Goal: Communication & Community: Answer question/provide support

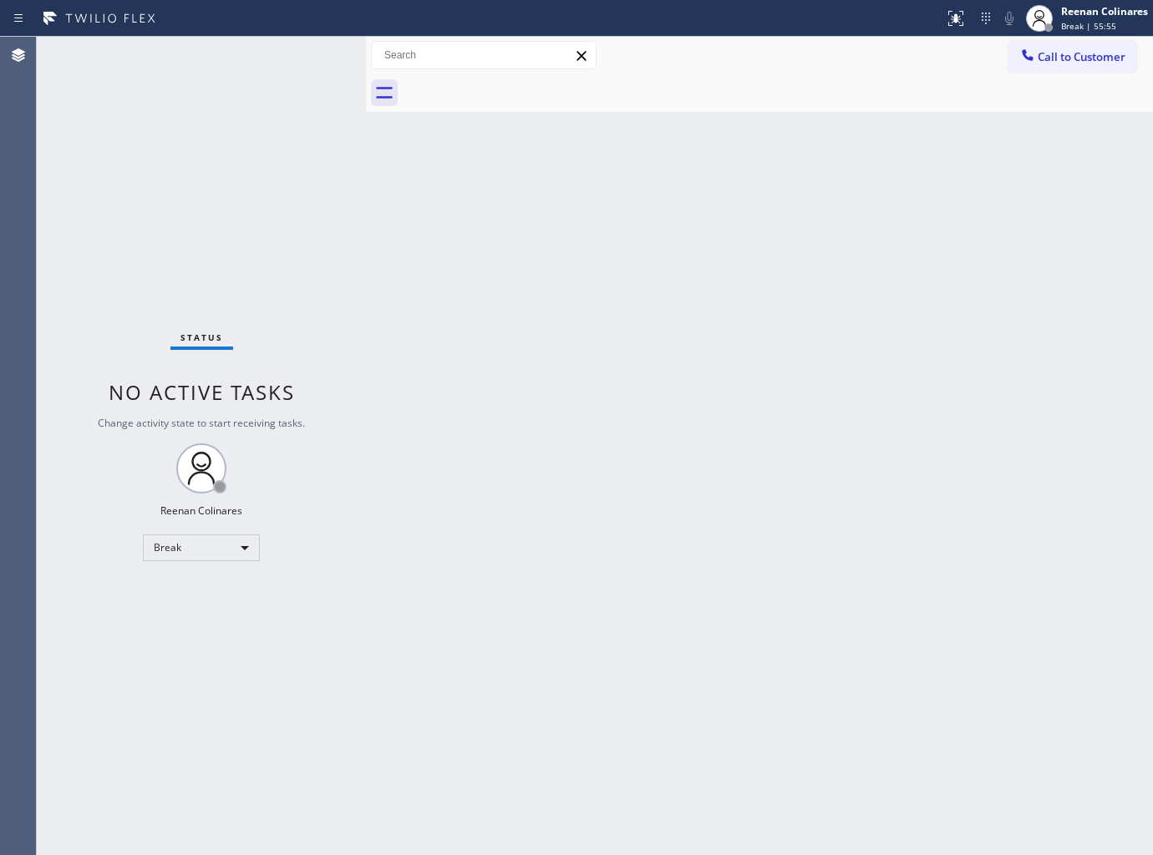
click at [786, 43] on div "Call to Customer Outbound call Location Search location Your caller id phone nu…" at bounding box center [759, 55] width 787 height 29
click at [244, 545] on div "Break" at bounding box center [201, 548] width 117 height 27
click at [189, 589] on li "Available" at bounding box center [201, 591] width 114 height 20
click at [515, 205] on div "Back to Dashboard Change Sender ID Customers Technicians Select a contact Outbo…" at bounding box center [759, 446] width 787 height 819
drag, startPoint x: 263, startPoint y: 62, endPoint x: 228, endPoint y: 45, distance: 38.9
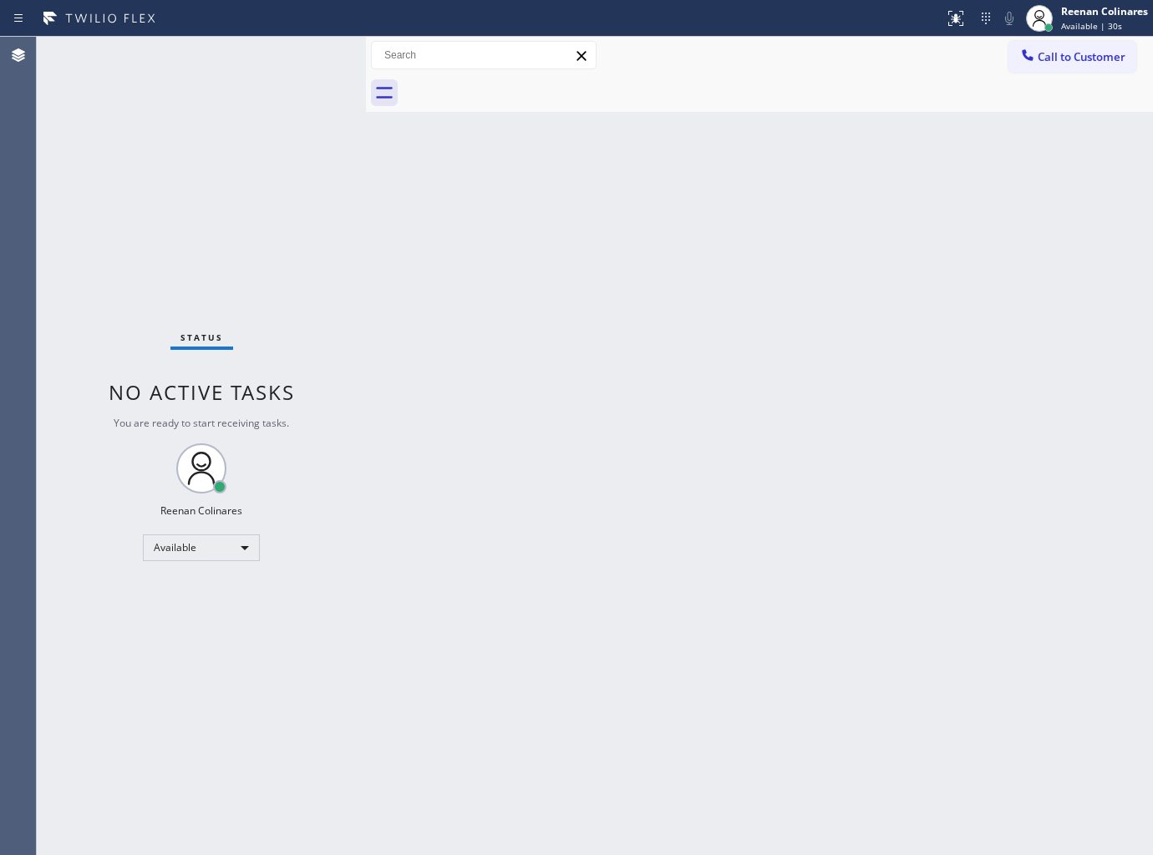
click at [267, 57] on div "Status No active tasks You are ready to start receiving tasks. Reenan Colinares…" at bounding box center [201, 446] width 329 height 819
drag, startPoint x: 576, startPoint y: 322, endPoint x: 587, endPoint y: 304, distance: 20.6
click at [577, 322] on div "Back to Dashboard Change Sender ID Customers Technicians Select a contact Outbo…" at bounding box center [759, 446] width 787 height 819
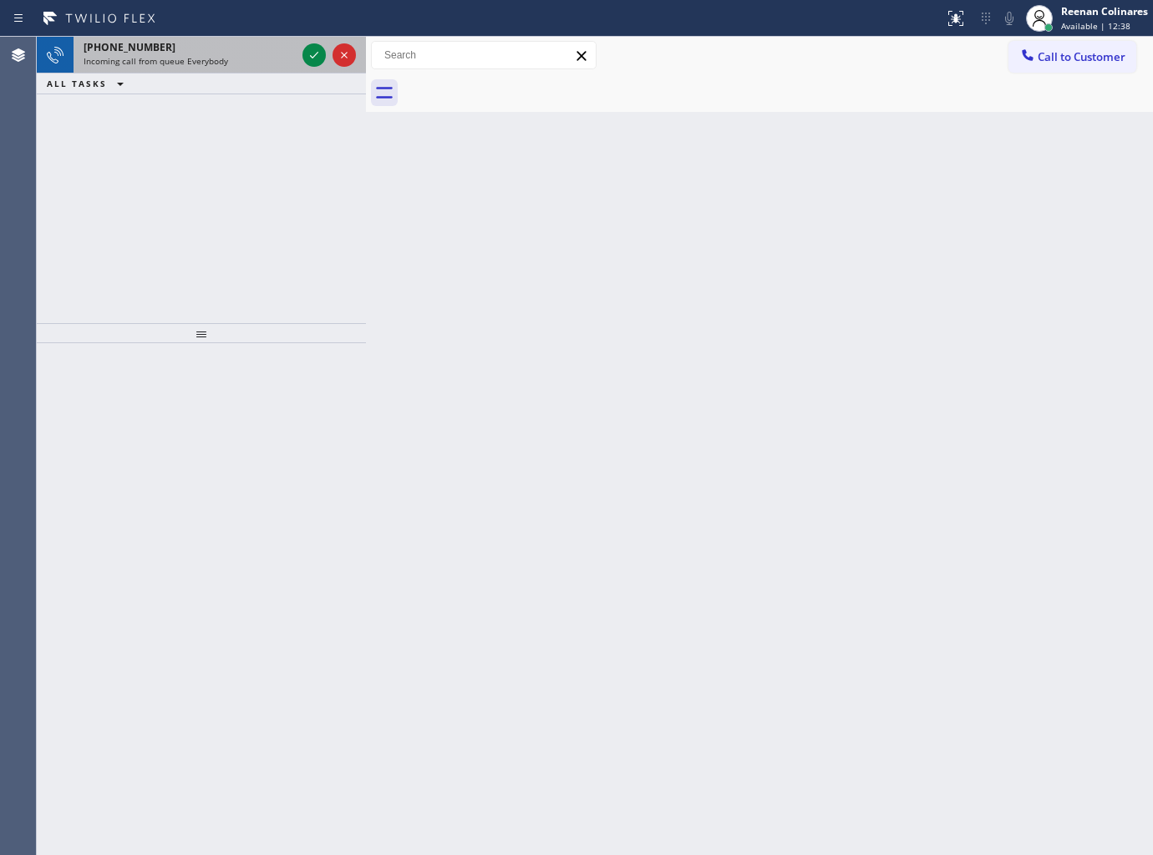
click at [216, 52] on div "[PHONE_NUMBER]" at bounding box center [190, 47] width 212 height 14
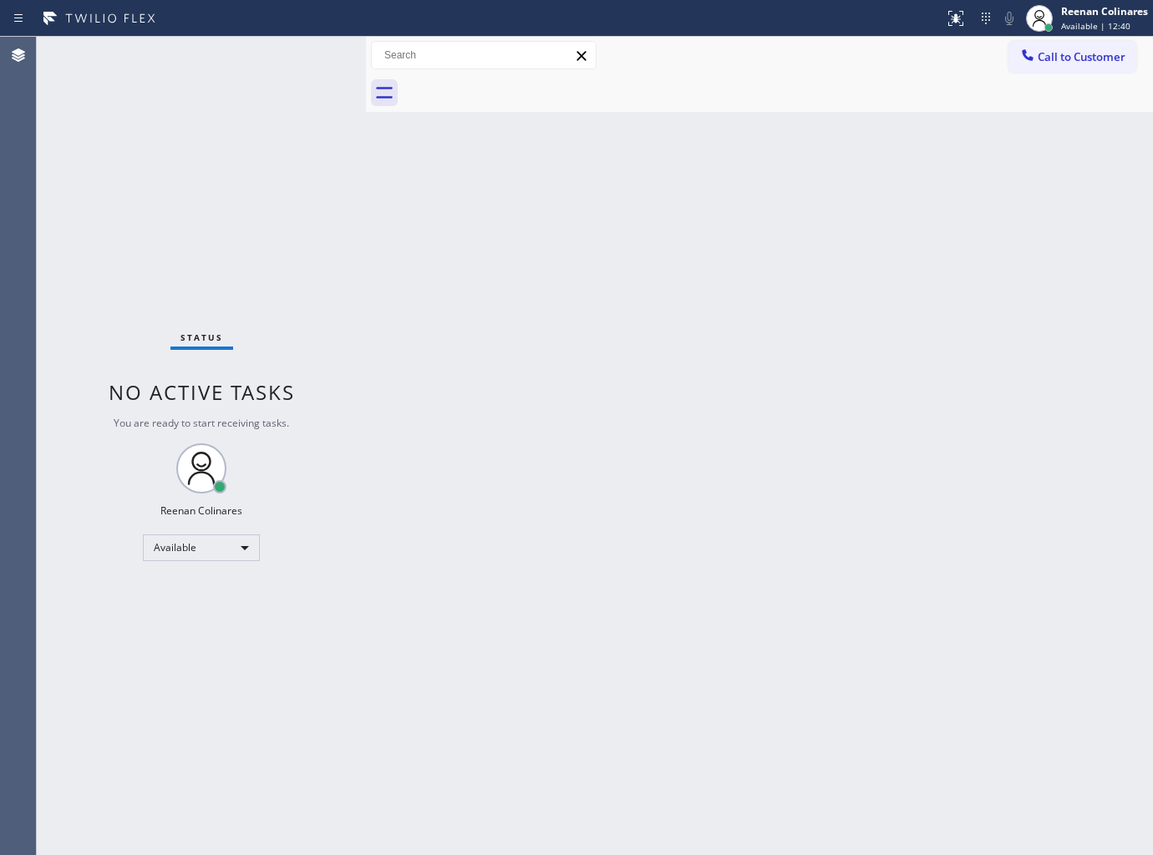
click at [206, 63] on div "Status No active tasks You are ready to start receiving tasks. Reenan Colinares…" at bounding box center [201, 446] width 329 height 819
click at [673, 228] on div "Back to Dashboard Change Sender ID Customers Technicians Select a contact Outbo…" at bounding box center [759, 446] width 787 height 819
click at [641, 312] on div "Back to Dashboard Change Sender ID Customers Technicians Select a contact Outbo…" at bounding box center [759, 446] width 787 height 819
click at [699, 195] on div "Back to Dashboard Change Sender ID Customers Technicians Select a contact Outbo…" at bounding box center [759, 446] width 787 height 819
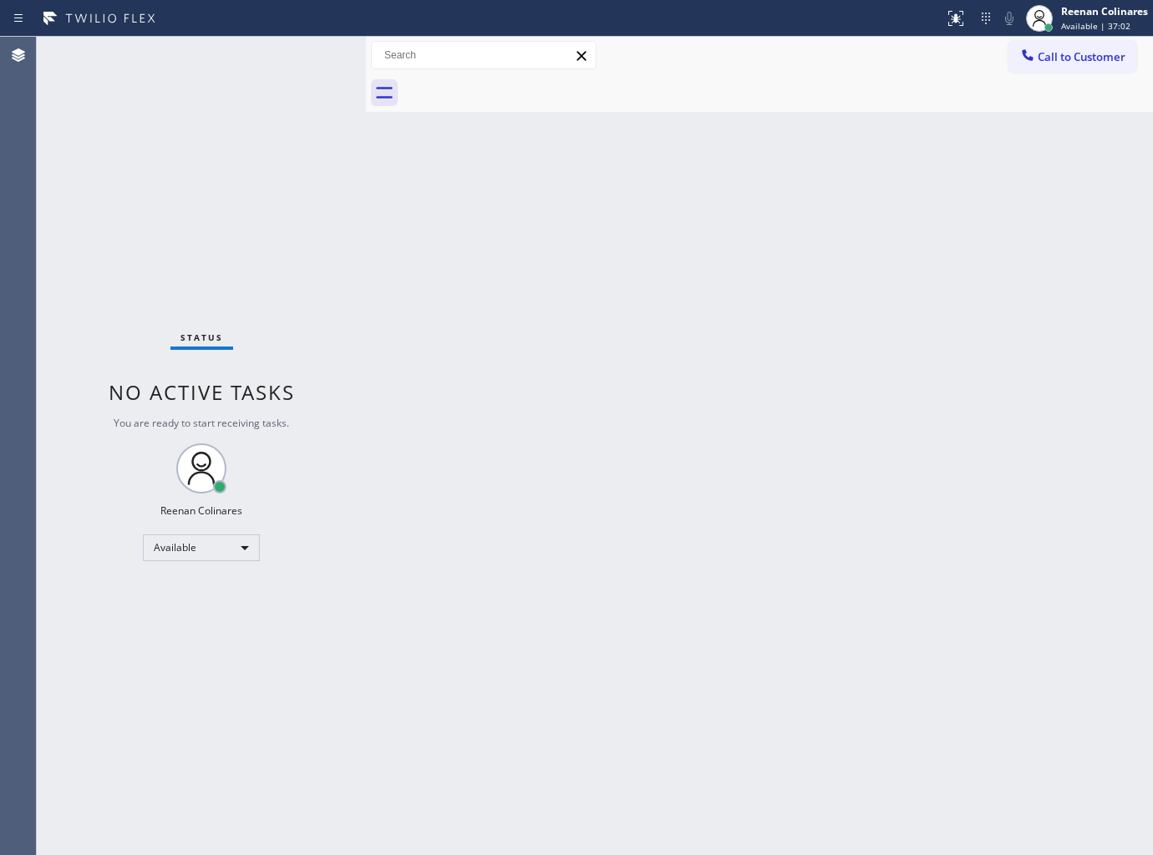
click at [687, 266] on div "Back to Dashboard Change Sender ID Customers Technicians Select a contact Outbo…" at bounding box center [759, 446] width 787 height 819
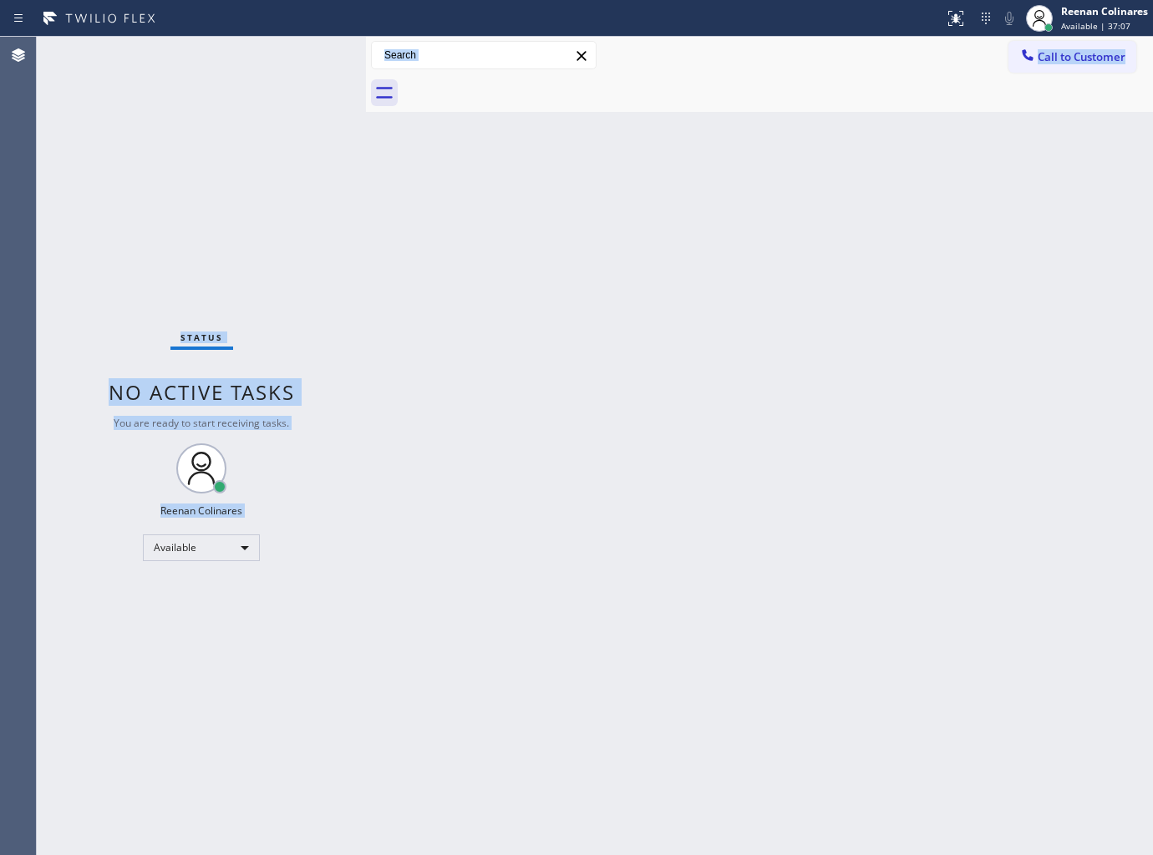
drag, startPoint x: 35, startPoint y: 295, endPoint x: 518, endPoint y: 503, distance: 525.8
click at [513, 506] on div "Agent Desktop Classify the call LOCATION NAME Last Minute Appliance Repair [GEO…" at bounding box center [576, 446] width 1153 height 819
click at [597, 462] on div "Back to Dashboard Change Sender ID Customers Technicians Select a contact Outbo…" at bounding box center [759, 446] width 787 height 819
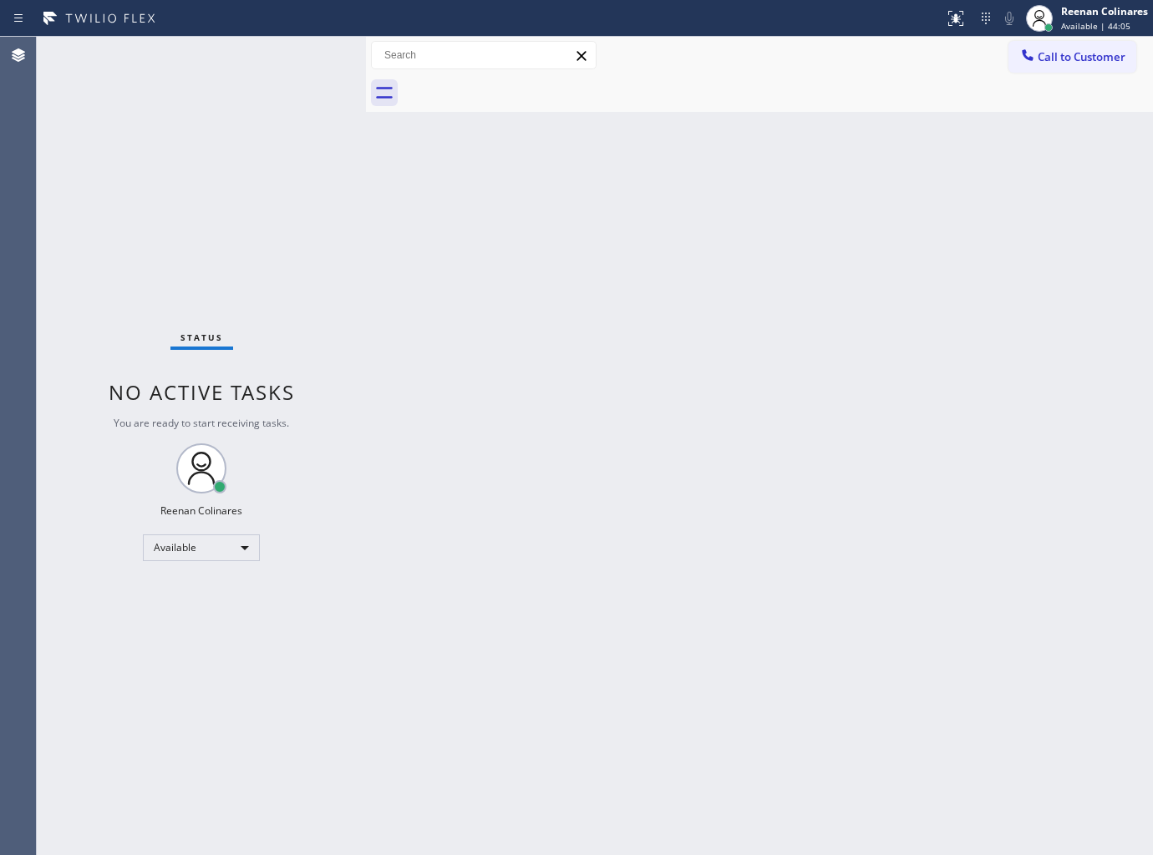
click at [540, 180] on div "Back to Dashboard Change Sender ID Customers Technicians Select a contact Outbo…" at bounding box center [759, 446] width 787 height 819
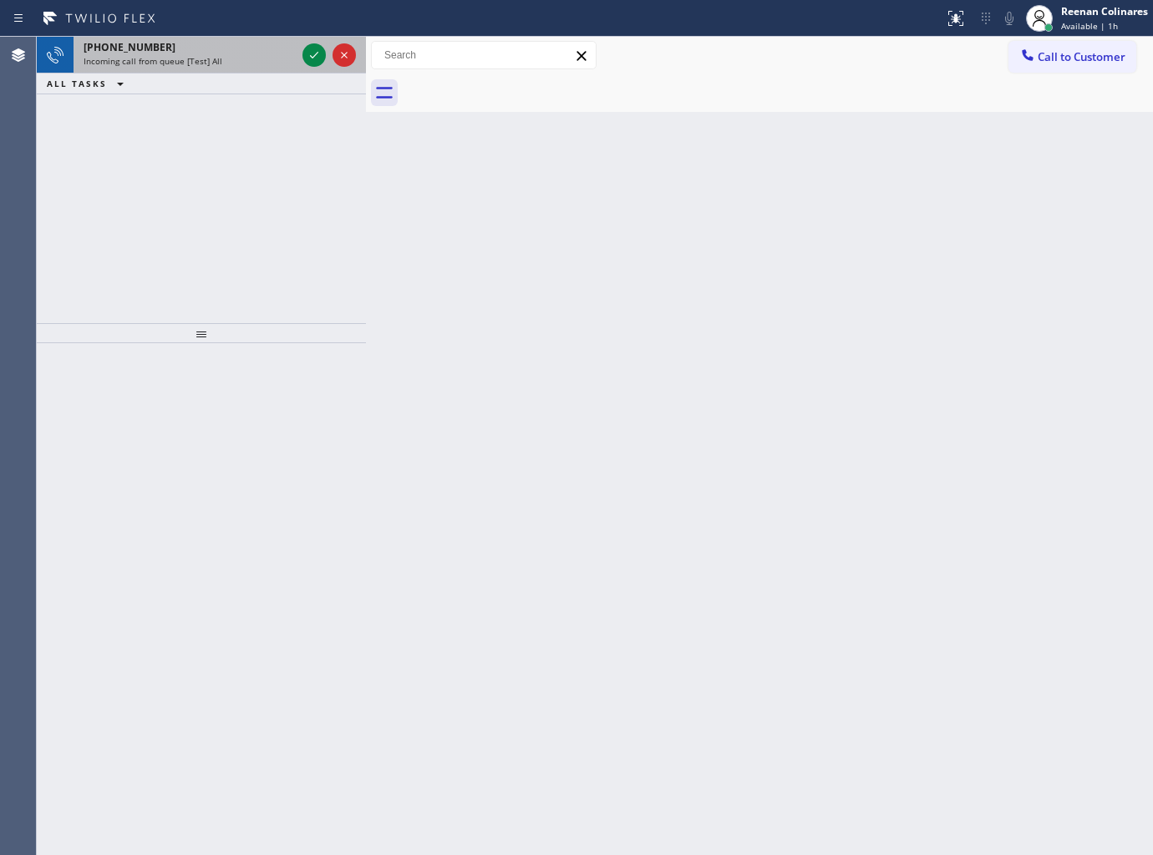
drag, startPoint x: 229, startPoint y: 53, endPoint x: 176, endPoint y: 61, distance: 53.2
click at [229, 53] on div "[PHONE_NUMBER]" at bounding box center [190, 47] width 212 height 14
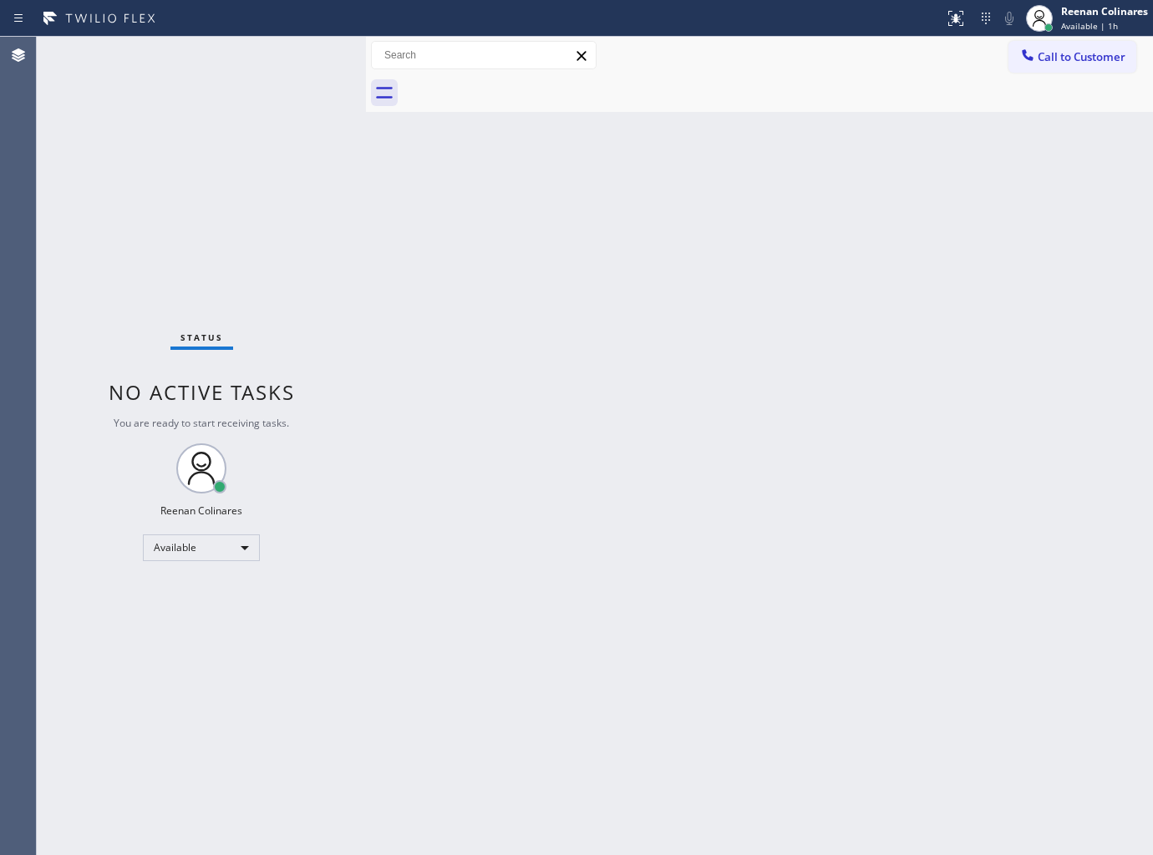
click at [302, 63] on div "Status No active tasks You are ready to start receiving tasks. Reenan Colinares…" at bounding box center [201, 446] width 329 height 819
click at [686, 165] on div "Back to Dashboard Change Sender ID Customers Technicians Select a contact Outbo…" at bounding box center [759, 446] width 787 height 819
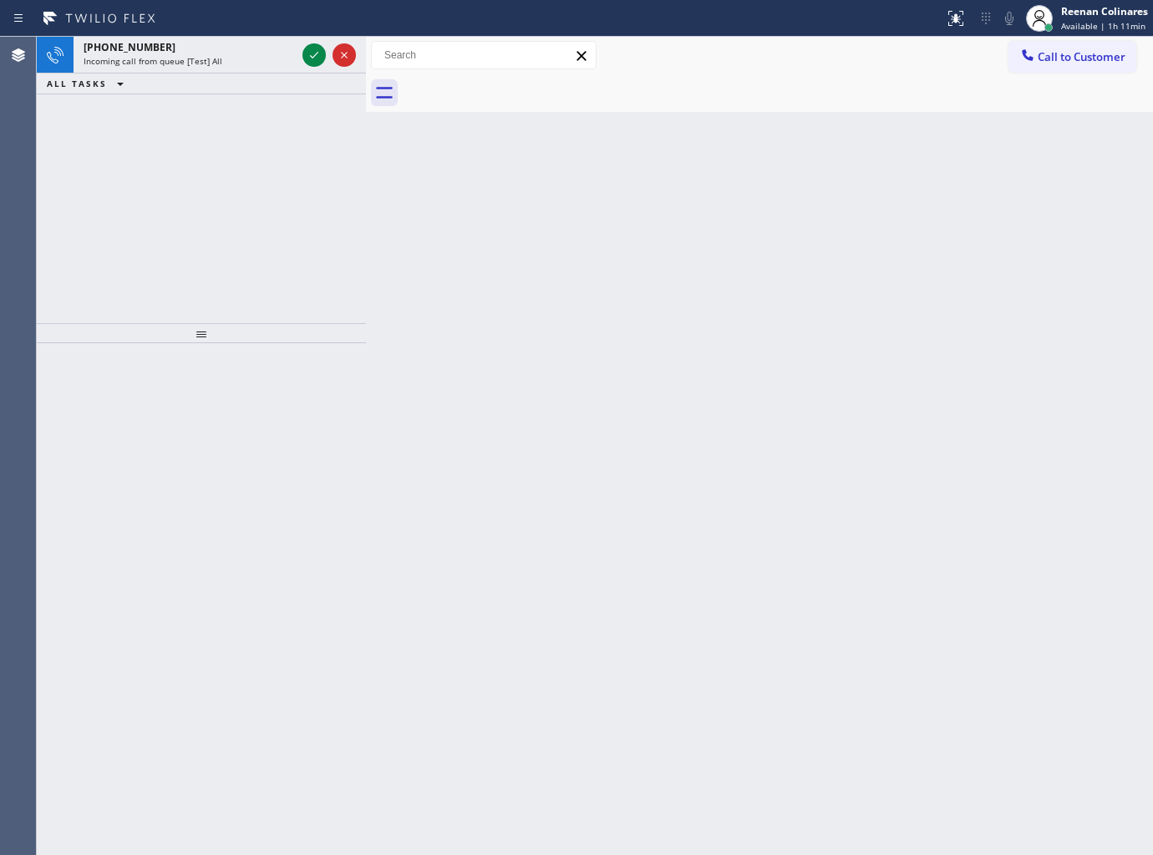
click at [217, 75] on div "ALL TASKS ALL TASKS ACTIVE TASKS TASKS IN WRAP UP" at bounding box center [201, 84] width 329 height 21
click at [221, 70] on div "[PHONE_NUMBER] Incoming call from queue [Test] All" at bounding box center [187, 55] width 226 height 37
click at [215, 64] on span "Incoming call from queue [Test] All" at bounding box center [153, 61] width 139 height 12
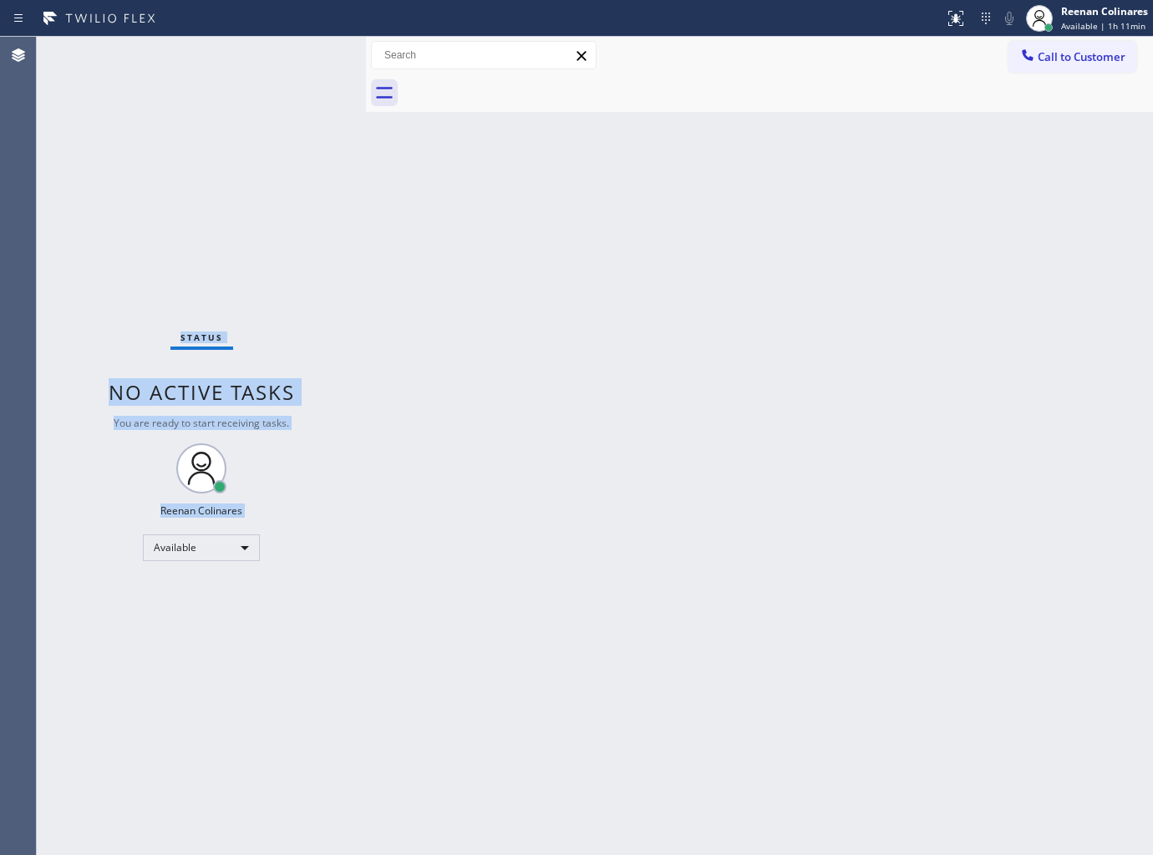
click at [253, 139] on div "Status No active tasks You are ready to start receiving tasks. Reenan Colinares…" at bounding box center [201, 446] width 329 height 819
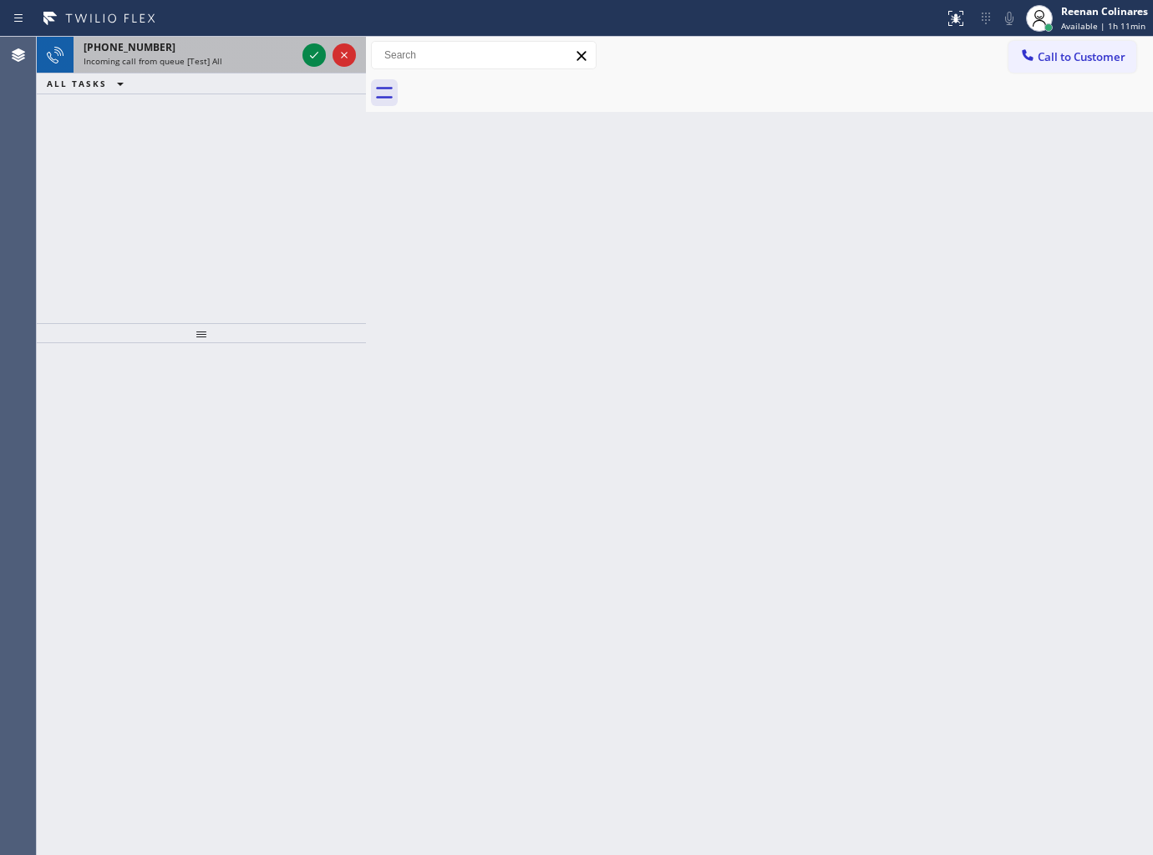
click at [251, 63] on div "Incoming call from queue [Test] All" at bounding box center [190, 61] width 212 height 12
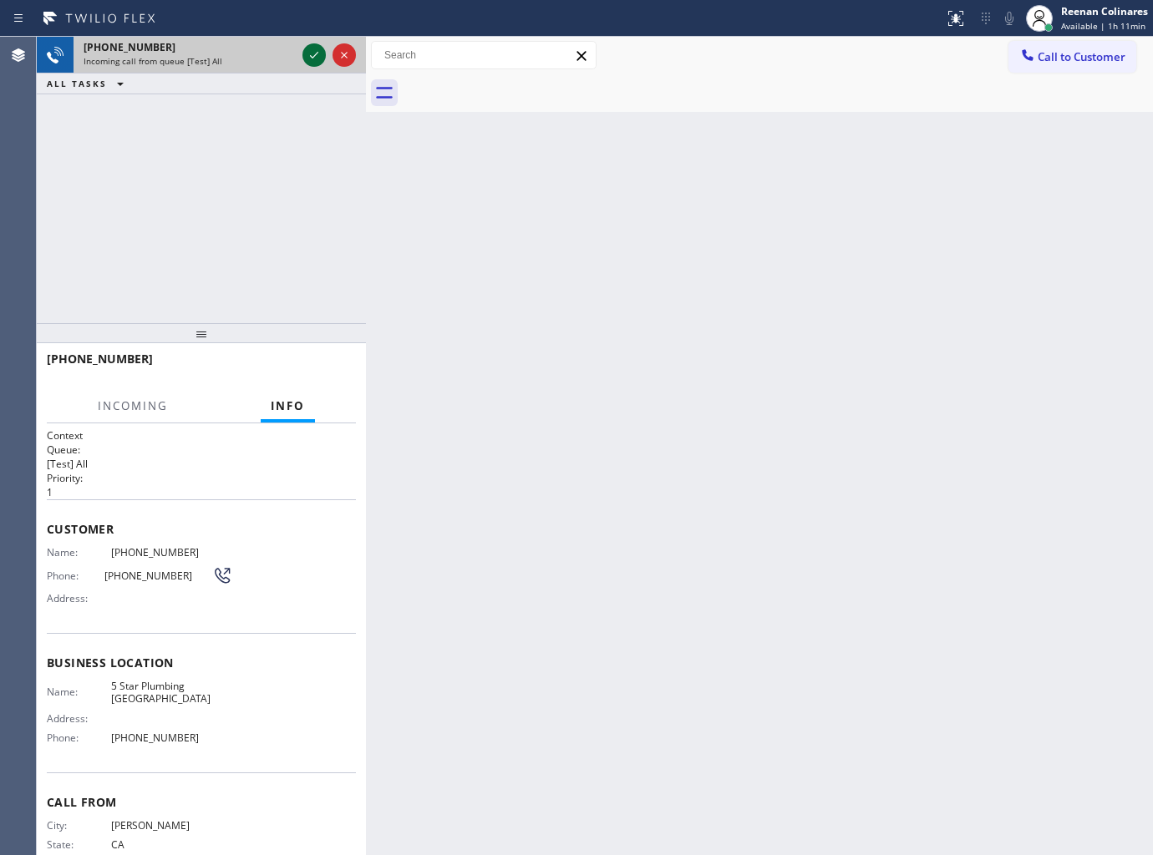
click at [310, 53] on icon at bounding box center [314, 55] width 20 height 20
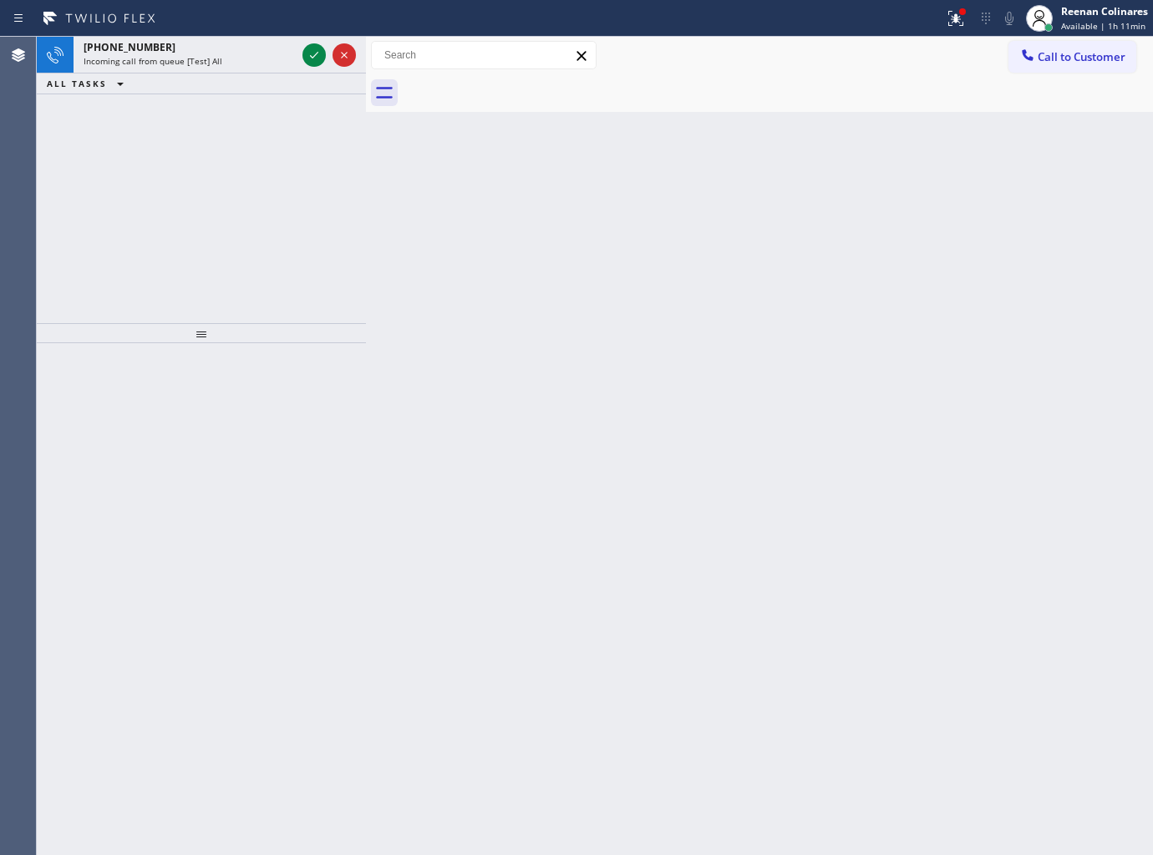
click at [282, 61] on div "Incoming call from queue [Test] All" at bounding box center [190, 61] width 212 height 12
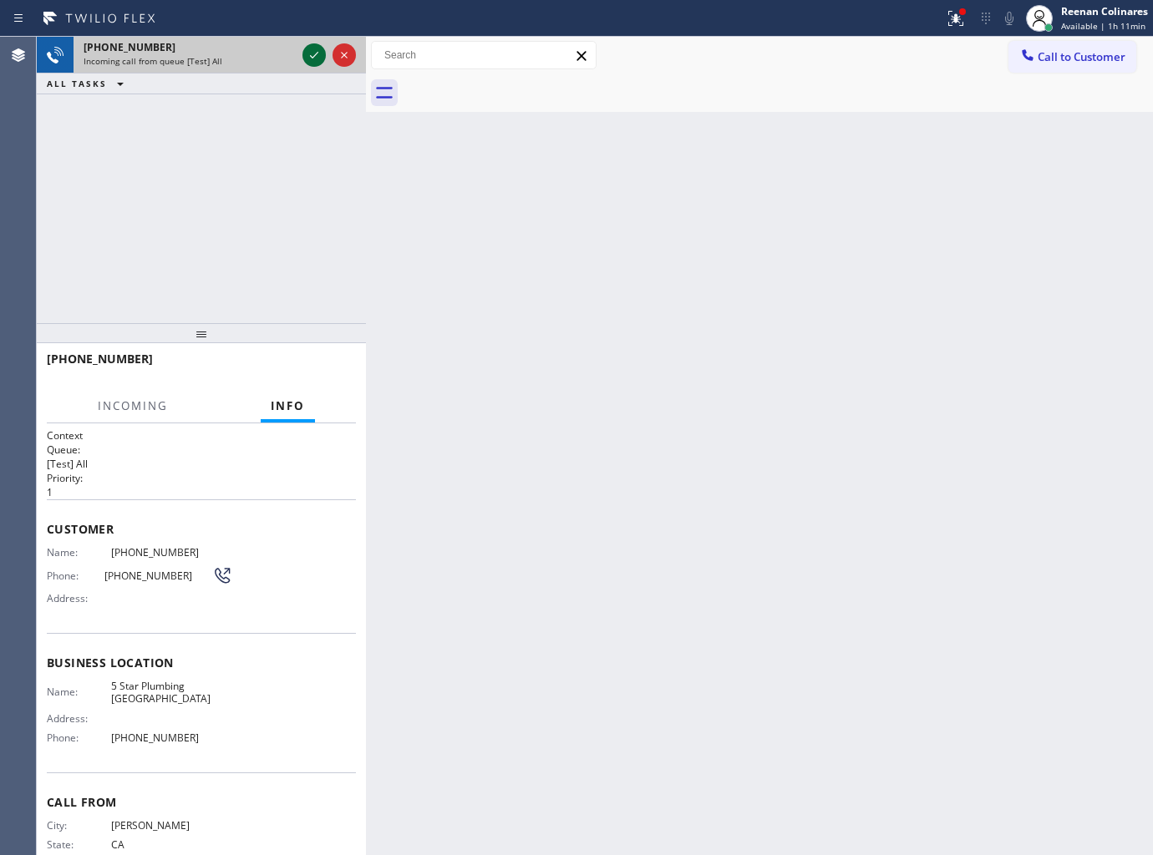
click at [309, 62] on icon at bounding box center [314, 55] width 20 height 20
drag, startPoint x: 969, startPoint y: 17, endPoint x: 932, endPoint y: 92, distance: 83.7
click at [969, 18] on div at bounding box center [955, 18] width 37 height 20
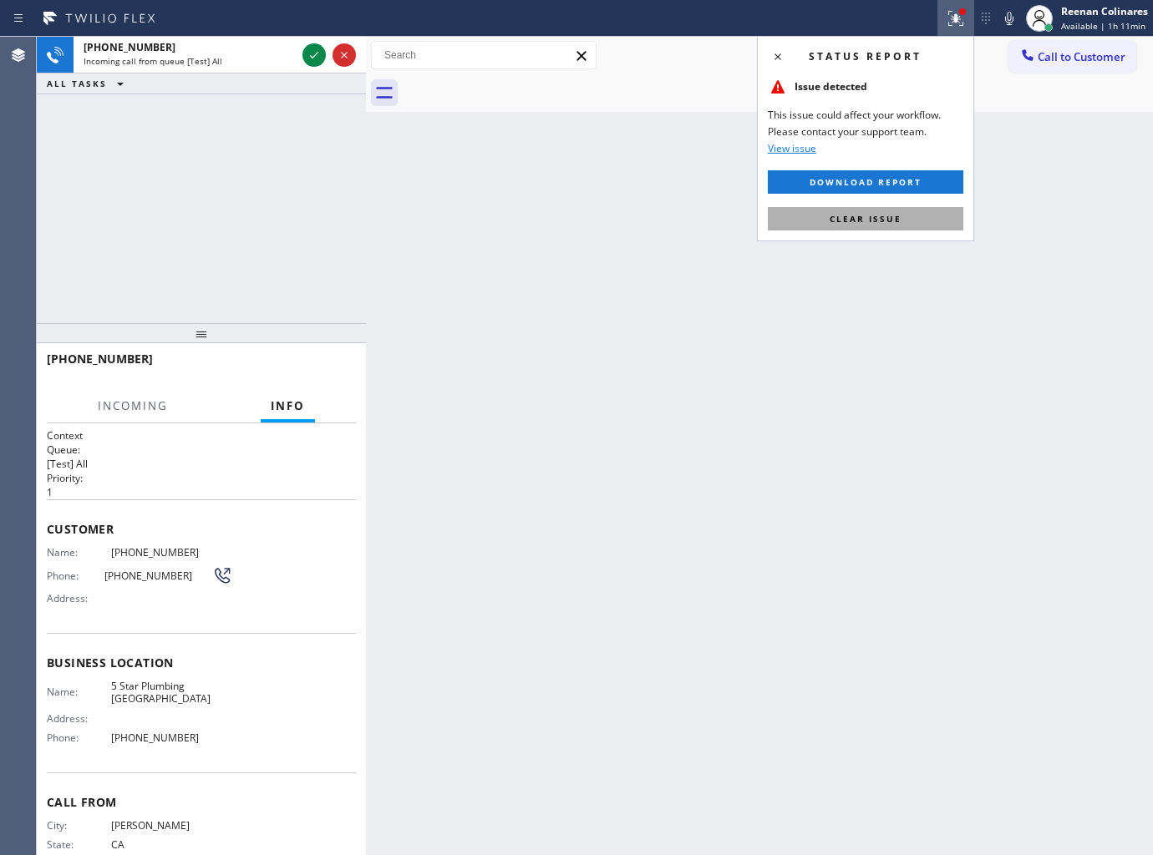
click at [876, 221] on span "Clear issue" at bounding box center [866, 219] width 72 height 12
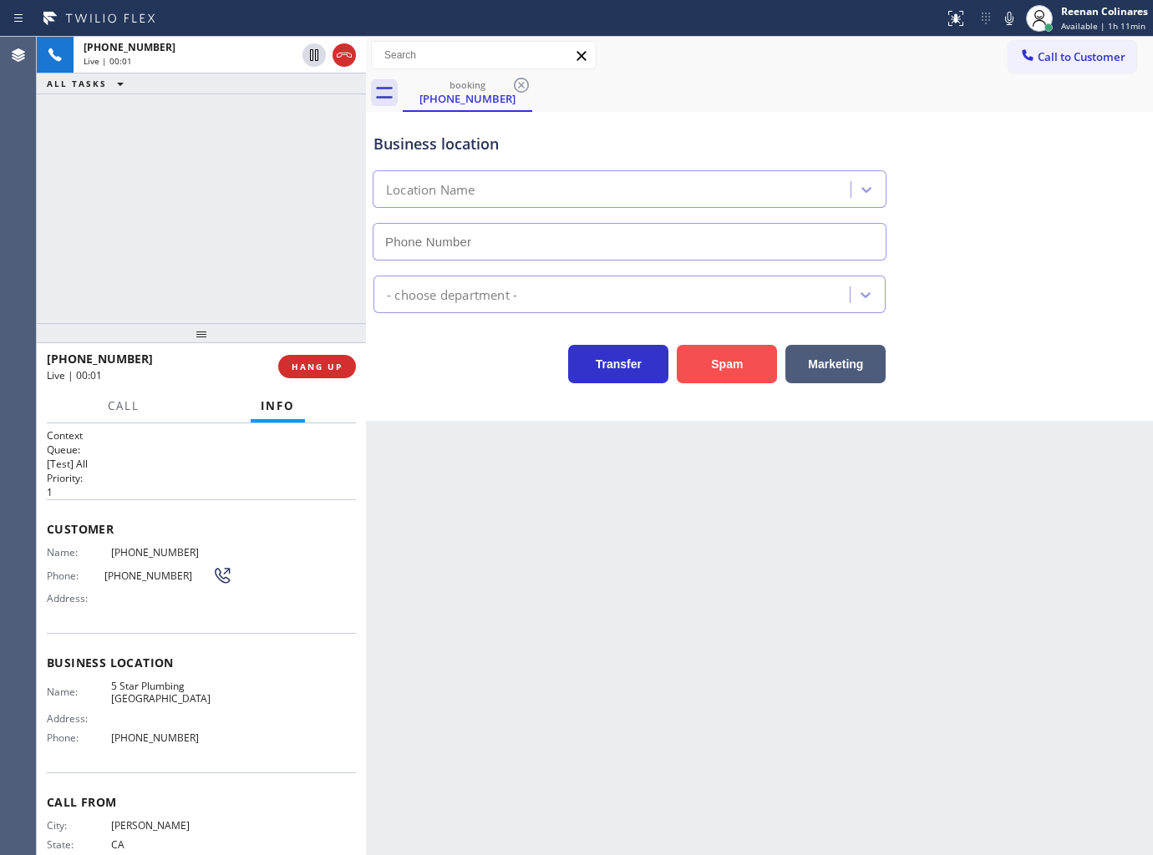
type input "[PHONE_NUMBER]"
click at [739, 362] on button "Spam" at bounding box center [727, 364] width 100 height 38
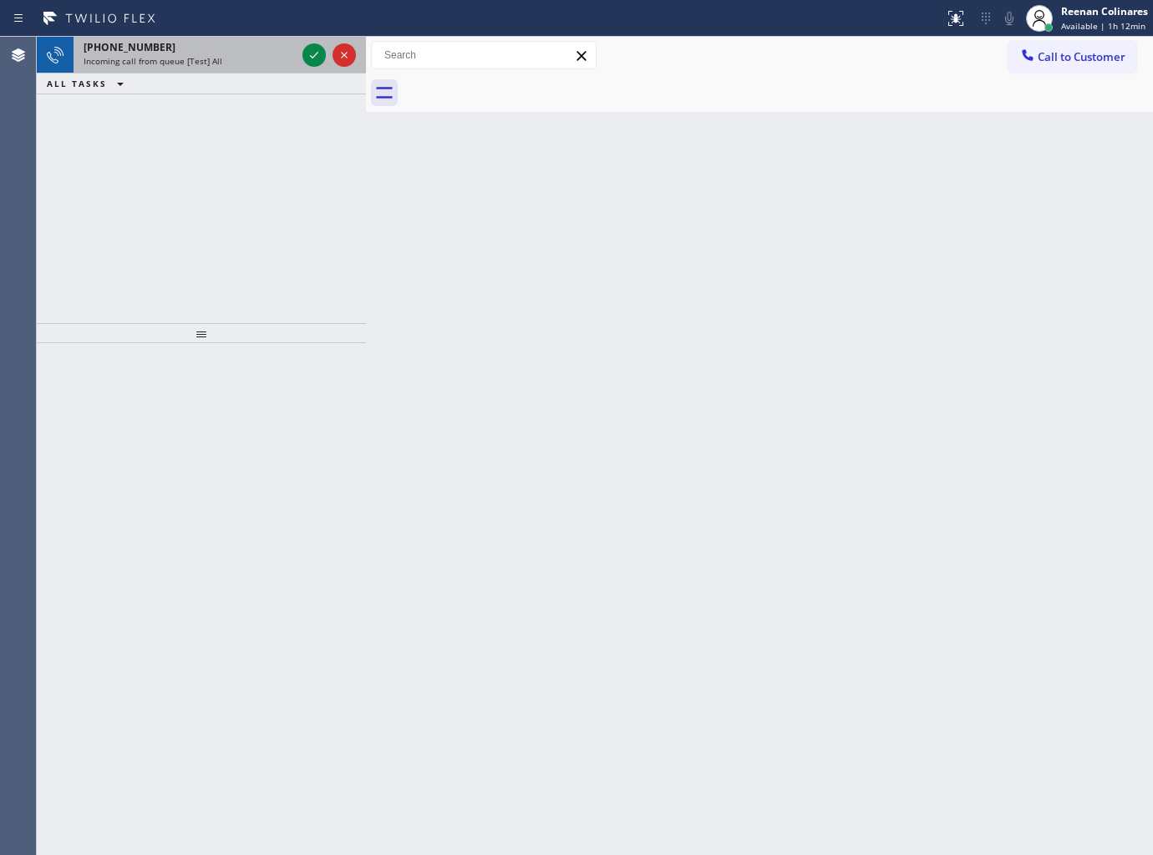
click at [180, 63] on span "Incoming call from queue [Test] All" at bounding box center [153, 61] width 139 height 12
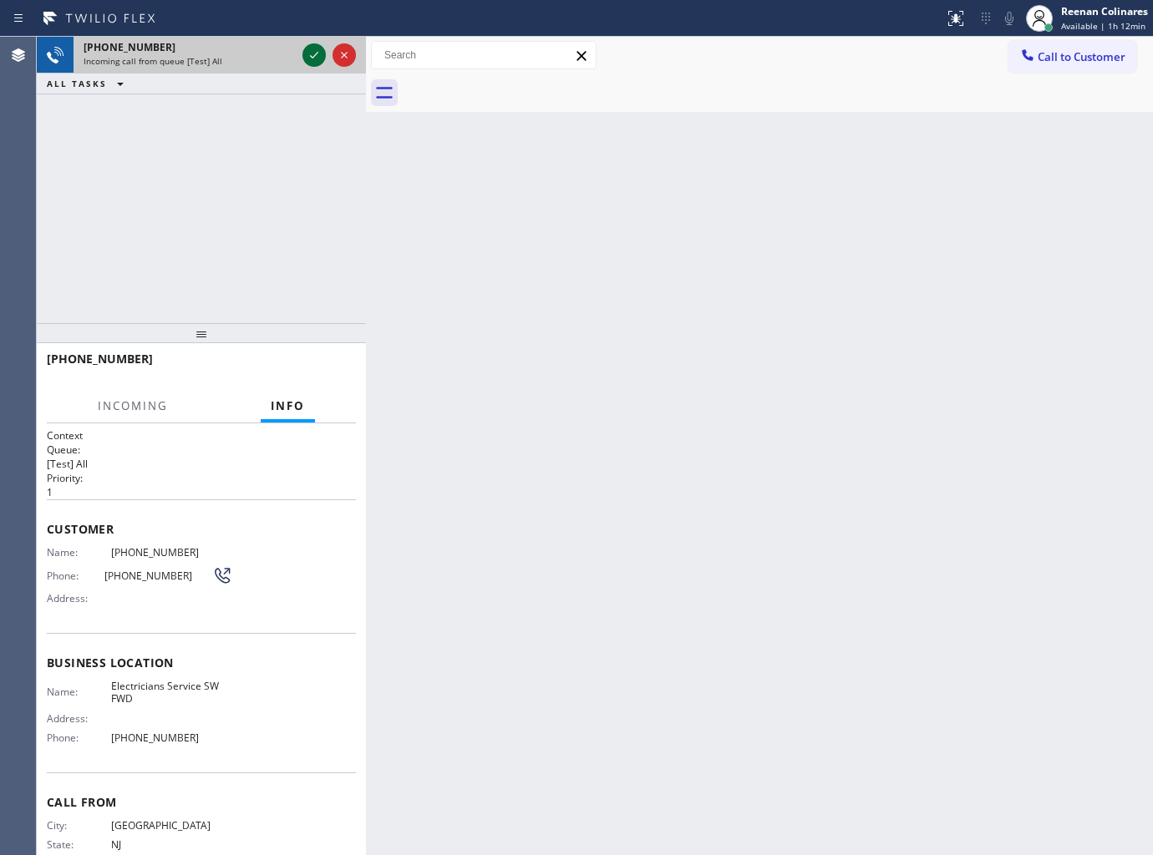
click at [316, 48] on icon at bounding box center [314, 55] width 20 height 20
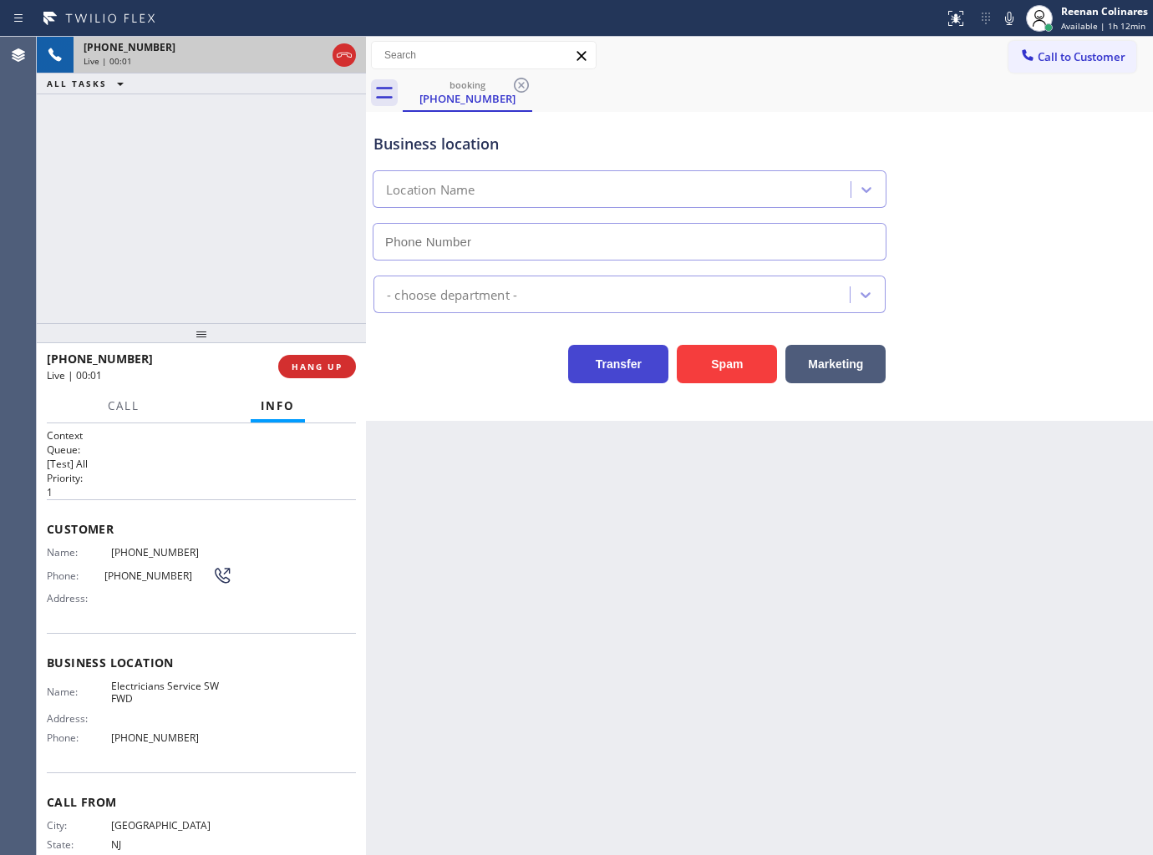
type input "[PHONE_NUMBER]"
click at [706, 377] on button "Spam" at bounding box center [727, 364] width 100 height 38
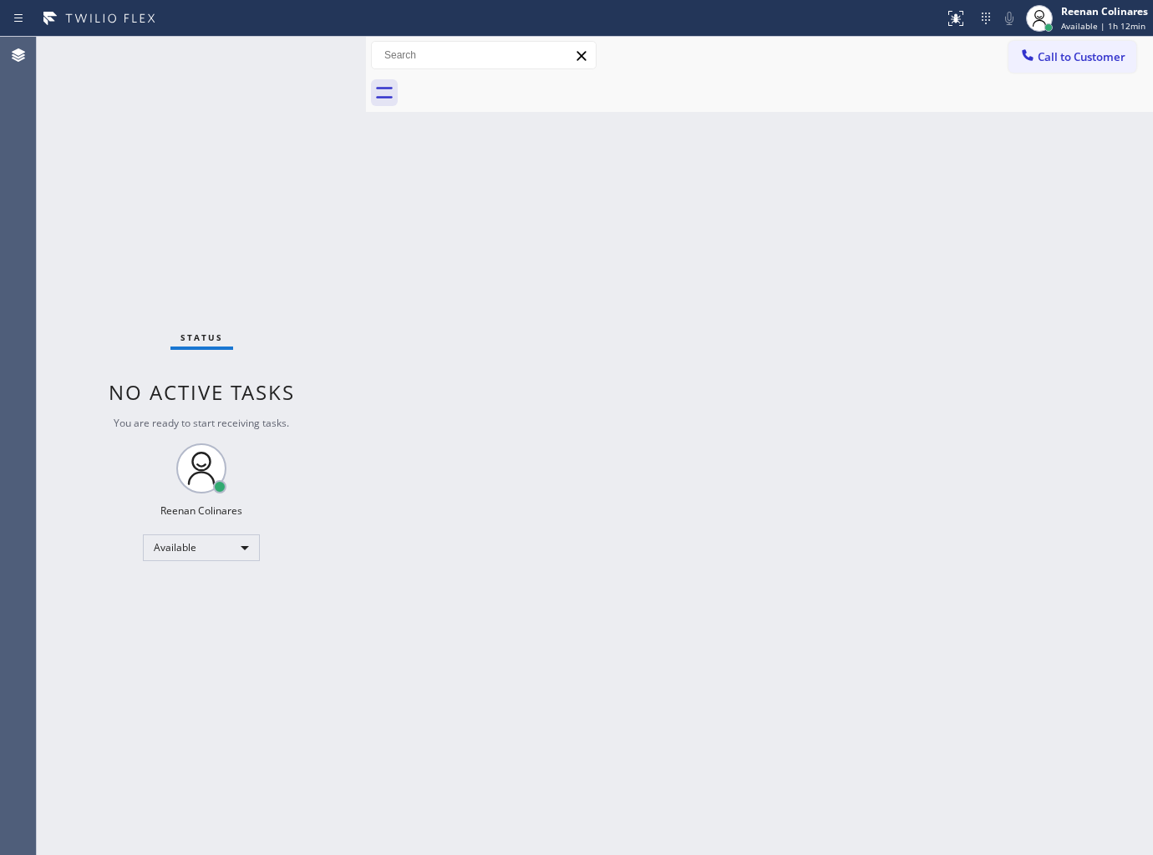
click at [696, 495] on div "Back to Dashboard Change Sender ID Customers Technicians Select a contact Outbo…" at bounding box center [759, 446] width 787 height 819
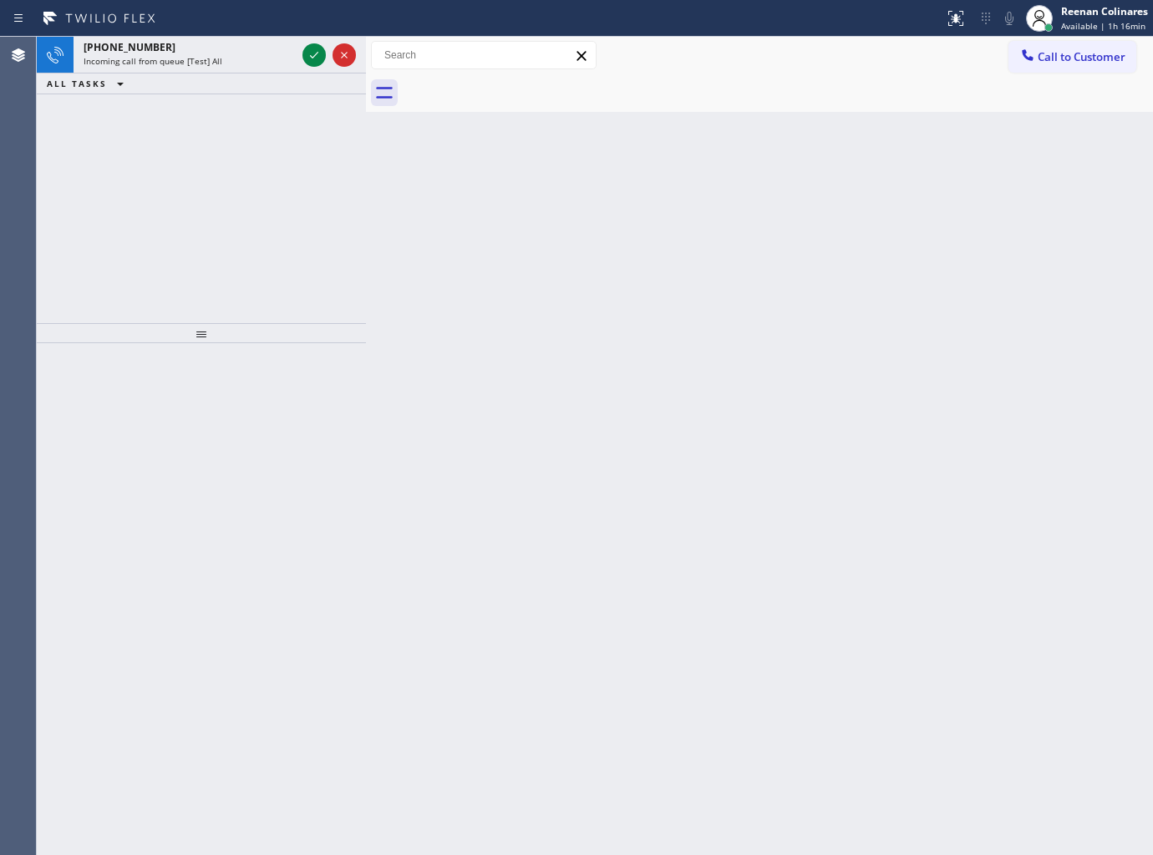
drag, startPoint x: 366, startPoint y: 58, endPoint x: 403, endPoint y: 58, distance: 36.8
click at [366, 58] on div at bounding box center [366, 446] width 0 height 819
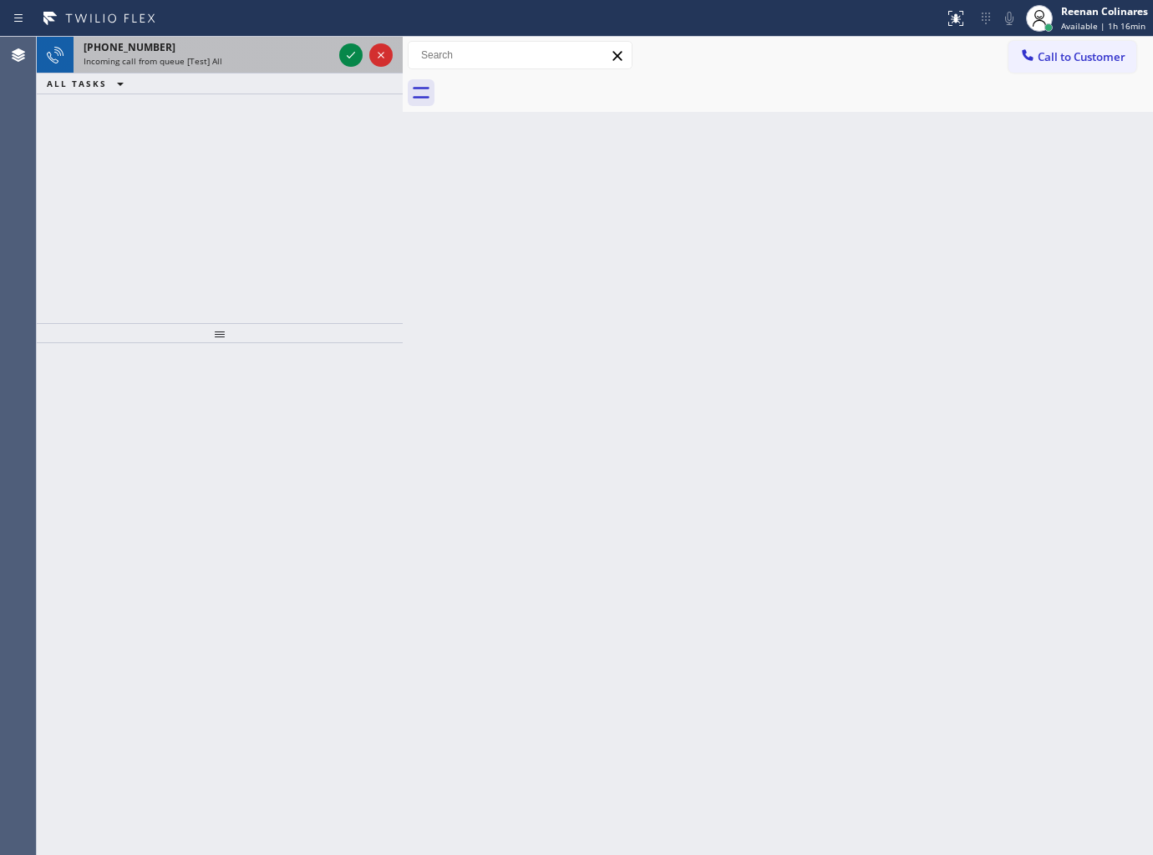
click at [291, 55] on div "Incoming call from queue [Test] All" at bounding box center [208, 61] width 249 height 12
click at [201, 42] on div "[PHONE_NUMBER]" at bounding box center [208, 47] width 249 height 14
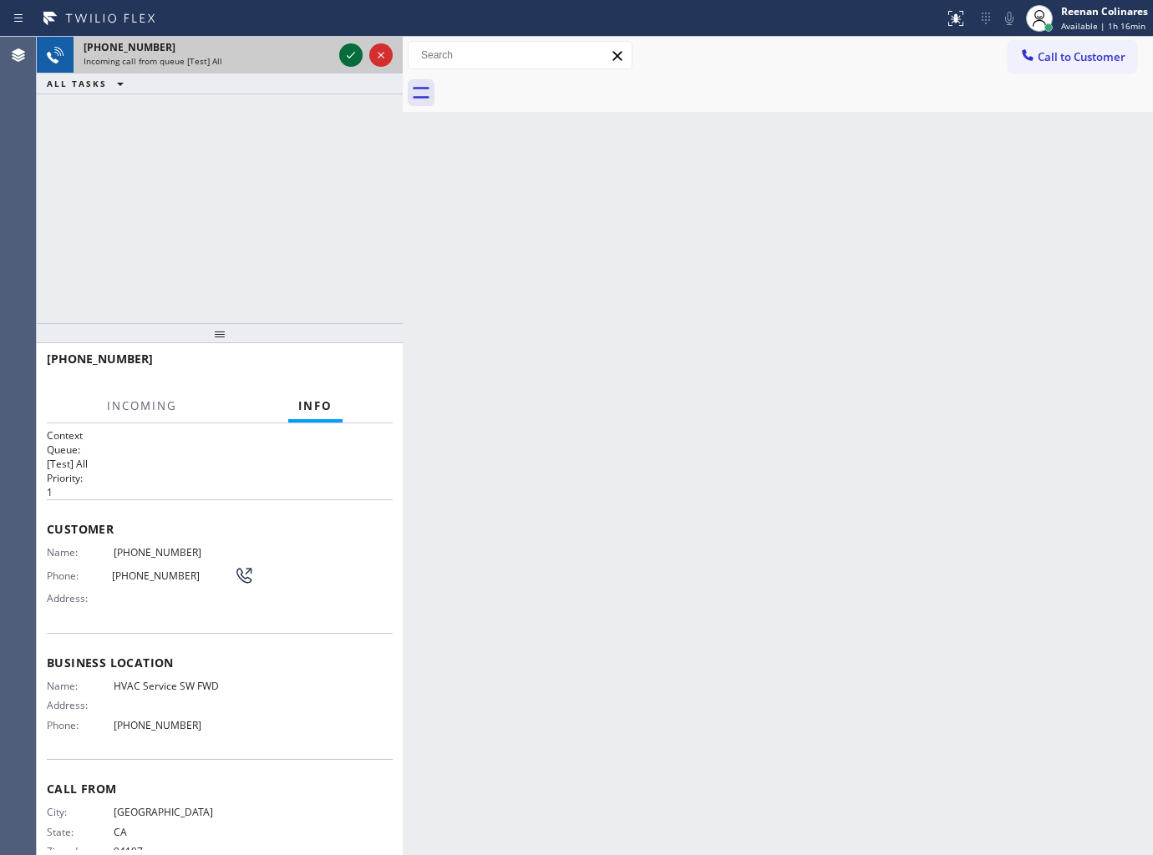
click at [346, 58] on icon at bounding box center [351, 55] width 20 height 20
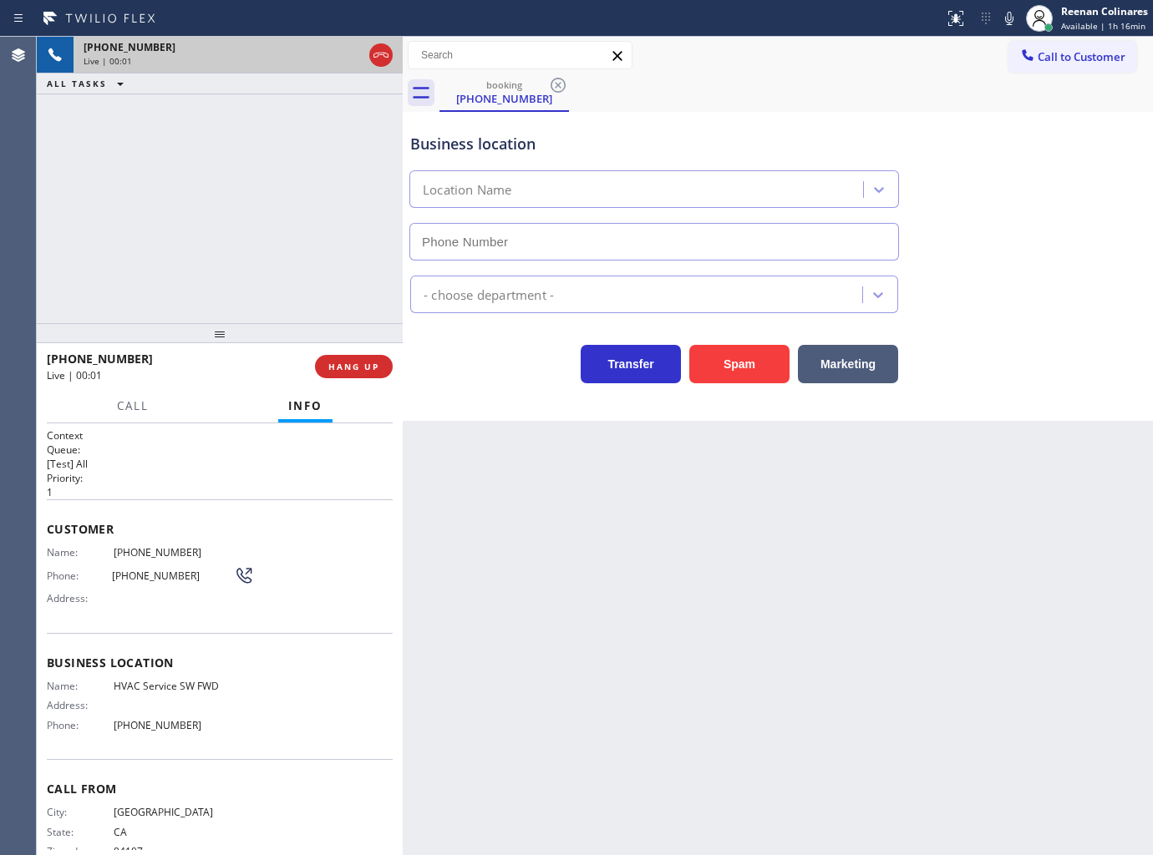
type input "[PHONE_NUMBER]"
click at [747, 357] on button "Spam" at bounding box center [739, 364] width 100 height 38
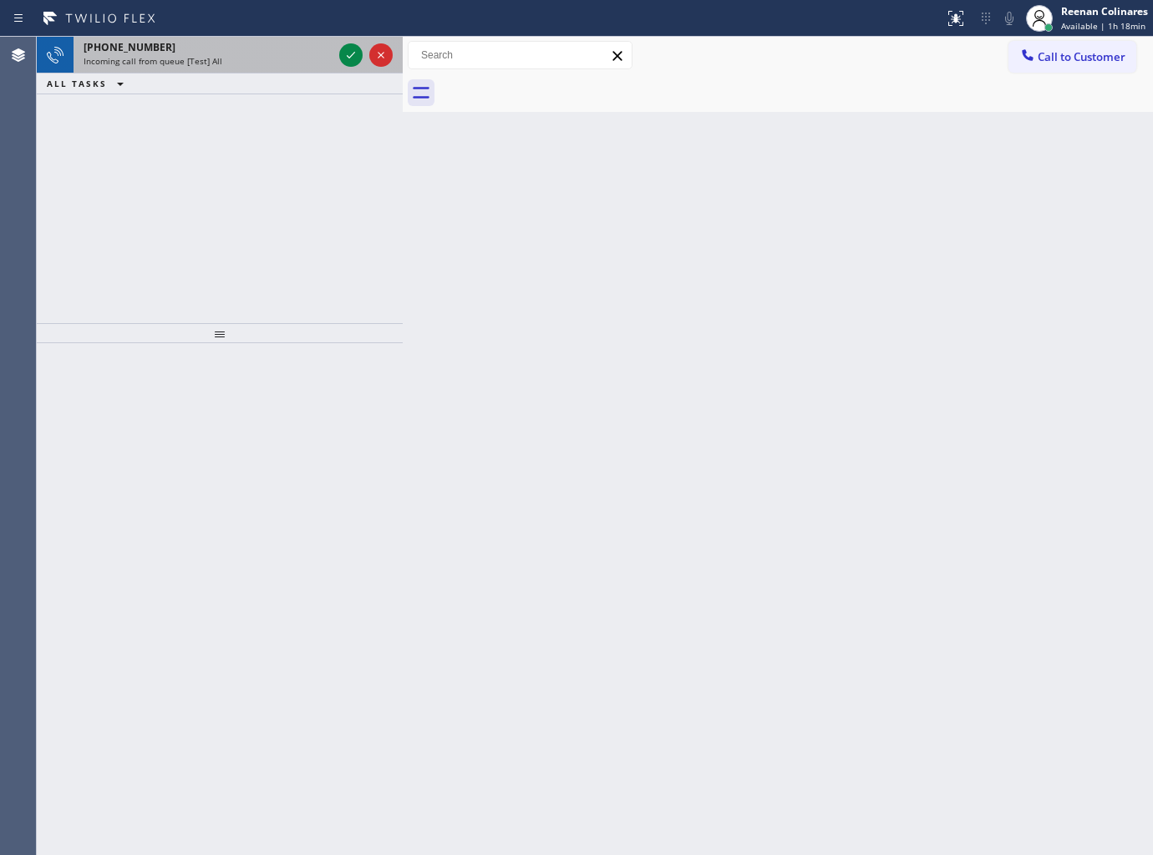
click at [291, 56] on div "Incoming call from queue [Test] All" at bounding box center [208, 61] width 249 height 12
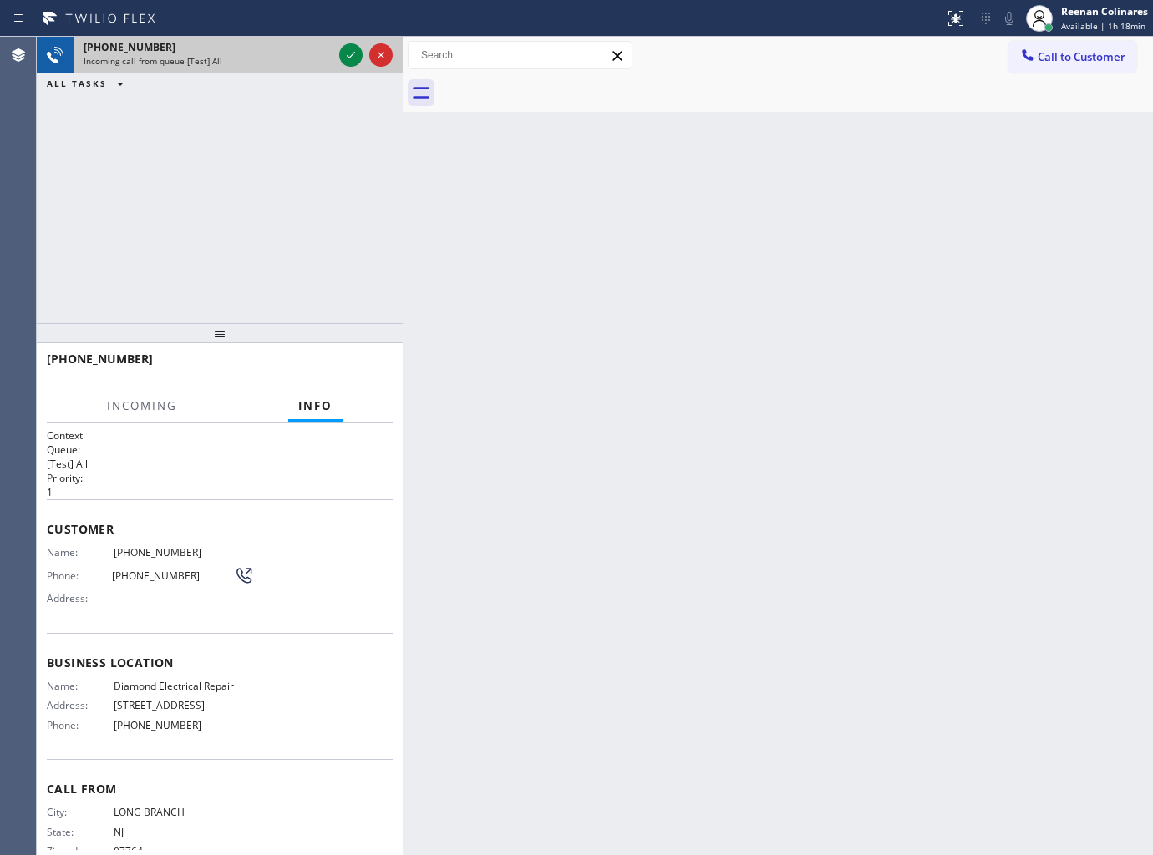
click at [332, 53] on div "[PHONE_NUMBER]" at bounding box center [208, 47] width 249 height 14
click at [343, 53] on icon at bounding box center [351, 55] width 20 height 20
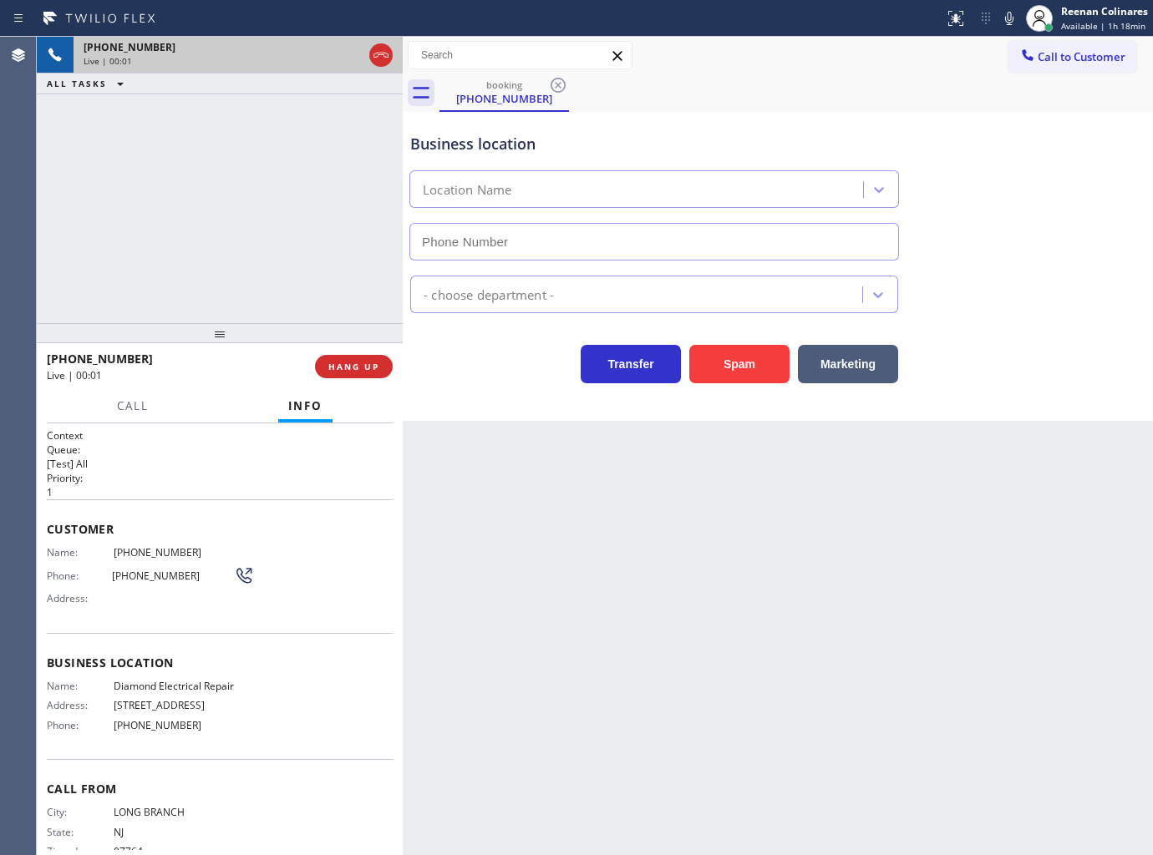
type input "[PHONE_NUMBER]"
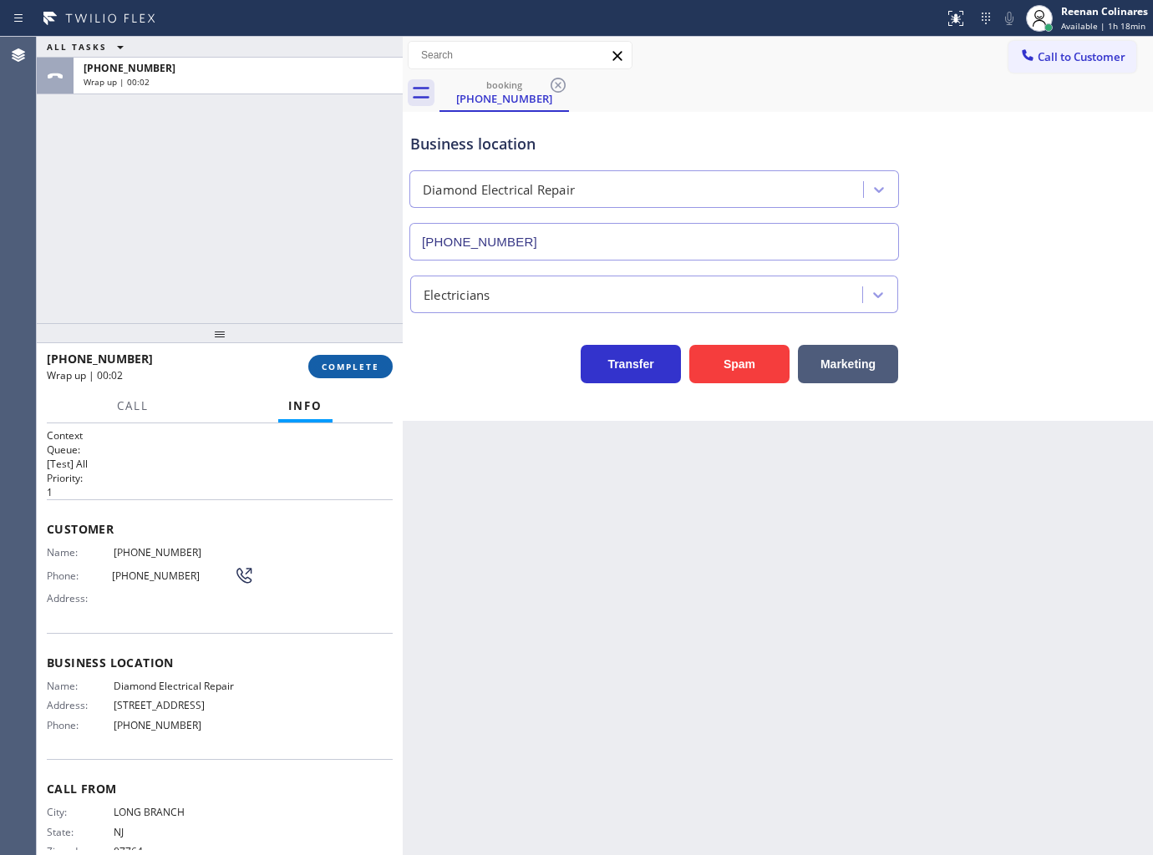
click at [357, 368] on span "COMPLETE" at bounding box center [351, 367] width 58 height 12
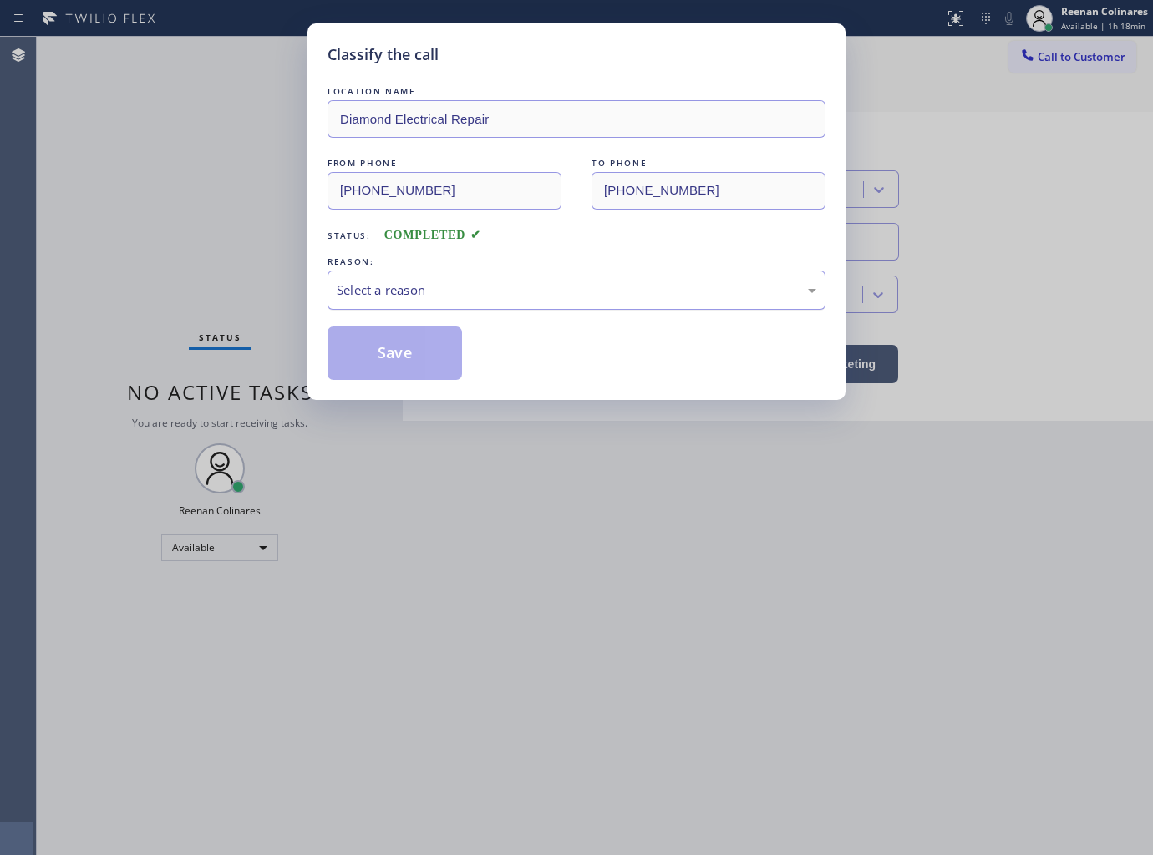
drag, startPoint x: 434, startPoint y: 277, endPoint x: 429, endPoint y: 296, distance: 19.1
click at [435, 278] on div "Select a reason" at bounding box center [576, 290] width 498 height 39
drag, startPoint x: 393, startPoint y: 352, endPoint x: 785, endPoint y: 184, distance: 427.1
click at [394, 351] on button "Save" at bounding box center [394, 353] width 135 height 53
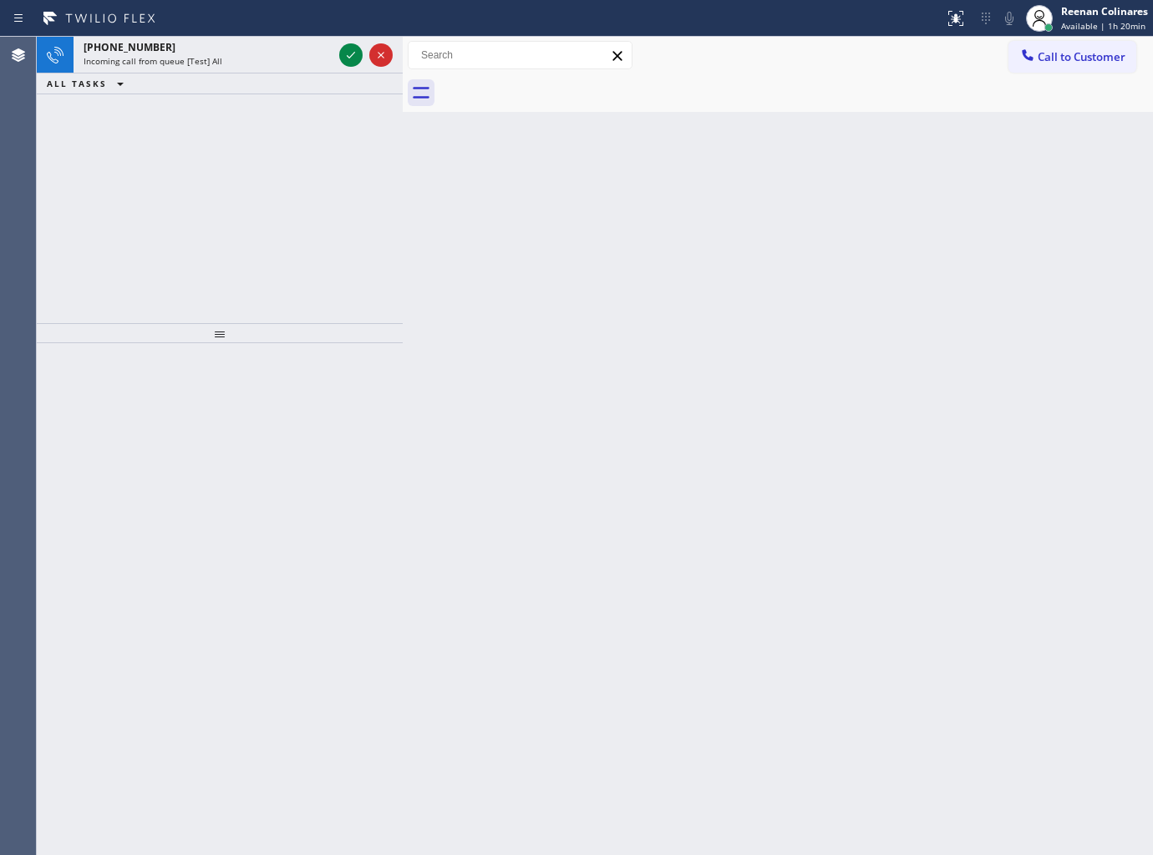
click at [280, 64] on div "Incoming call from queue [Test] All" at bounding box center [208, 61] width 249 height 12
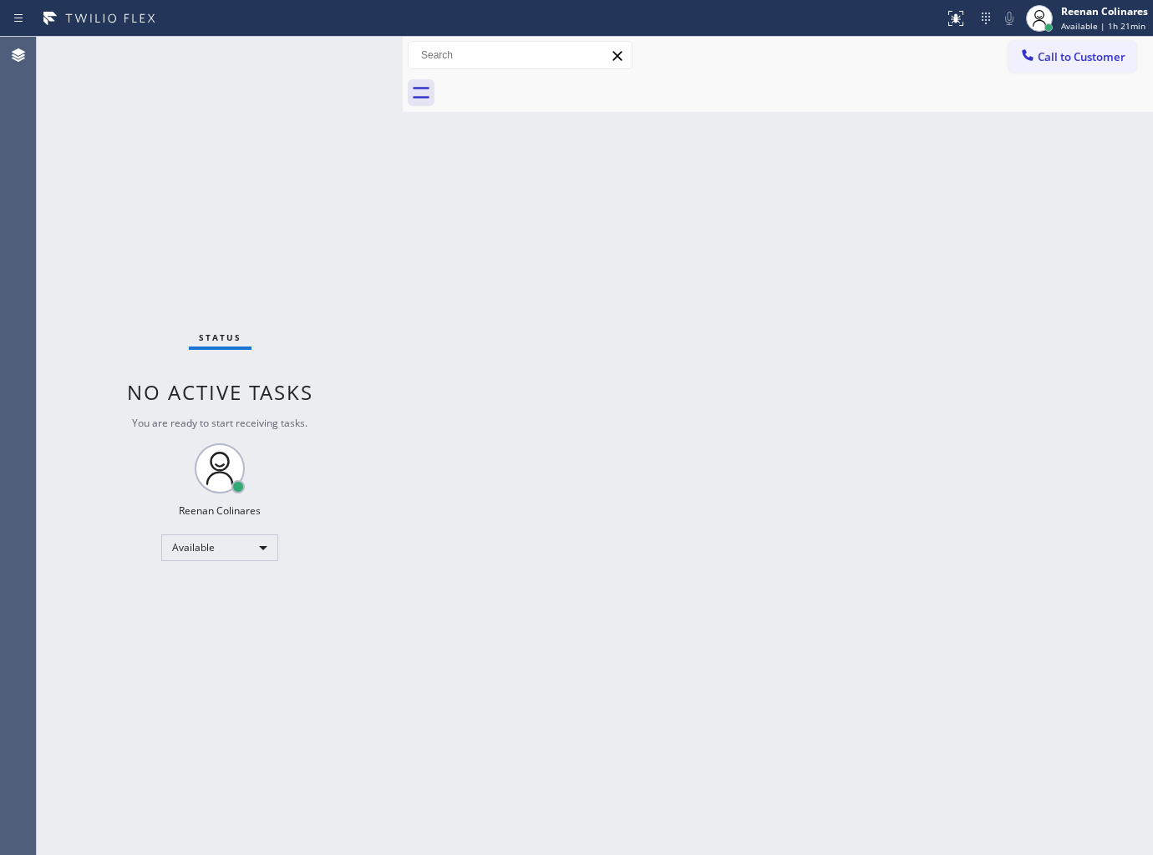
click at [251, 48] on div "Status No active tasks You are ready to start receiving tasks. Reenan Colinares…" at bounding box center [220, 446] width 366 height 819
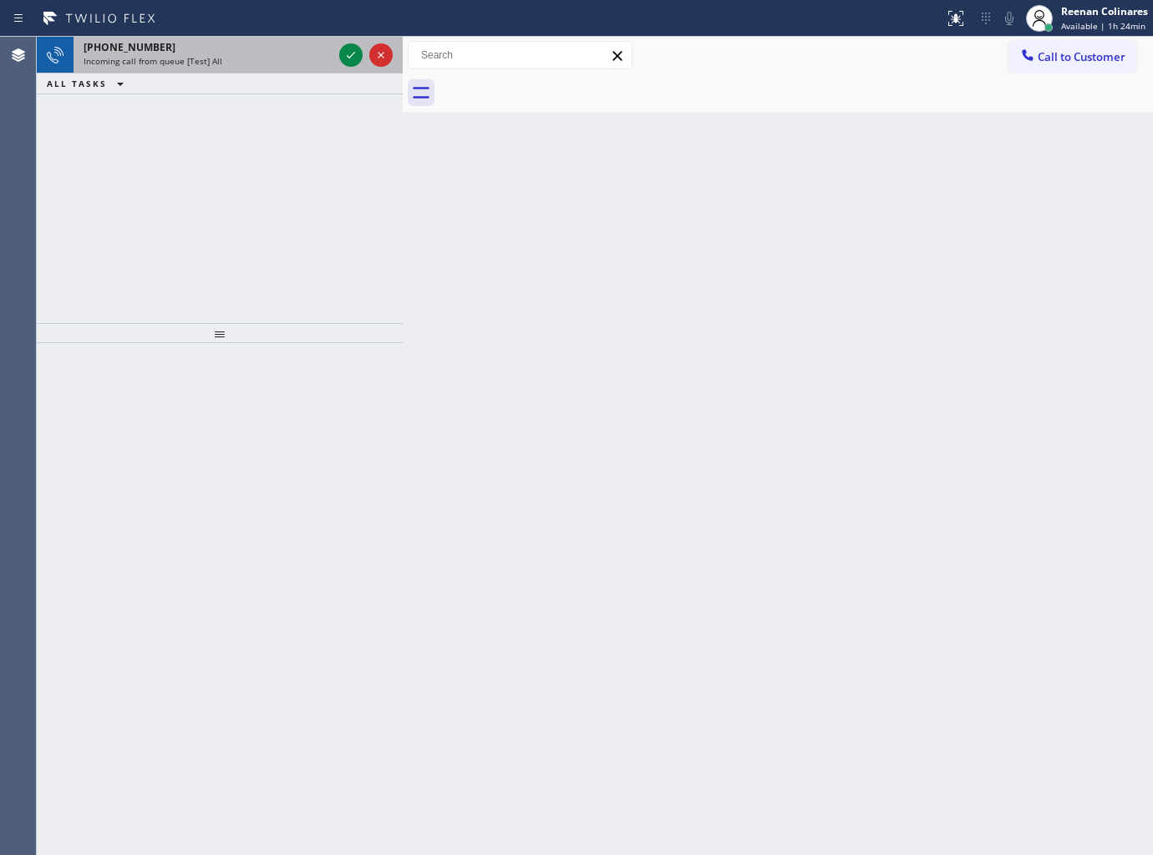
drag, startPoint x: 253, startPoint y: 53, endPoint x: 169, endPoint y: 79, distance: 88.0
click at [247, 53] on div "[PHONE_NUMBER]" at bounding box center [208, 47] width 249 height 14
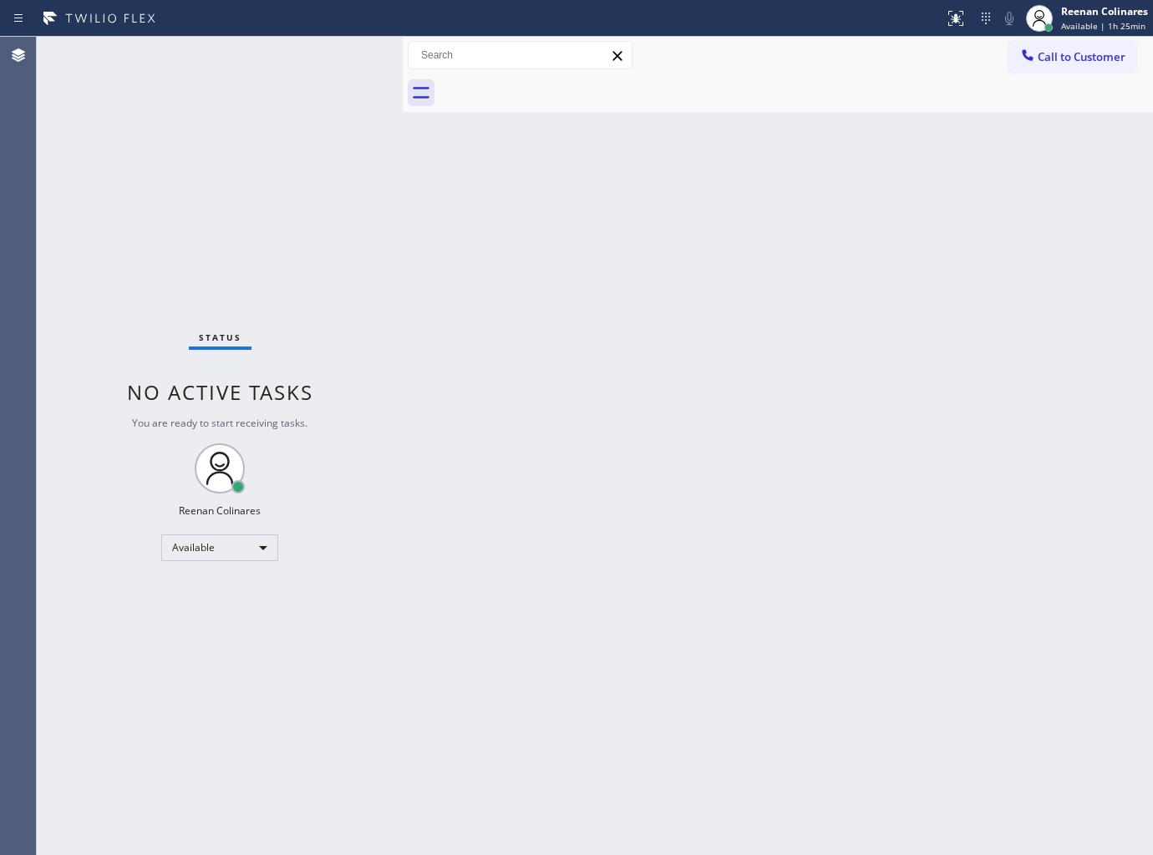
click at [836, 174] on div "Back to Dashboard Change Sender ID Customers Technicians Select a contact Outbo…" at bounding box center [778, 446] width 750 height 819
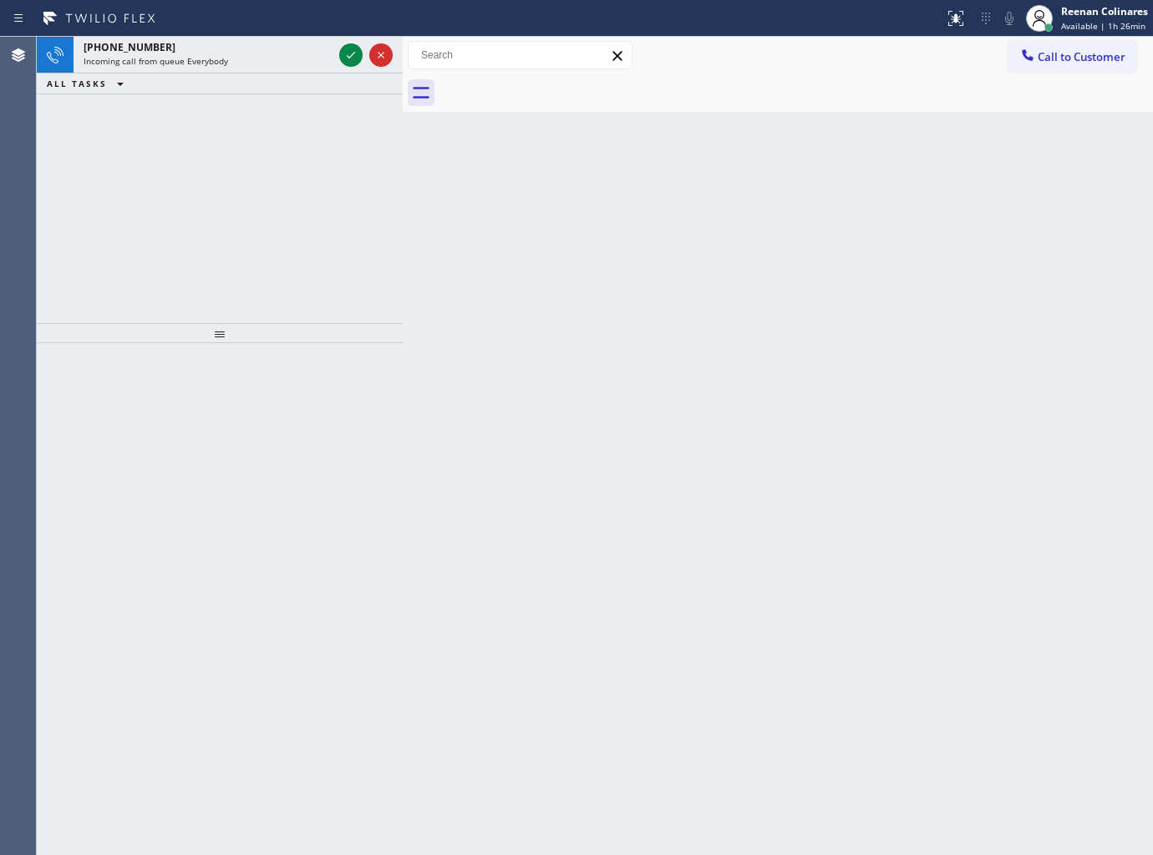
click at [235, 77] on div "ALL TASKS ALL TASKS ACTIVE TASKS TASKS IN WRAP UP" at bounding box center [220, 84] width 366 height 21
click at [238, 65] on div "Incoming call from queue Everybody" at bounding box center [208, 61] width 249 height 12
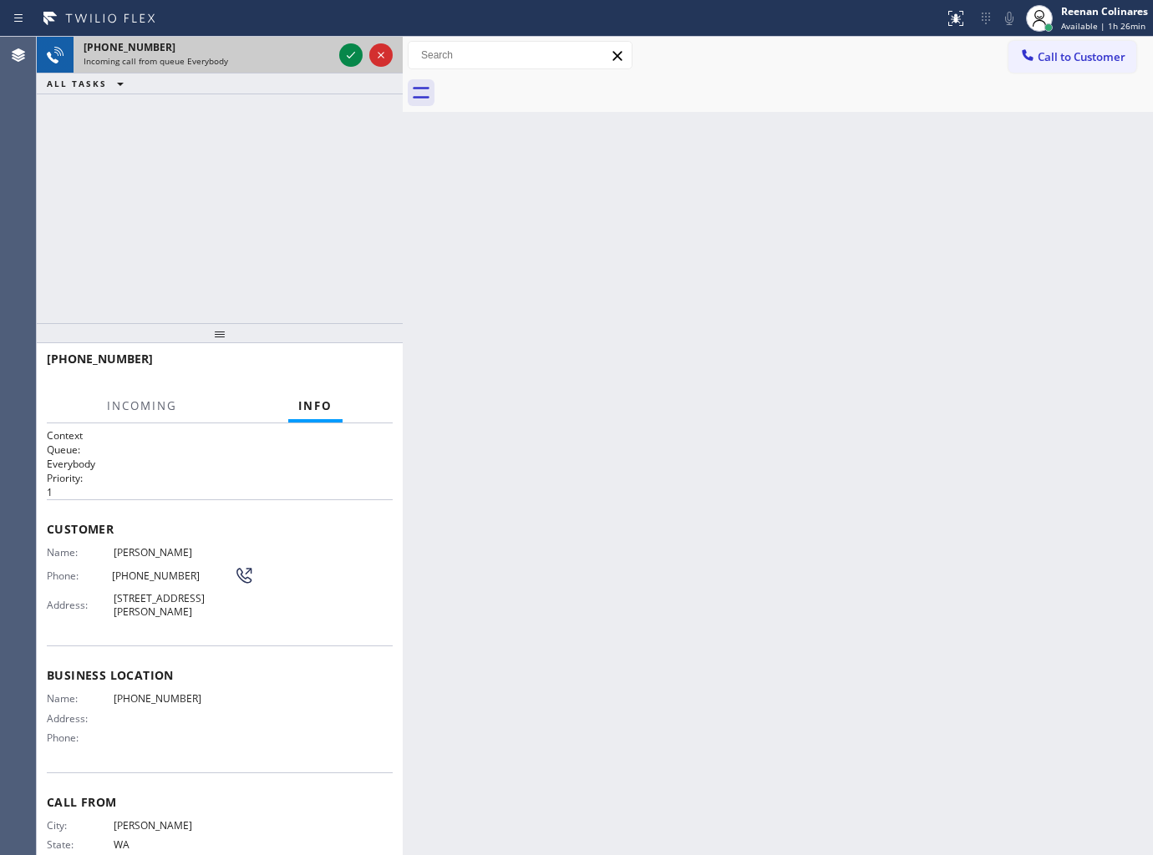
click at [307, 69] on div "[PHONE_NUMBER] Incoming call from queue Everybody" at bounding box center [205, 55] width 262 height 37
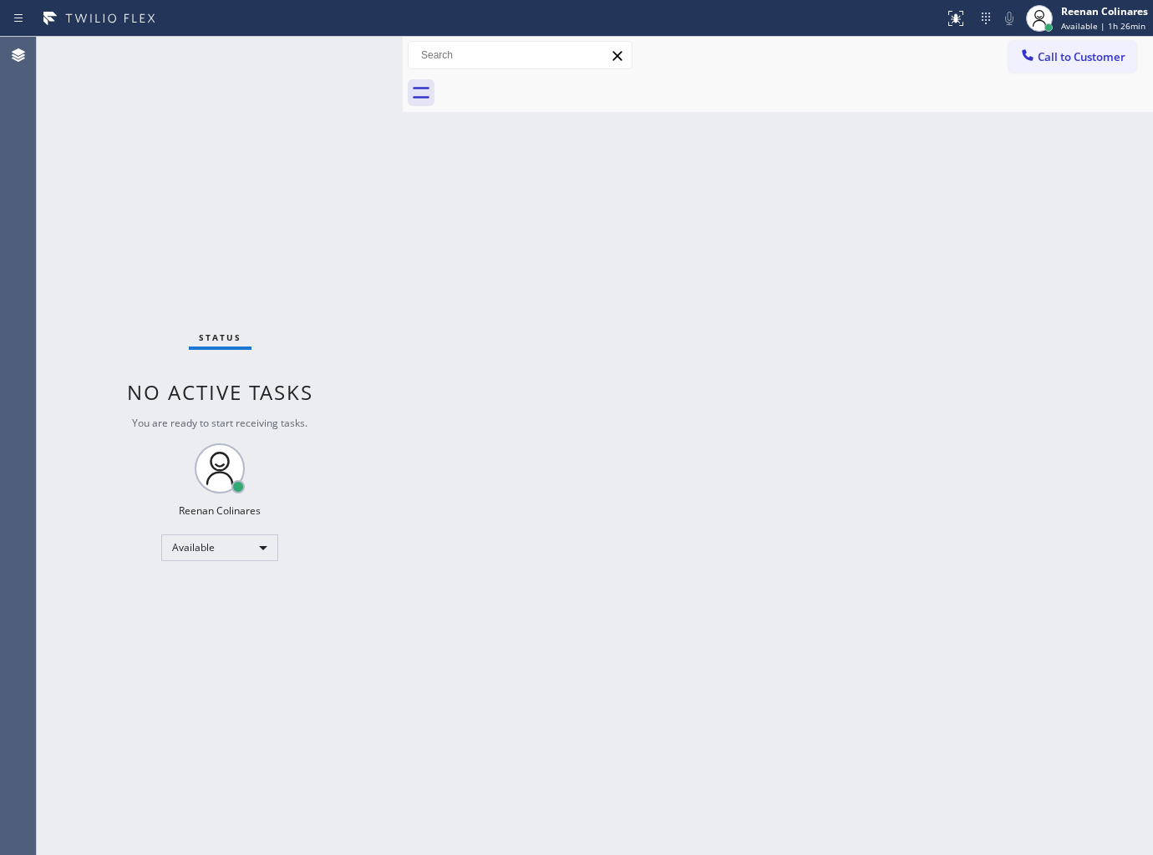
click at [307, 69] on div "Status No active tasks You are ready to start receiving tasks. Reenan Colinares…" at bounding box center [220, 446] width 366 height 819
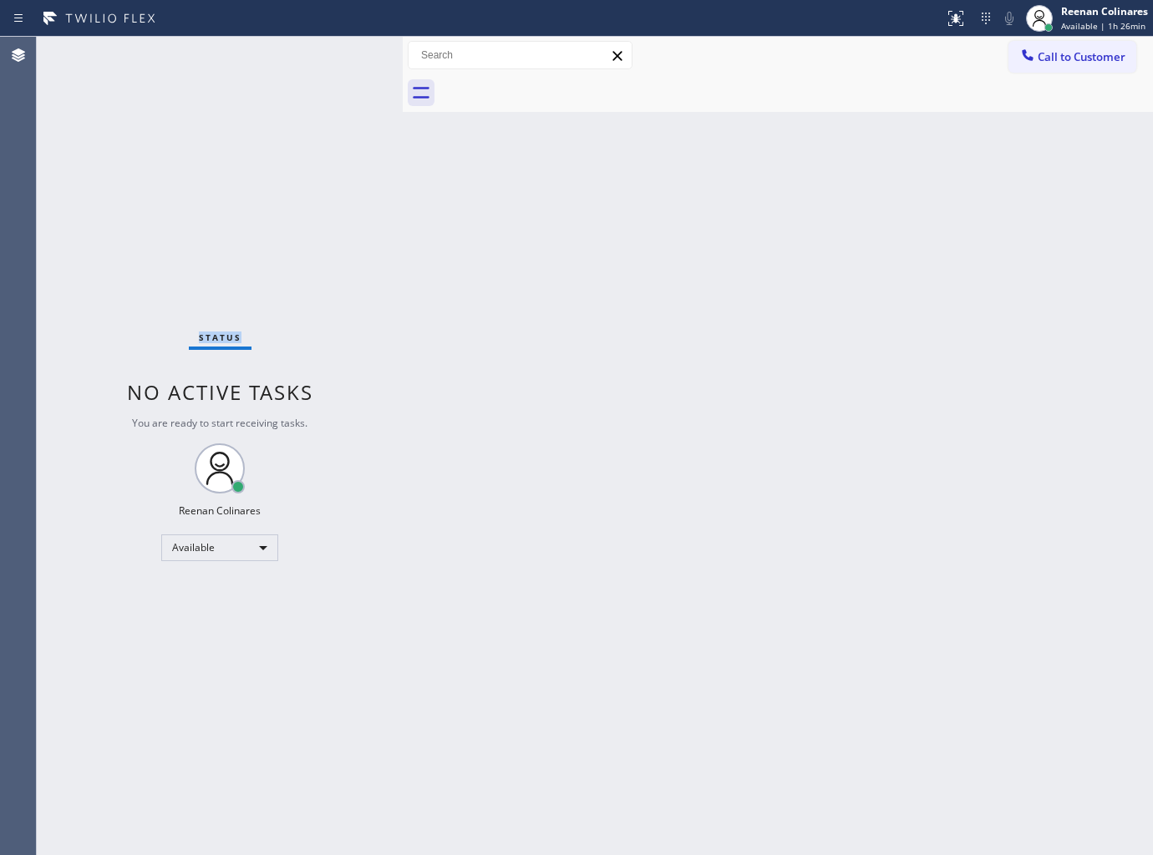
drag, startPoint x: 307, startPoint y: 69, endPoint x: 45, endPoint y: 119, distance: 266.9
click at [306, 69] on div "Status No active tasks You are ready to start receiving tasks. Reenan Colinares…" at bounding box center [220, 446] width 366 height 819
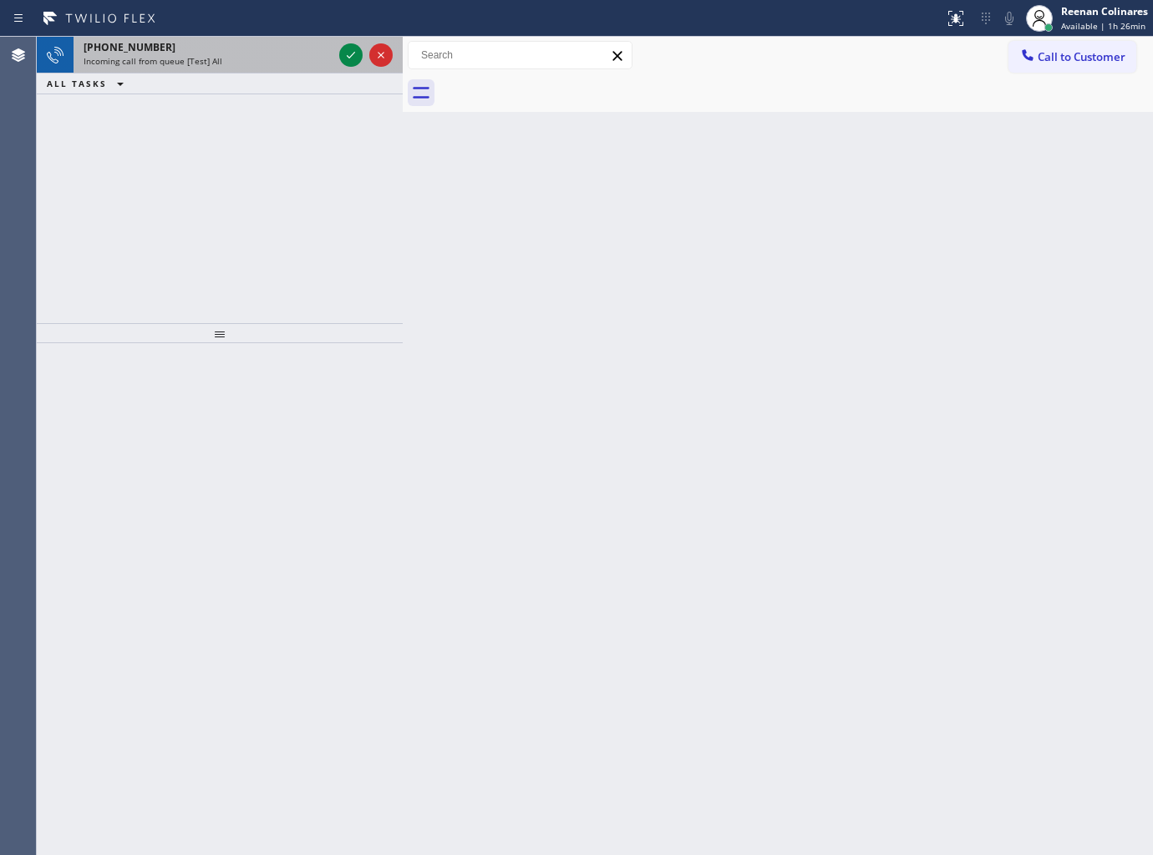
click at [189, 57] on span "Incoming call from queue [Test] All" at bounding box center [153, 61] width 139 height 12
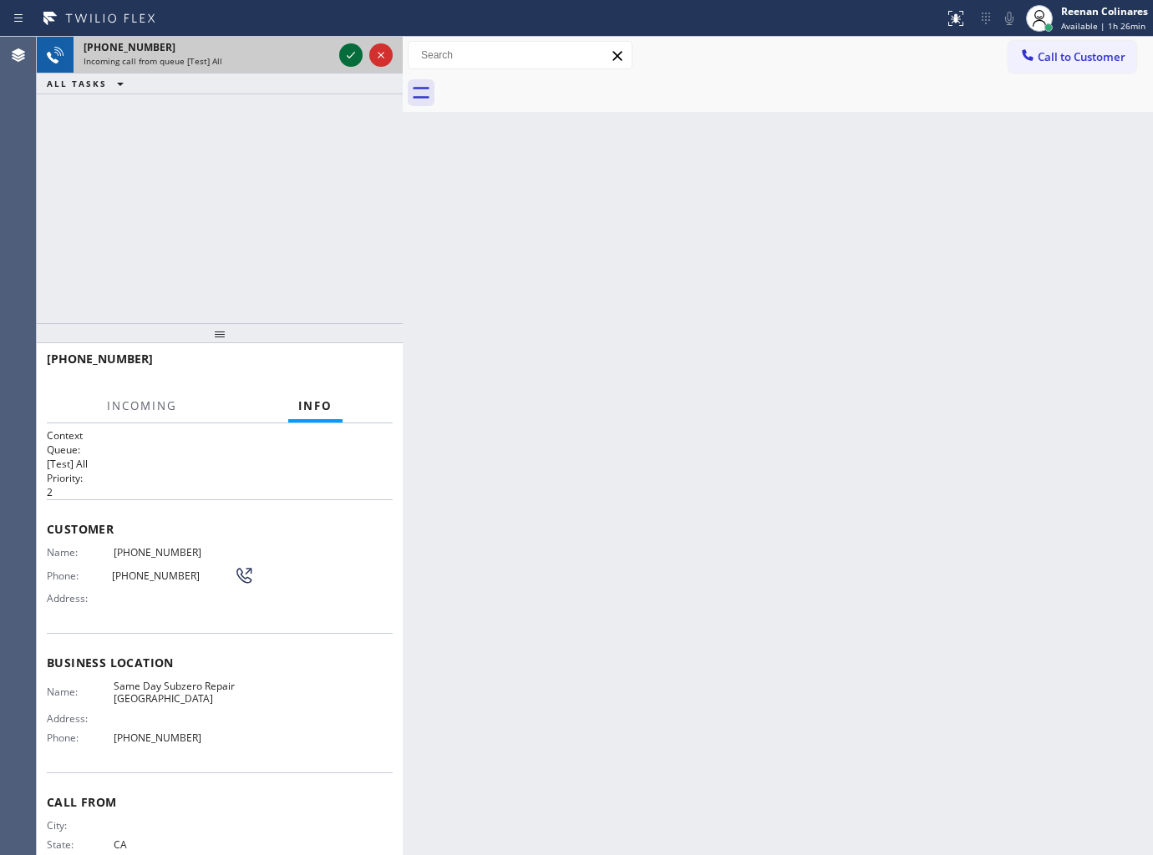
click at [352, 47] on icon at bounding box center [351, 55] width 20 height 20
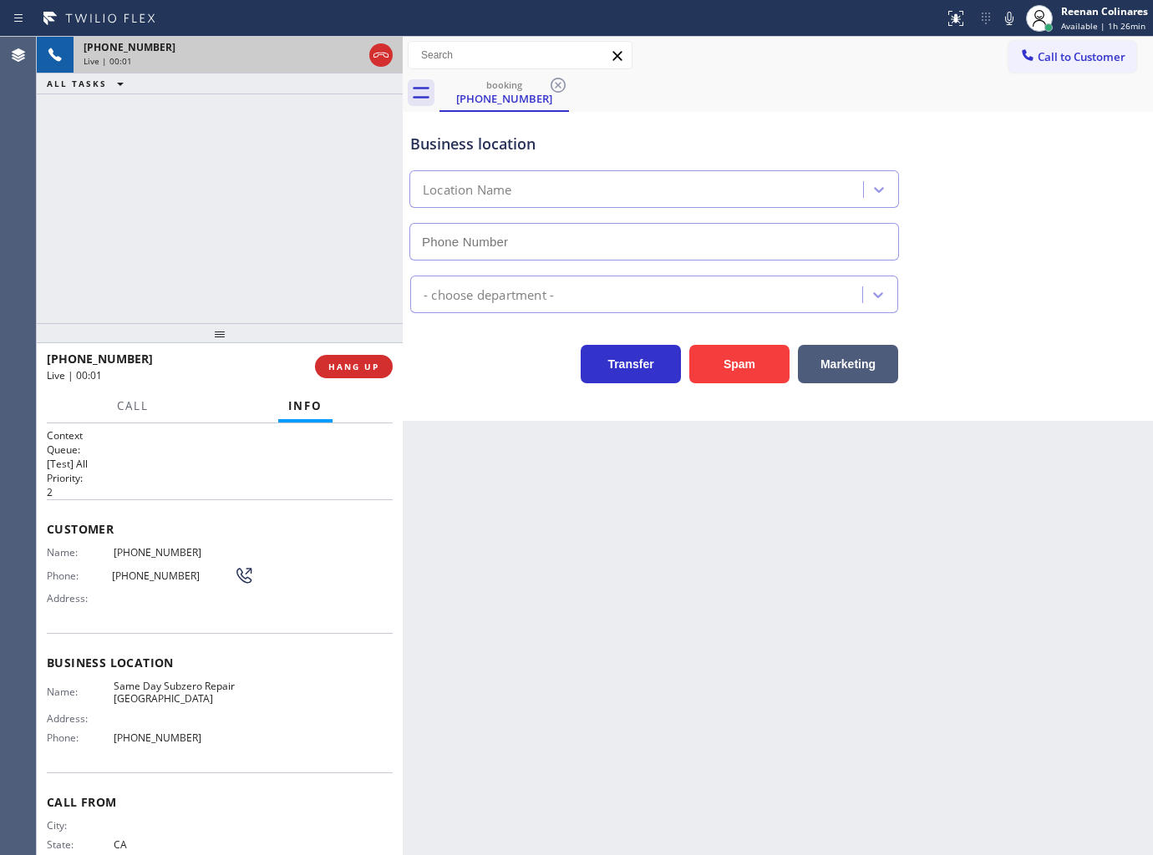
type input "[PHONE_NUMBER]"
click at [749, 368] on button "Spam" at bounding box center [739, 364] width 100 height 38
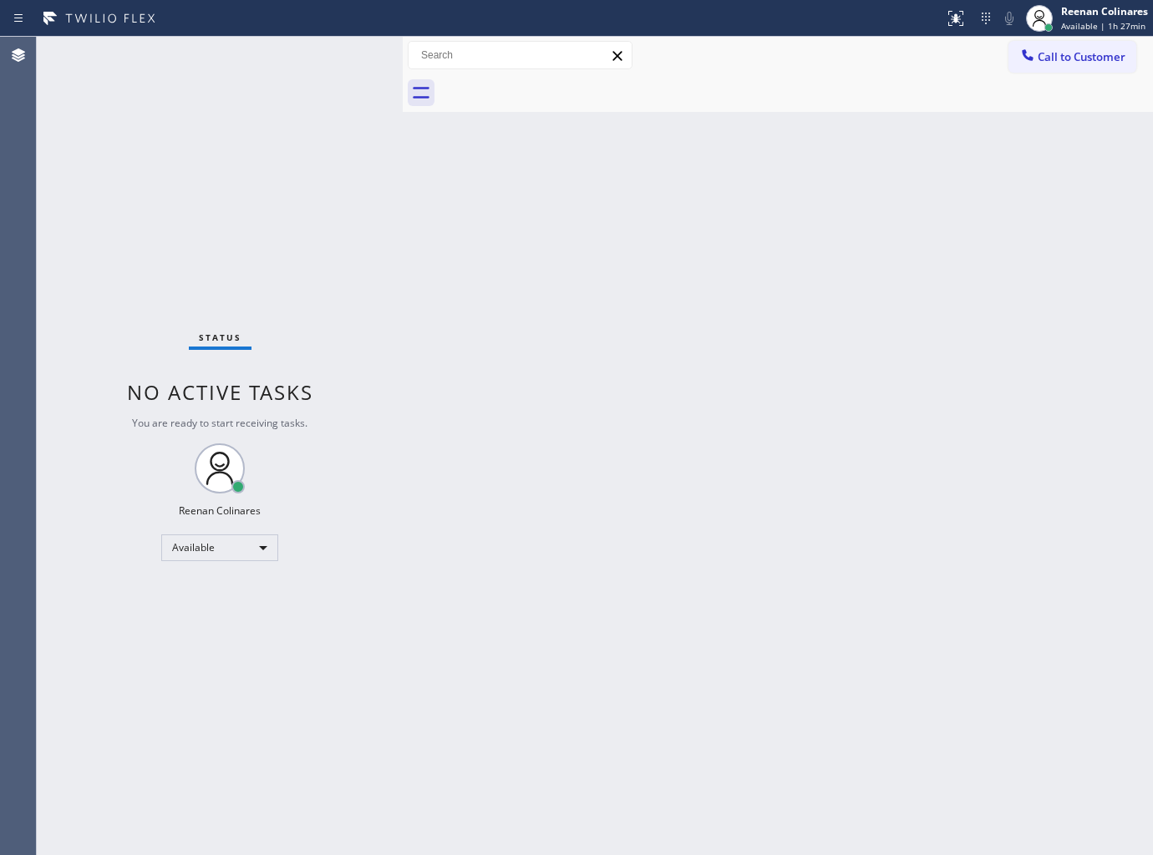
click at [240, 65] on div "Status No active tasks You are ready to start receiving tasks. Reenan Colinares…" at bounding box center [220, 446] width 366 height 819
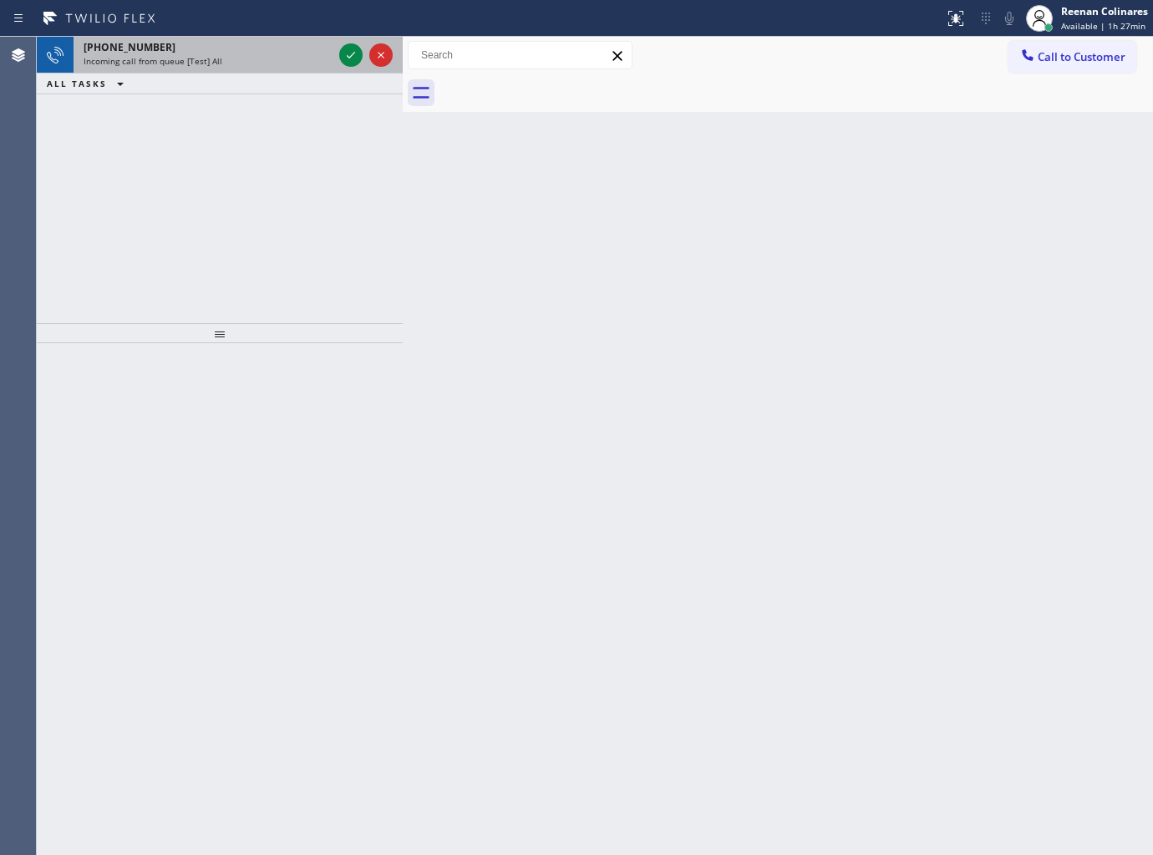
click at [190, 50] on div "[PHONE_NUMBER]" at bounding box center [208, 47] width 249 height 14
click at [261, 48] on div "[PHONE_NUMBER]" at bounding box center [208, 47] width 249 height 14
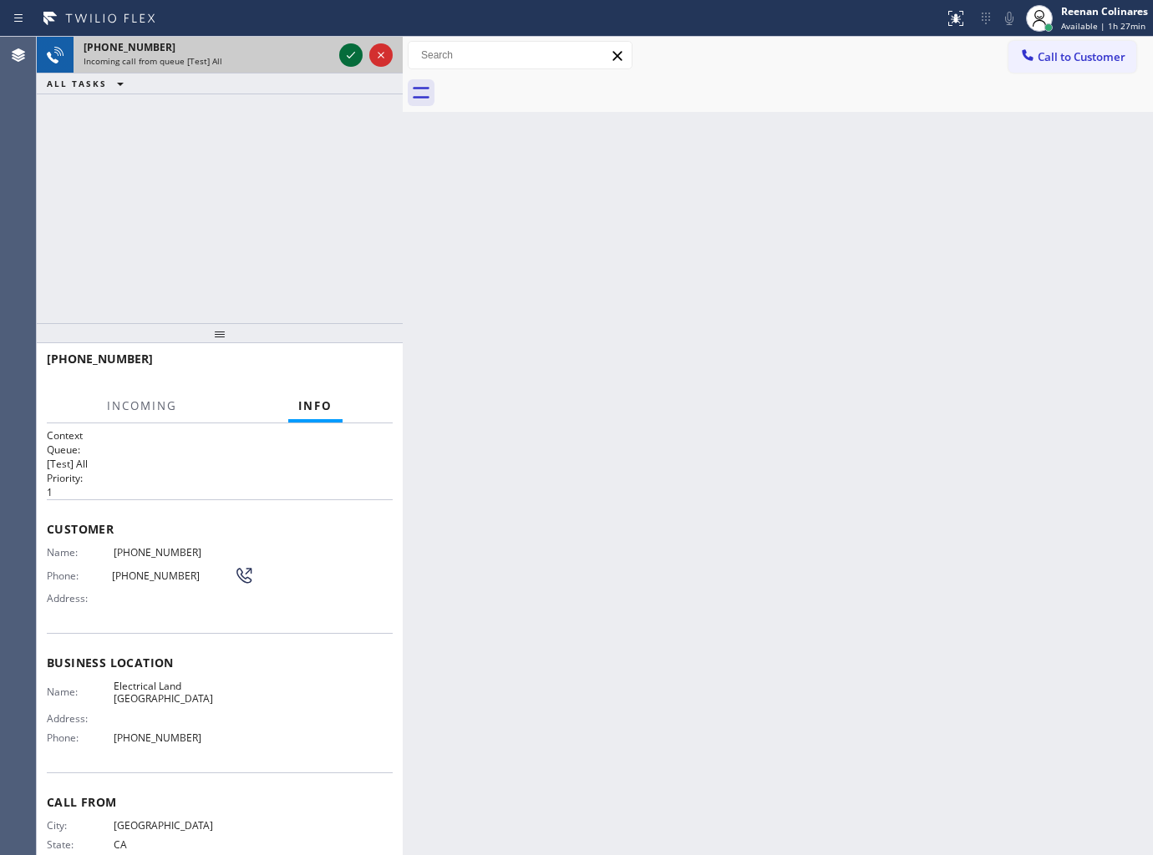
click at [349, 56] on icon at bounding box center [351, 55] width 8 height 7
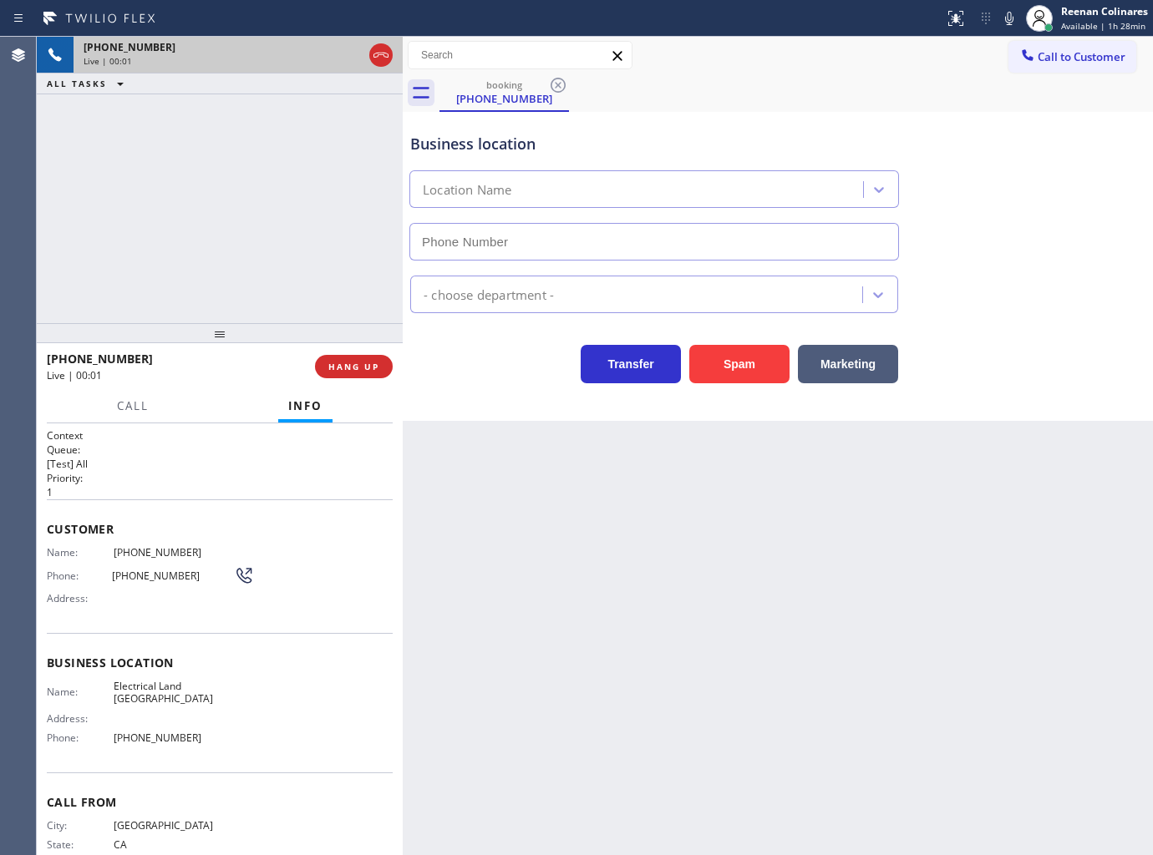
type input "[PHONE_NUMBER]"
click at [1007, 19] on icon at bounding box center [1009, 18] width 20 height 20
click at [1006, 19] on rect at bounding box center [1009, 17] width 12 height 12
click at [1006, 20] on icon at bounding box center [1009, 18] width 20 height 20
click at [855, 363] on button "Marketing" at bounding box center [848, 364] width 100 height 38
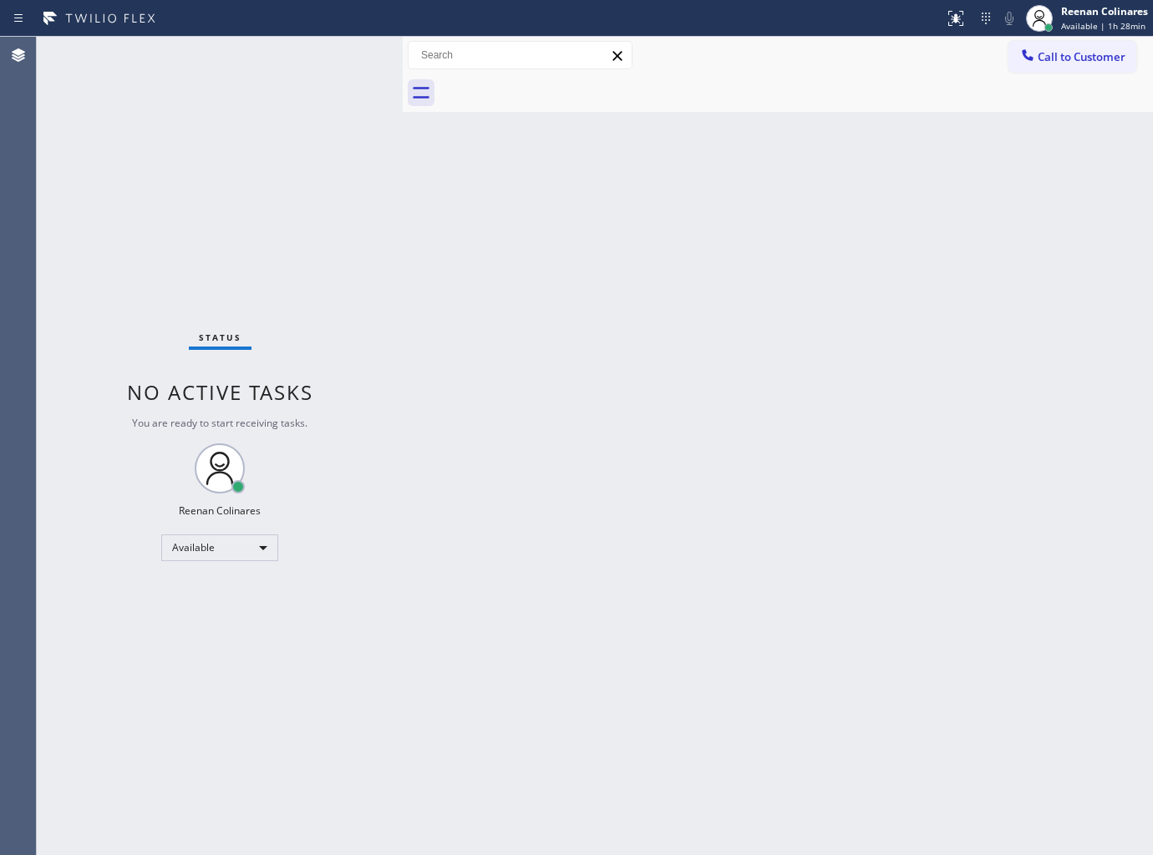
click at [815, 313] on div "Back to Dashboard Change Sender ID Customers Technicians Select a contact Outbo…" at bounding box center [778, 446] width 750 height 819
click at [212, 53] on div "Status No active tasks You are ready to start receiving tasks. Reenan Colinares…" at bounding box center [220, 446] width 366 height 819
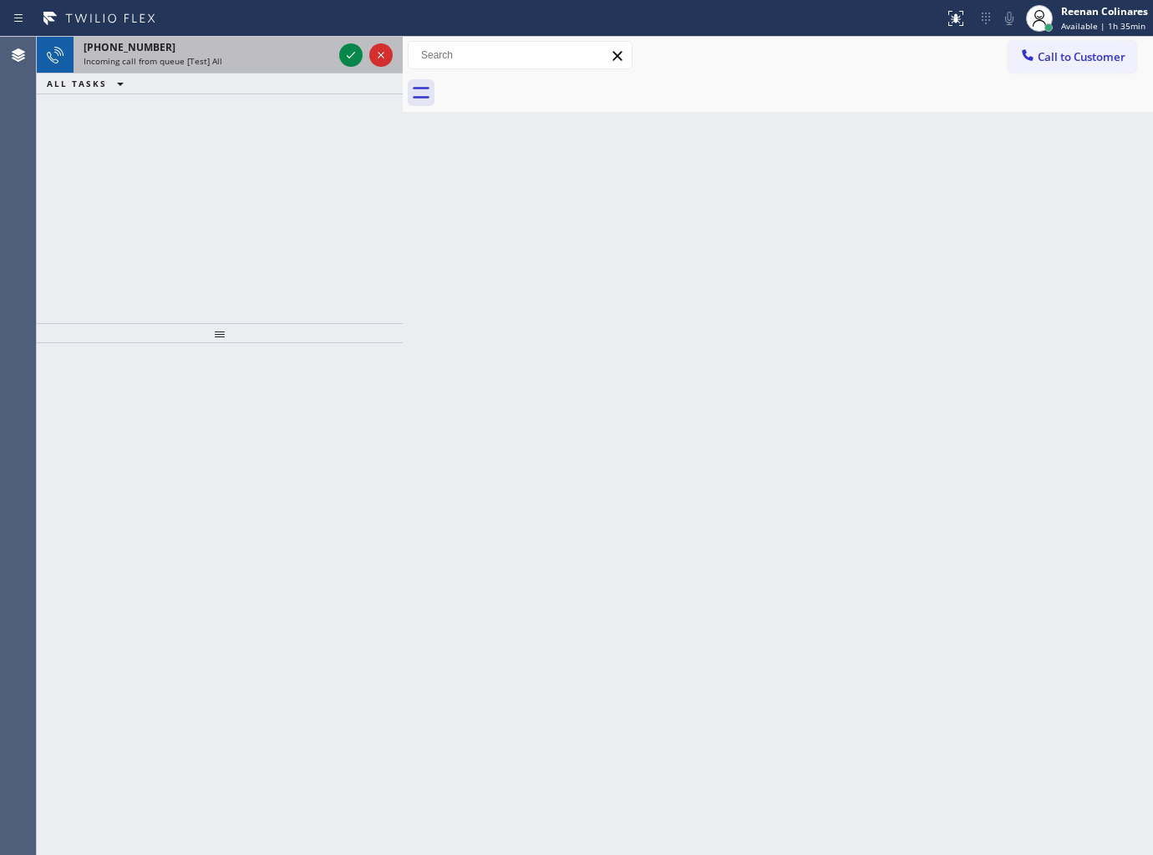
click at [285, 53] on div "[PHONE_NUMBER]" at bounding box center [208, 47] width 249 height 14
click at [172, 57] on span "Incoming call from queue [Test] All" at bounding box center [153, 61] width 139 height 12
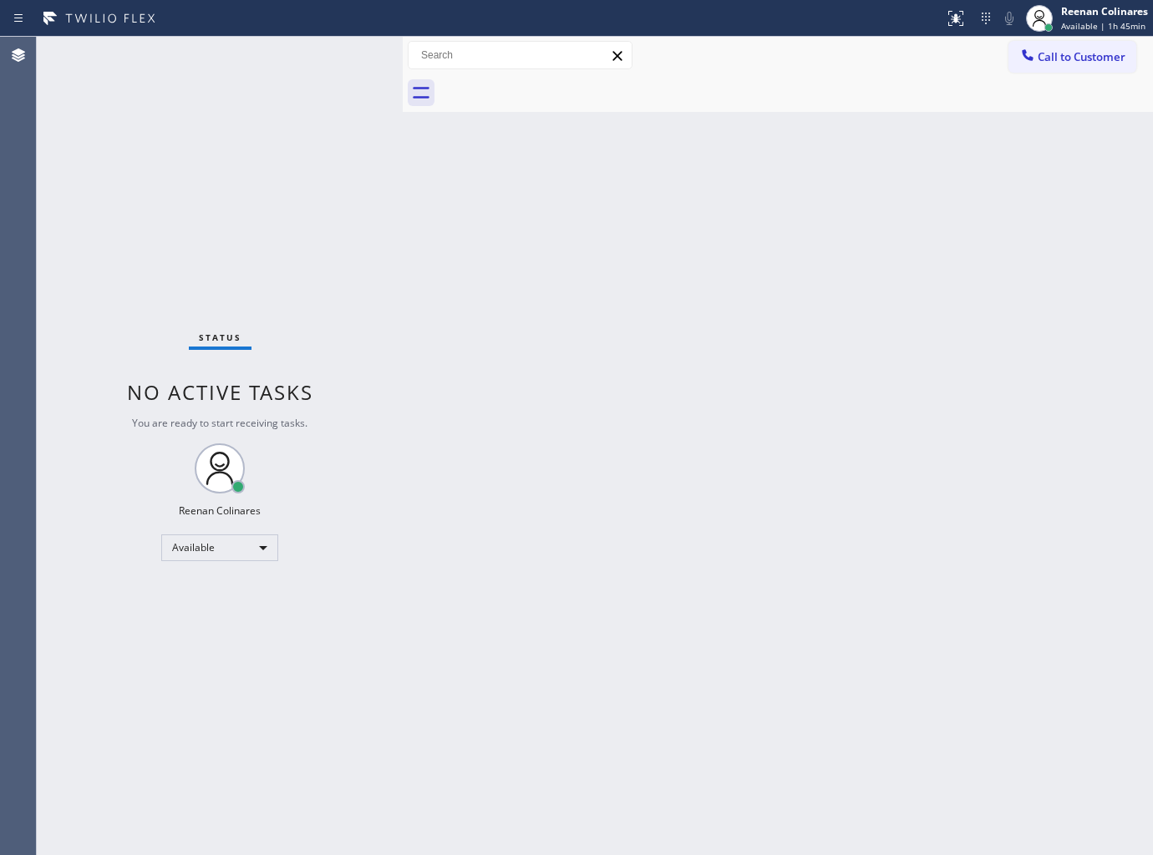
click at [312, 58] on div "Status No active tasks You are ready to start receiving tasks. Reenan Colinares…" at bounding box center [220, 446] width 366 height 819
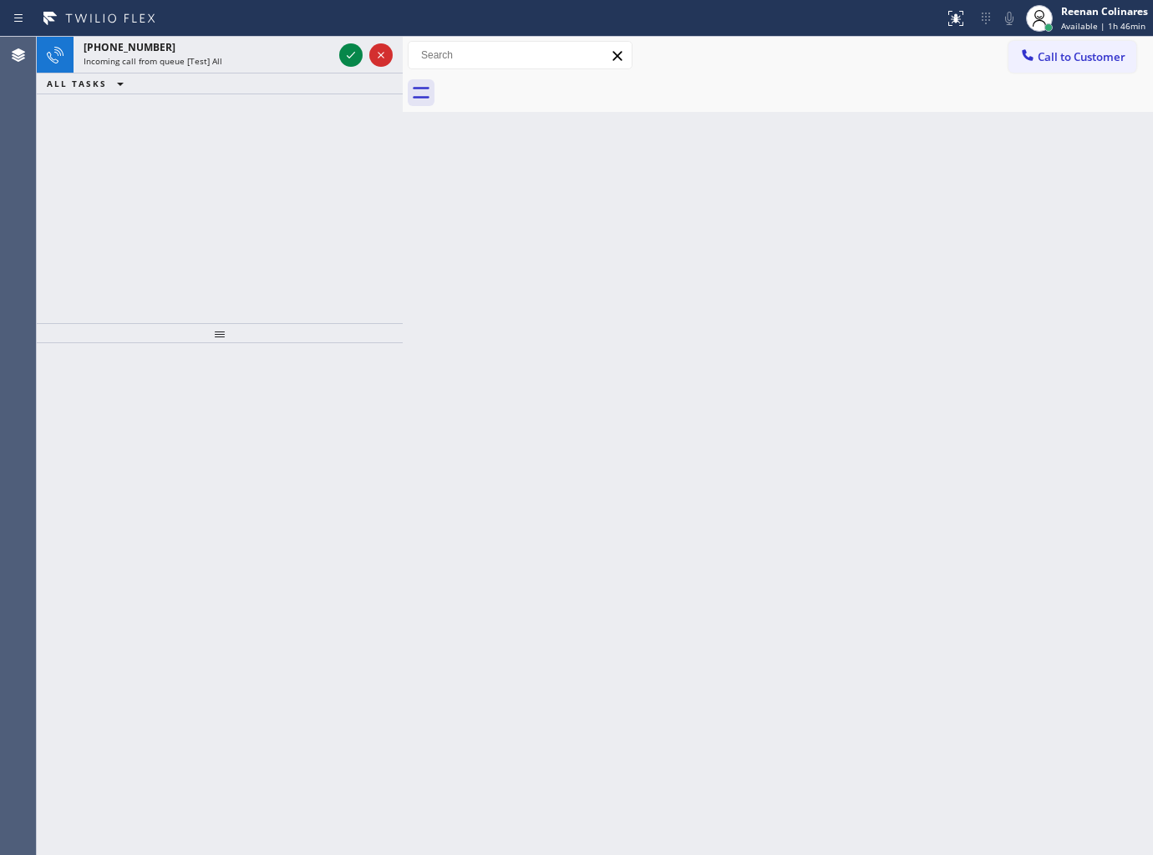
click at [269, 65] on div "Incoming call from queue [Test] All" at bounding box center [208, 61] width 249 height 12
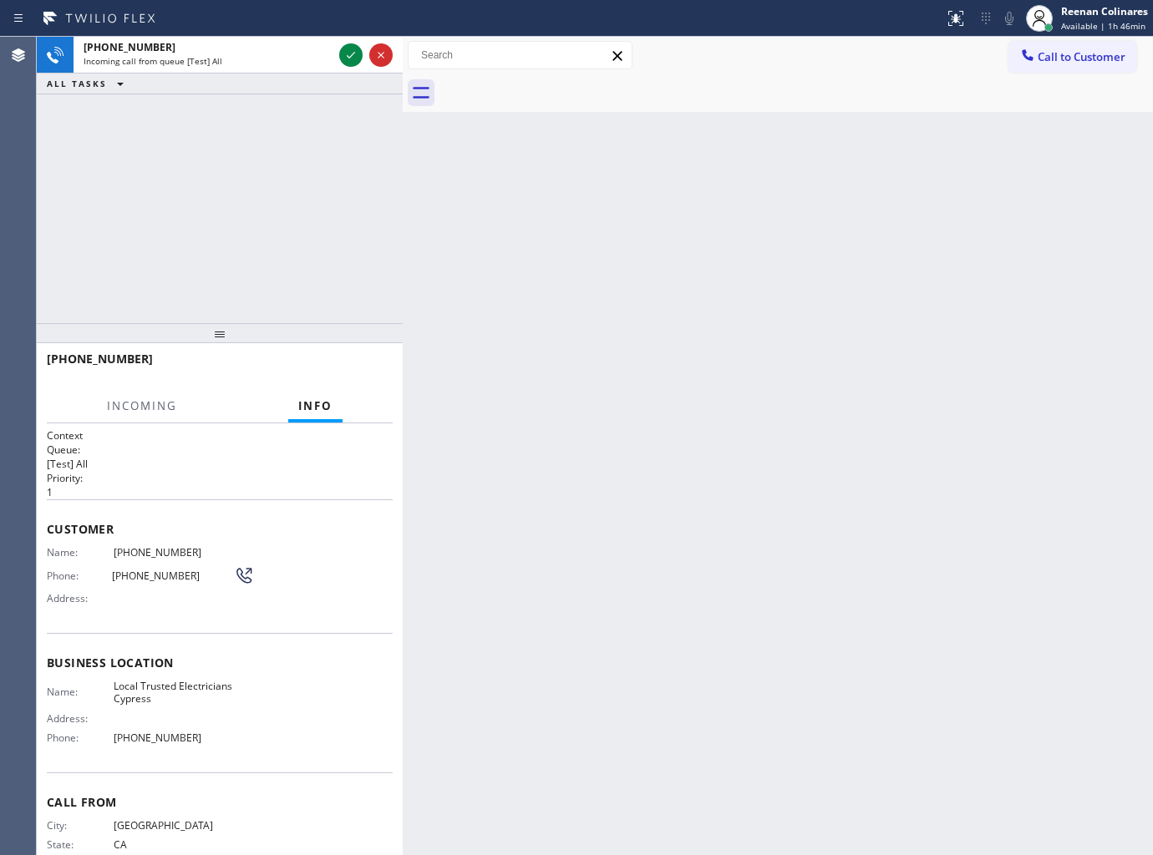
click at [269, 65] on div "Incoming call from queue [Test] All" at bounding box center [208, 61] width 249 height 12
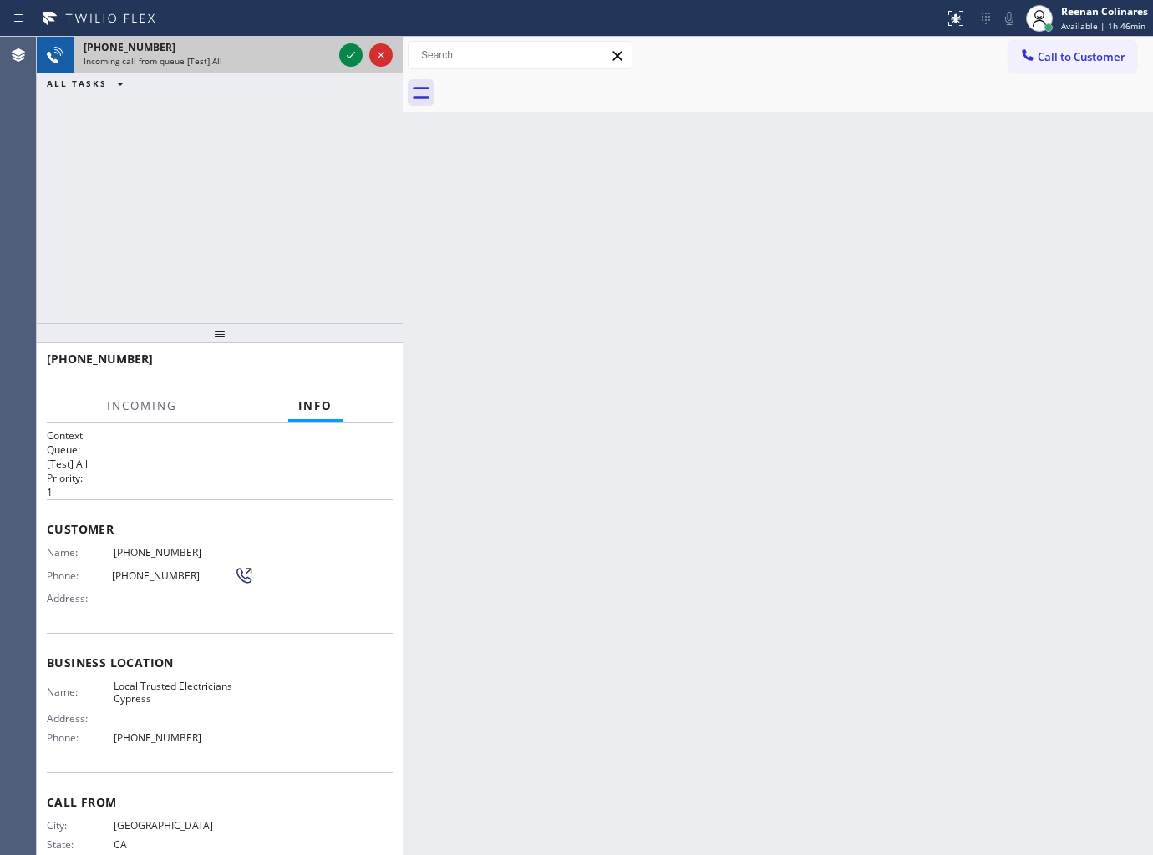
click at [264, 67] on div "Incoming call from queue [Test] All" at bounding box center [208, 61] width 249 height 12
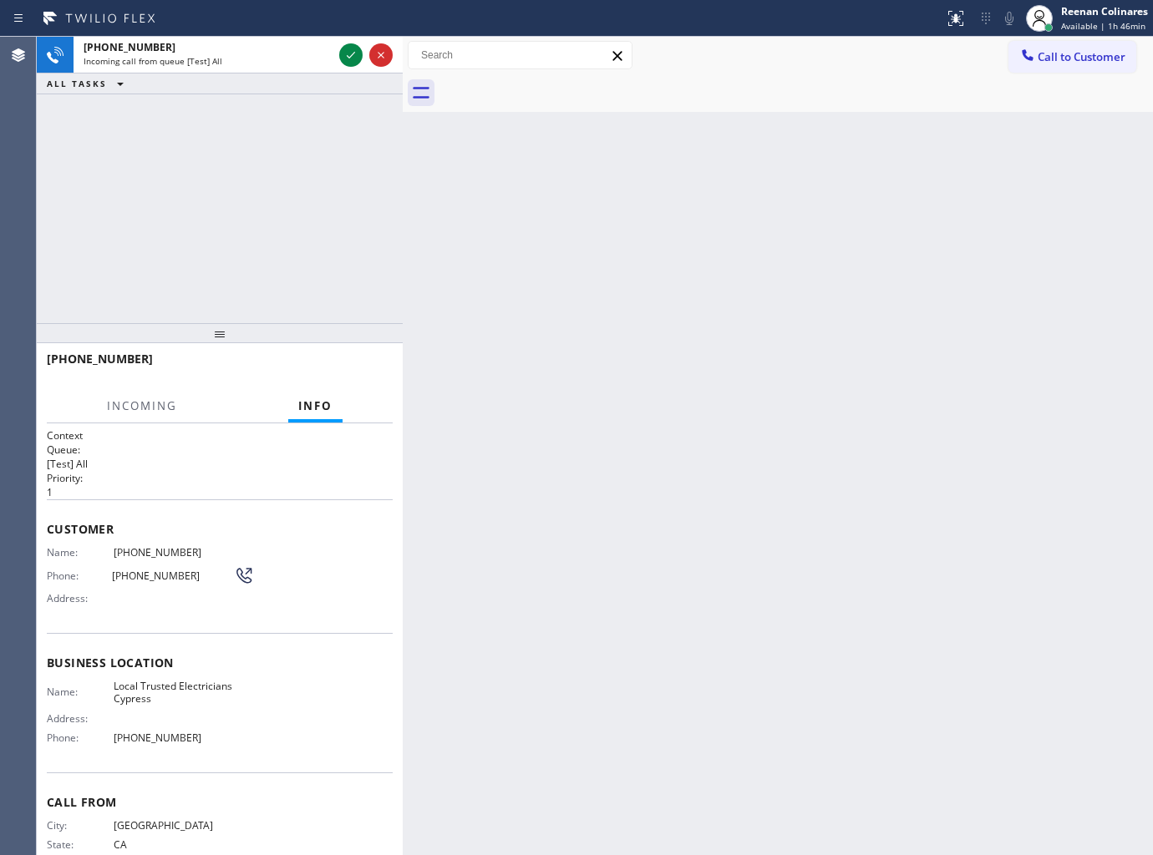
click at [268, 122] on div "[PHONE_NUMBER] Incoming call from queue [Test] All ALL TASKS ALL TASKS ACTIVE T…" at bounding box center [220, 180] width 366 height 287
drag, startPoint x: 1100, startPoint y: 21, endPoint x: 1079, endPoint y: 32, distance: 23.5
click at [1100, 22] on span "Available | 1h 46min" at bounding box center [1103, 26] width 84 height 12
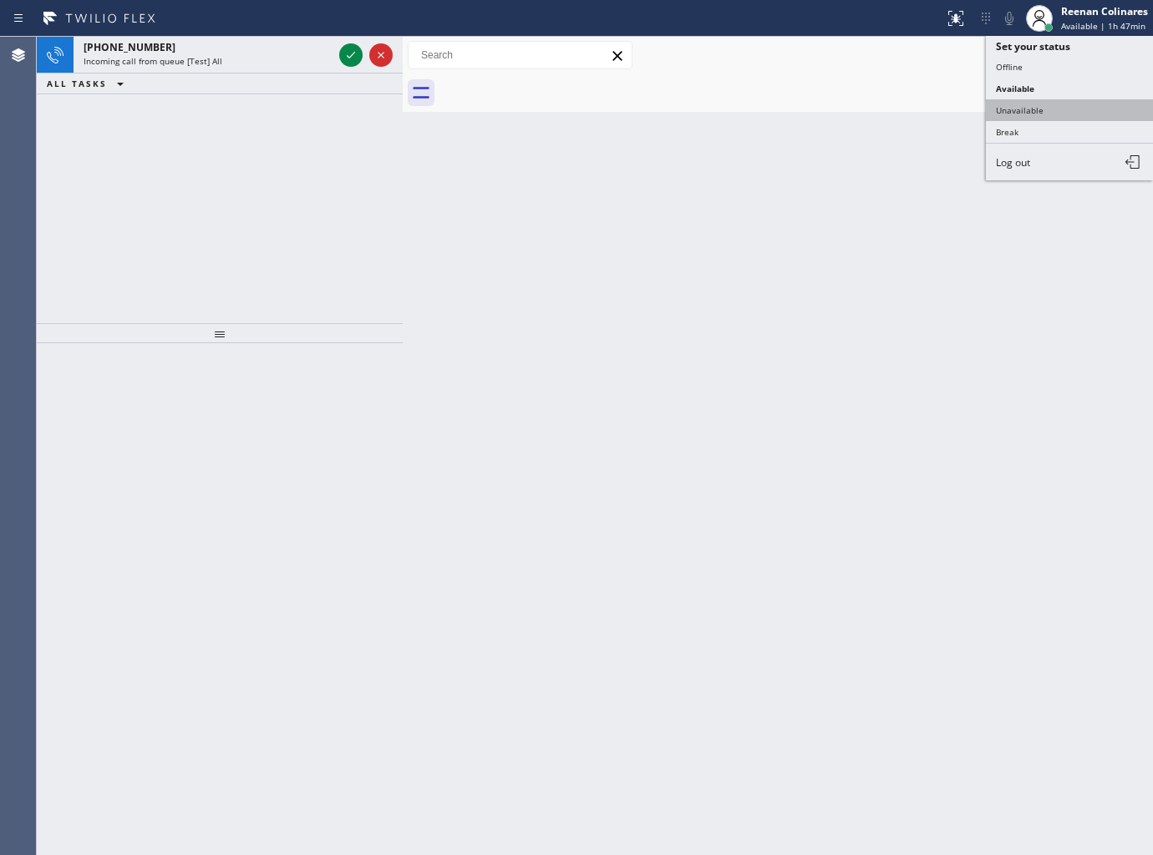
click at [1023, 112] on button "Unavailable" at bounding box center [1069, 110] width 167 height 22
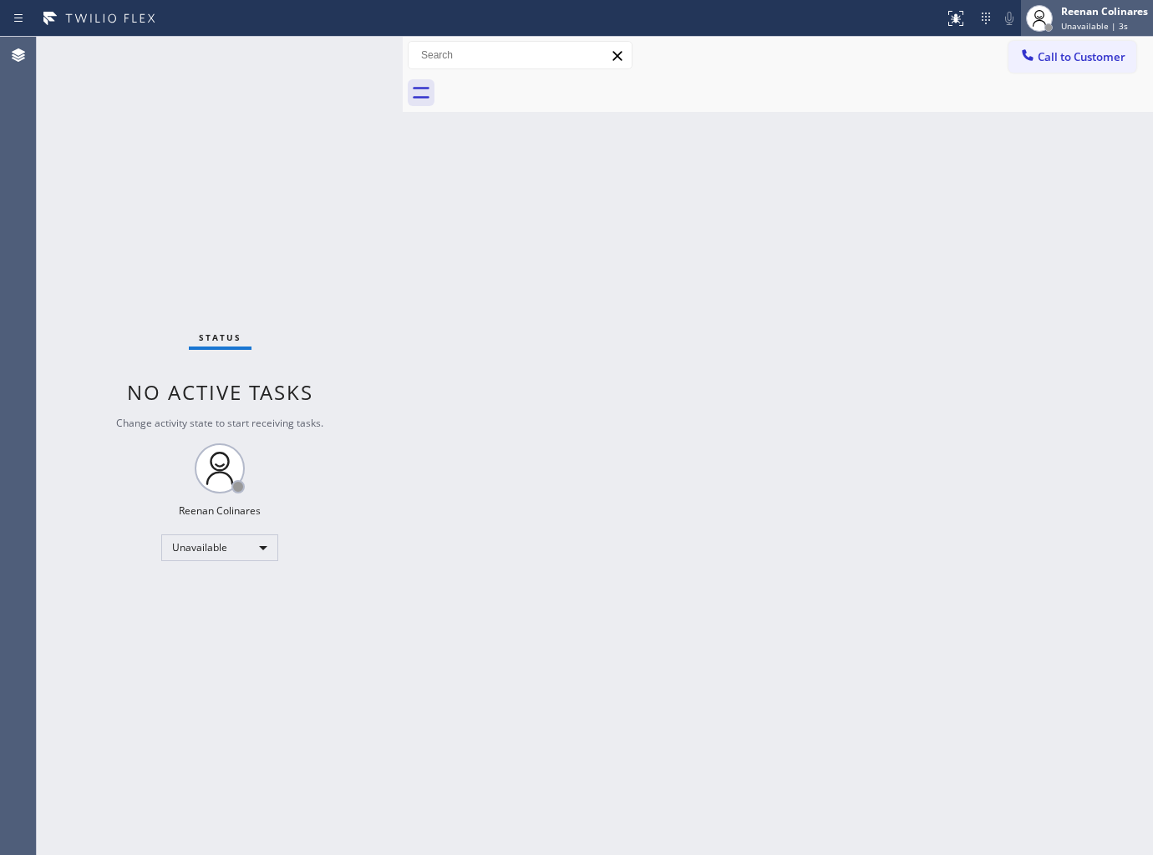
click at [1089, 22] on span "Unavailable | 3s" at bounding box center [1094, 26] width 67 height 12
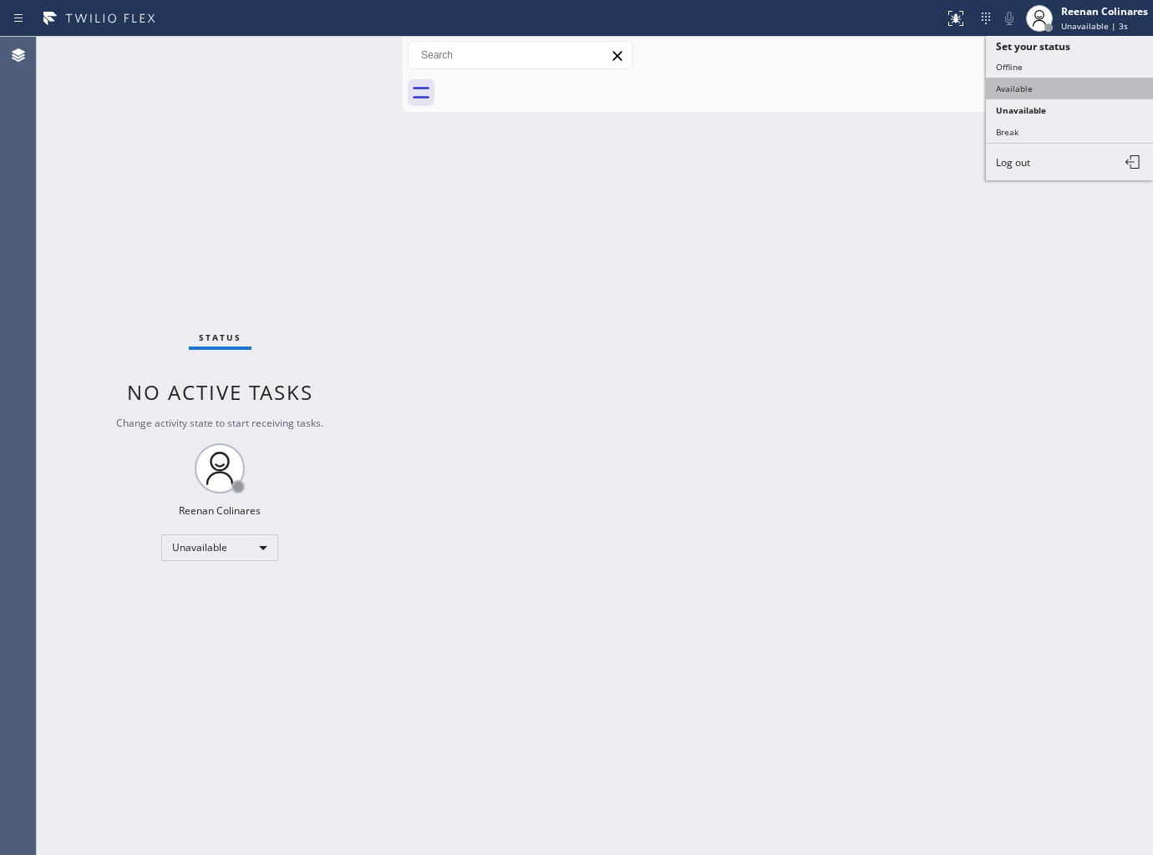
click at [1006, 89] on button "Available" at bounding box center [1069, 89] width 167 height 22
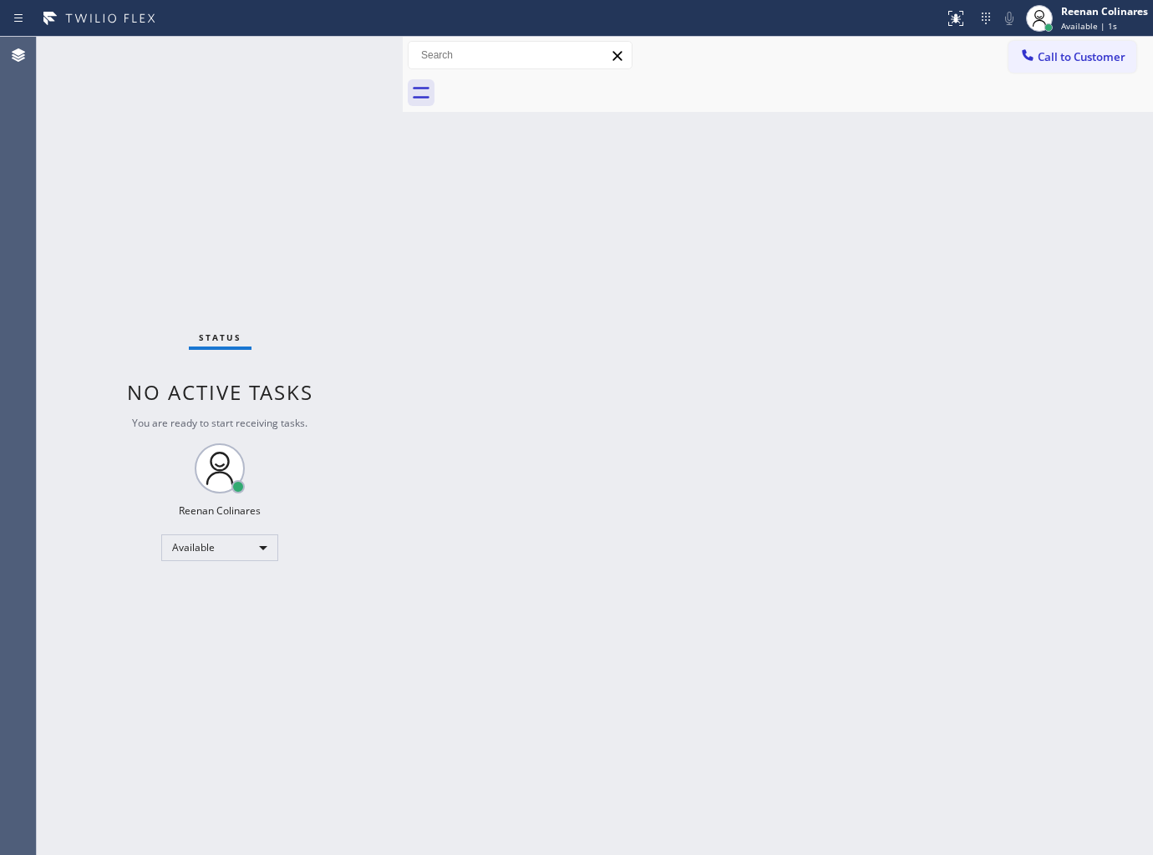
click at [249, 145] on div "Status No active tasks You are ready to start receiving tasks. Reenan Colinares…" at bounding box center [220, 446] width 366 height 819
click at [435, 242] on div "Back to Dashboard Change Sender ID Customers Technicians Select a contact Outbo…" at bounding box center [778, 446] width 750 height 819
click at [464, 222] on div "Back to Dashboard Change Sender ID Customers Technicians Select a contact Outbo…" at bounding box center [778, 446] width 750 height 819
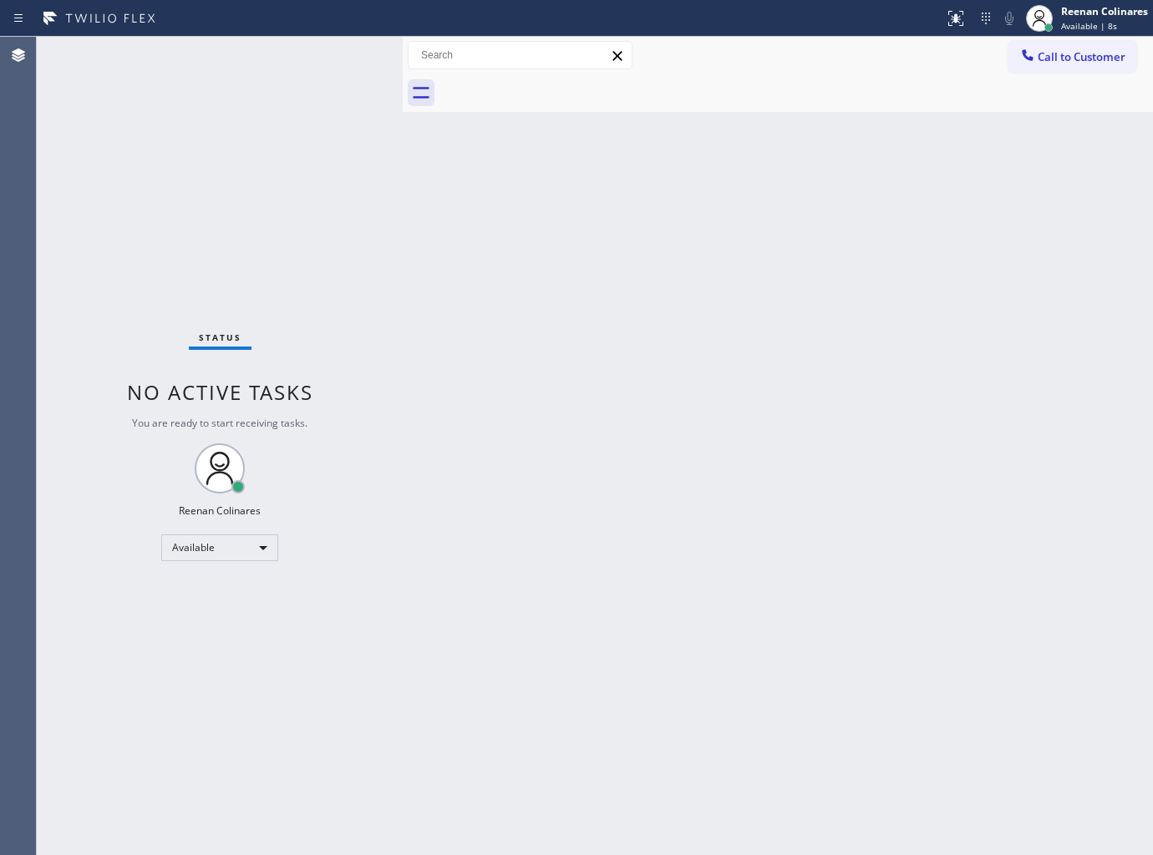
click at [393, 182] on div "Status No active tasks You are ready to start receiving tasks. Reenan Colinares…" at bounding box center [220, 446] width 366 height 819
click at [302, 63] on div "Status No active tasks You are ready to start receiving tasks. Reenan Colinares…" at bounding box center [220, 446] width 366 height 819
click at [511, 348] on div "Back to Dashboard Change Sender ID Customers Technicians Select a contact Outbo…" at bounding box center [778, 446] width 750 height 819
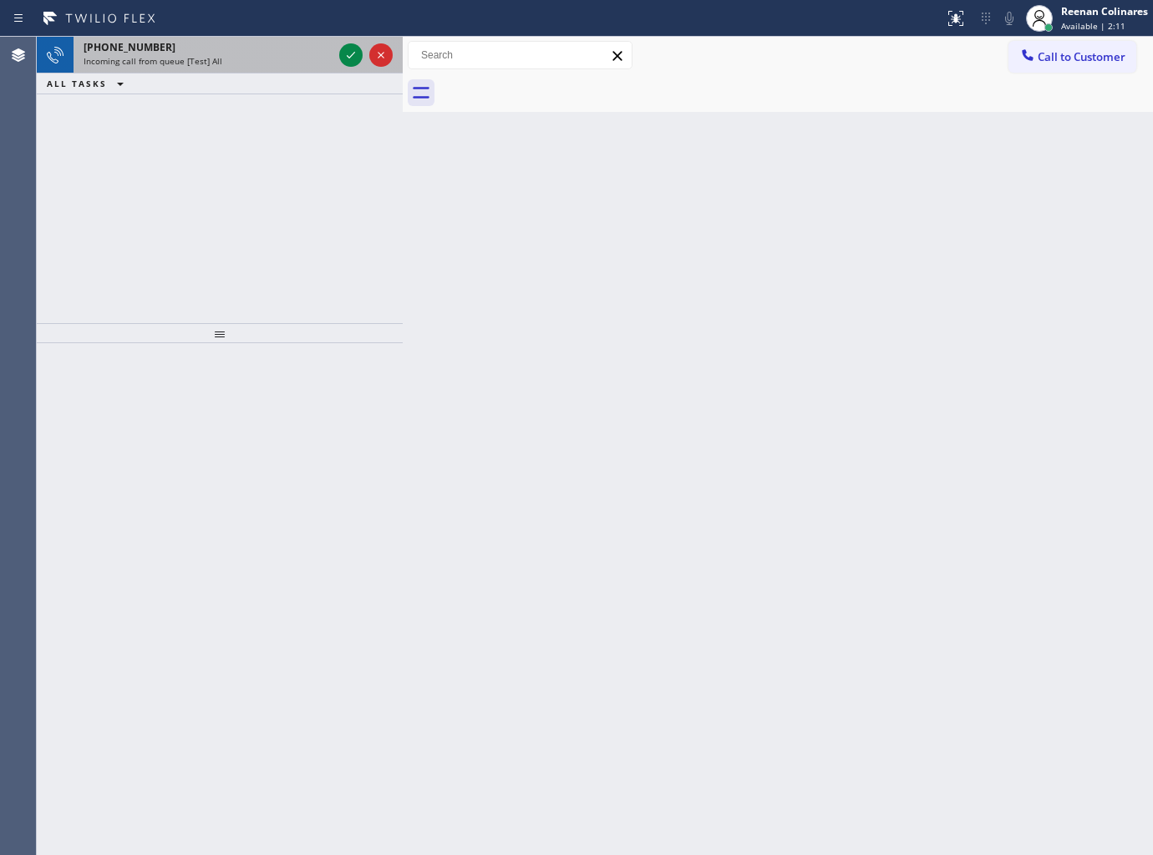
click at [252, 59] on div "Incoming call from queue [Test] All" at bounding box center [208, 61] width 249 height 12
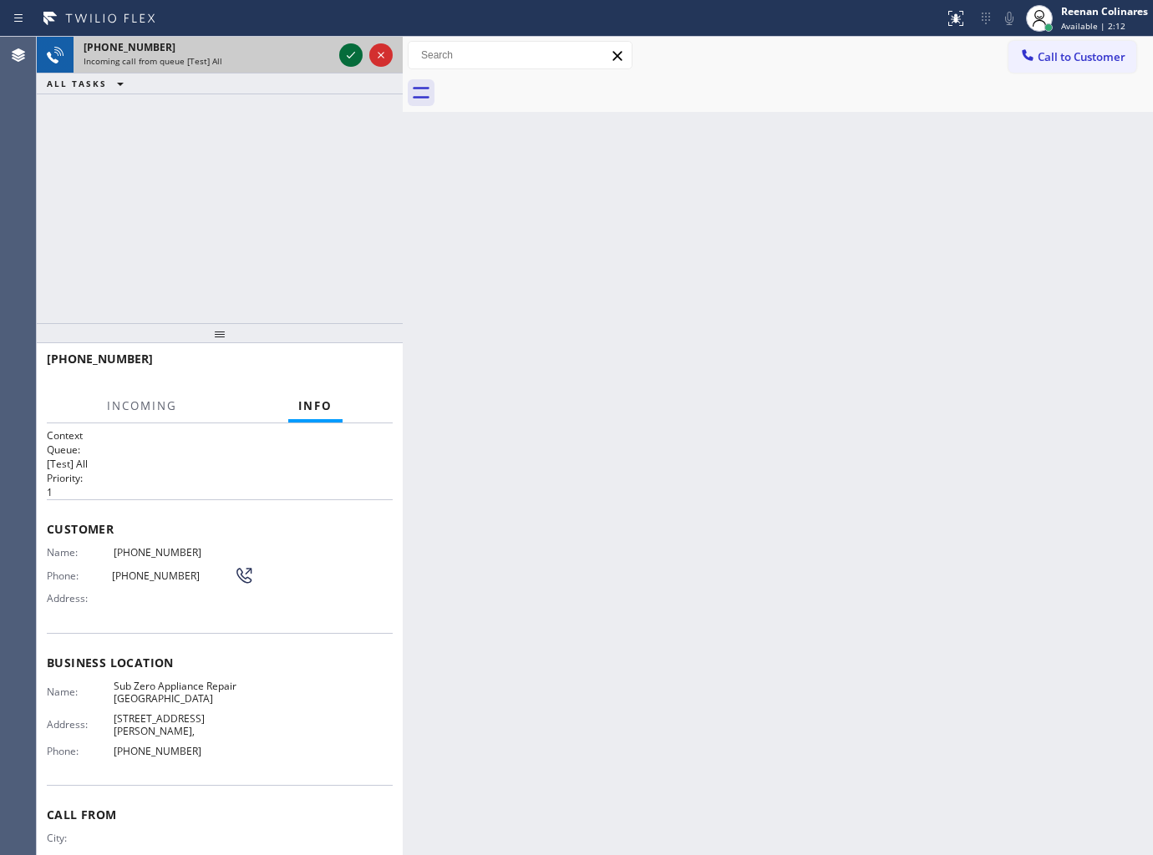
click at [353, 54] on icon at bounding box center [351, 55] width 8 height 7
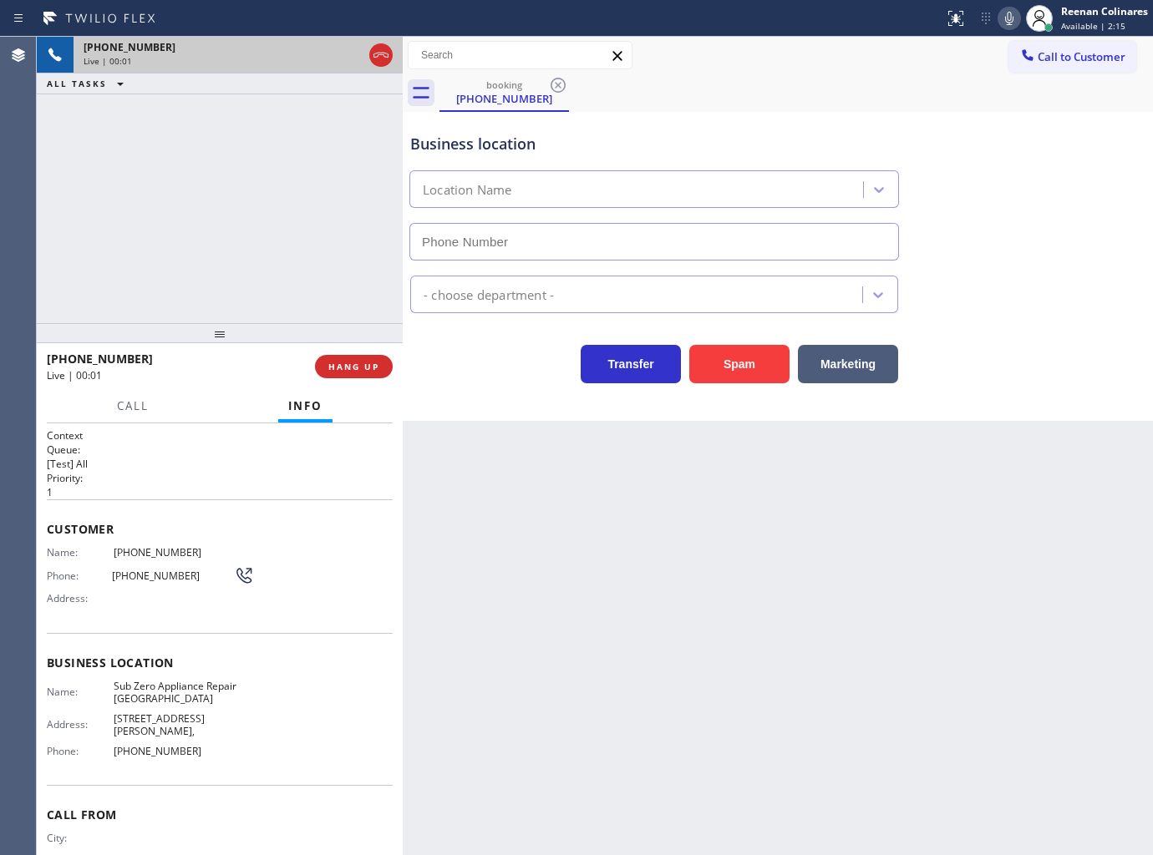
type input "[PHONE_NUMBER]"
click at [1006, 23] on icon at bounding box center [1009, 18] width 20 height 20
click at [1012, 18] on icon at bounding box center [1009, 18] width 20 height 20
click at [1011, 18] on icon at bounding box center [1009, 18] width 8 height 13
click at [113, 416] on button "Call" at bounding box center [133, 406] width 52 height 33
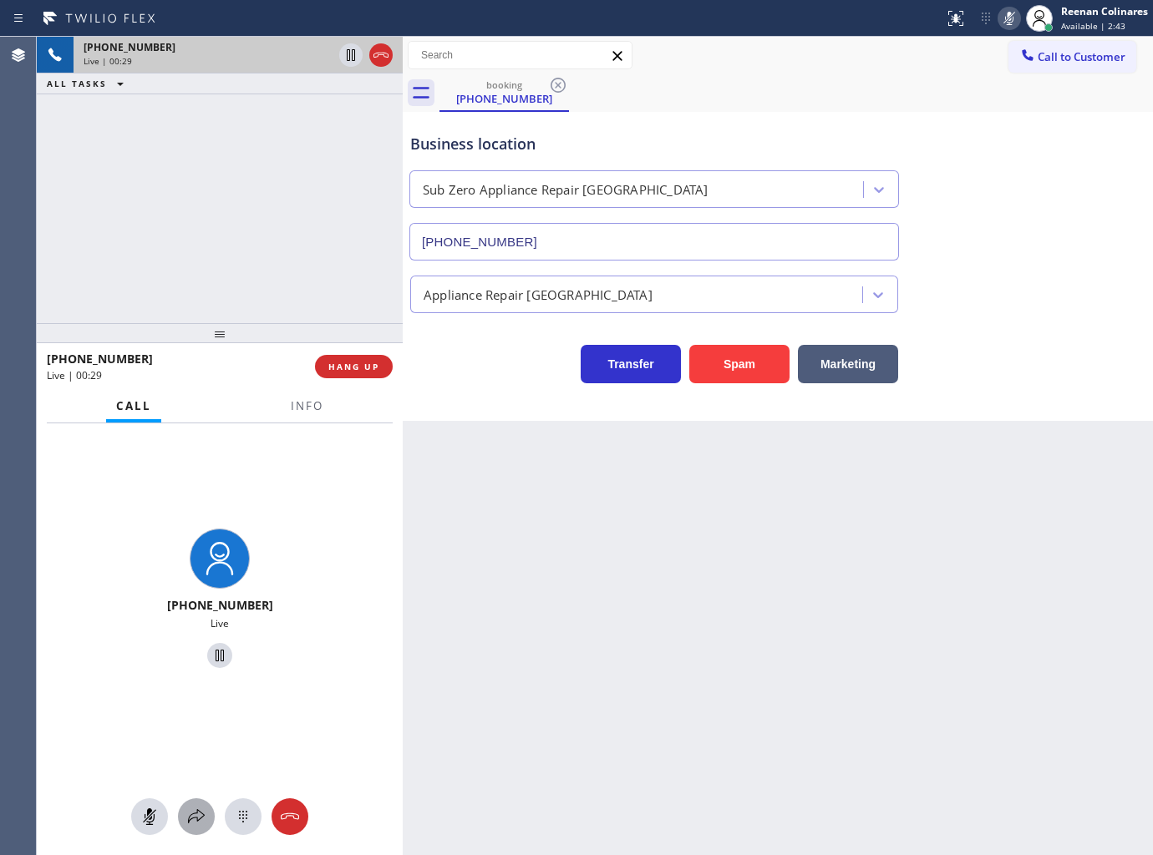
click at [201, 829] on button at bounding box center [196, 817] width 37 height 37
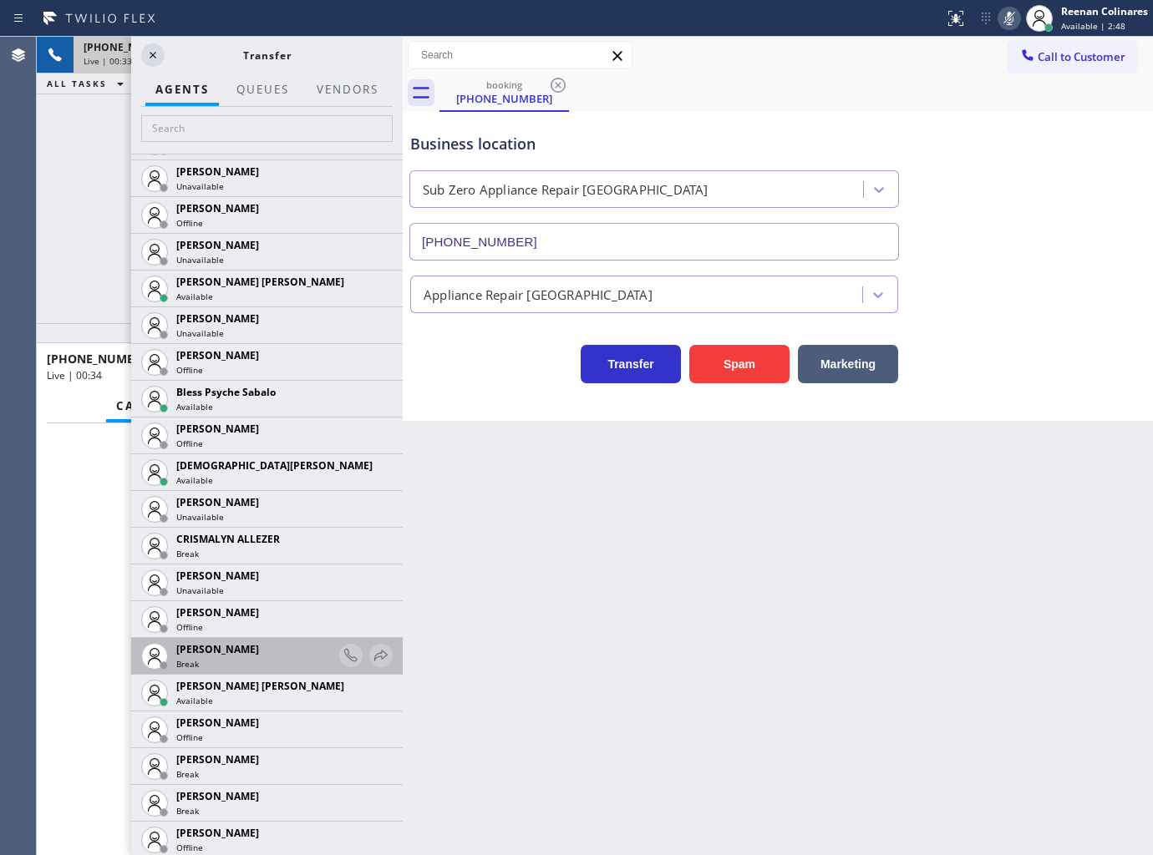
scroll to position [371, 0]
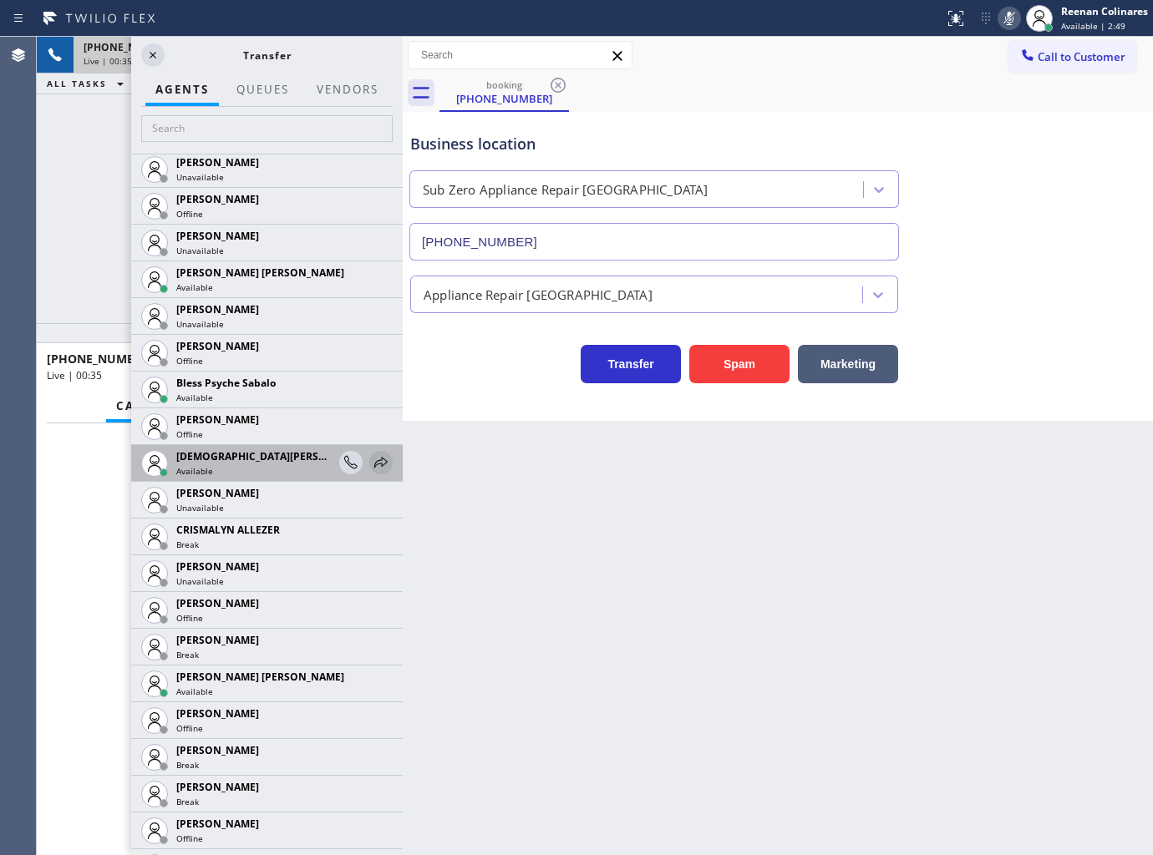
click at [371, 461] on icon at bounding box center [381, 463] width 20 height 20
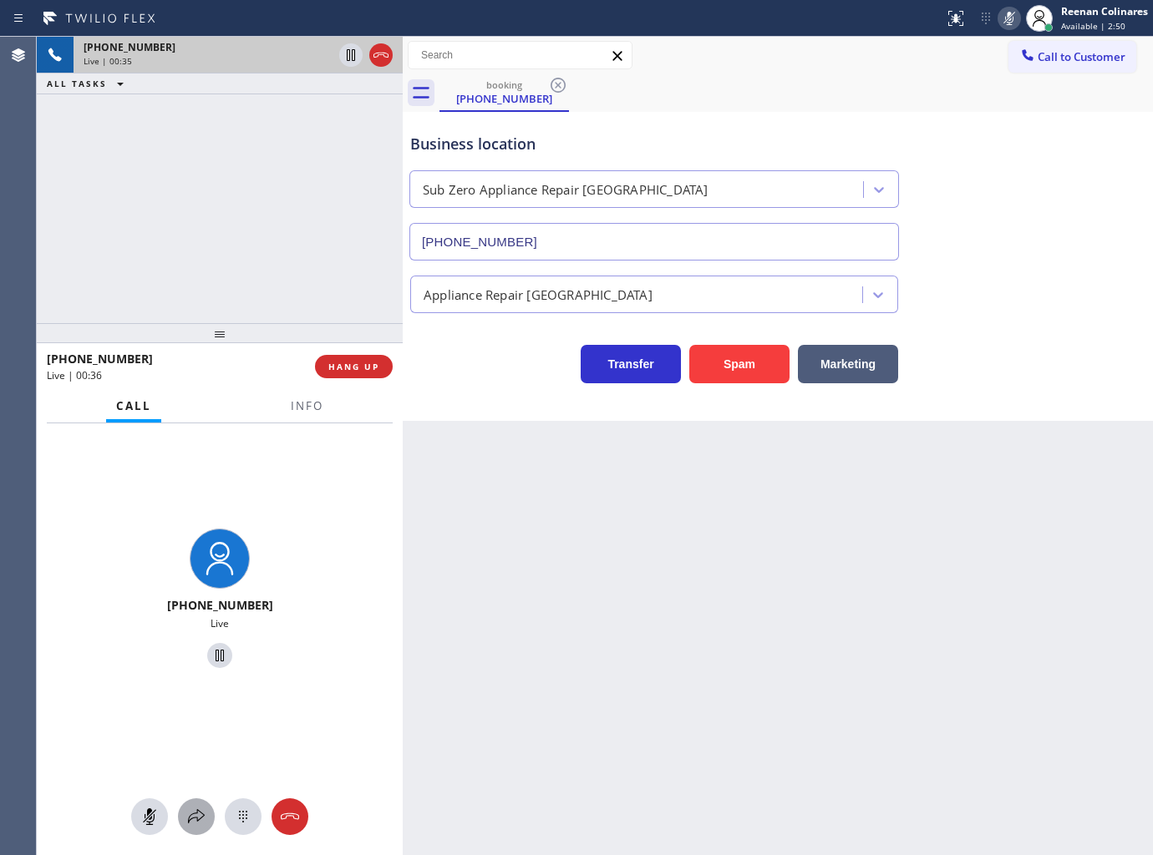
click at [195, 820] on icon at bounding box center [196, 817] width 20 height 20
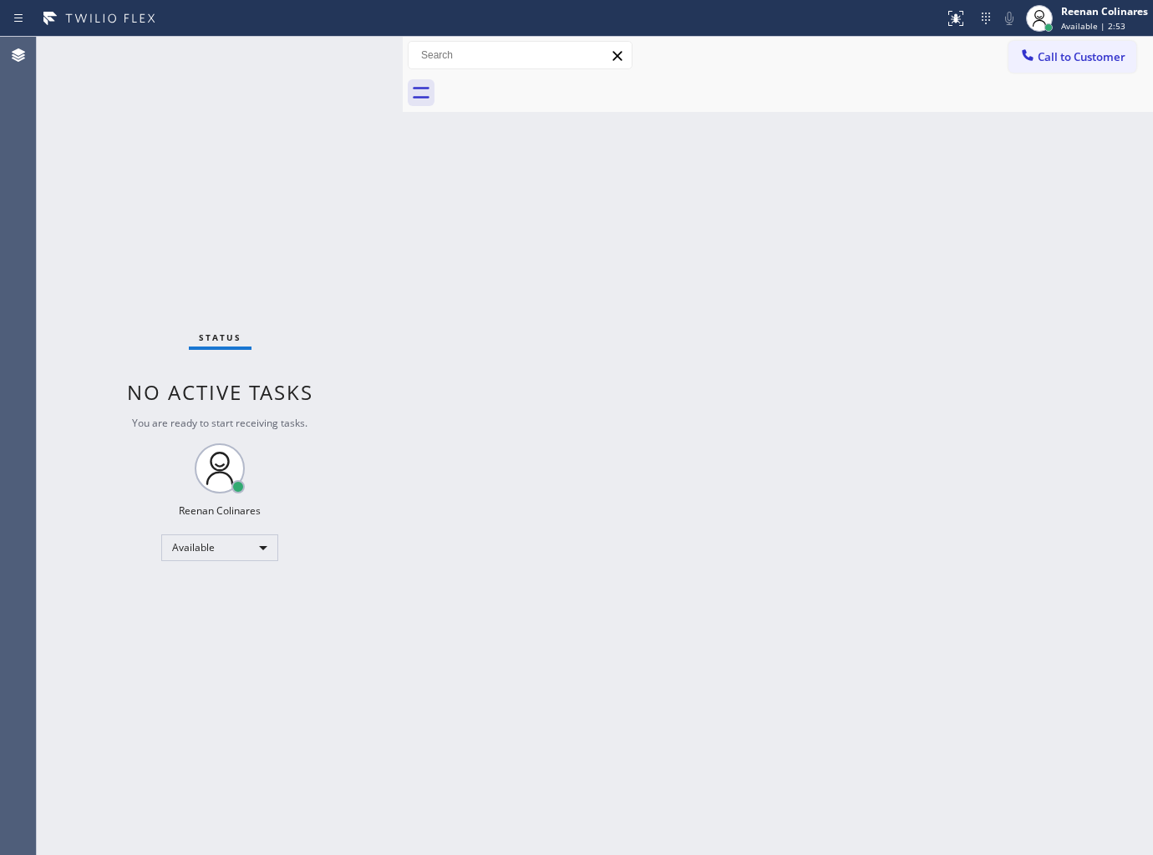
drag, startPoint x: 690, startPoint y: 477, endPoint x: 744, endPoint y: 245, distance: 238.3
click at [690, 476] on div "Back to Dashboard Change Sender ID Customers Technicians Select a contact Outbo…" at bounding box center [778, 446] width 750 height 819
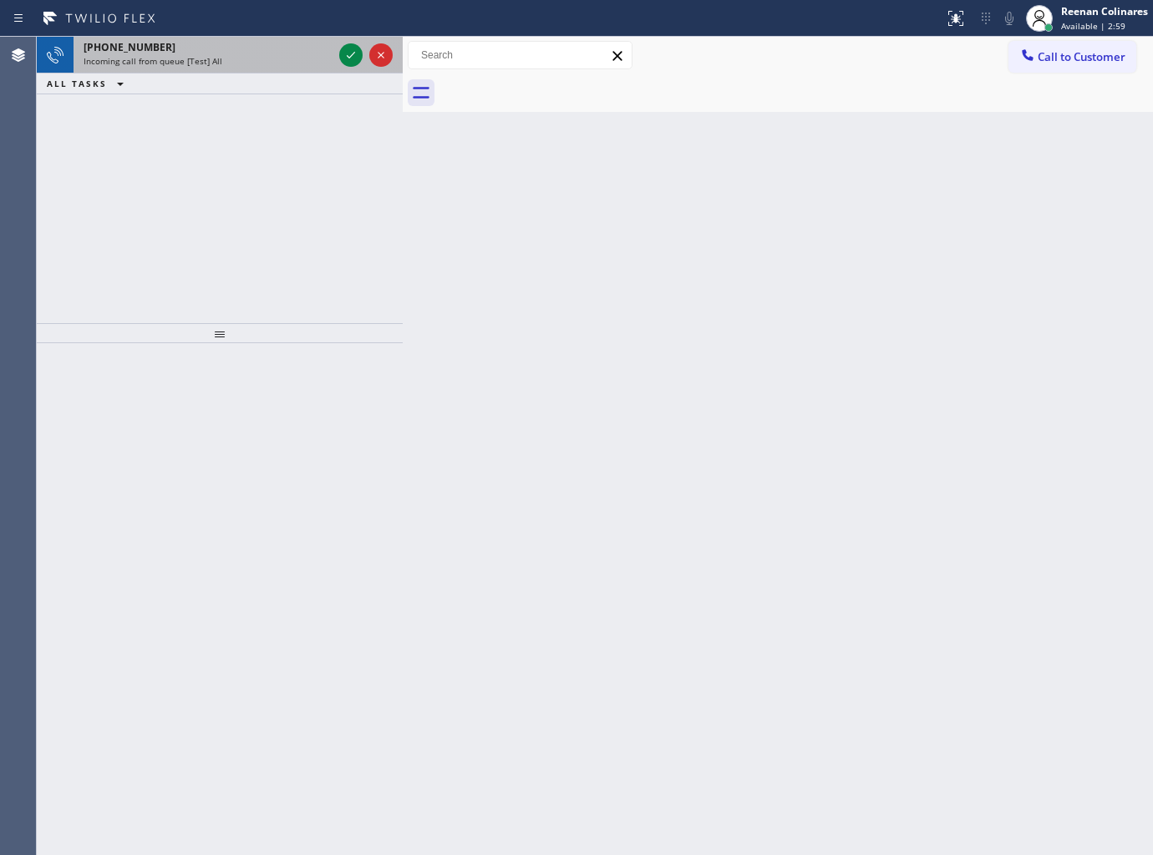
click at [263, 47] on div "[PHONE_NUMBER]" at bounding box center [208, 47] width 249 height 14
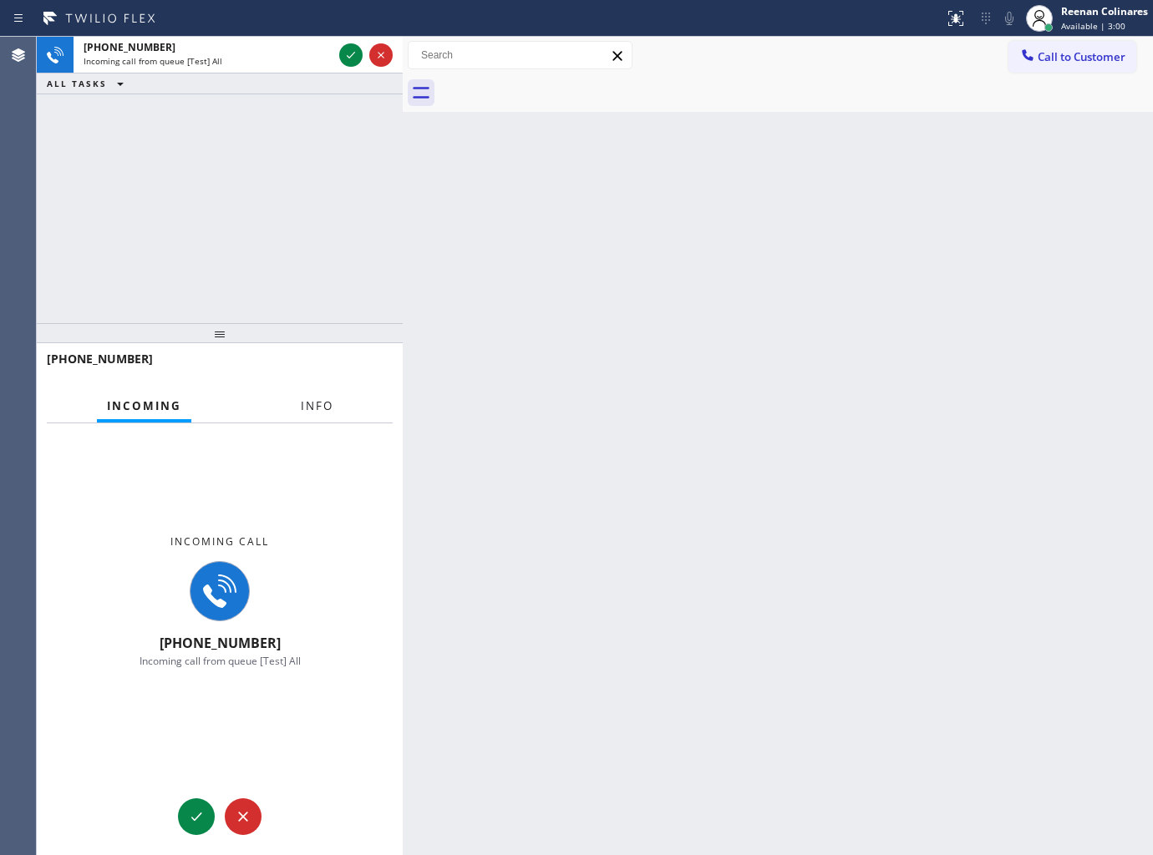
click at [307, 409] on span "Info" at bounding box center [317, 406] width 33 height 15
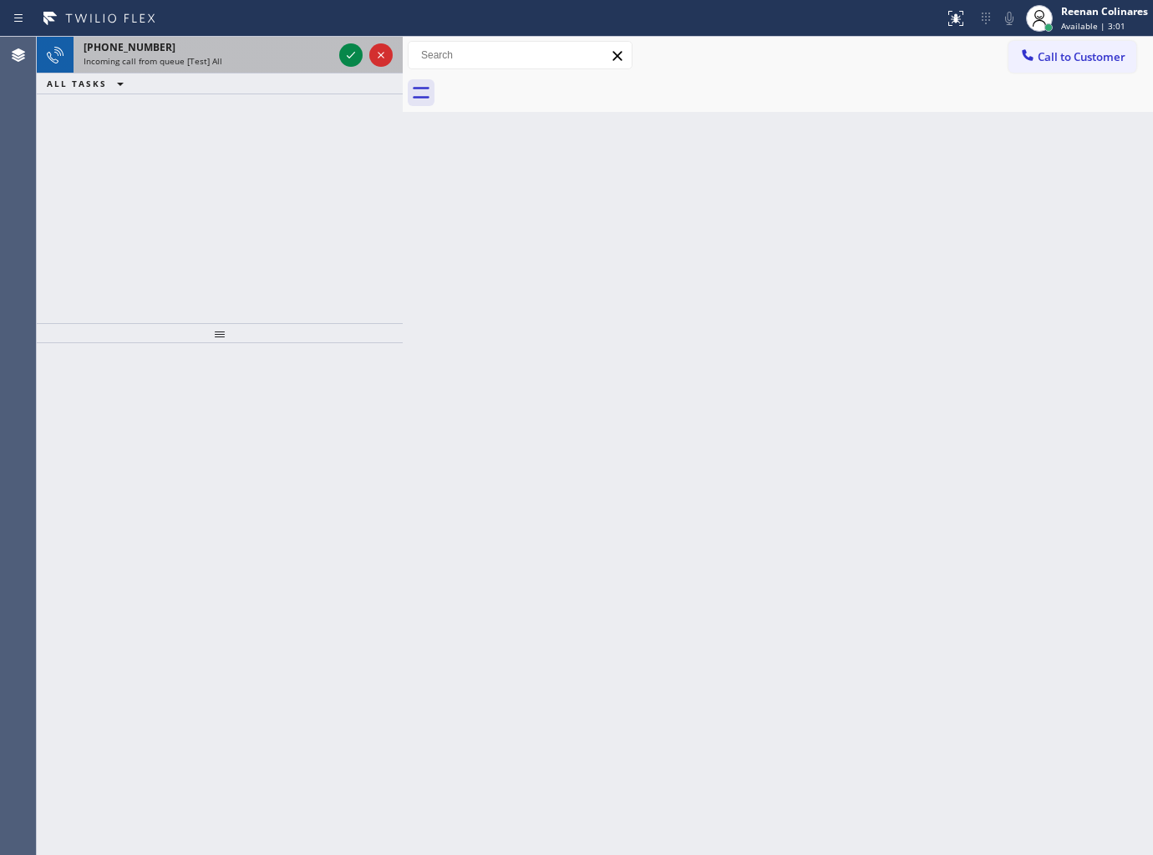
click at [284, 67] on div "Incoming call from queue [Test] All" at bounding box center [208, 61] width 249 height 12
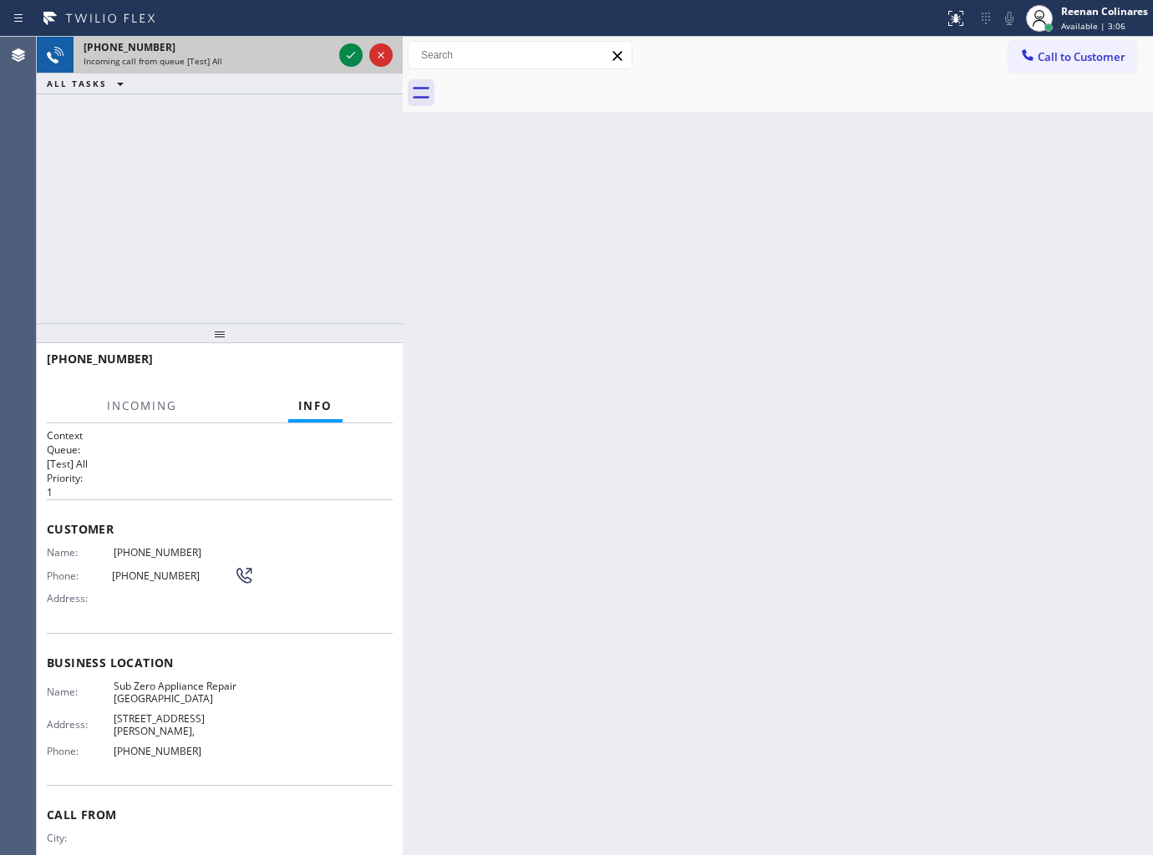
click at [299, 46] on div "[PHONE_NUMBER]" at bounding box center [208, 47] width 249 height 14
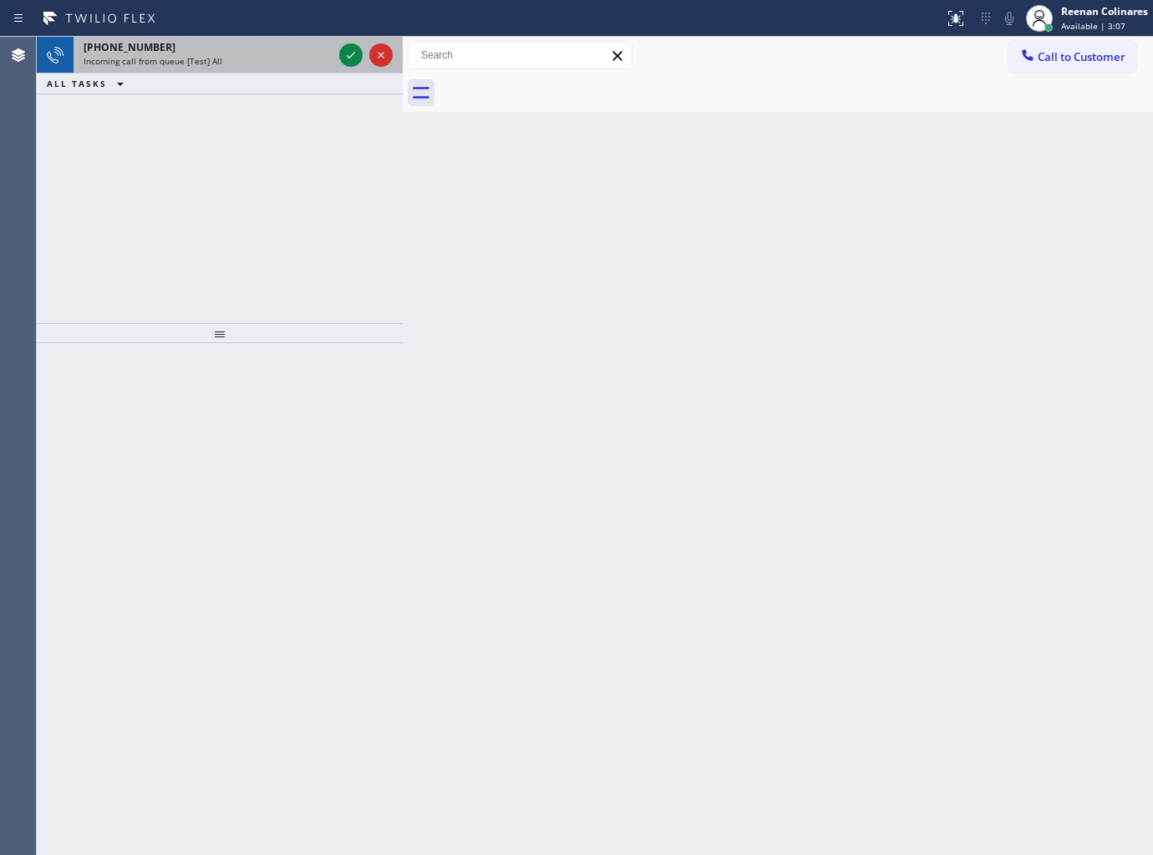
click at [320, 53] on div "[PHONE_NUMBER]" at bounding box center [208, 47] width 249 height 14
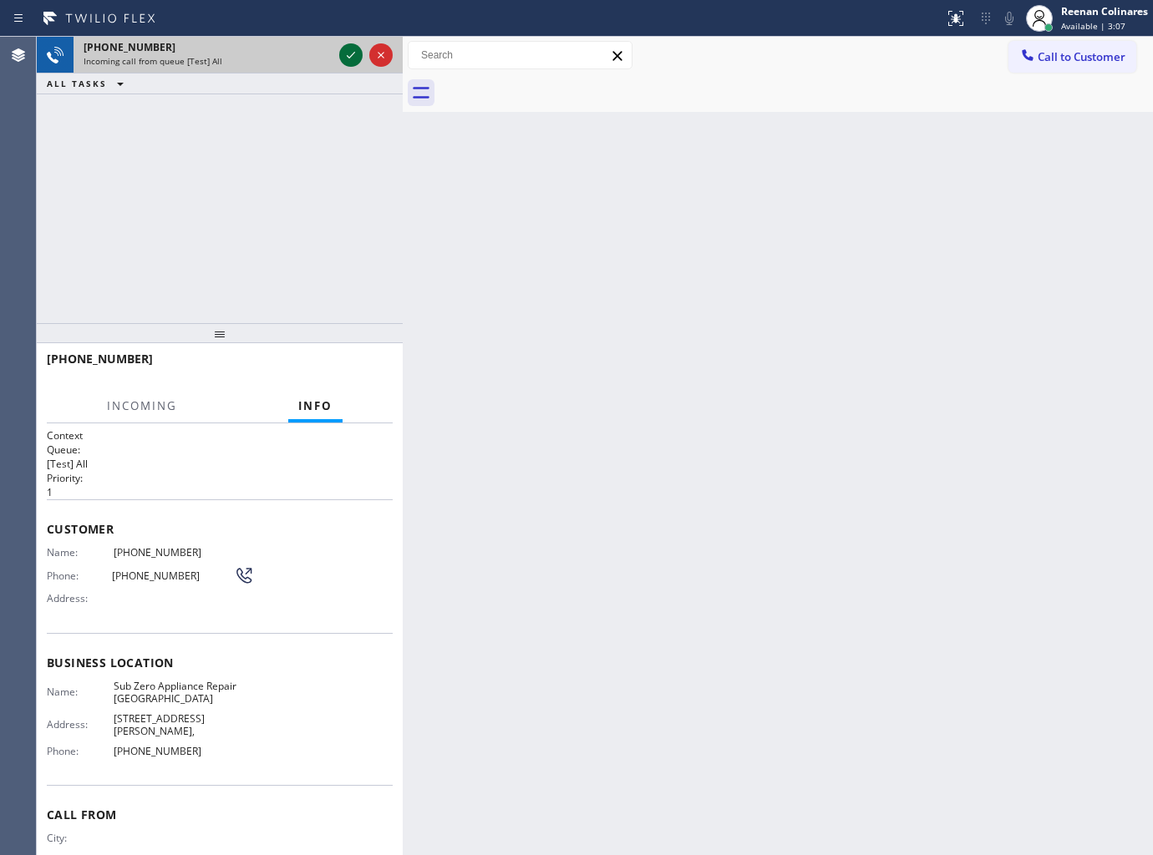
click at [343, 53] on icon at bounding box center [351, 55] width 20 height 20
click at [348, 56] on icon at bounding box center [351, 55] width 20 height 20
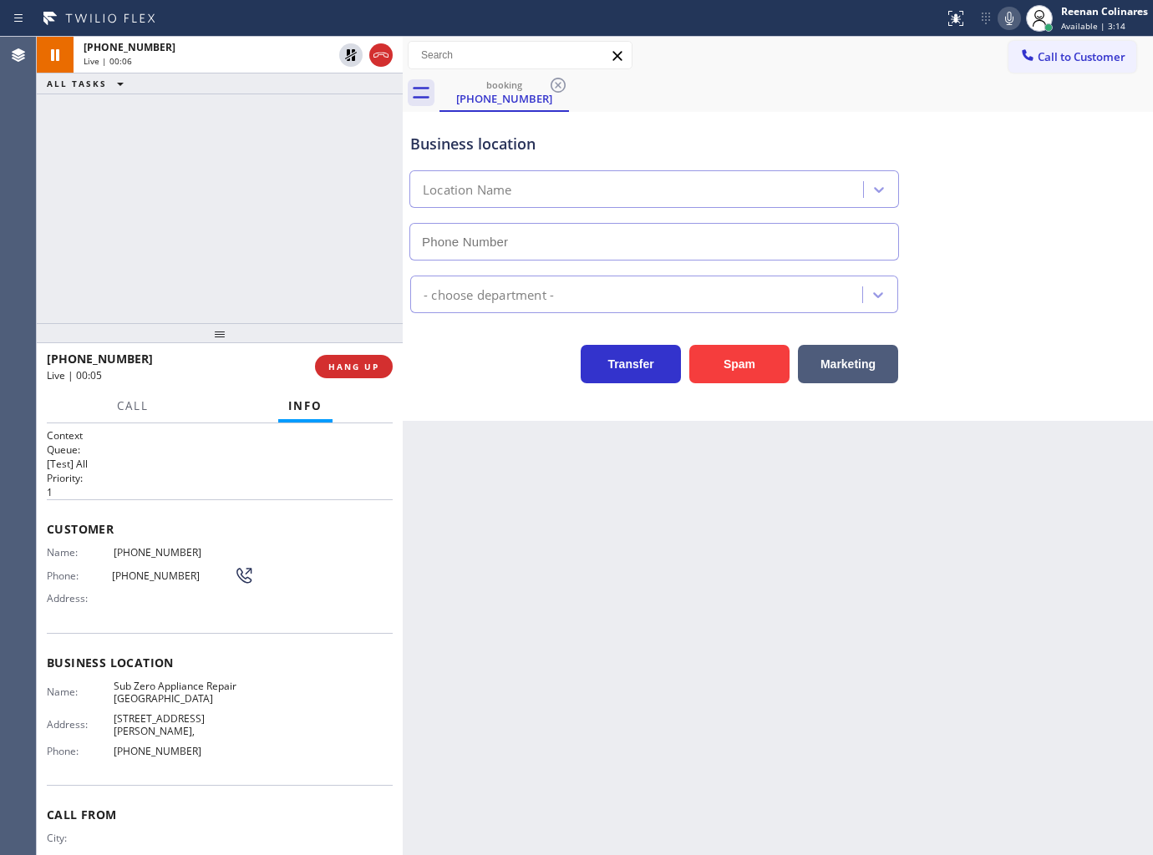
type input "[PHONE_NUMBER]"
click at [1012, 18] on icon at bounding box center [1009, 18] width 20 height 20
click at [1009, 18] on icon at bounding box center [1009, 18] width 20 height 20
click at [1005, 21] on icon at bounding box center [1009, 18] width 20 height 20
click at [138, 405] on span "Call" at bounding box center [133, 406] width 32 height 15
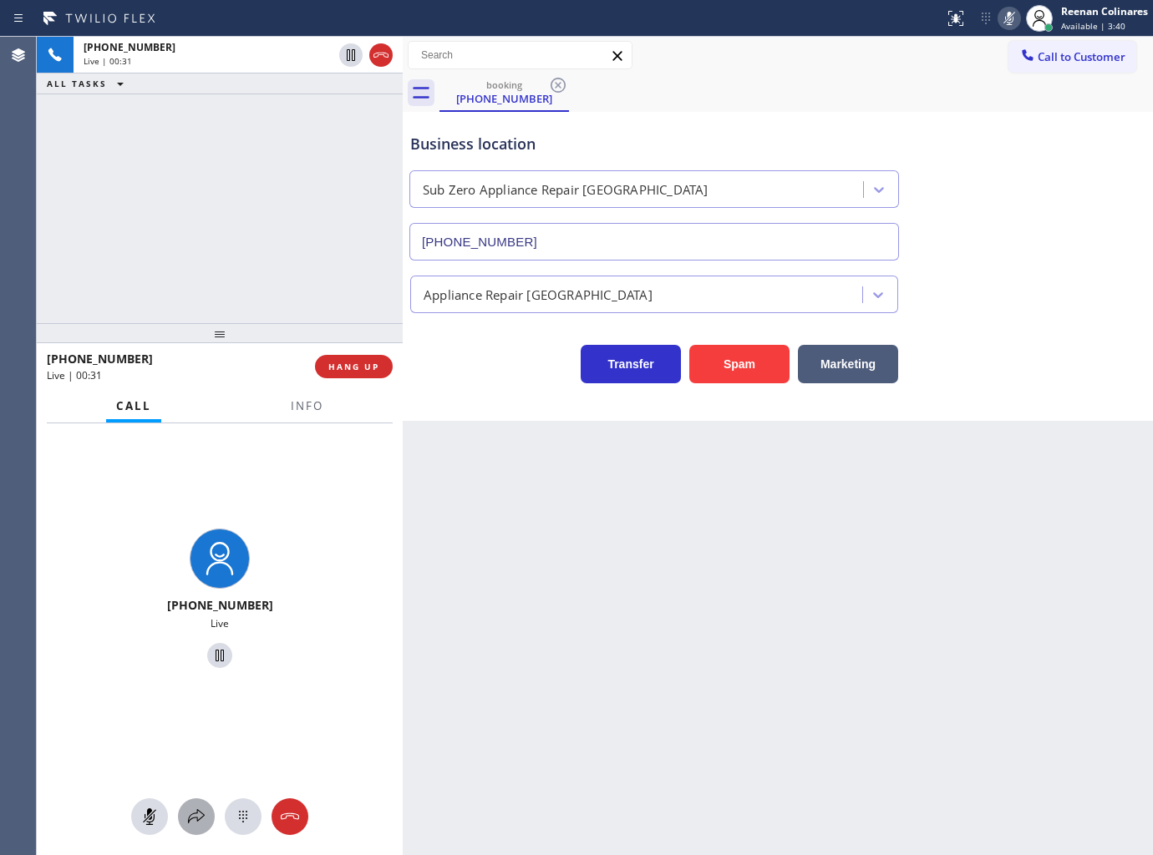
click at [195, 813] on icon at bounding box center [196, 817] width 20 height 20
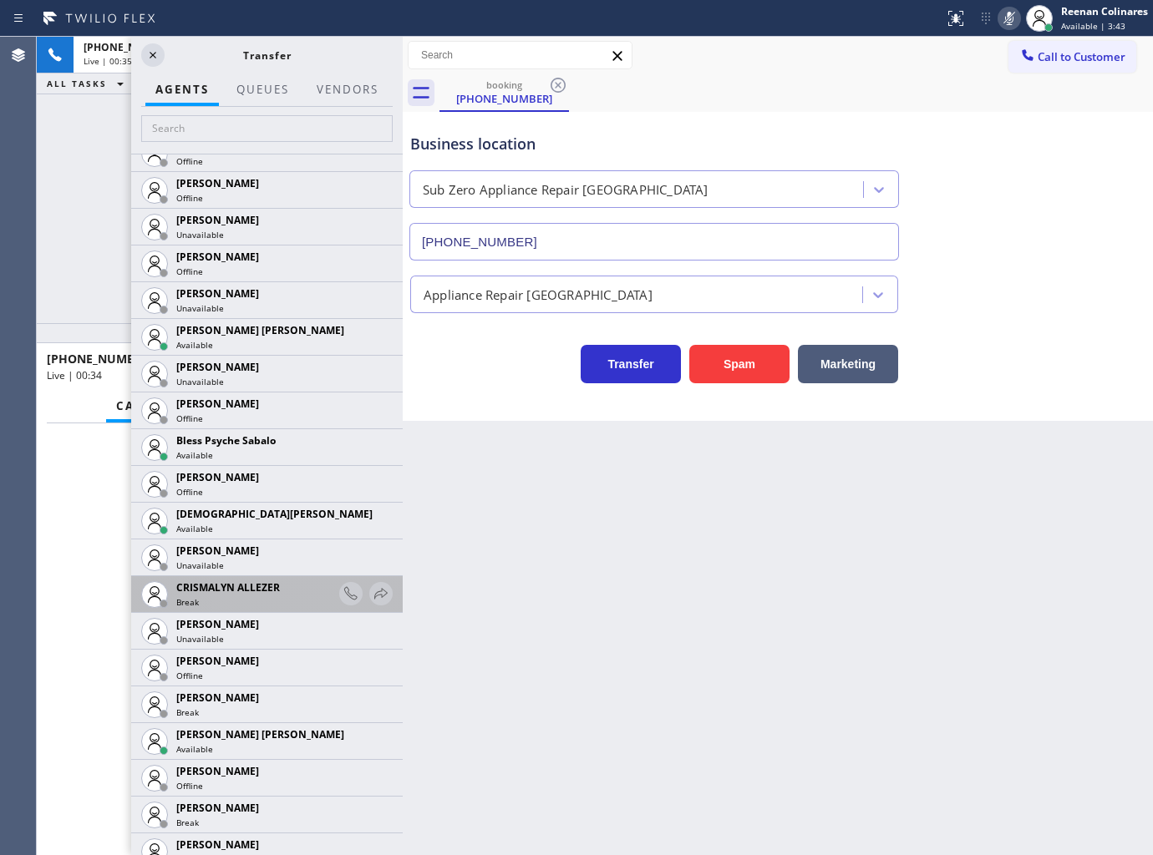
scroll to position [371, 0]
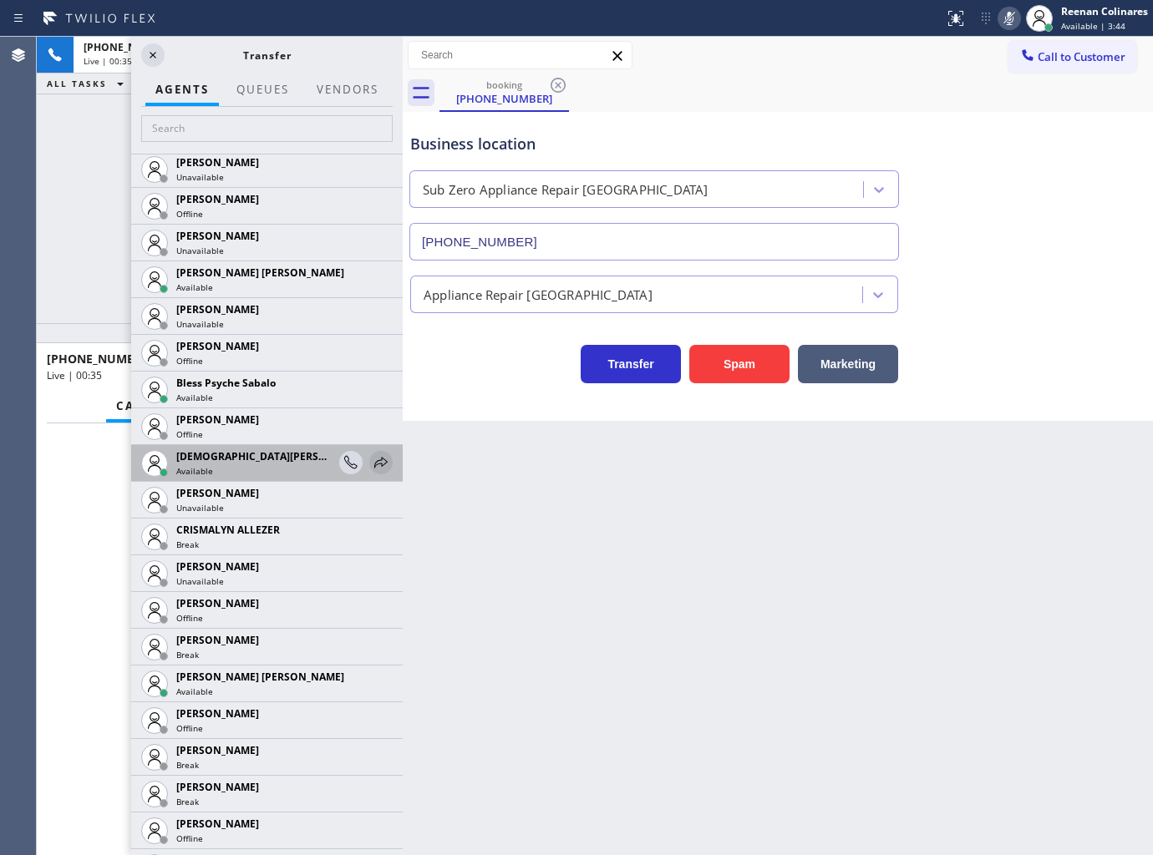
click at [371, 462] on icon at bounding box center [381, 463] width 20 height 20
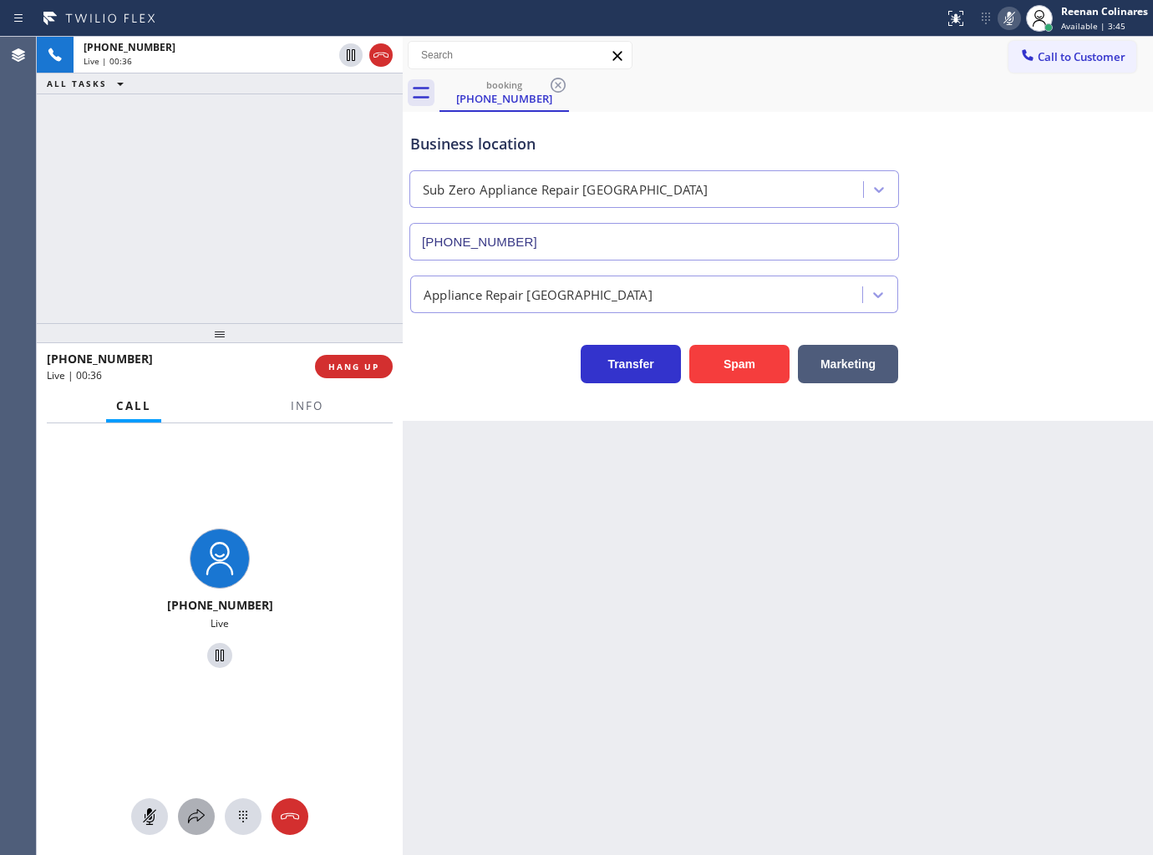
click at [193, 812] on icon at bounding box center [196, 817] width 20 height 20
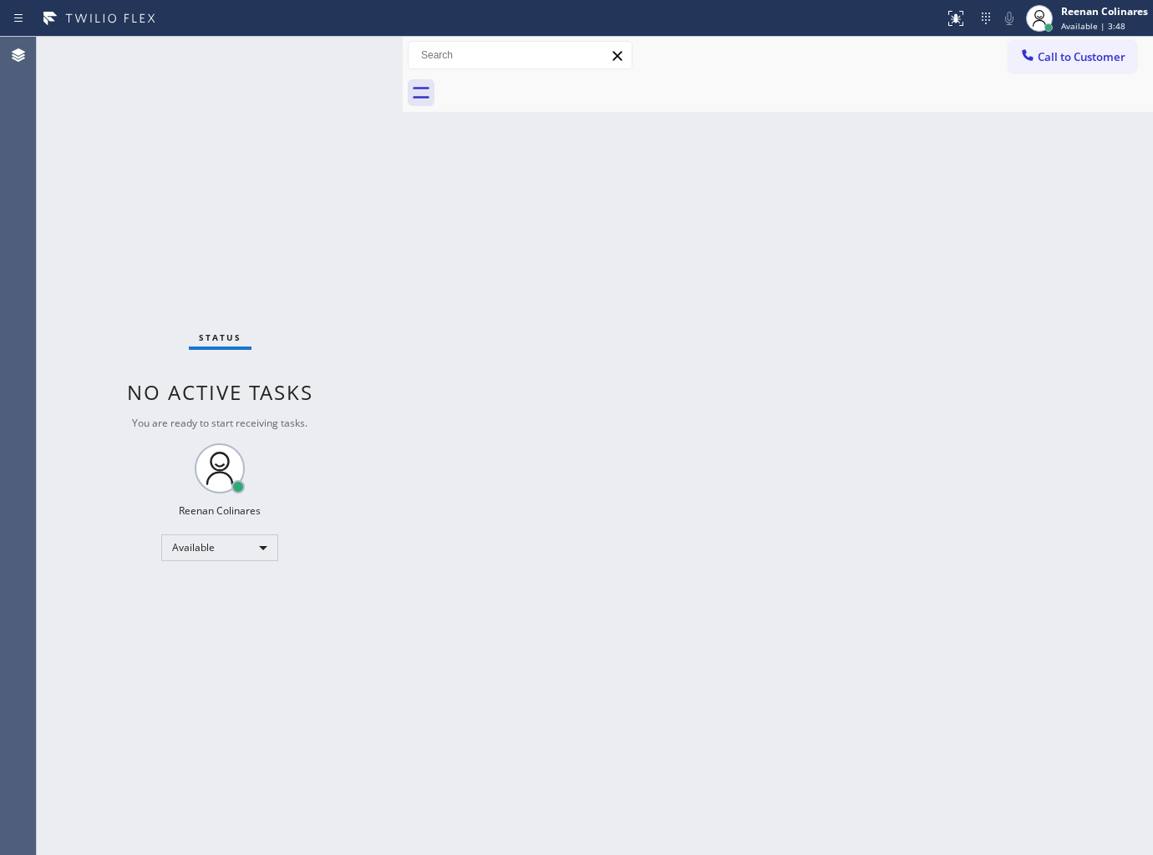
click at [1048, 436] on div "Back to Dashboard Change Sender ID Customers Technicians Select a contact Outbo…" at bounding box center [778, 446] width 750 height 819
click at [581, 224] on div "Back to Dashboard Change Sender ID Customers Technicians Select a contact Outbo…" at bounding box center [778, 446] width 750 height 819
click at [610, 251] on div "Back to Dashboard Change Sender ID Customers Technicians Select a contact Outbo…" at bounding box center [778, 446] width 750 height 819
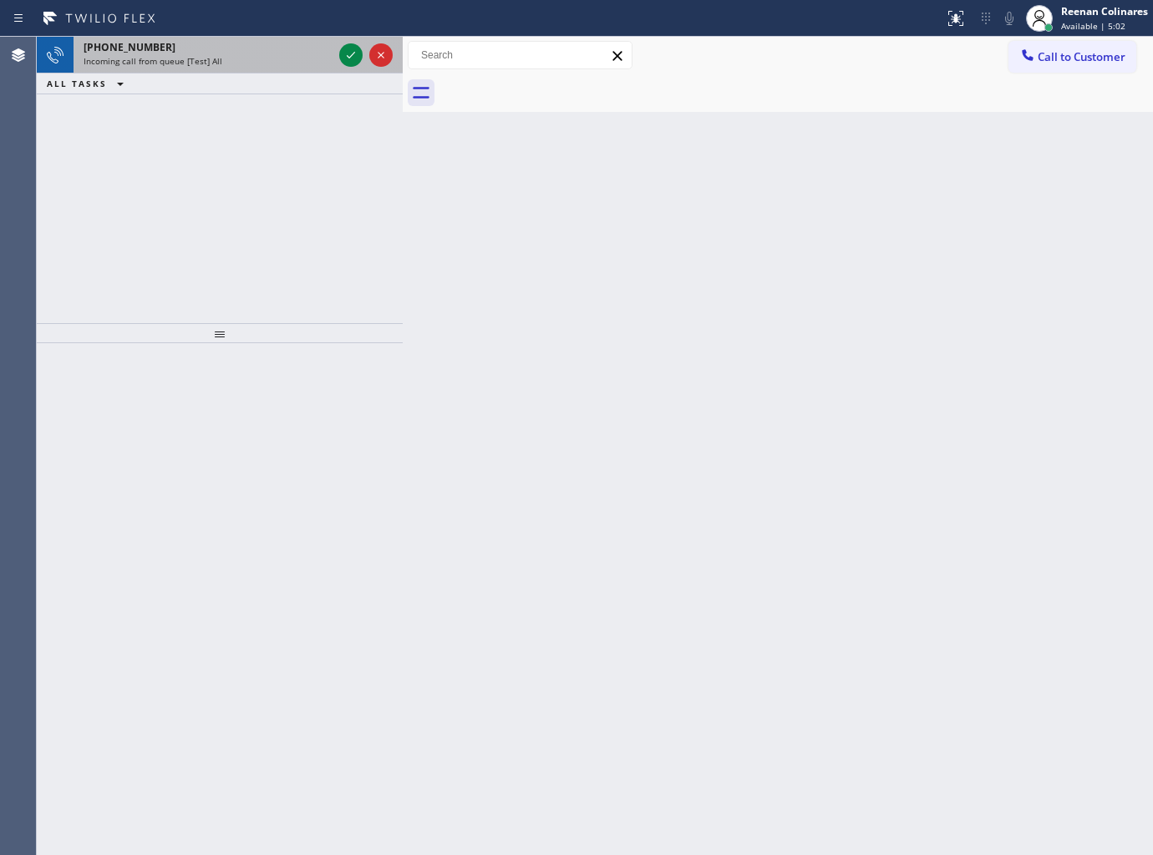
click at [248, 42] on div "[PHONE_NUMBER]" at bounding box center [208, 47] width 249 height 14
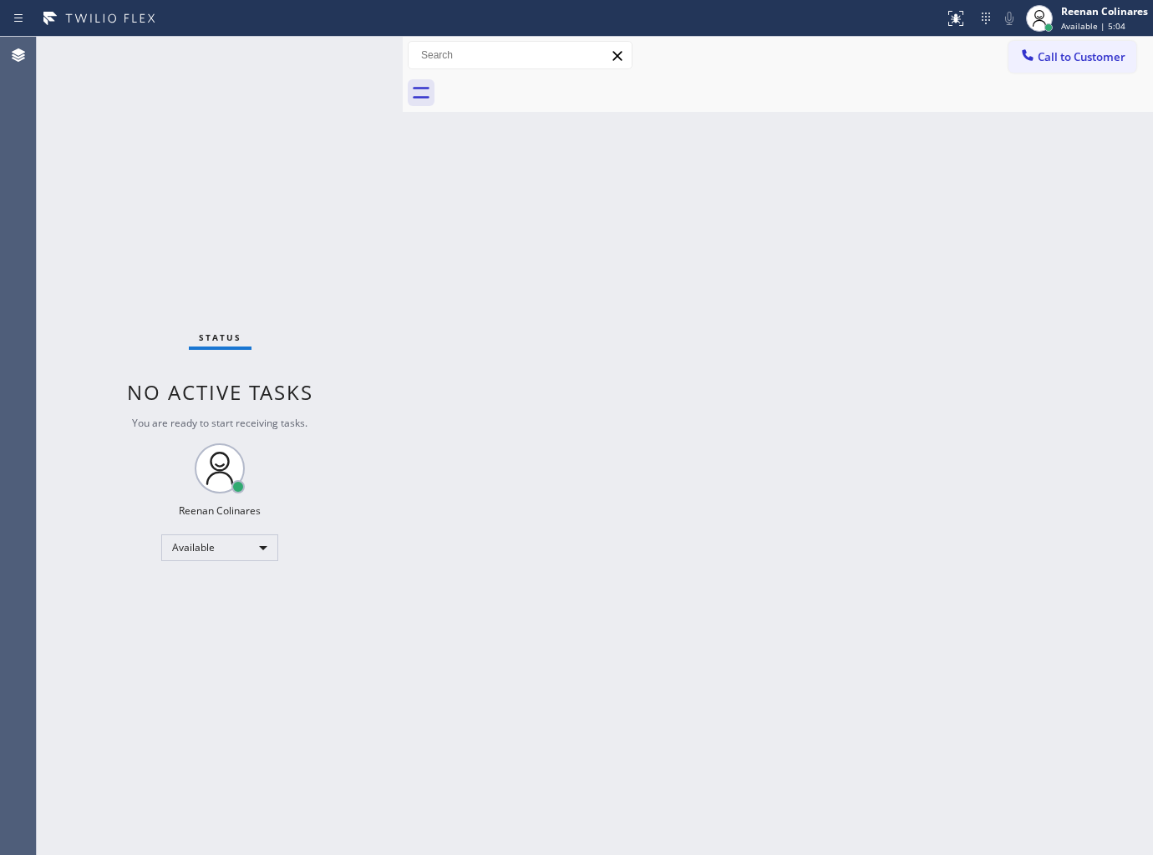
click at [312, 411] on div "Status No active tasks You are ready to start receiving tasks. Reenan Colinares…" at bounding box center [220, 446] width 366 height 819
click at [516, 171] on div "Back to Dashboard Change Sender ID Customers Technicians Select a contact Outbo…" at bounding box center [778, 446] width 750 height 819
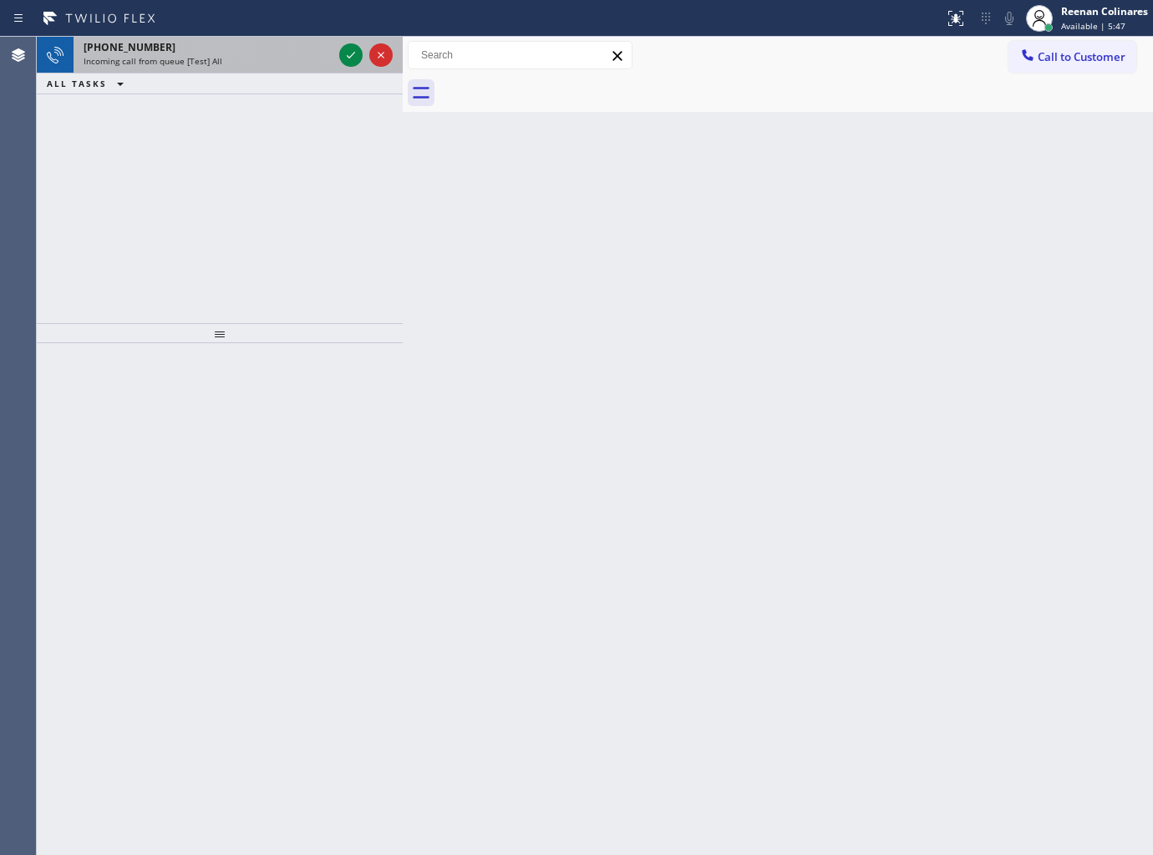
click at [273, 62] on div "Incoming call from queue [Test] All" at bounding box center [208, 61] width 249 height 12
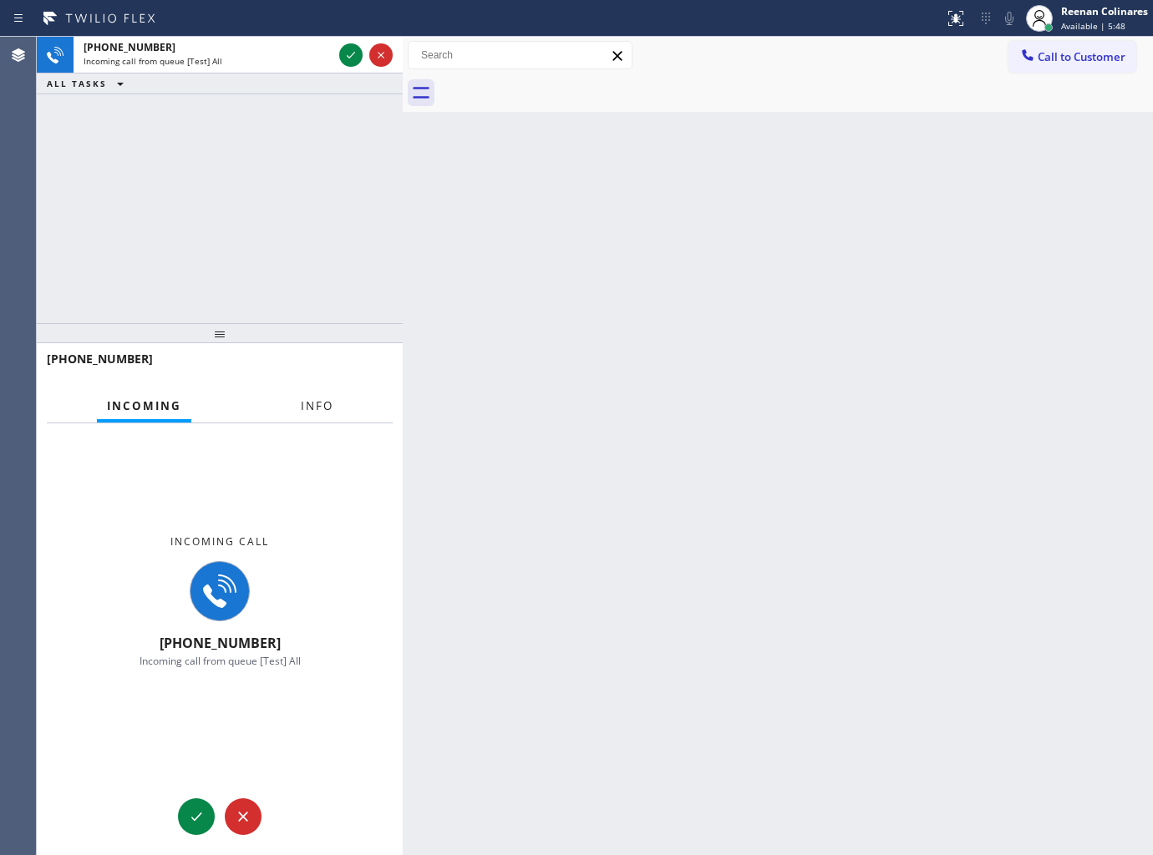
drag, startPoint x: 319, startPoint y: 404, endPoint x: 309, endPoint y: 396, distance: 12.5
click at [319, 404] on span "Info" at bounding box center [317, 406] width 33 height 15
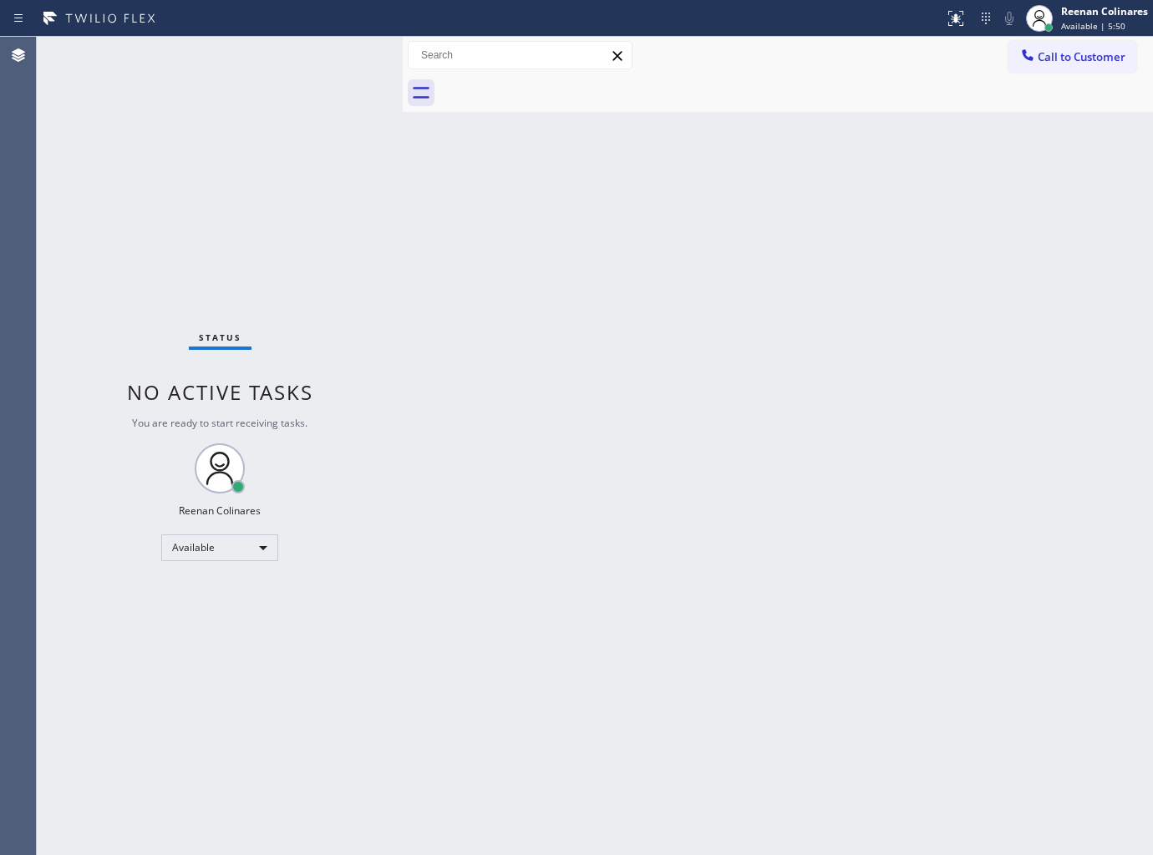
click at [343, 60] on div "Status No active tasks You are ready to start receiving tasks. Reenan Colinares…" at bounding box center [220, 446] width 366 height 819
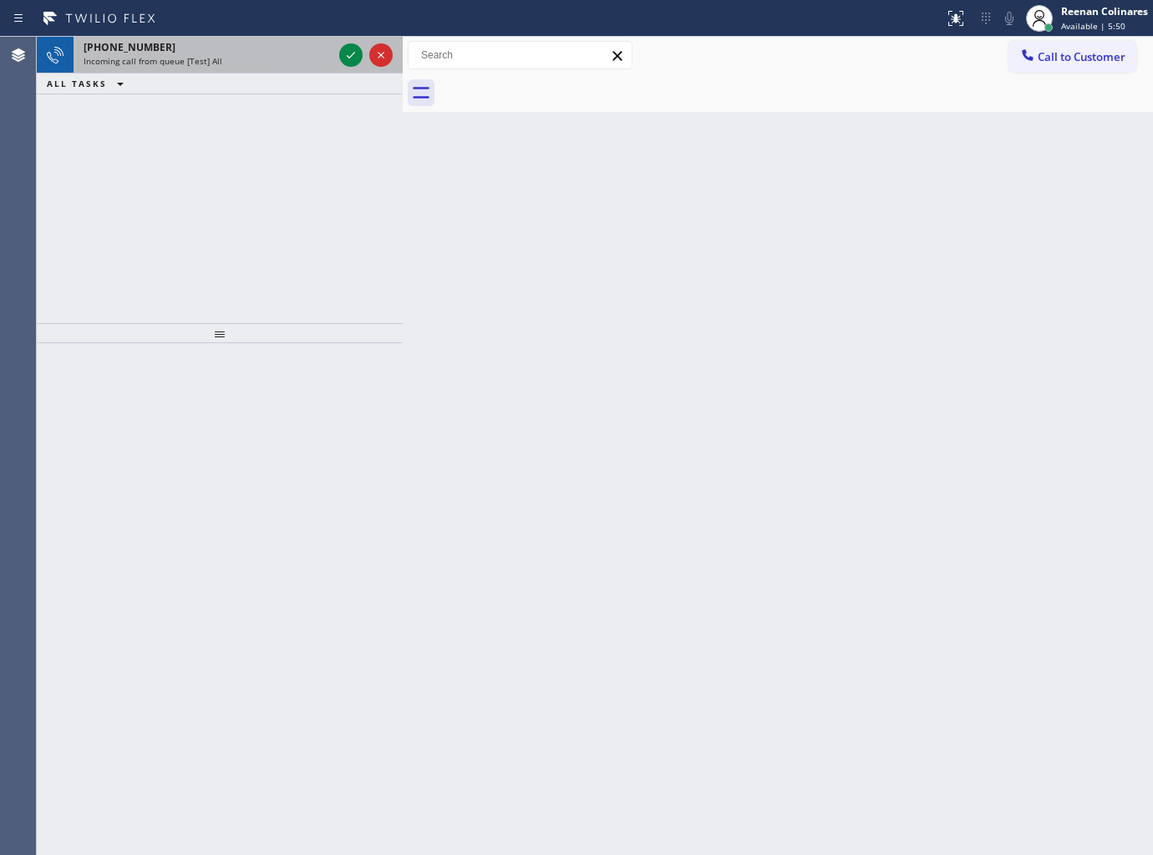
click at [305, 63] on div "Incoming call from queue [Test] All" at bounding box center [208, 61] width 249 height 12
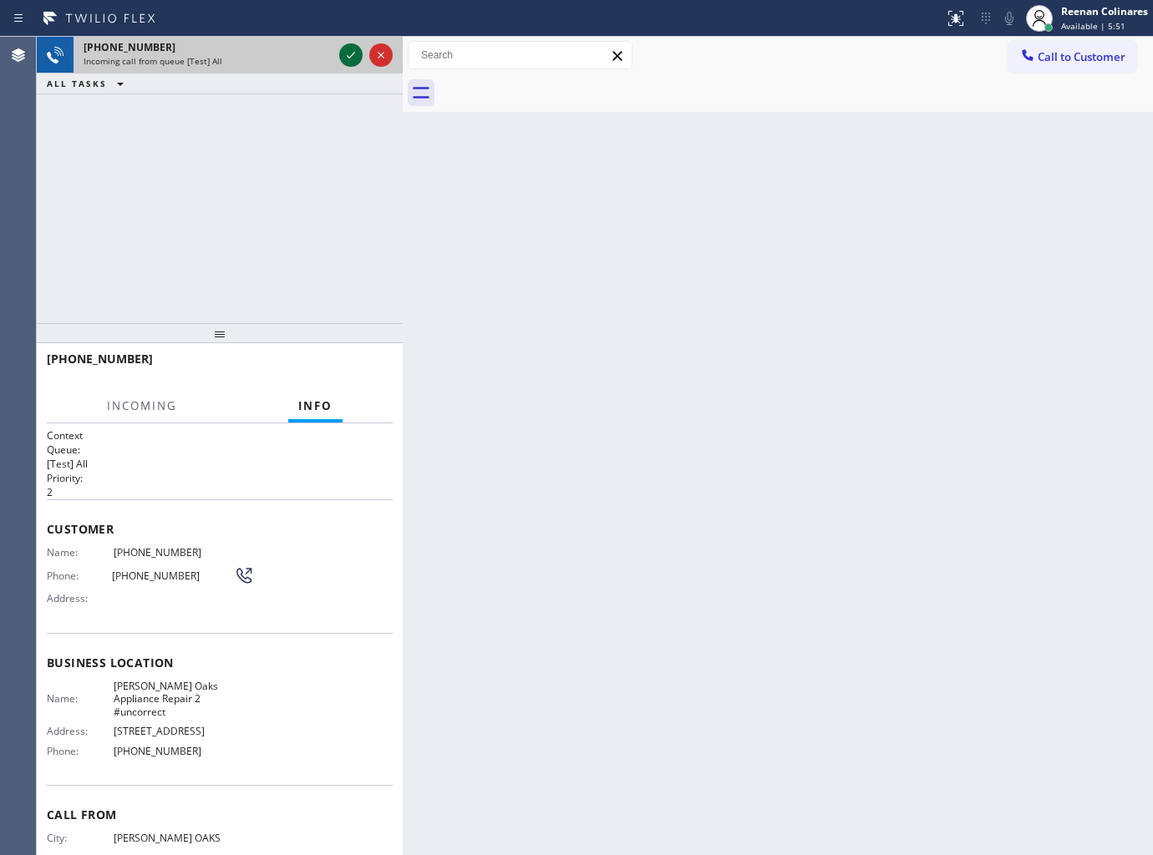
click at [348, 48] on icon at bounding box center [351, 55] width 20 height 20
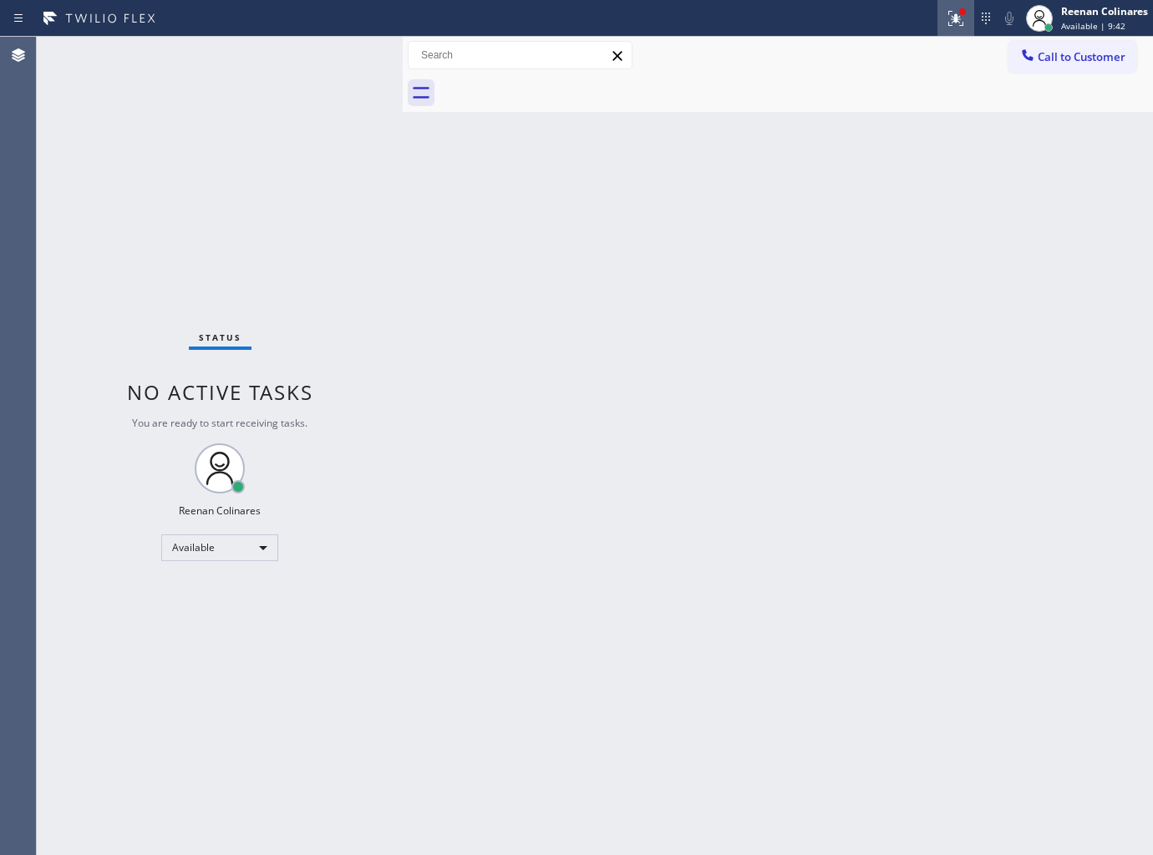
click at [937, 15] on div at bounding box center [955, 18] width 37 height 20
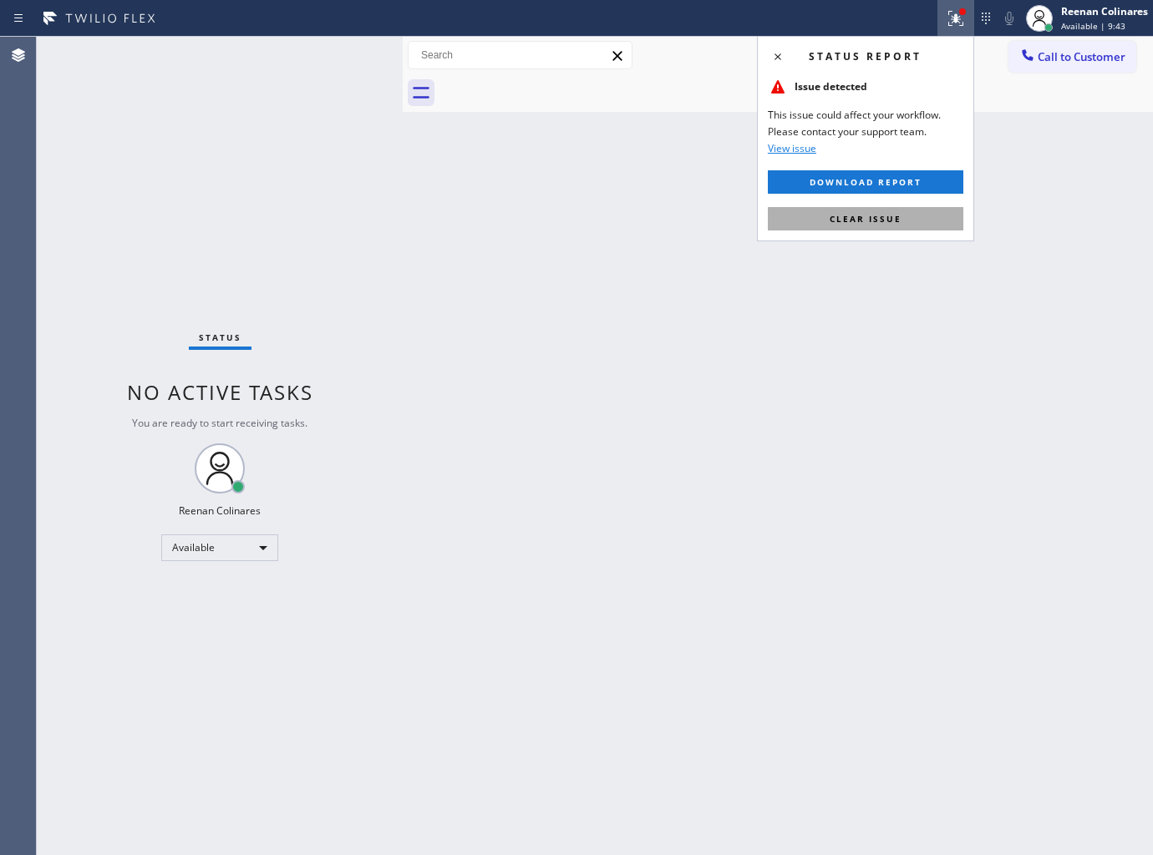
drag, startPoint x: 886, startPoint y: 212, endPoint x: 705, endPoint y: 242, distance: 182.9
click at [883, 213] on span "Clear issue" at bounding box center [866, 219] width 72 height 12
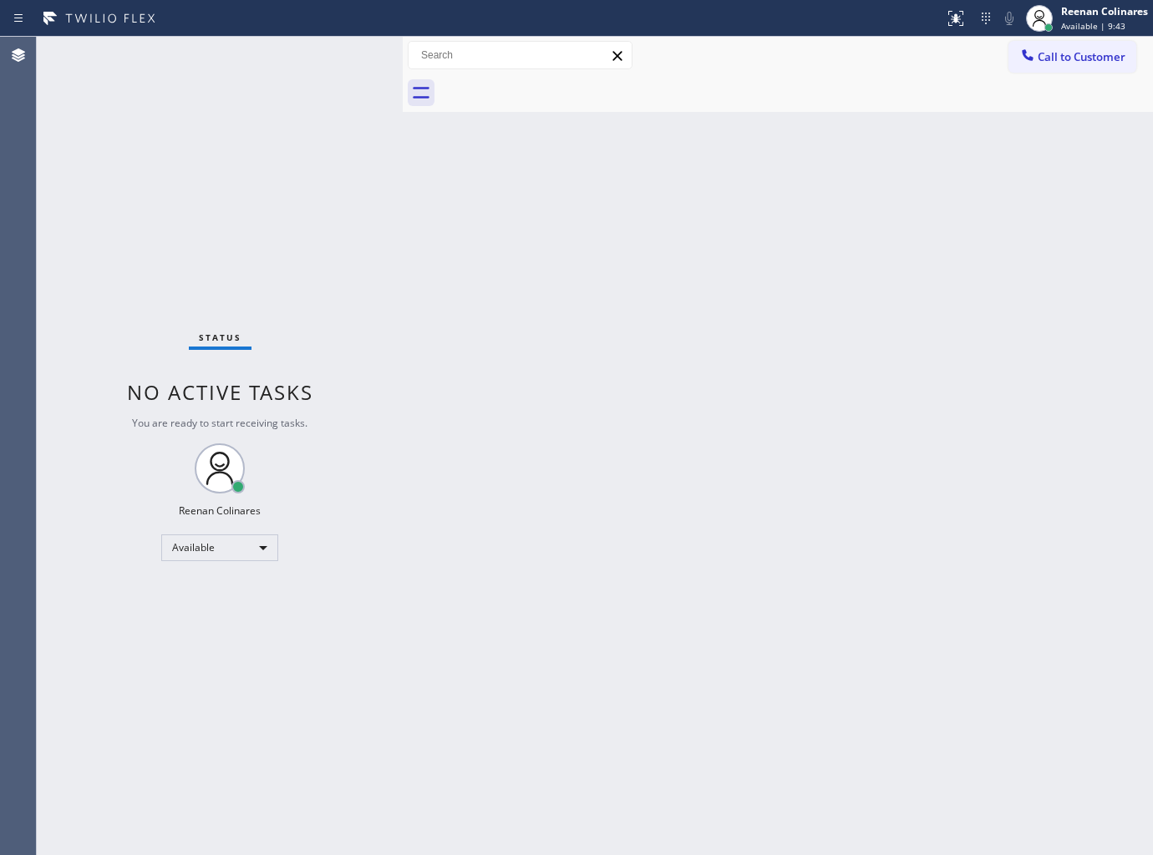
click at [571, 268] on div "Back to Dashboard Change Sender ID Customers Technicians Select a contact Outbo…" at bounding box center [778, 446] width 750 height 819
click at [704, 320] on div "Back to Dashboard Change Sender ID Customers Technicians Select a contact Outbo…" at bounding box center [778, 446] width 750 height 819
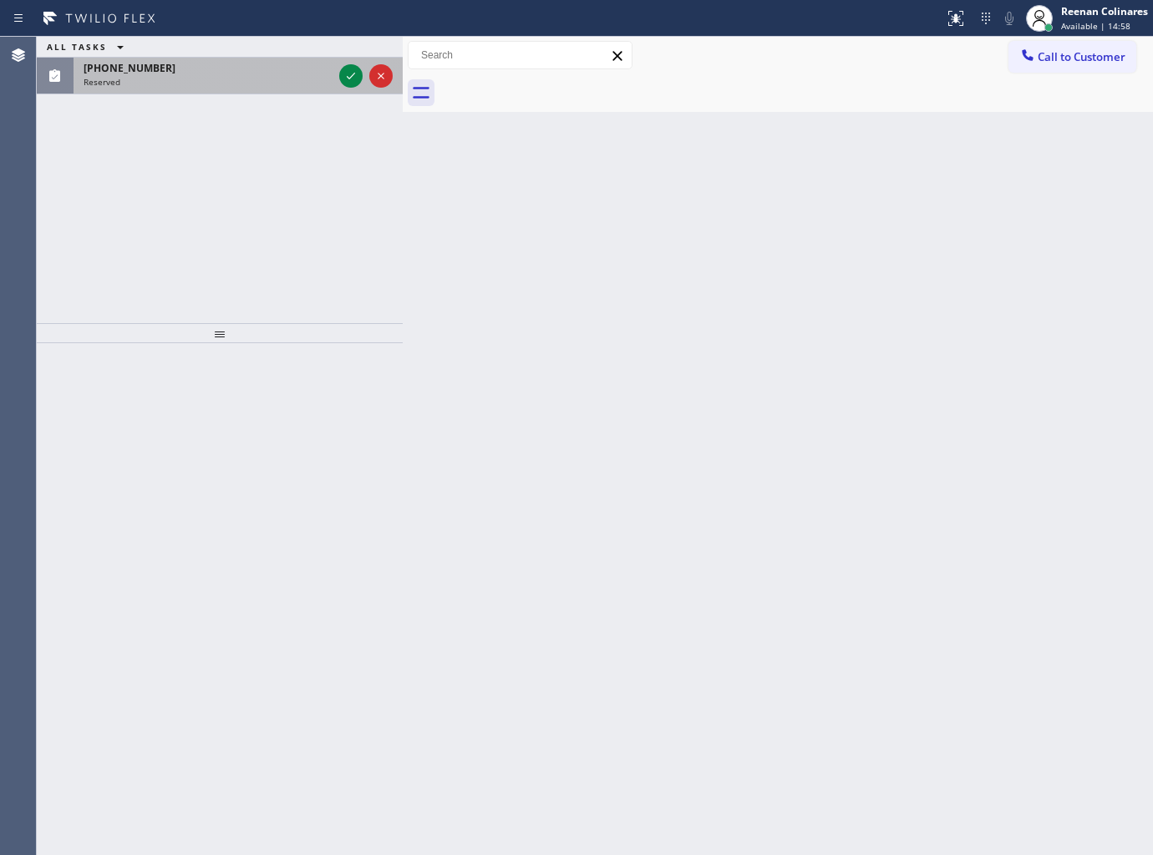
click at [220, 85] on div "Reserved" at bounding box center [208, 82] width 249 height 12
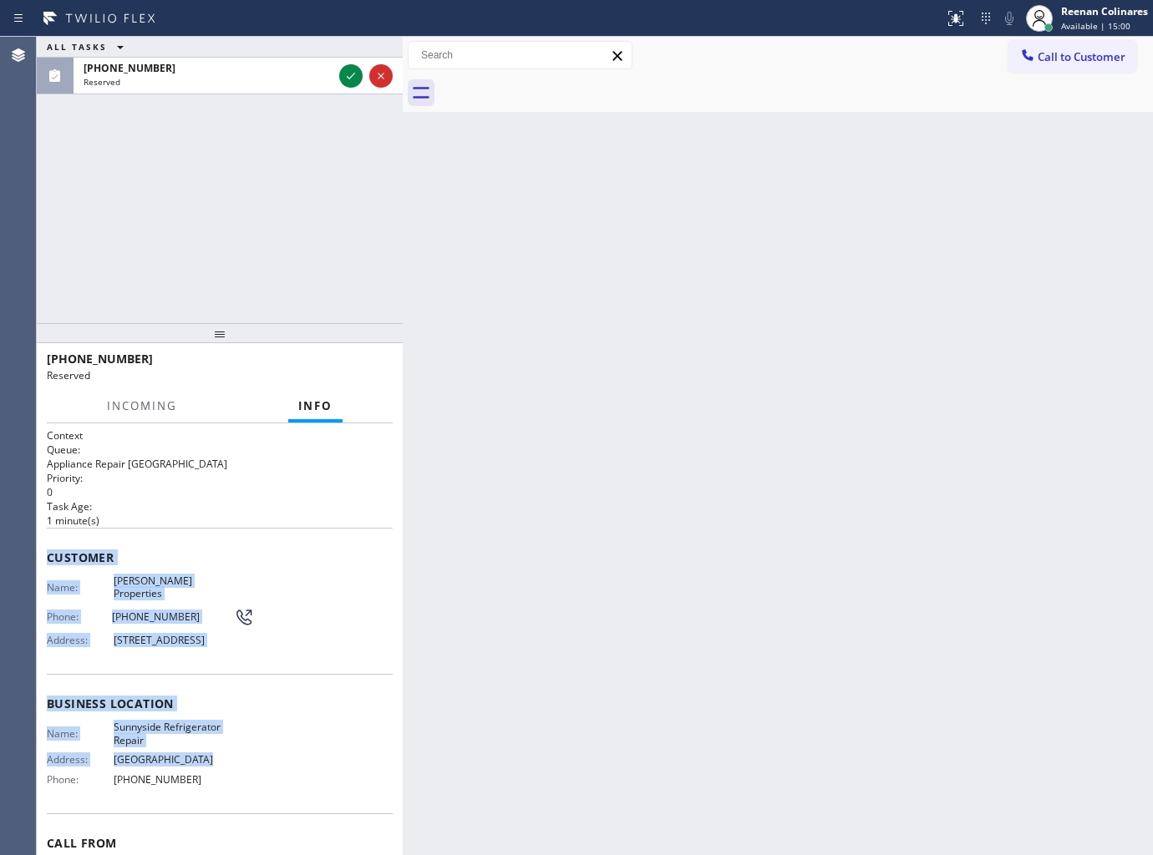
drag, startPoint x: 48, startPoint y: 550, endPoint x: 335, endPoint y: 777, distance: 366.4
click at [291, 764] on div "Context Queue: Appliance Repair High End Priority: 0 Task Age: [DEMOGRAPHIC_DAT…" at bounding box center [220, 685] width 346 height 512
click at [137, 546] on div "Customer Name: [PERSON_NAME] Properties Phone: [PHONE_NUMBER] Address: [STREET_…" at bounding box center [220, 601] width 346 height 146
copy div "ustomer Name: [PERSON_NAME] Properties Phone: [PHONE_NUMBER] Address: [STREET_A…"
drag, startPoint x: 53, startPoint y: 547, endPoint x: 449, endPoint y: 824, distance: 483.0
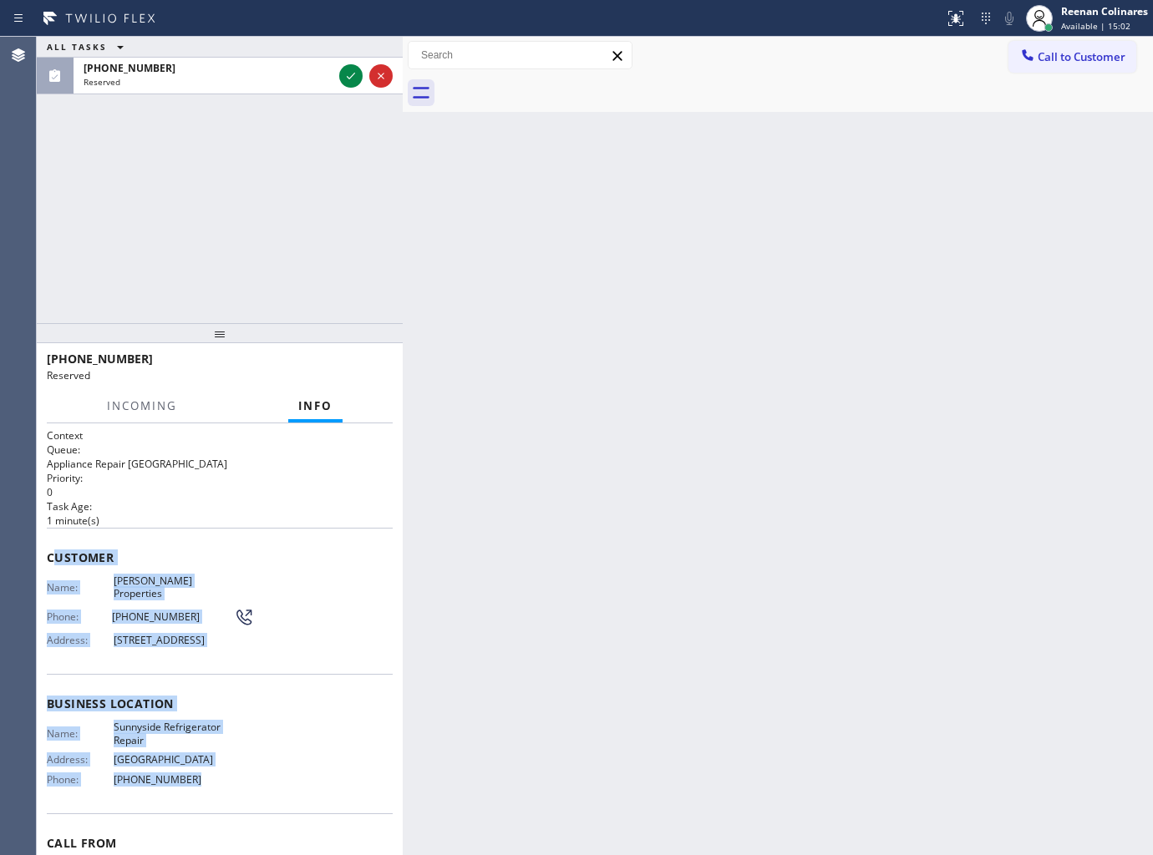
click at [274, 794] on div "Context Queue: Appliance Repair High End Priority: 0 Task Age: [DEMOGRAPHIC_DAT…" at bounding box center [220, 685] width 346 height 512
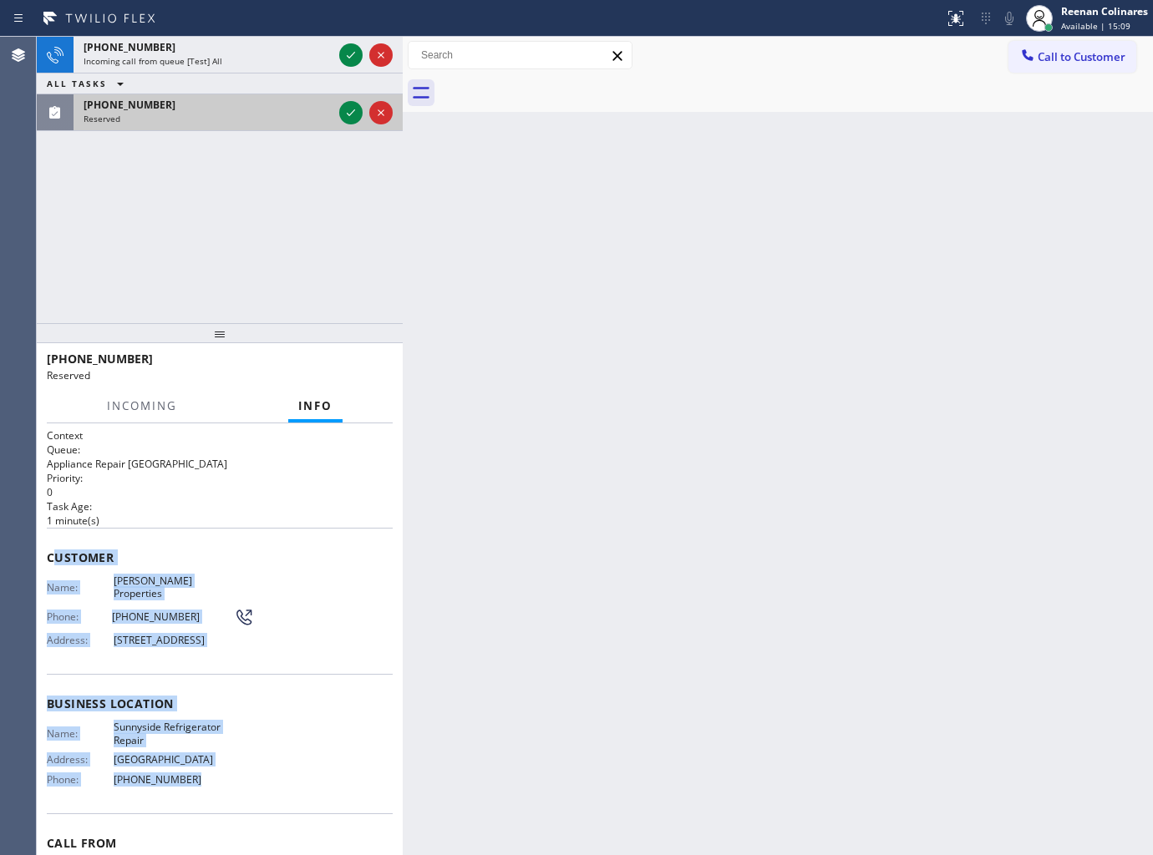
click at [261, 103] on div "[PHONE_NUMBER]" at bounding box center [208, 105] width 249 height 14
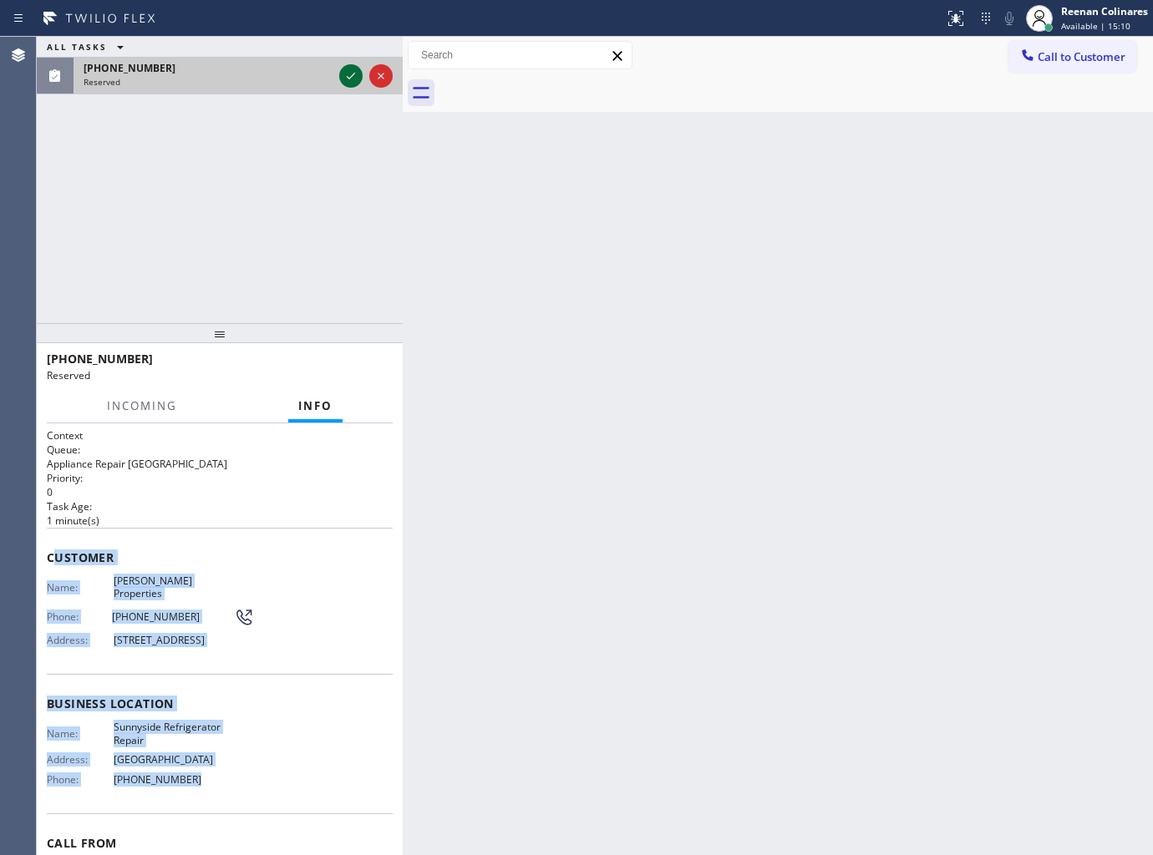
click at [347, 86] on icon at bounding box center [351, 76] width 20 height 20
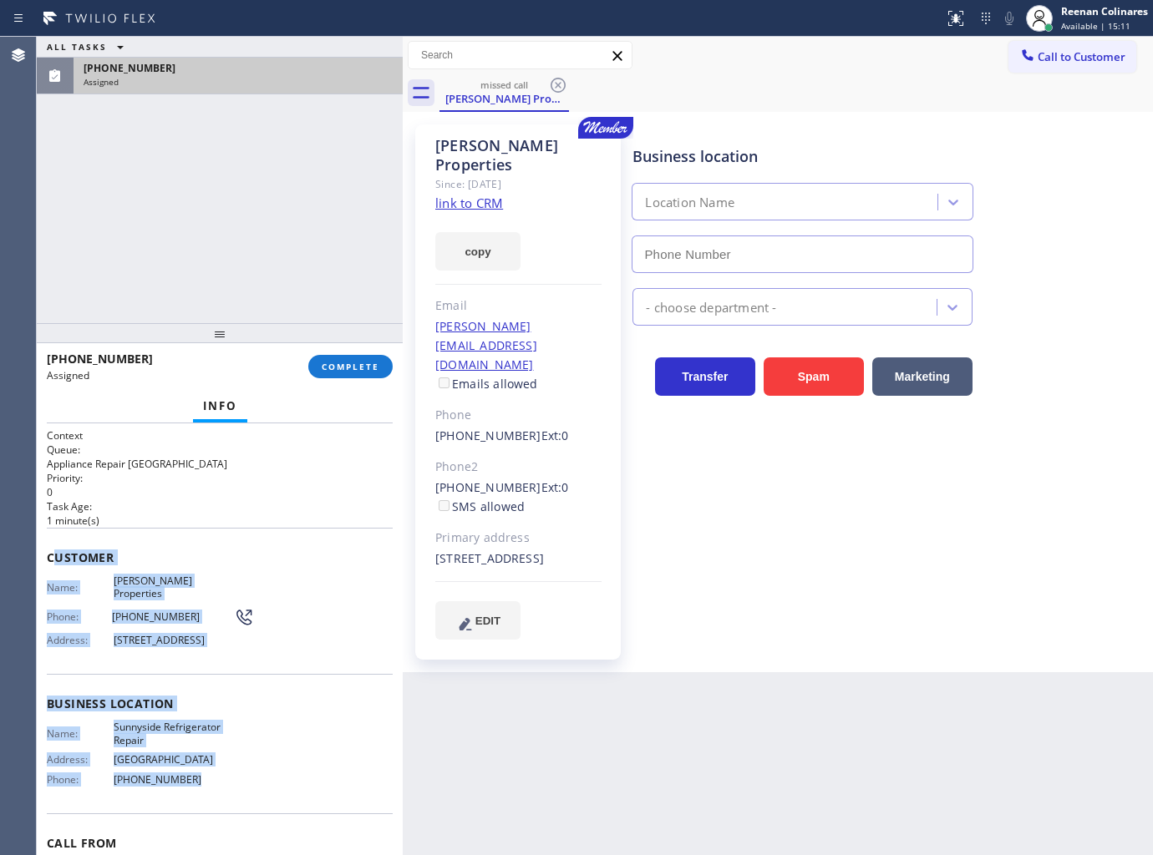
drag, startPoint x: 358, startPoint y: 361, endPoint x: 362, endPoint y: 351, distance: 10.9
click at [358, 362] on span "COMPLETE" at bounding box center [351, 367] width 58 height 12
type input "[PHONE_NUMBER]"
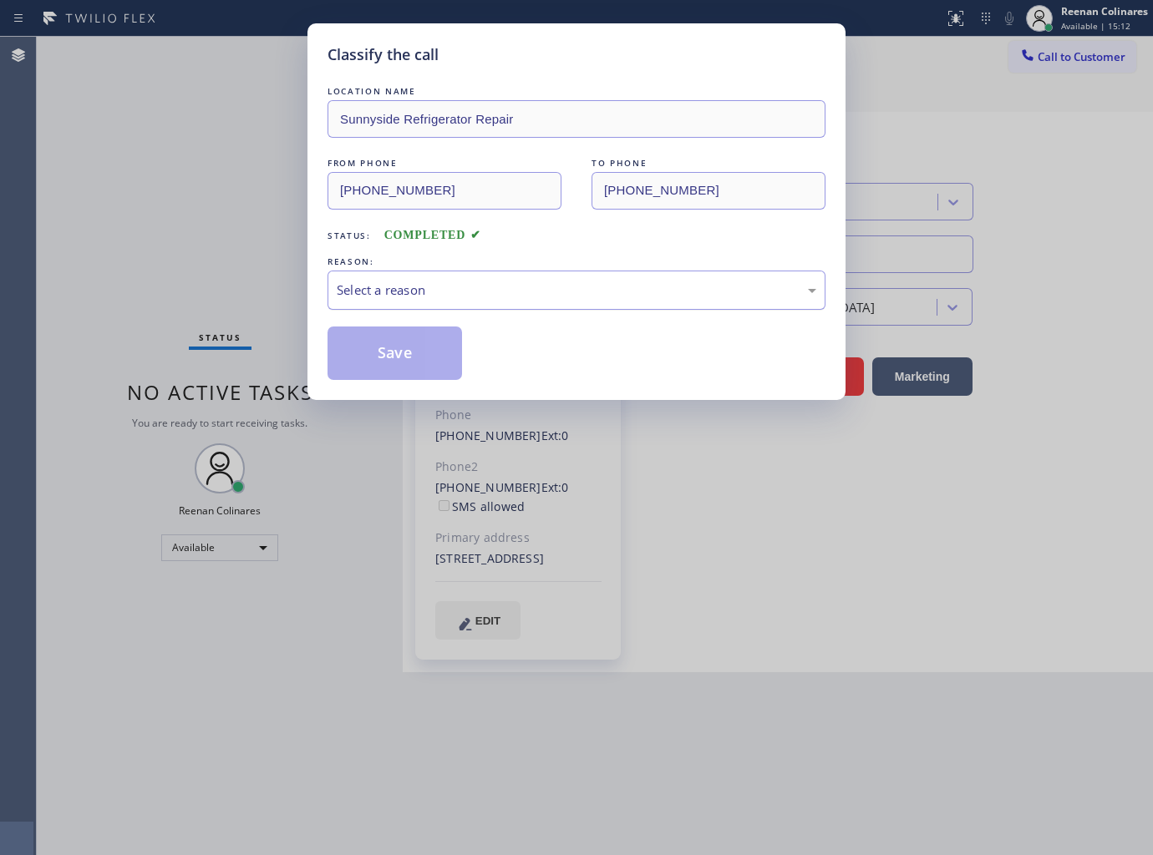
click at [447, 274] on div "Select a reason" at bounding box center [576, 290] width 498 height 39
click at [363, 343] on button "Save" at bounding box center [394, 353] width 135 height 53
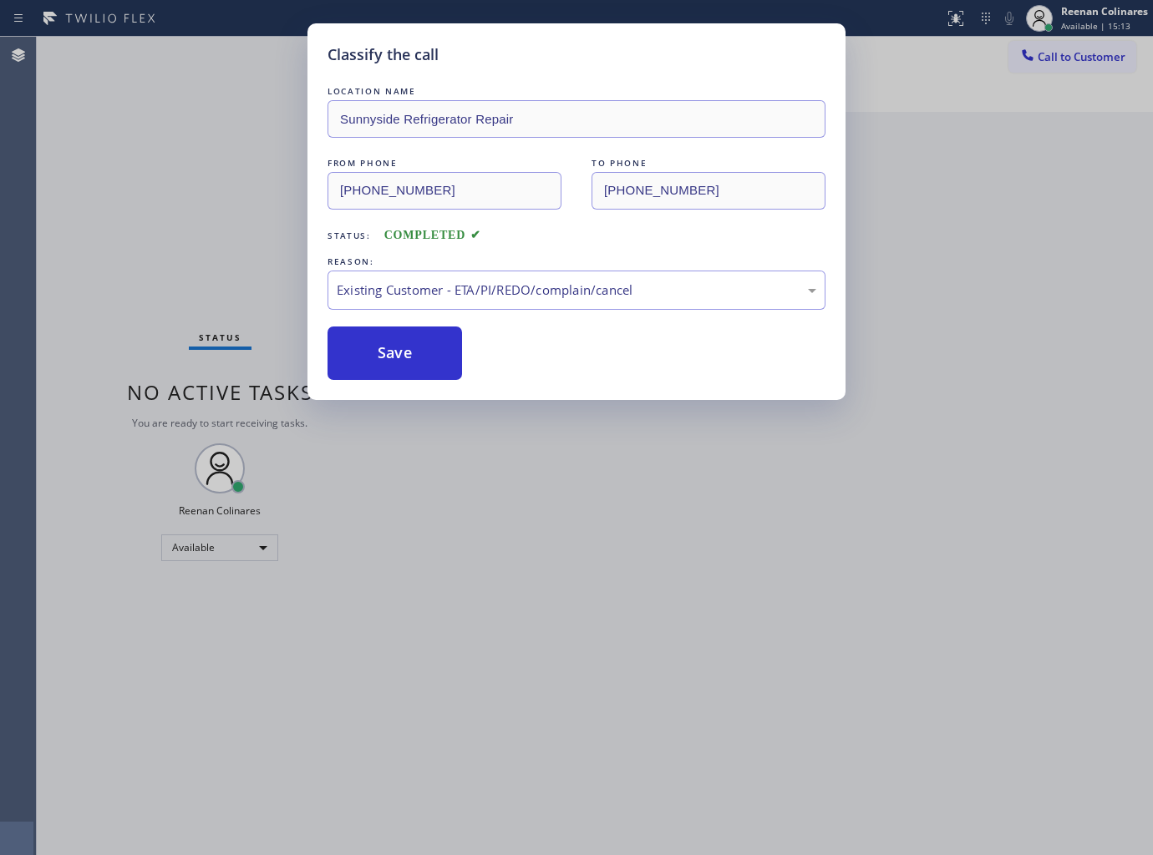
click at [105, 235] on div "Classify the call LOCATION NAME Sunnyside Refrigerator Repair FROM PHONE [PHONE…" at bounding box center [576, 427] width 1153 height 855
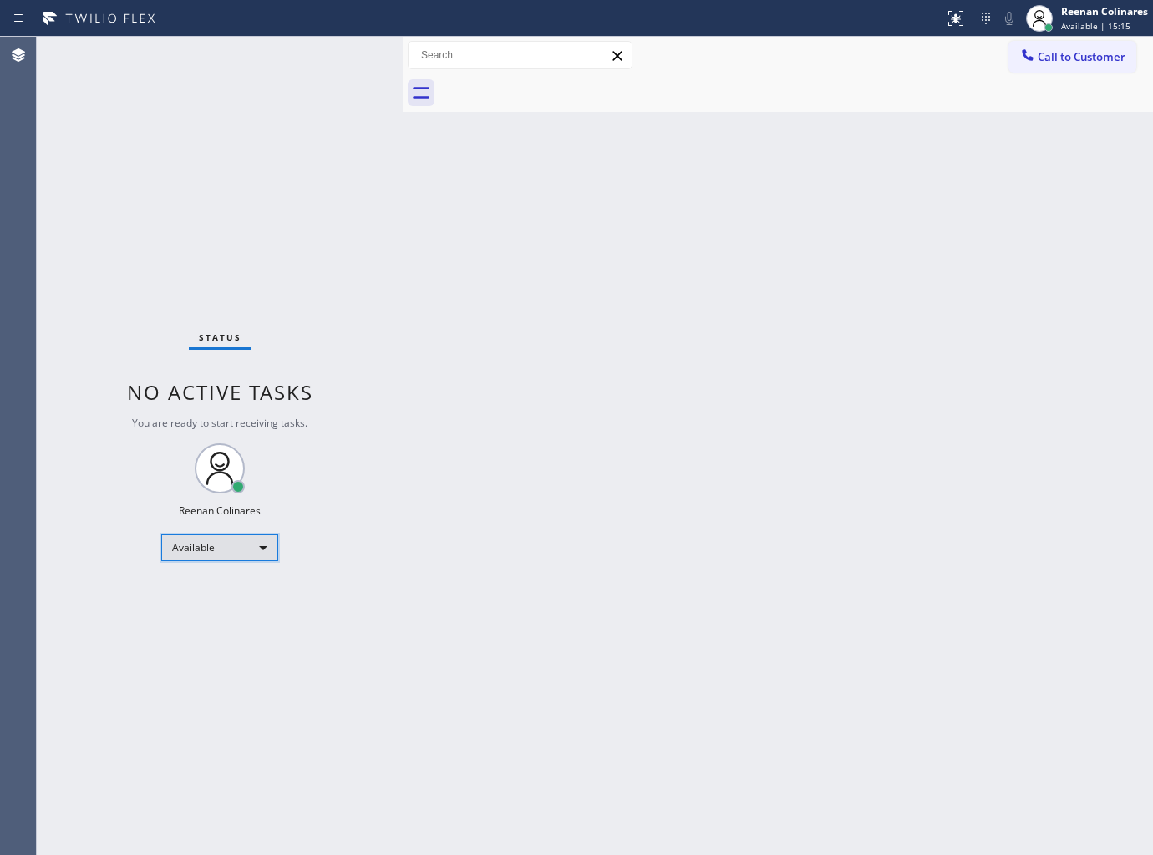
click at [219, 556] on div "Available" at bounding box center [219, 548] width 117 height 27
click at [194, 630] on li "Break" at bounding box center [219, 633] width 114 height 20
click at [1113, 17] on div "Reenan Colinares" at bounding box center [1104, 11] width 87 height 14
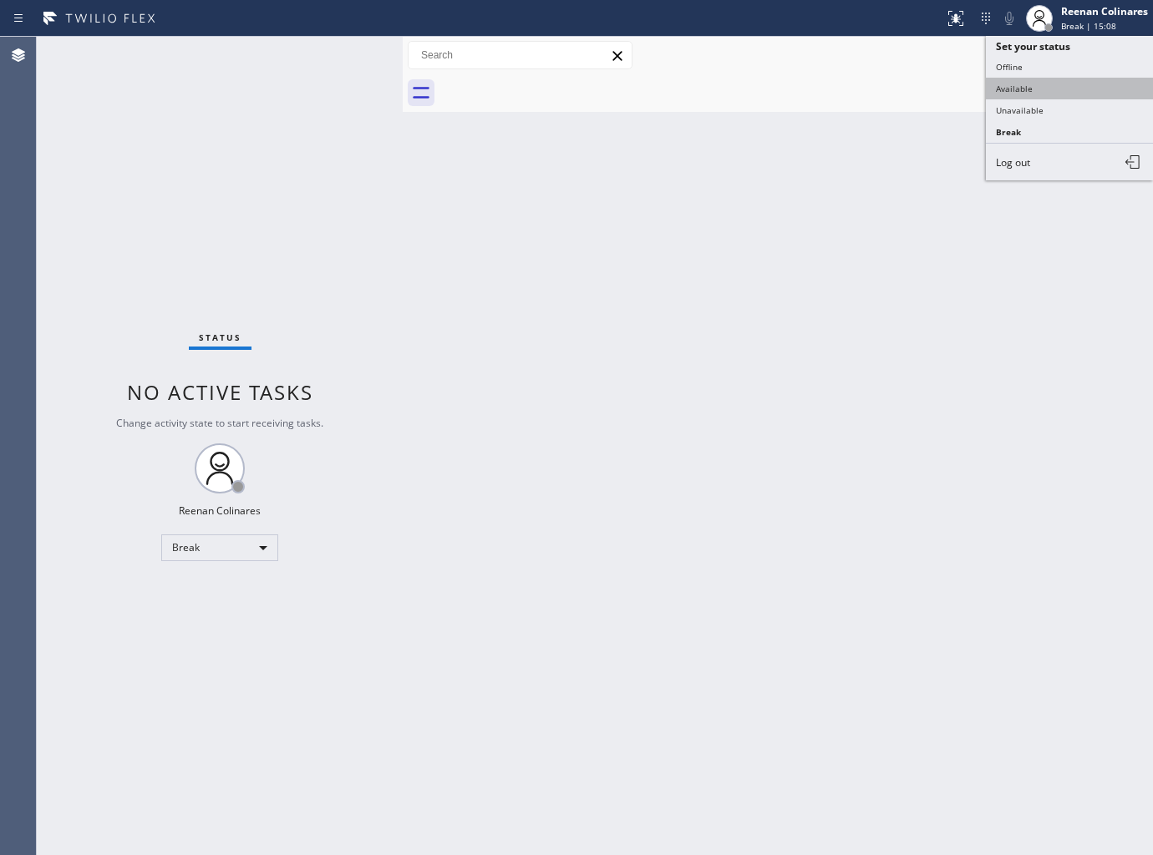
click at [1024, 80] on button "Available" at bounding box center [1069, 89] width 167 height 22
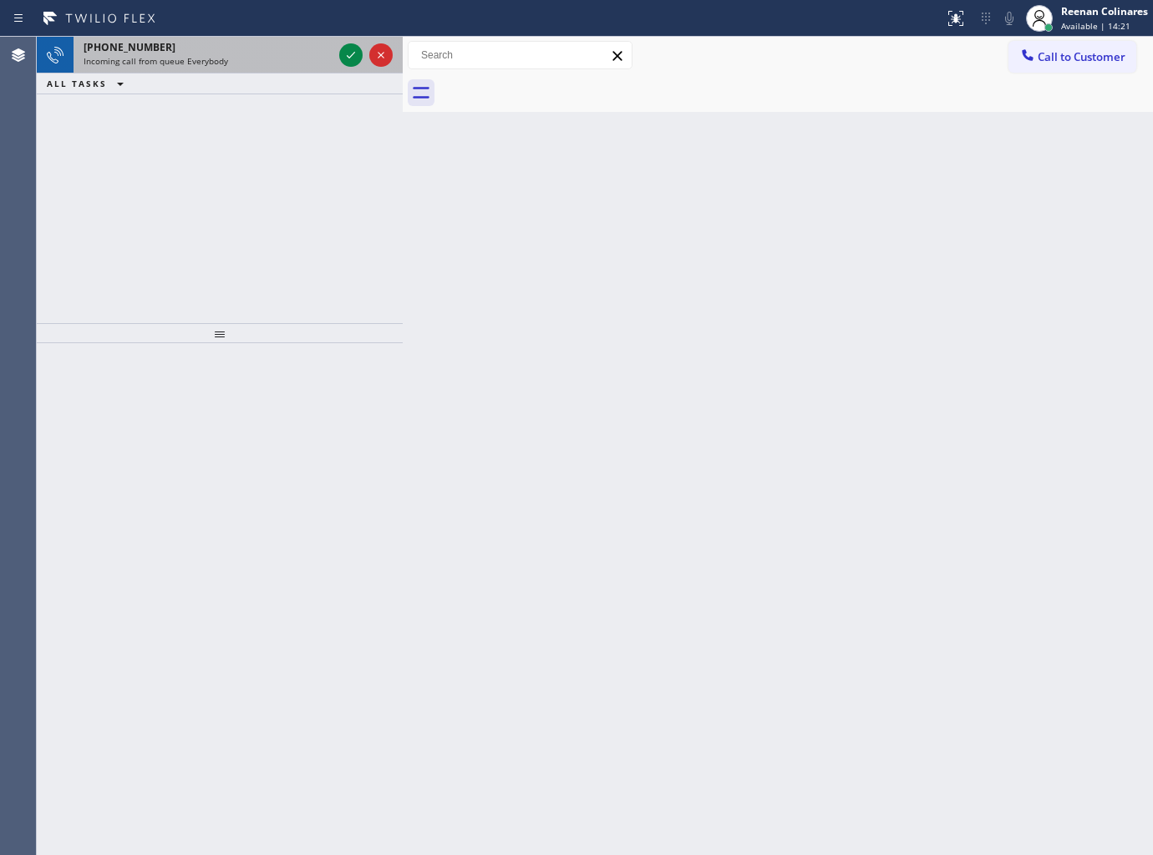
click at [231, 68] on div "[PHONE_NUMBER] Incoming call from queue Everybody" at bounding box center [205, 55] width 262 height 37
click at [235, 68] on div "[PHONE_NUMBER] Incoming call from queue [Test] All" at bounding box center [205, 55] width 262 height 37
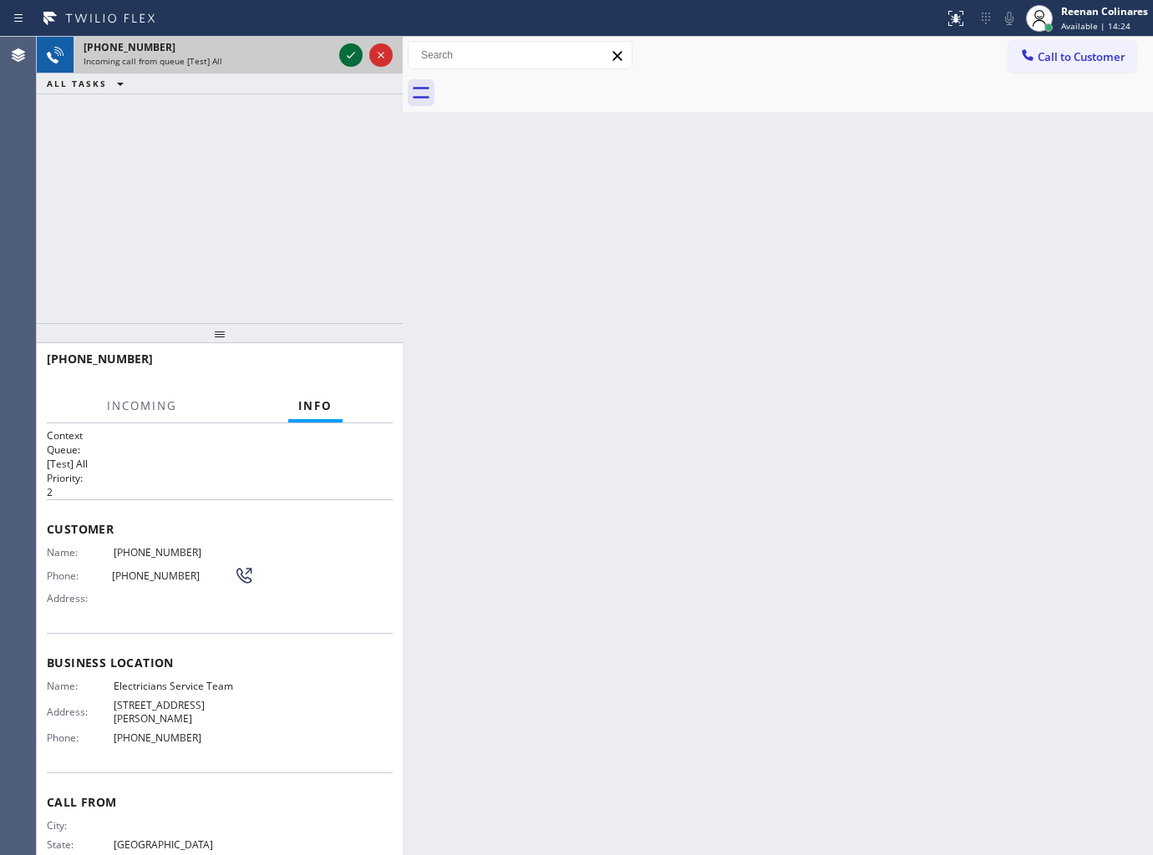
click at [348, 60] on icon at bounding box center [351, 55] width 20 height 20
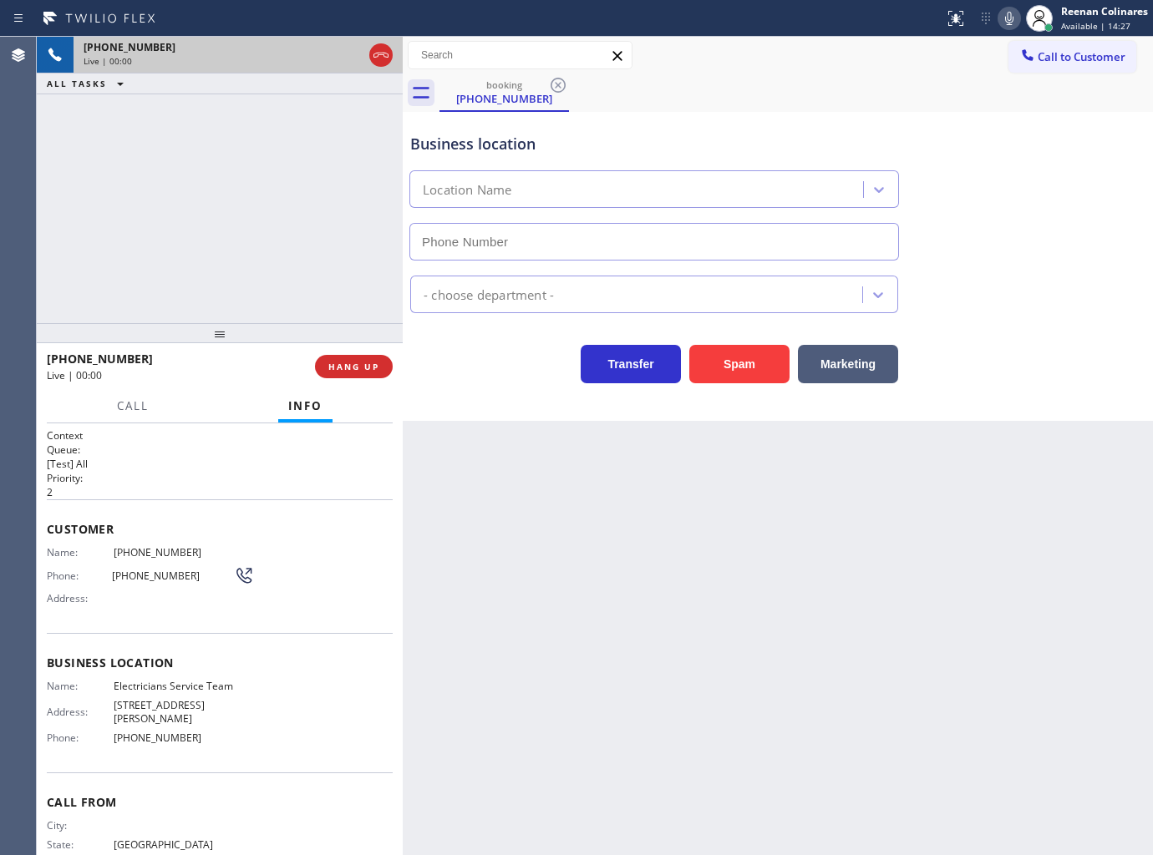
type input "[PHONE_NUMBER]"
click at [379, 371] on button "HANG UP" at bounding box center [354, 366] width 78 height 23
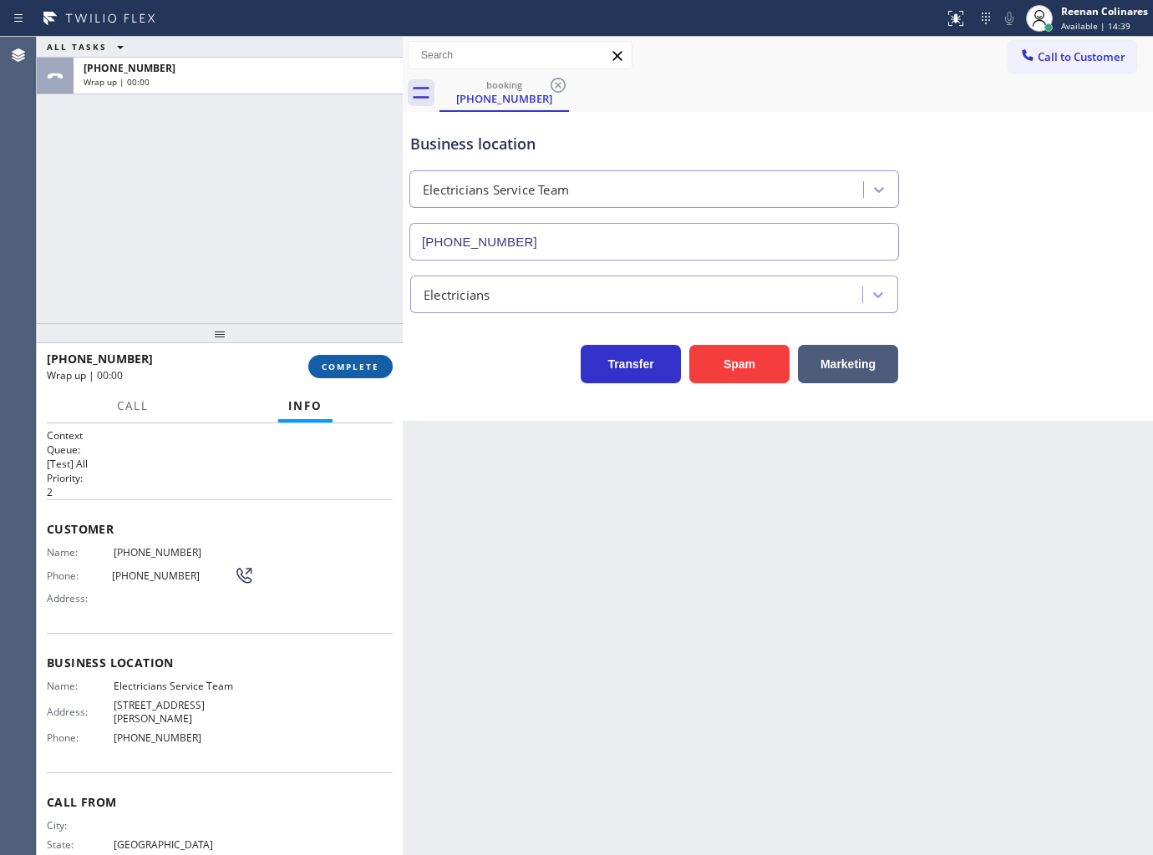
click at [379, 371] on button "COMPLETE" at bounding box center [350, 366] width 84 height 23
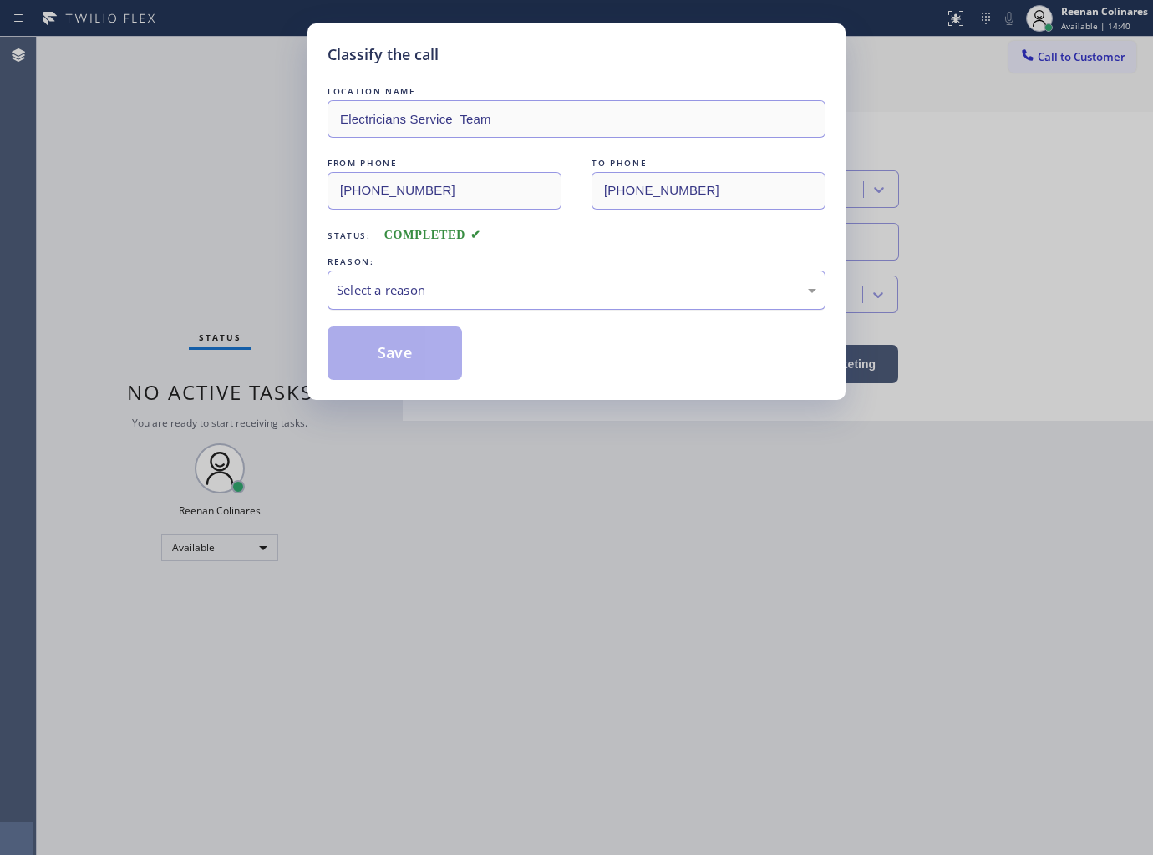
click at [428, 284] on div "Select a reason" at bounding box center [577, 290] width 480 height 19
click at [378, 358] on button "Save" at bounding box center [394, 353] width 135 height 53
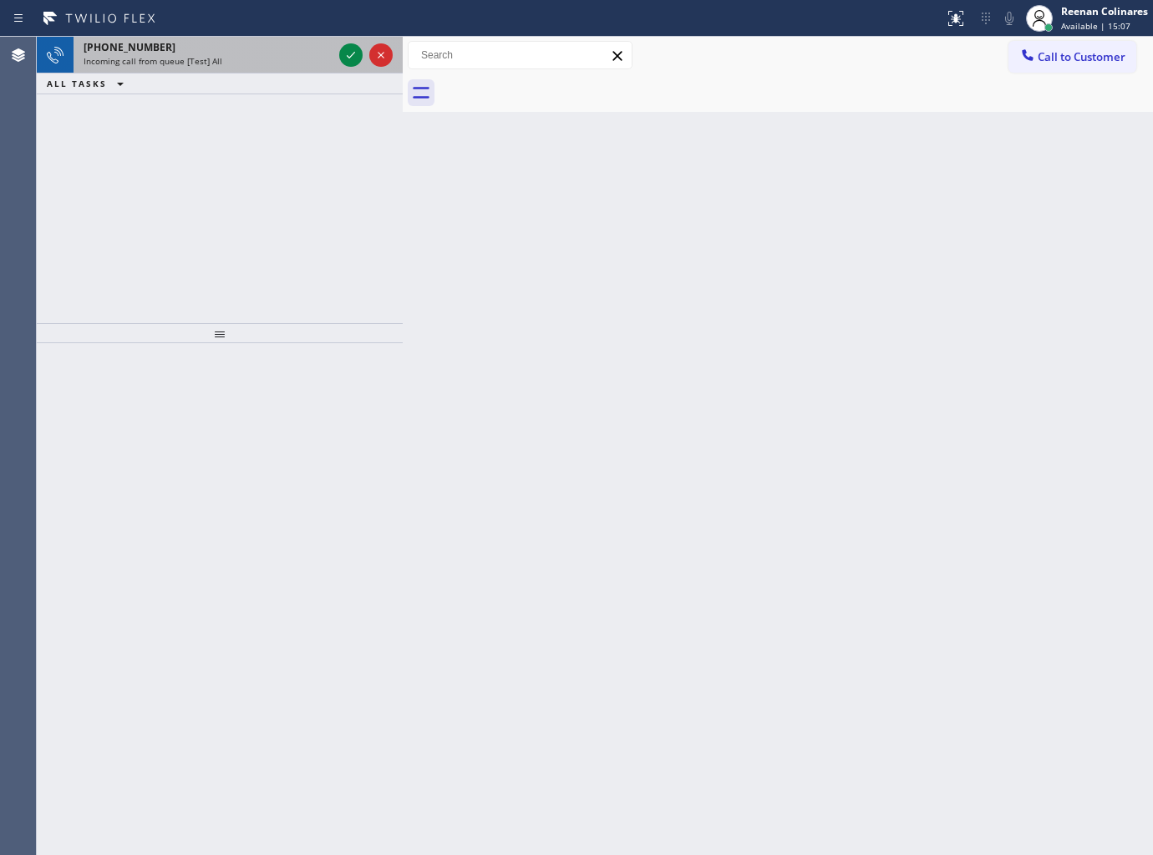
click at [248, 57] on div "Incoming call from queue [Test] All" at bounding box center [208, 61] width 249 height 12
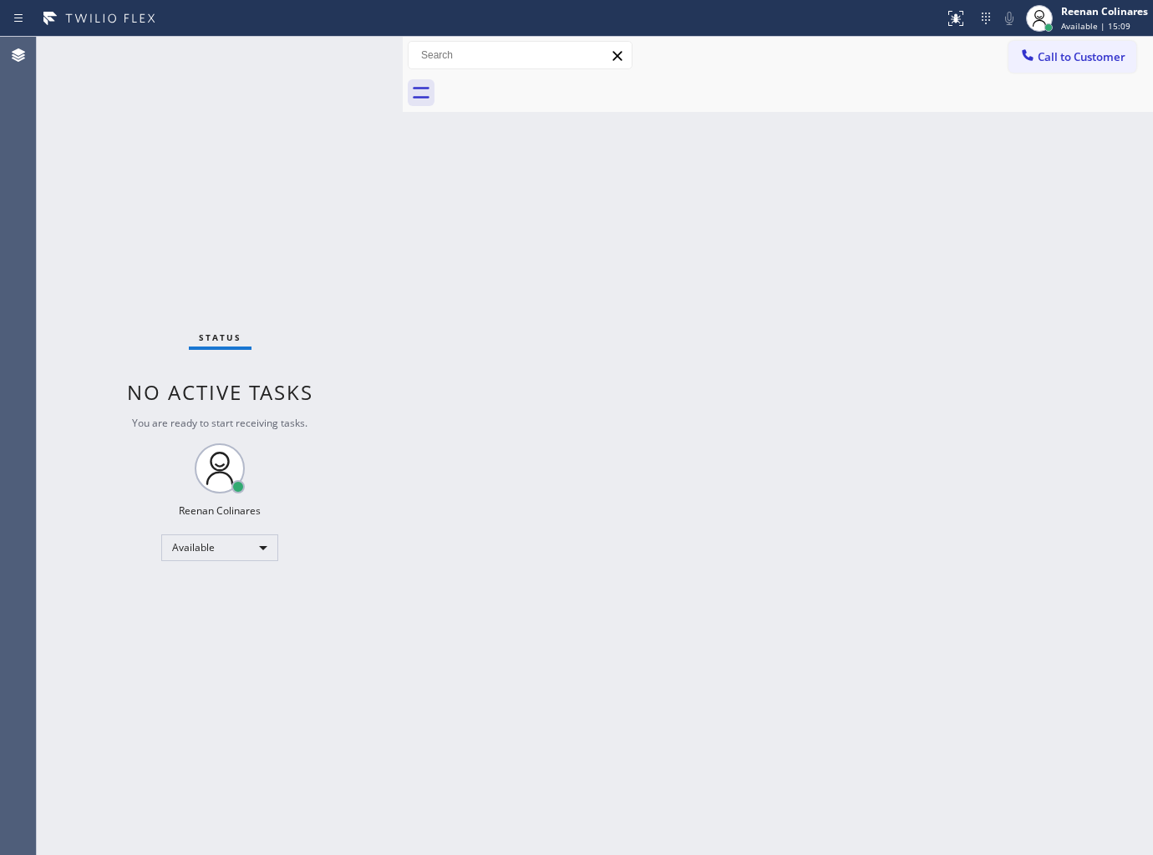
click at [271, 63] on div "Status No active tasks You are ready to start receiving tasks. Reenan Colinares…" at bounding box center [220, 446] width 366 height 819
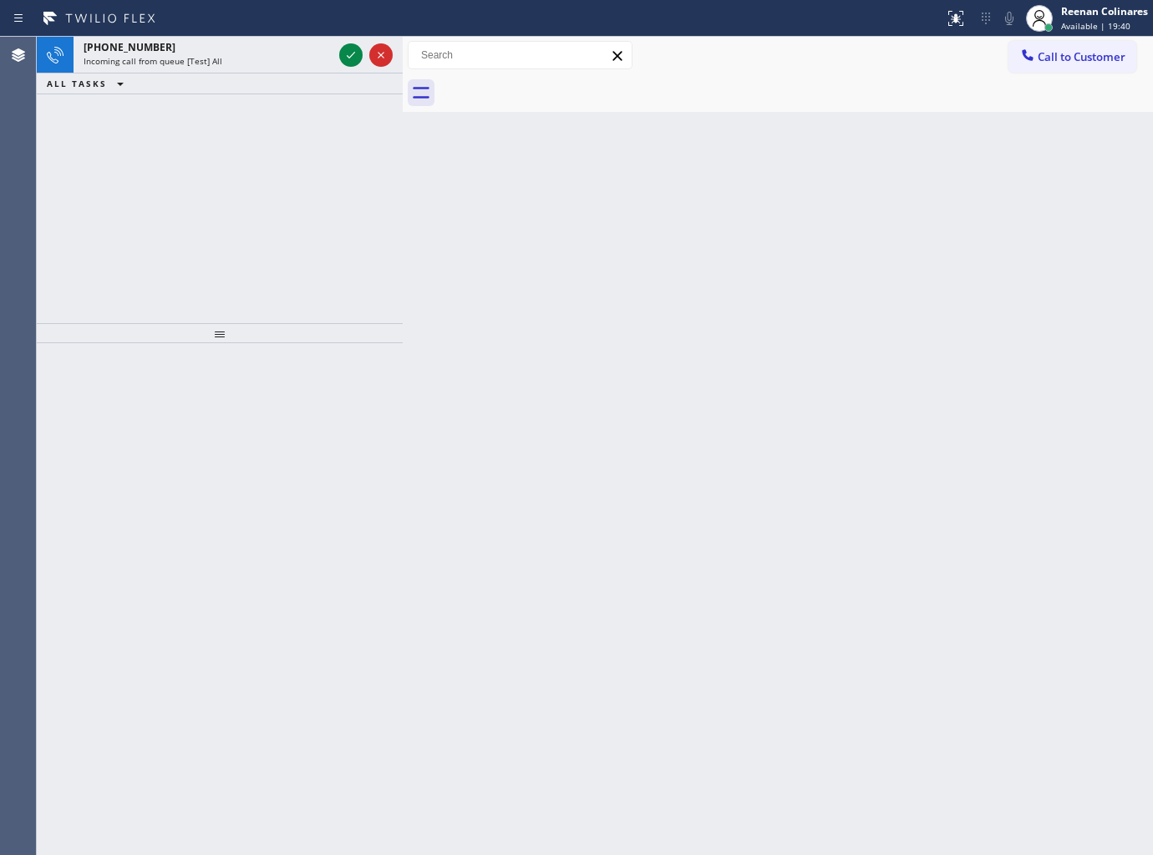
click at [271, 63] on div "Incoming call from queue [Test] All" at bounding box center [208, 61] width 249 height 12
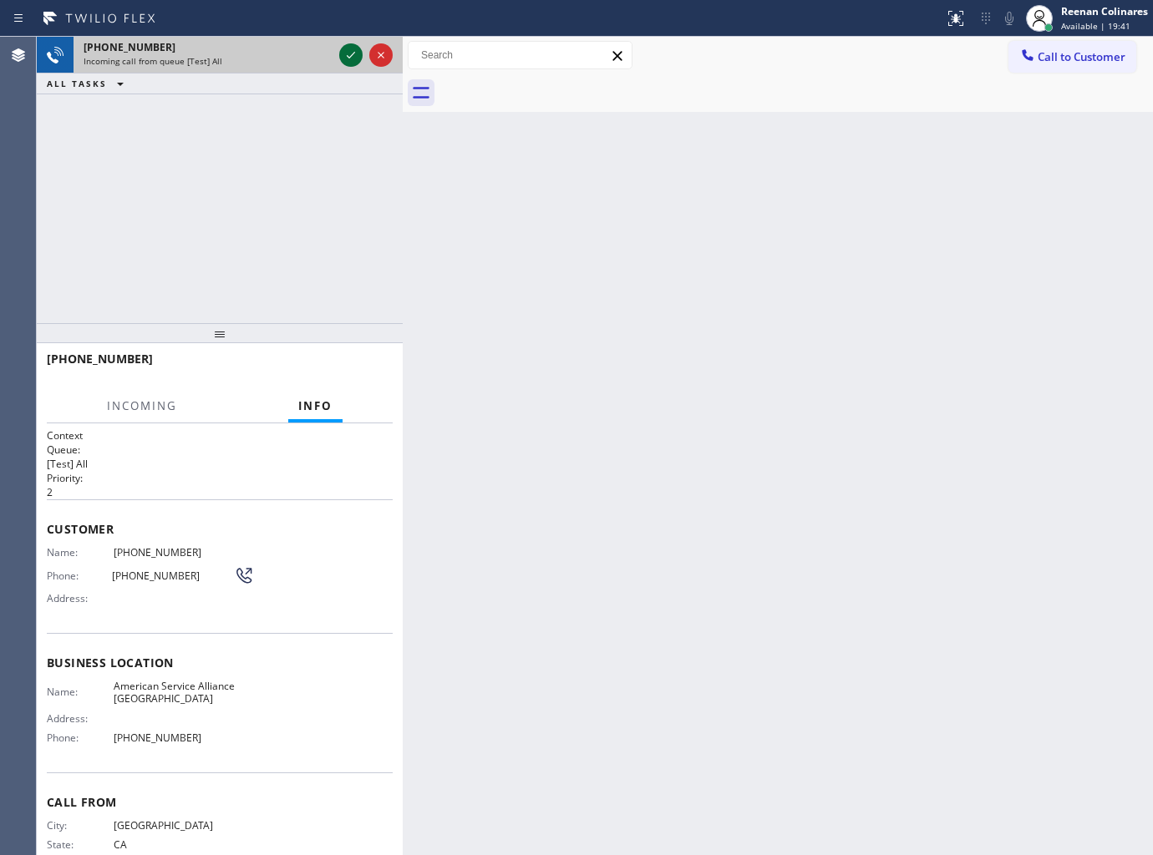
click at [341, 58] on icon at bounding box center [351, 55] width 20 height 20
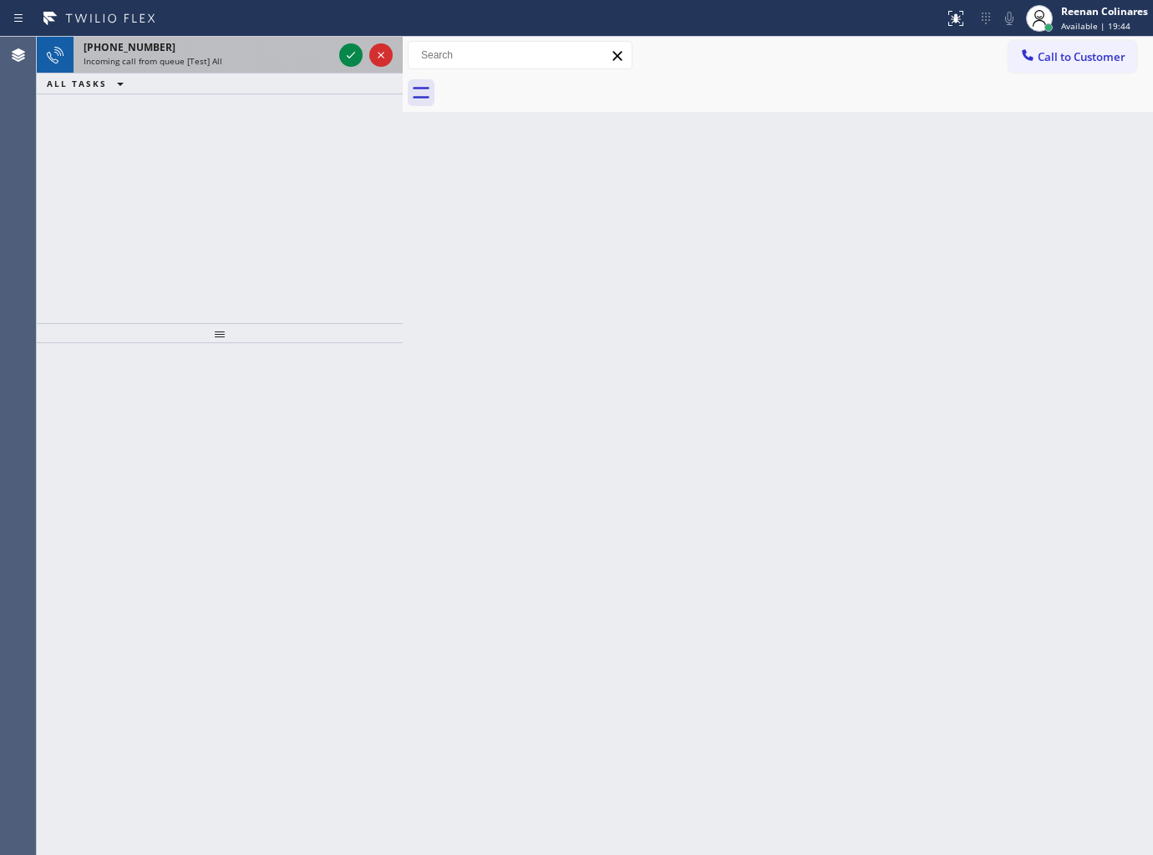
click at [263, 52] on div "[PHONE_NUMBER]" at bounding box center [208, 47] width 249 height 14
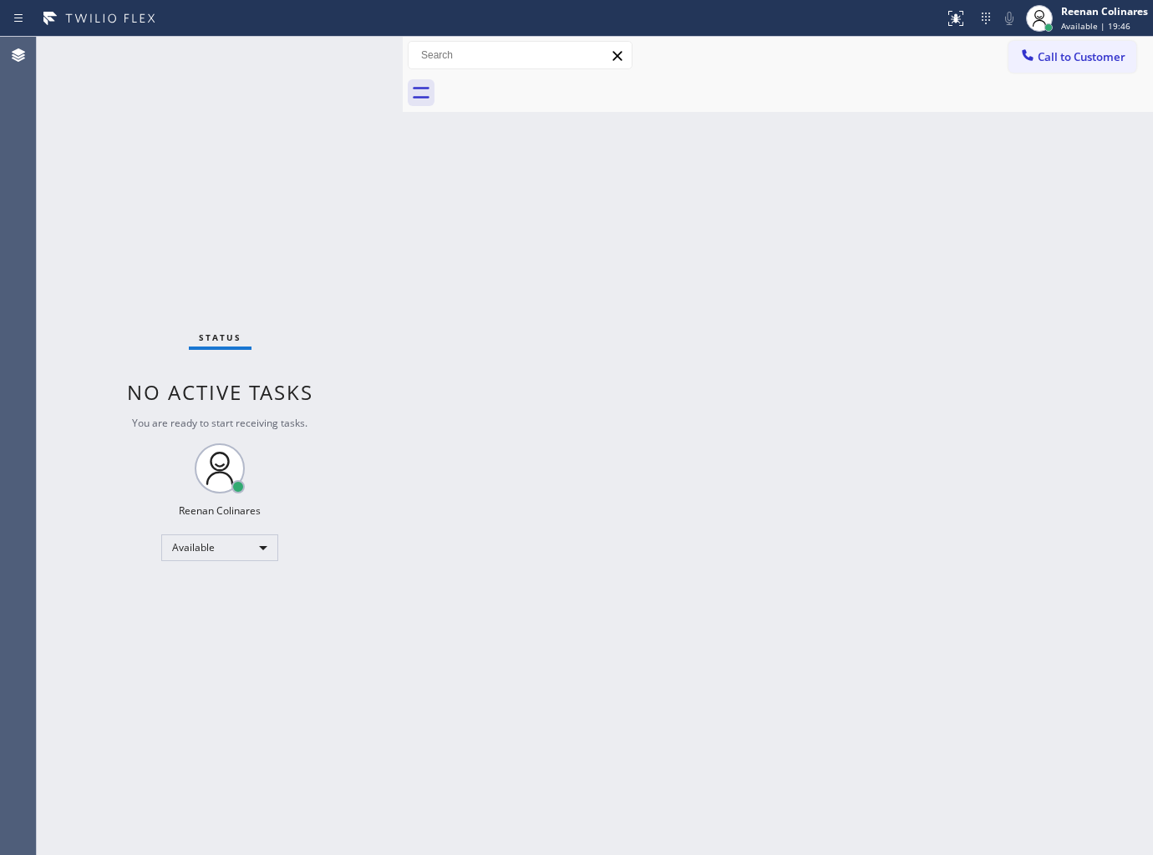
click at [344, 52] on div "Status No active tasks You are ready to start receiving tasks. Reenan Colinares…" at bounding box center [220, 446] width 366 height 819
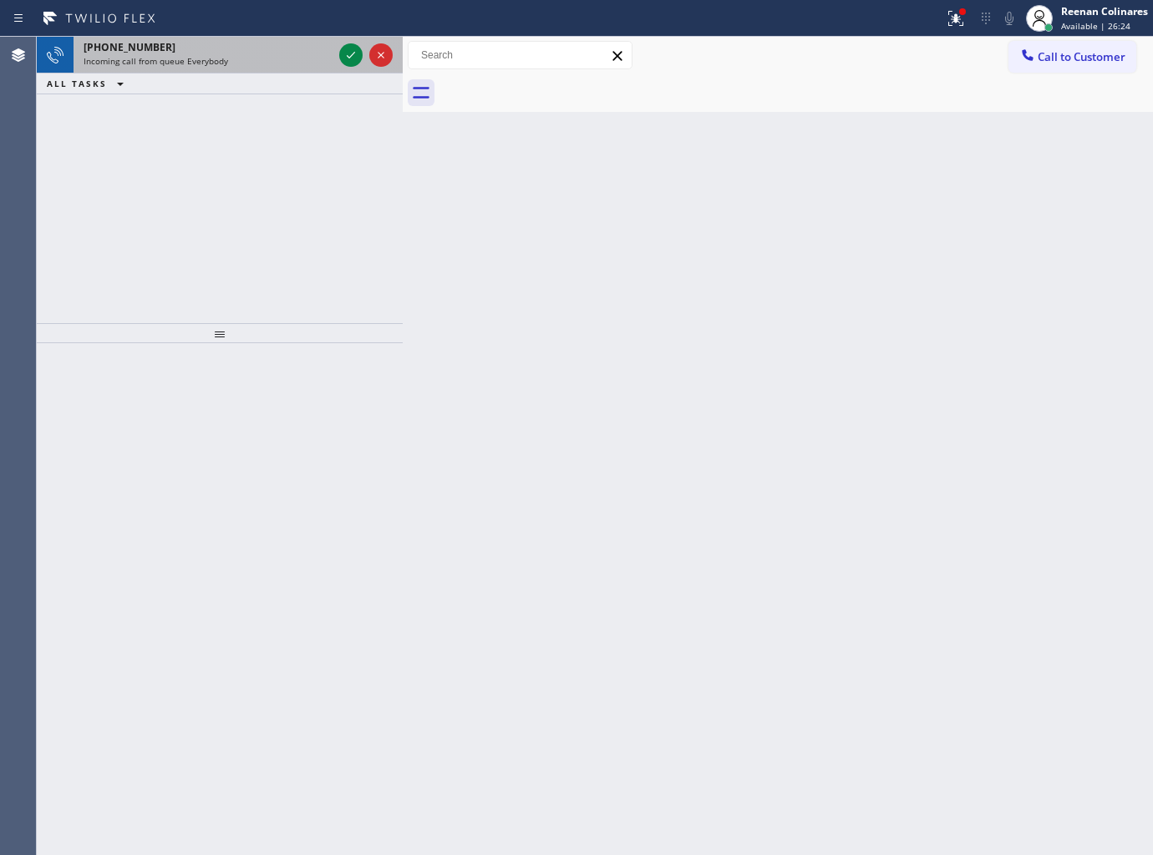
drag, startPoint x: 269, startPoint y: 61, endPoint x: 256, endPoint y: 42, distance: 22.9
click at [269, 61] on div "Incoming call from queue Everybody" at bounding box center [208, 61] width 249 height 12
click at [288, 69] on div "[PHONE_NUMBER] Incoming call from queue [Test] All" at bounding box center [205, 55] width 262 height 37
click at [280, 62] on div "Incoming call from queue [Test] All" at bounding box center [208, 61] width 249 height 12
click at [247, 64] on div "Incoming call from queue [Test] All" at bounding box center [208, 61] width 249 height 12
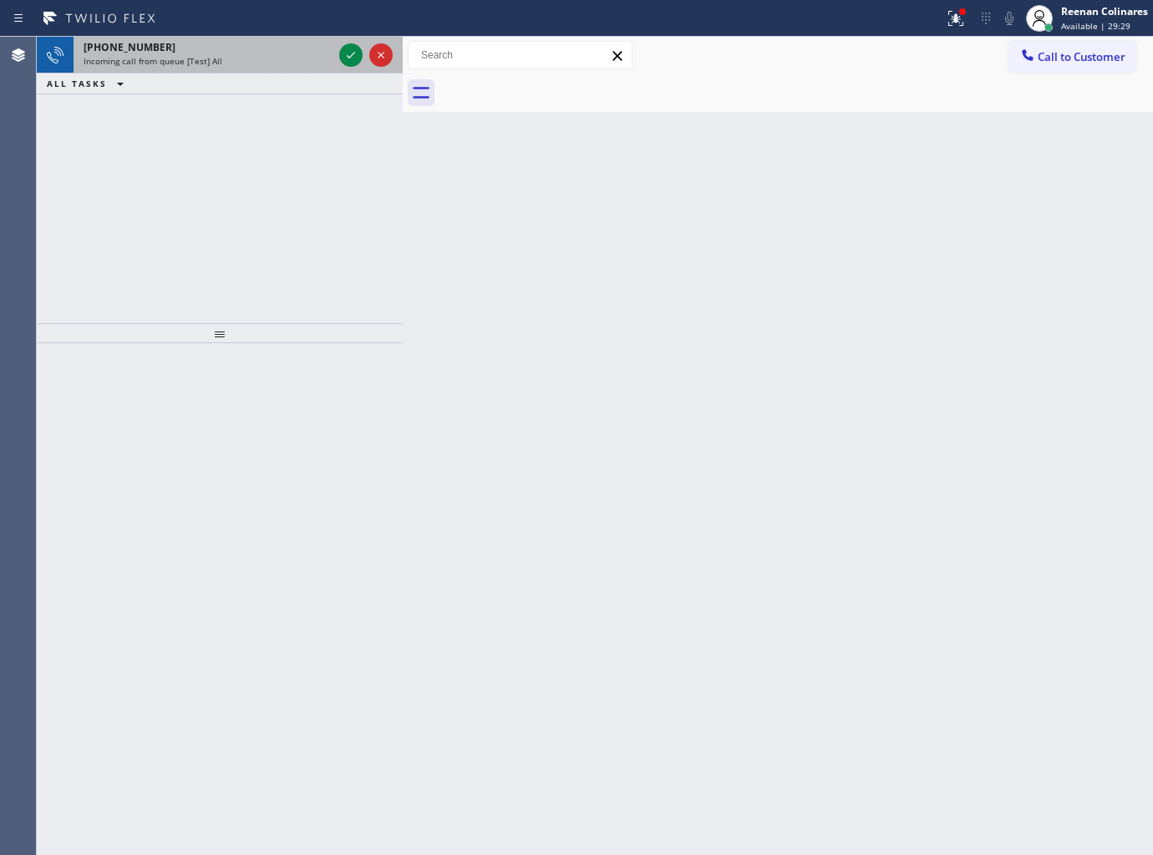
click at [256, 69] on div "[PHONE_NUMBER] Incoming call from queue [Test] All" at bounding box center [205, 55] width 262 height 37
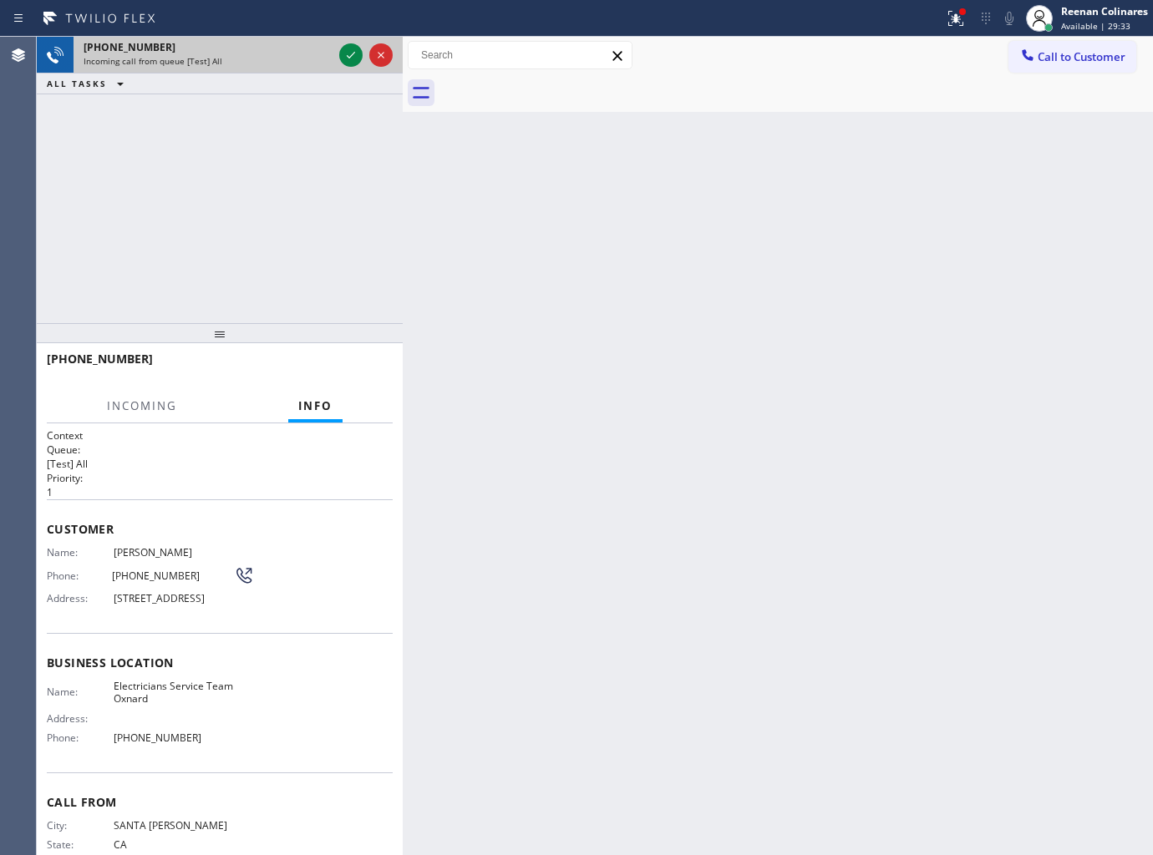
click at [254, 48] on div "[PHONE_NUMBER]" at bounding box center [208, 47] width 249 height 14
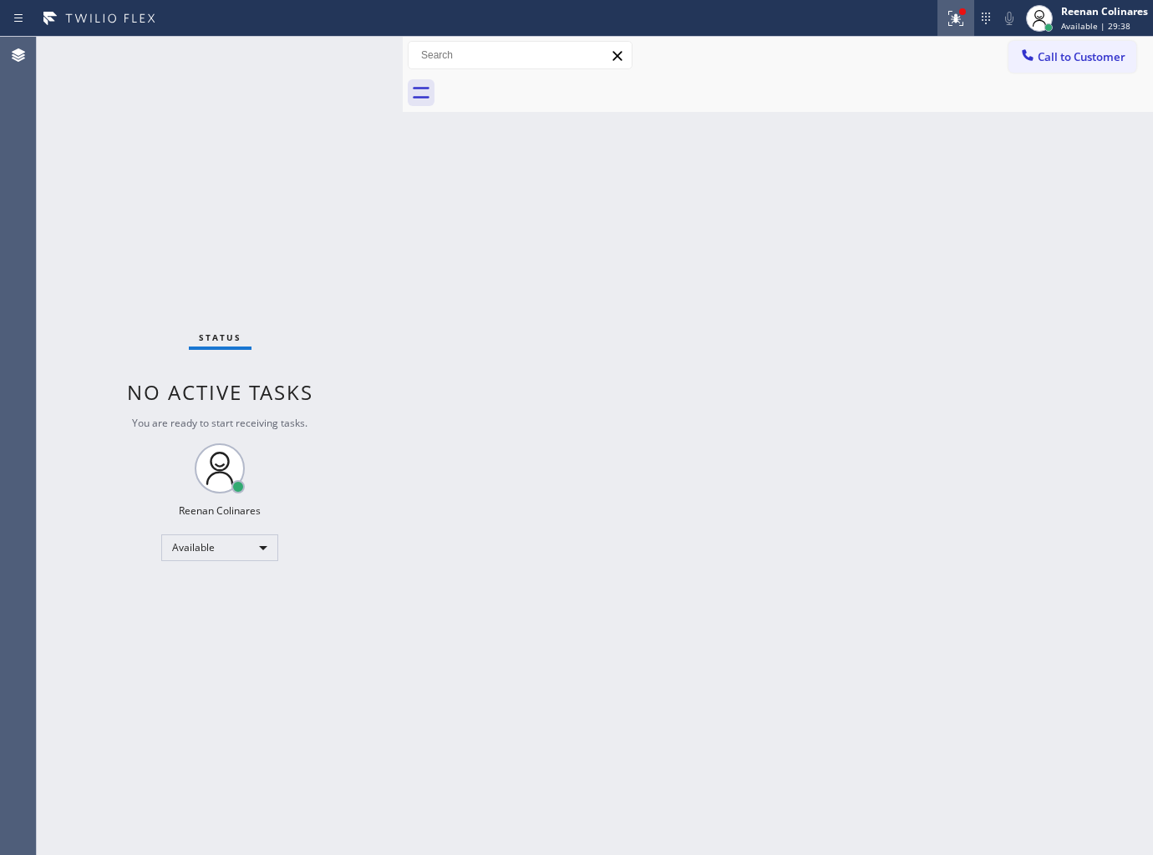
click at [956, 18] on icon at bounding box center [953, 17] width 10 height 12
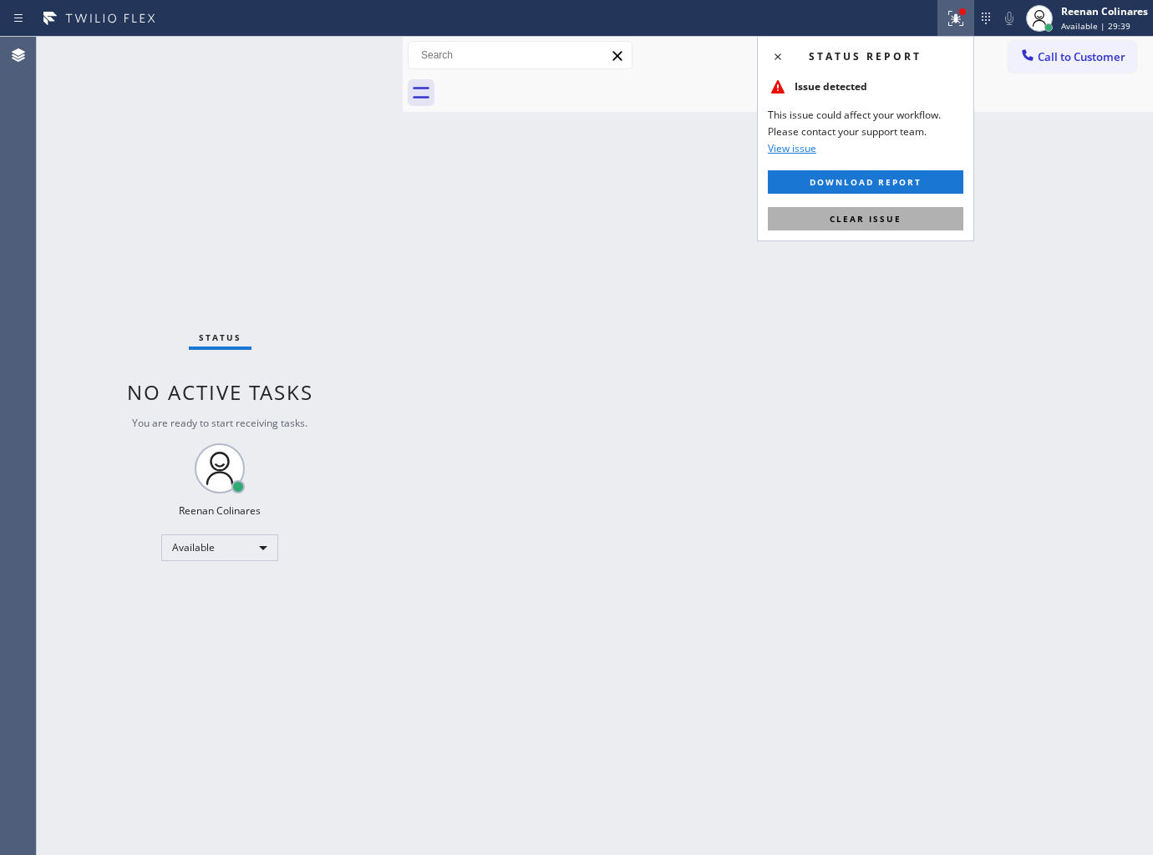
click at [850, 227] on button "Clear issue" at bounding box center [865, 218] width 195 height 23
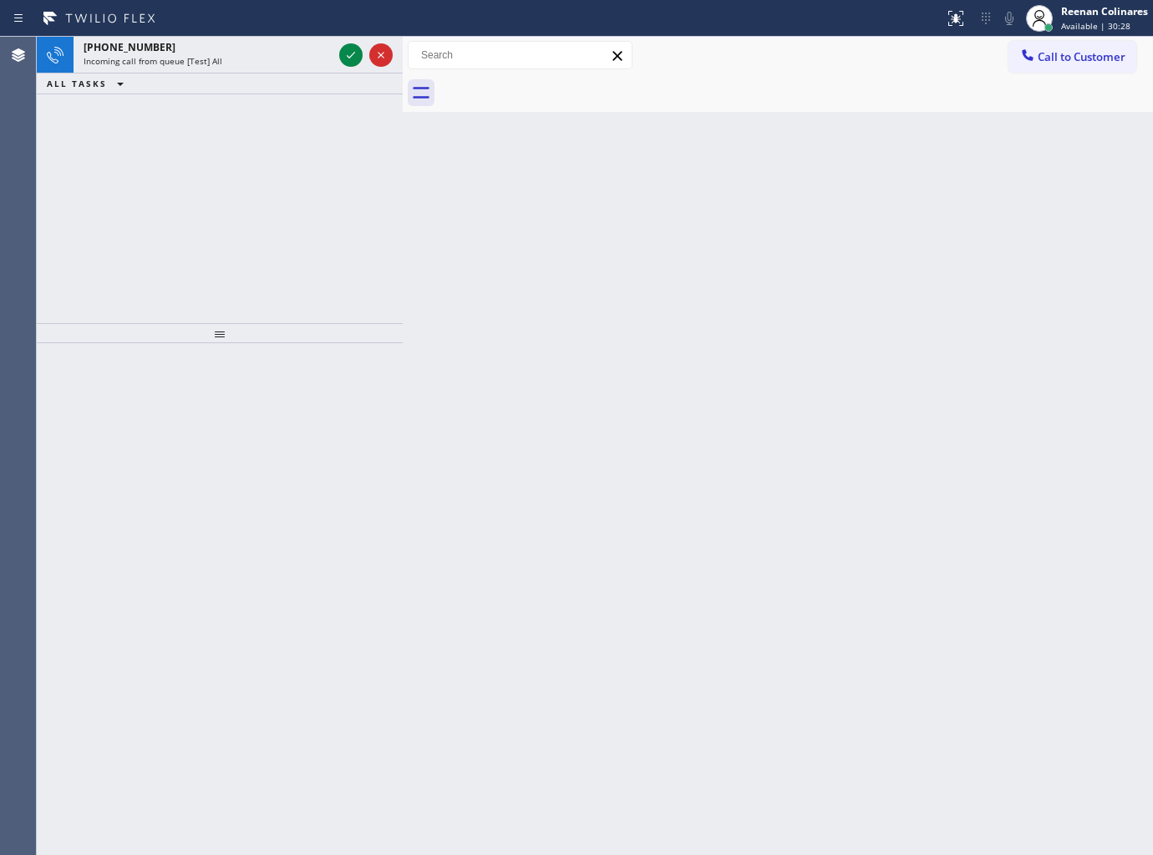
click at [266, 74] on div "ALL TASKS ALL TASKS ACTIVE TASKS TASKS IN WRAP UP" at bounding box center [220, 84] width 366 height 21
click at [268, 68] on div "[PHONE_NUMBER] Incoming call from queue [Test] All" at bounding box center [205, 55] width 262 height 37
click at [345, 56] on icon at bounding box center [351, 55] width 20 height 20
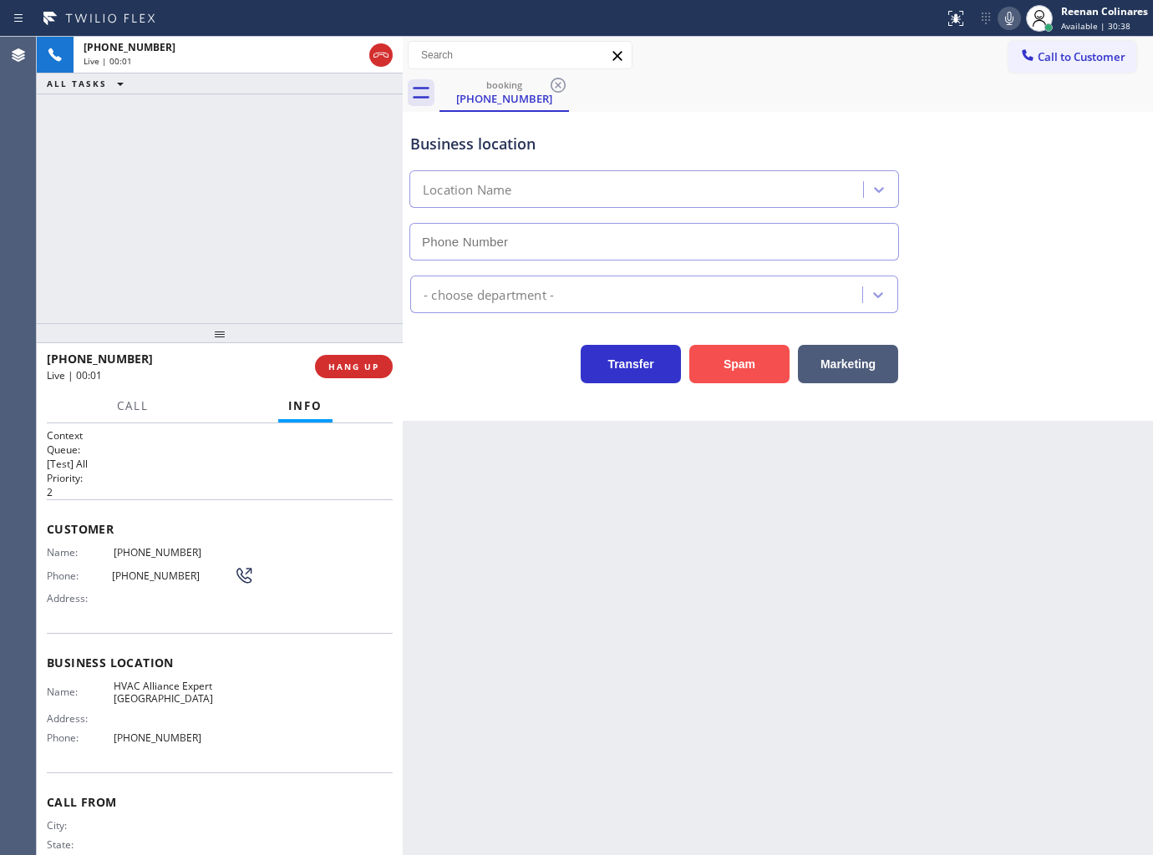
type input "[PHONE_NUMBER]"
drag, startPoint x: 727, startPoint y: 365, endPoint x: 748, endPoint y: 348, distance: 27.3
click at [728, 365] on button "Spam" at bounding box center [739, 364] width 100 height 38
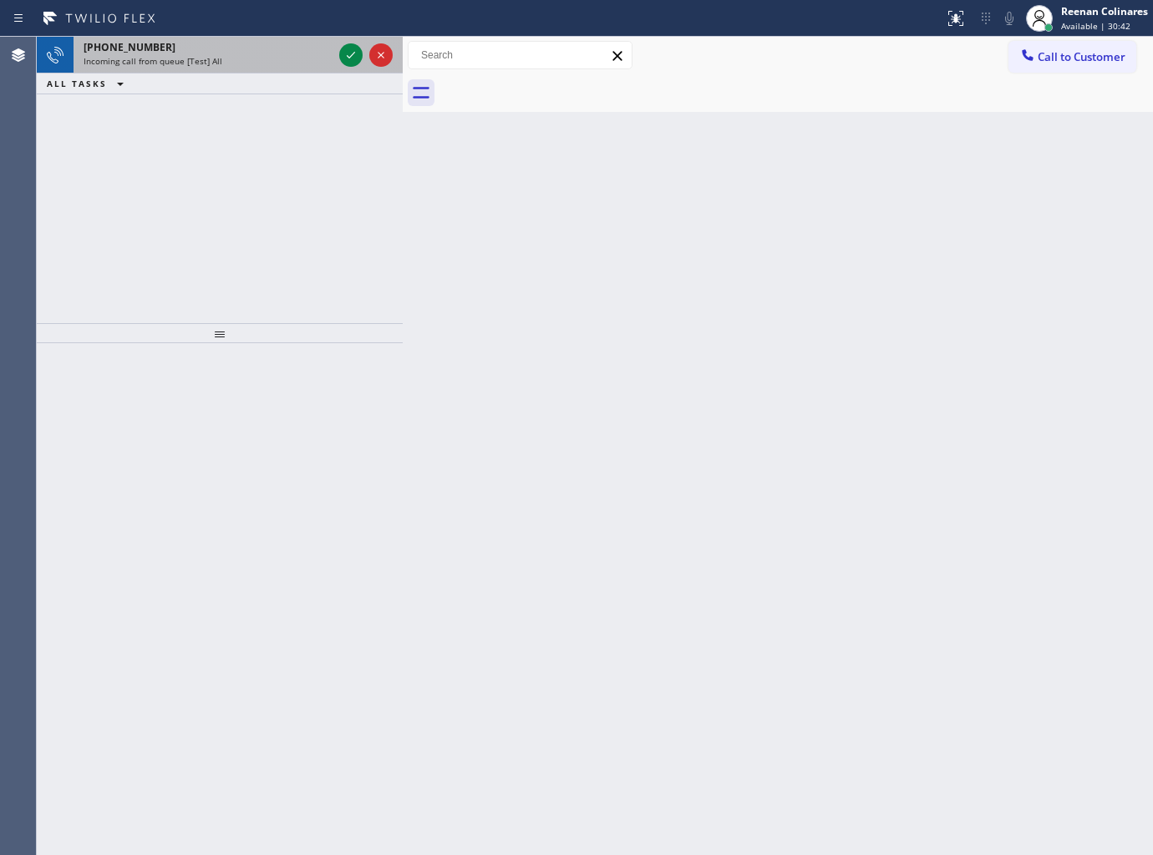
drag, startPoint x: 268, startPoint y: 69, endPoint x: 262, endPoint y: 43, distance: 26.6
click at [268, 69] on div "[PHONE_NUMBER] Incoming call from queue [Test] All" at bounding box center [205, 55] width 262 height 37
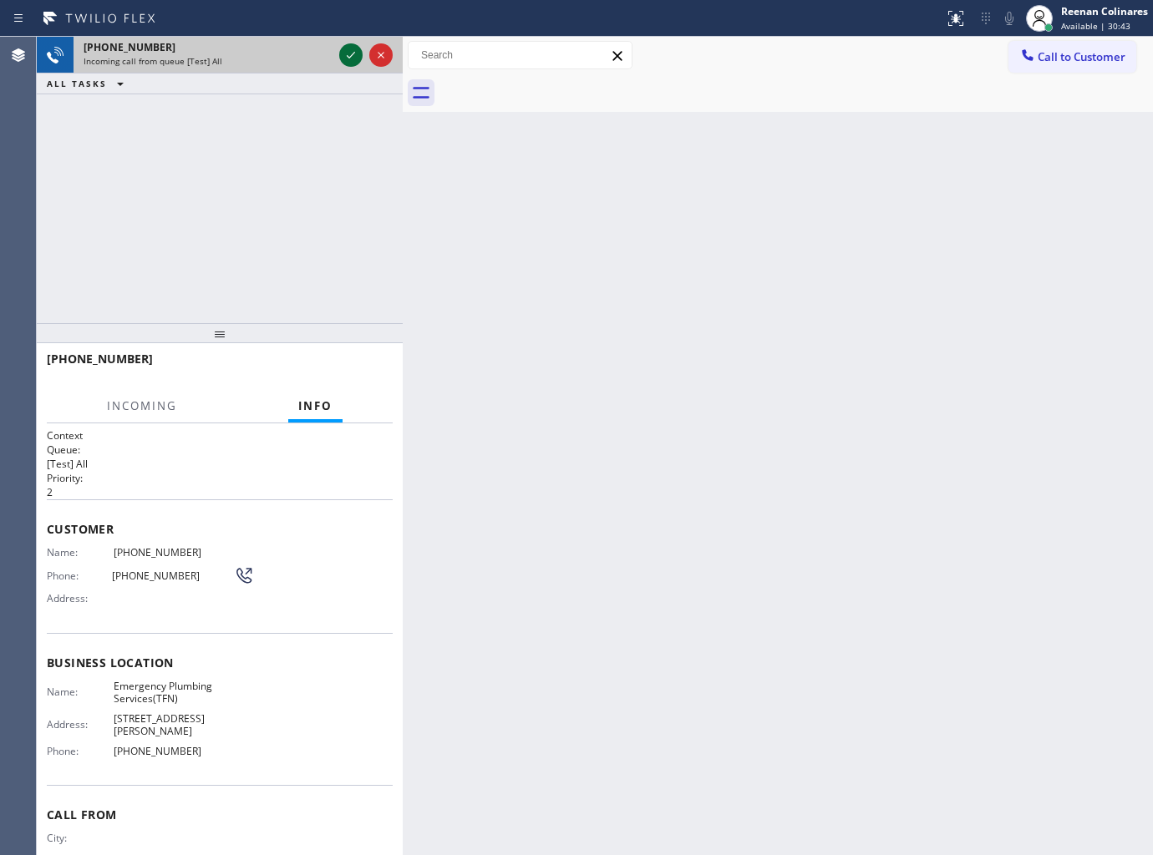
click at [347, 55] on icon at bounding box center [351, 55] width 20 height 20
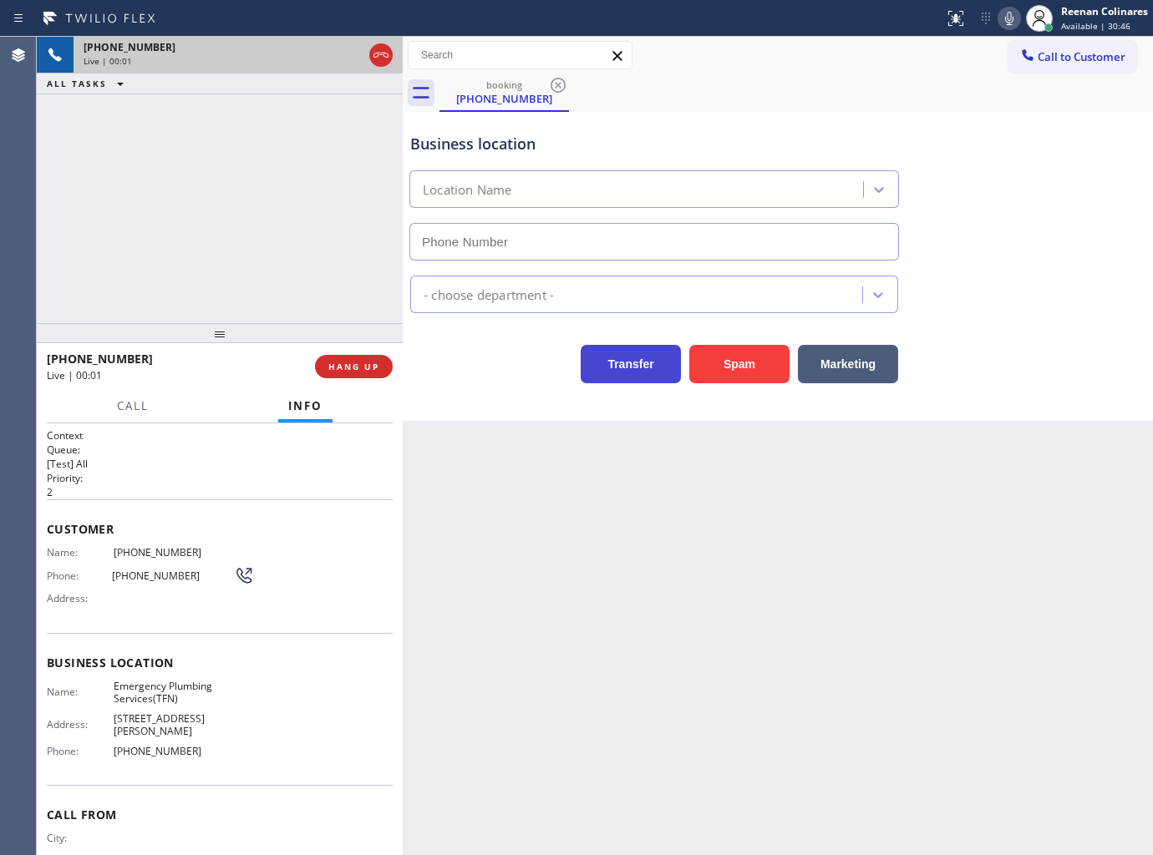
type input "[PHONE_NUMBER]"
click at [1012, 13] on icon at bounding box center [1009, 18] width 20 height 20
drag, startPoint x: 1012, startPoint y: 13, endPoint x: 992, endPoint y: 22, distance: 21.3
click at [1011, 13] on icon at bounding box center [1009, 18] width 8 height 13
click at [1006, 22] on icon at bounding box center [1009, 18] width 20 height 20
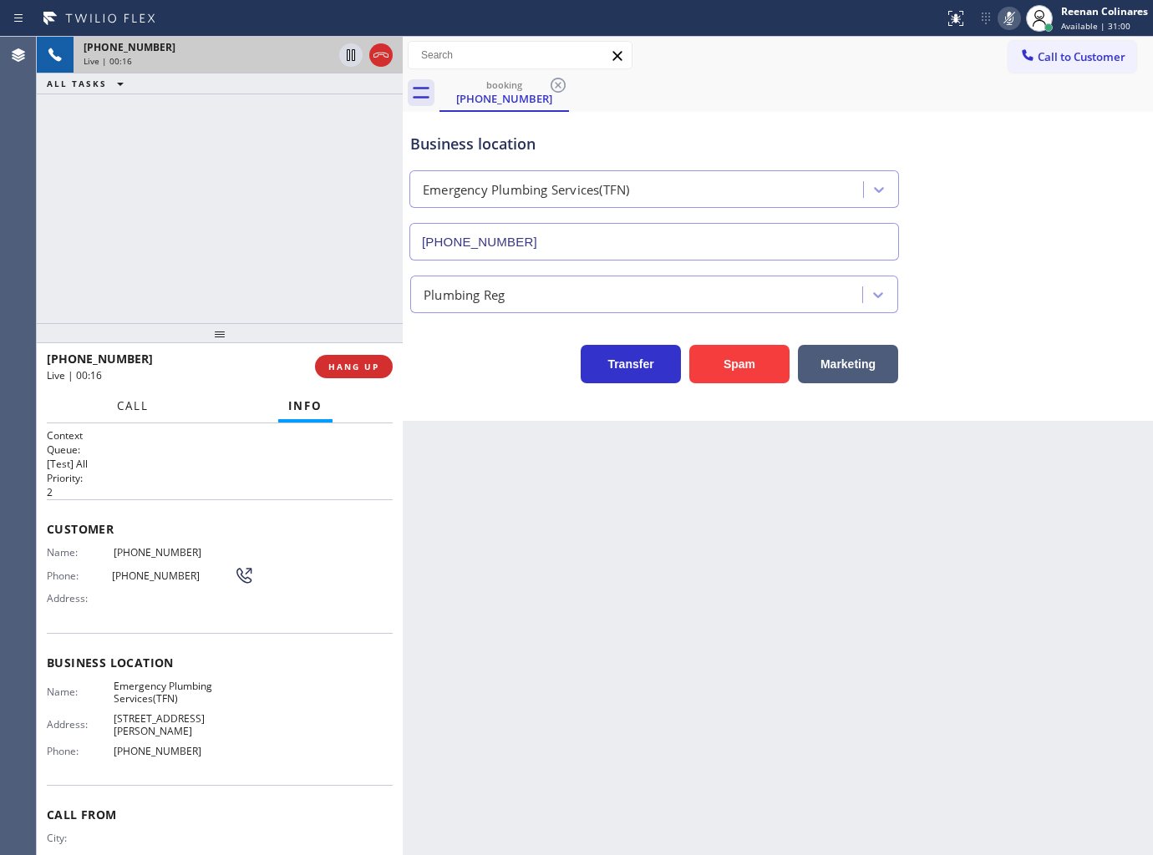
click at [120, 401] on span "Call" at bounding box center [133, 406] width 32 height 15
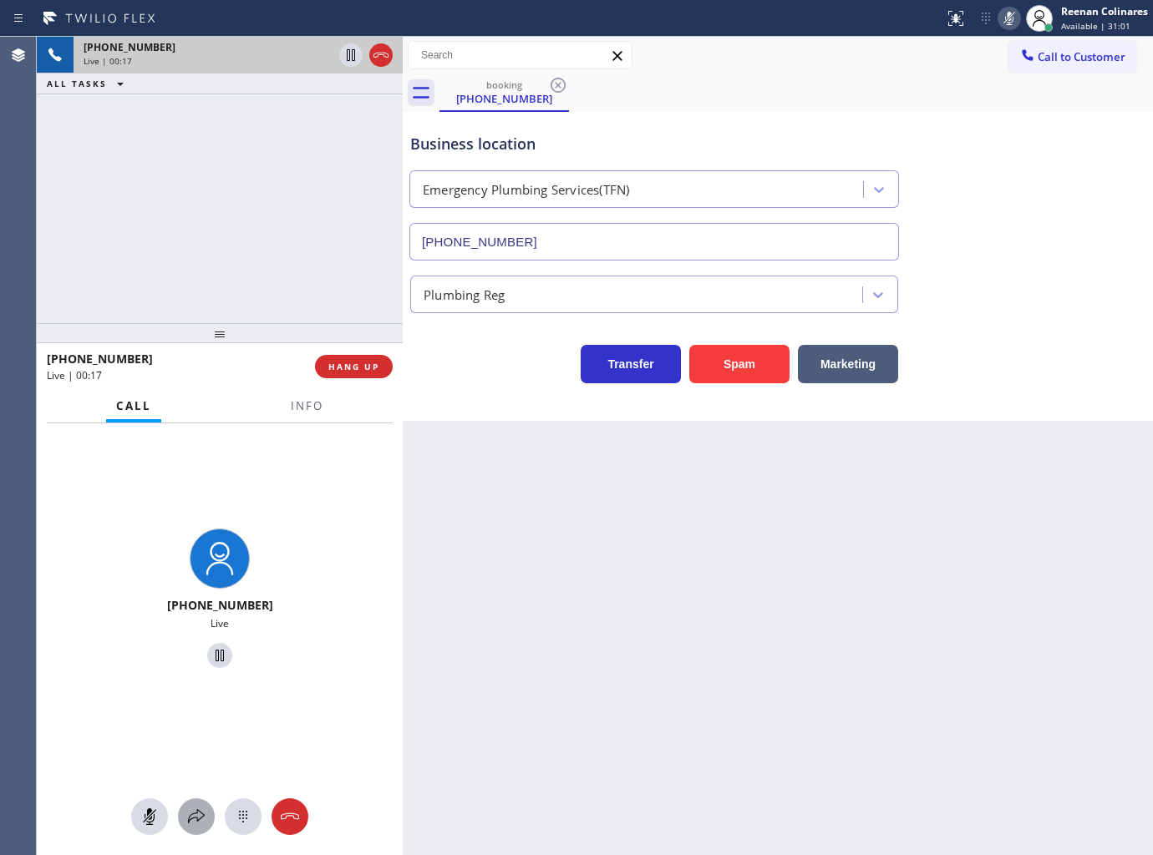
click at [193, 820] on icon at bounding box center [196, 817] width 20 height 20
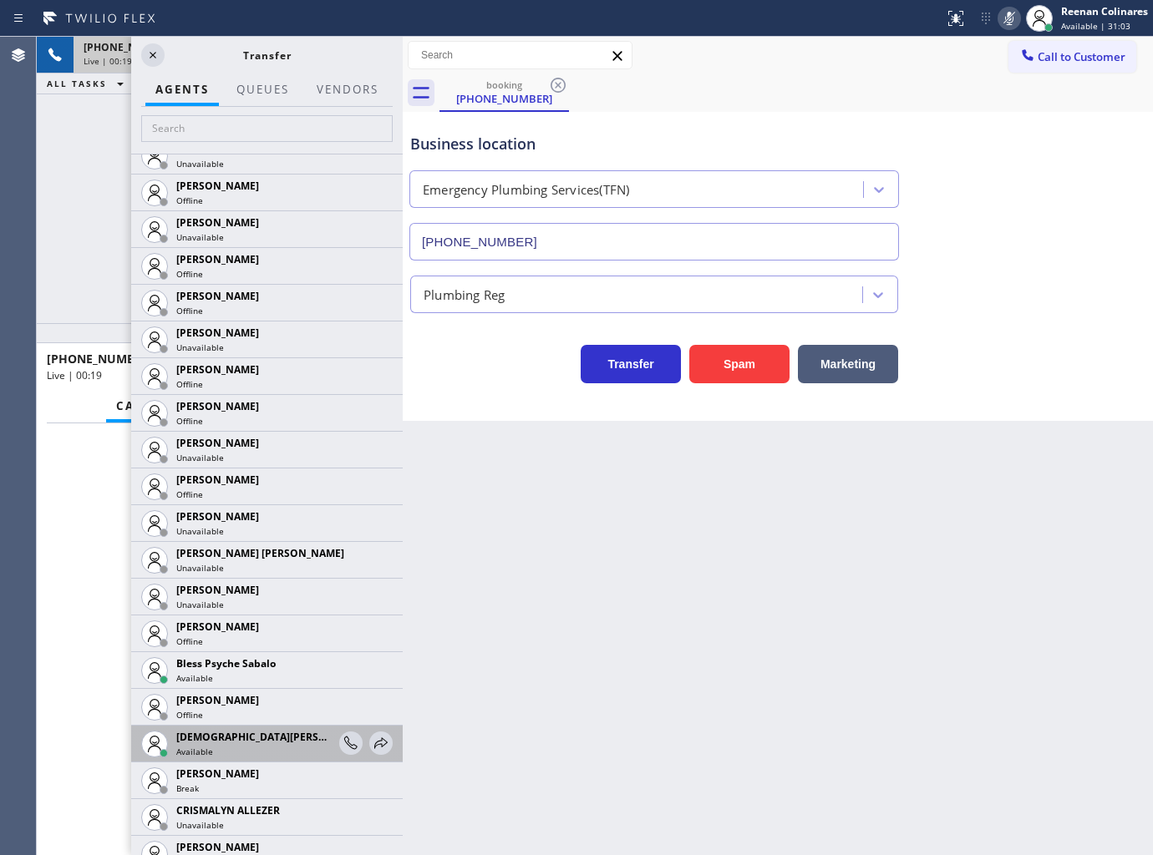
scroll to position [93, 0]
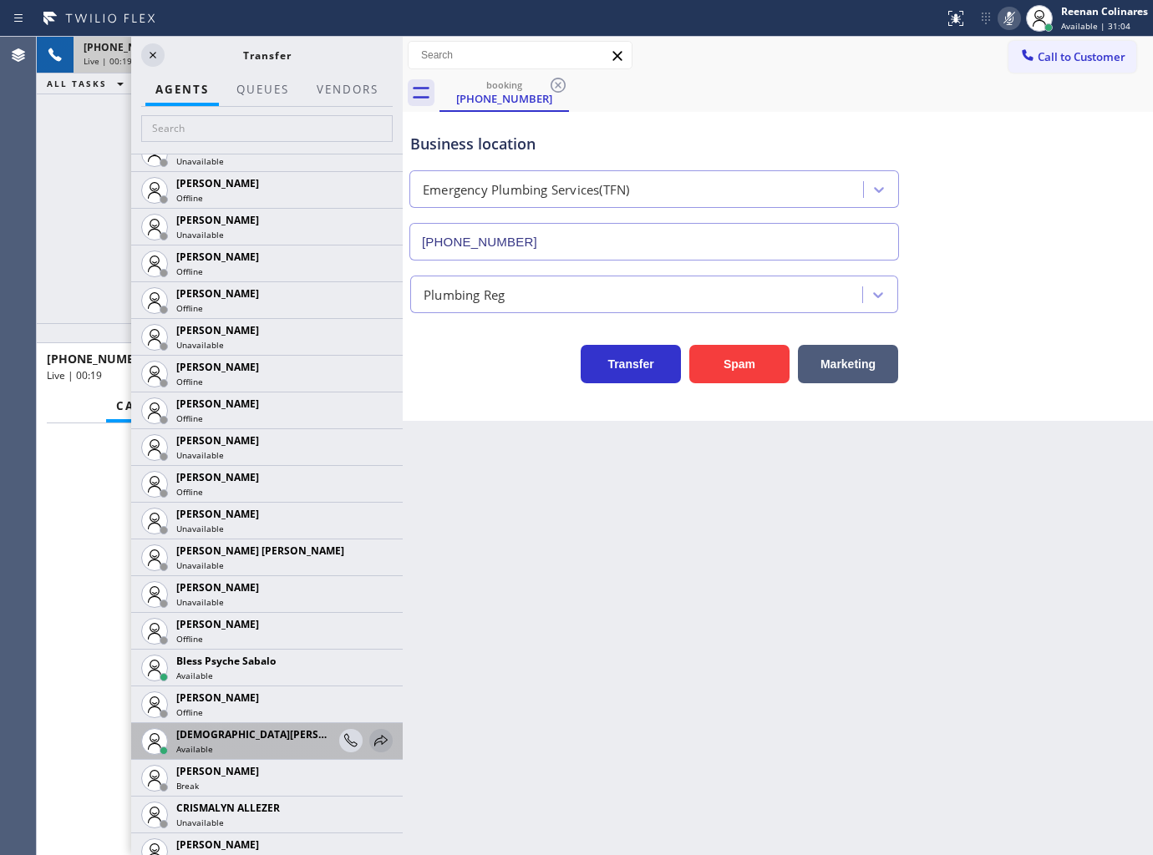
click at [371, 735] on icon at bounding box center [381, 741] width 20 height 20
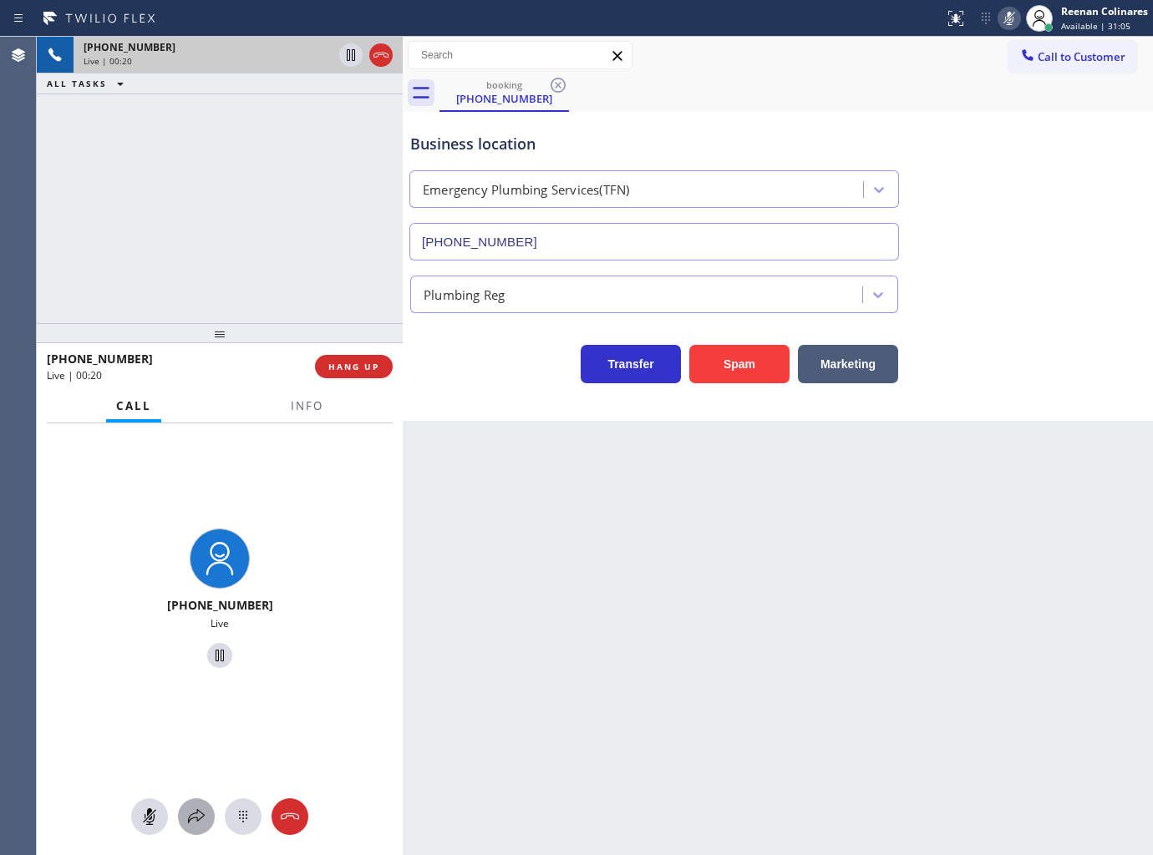
click at [190, 816] on icon at bounding box center [196, 817] width 20 height 20
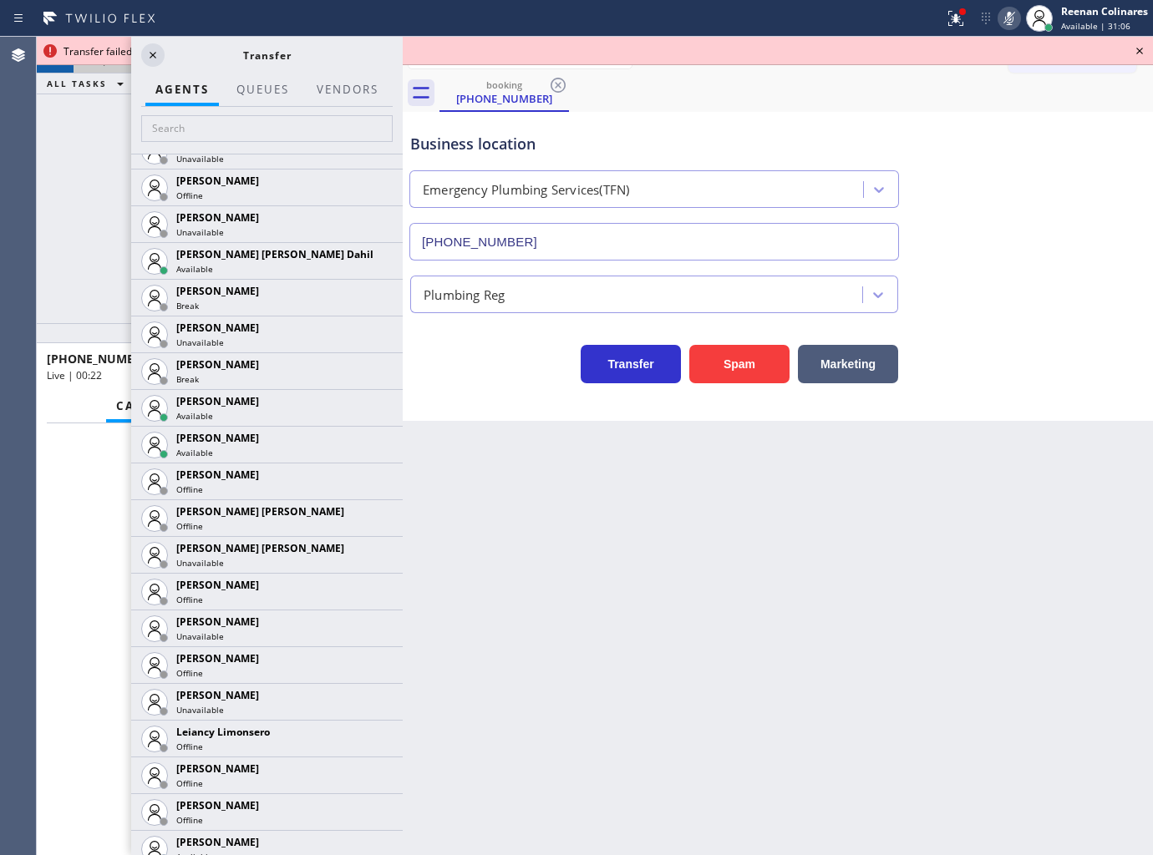
scroll to position [1808, 0]
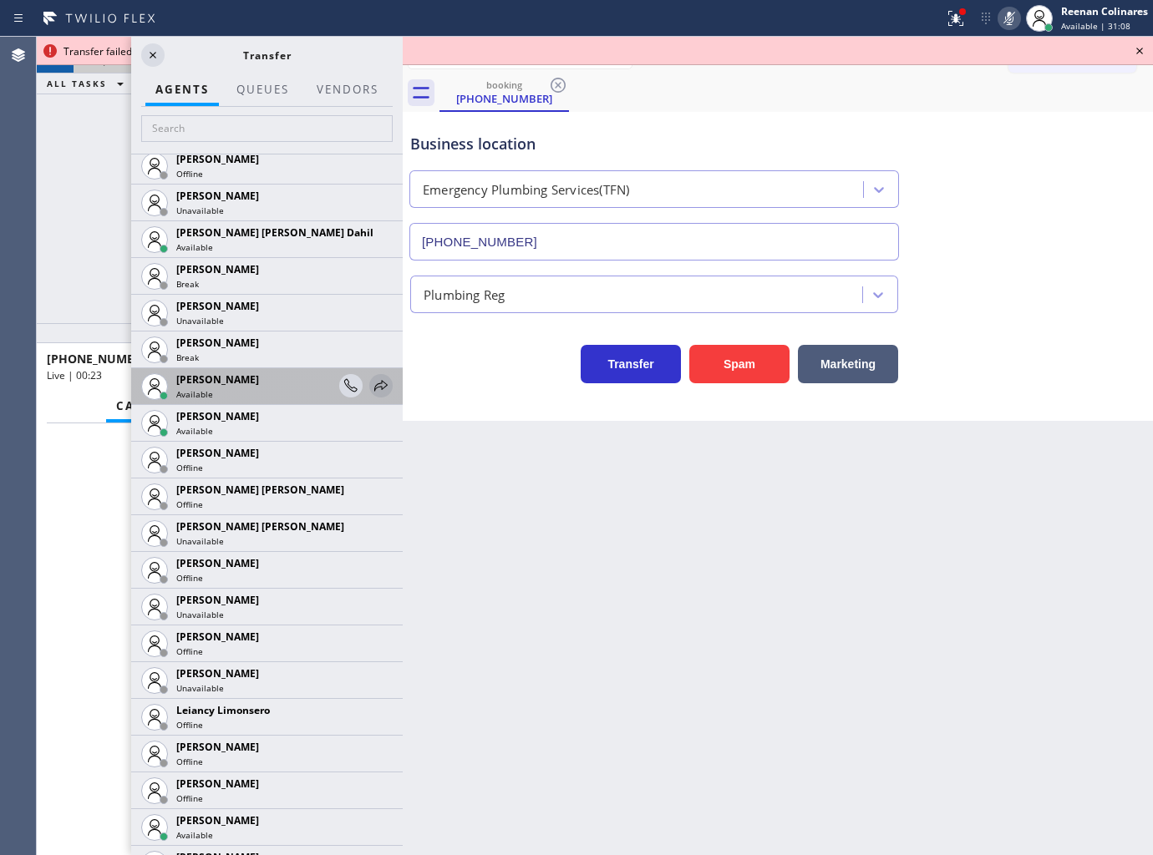
click at [371, 384] on icon at bounding box center [381, 386] width 20 height 20
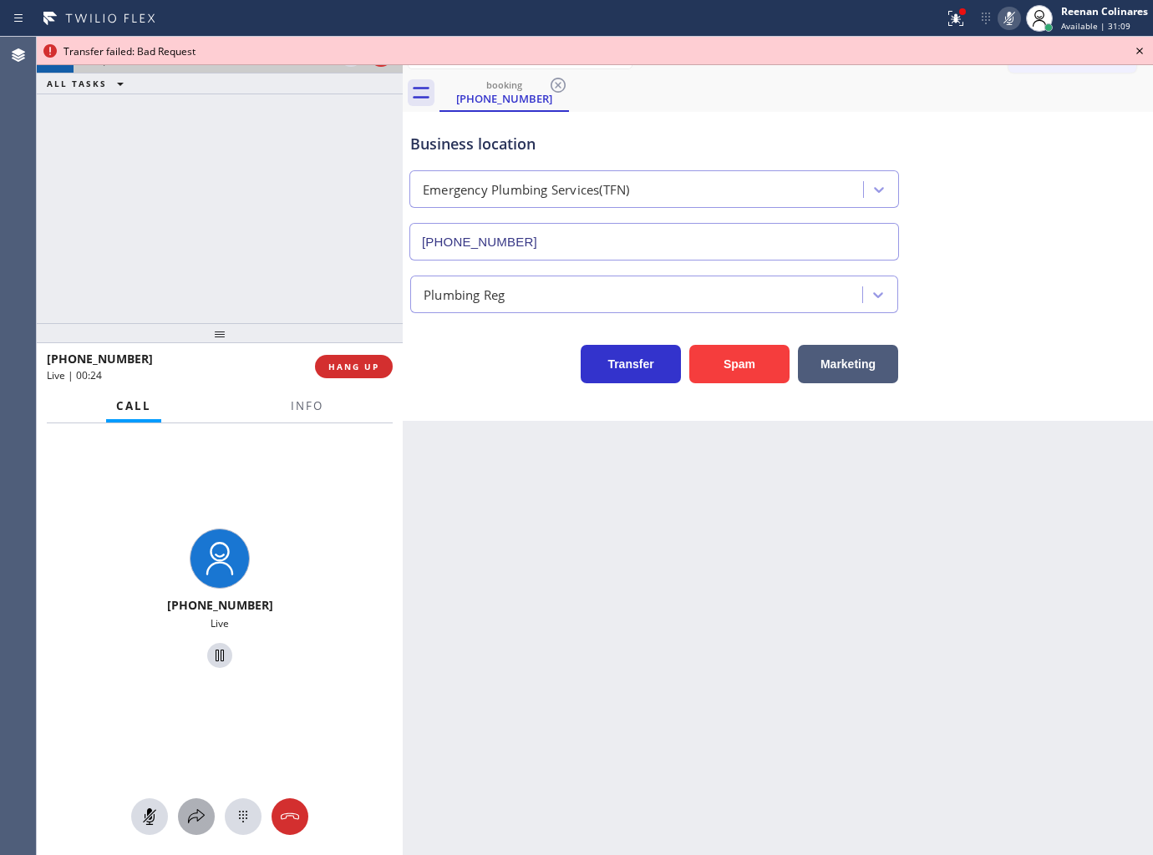
click at [195, 820] on icon at bounding box center [196, 817] width 20 height 20
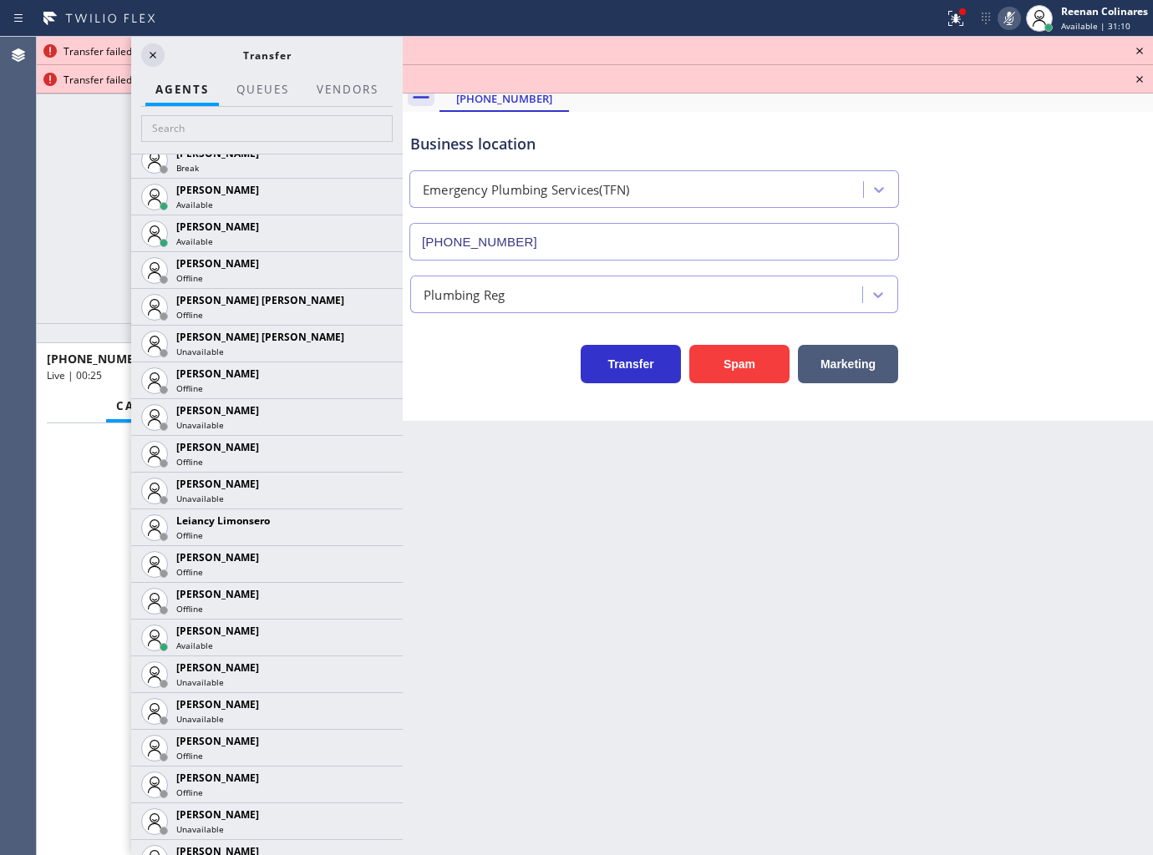
scroll to position [2008, 0]
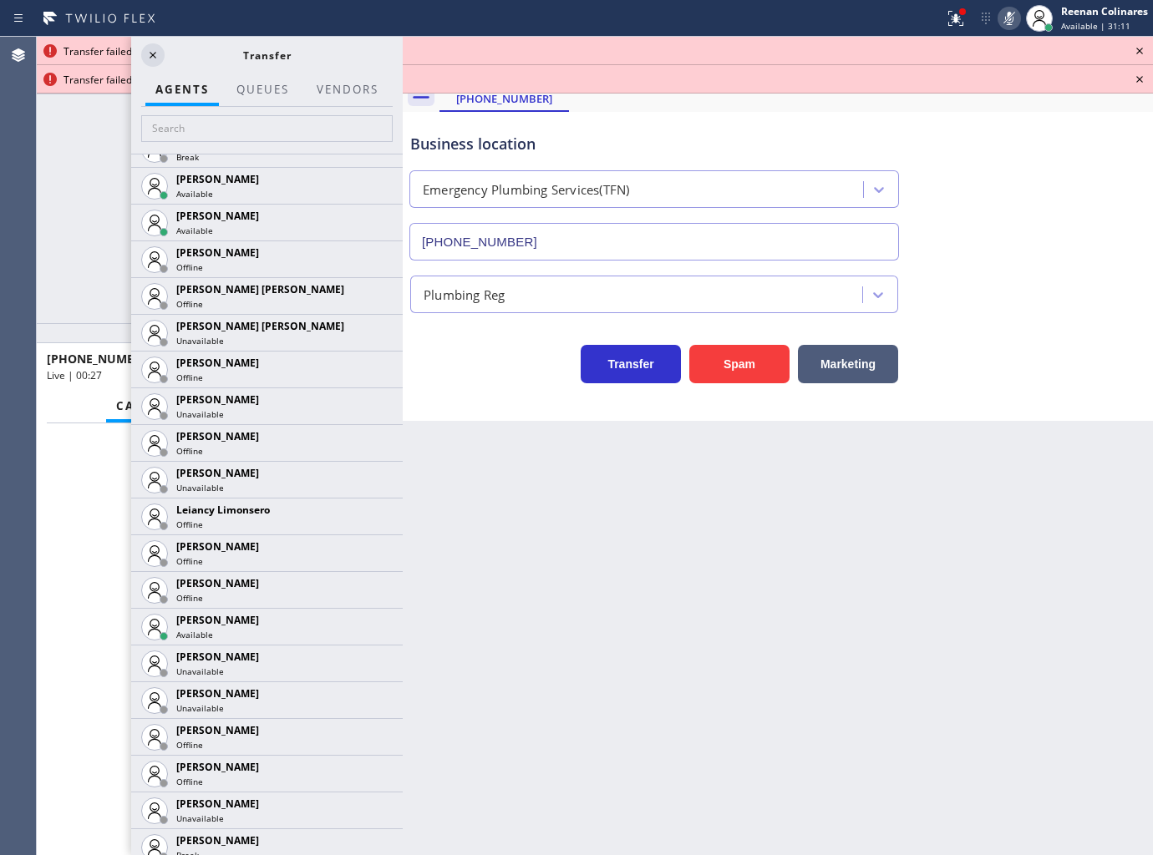
drag, startPoint x: 376, startPoint y: 627, endPoint x: 365, endPoint y: 627, distance: 10.9
click at [0, 0] on icon at bounding box center [0, 0] width 0 height 0
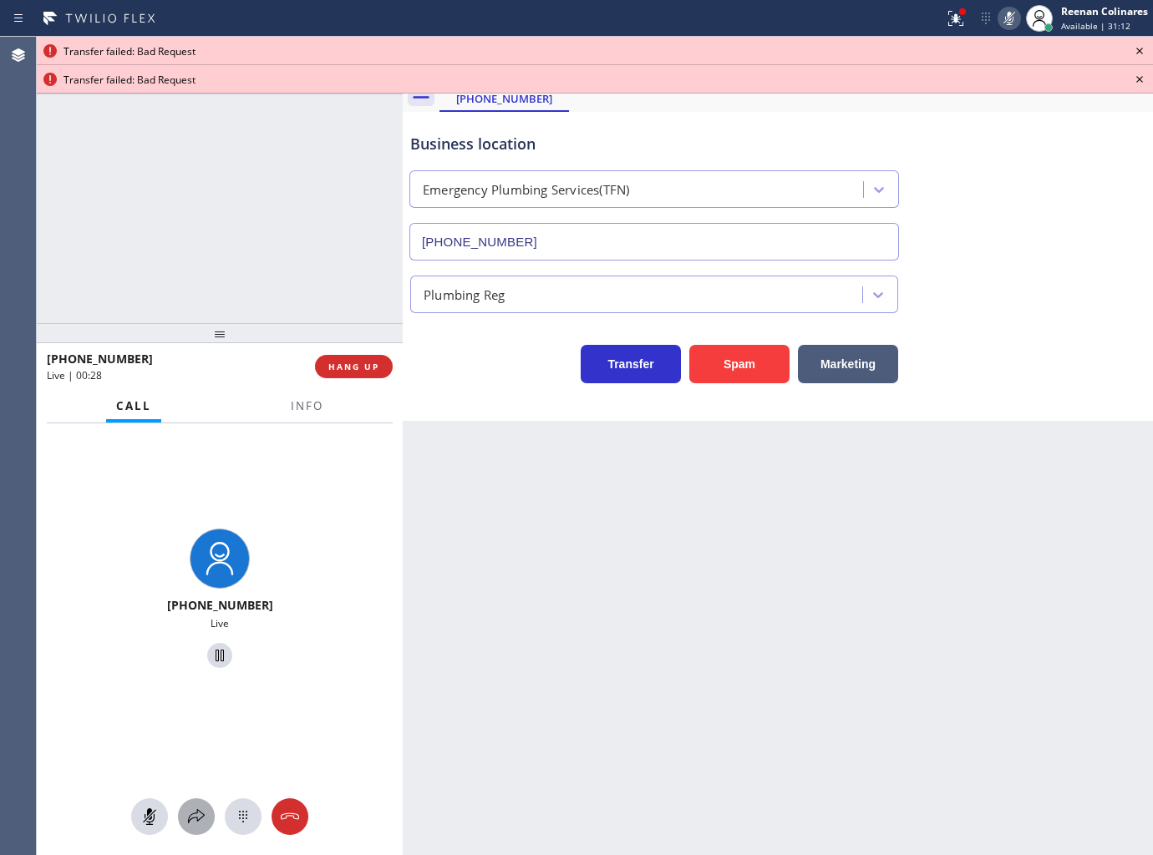
click at [196, 809] on icon at bounding box center [196, 817] width 20 height 20
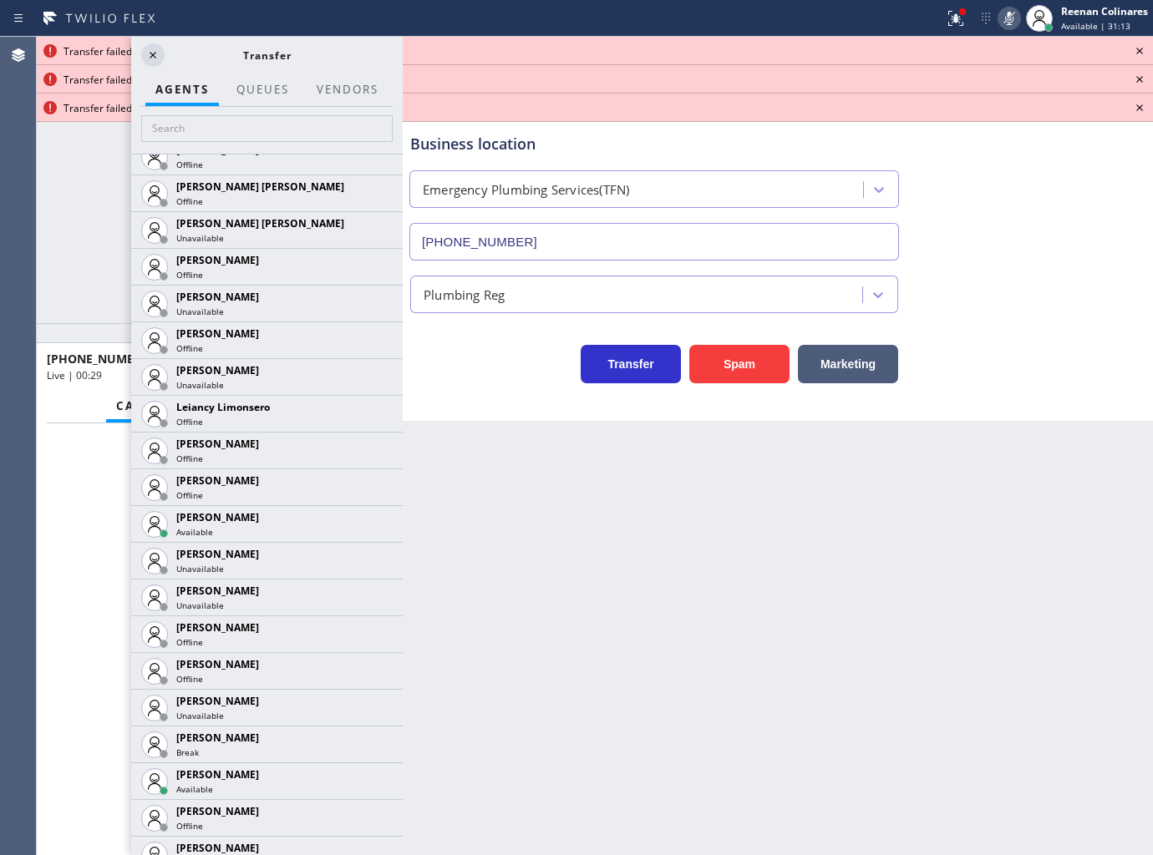
scroll to position [2354, 0]
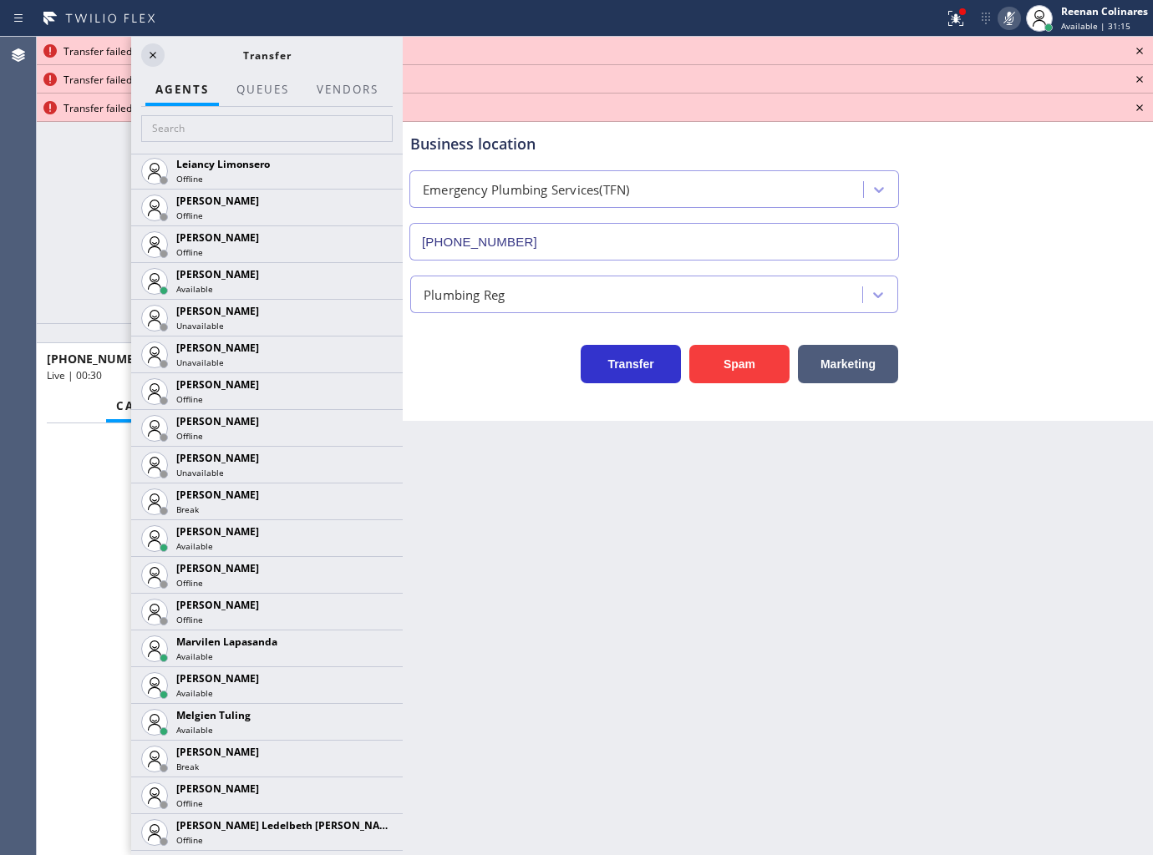
click at [0, 0] on icon at bounding box center [0, 0] width 0 height 0
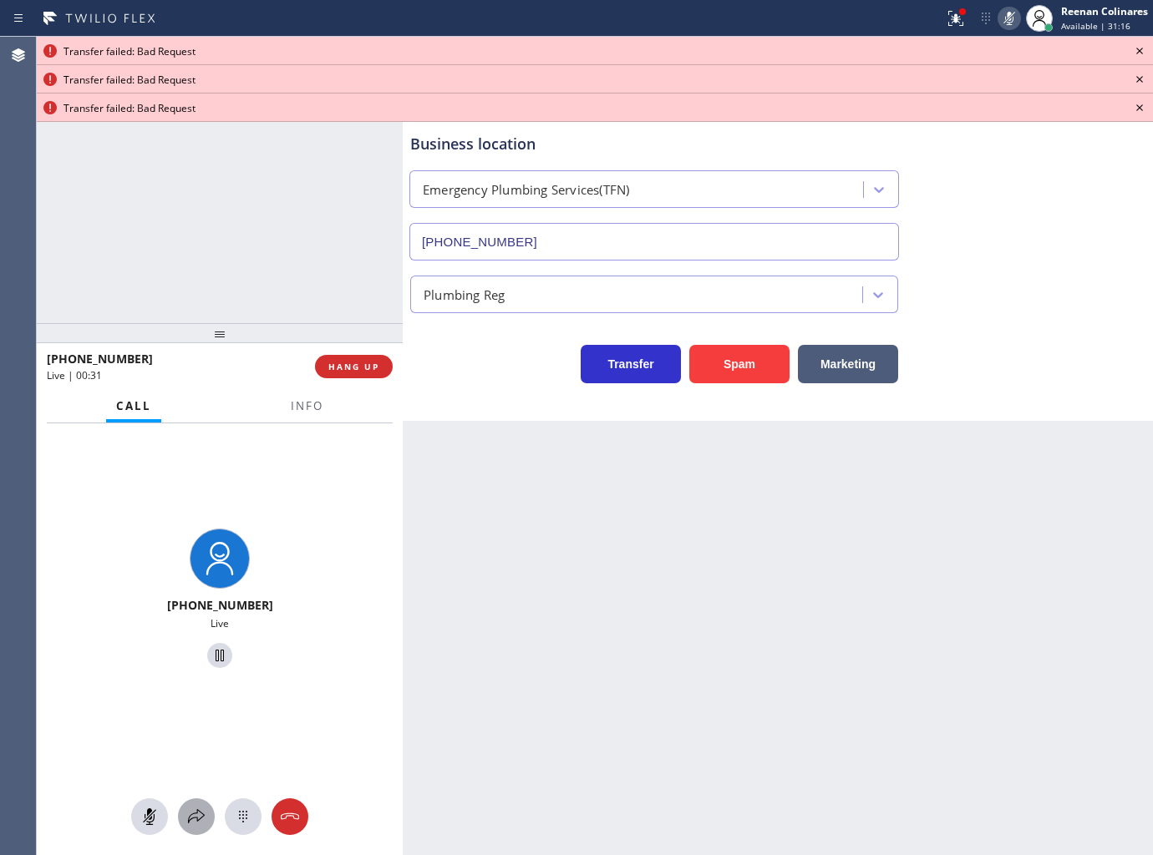
click at [201, 810] on icon at bounding box center [196, 817] width 20 height 20
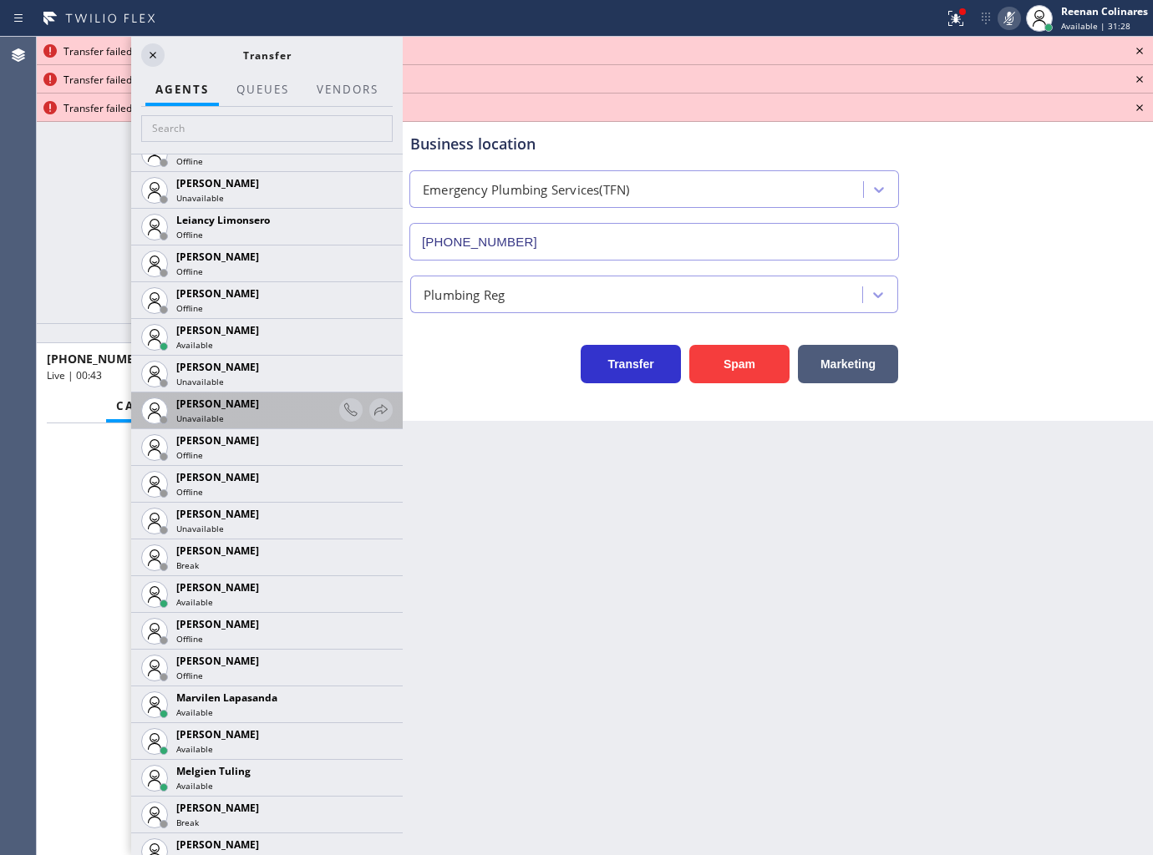
scroll to position [2266, 0]
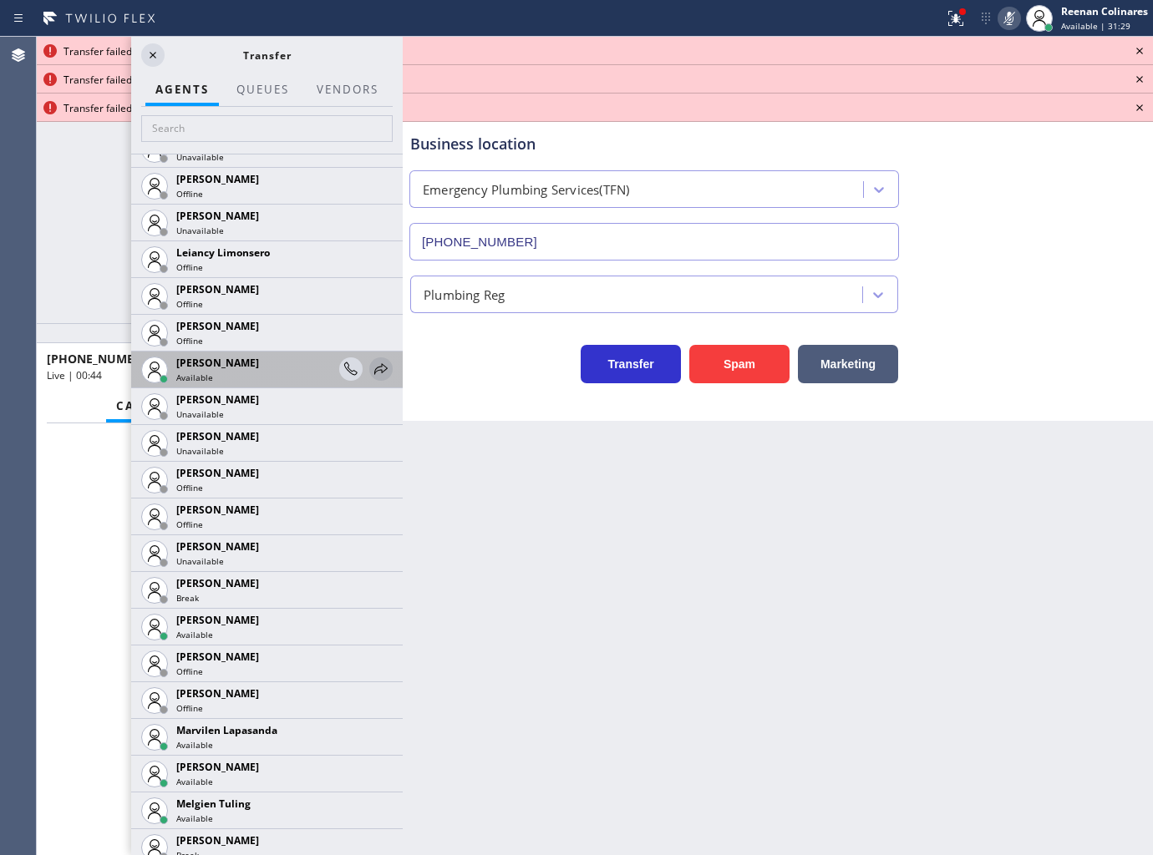
click at [371, 370] on icon at bounding box center [381, 369] width 20 height 20
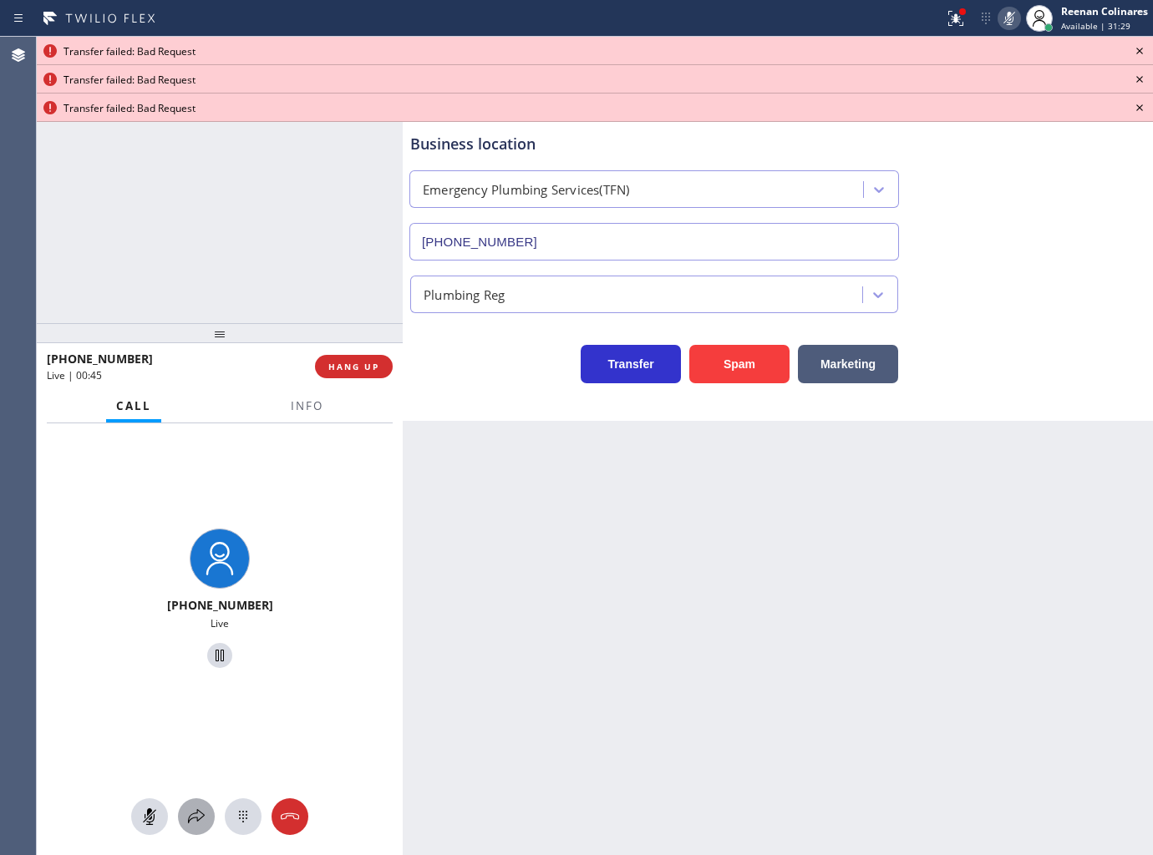
click at [195, 814] on icon at bounding box center [196, 817] width 17 height 14
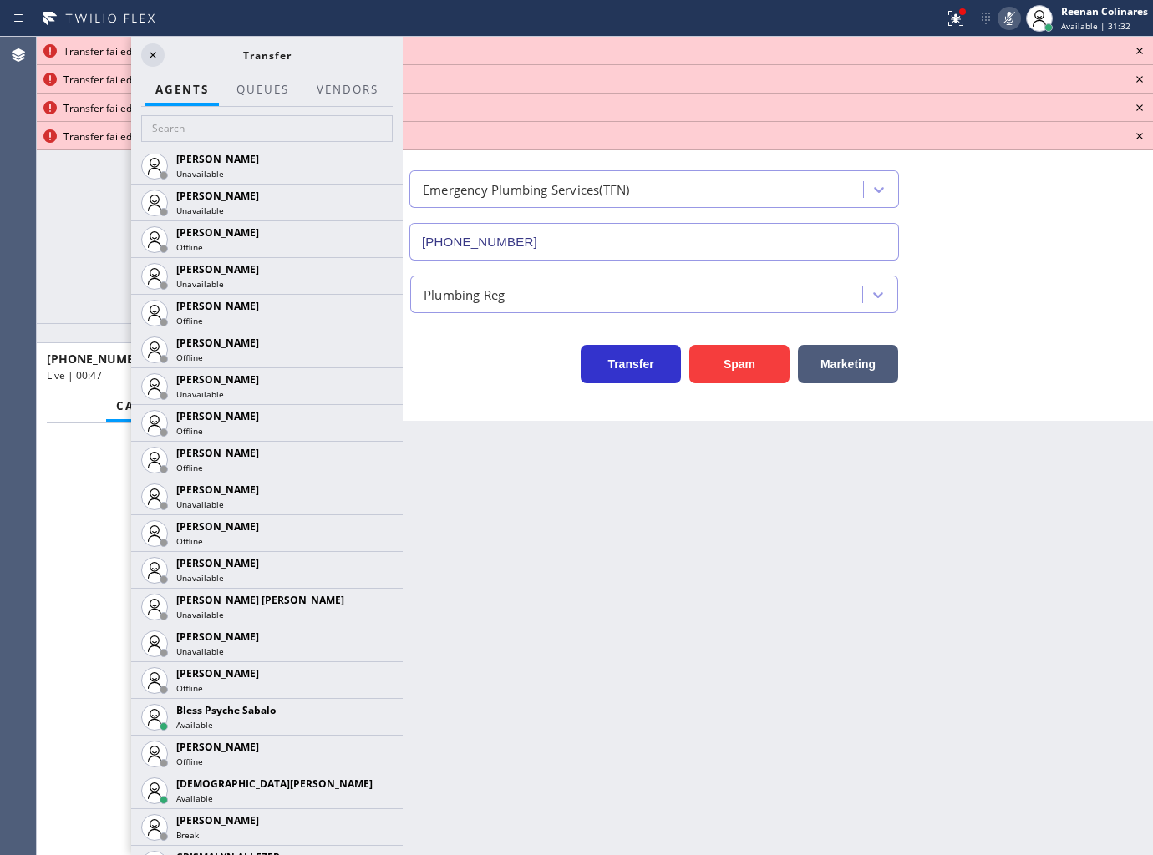
scroll to position [514, 0]
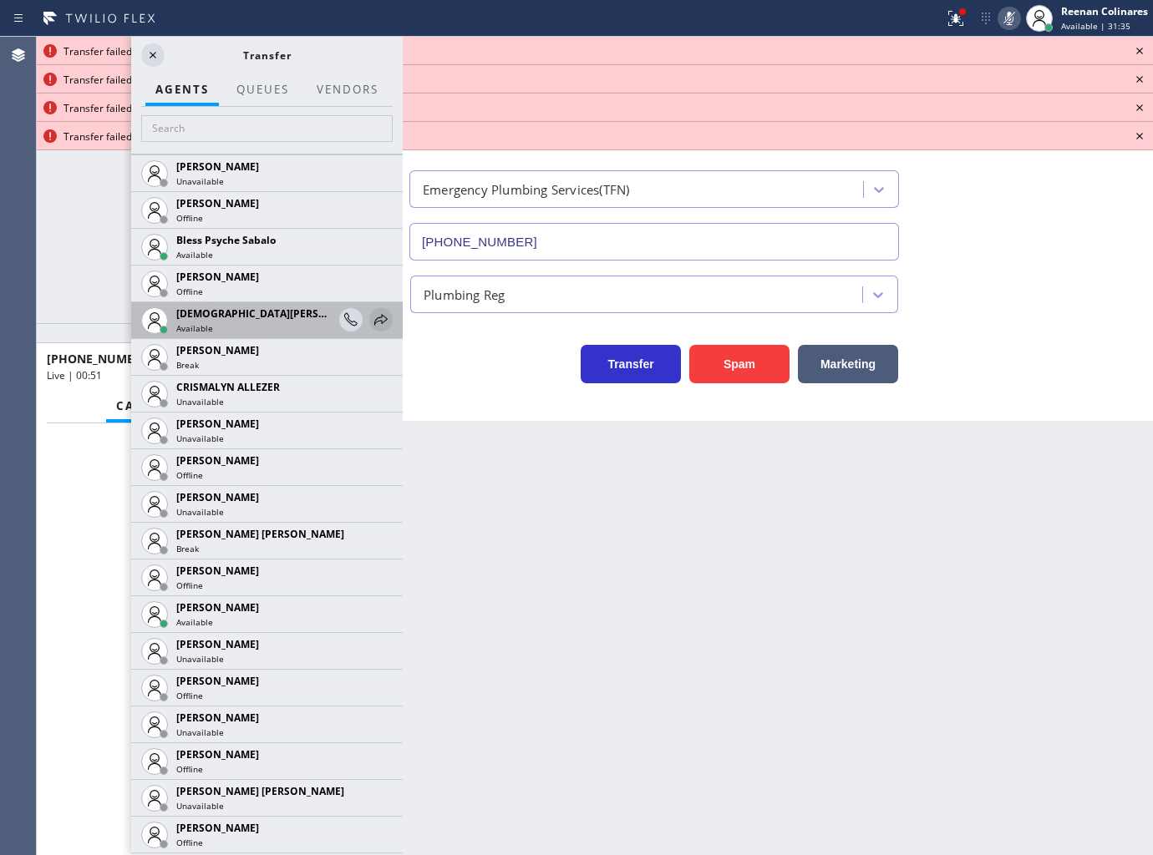
click at [371, 319] on icon at bounding box center [381, 320] width 20 height 20
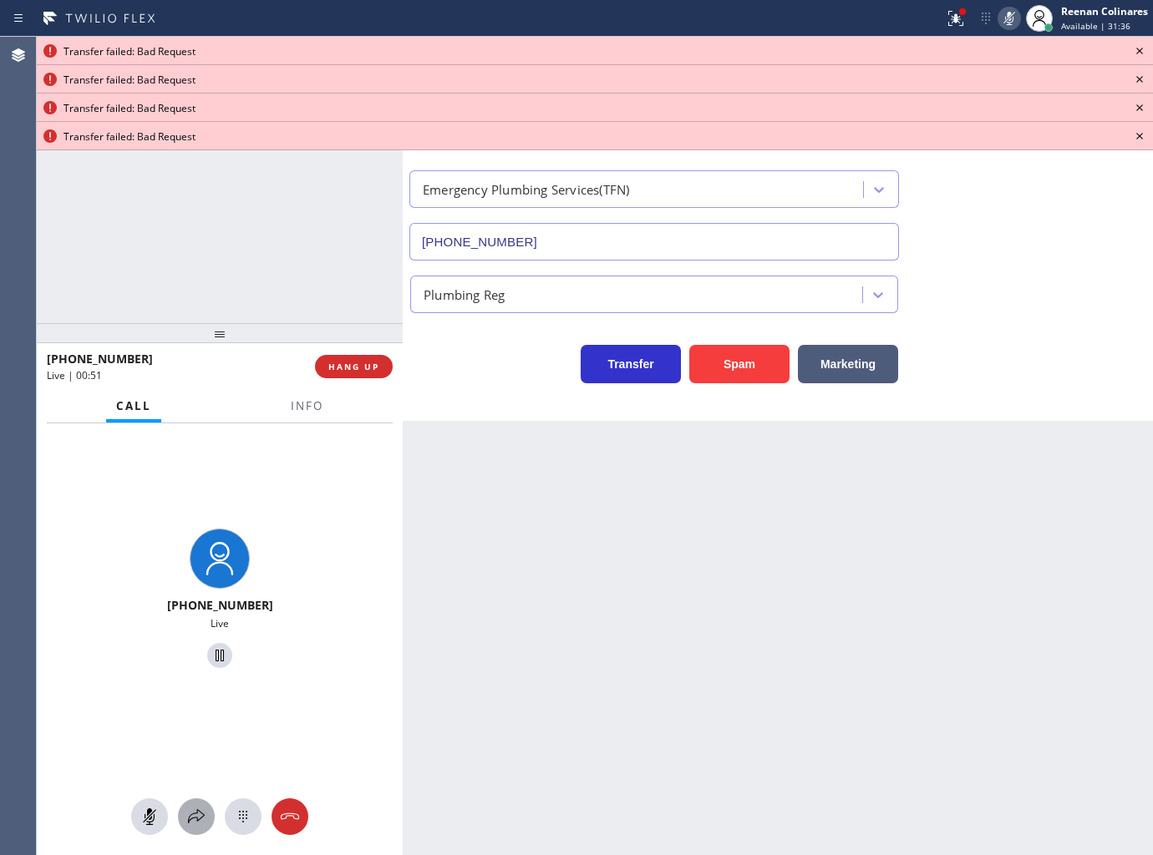
click at [194, 807] on icon at bounding box center [196, 817] width 20 height 20
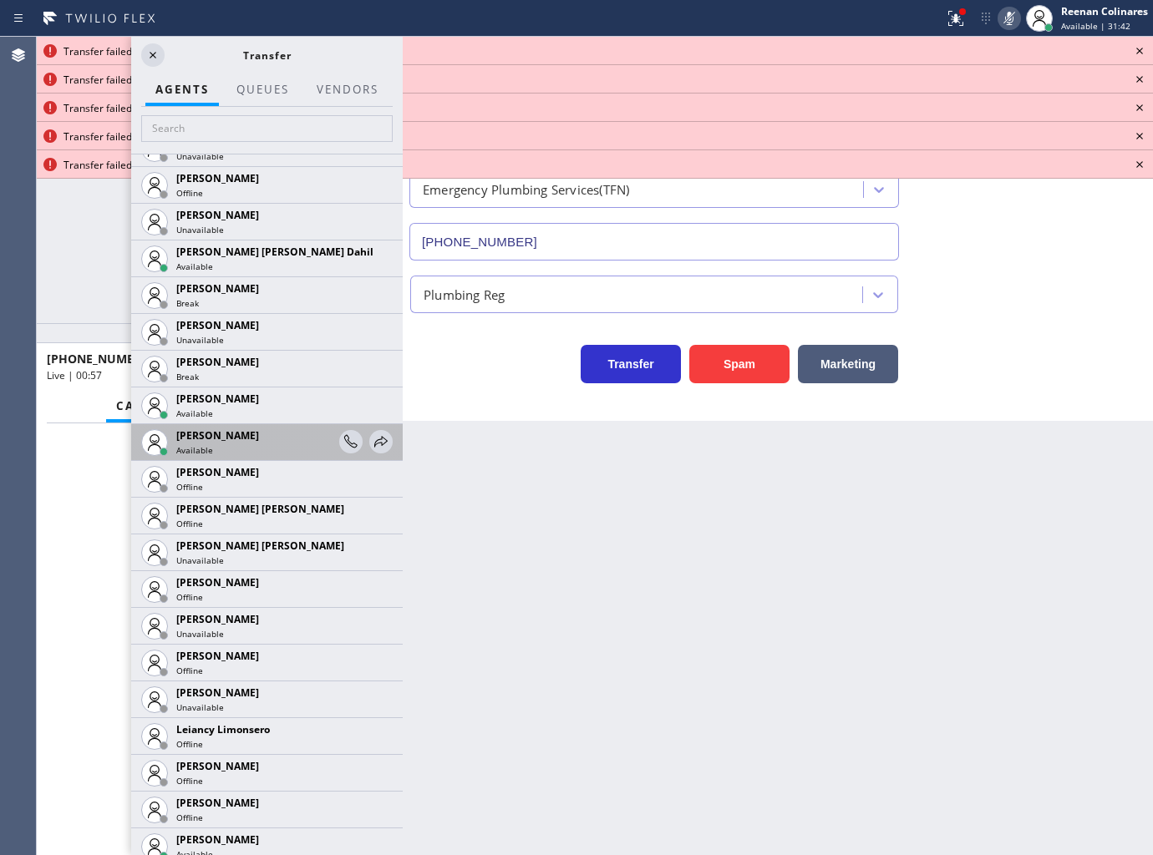
scroll to position [1764, 0]
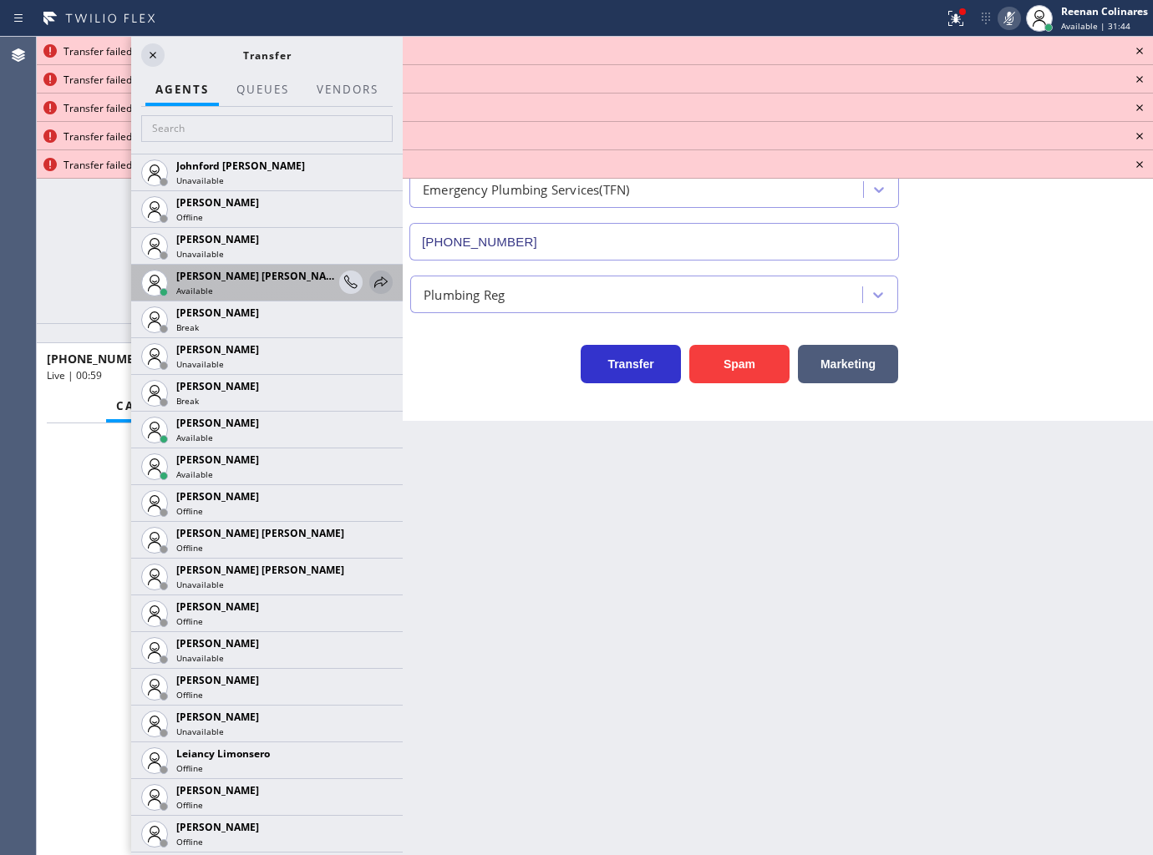
click at [371, 282] on icon at bounding box center [381, 282] width 20 height 20
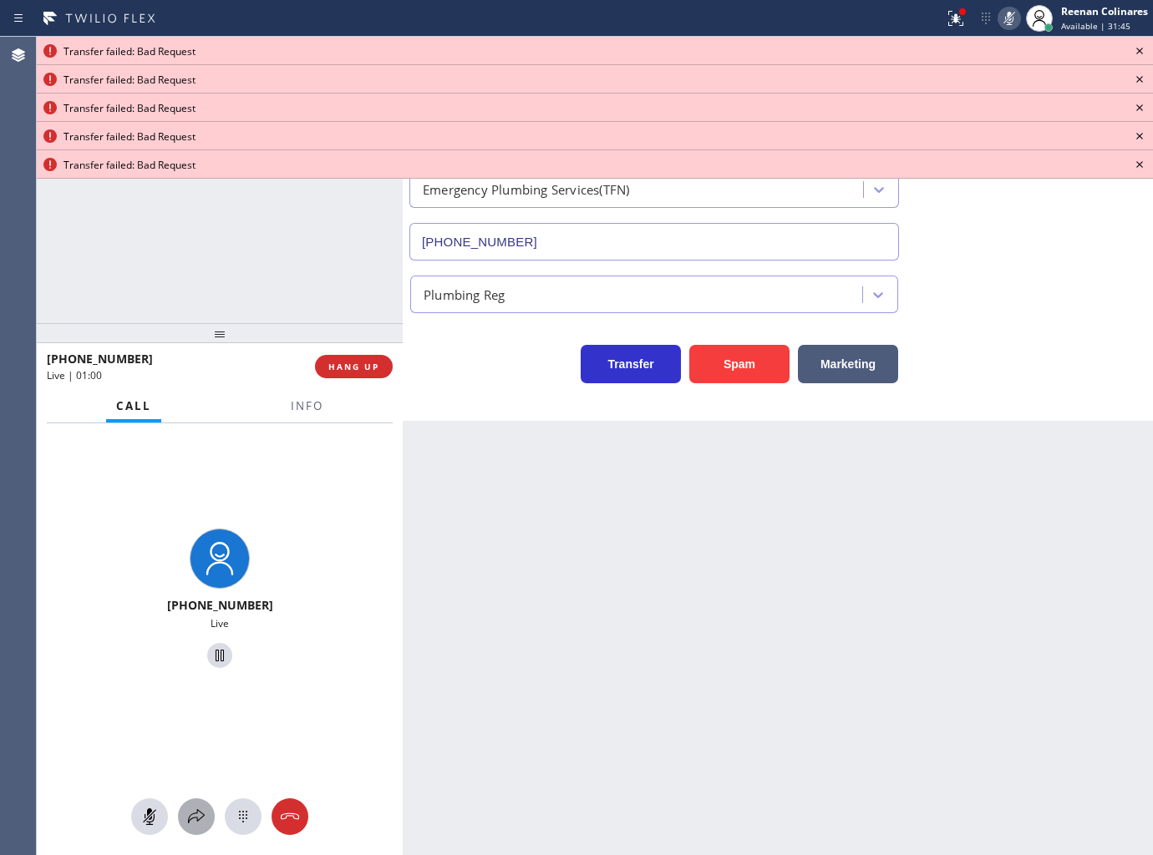
click at [197, 807] on icon at bounding box center [196, 817] width 20 height 20
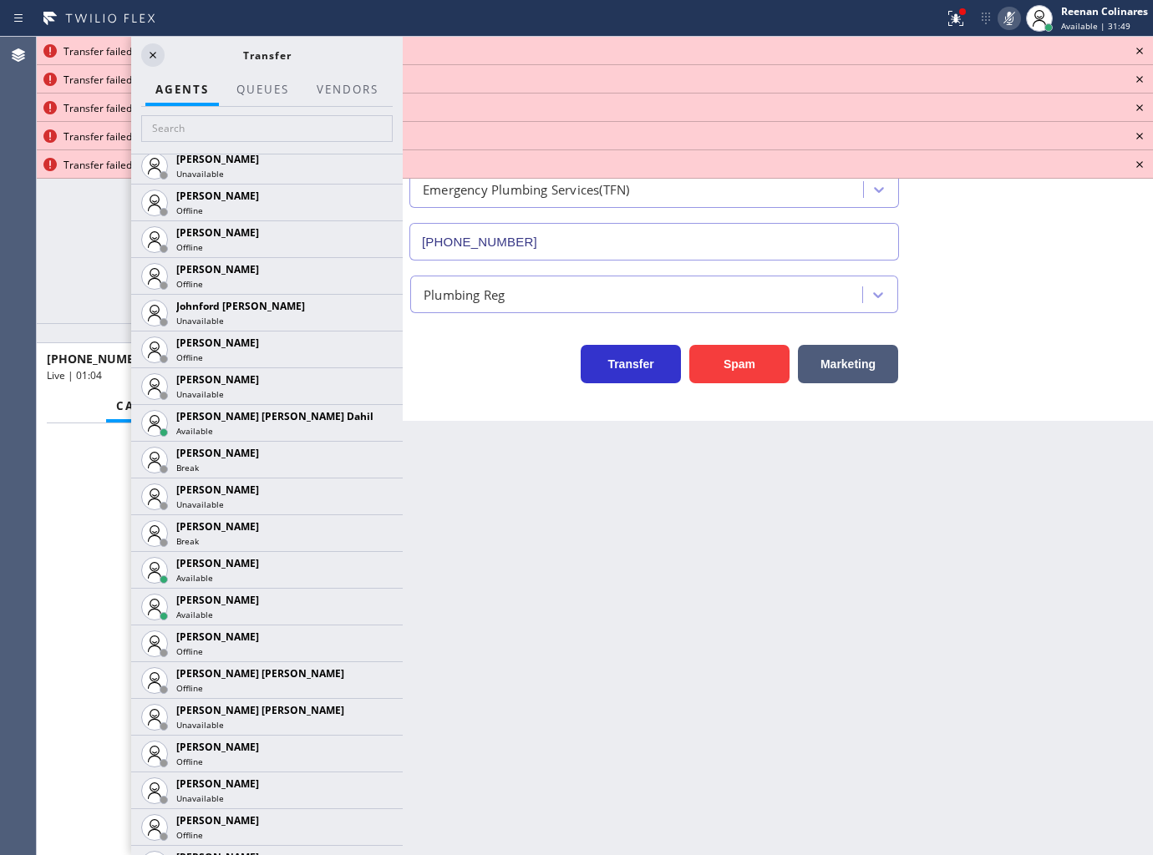
scroll to position [1634, 0]
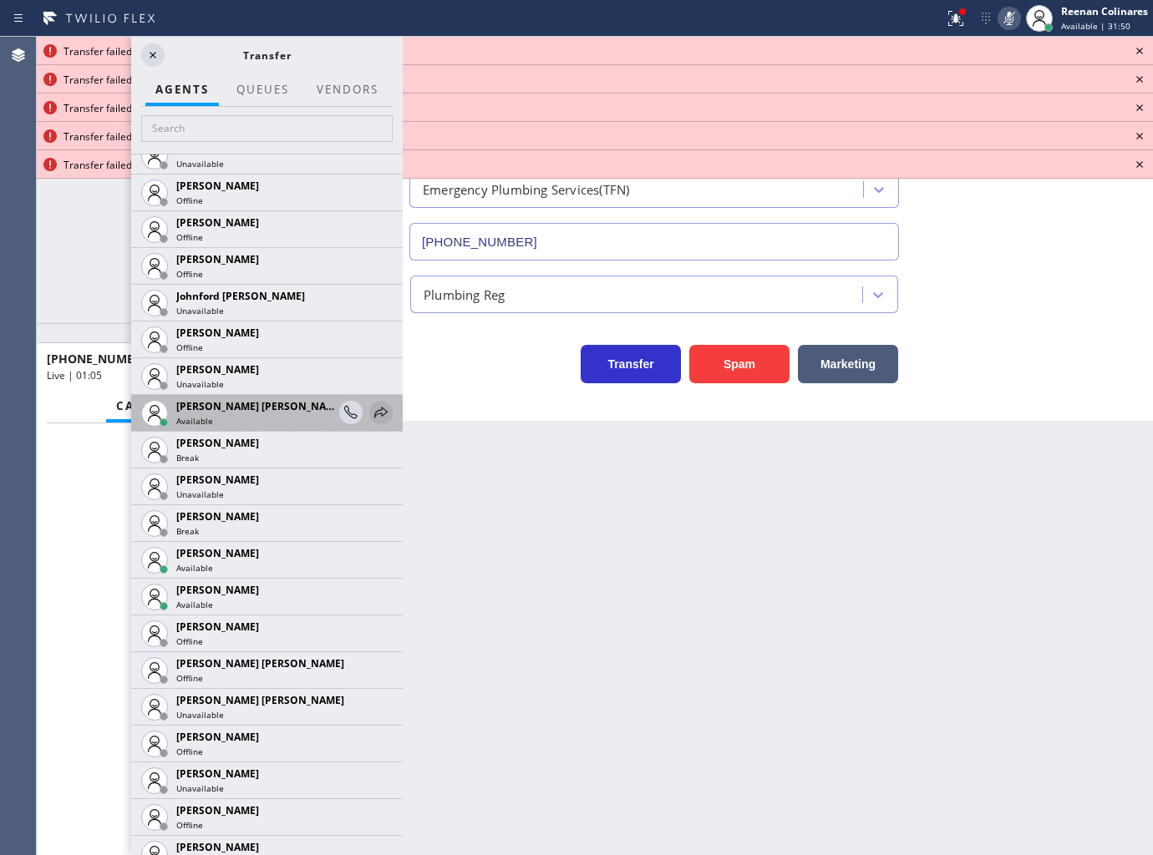
click at [371, 413] on icon at bounding box center [381, 413] width 20 height 20
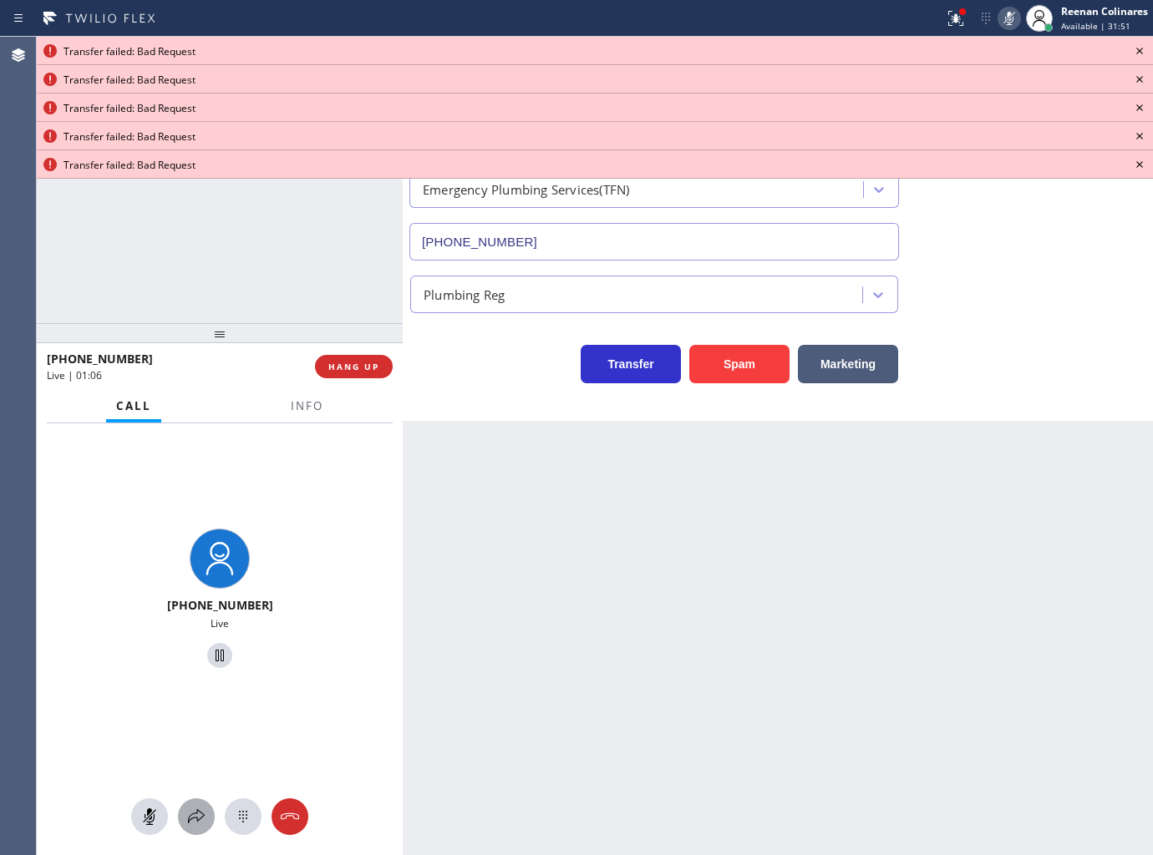
click at [189, 817] on icon at bounding box center [196, 817] width 20 height 20
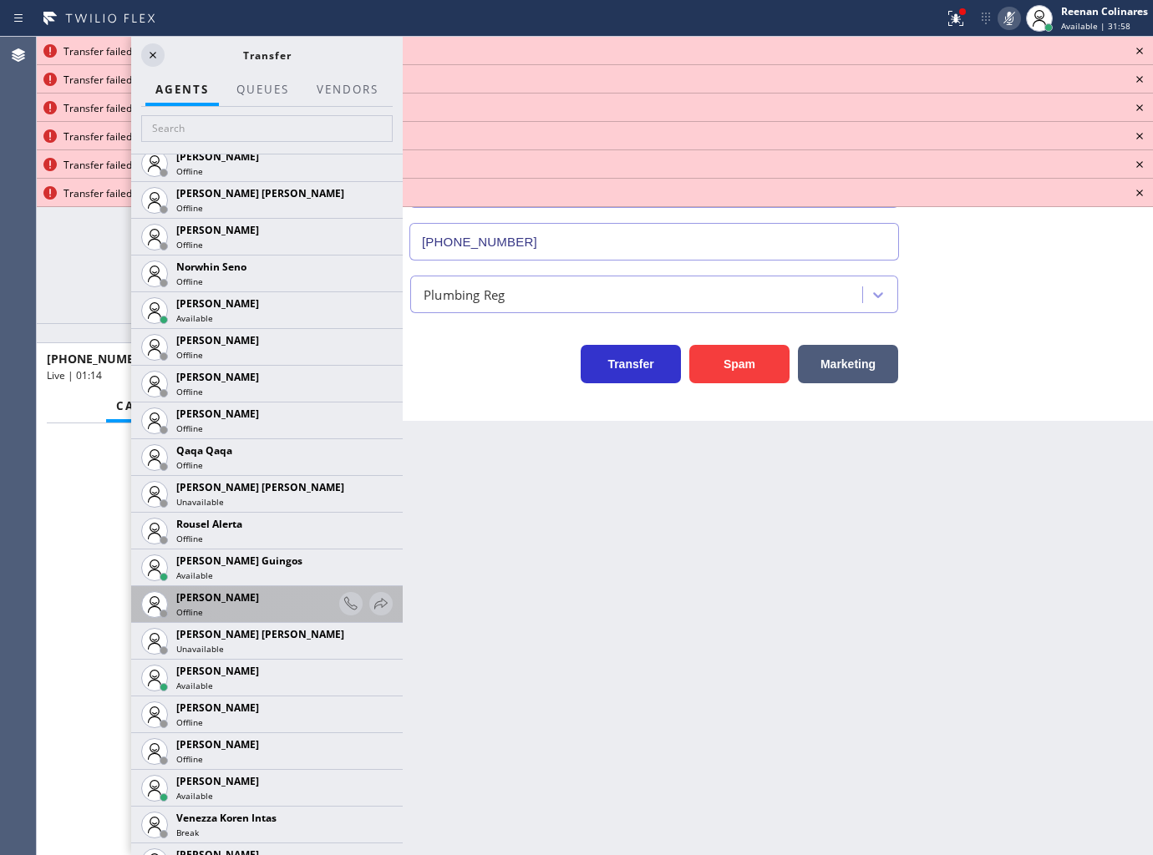
scroll to position [3093, 0]
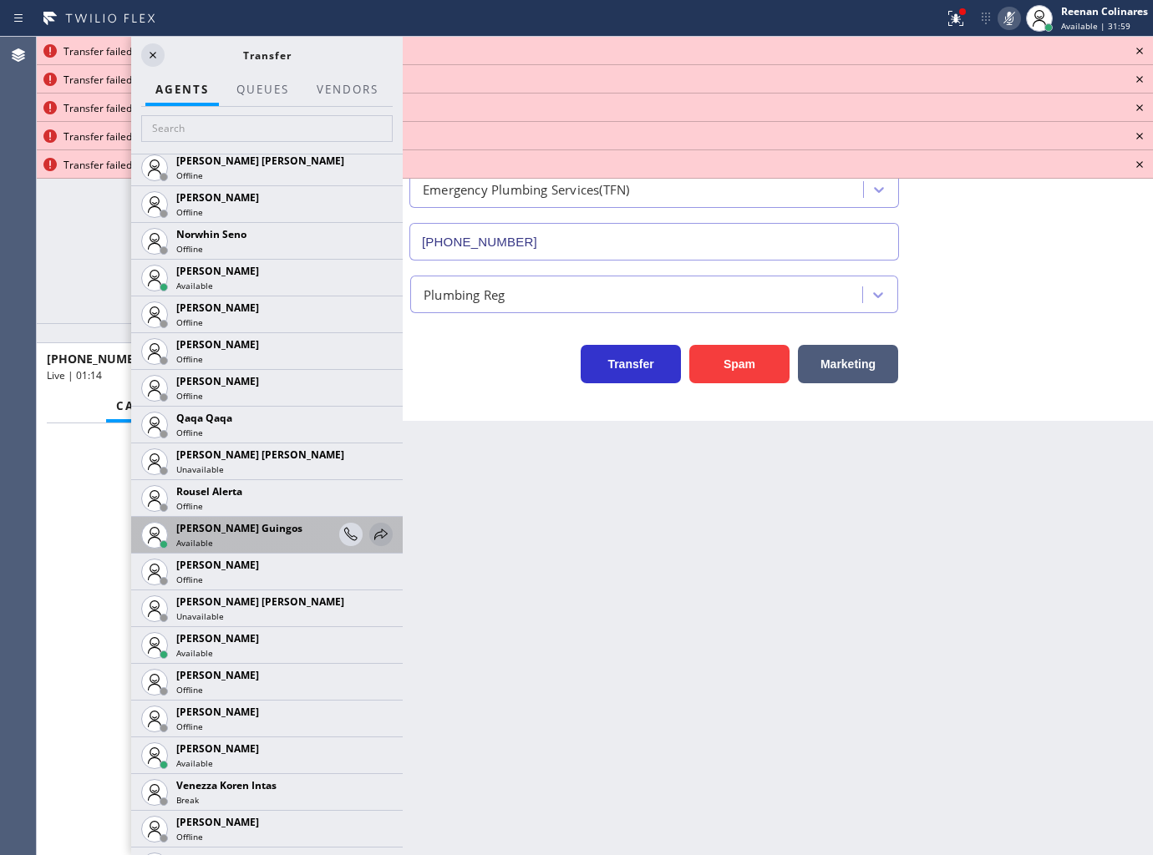
click at [371, 538] on icon at bounding box center [381, 535] width 20 height 20
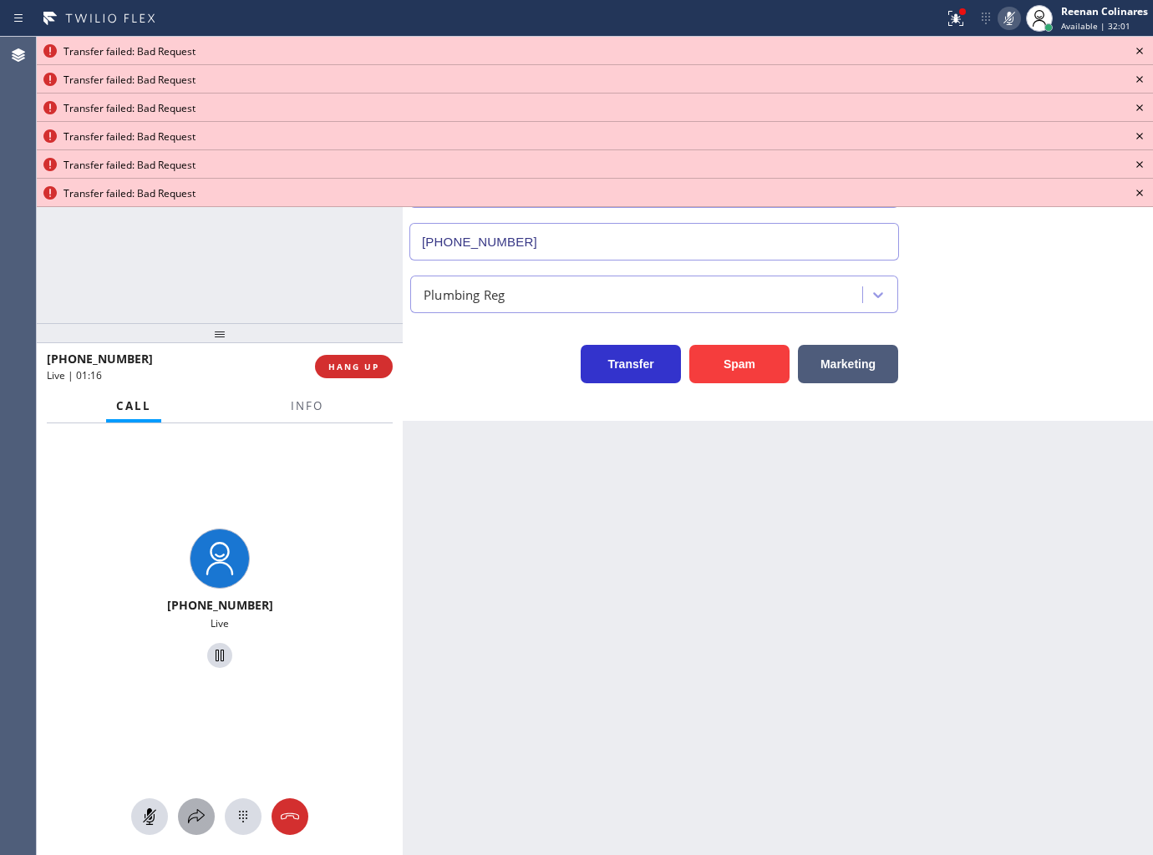
click at [194, 809] on icon at bounding box center [196, 817] width 20 height 20
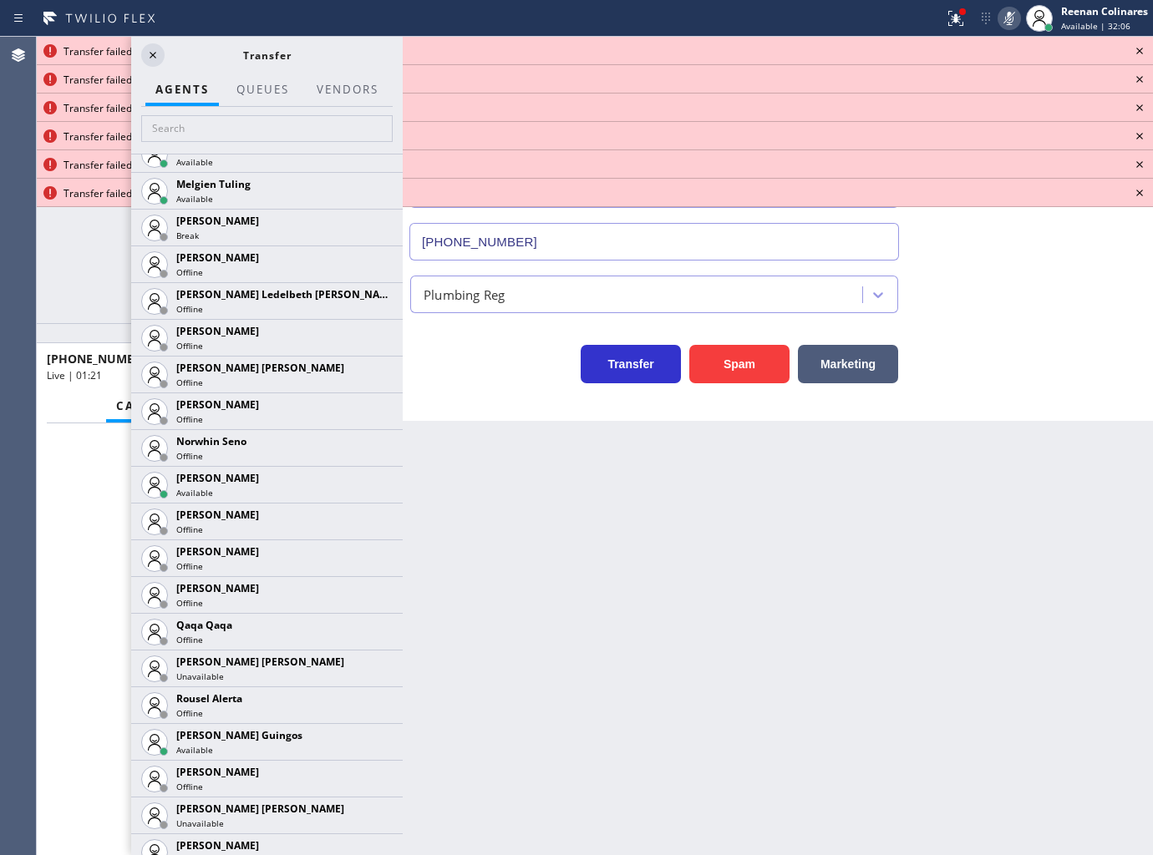
scroll to position [2891, 0]
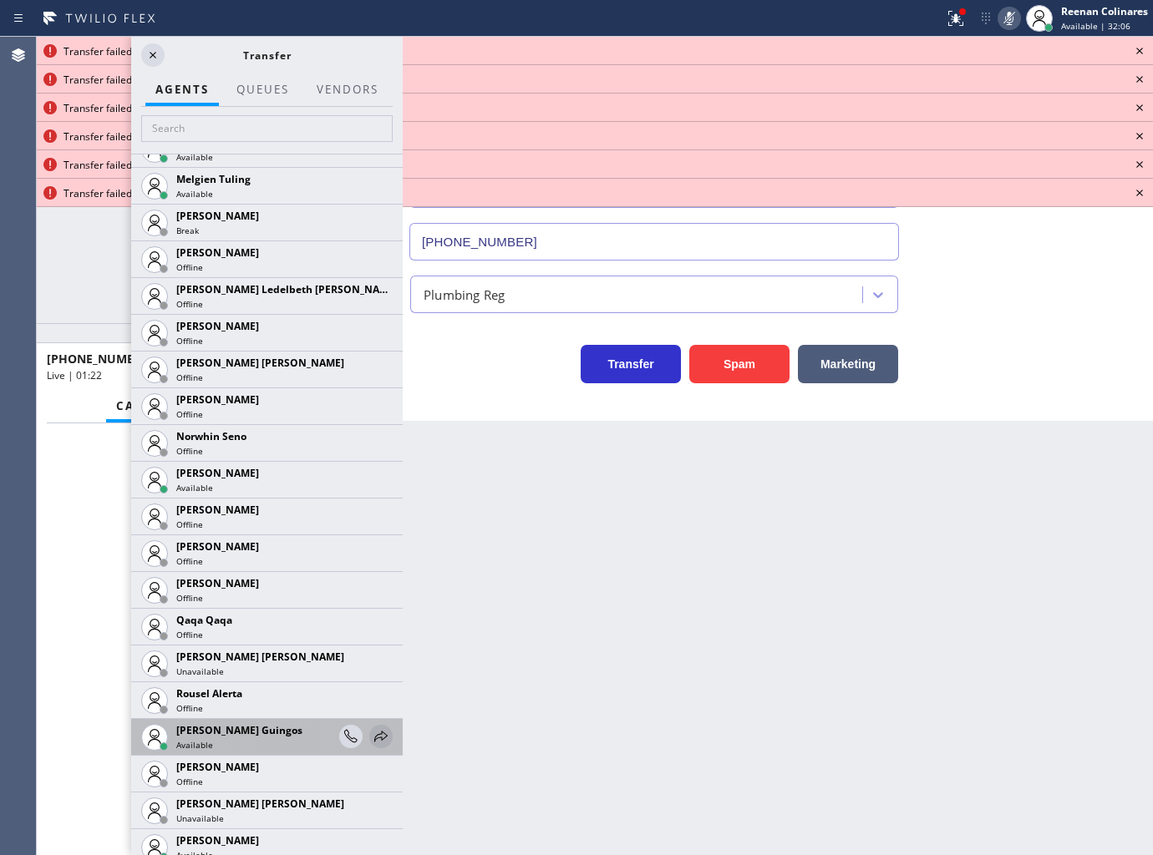
click at [371, 734] on icon at bounding box center [381, 737] width 20 height 20
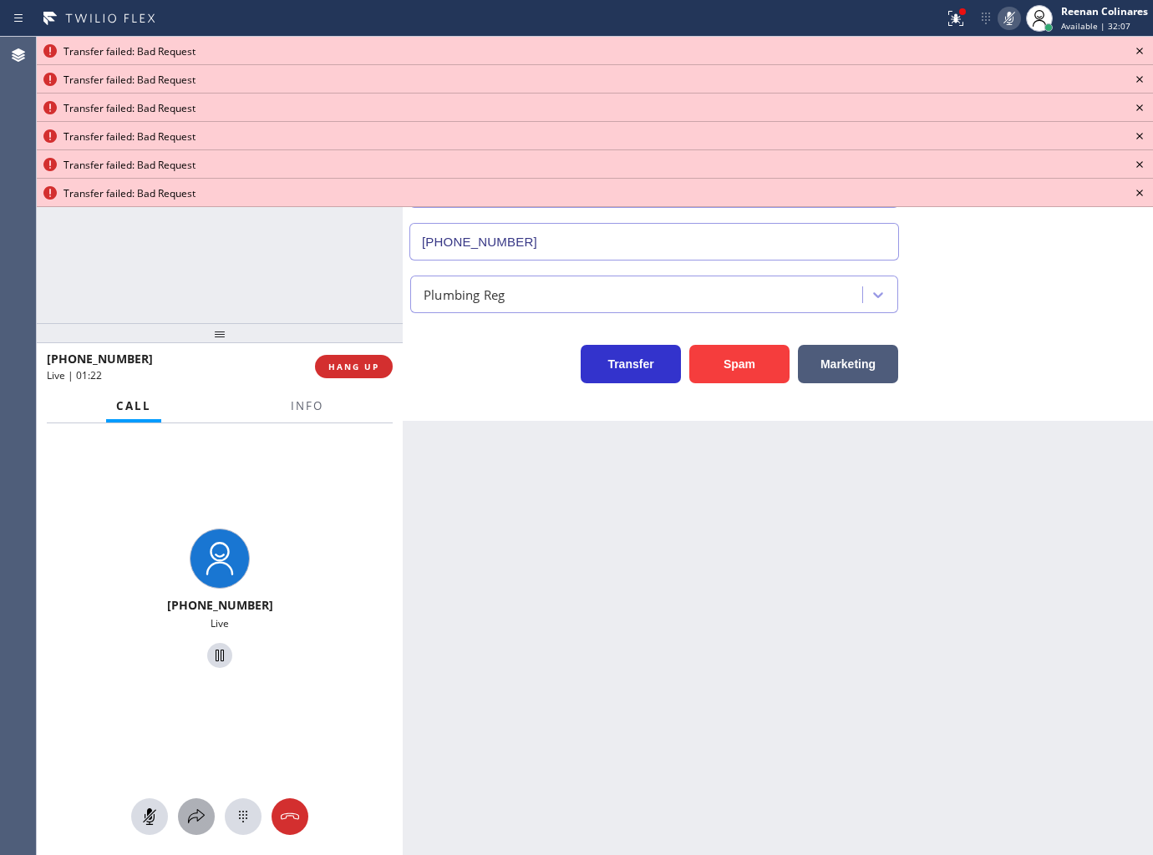
click at [190, 815] on icon at bounding box center [196, 817] width 20 height 20
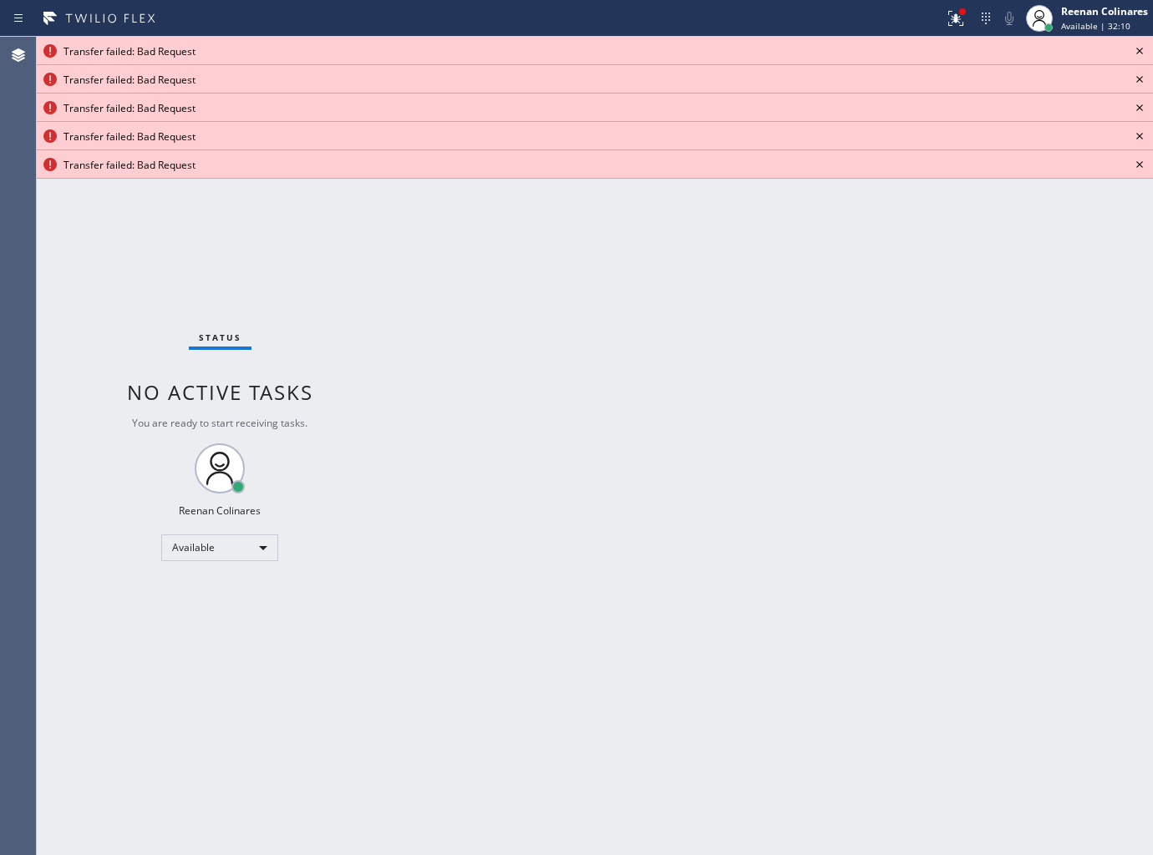
click at [1142, 48] on icon at bounding box center [1140, 51] width 20 height 20
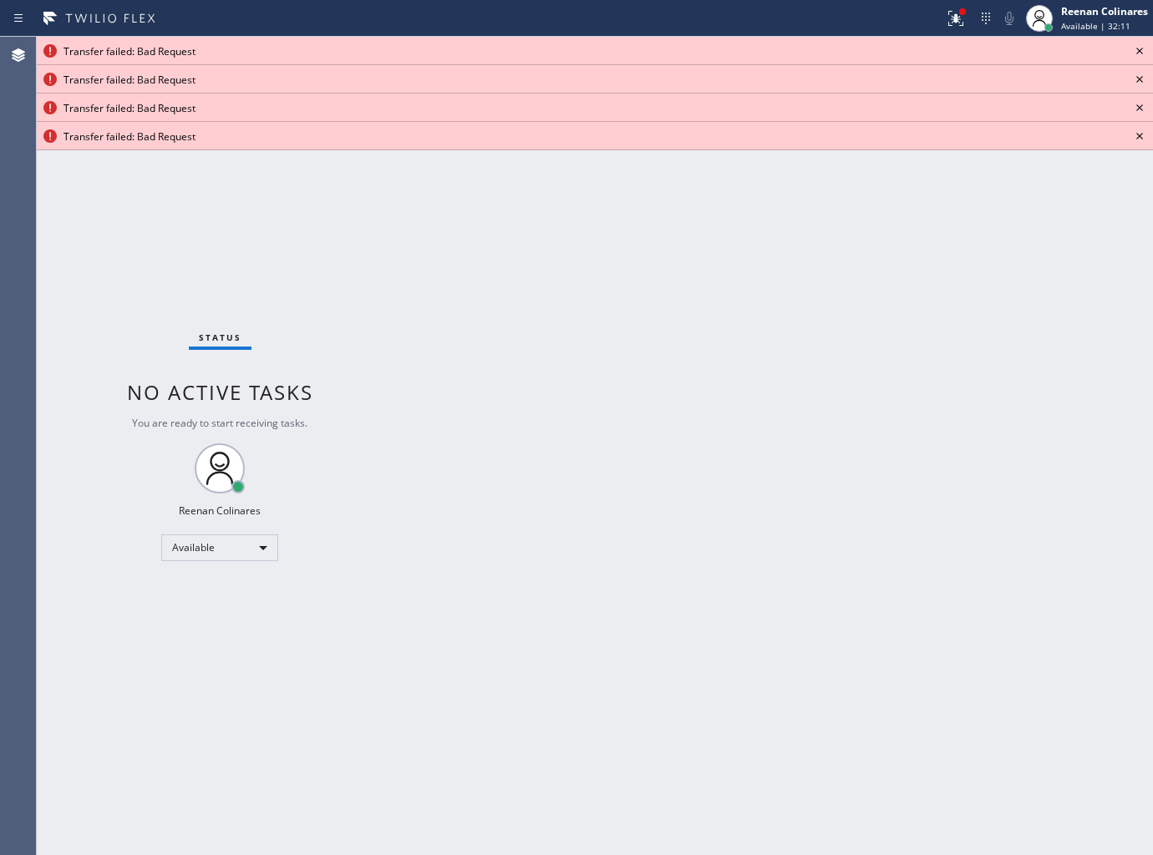
click at [1142, 48] on icon at bounding box center [1140, 51] width 20 height 20
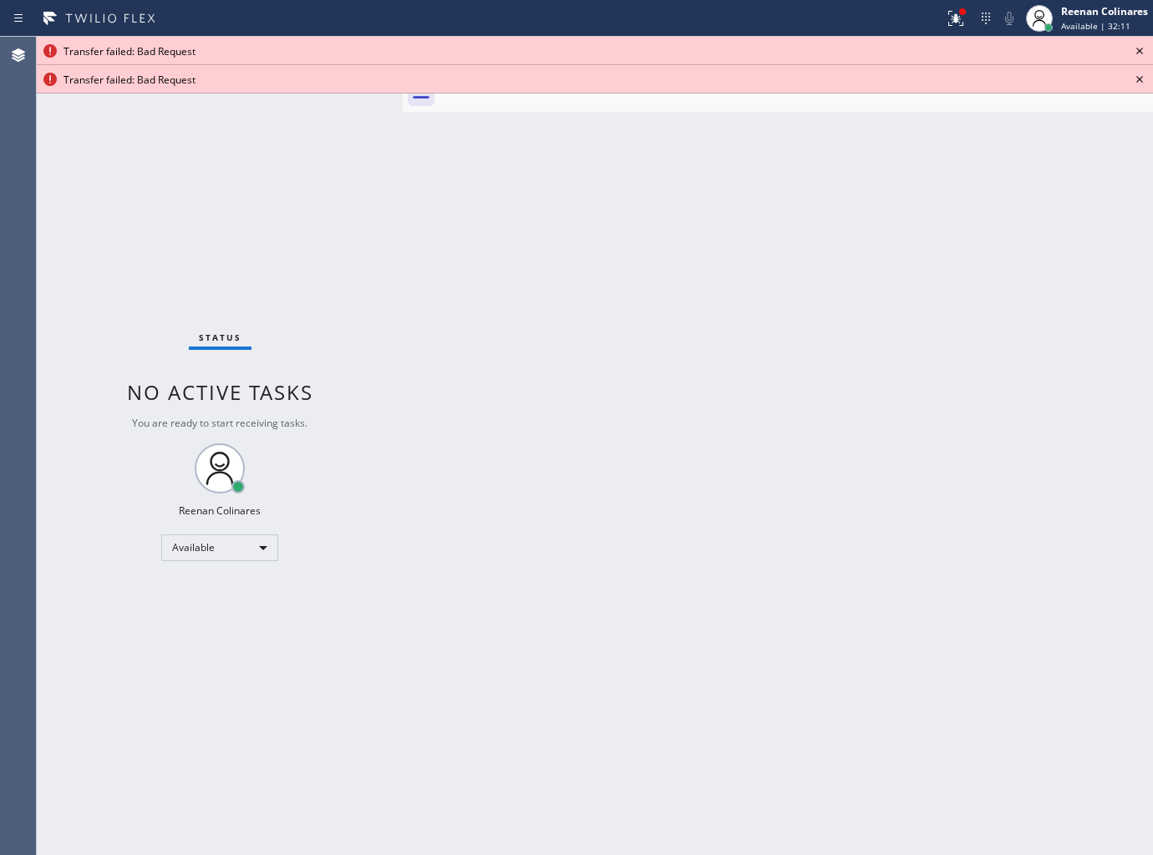
click at [1142, 48] on icon at bounding box center [1140, 51] width 20 height 20
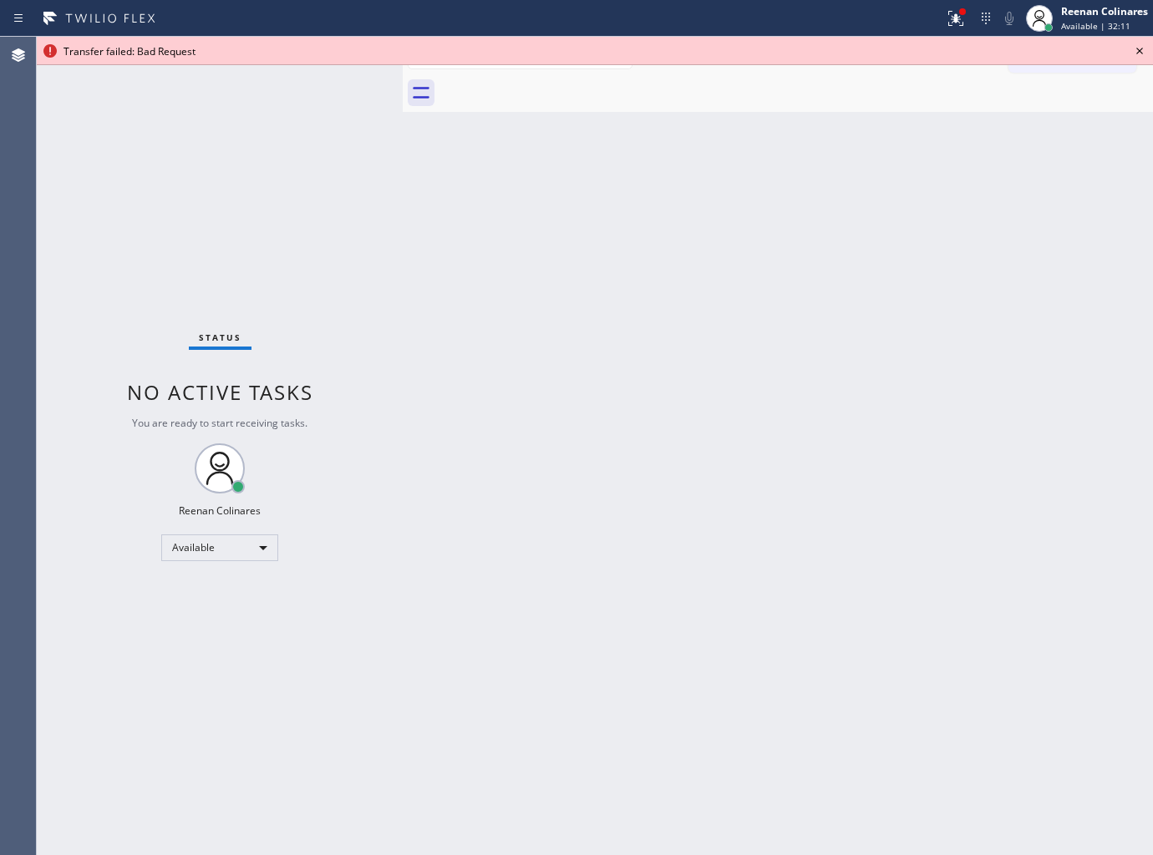
click at [1142, 48] on icon at bounding box center [1140, 51] width 20 height 20
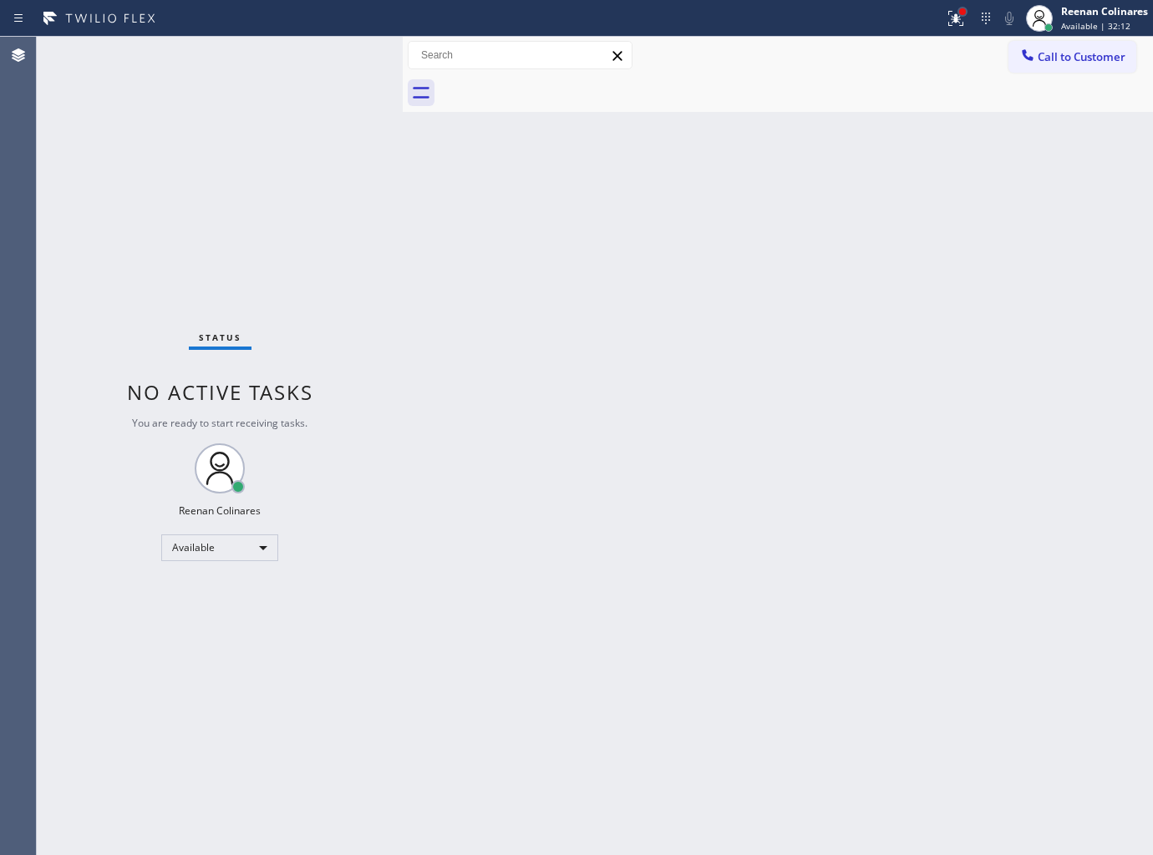
click at [962, 13] on div at bounding box center [962, 11] width 7 height 7
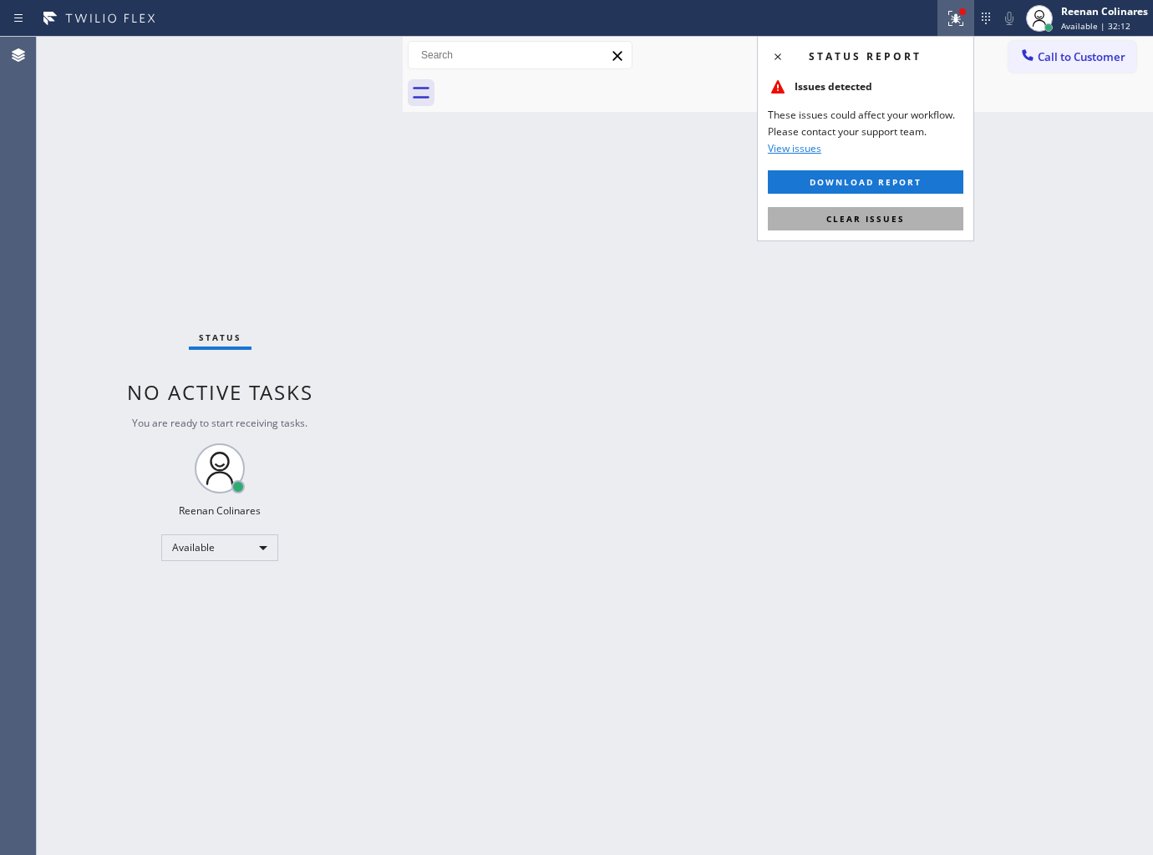
click at [877, 221] on span "Clear issues" at bounding box center [865, 219] width 79 height 12
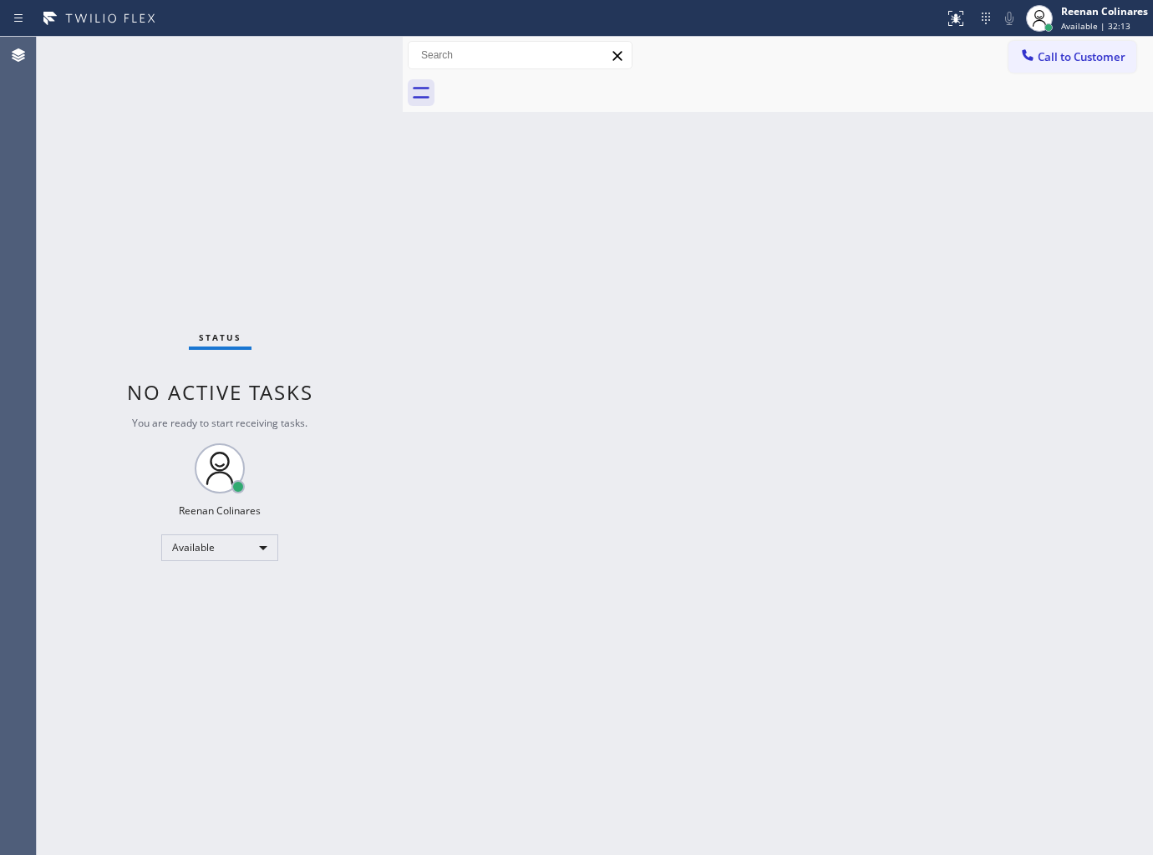
click at [573, 399] on div "Back to Dashboard Change Sender ID Customers Technicians Select a contact Outbo…" at bounding box center [778, 446] width 750 height 819
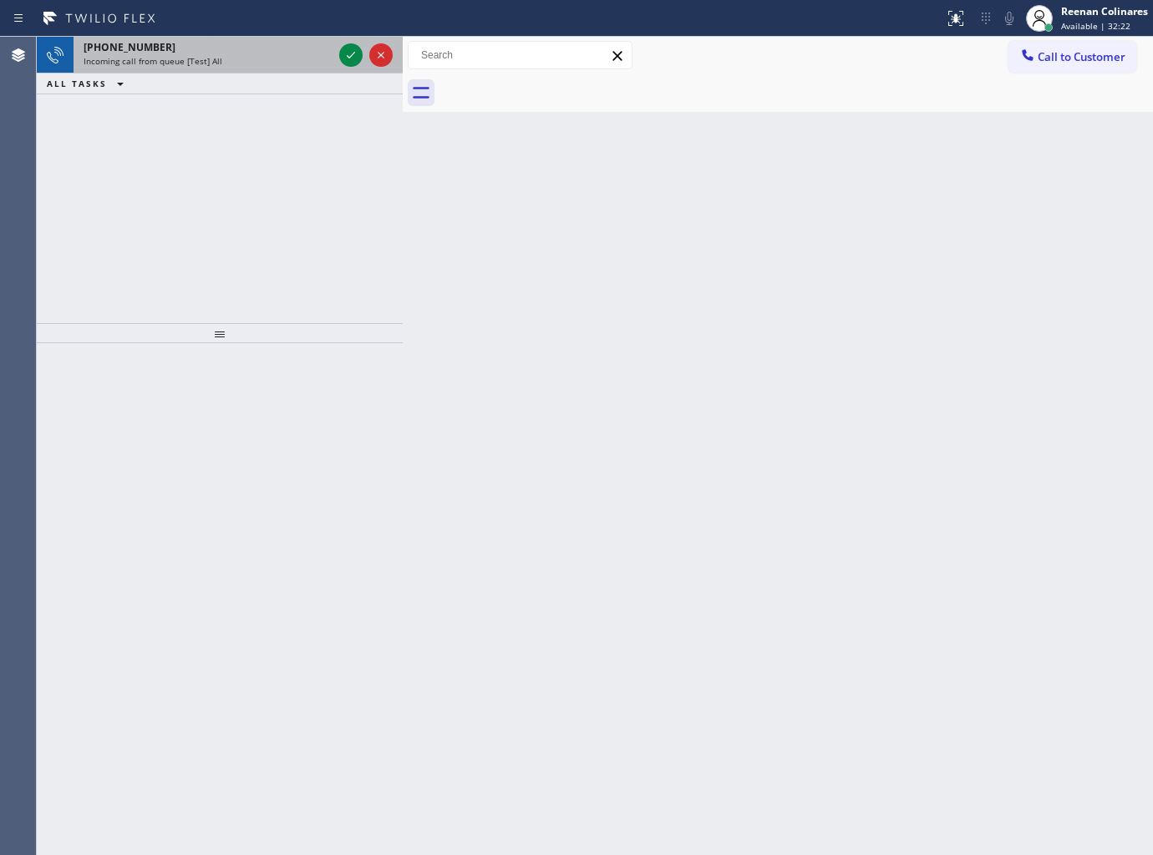
click at [270, 68] on div "[PHONE_NUMBER] Incoming call from queue [Test] All" at bounding box center [205, 55] width 262 height 37
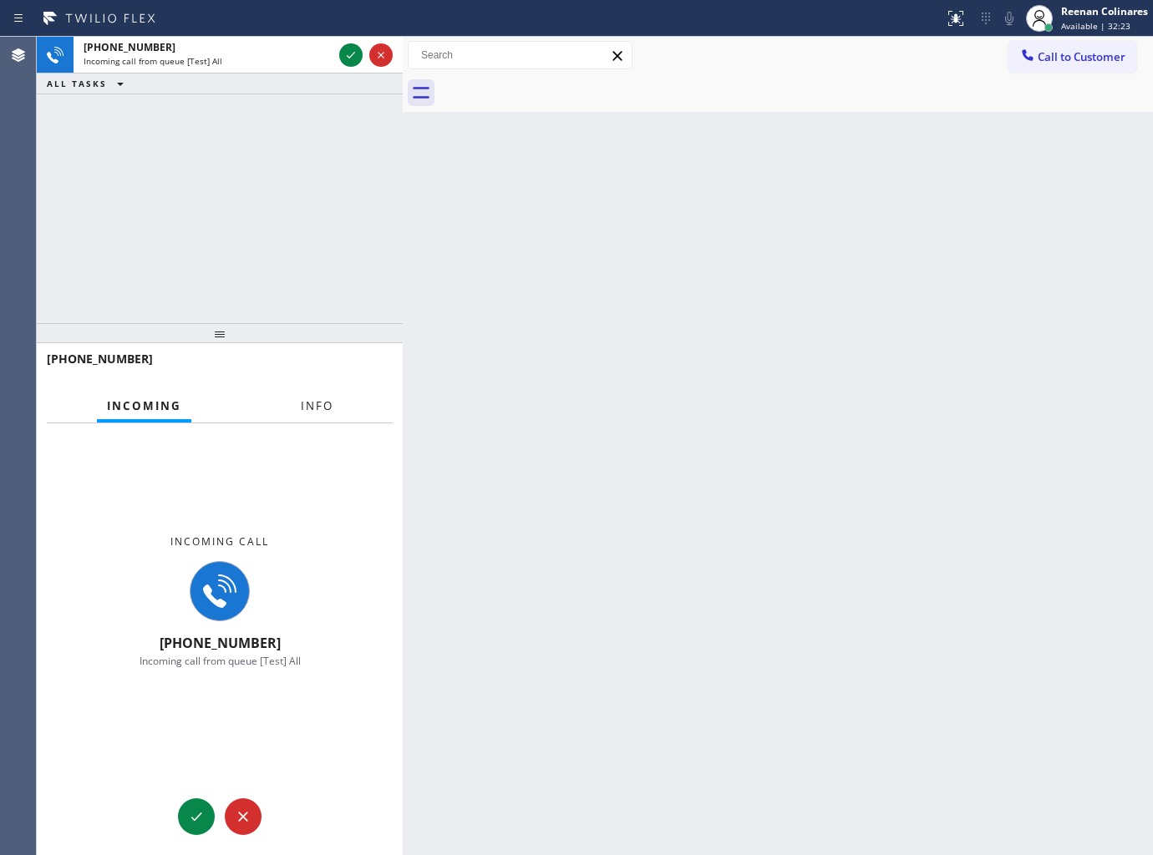
click at [312, 414] on span "Info" at bounding box center [317, 406] width 33 height 15
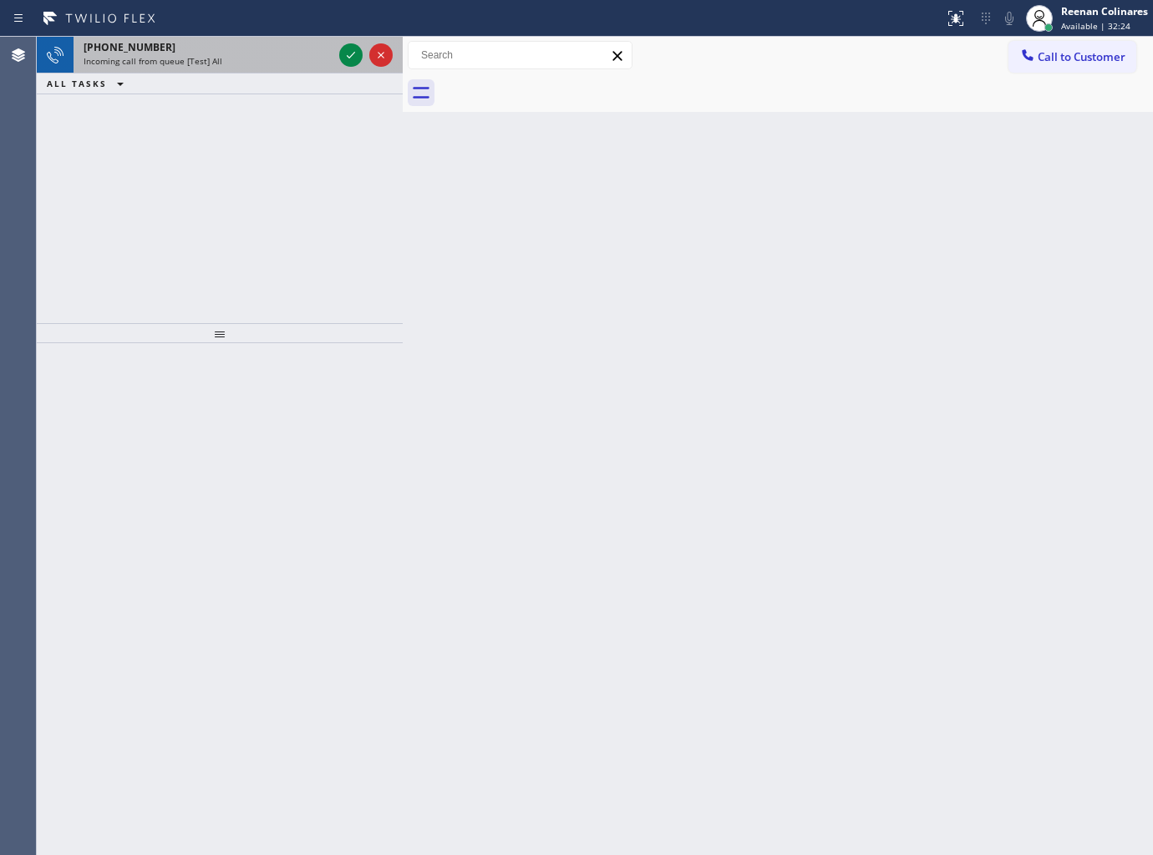
click at [221, 42] on div "[PHONE_NUMBER]" at bounding box center [208, 47] width 249 height 14
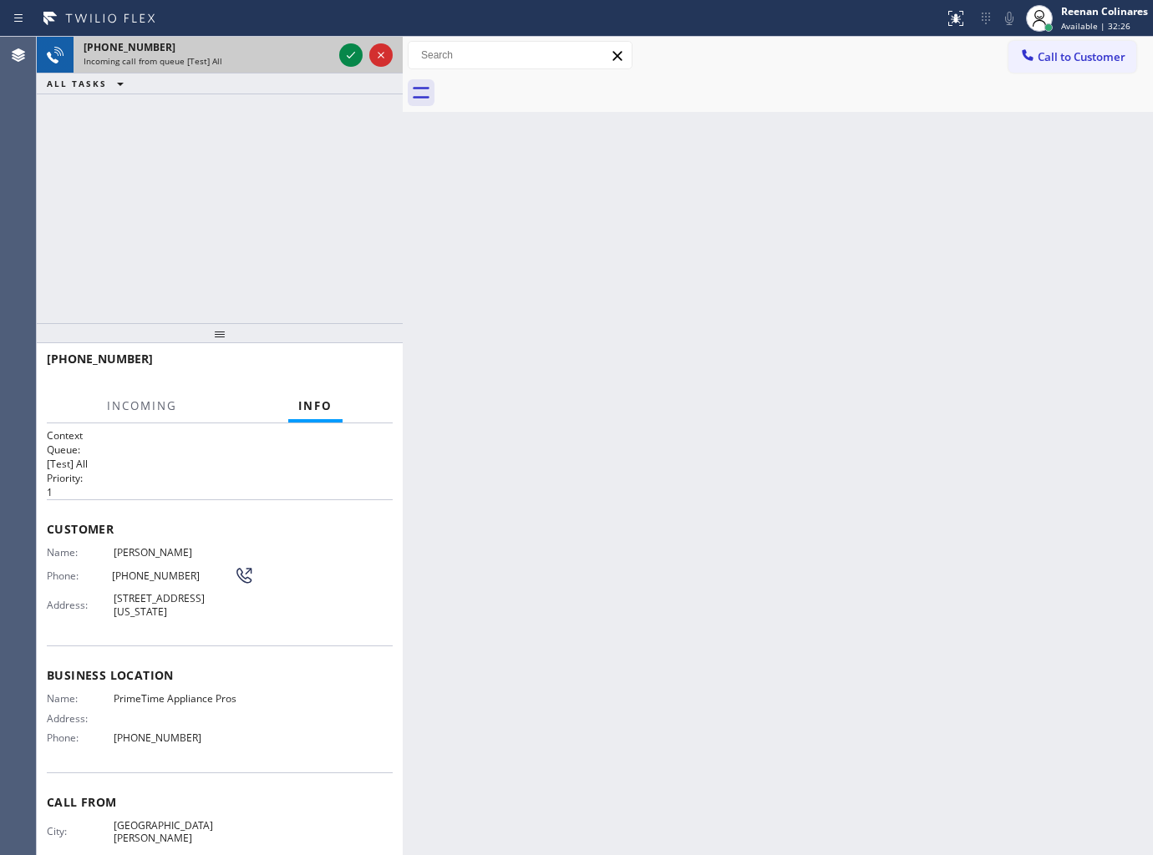
click at [219, 51] on div "[PHONE_NUMBER]" at bounding box center [208, 47] width 249 height 14
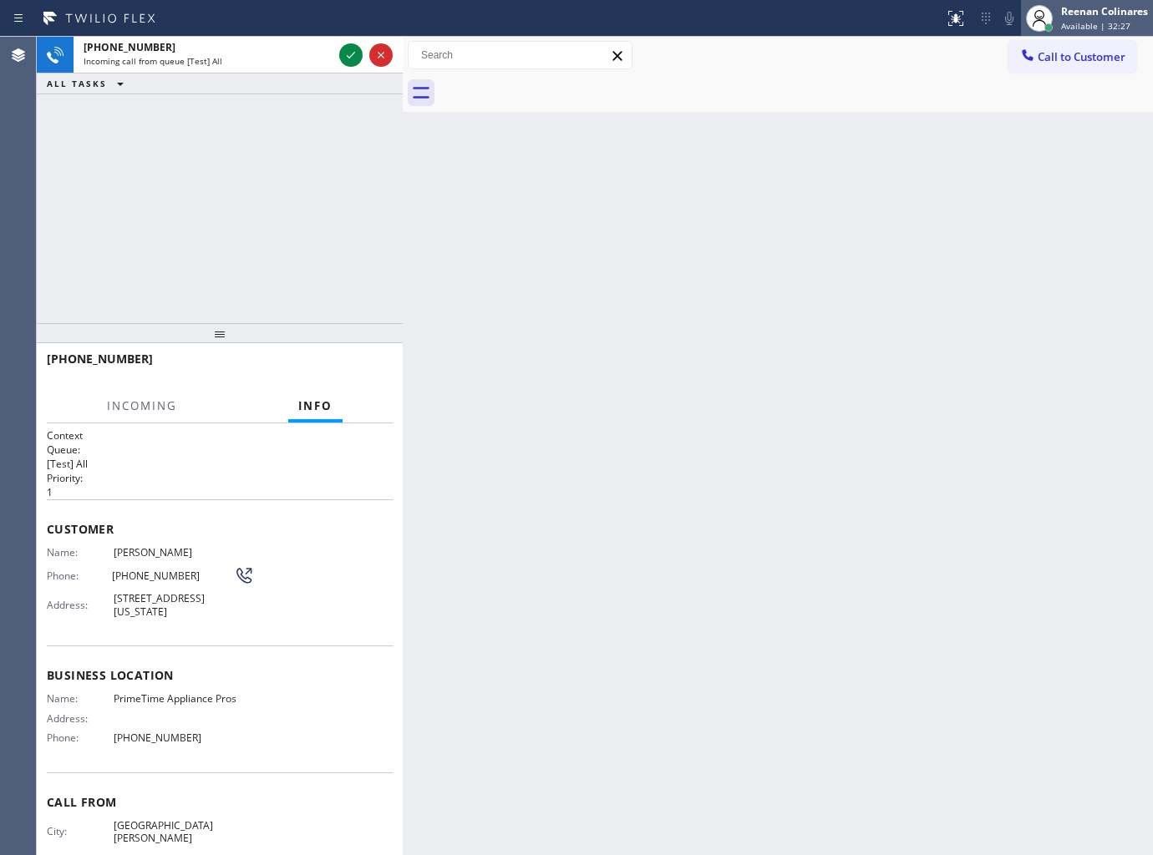
click at [1087, 22] on span "Available | 32:27" at bounding box center [1095, 26] width 69 height 12
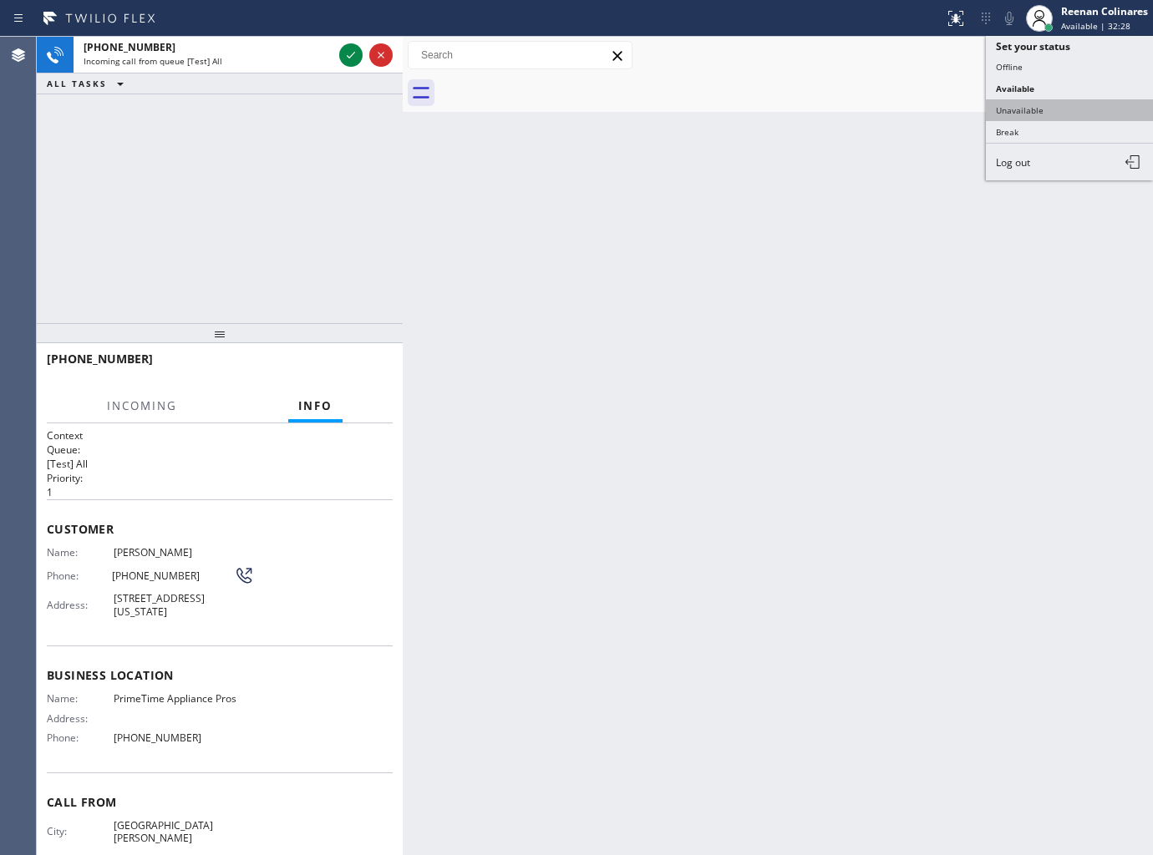
click at [1003, 104] on button "Unavailable" at bounding box center [1069, 110] width 167 height 22
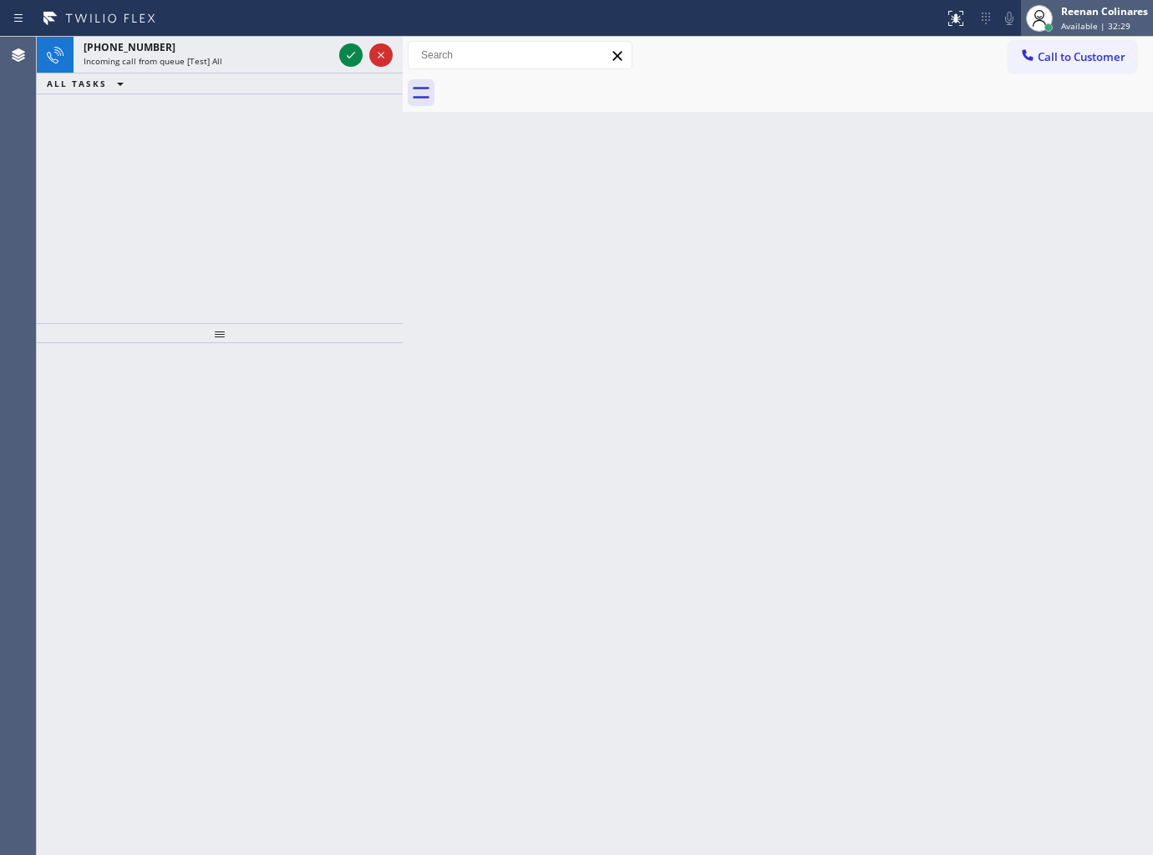
click at [1061, 18] on div "[PERSON_NAME] Available | 32:29" at bounding box center [1105, 17] width 95 height 29
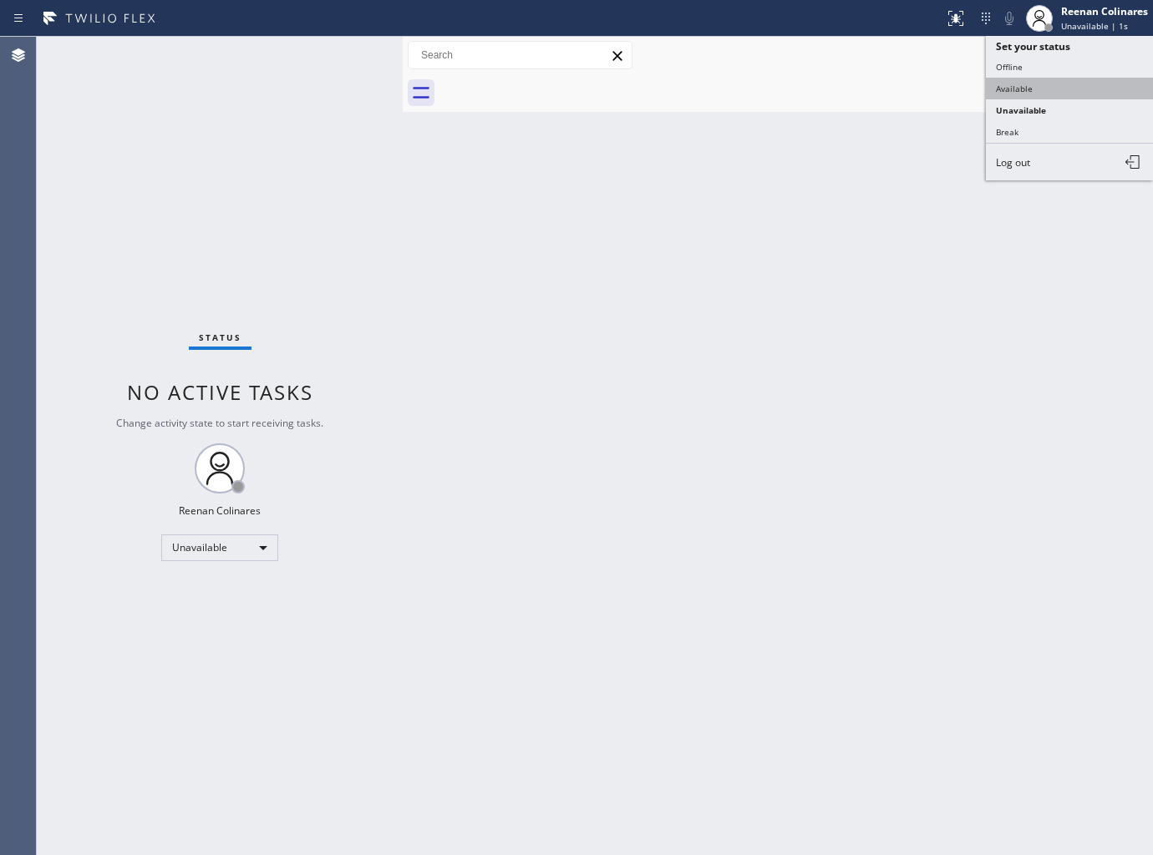
click at [998, 90] on button "Available" at bounding box center [1069, 89] width 167 height 22
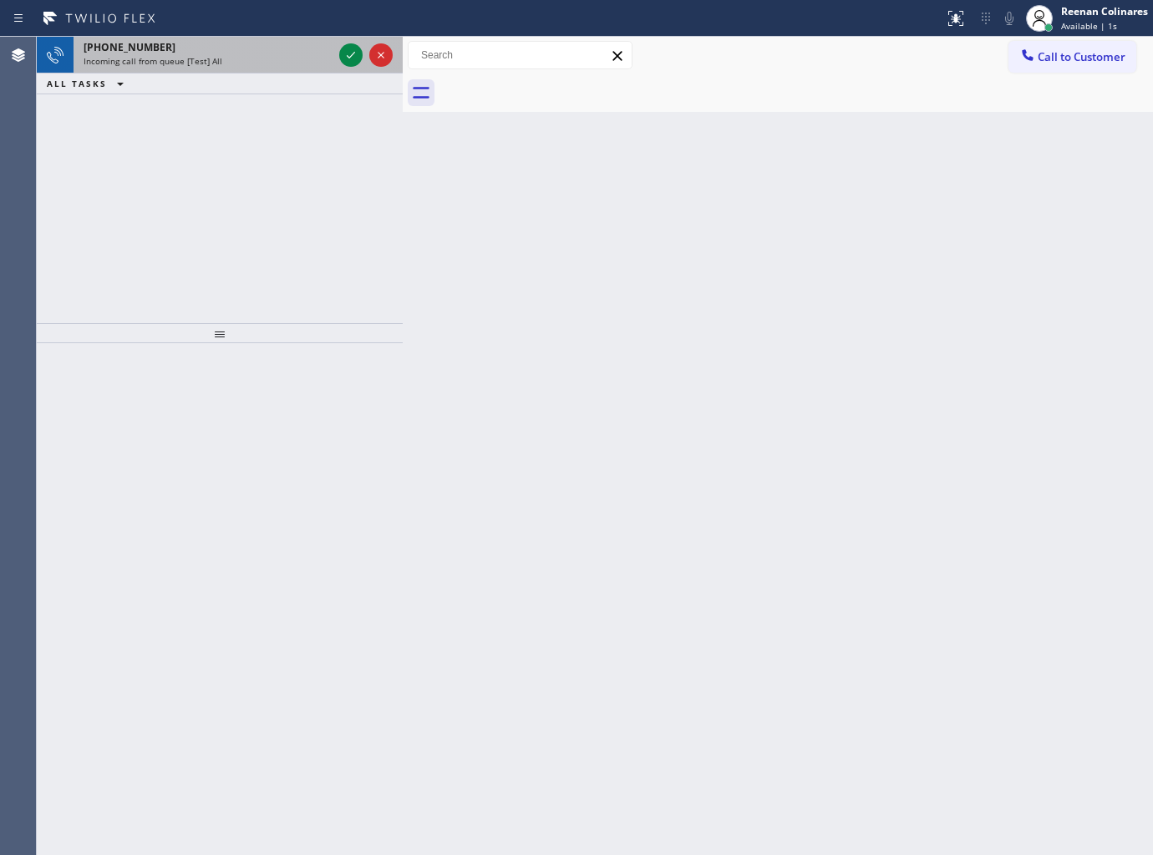
click at [277, 56] on div "Incoming call from queue [Test] All" at bounding box center [208, 61] width 249 height 12
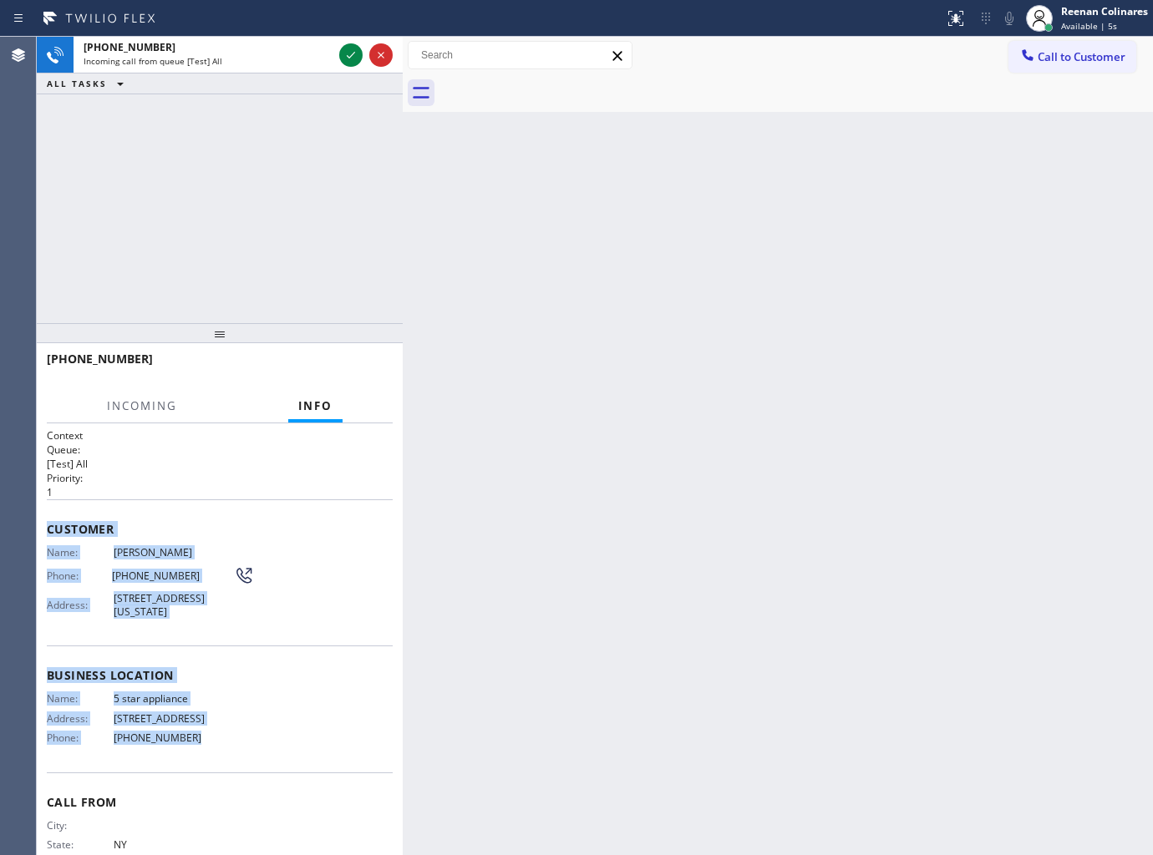
drag, startPoint x: 46, startPoint y: 523, endPoint x: 1121, endPoint y: 788, distance: 1107.3
click at [219, 765] on div "Context Queue: [Test] All Priority: 1 Customer Name: [PERSON_NAME] Phone: [PHON…" at bounding box center [220, 640] width 366 height 433
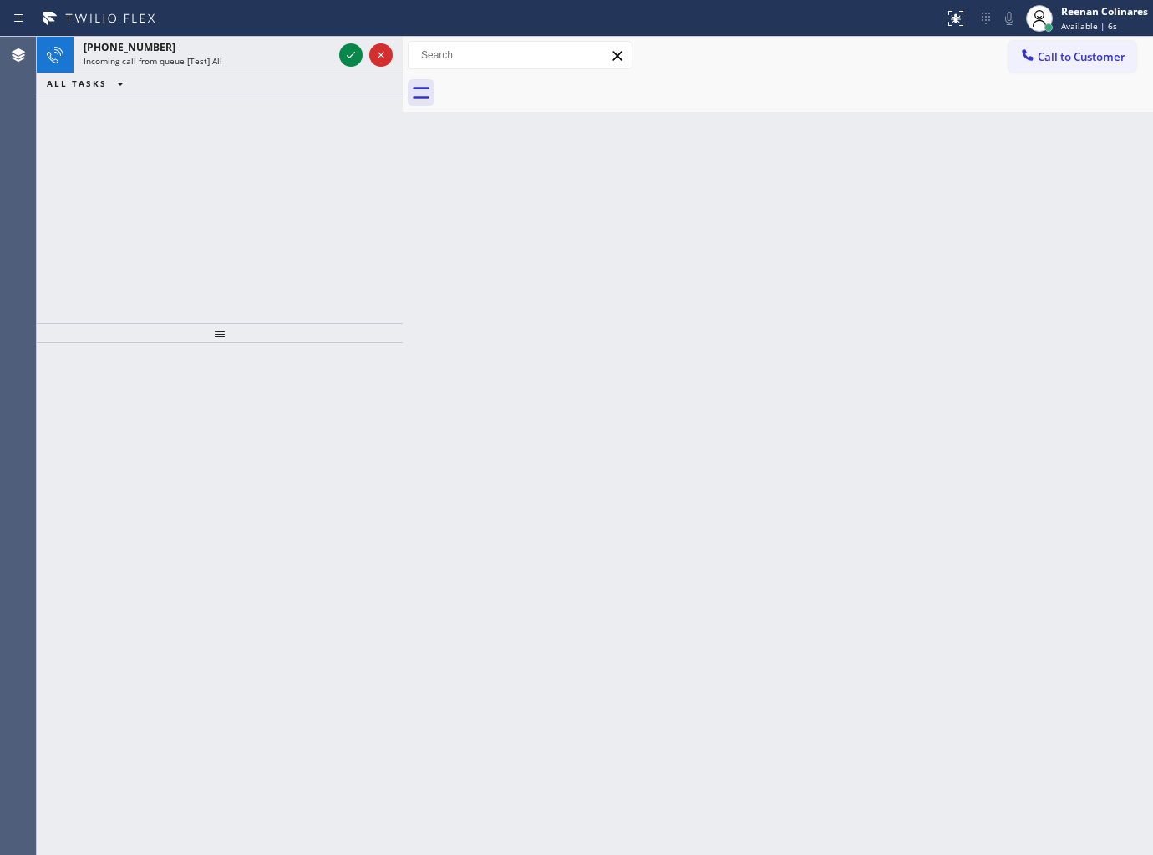
click at [1145, 839] on div "Back to Dashboard Change Sender ID Customers Technicians Select a contact Outbo…" at bounding box center [778, 446] width 750 height 819
click at [280, 61] on div "Incoming call from queue [Test] All" at bounding box center [208, 61] width 249 height 12
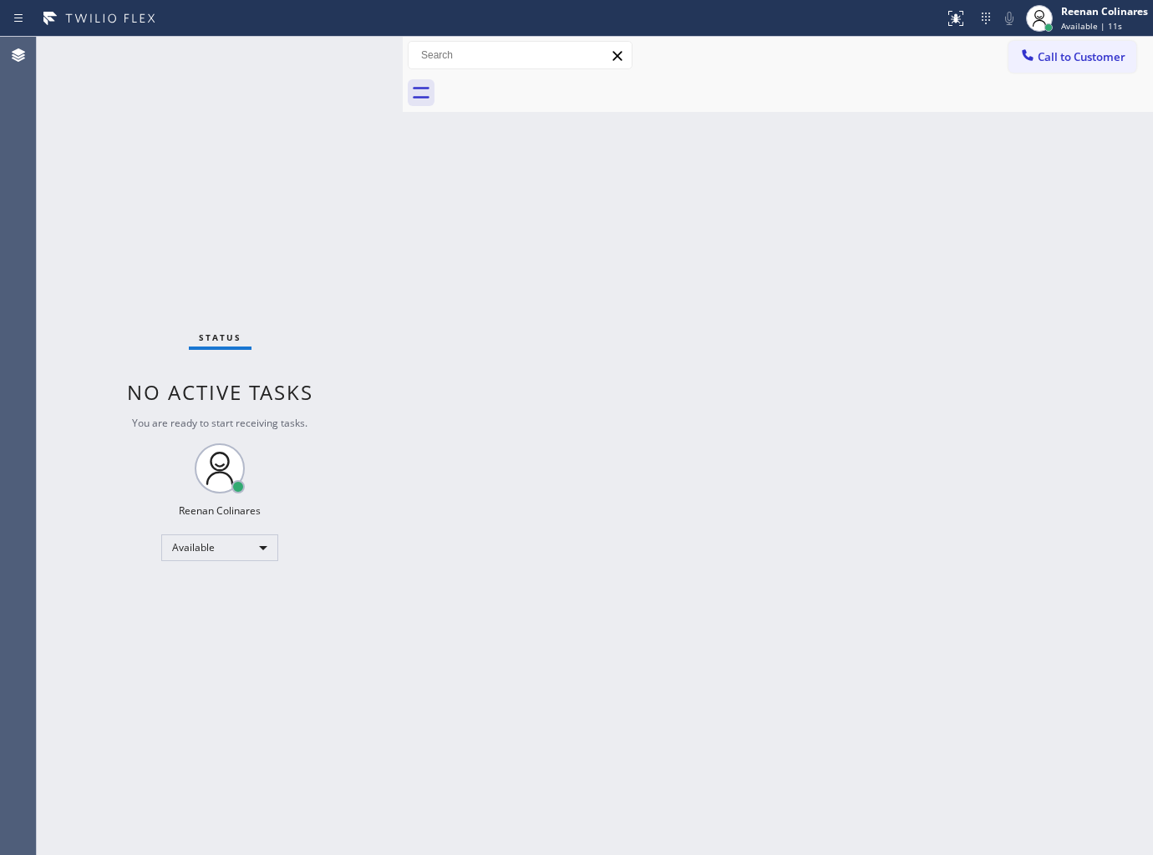
click at [257, 70] on div "Status No active tasks You are ready to start receiving tasks. Reenan Colinares…" at bounding box center [220, 446] width 366 height 819
click at [706, 409] on div "Back to Dashboard Change Sender ID Customers Technicians Select a contact Outbo…" at bounding box center [778, 446] width 750 height 819
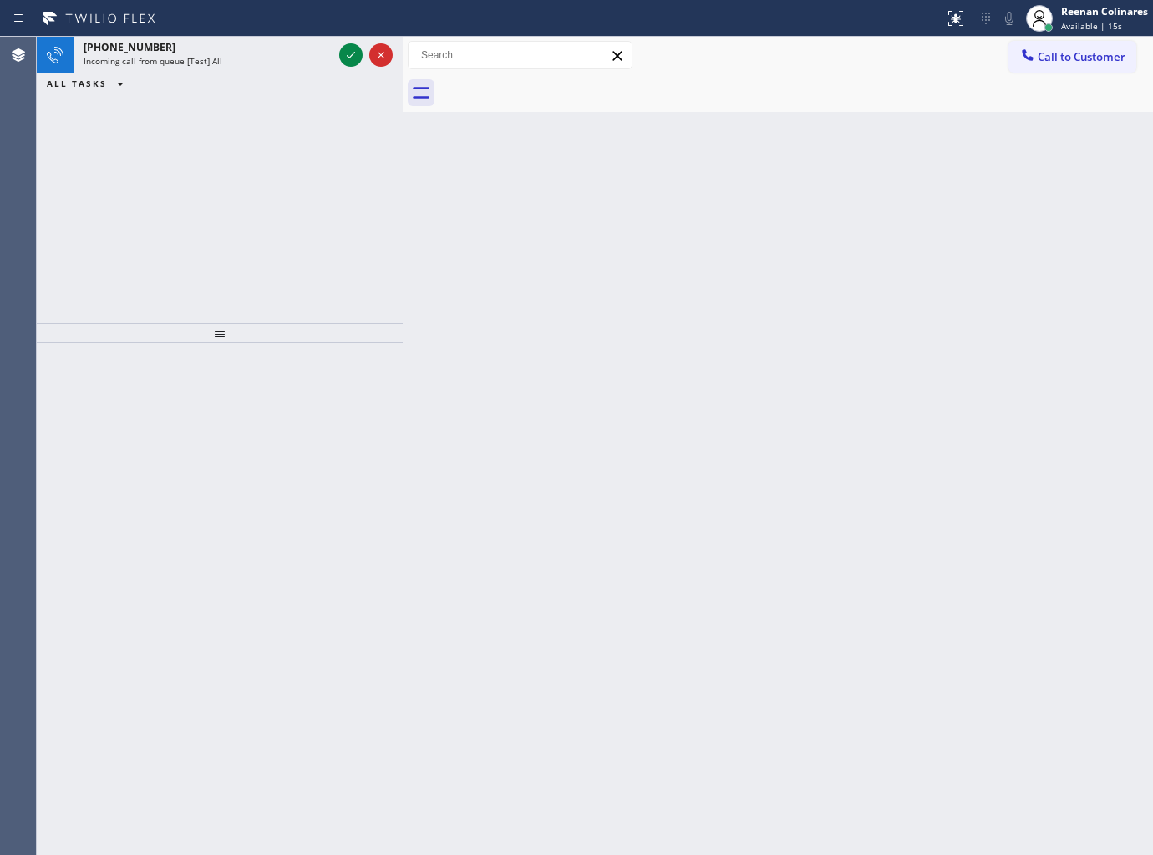
click at [279, 75] on div "ALL TASKS ALL TASKS ACTIVE TASKS TASKS IN WRAP UP" at bounding box center [220, 84] width 366 height 21
drag, startPoint x: 251, startPoint y: 28, endPoint x: 254, endPoint y: 43, distance: 15.2
click at [255, 32] on div "Status report No issues detected If you experience an issue, please download th…" at bounding box center [576, 18] width 1153 height 37
click at [256, 45] on div "[PHONE_NUMBER]" at bounding box center [208, 47] width 249 height 14
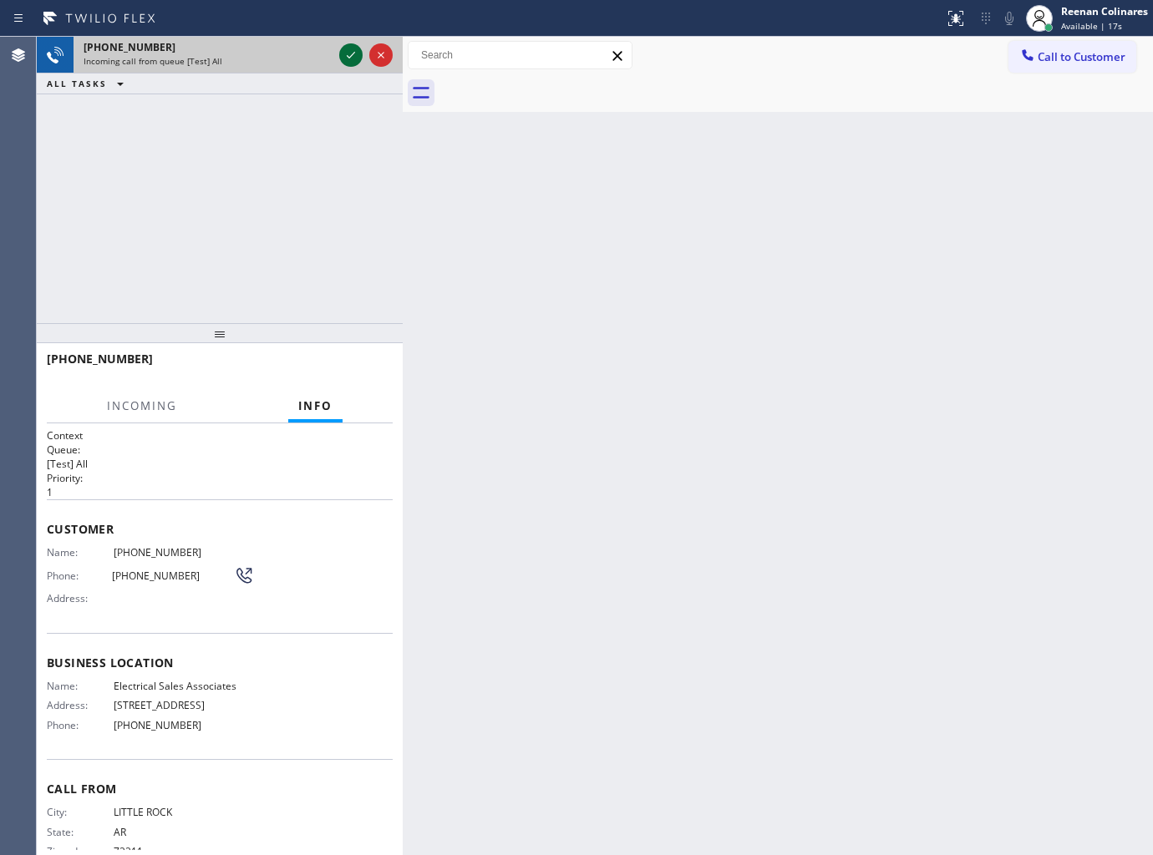
click at [348, 53] on icon at bounding box center [351, 55] width 20 height 20
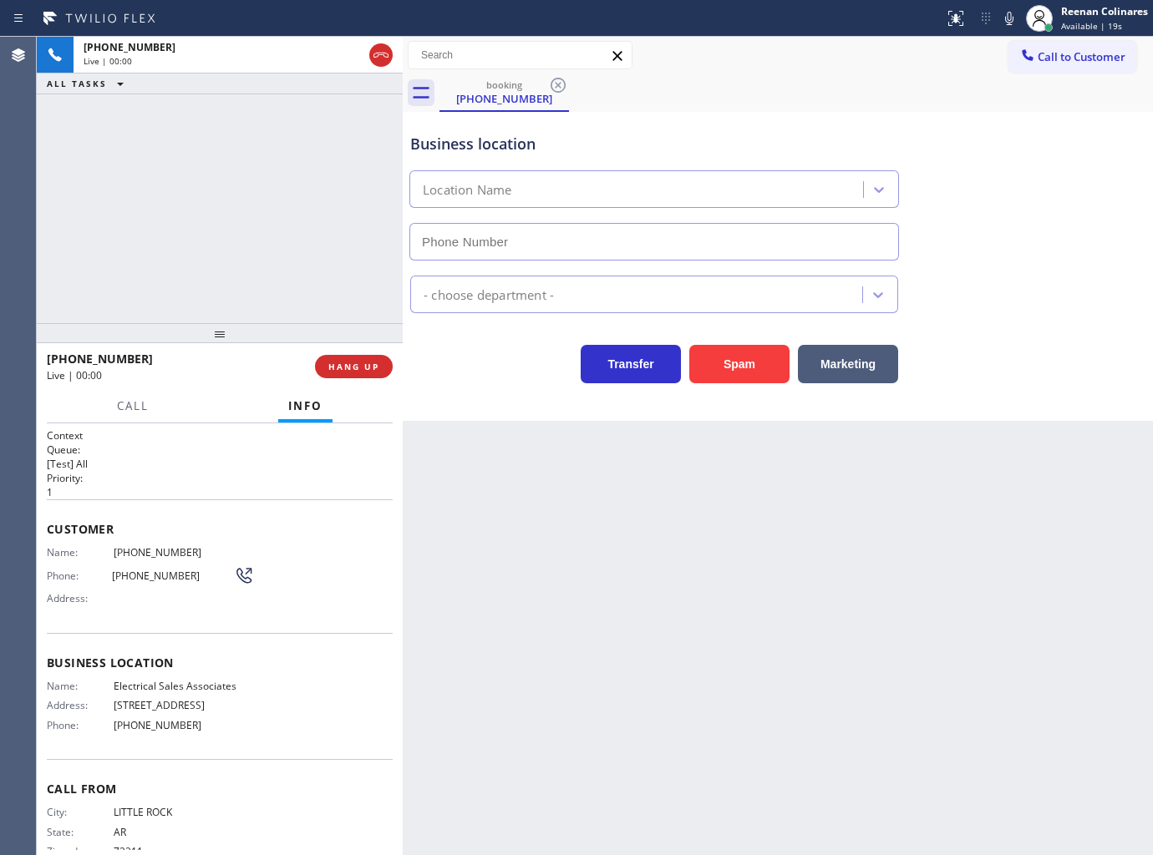
type input "[PHONE_NUMBER]"
click at [729, 370] on button "Spam" at bounding box center [739, 364] width 100 height 38
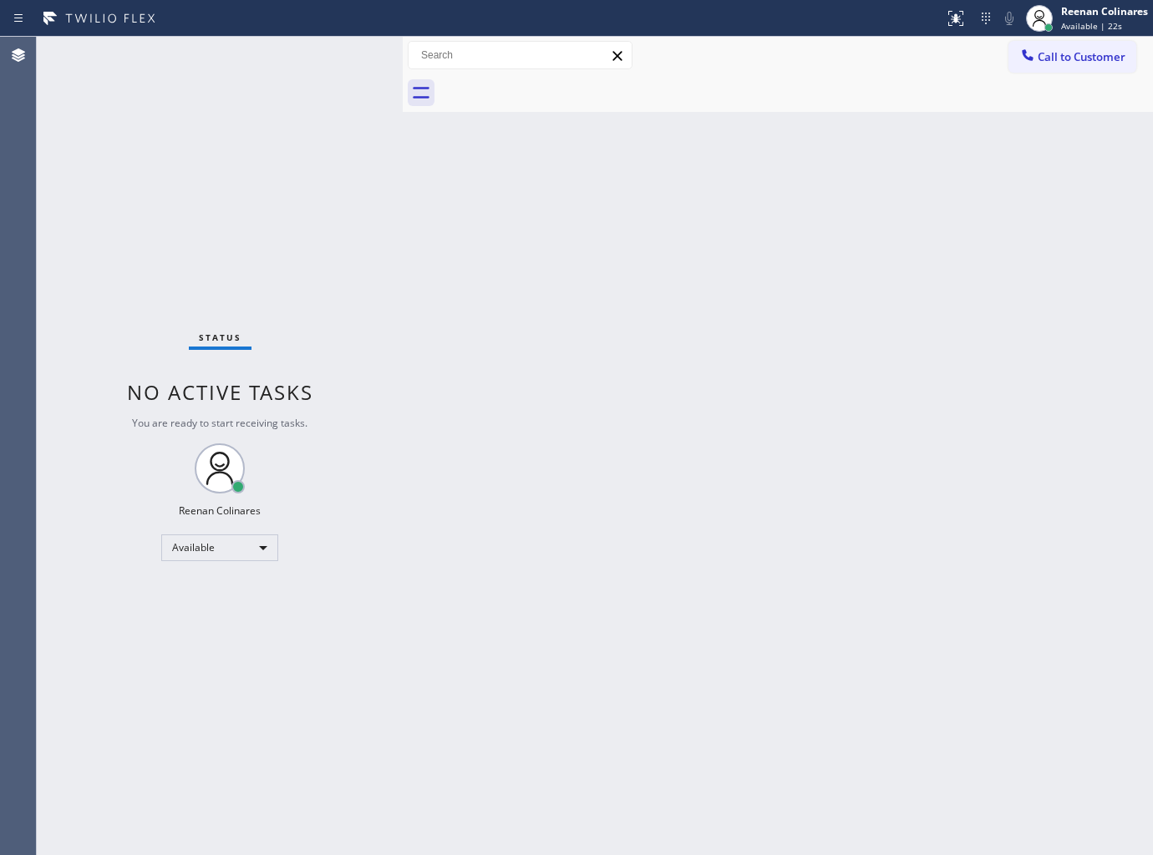
click at [505, 273] on div "Back to Dashboard Change Sender ID Customers Technicians Select a contact Outbo…" at bounding box center [778, 446] width 750 height 819
click at [807, 439] on div "Back to Dashboard Change Sender ID Customers Technicians Select a contact Outbo…" at bounding box center [778, 446] width 750 height 819
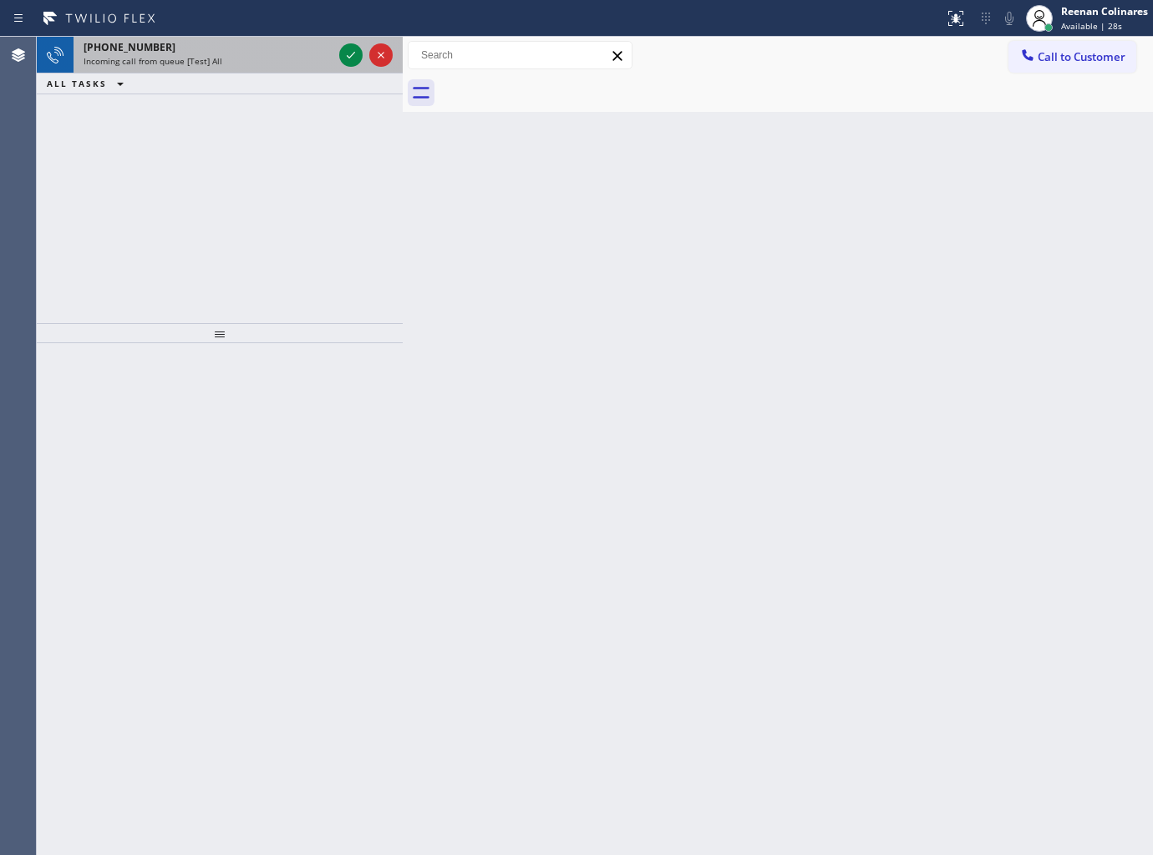
click at [247, 72] on div "[PHONE_NUMBER] Incoming call from queue [Test] All" at bounding box center [205, 55] width 262 height 37
drag, startPoint x: 264, startPoint y: 59, endPoint x: 263, endPoint y: 82, distance: 22.6
click at [267, 60] on div "Incoming call from queue [Test] All" at bounding box center [208, 61] width 249 height 12
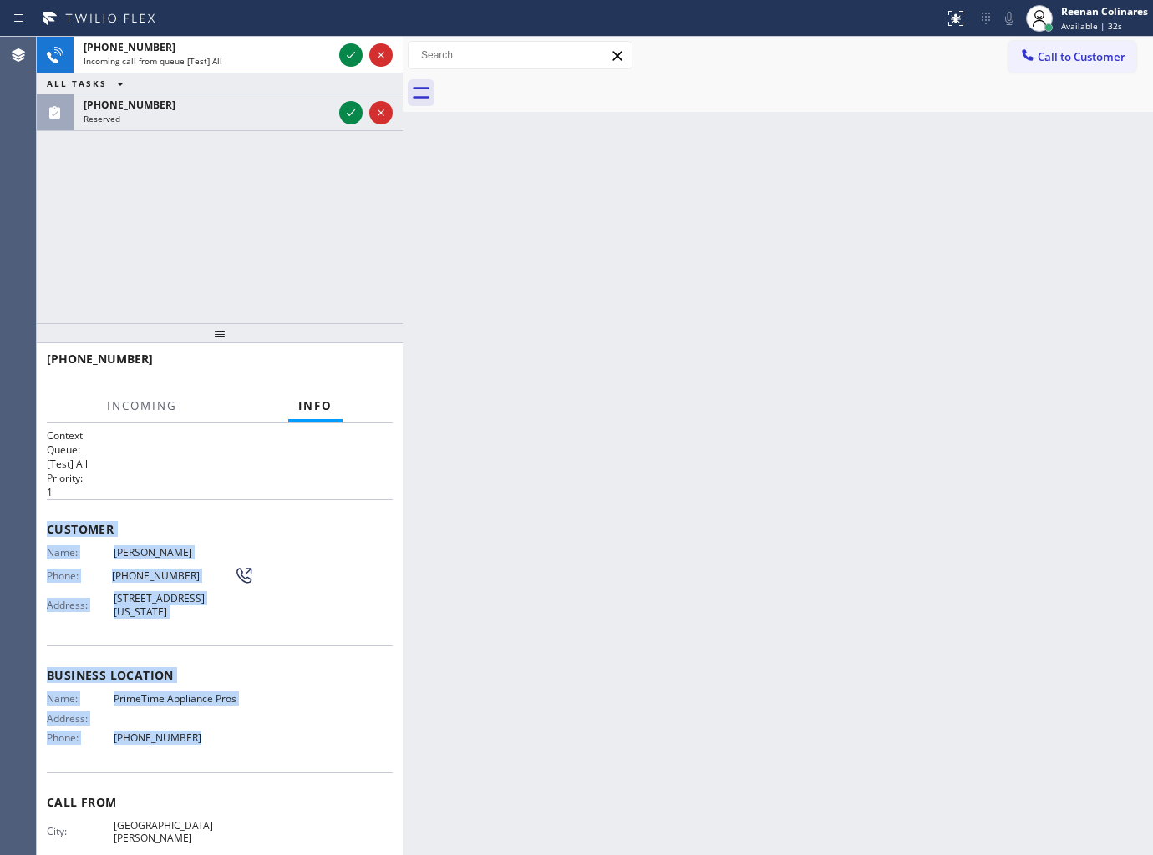
drag, startPoint x: 38, startPoint y: 522, endPoint x: 216, endPoint y: 744, distance: 283.5
click at [216, 744] on div "Context Queue: [Test] All Priority: 1 Customer Name: Theresa Morgan Phone: (408…" at bounding box center [220, 640] width 366 height 433
copy div "Customer Name: Theresa Morgan Phone: (408) 326-9208 Address: 649 Washington St,…"
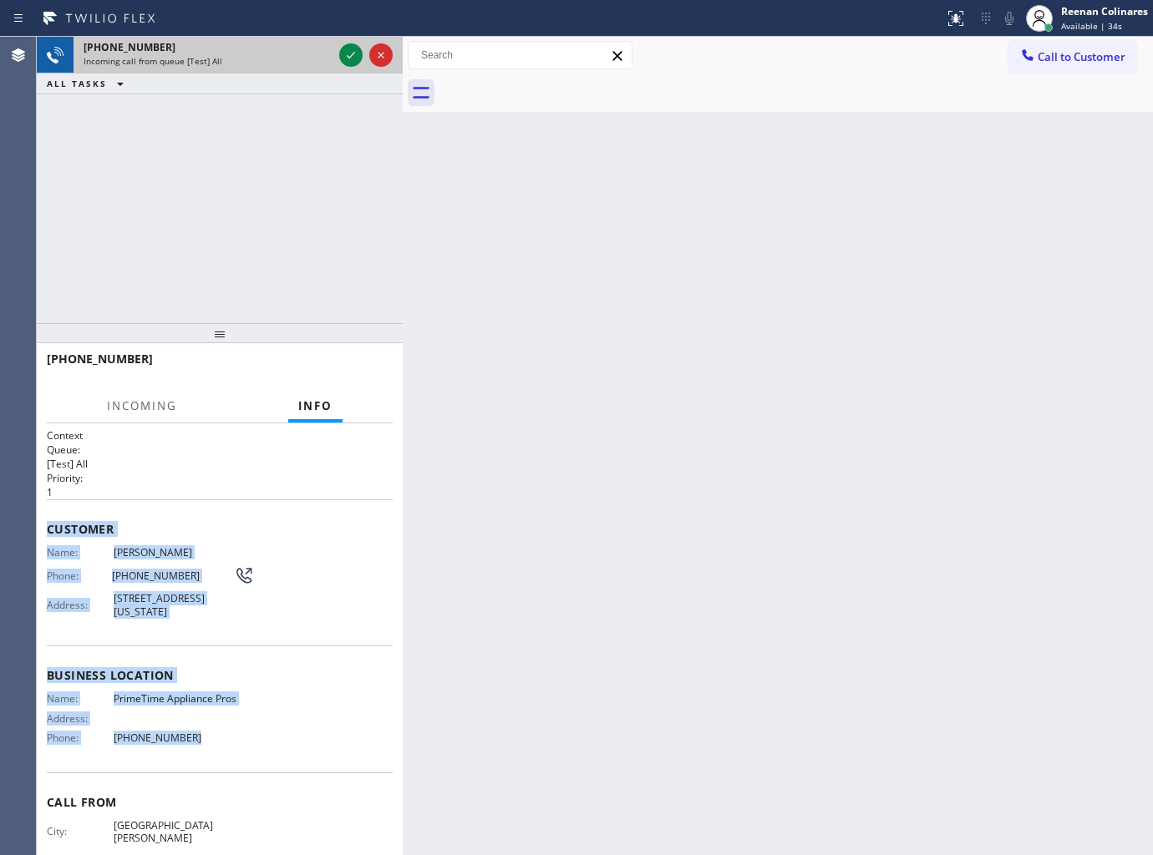
click at [264, 68] on div "[PHONE_NUMBER] Incoming call from queue [Test] All" at bounding box center [205, 55] width 262 height 37
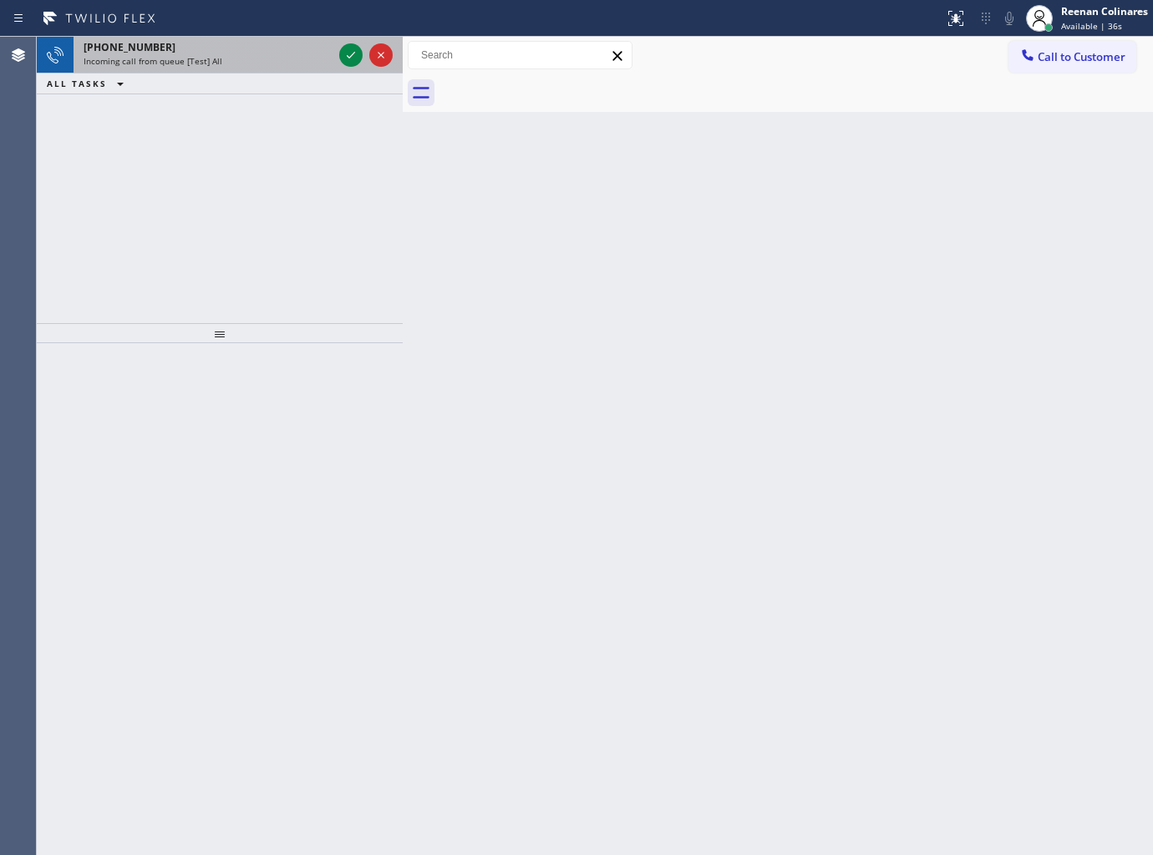
click at [245, 53] on div "[PHONE_NUMBER]" at bounding box center [208, 47] width 249 height 14
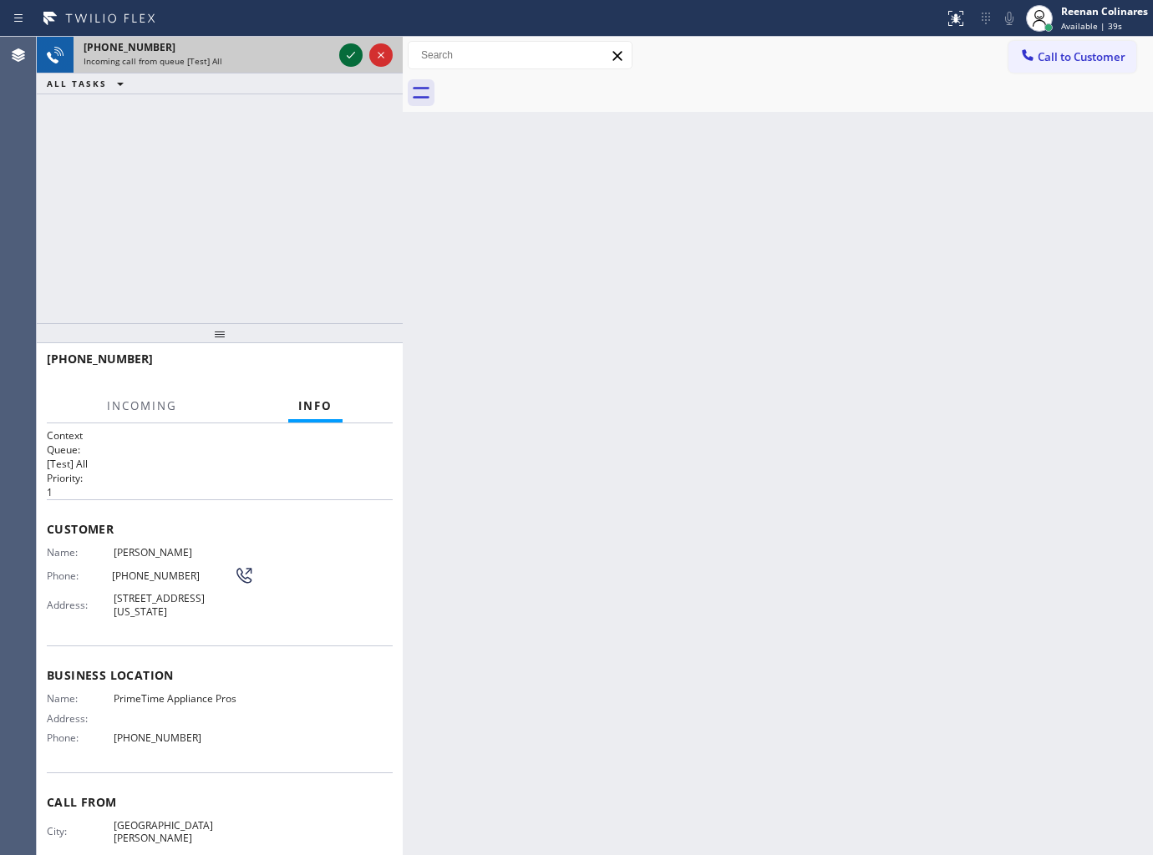
click at [346, 58] on icon at bounding box center [351, 55] width 20 height 20
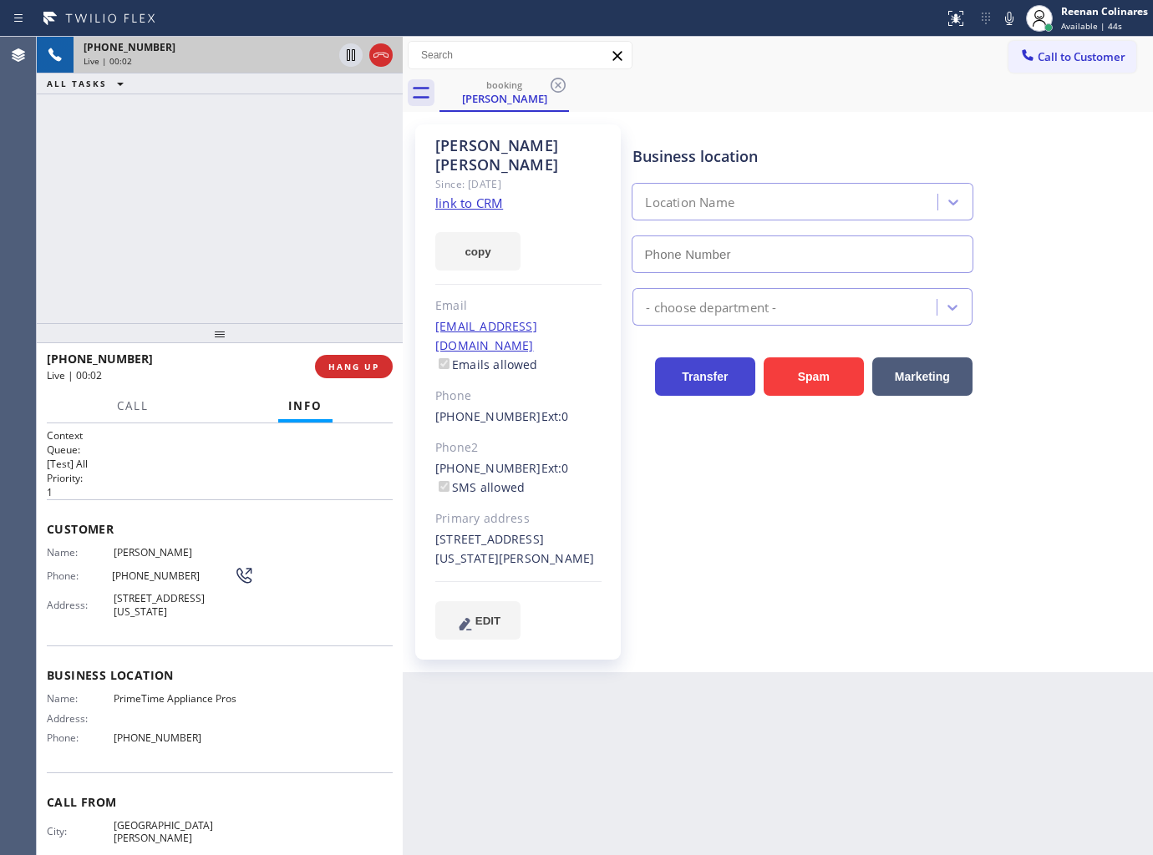
type input "[PHONE_NUMBER]"
click at [480, 232] on button "copy" at bounding box center [477, 251] width 85 height 38
click at [1008, 23] on icon at bounding box center [1009, 18] width 8 height 13
click at [490, 195] on link "link to CRM" at bounding box center [469, 203] width 68 height 17
click at [1001, 26] on icon at bounding box center [1009, 18] width 20 height 20
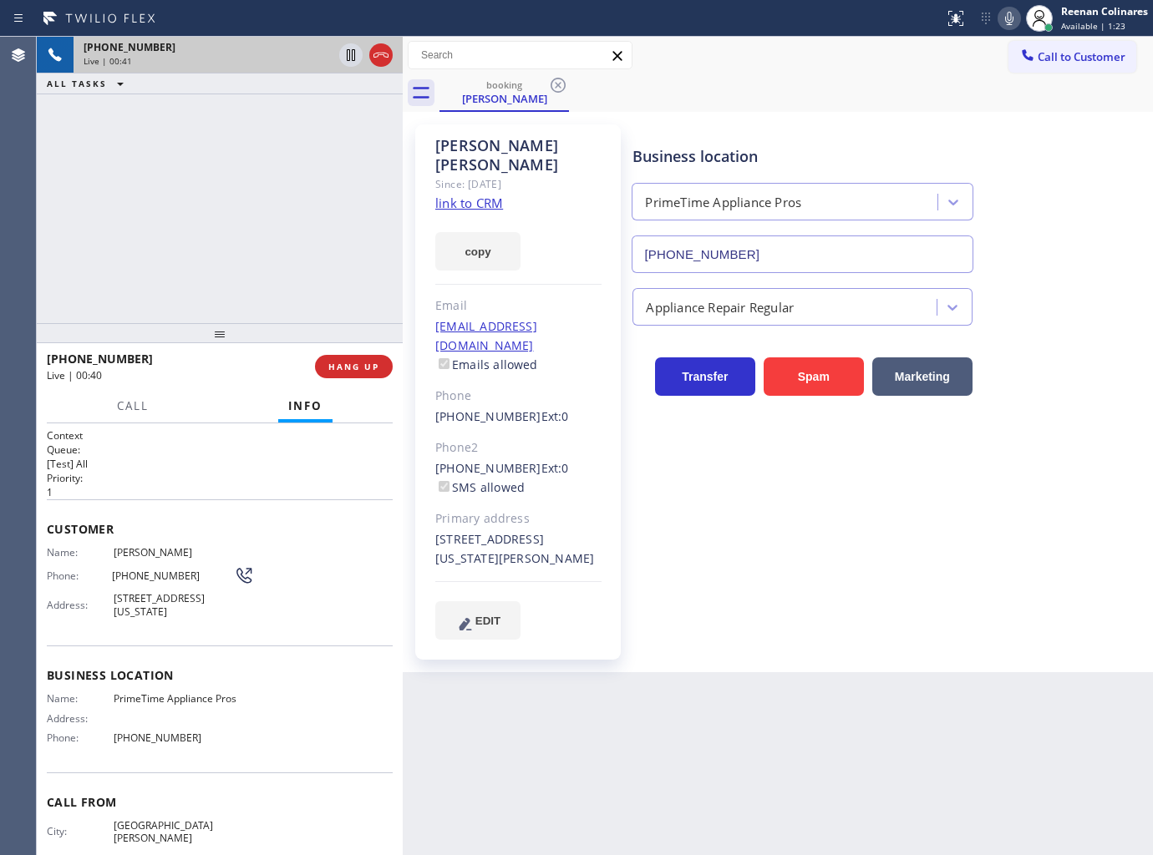
click at [1013, 19] on icon at bounding box center [1009, 18] width 20 height 20
click at [127, 404] on span "Call" at bounding box center [133, 406] width 32 height 15
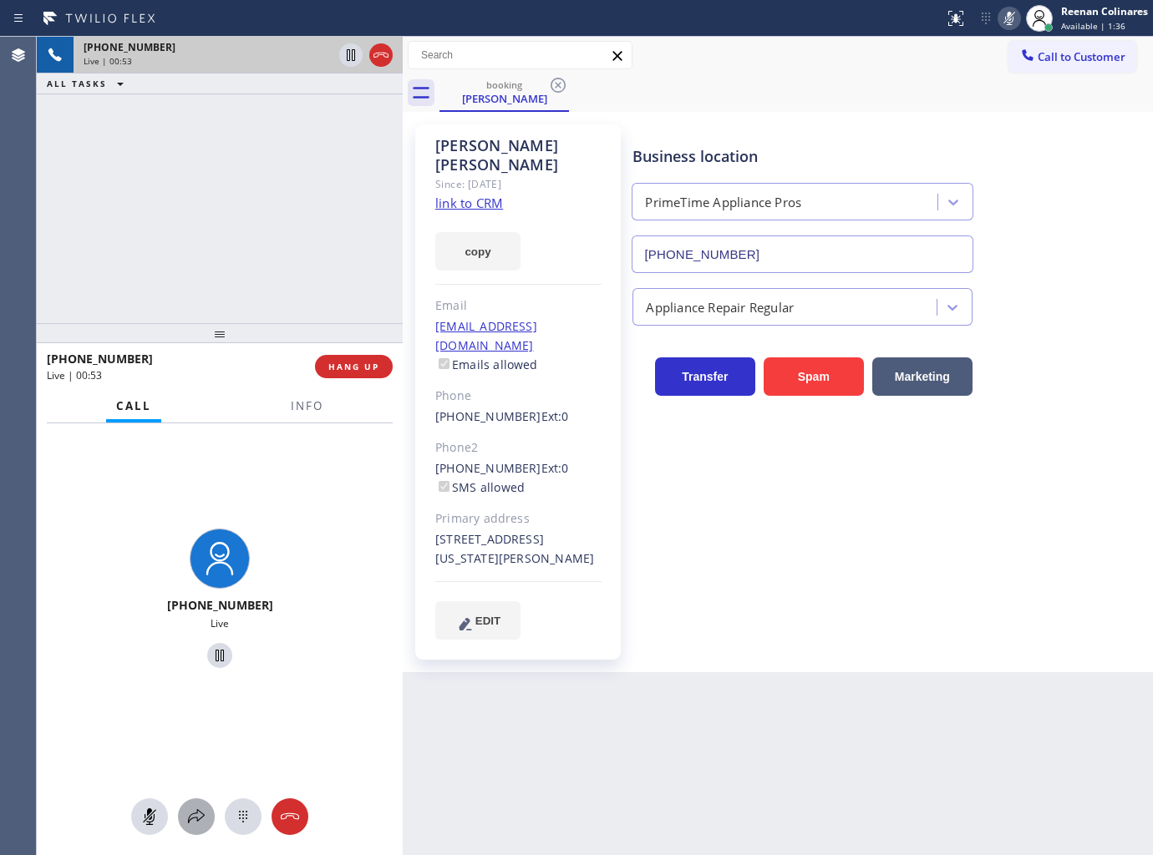
click at [193, 815] on icon at bounding box center [196, 817] width 20 height 20
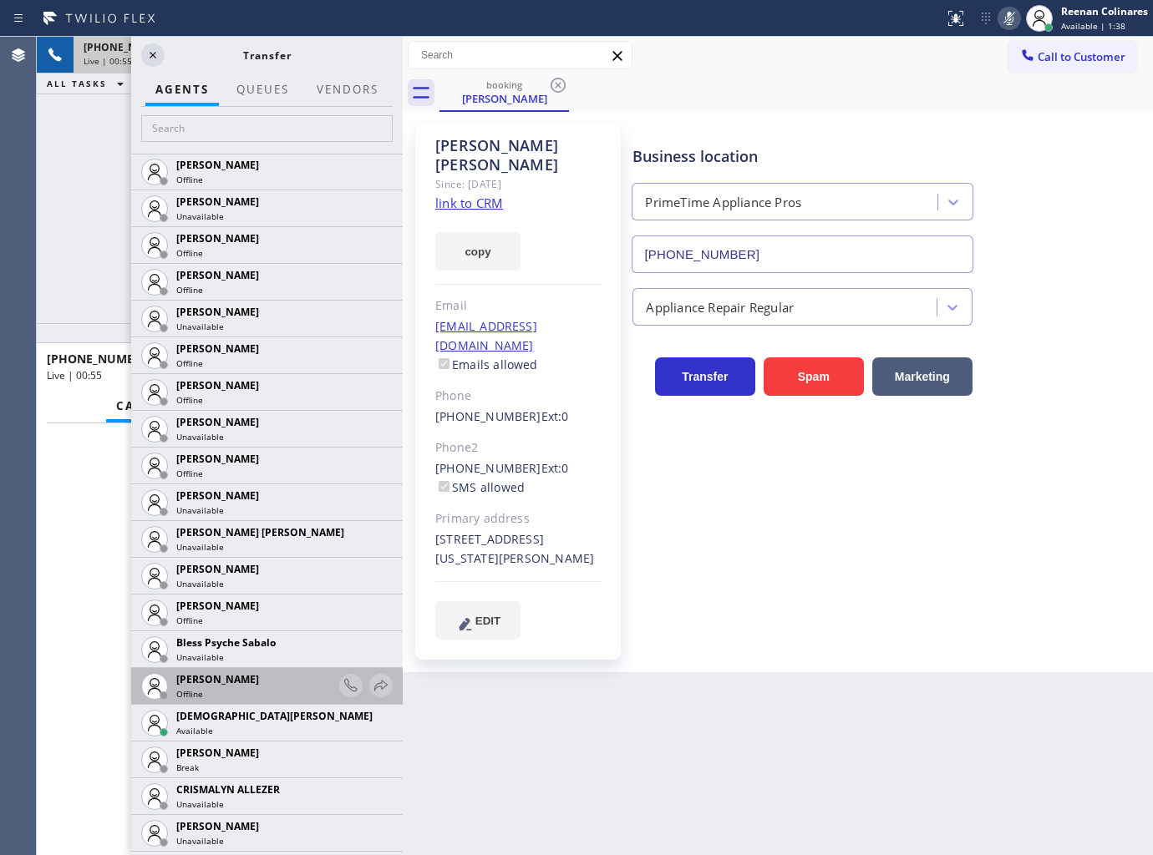
scroll to position [278, 0]
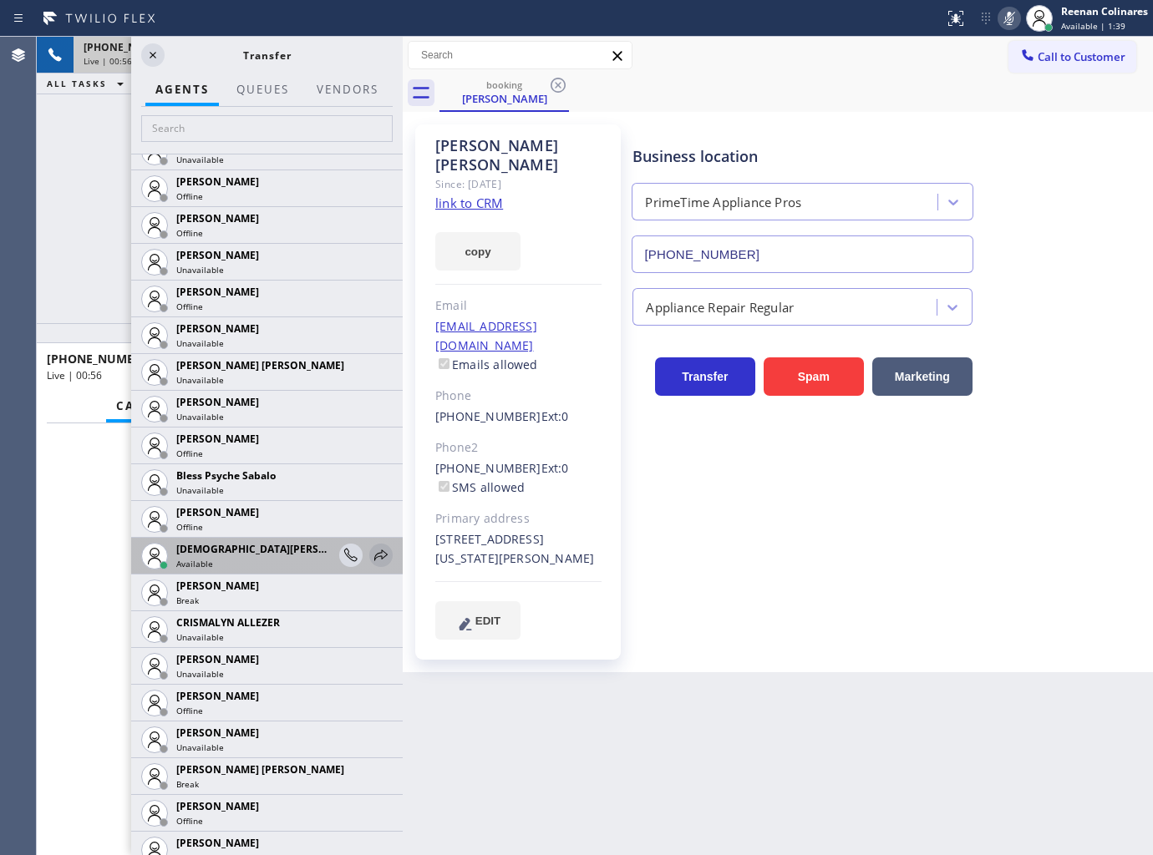
click at [371, 555] on icon at bounding box center [381, 556] width 20 height 20
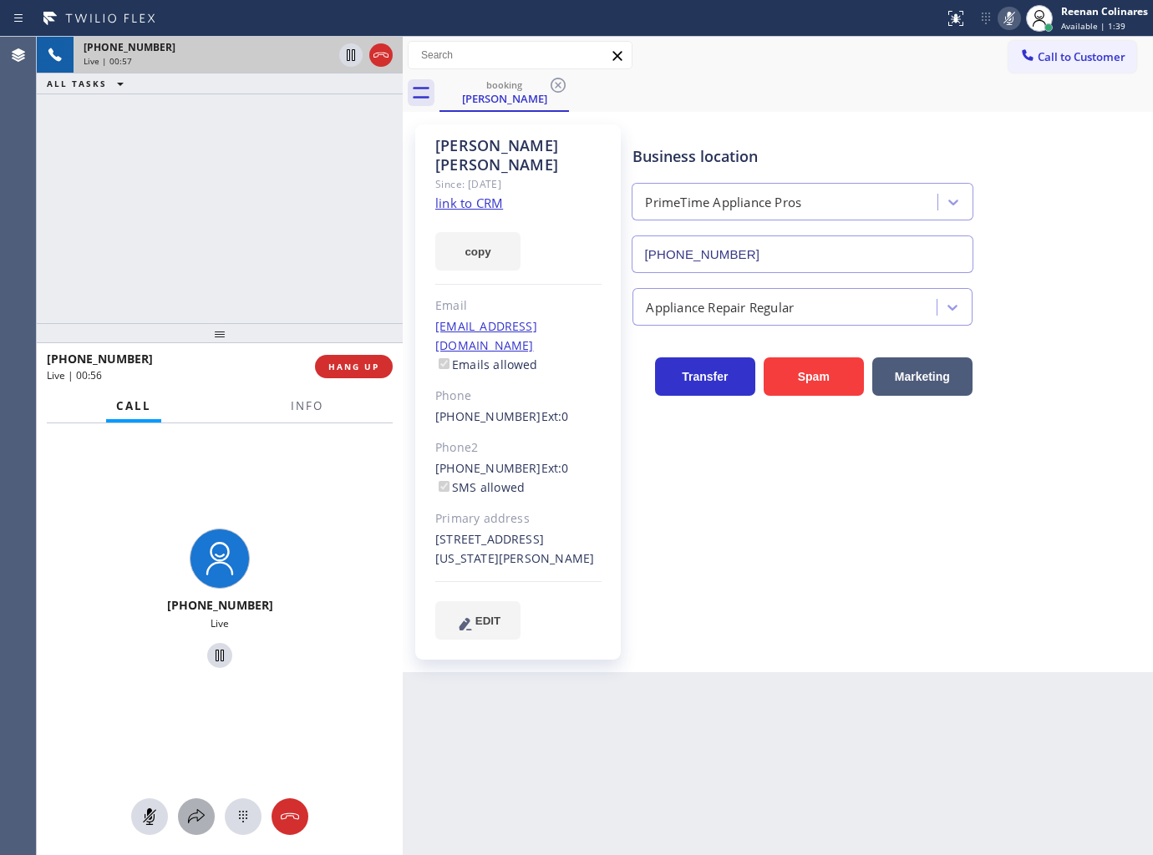
click at [195, 823] on icon at bounding box center [196, 817] width 20 height 20
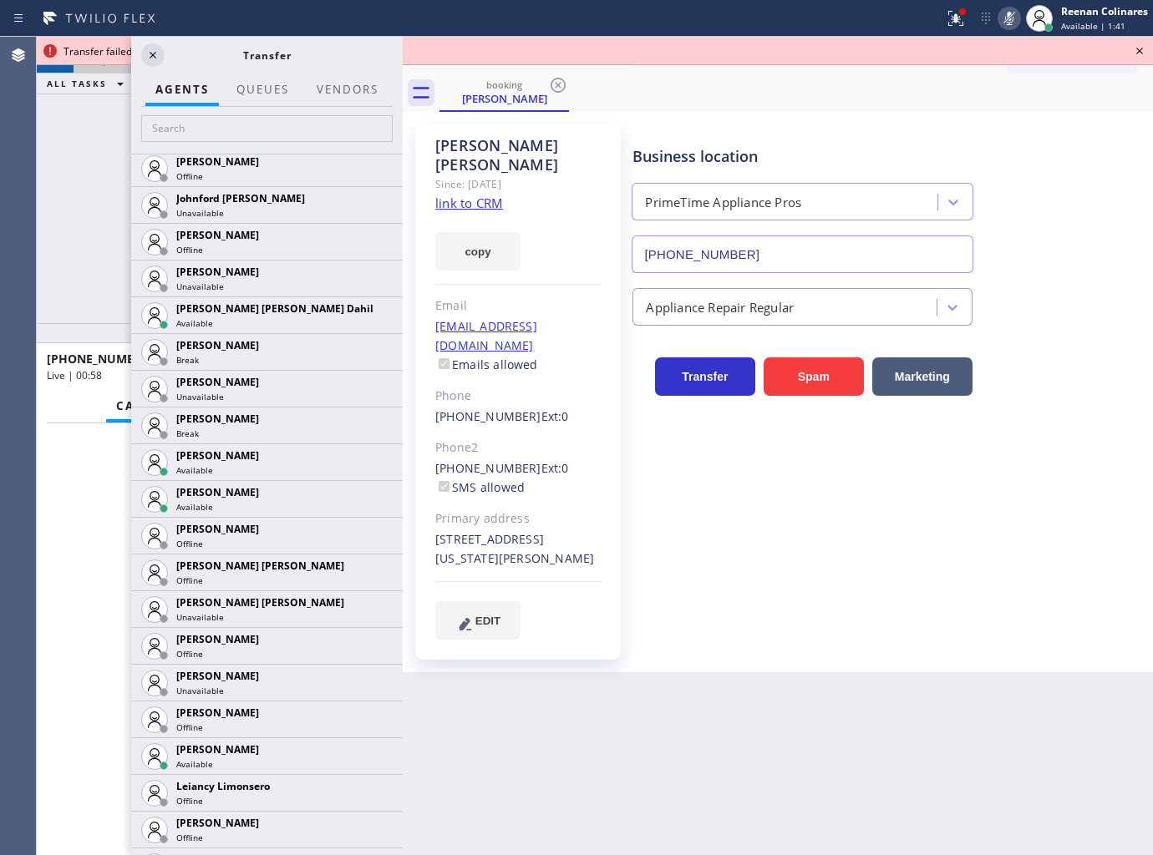
scroll to position [1873, 0]
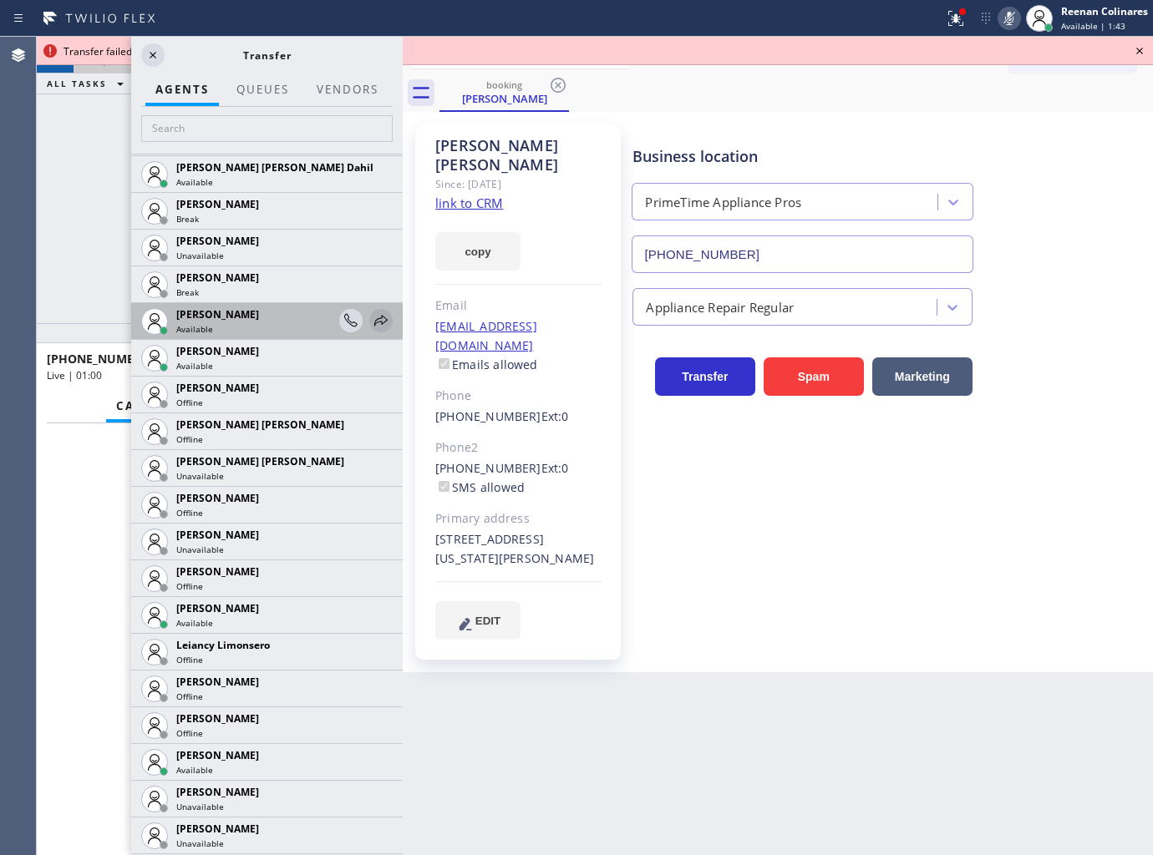
click at [371, 318] on icon at bounding box center [381, 321] width 20 height 20
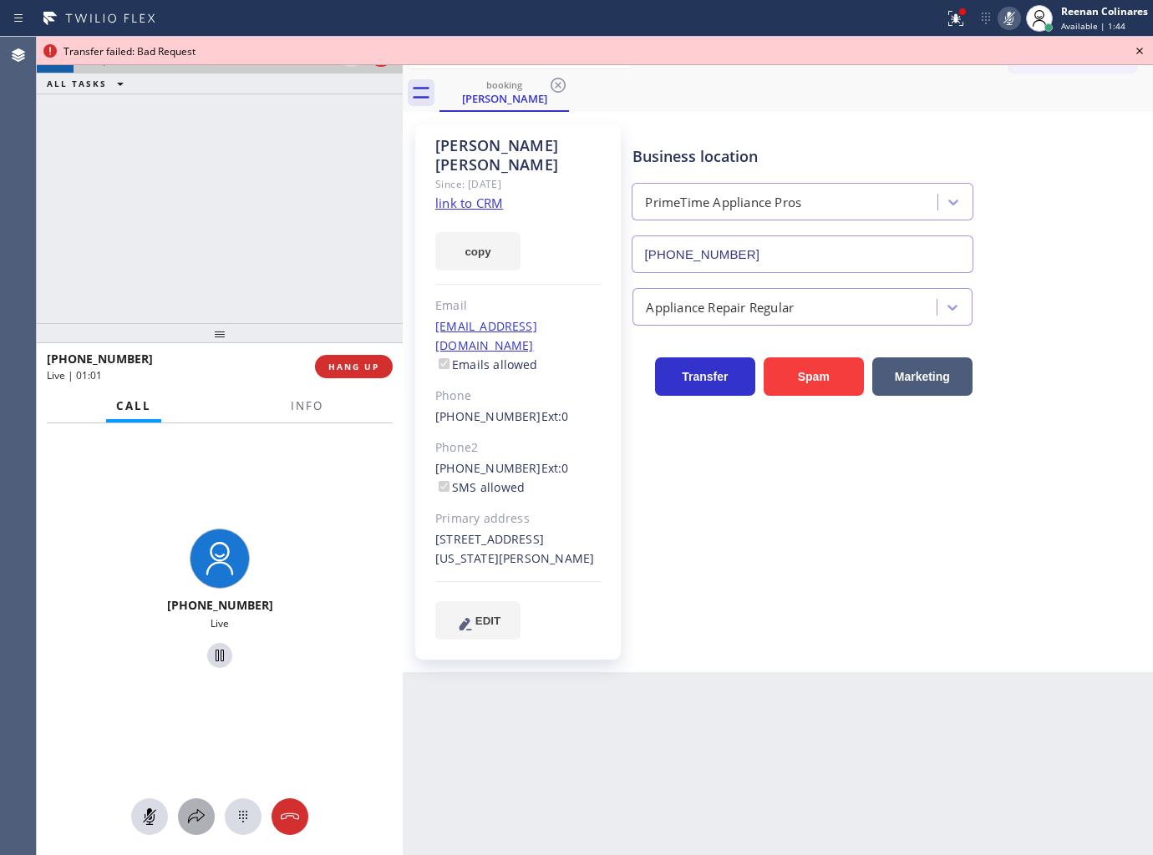
click at [195, 811] on icon at bounding box center [196, 817] width 20 height 20
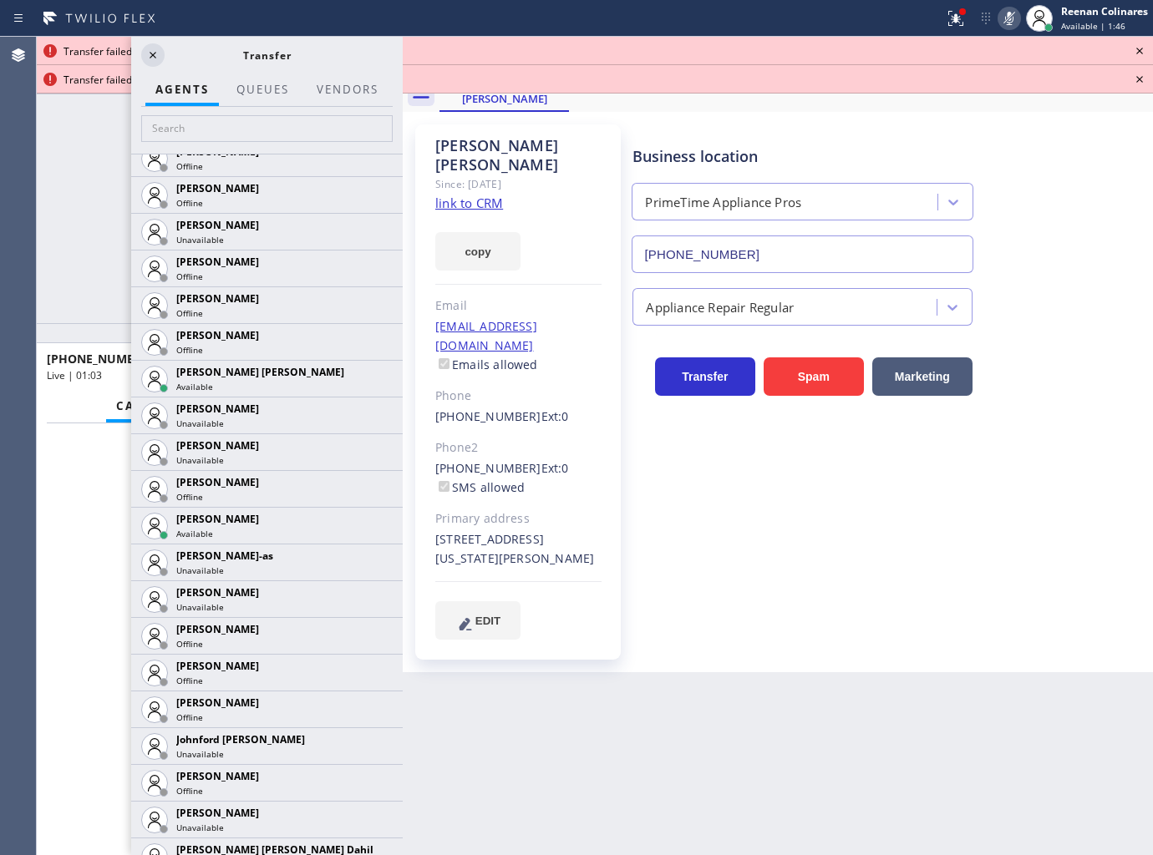
scroll to position [1207, 0]
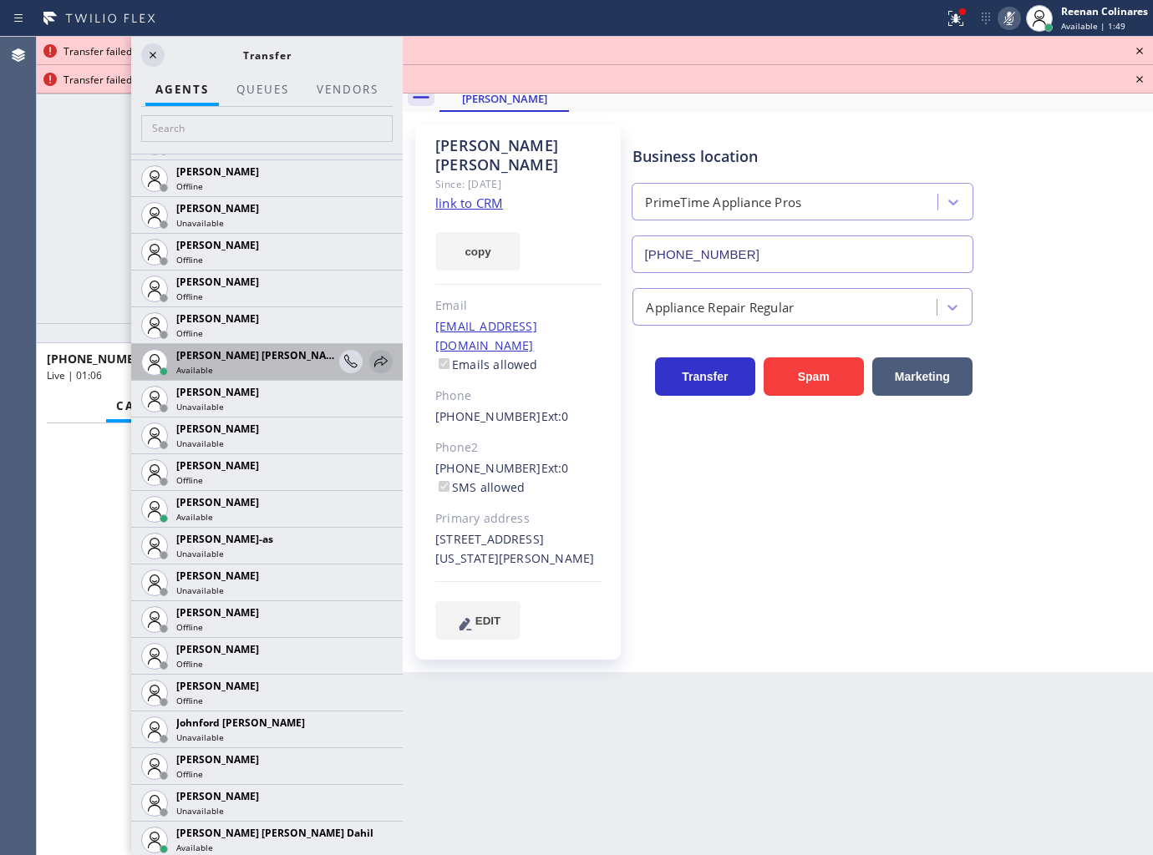
click at [371, 363] on icon at bounding box center [381, 362] width 20 height 20
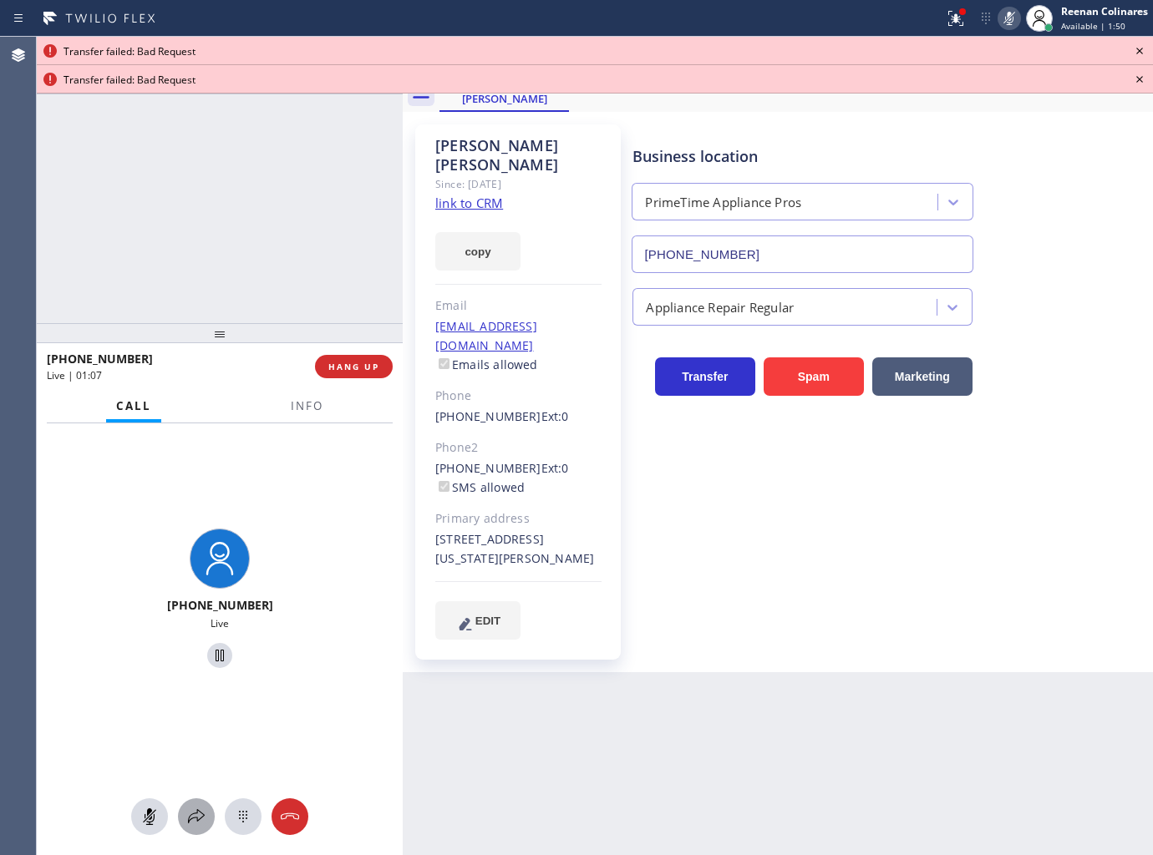
click at [201, 817] on icon at bounding box center [196, 817] width 20 height 20
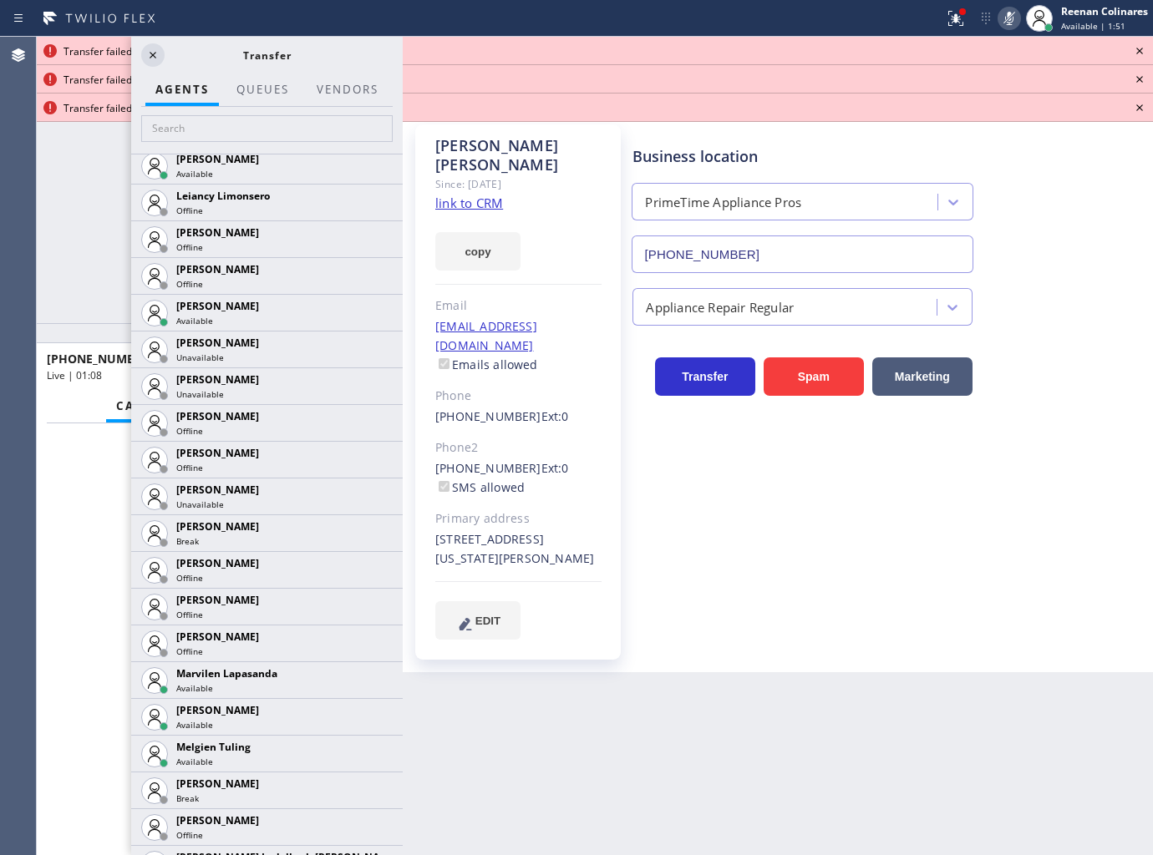
scroll to position [2441, 0]
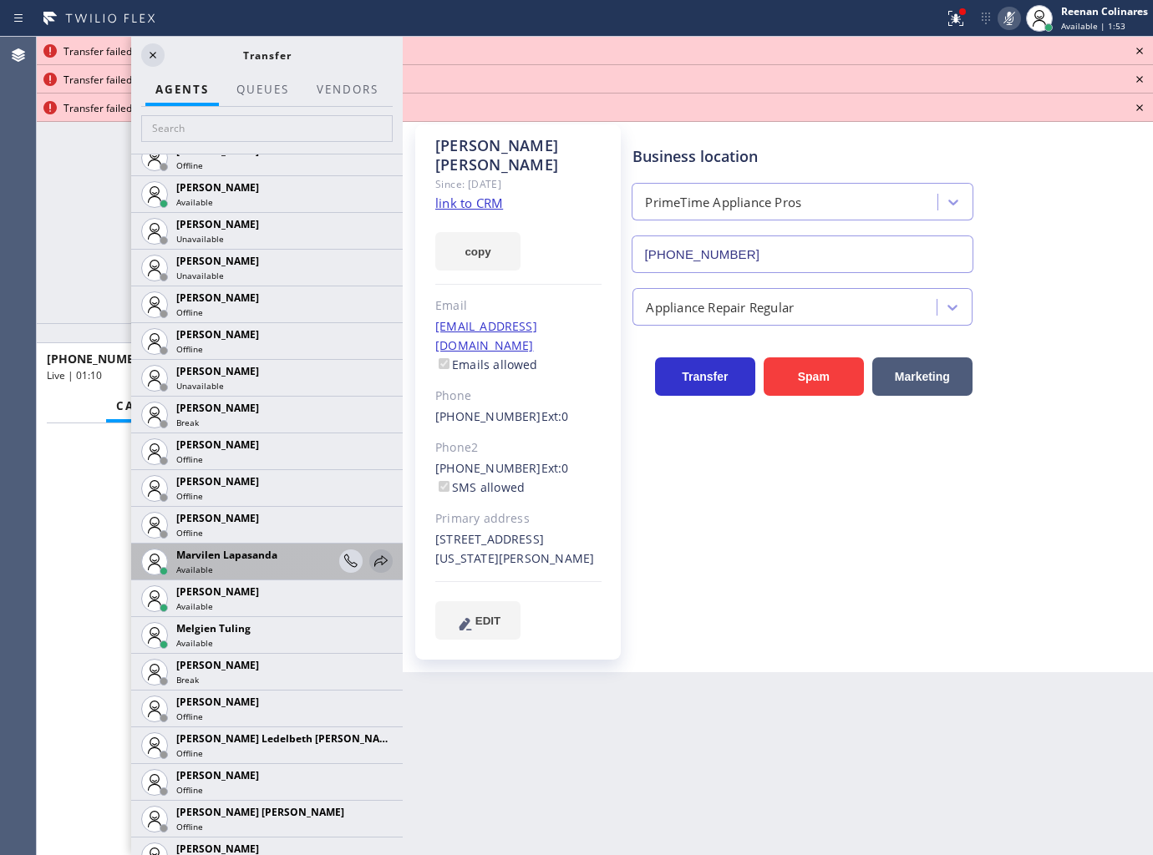
click at [371, 560] on icon at bounding box center [381, 561] width 20 height 20
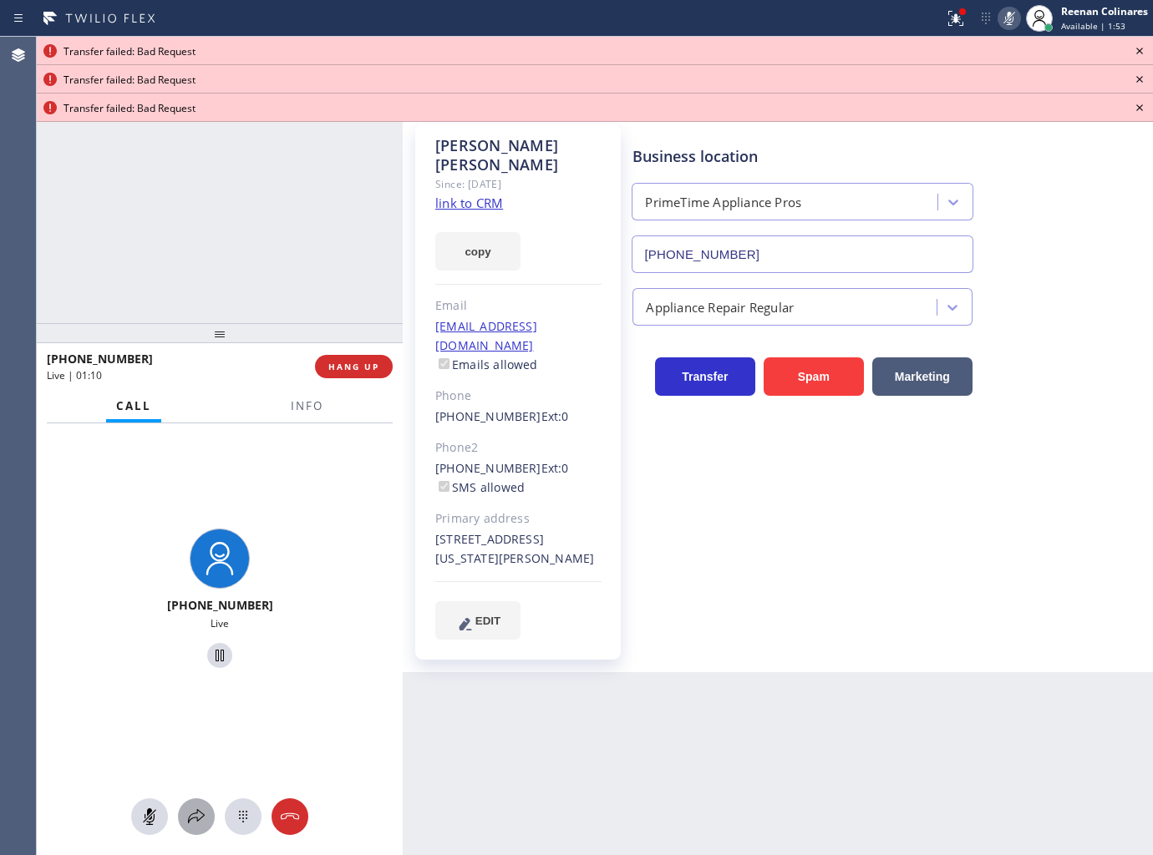
click at [192, 824] on icon at bounding box center [196, 817] width 20 height 20
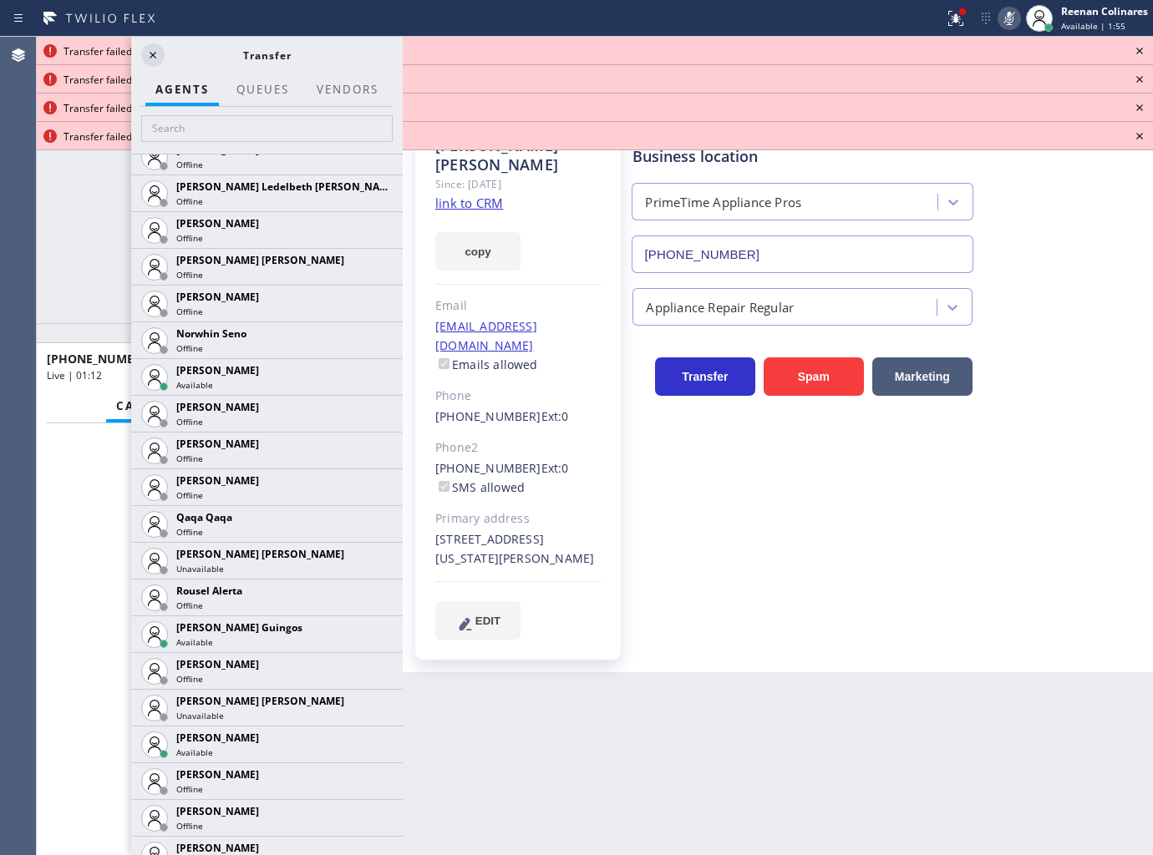
scroll to position [3113, 0]
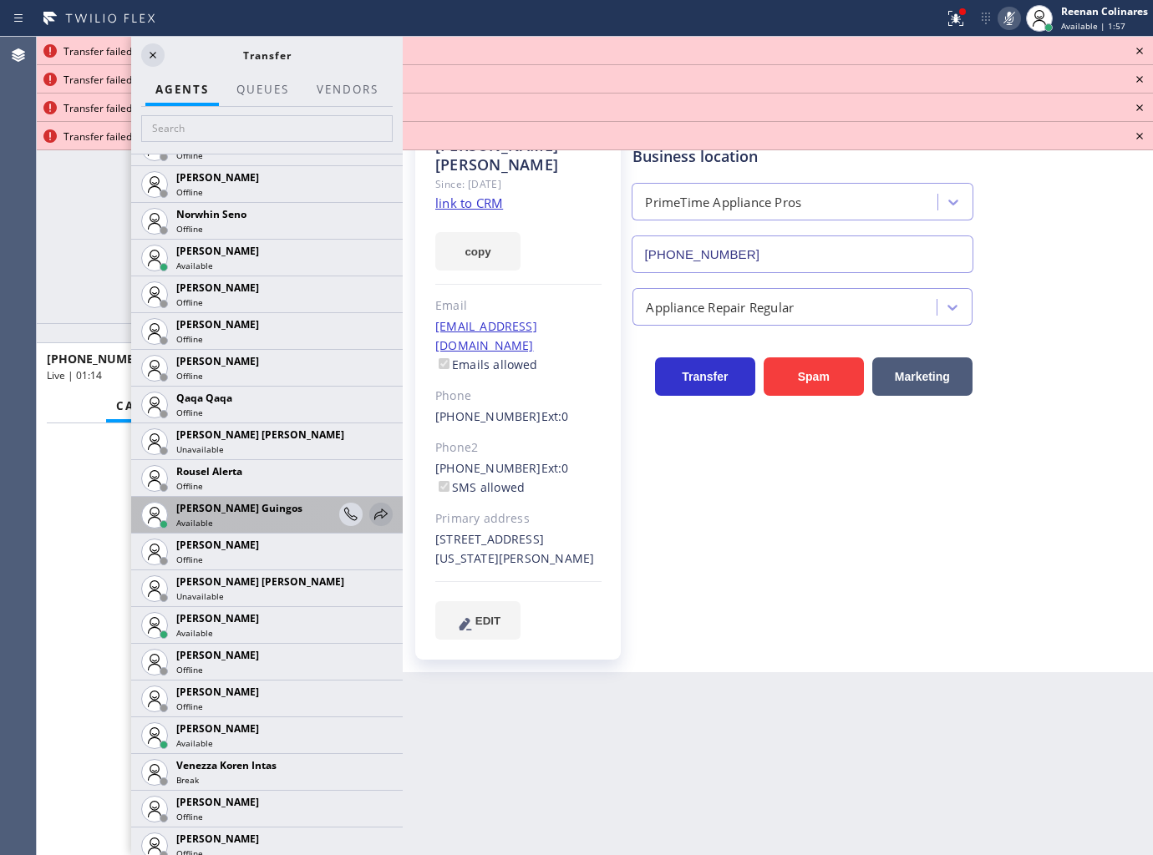
click at [371, 512] on icon at bounding box center [381, 515] width 20 height 20
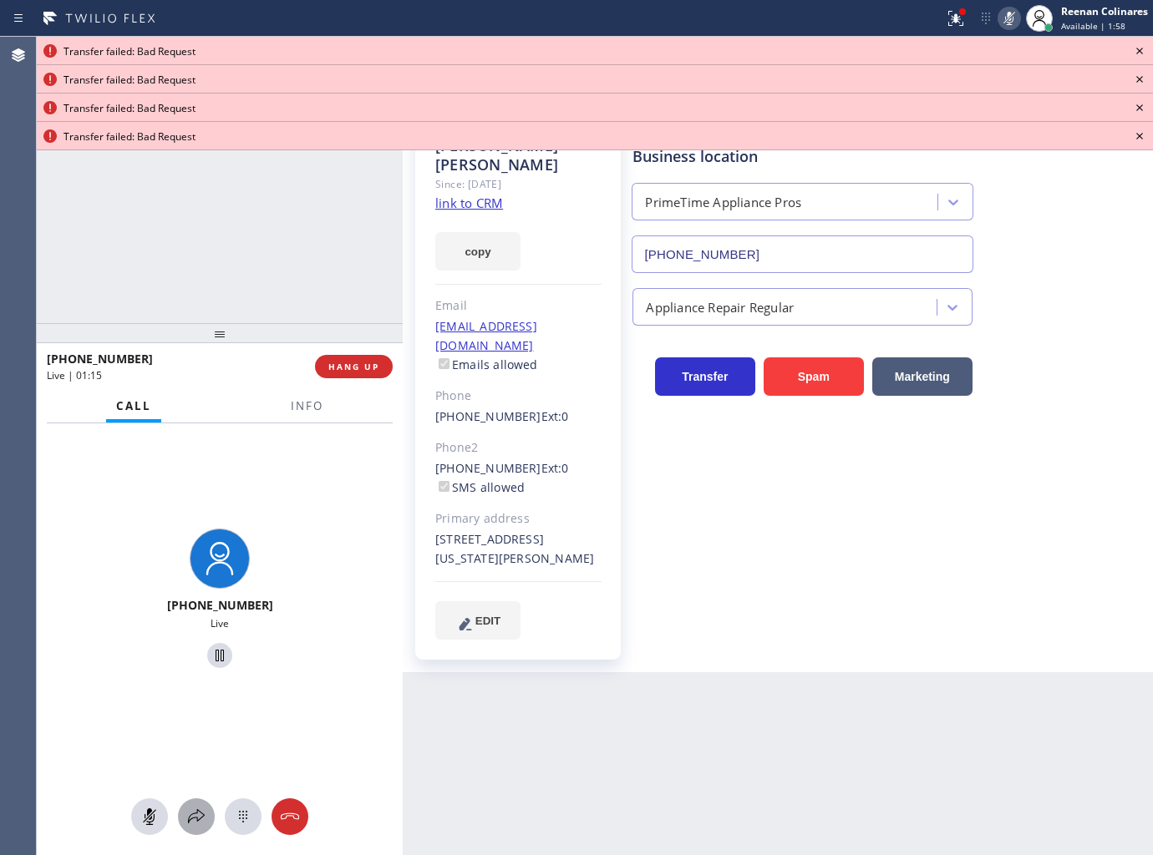
click at [194, 817] on icon at bounding box center [196, 817] width 20 height 20
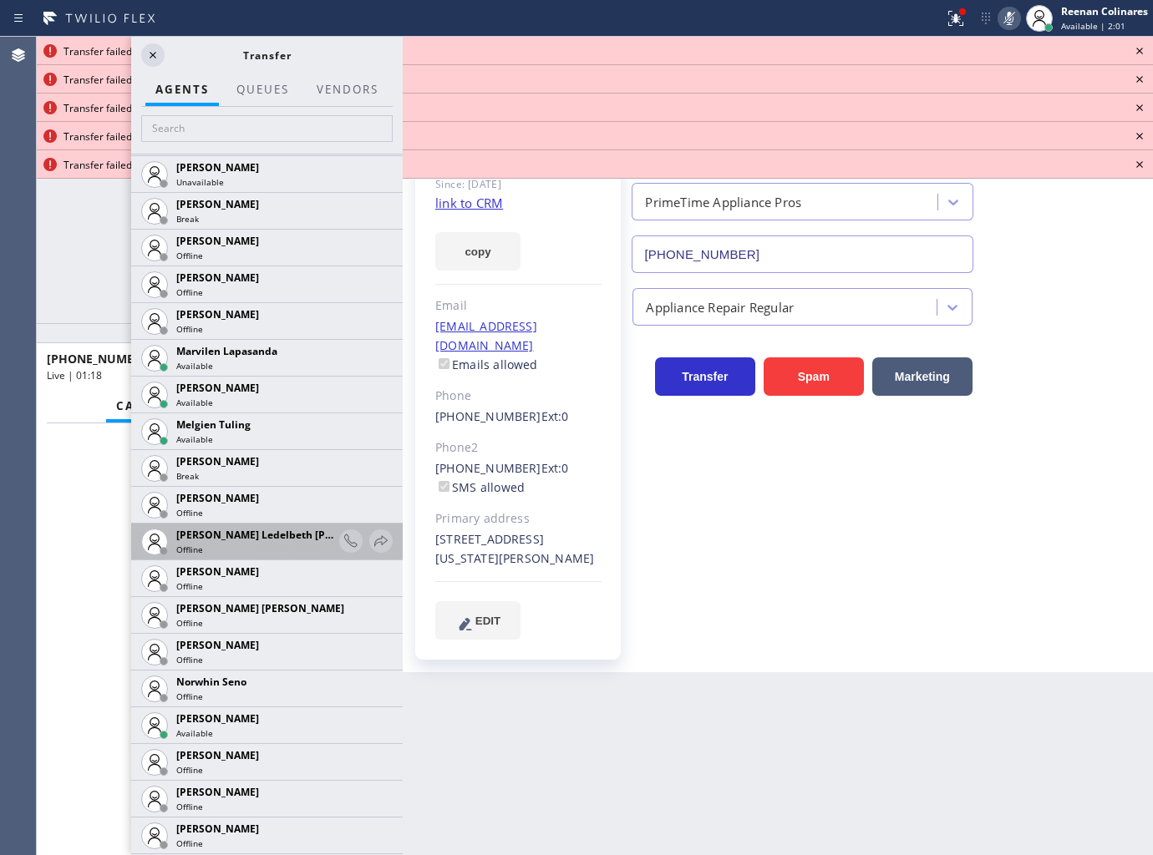
scroll to position [2640, 0]
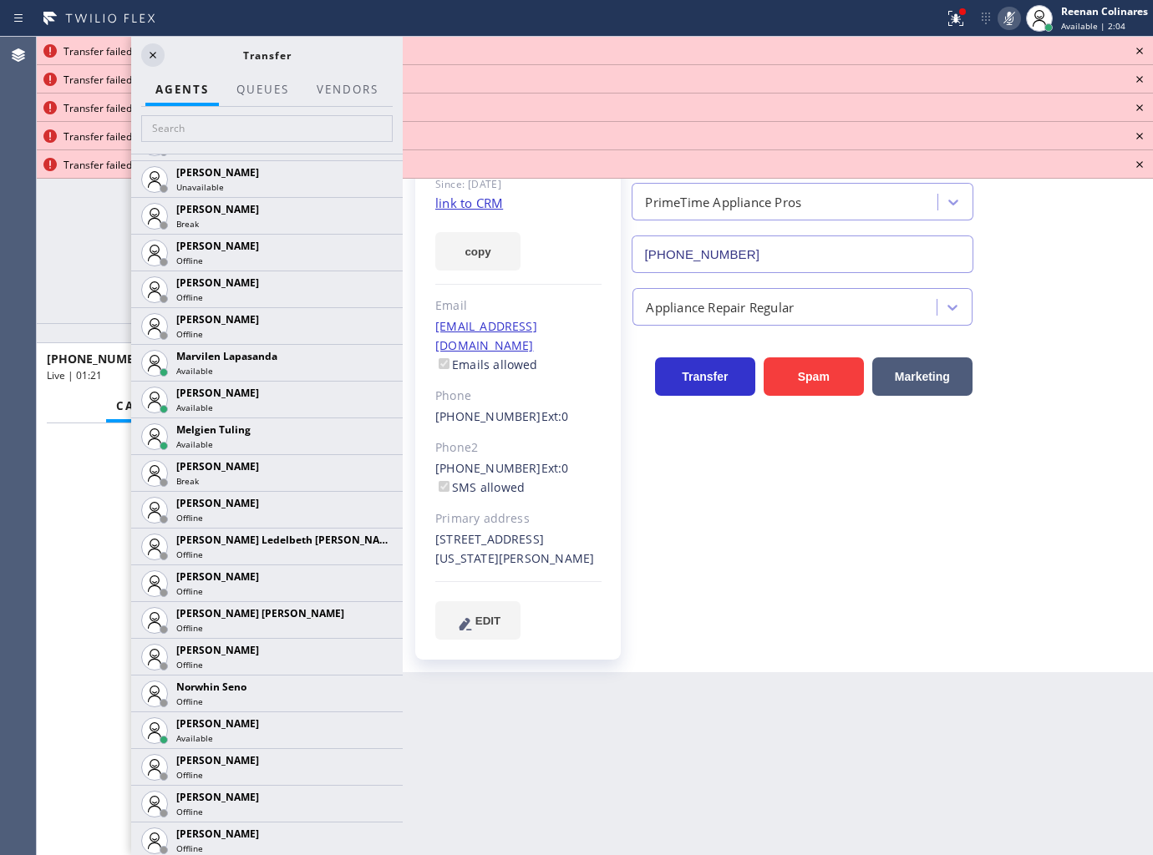
click at [0, 0] on icon at bounding box center [0, 0] width 0 height 0
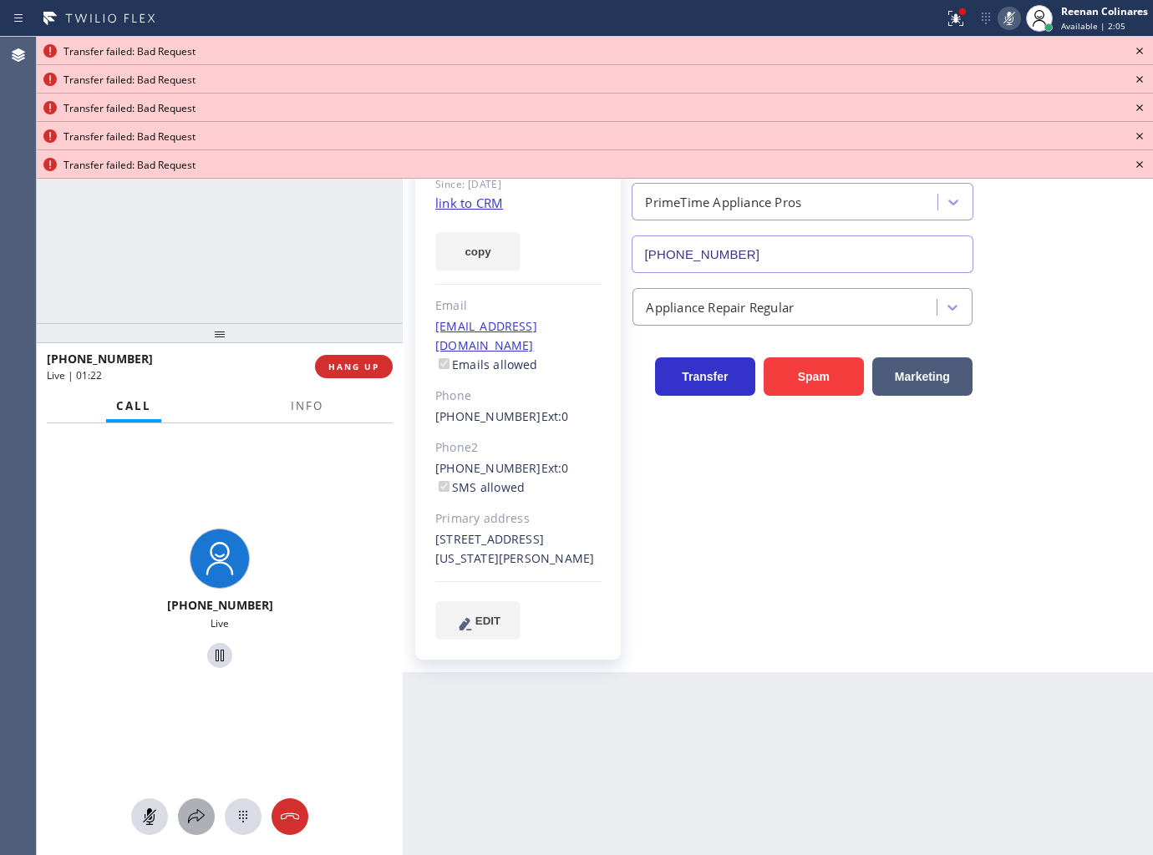
click at [198, 813] on icon at bounding box center [196, 817] width 20 height 20
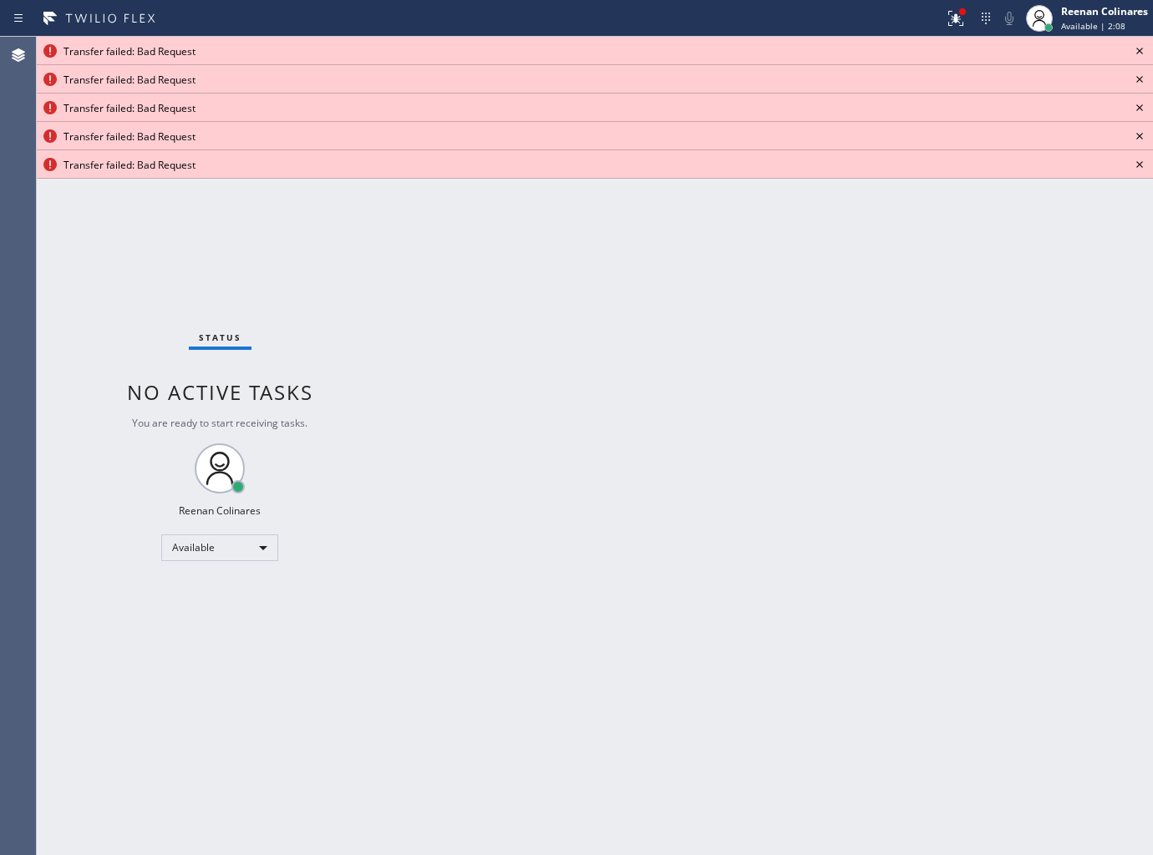
drag, startPoint x: 1050, startPoint y: 311, endPoint x: 1021, endPoint y: 139, distance: 174.6
click at [1043, 294] on div "Back to Dashboard Change Sender ID Customers Technicians Select a contact Outbo…" at bounding box center [778, 446] width 750 height 819
click at [1137, 48] on icon at bounding box center [1140, 51] width 20 height 20
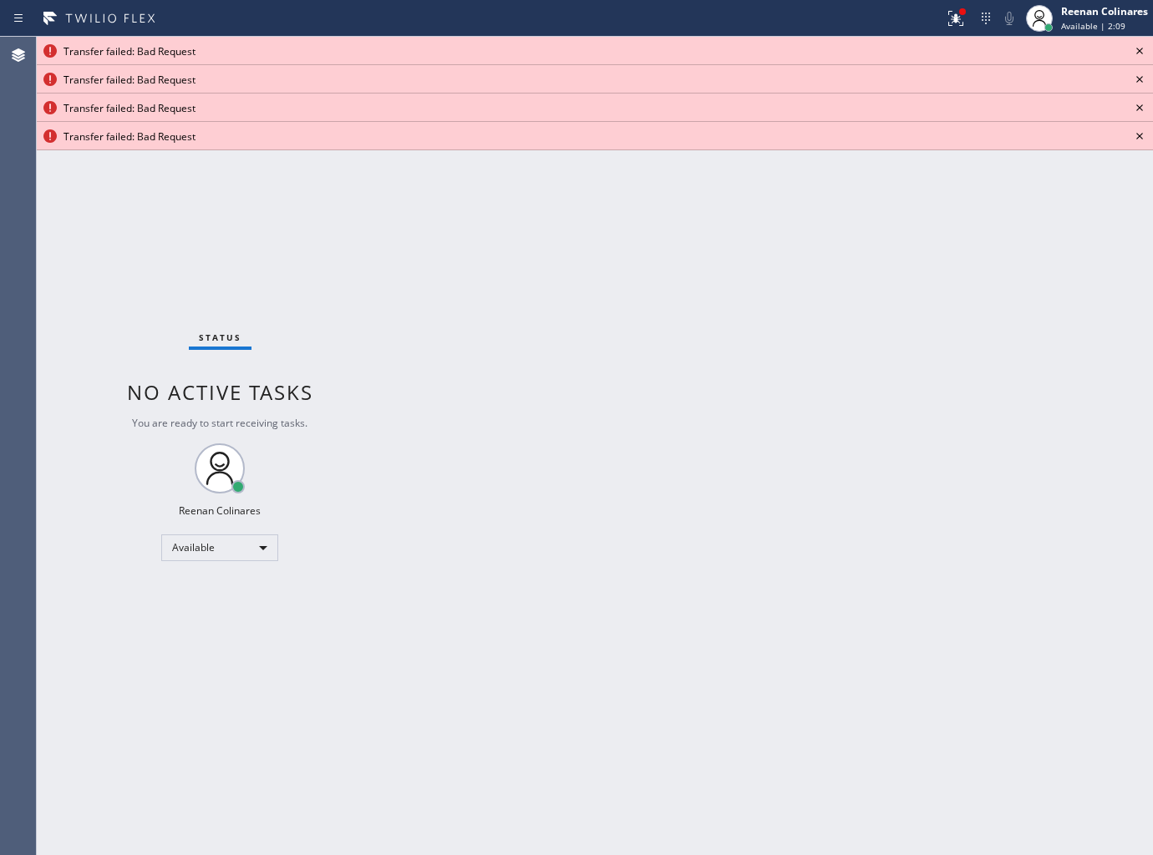
click at [1137, 48] on icon at bounding box center [1139, 51] width 7 height 7
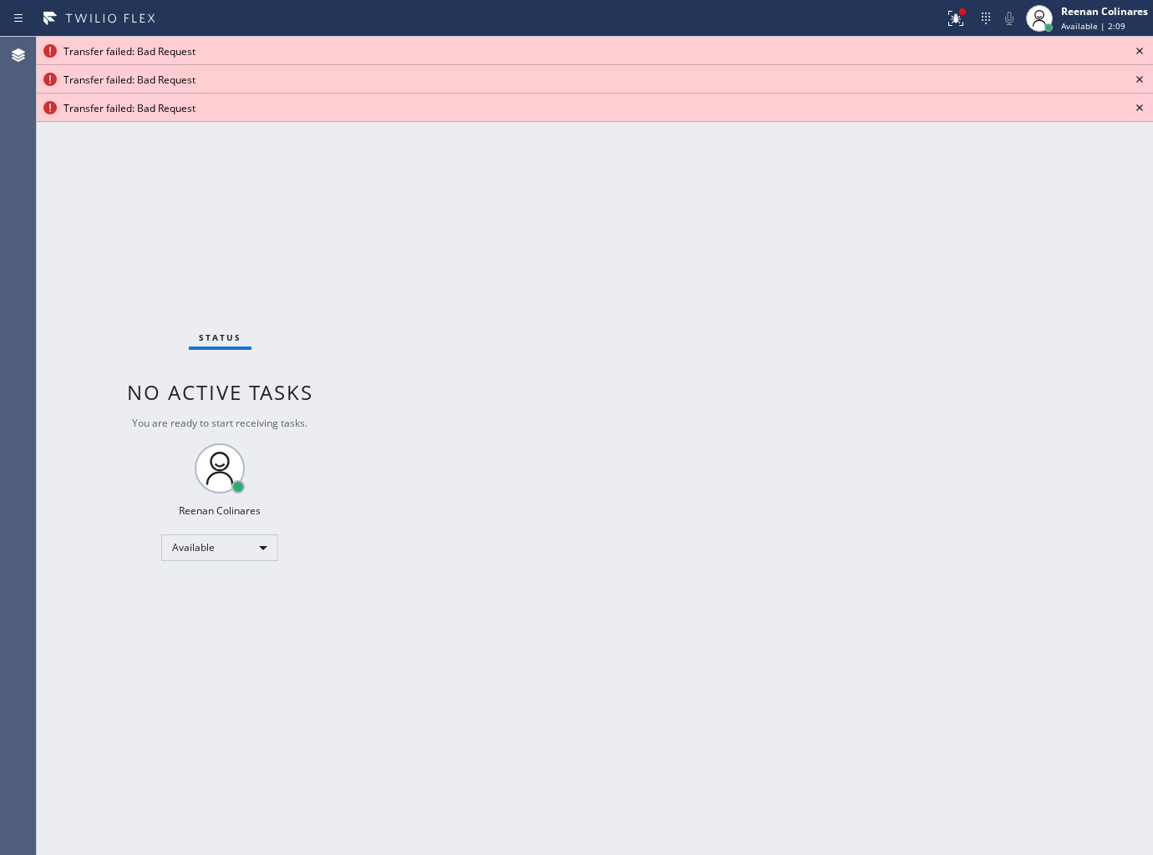
click at [1137, 48] on icon at bounding box center [1139, 51] width 7 height 7
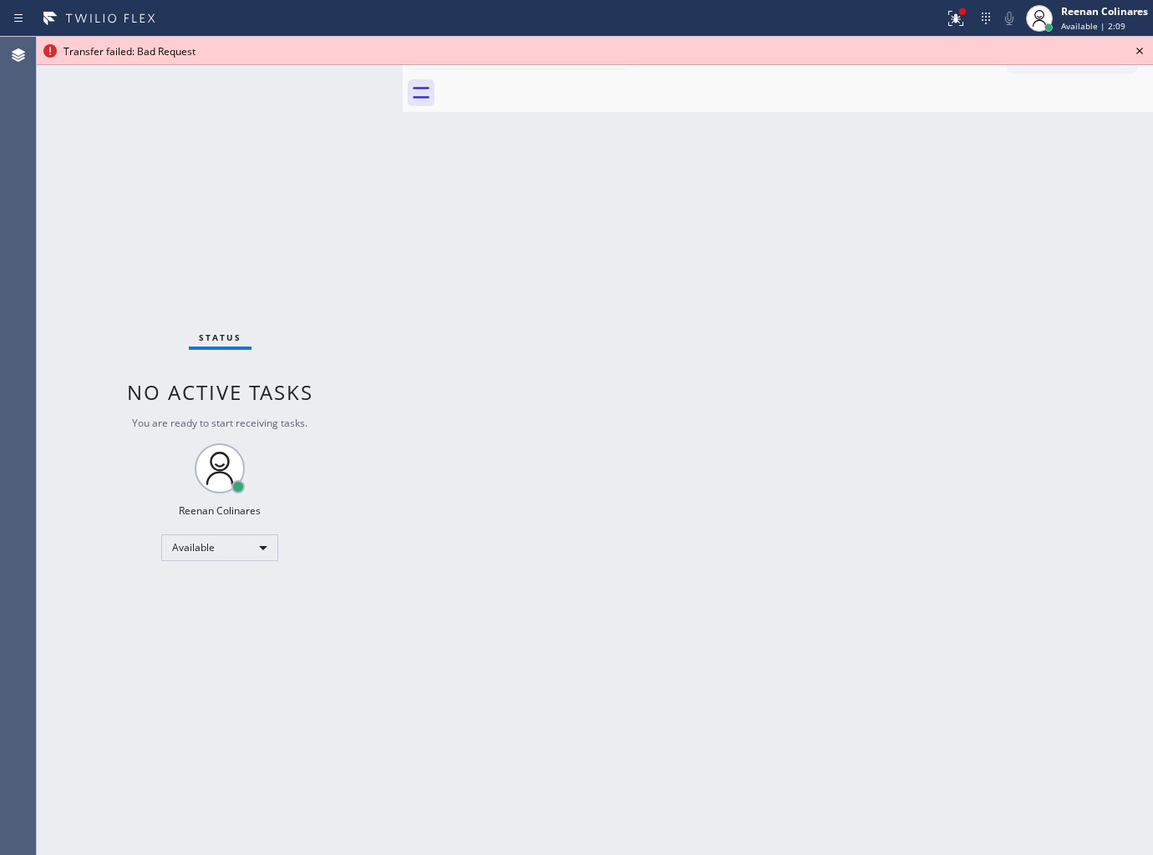
click at [1137, 48] on icon at bounding box center [1139, 51] width 7 height 7
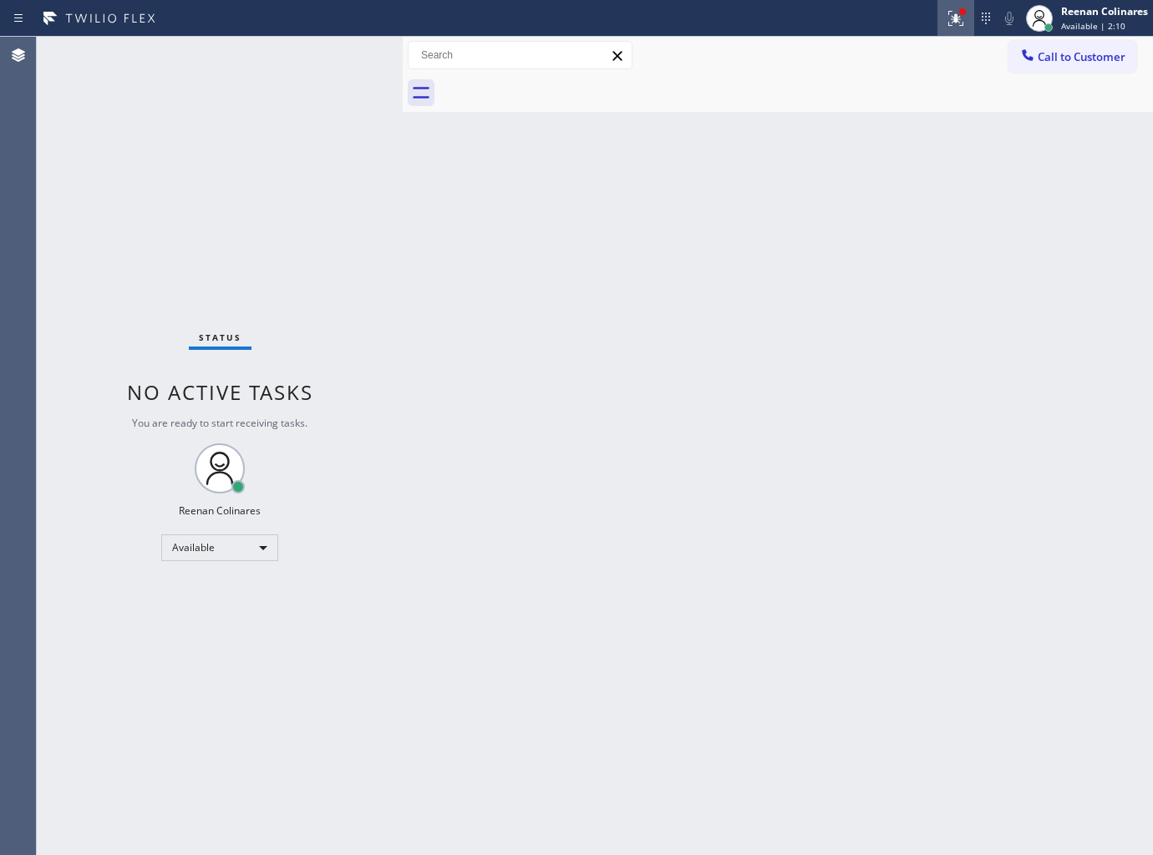
click at [946, 19] on icon at bounding box center [956, 18] width 20 height 20
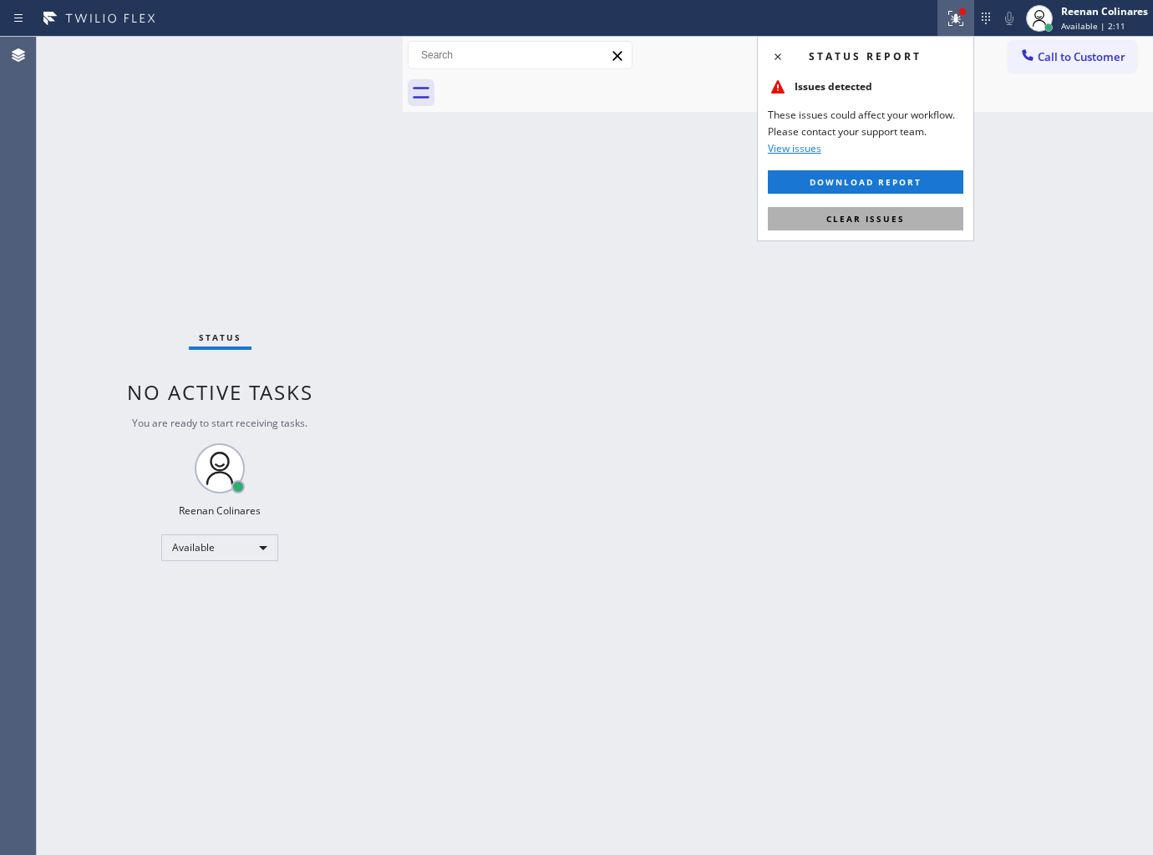
click at [911, 218] on button "Clear issues" at bounding box center [865, 218] width 195 height 23
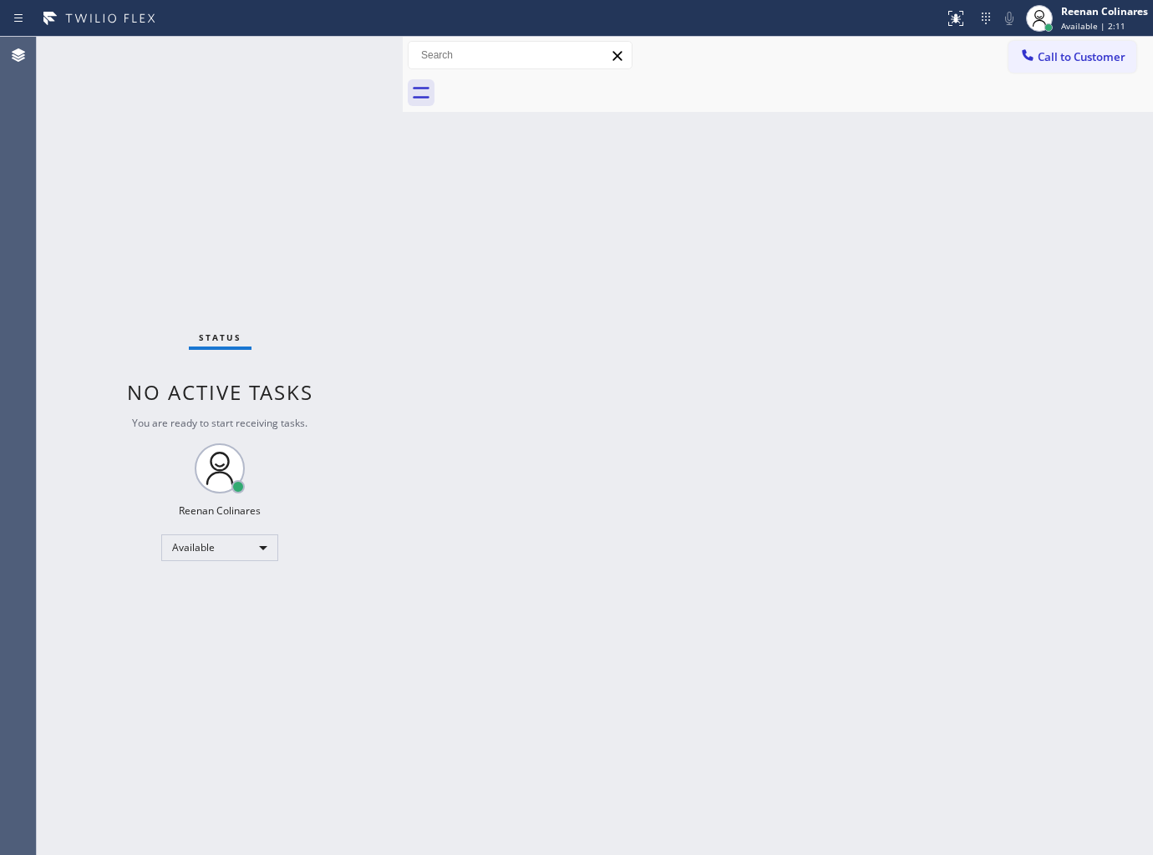
drag, startPoint x: 781, startPoint y: 274, endPoint x: 755, endPoint y: 294, distance: 32.8
click at [781, 277] on div "Back to Dashboard Change Sender ID Customers Technicians Select a contact Outbo…" at bounding box center [778, 446] width 750 height 819
click at [682, 357] on div "Back to Dashboard Change Sender ID Customers Technicians Select a contact Outbo…" at bounding box center [778, 446] width 750 height 819
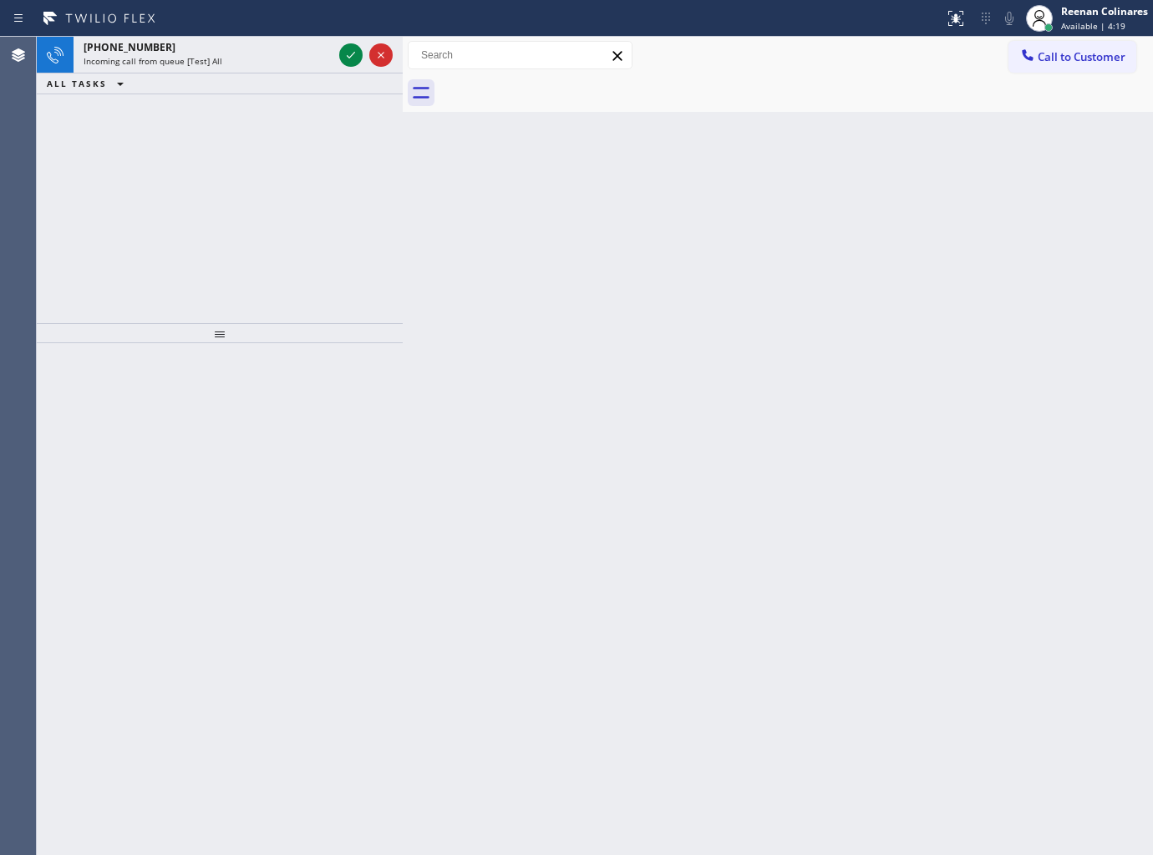
click at [256, 107] on div "+18028057717 Incoming call from queue [Test] All ALL TASKS ALL TASKS ACTIVE TAS…" at bounding box center [220, 180] width 366 height 287
click at [257, 57] on div "Incoming call from queue [Test] All" at bounding box center [208, 61] width 249 height 12
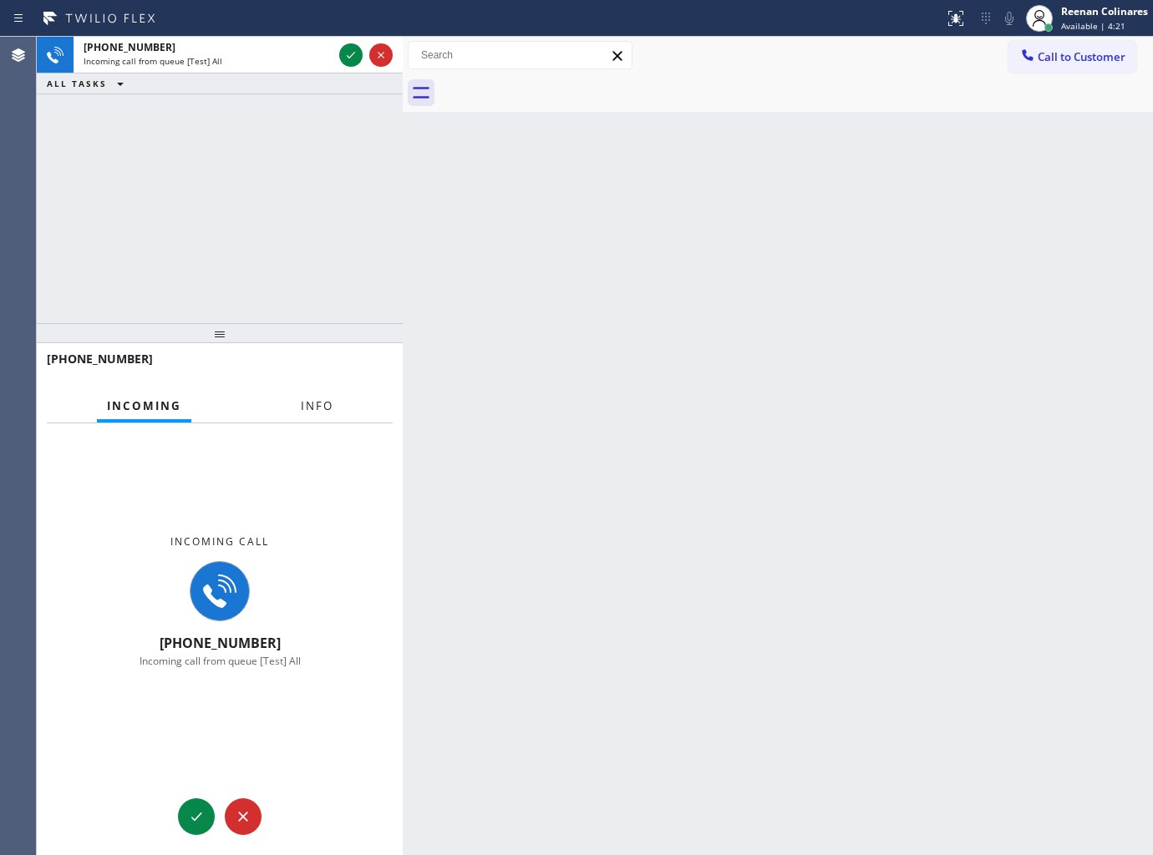
click at [320, 408] on span "Info" at bounding box center [317, 406] width 33 height 15
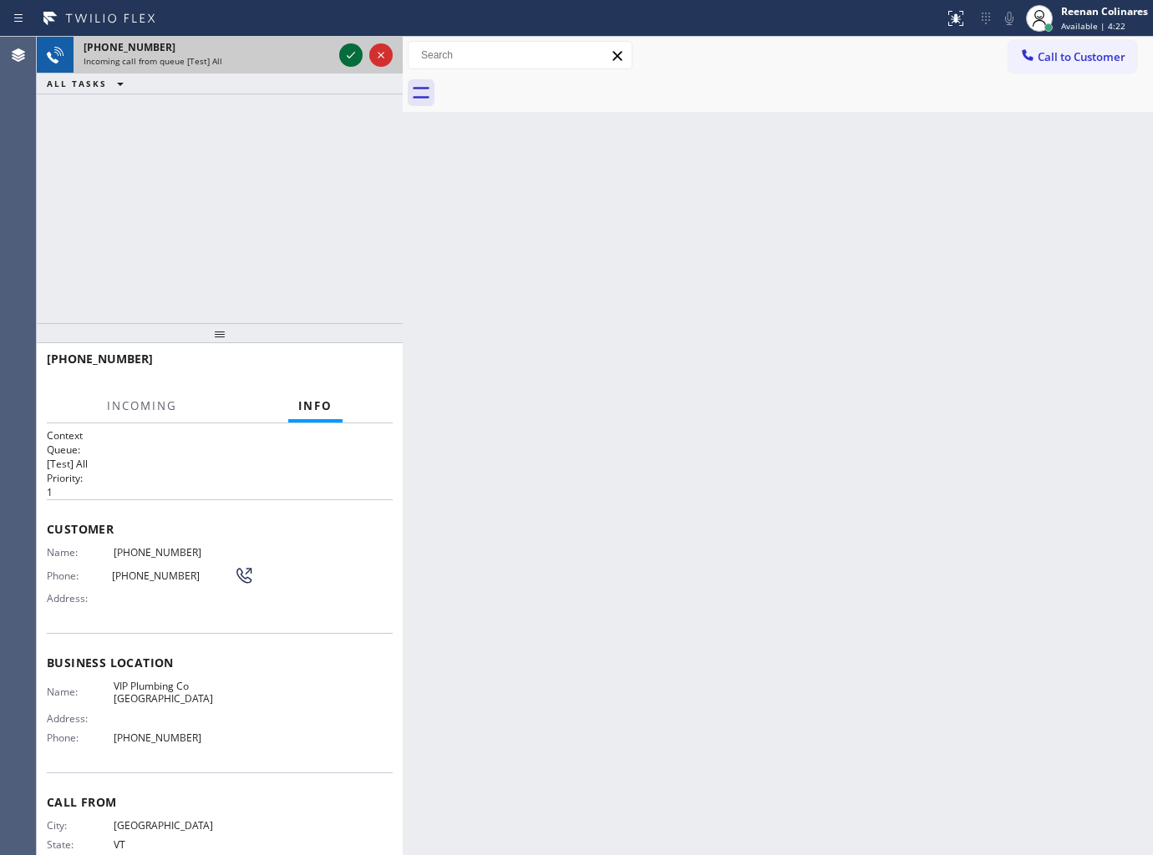
click at [347, 58] on icon at bounding box center [351, 55] width 20 height 20
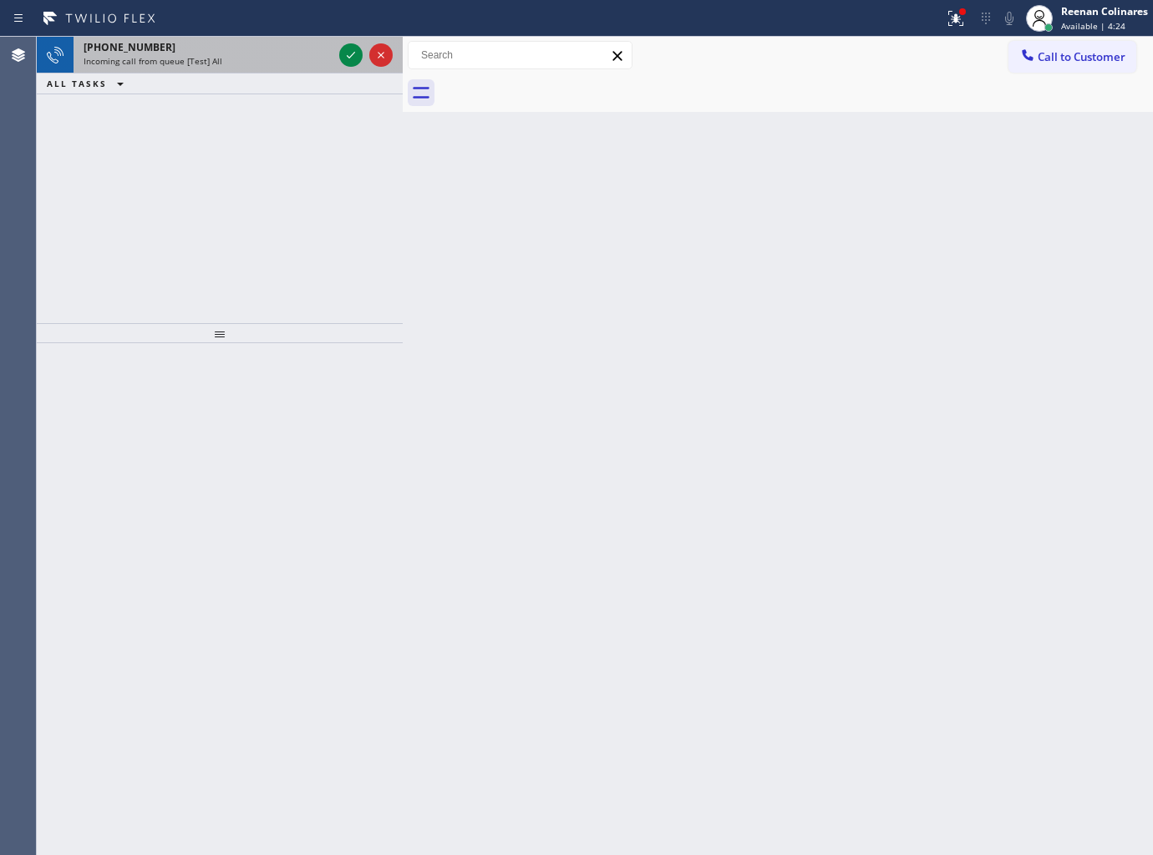
click at [284, 53] on div "+18028057717" at bounding box center [208, 47] width 249 height 14
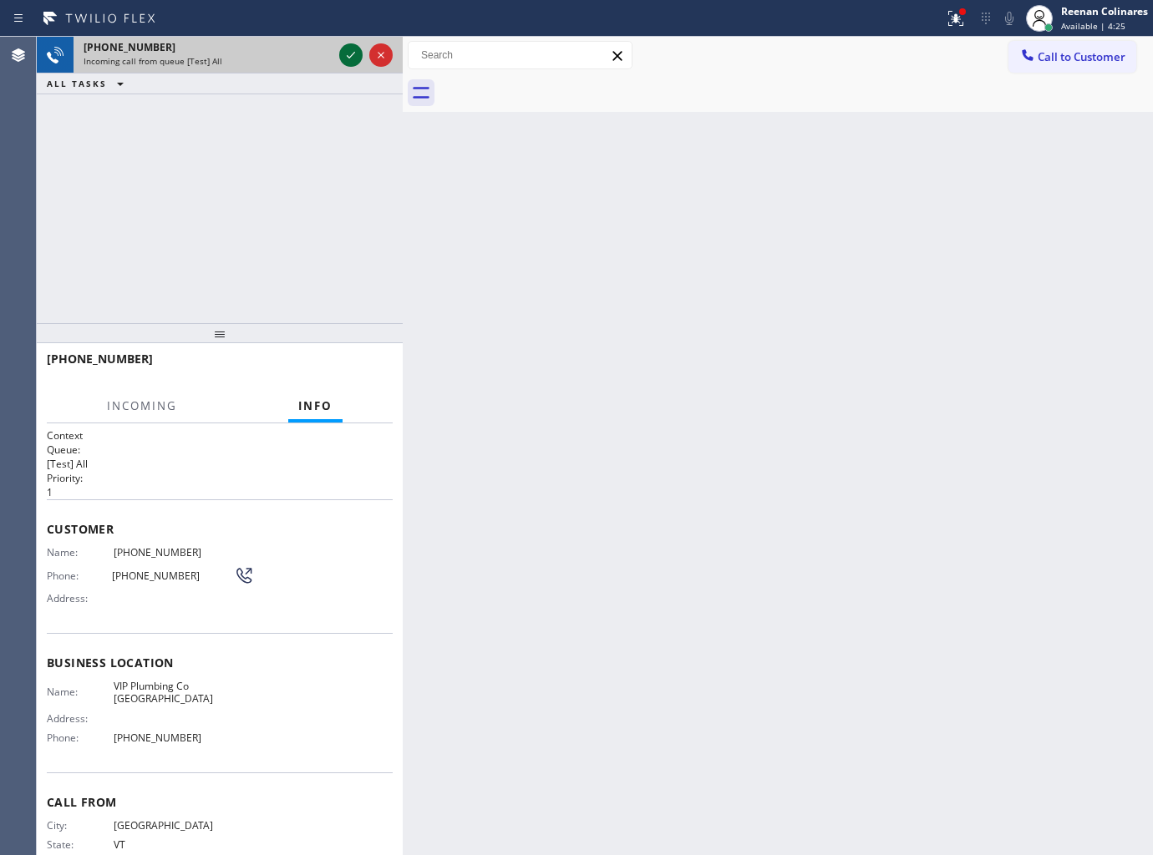
click at [344, 53] on icon at bounding box center [351, 55] width 20 height 20
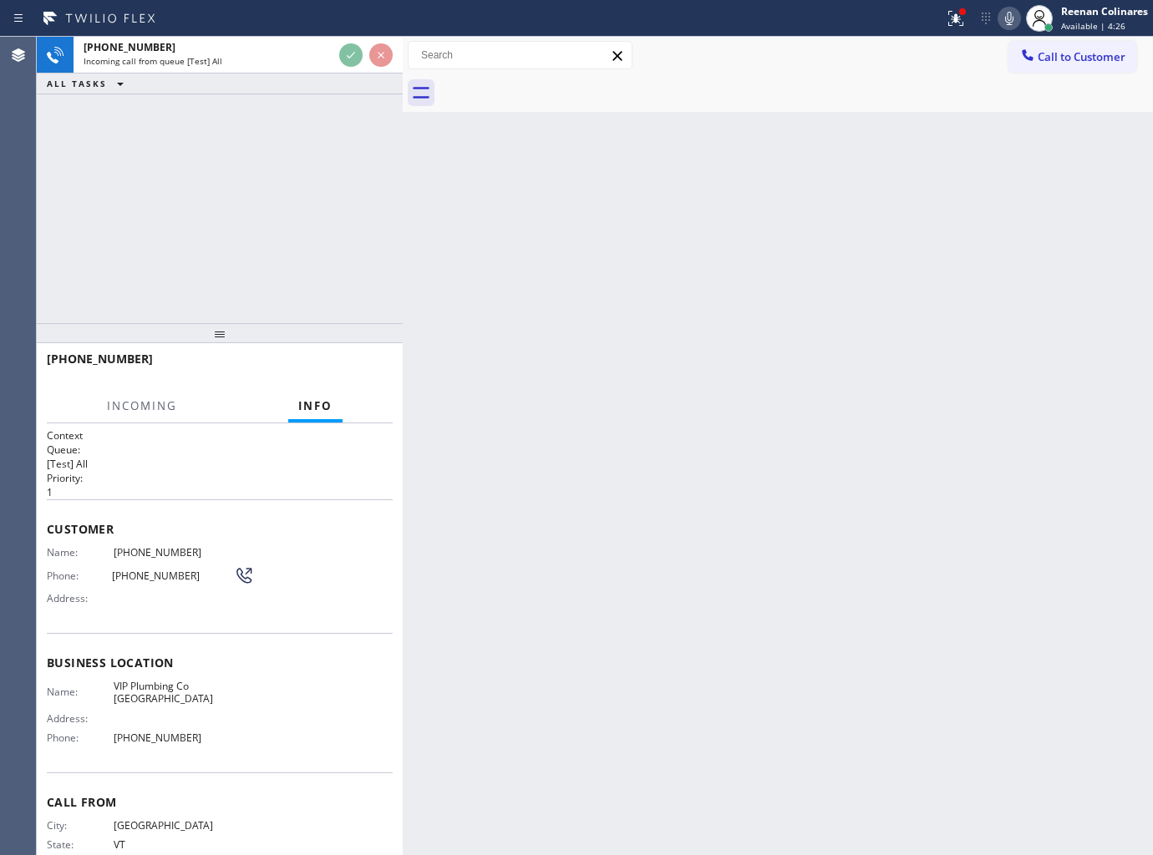
click at [954, 18] on icon at bounding box center [953, 17] width 10 height 12
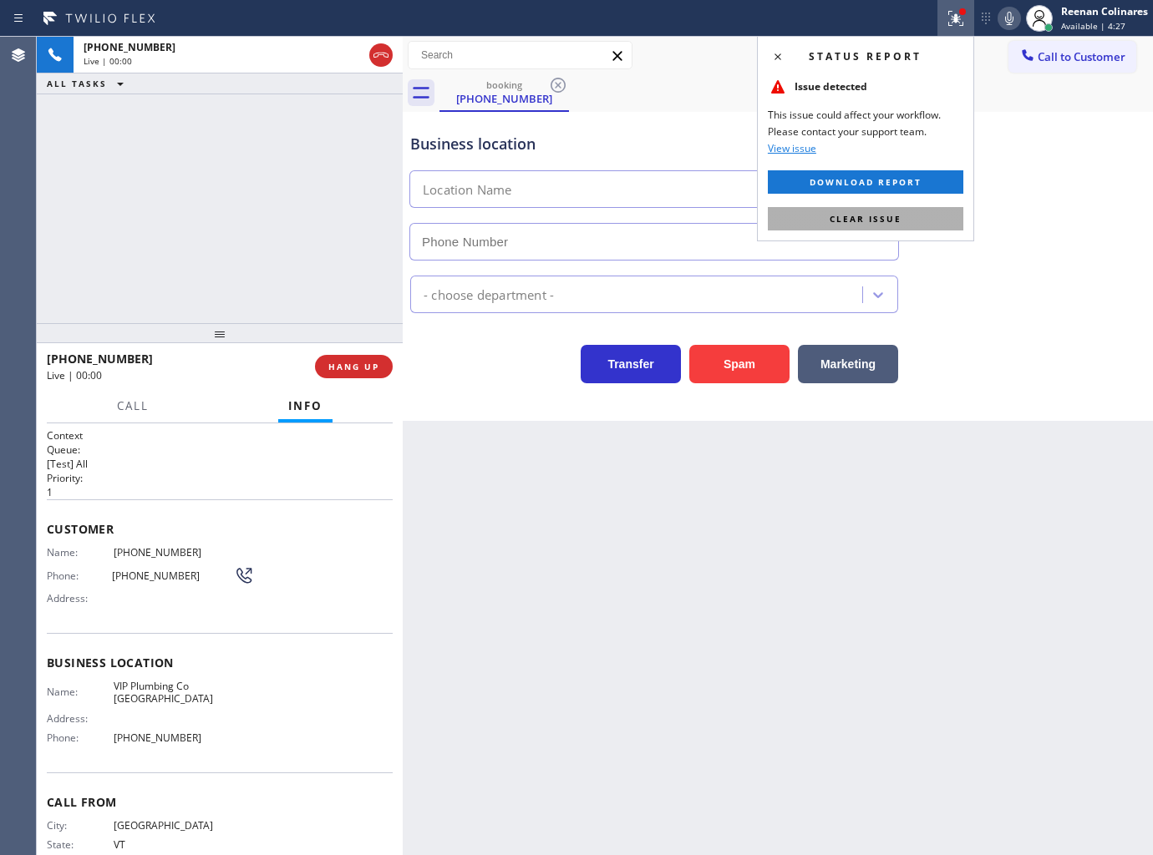
type input "(408) 458-8257"
click at [879, 219] on span "Clear issue" at bounding box center [866, 219] width 72 height 12
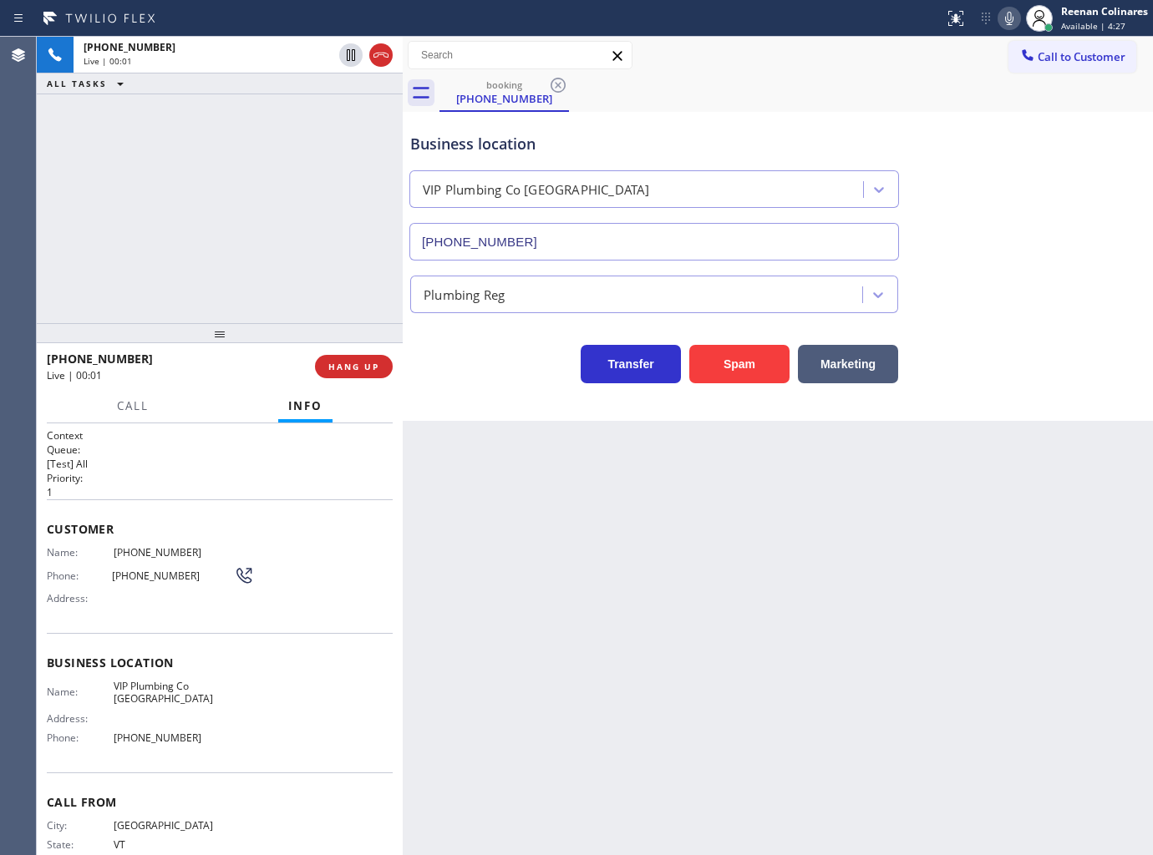
drag, startPoint x: 739, startPoint y: 376, endPoint x: 787, endPoint y: 307, distance: 83.4
click at [741, 376] on button "Spam" at bounding box center [739, 364] width 100 height 38
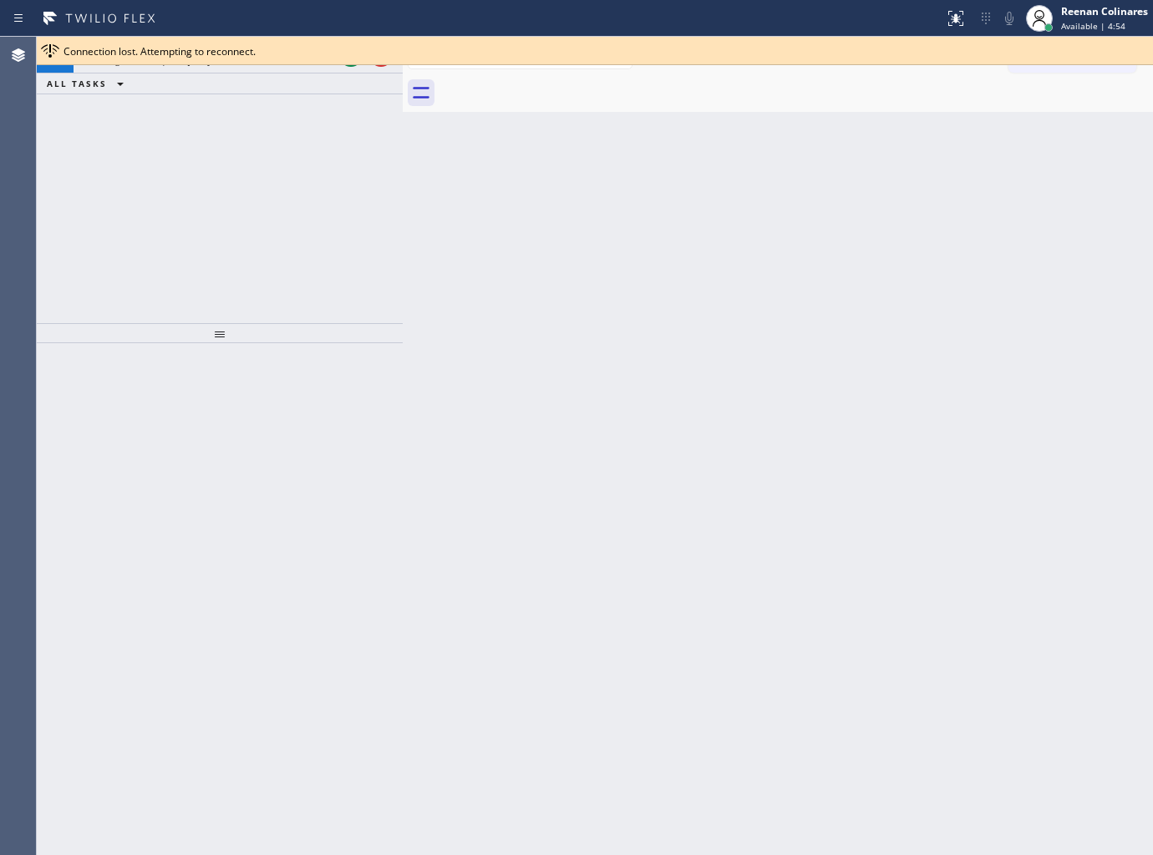
click at [265, 53] on div "Connection lost. Attempting to reconnect." at bounding box center [604, 51] width 1083 height 14
click at [272, 68] on div "+16092056559 Incoming call from queue [Test] All" at bounding box center [205, 55] width 262 height 37
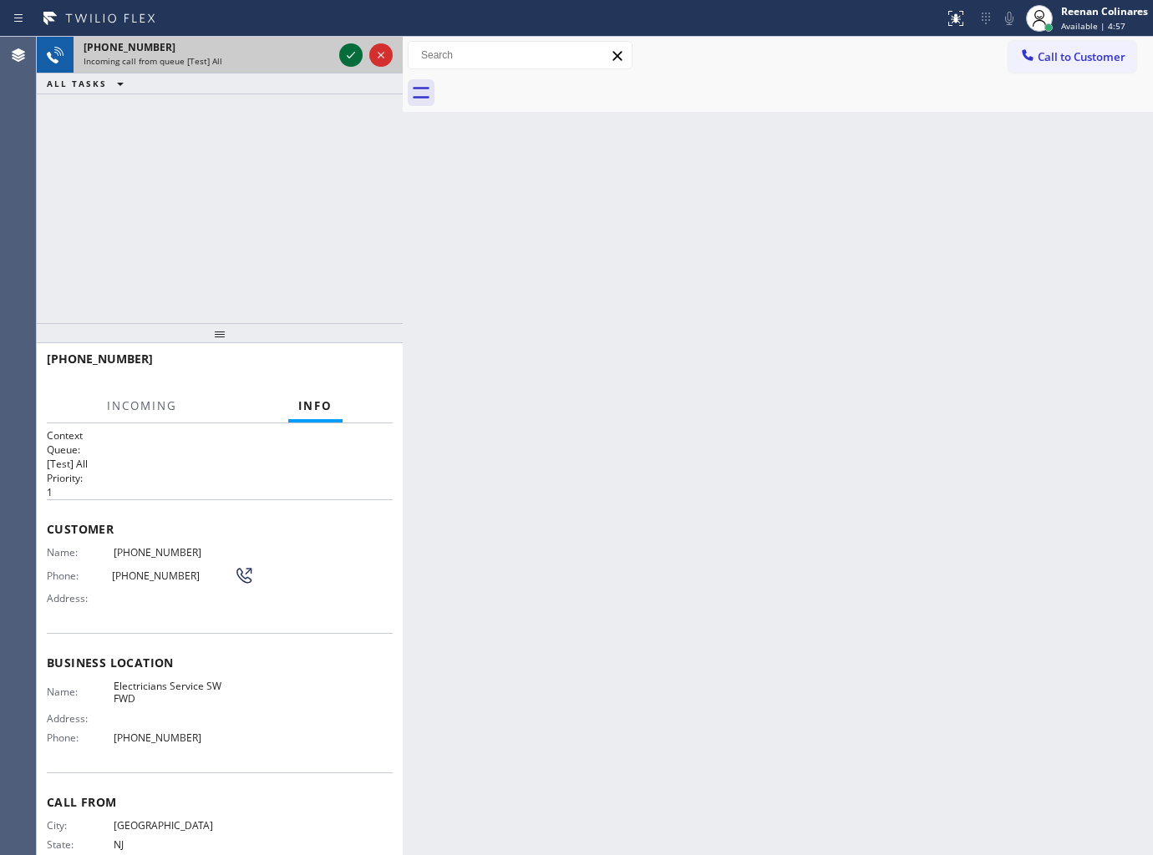
click at [348, 63] on icon at bounding box center [351, 55] width 20 height 20
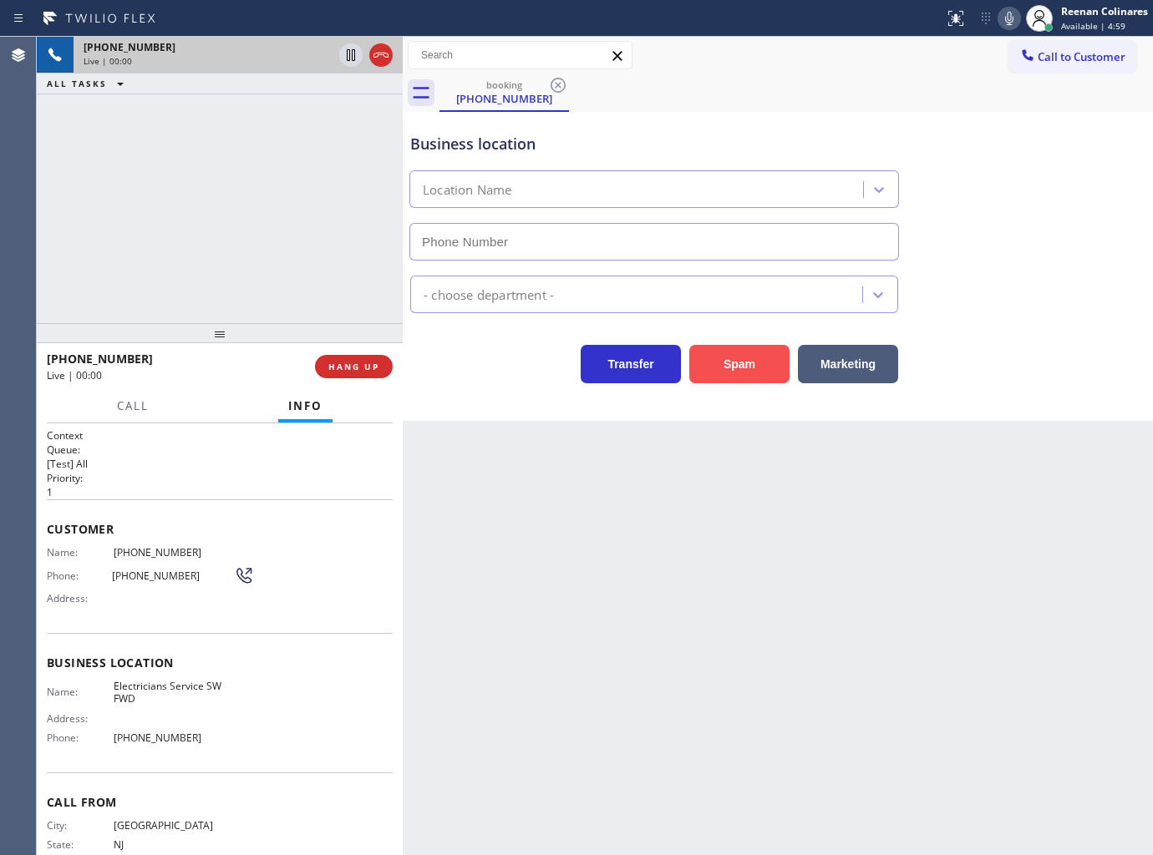
type input "[PHONE_NUMBER]"
click at [714, 371] on button "Spam" at bounding box center [739, 364] width 100 height 38
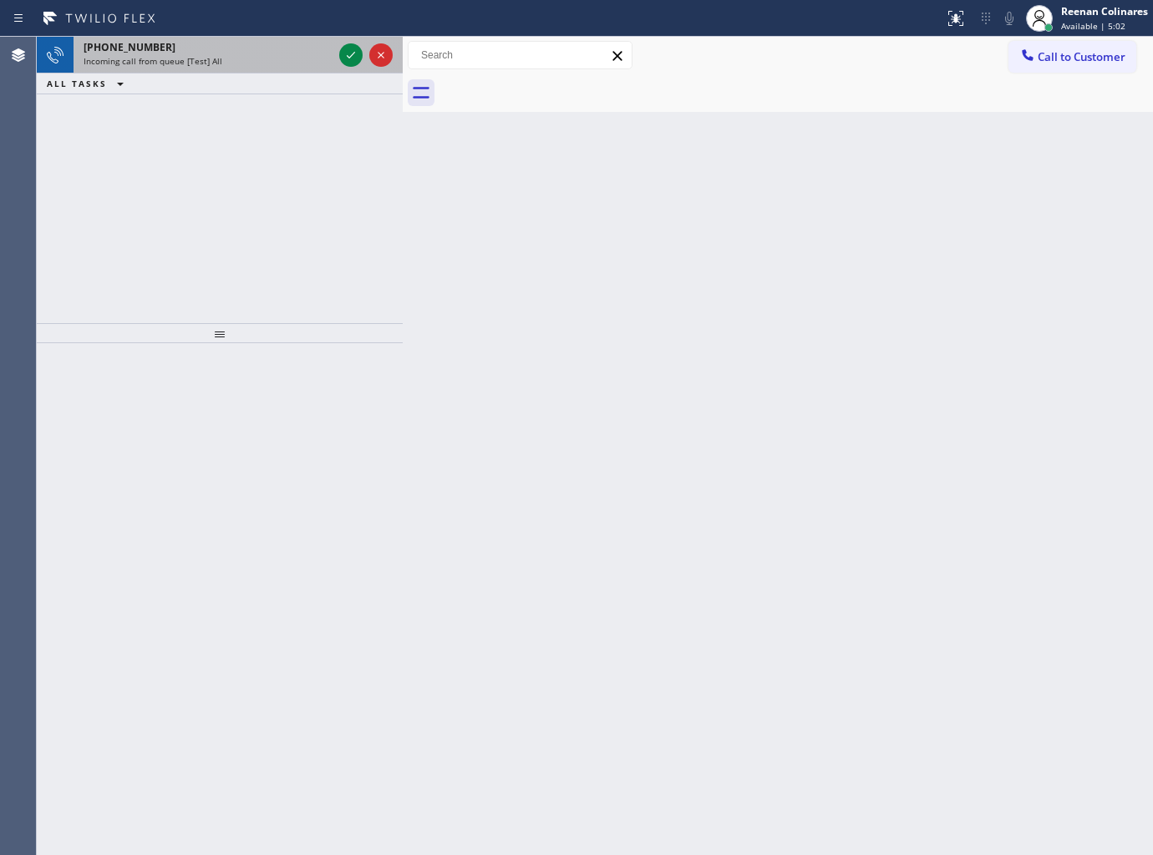
click at [289, 63] on div "Incoming call from queue [Test] All" at bounding box center [208, 61] width 249 height 12
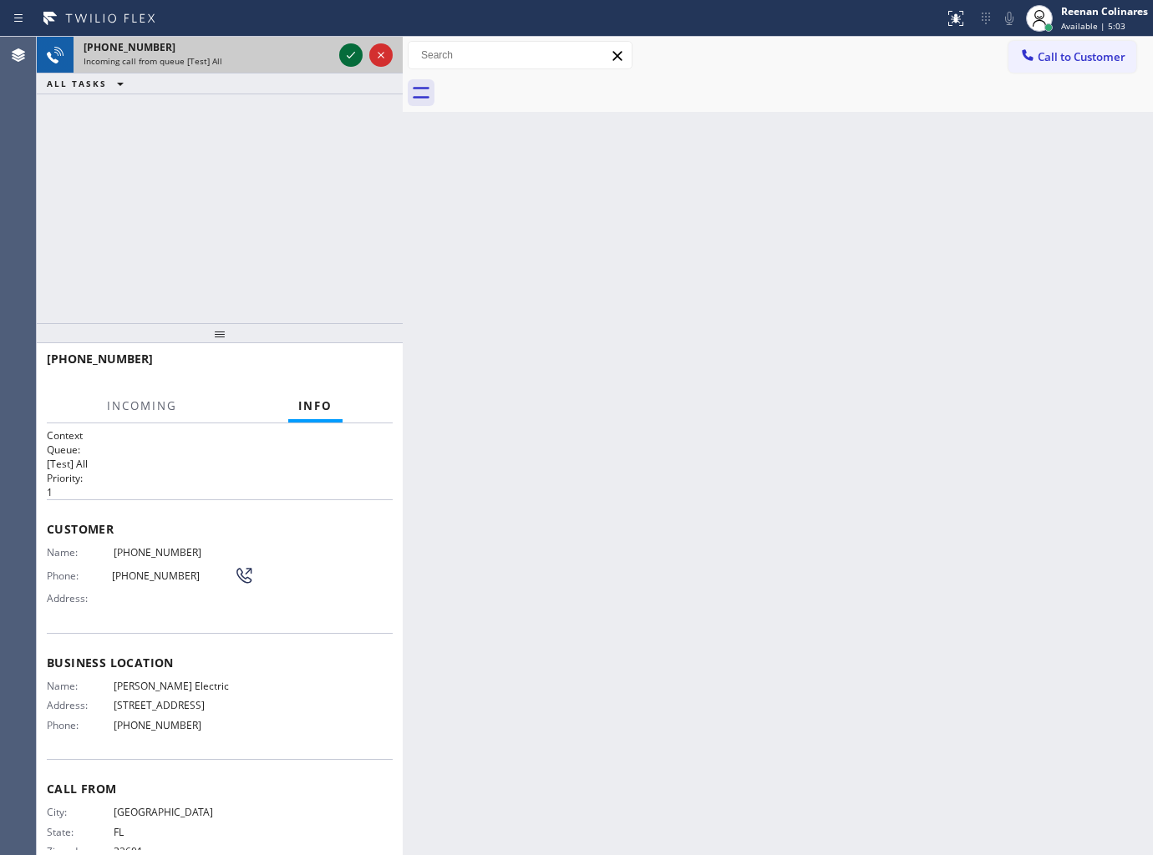
click at [348, 51] on icon at bounding box center [351, 55] width 20 height 20
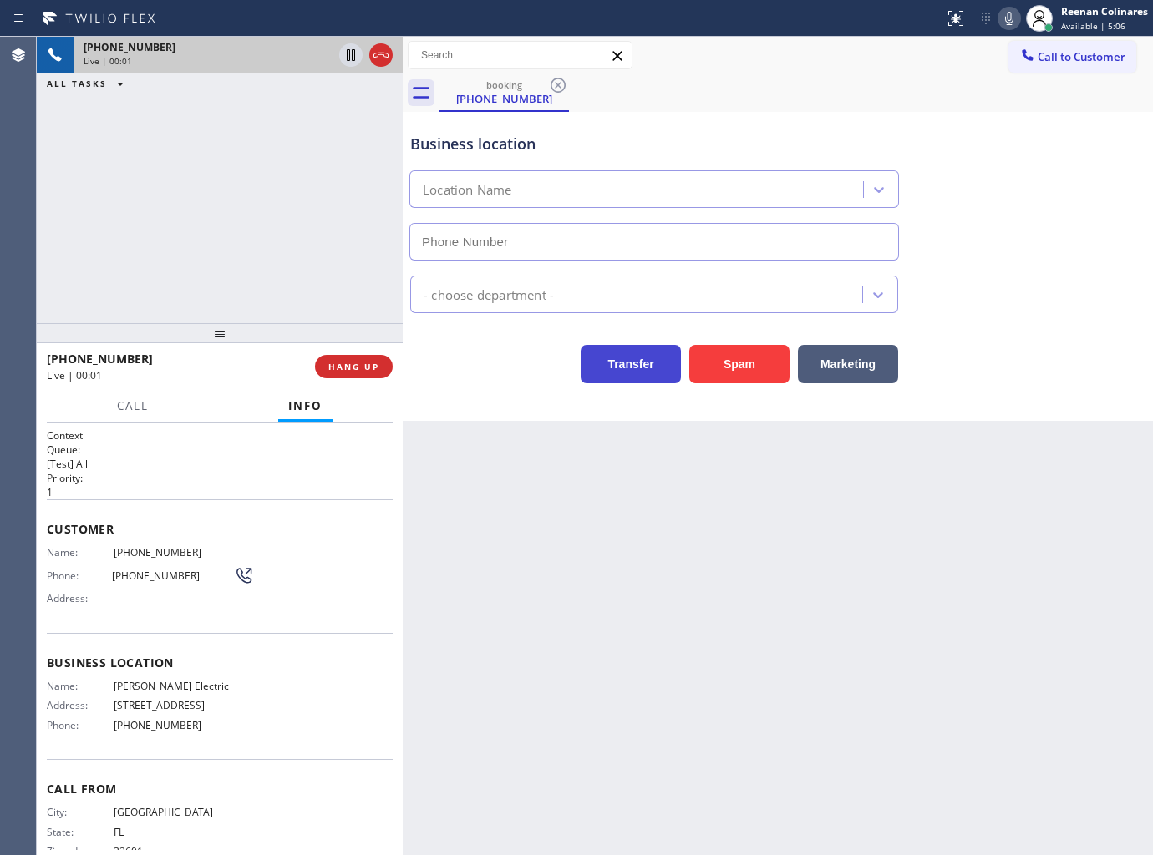
type input "(954) 738-7814"
click at [1012, 30] on div "Status report No issues detected If you experience an issue, please download th…" at bounding box center [1045, 18] width 216 height 37
click at [1011, 23] on icon at bounding box center [1009, 18] width 8 height 13
click at [1007, 20] on icon at bounding box center [1009, 18] width 20 height 20
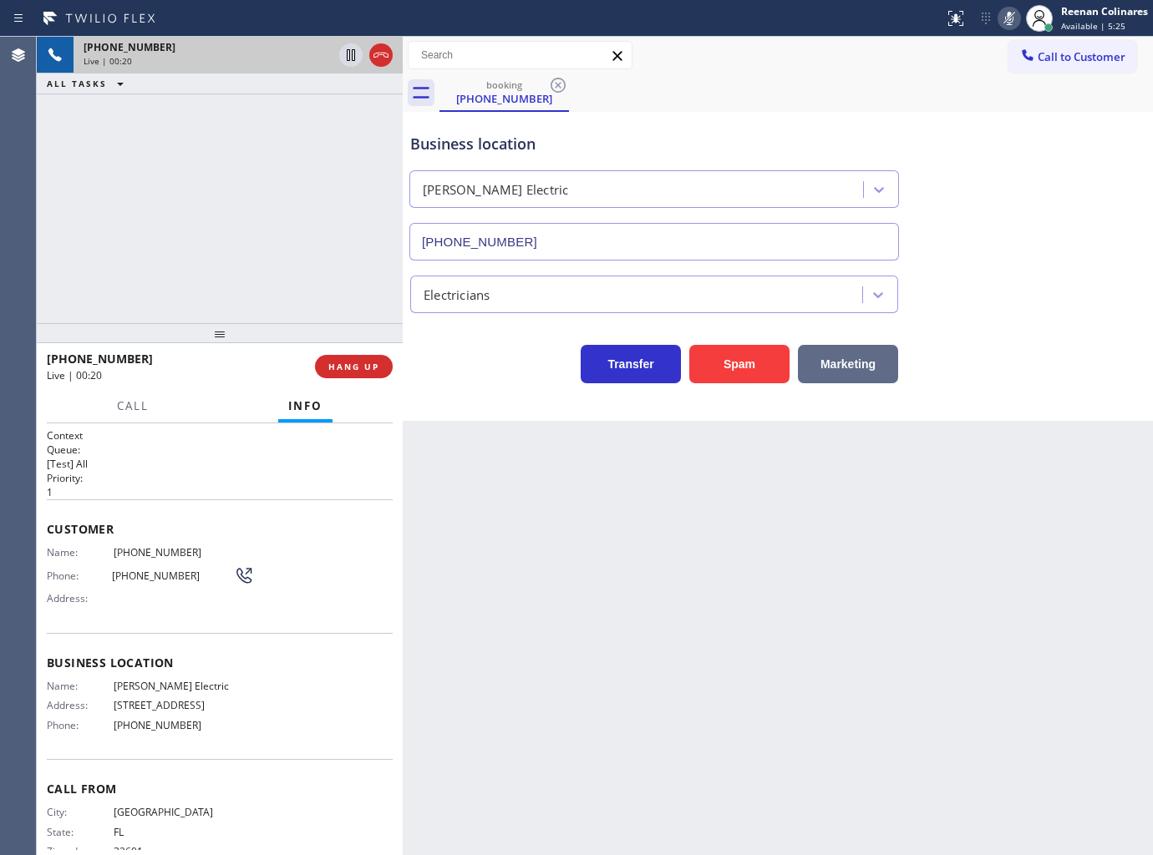
click at [861, 362] on button "Marketing" at bounding box center [848, 364] width 100 height 38
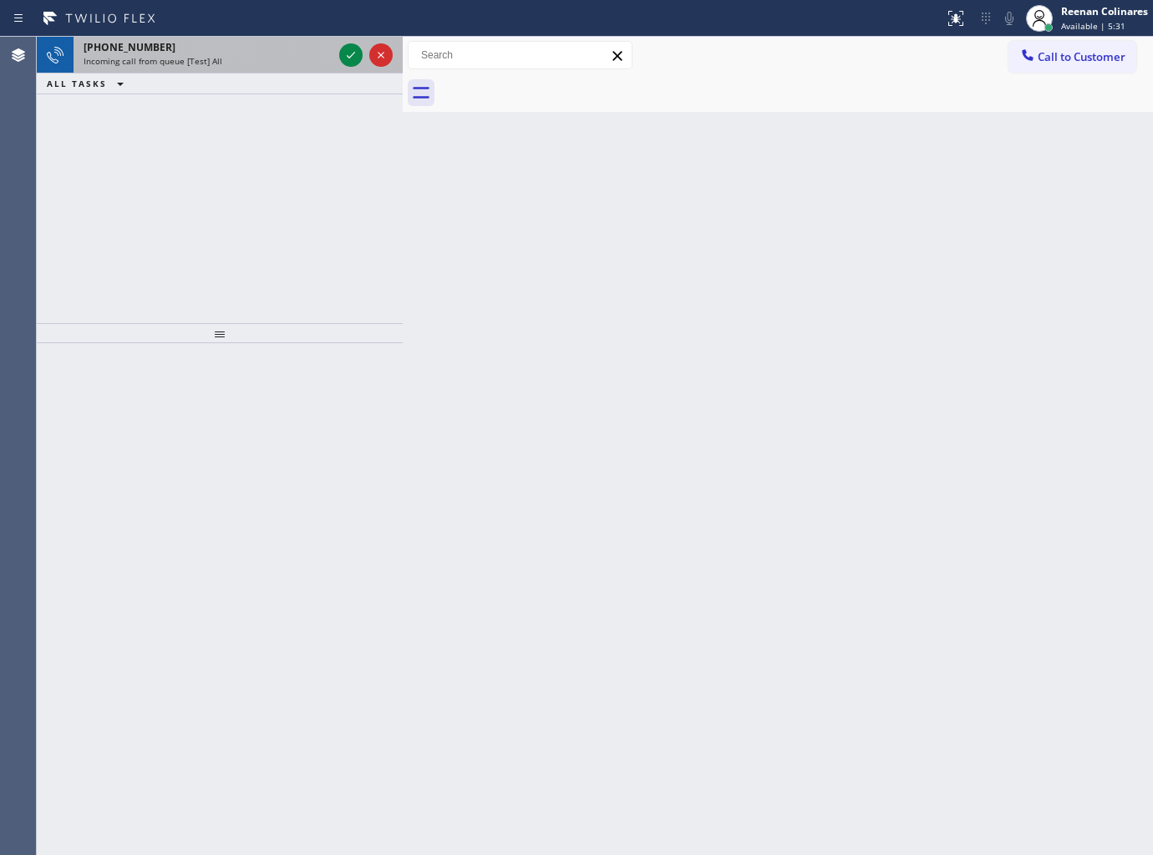
click at [248, 50] on div "[PHONE_NUMBER]" at bounding box center [208, 47] width 249 height 14
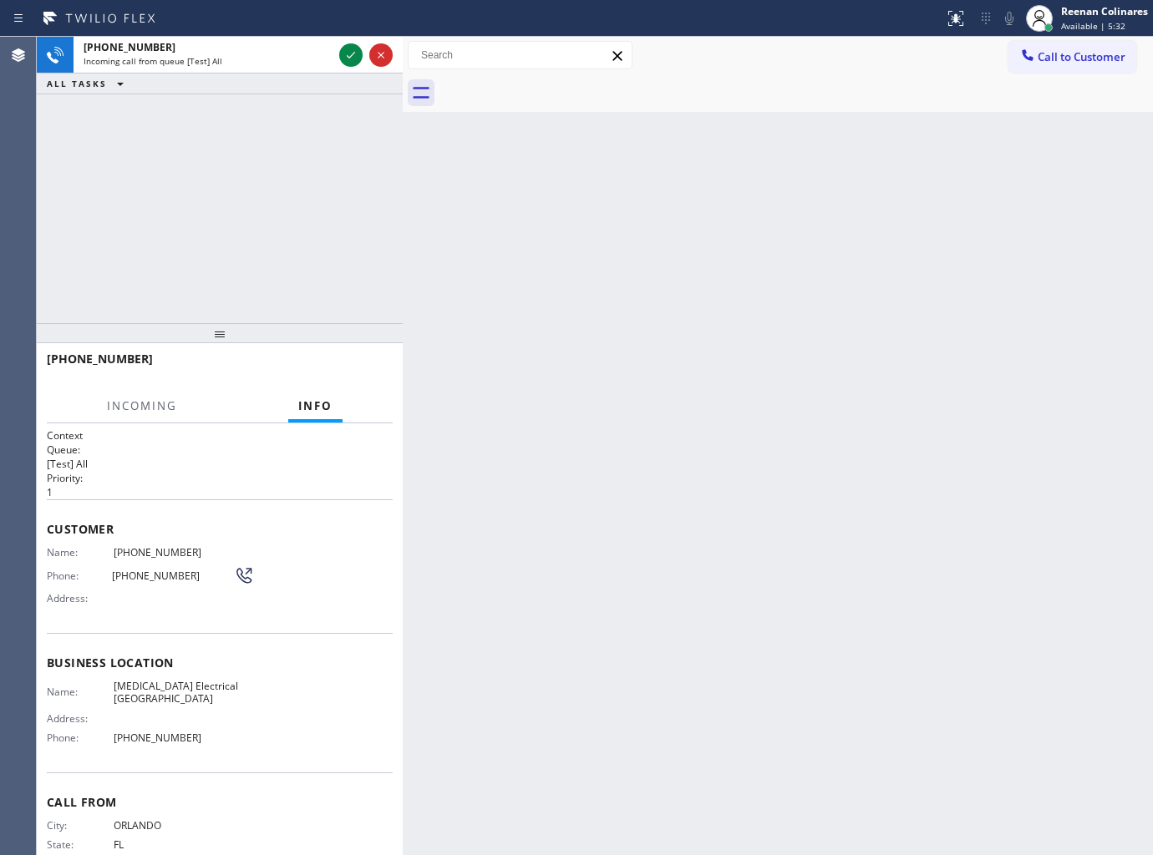
drag, startPoint x: 348, startPoint y: 48, endPoint x: 335, endPoint y: 74, distance: 28.8
click at [348, 52] on icon at bounding box center [351, 55] width 20 height 20
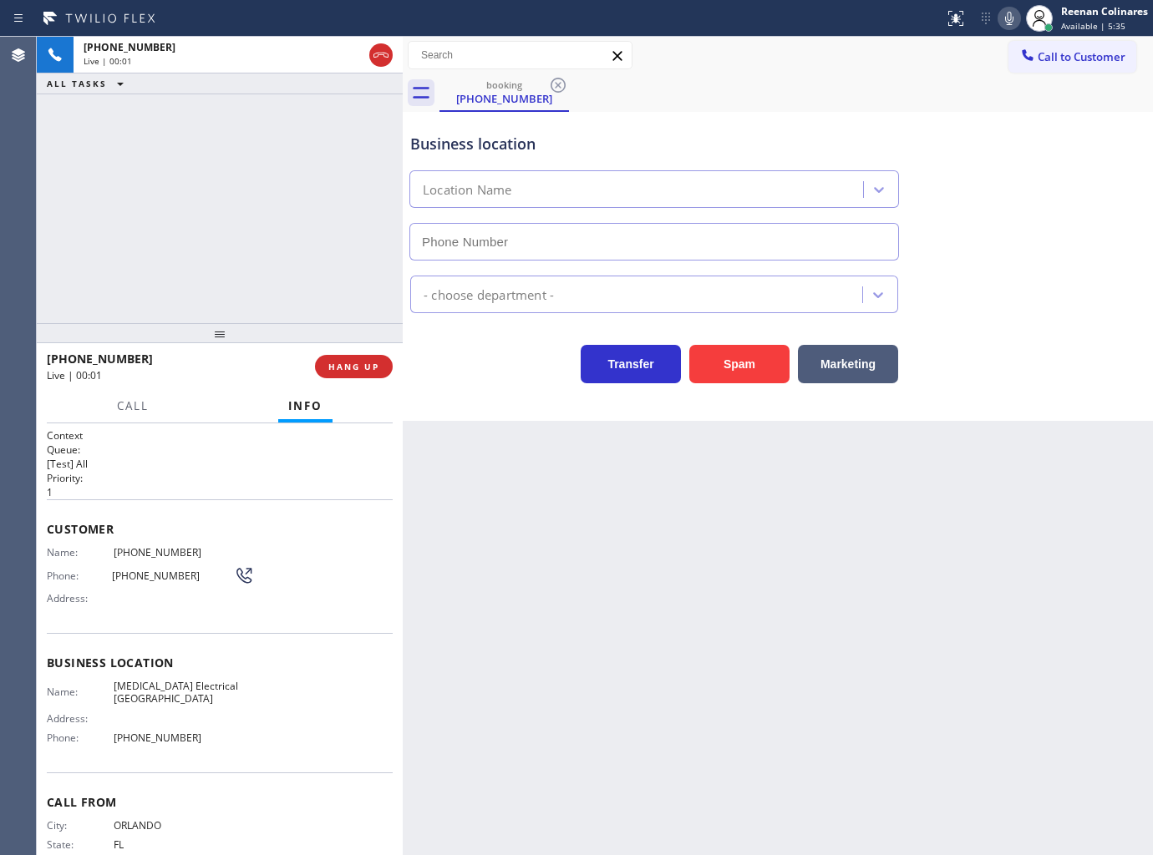
type input "(310) 388-3749"
click at [1008, 13] on icon at bounding box center [1009, 18] width 20 height 20
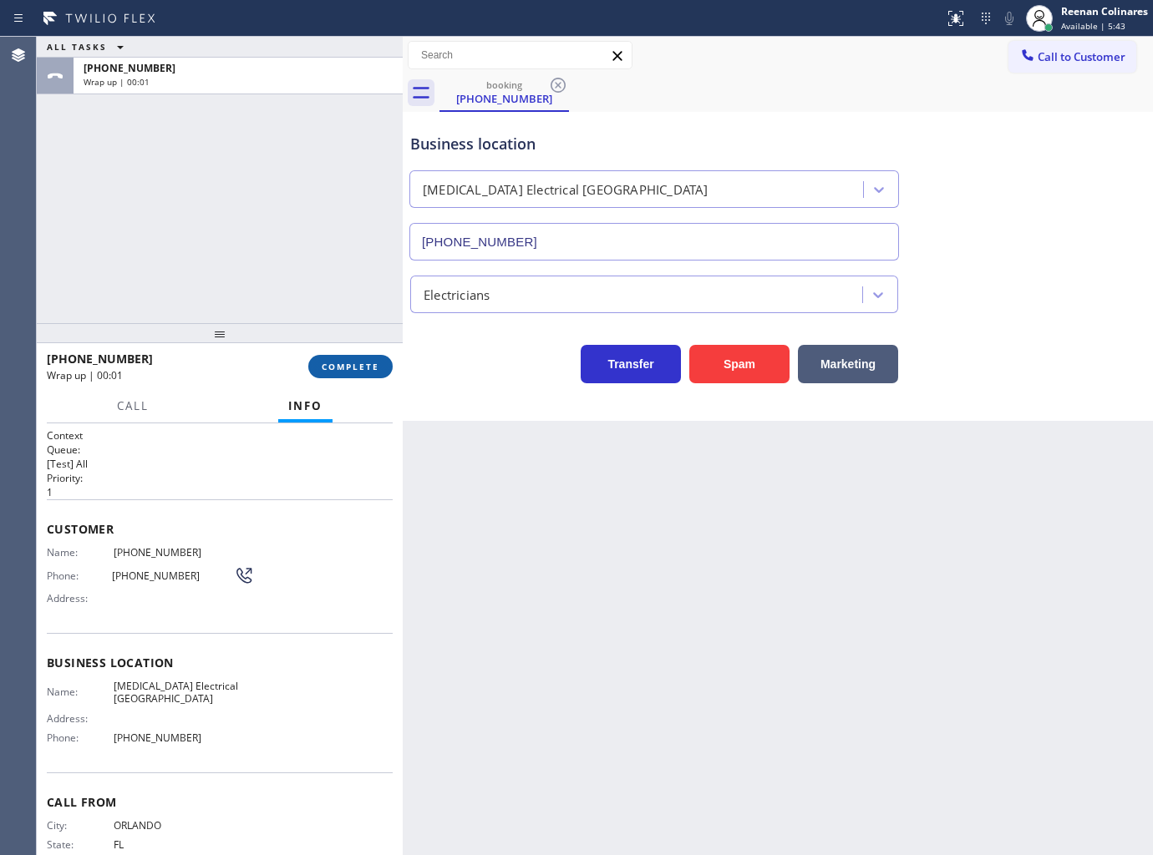
click at [363, 371] on span "COMPLETE" at bounding box center [351, 367] width 58 height 12
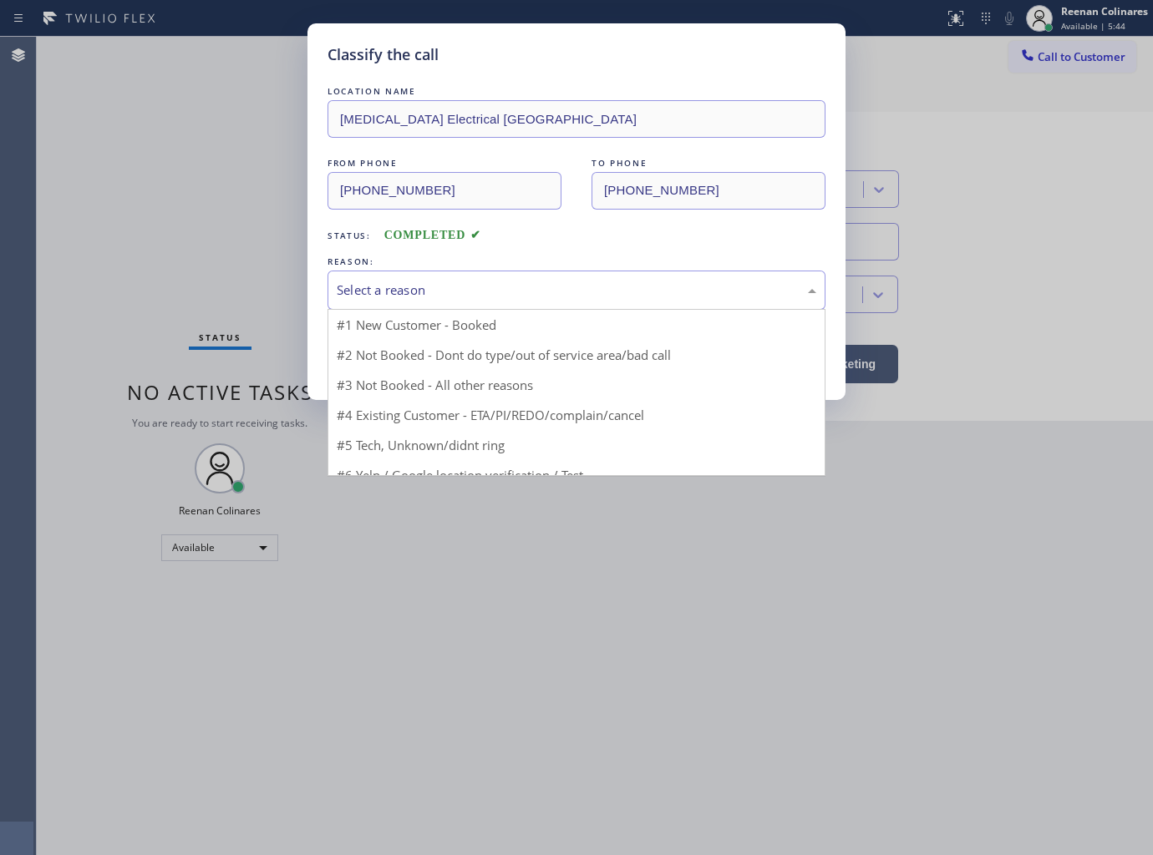
click at [405, 298] on div "Select a reason" at bounding box center [577, 290] width 480 height 19
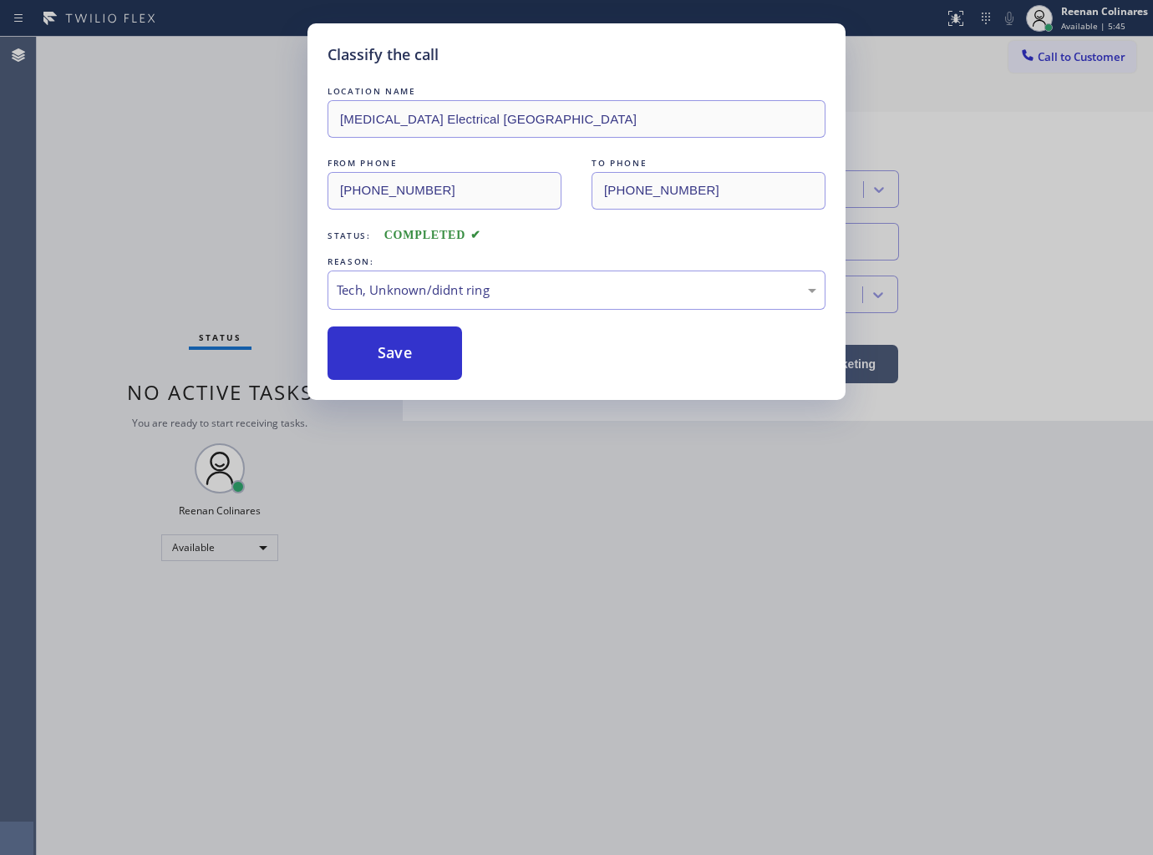
drag, startPoint x: 371, startPoint y: 353, endPoint x: 1070, endPoint y: 89, distance: 747.4
click at [372, 353] on button "Save" at bounding box center [394, 353] width 135 height 53
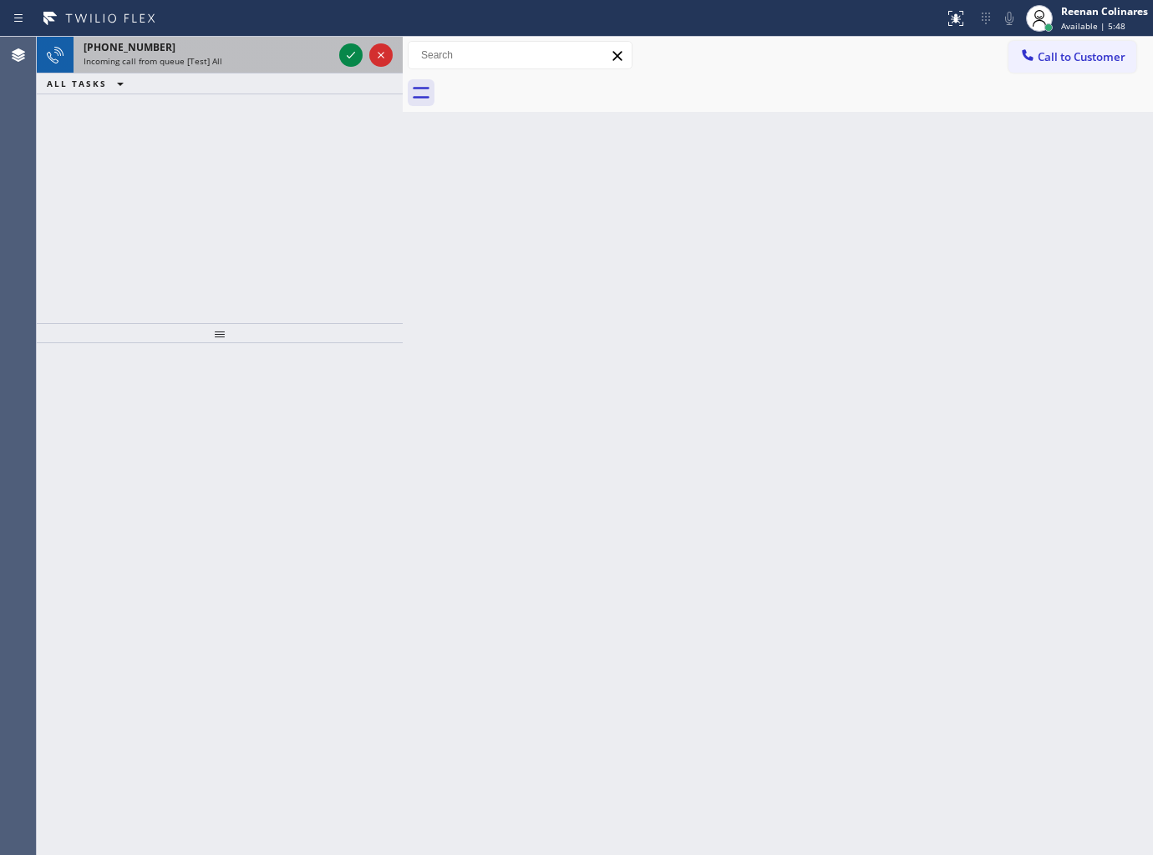
drag, startPoint x: 204, startPoint y: 65, endPoint x: 217, endPoint y: 47, distance: 22.7
click at [209, 65] on span "Incoming call from queue [Test] All" at bounding box center [153, 61] width 139 height 12
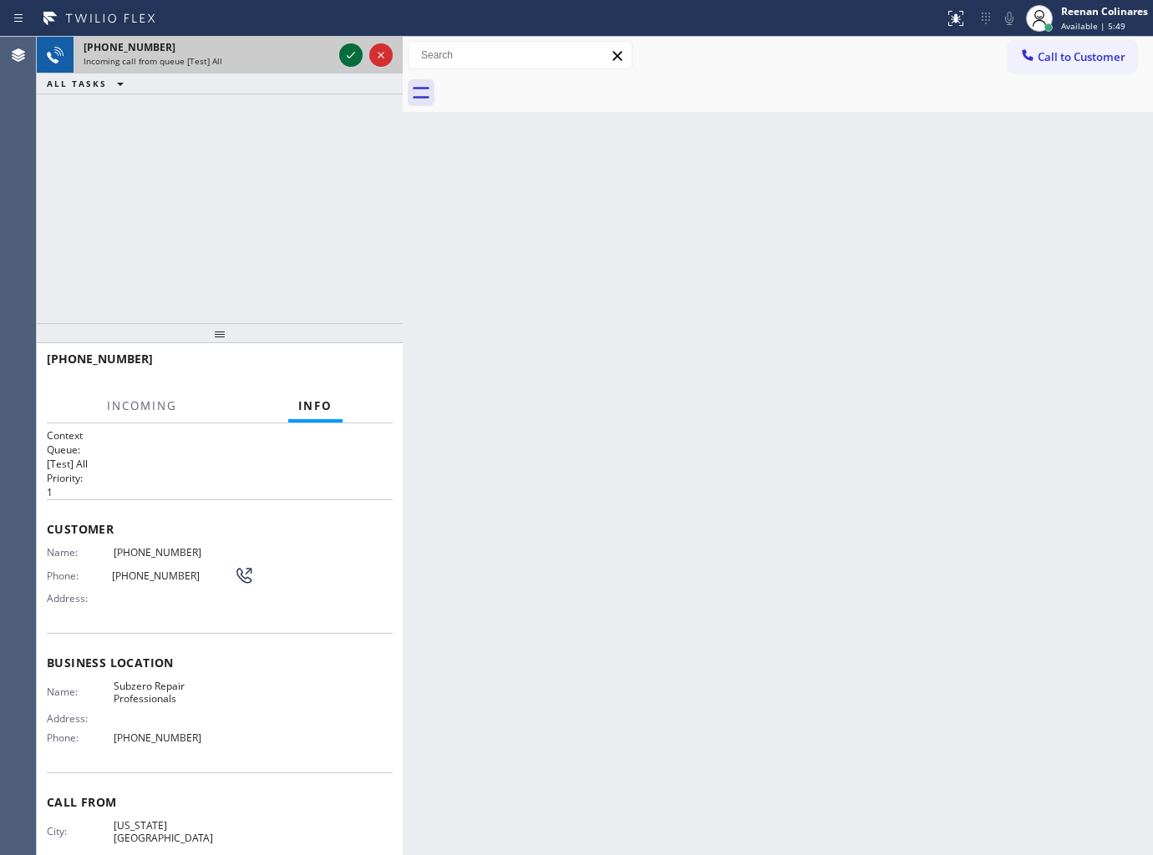
click at [346, 48] on icon at bounding box center [351, 55] width 20 height 20
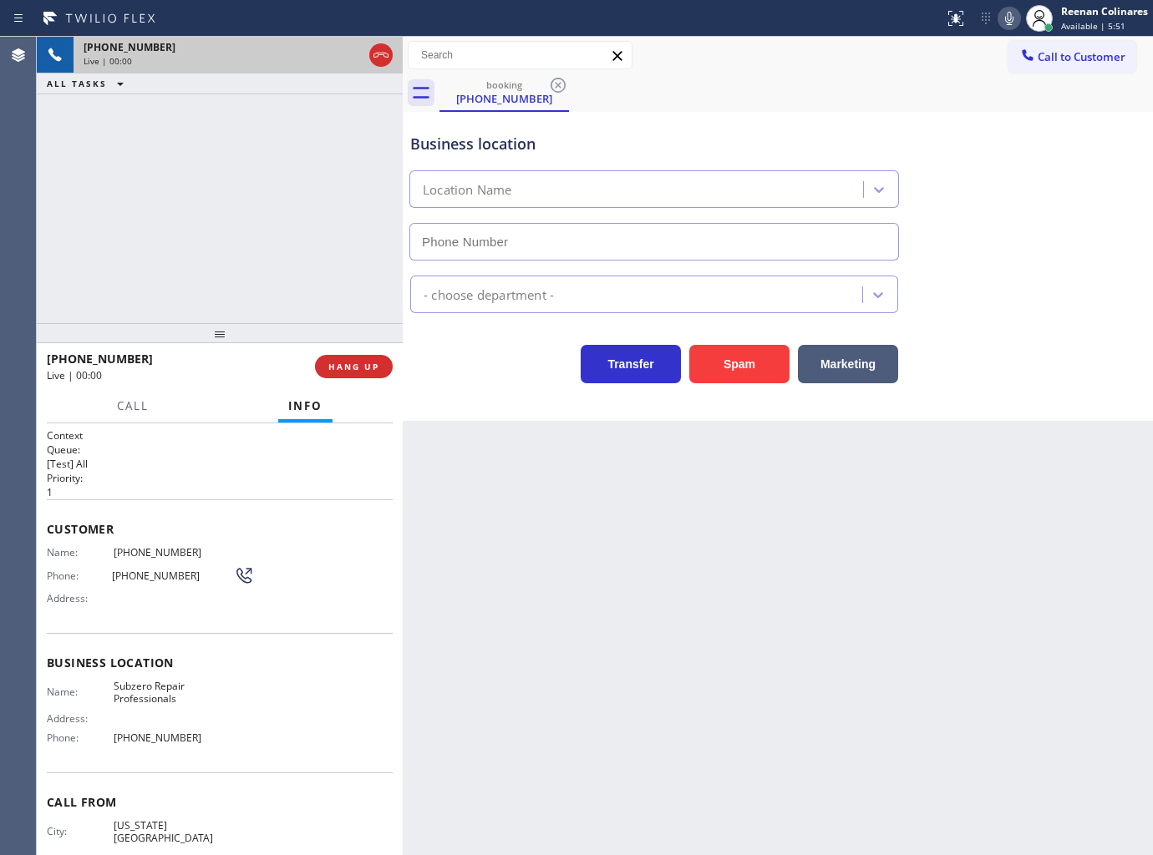
type input "(602) 691-7988"
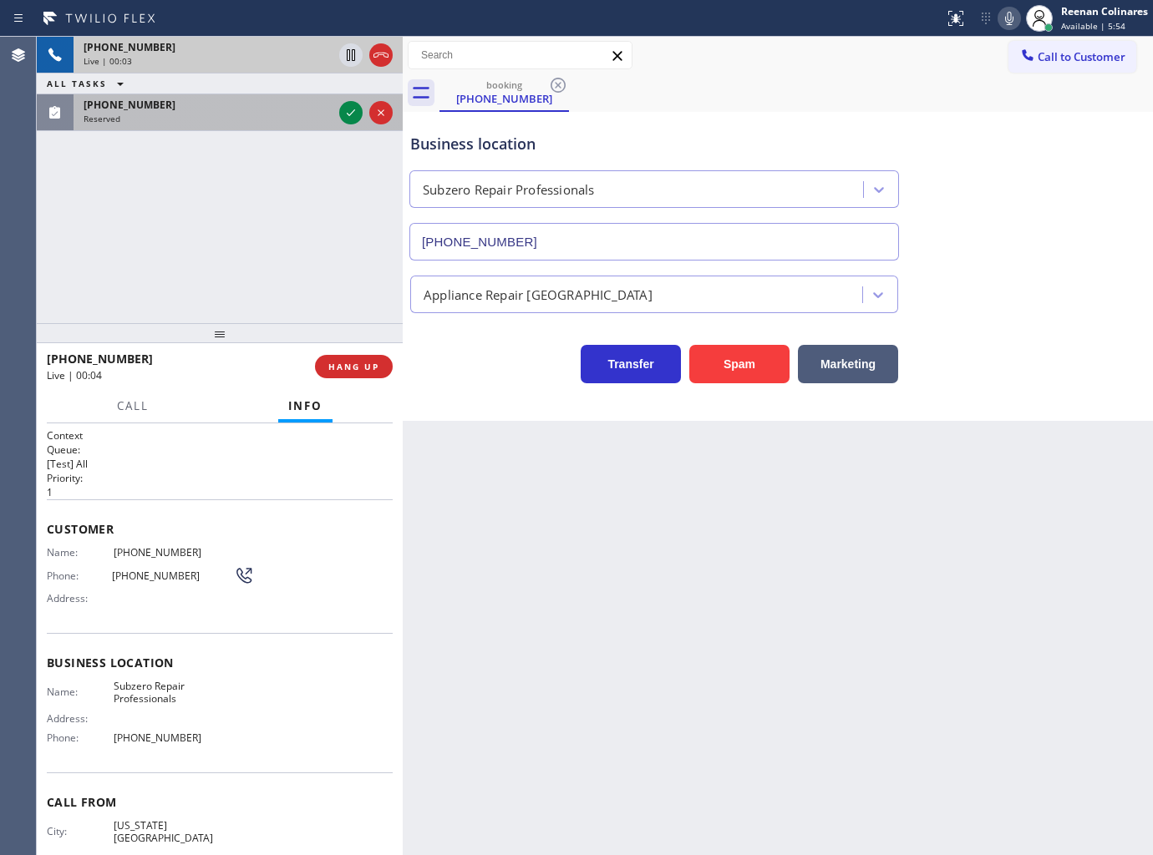
click at [287, 119] on div "Reserved" at bounding box center [208, 119] width 249 height 12
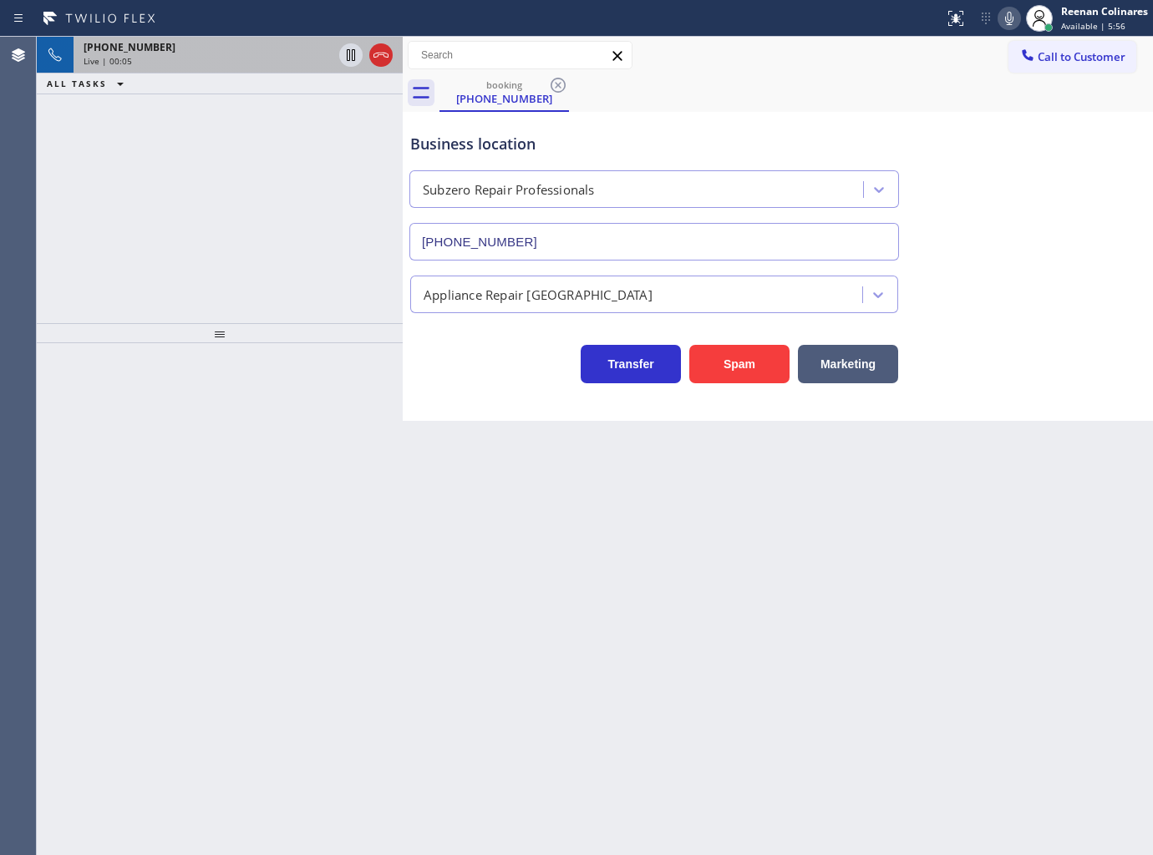
click at [291, 50] on div "+19135225520" at bounding box center [208, 47] width 249 height 14
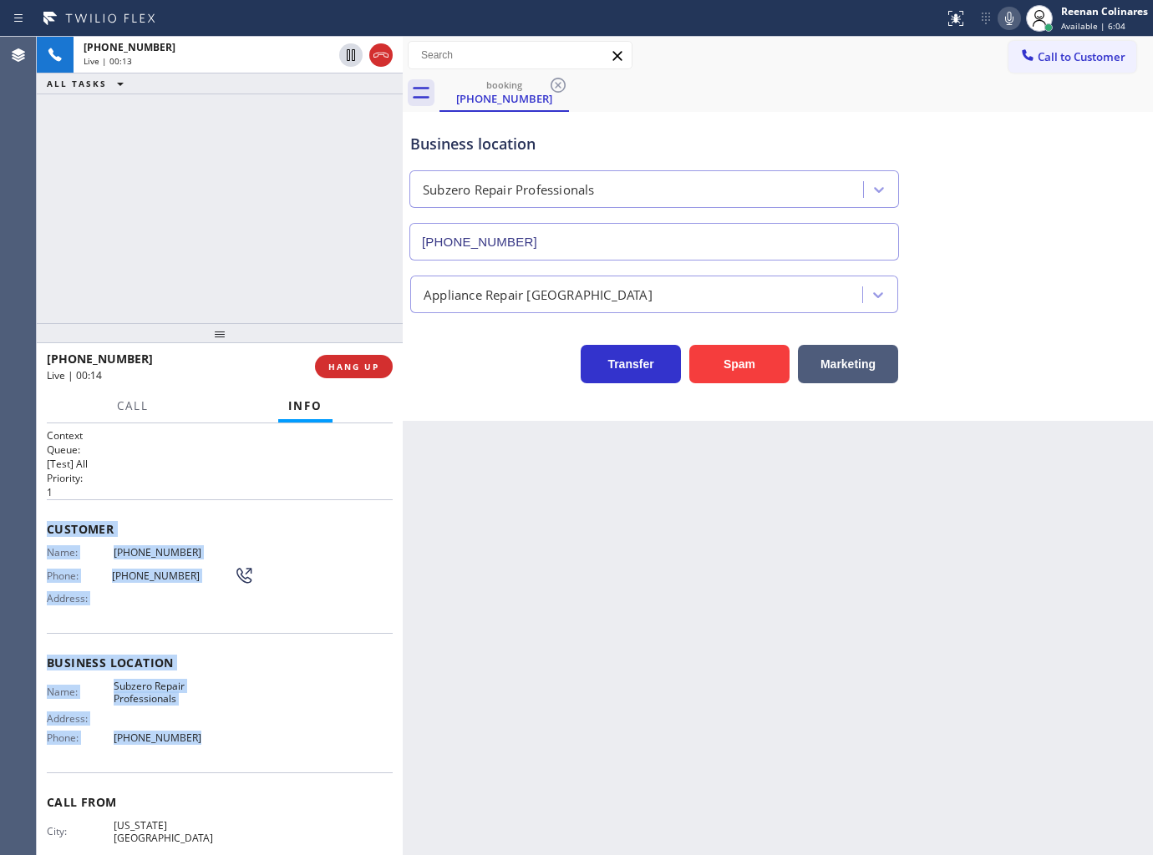
drag, startPoint x: 48, startPoint y: 520, endPoint x: 259, endPoint y: 737, distance: 302.5
click at [259, 737] on div "Context Queue: [Test] All Priority: 1 Customer Name: (913) 522-5520 Phone: (913…" at bounding box center [220, 671] width 346 height 484
copy div "Customer Name: (913) 522-5520 Phone: (913) 522-5520 Address: Business location …"
click at [1007, 18] on icon at bounding box center [1009, 18] width 8 height 13
click at [128, 396] on button "Call" at bounding box center [133, 406] width 52 height 33
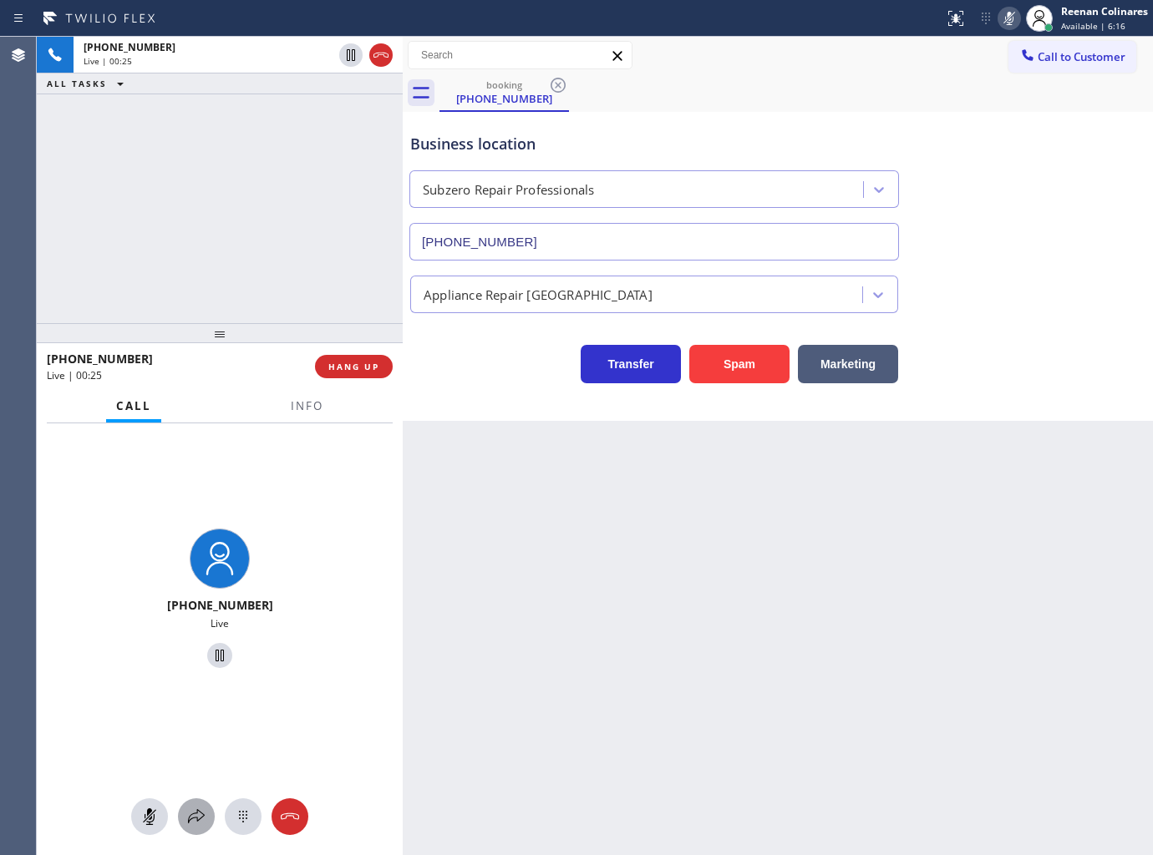
click at [192, 813] on icon at bounding box center [196, 817] width 20 height 20
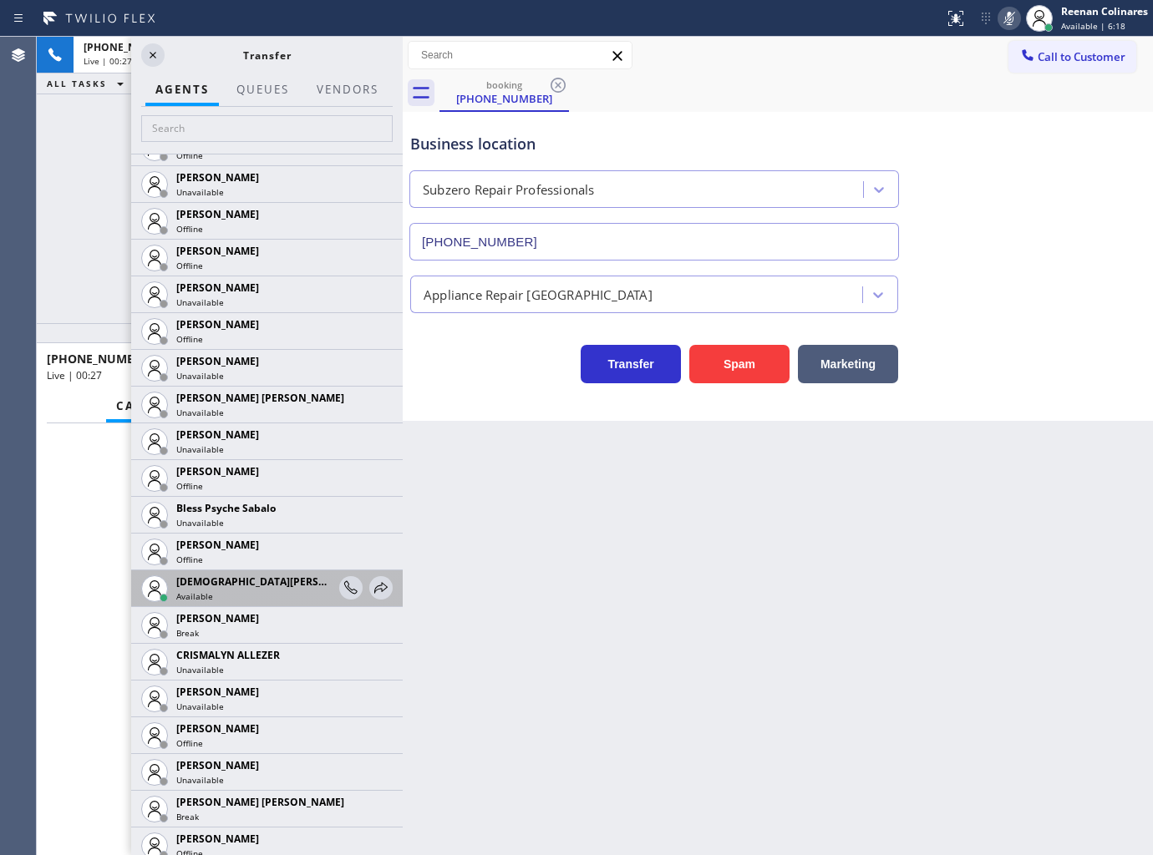
scroll to position [278, 0]
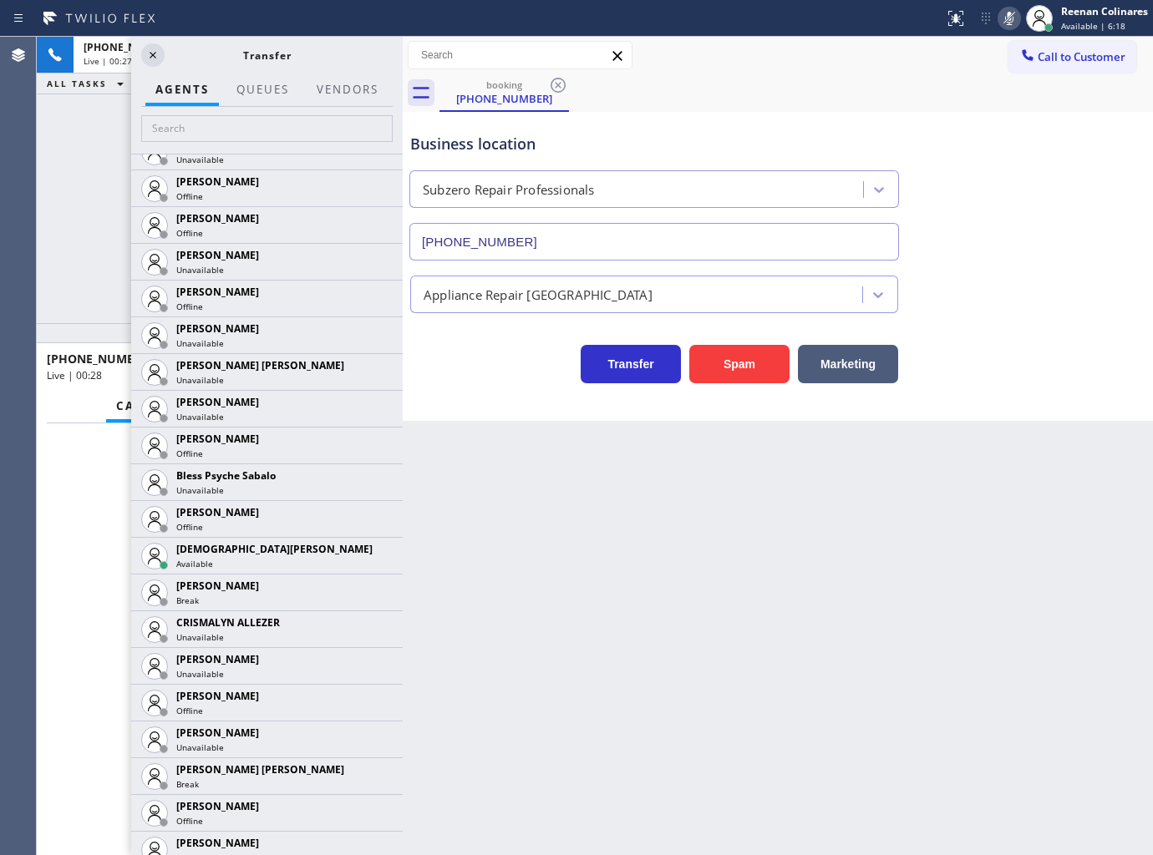
click at [0, 0] on icon at bounding box center [0, 0] width 0 height 0
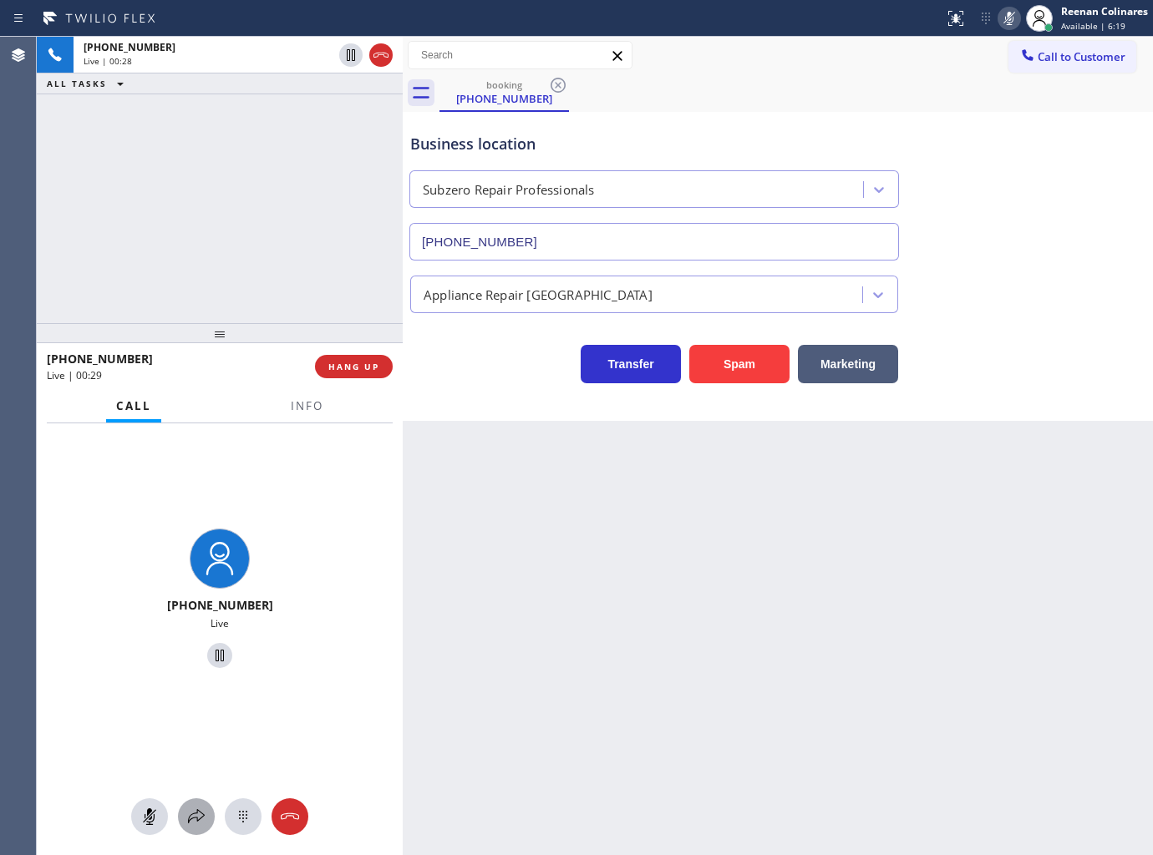
click at [187, 819] on icon at bounding box center [196, 817] width 20 height 20
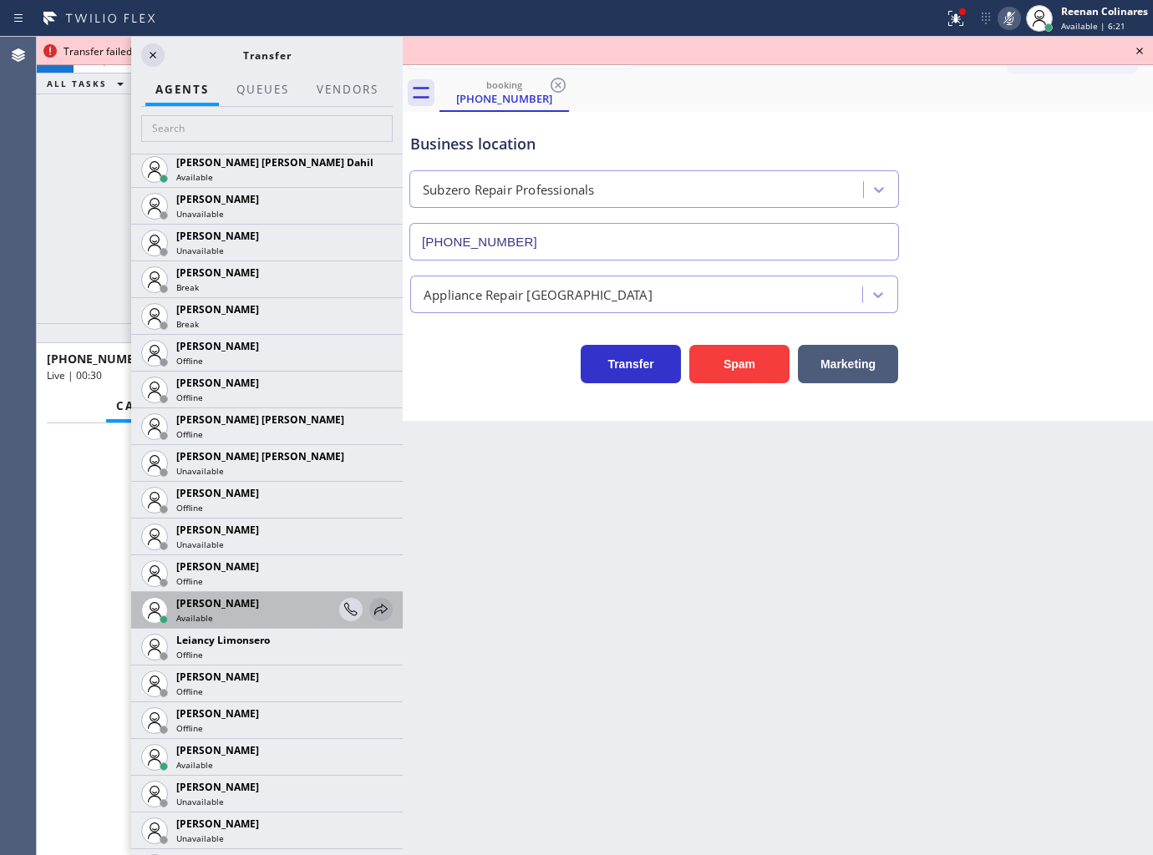
scroll to position [1873, 0]
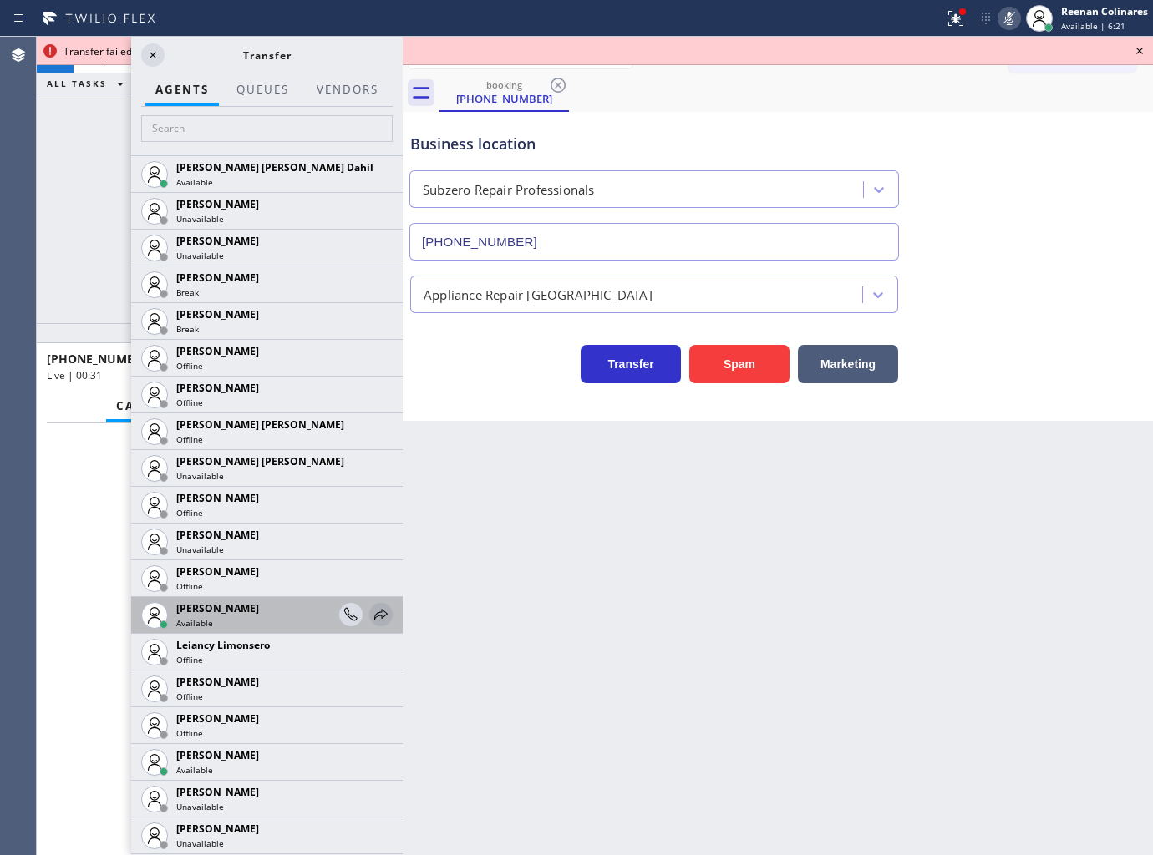
click at [371, 620] on icon at bounding box center [381, 615] width 20 height 20
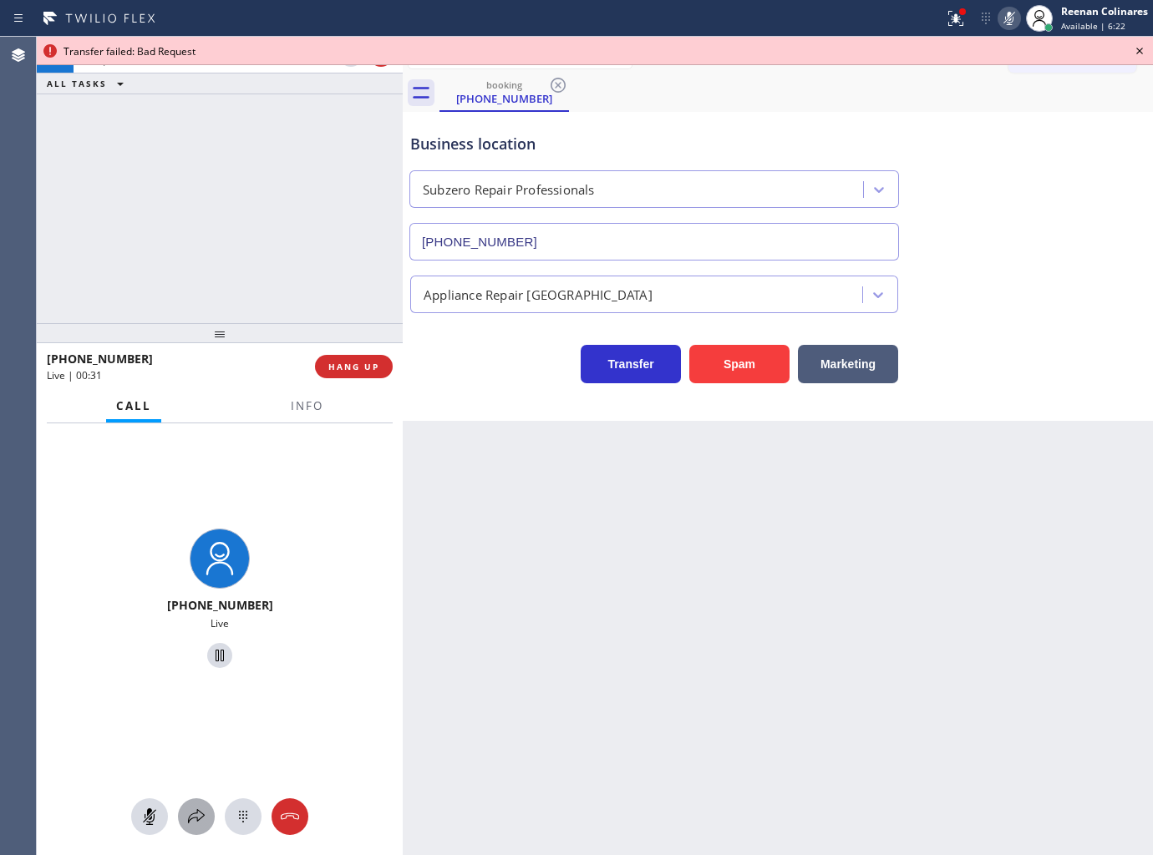
click at [198, 815] on icon at bounding box center [196, 817] width 20 height 20
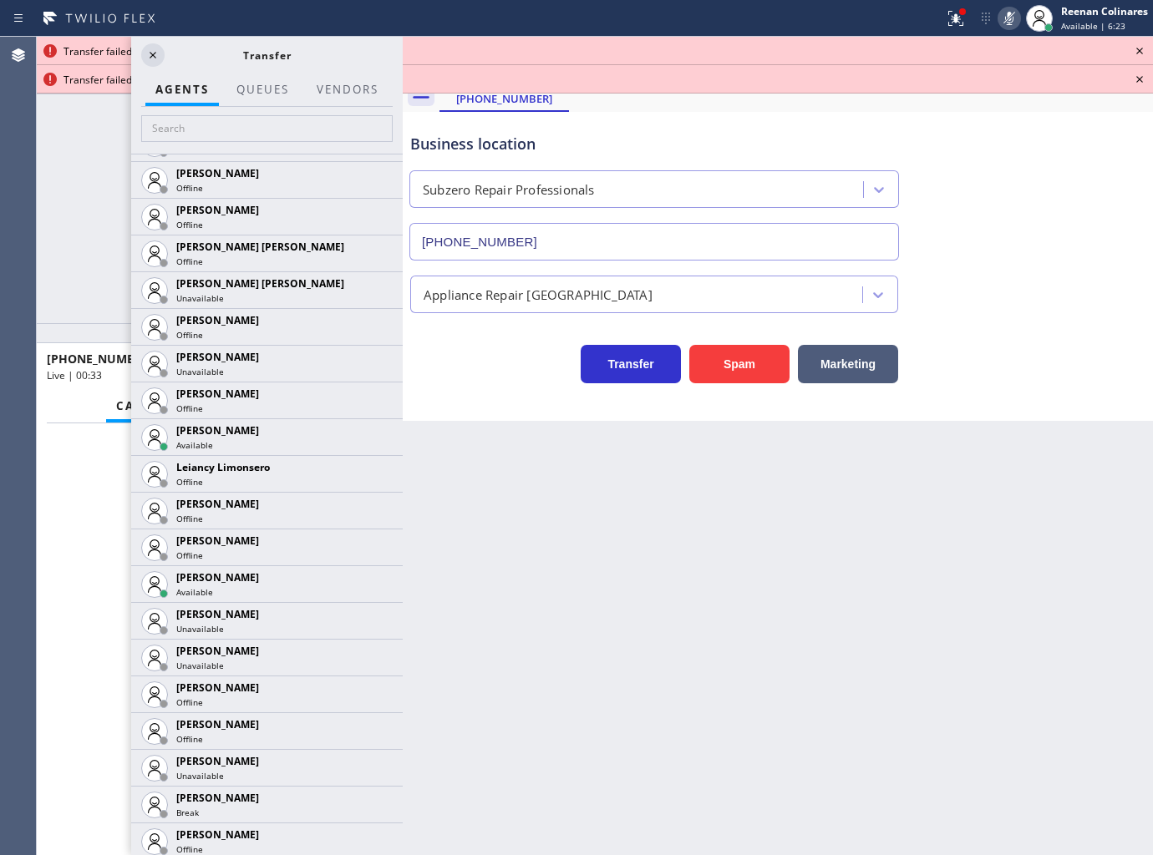
scroll to position [2062, 0]
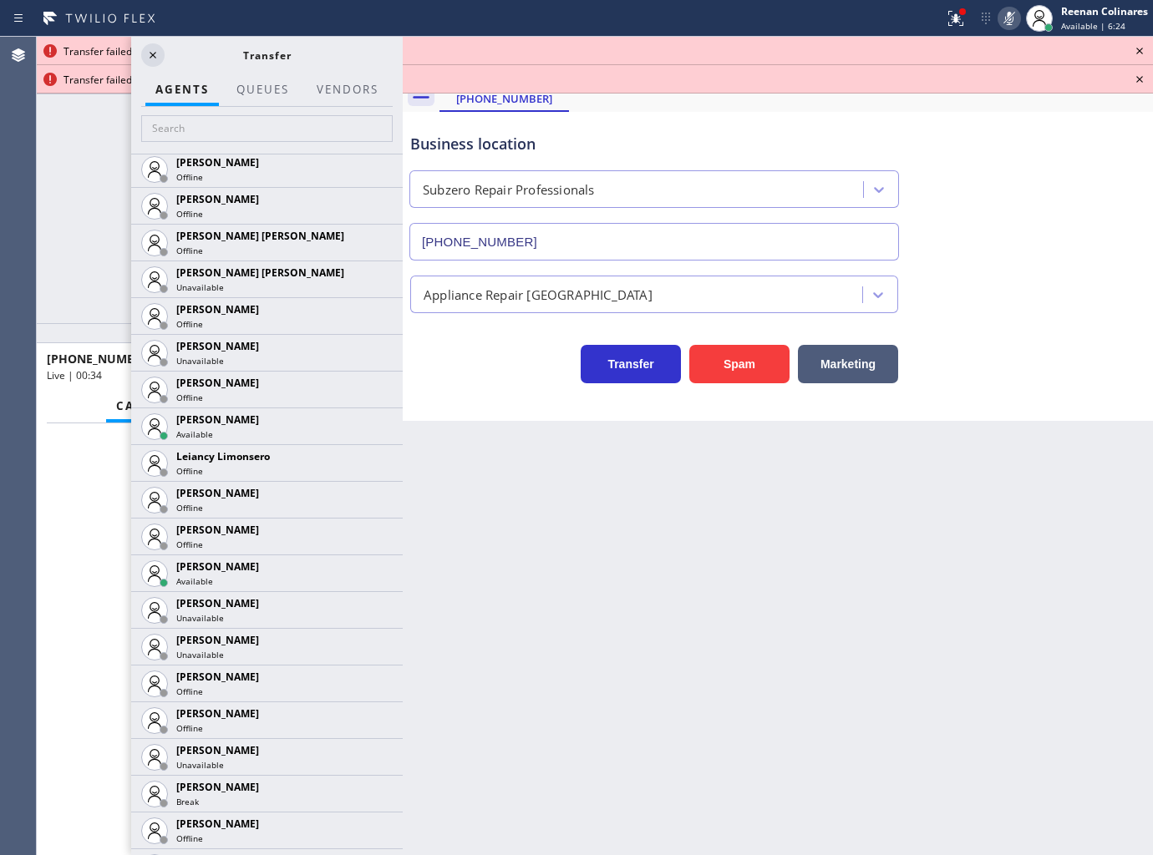
drag, startPoint x: 365, startPoint y: 564, endPoint x: 247, endPoint y: 686, distance: 169.6
click at [0, 0] on icon at bounding box center [0, 0] width 0 height 0
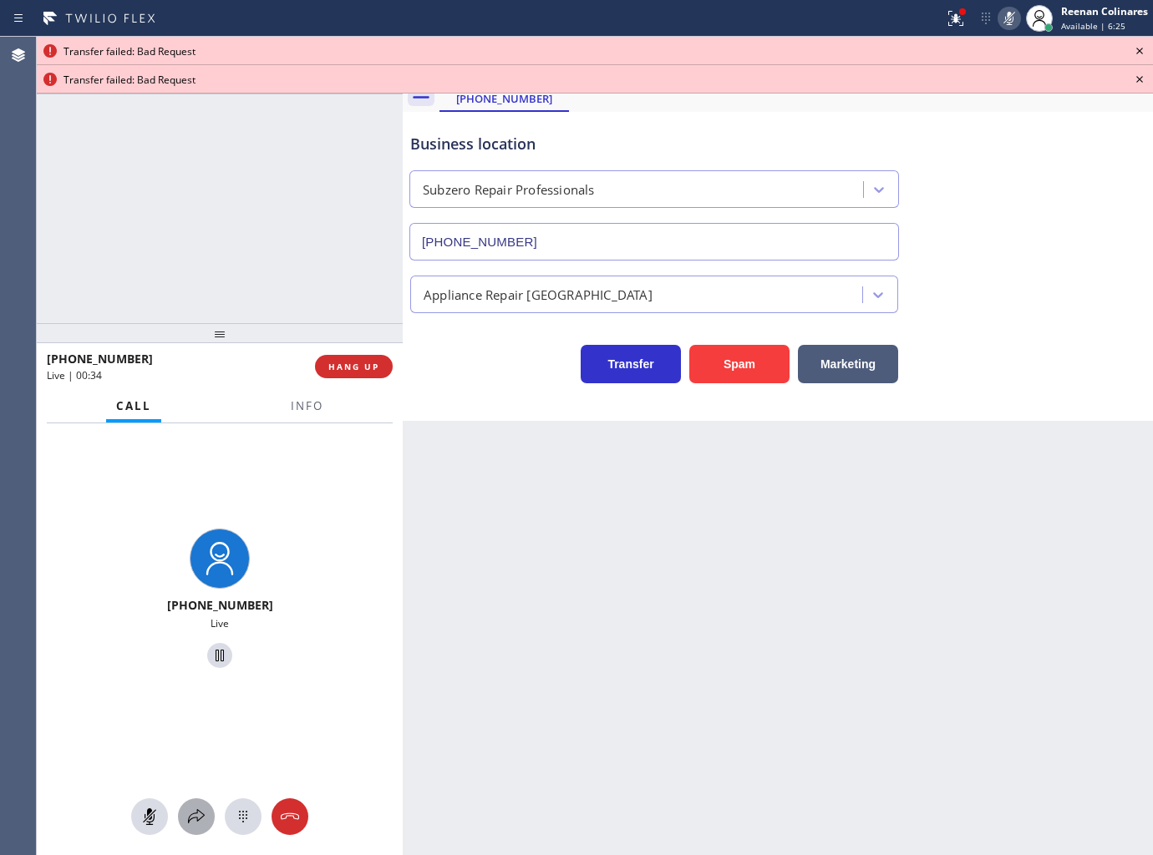
click at [199, 805] on button at bounding box center [196, 817] width 37 height 37
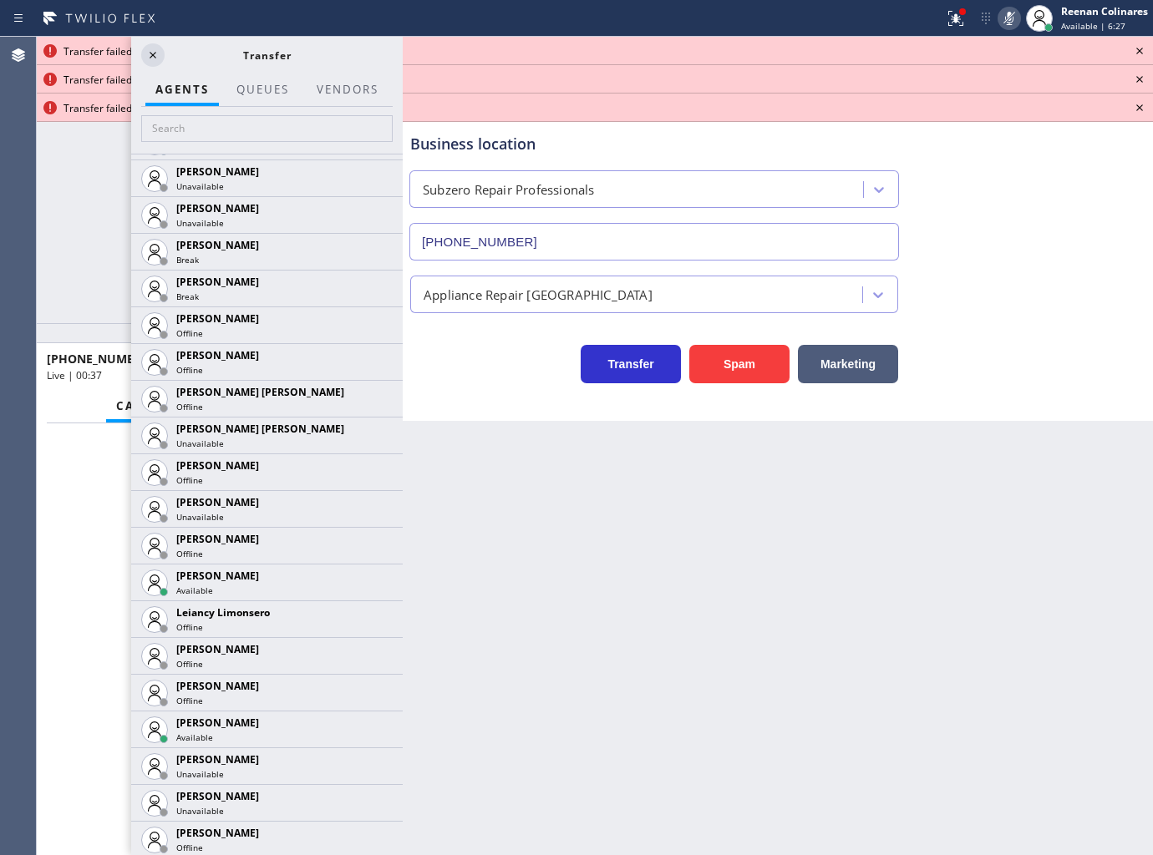
scroll to position [2399, 0]
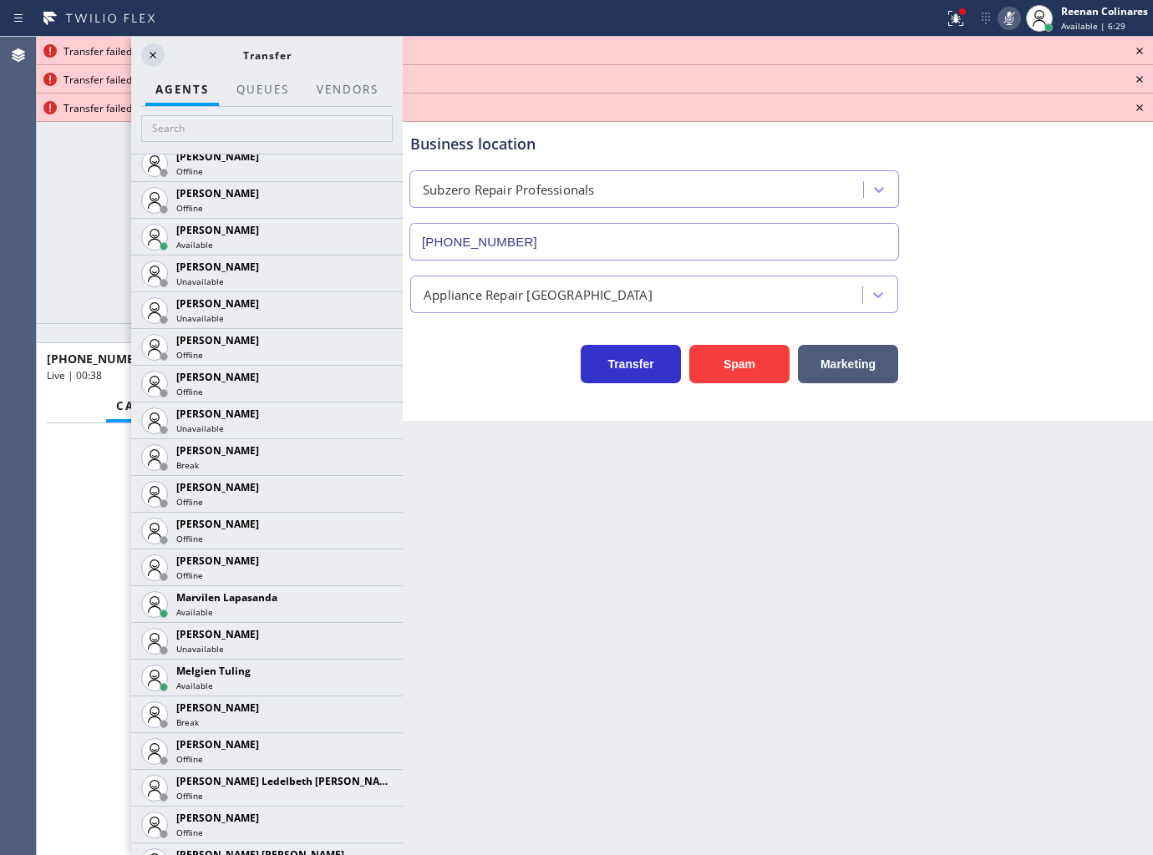
click at [0, 0] on icon at bounding box center [0, 0] width 0 height 0
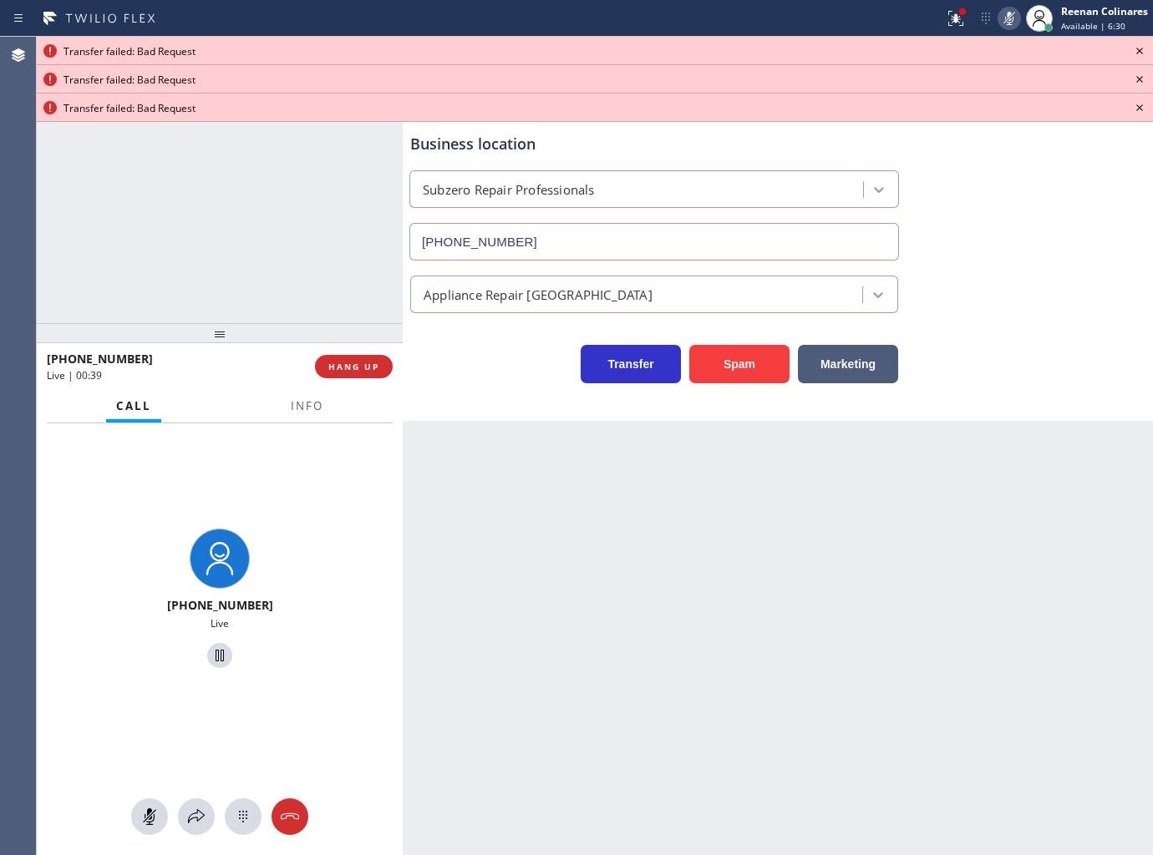
click at [190, 839] on div "+19135225520 Live" at bounding box center [220, 640] width 366 height 433
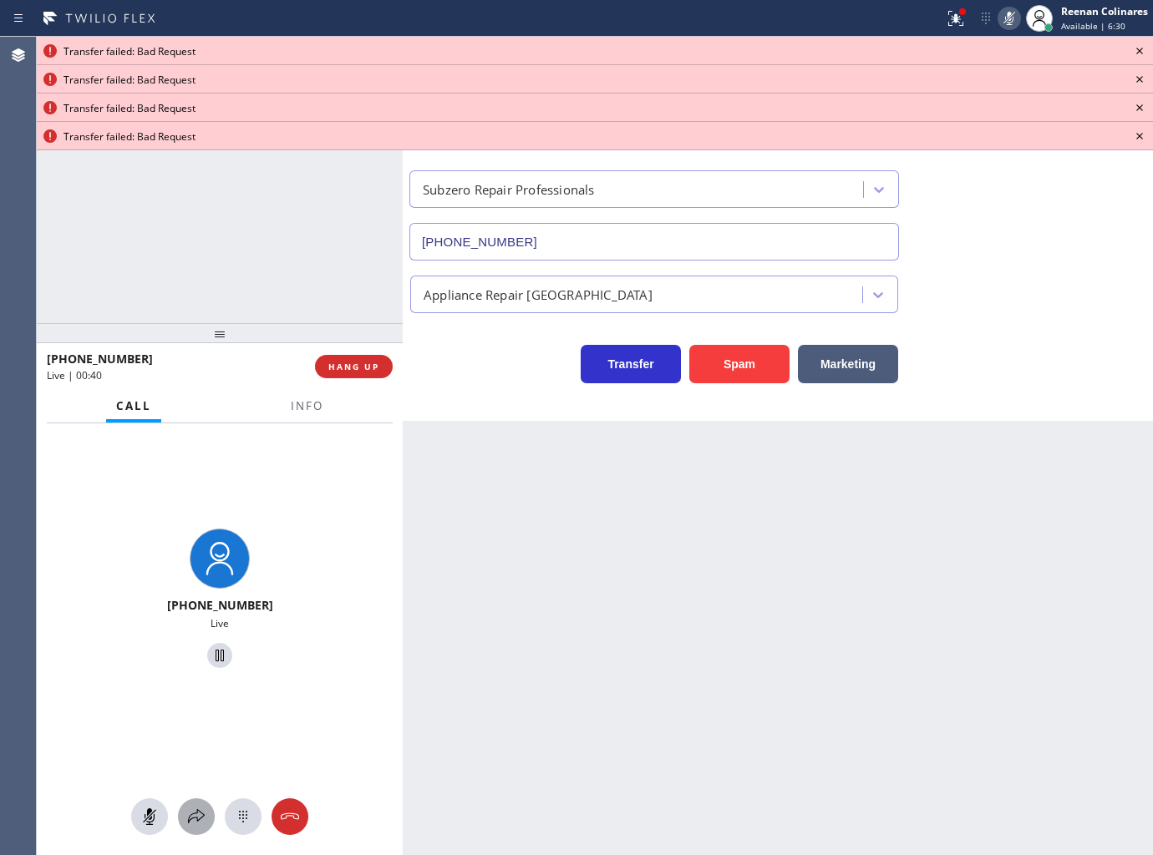
click at [193, 828] on button at bounding box center [196, 817] width 37 height 37
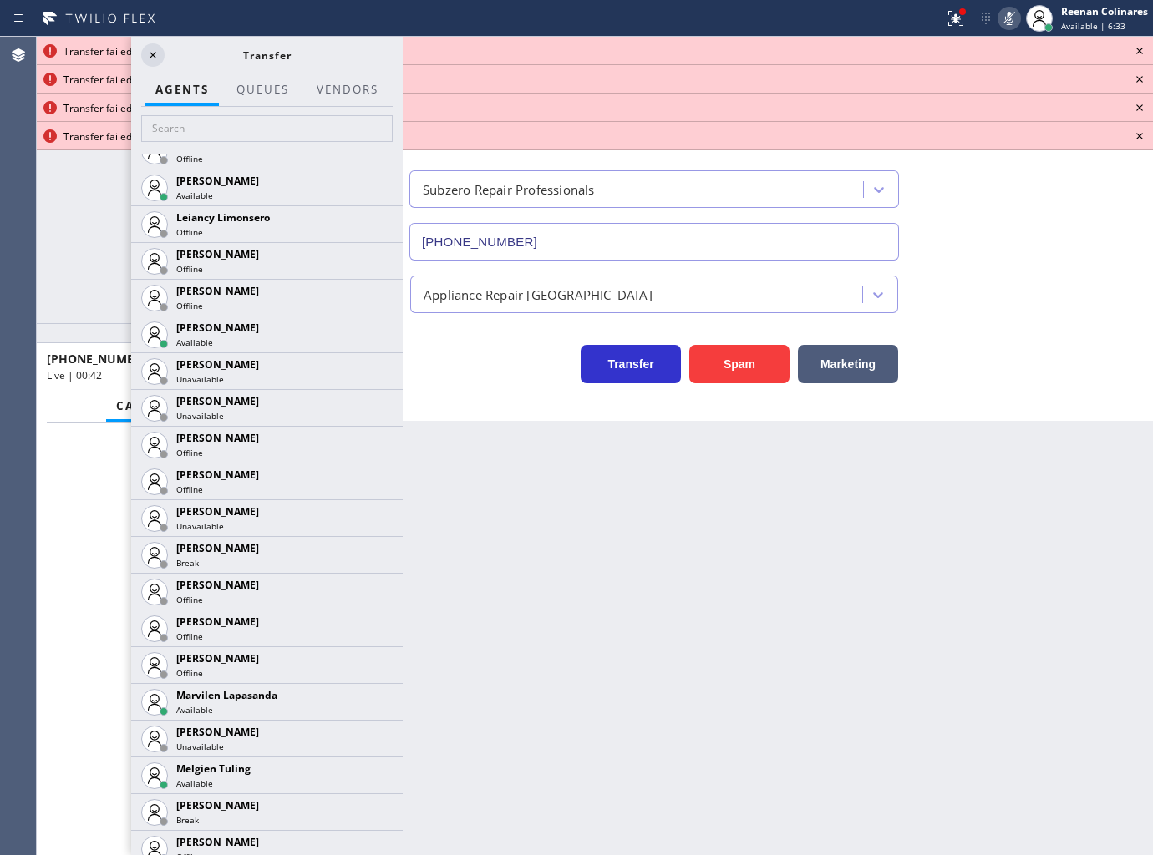
scroll to position [2311, 0]
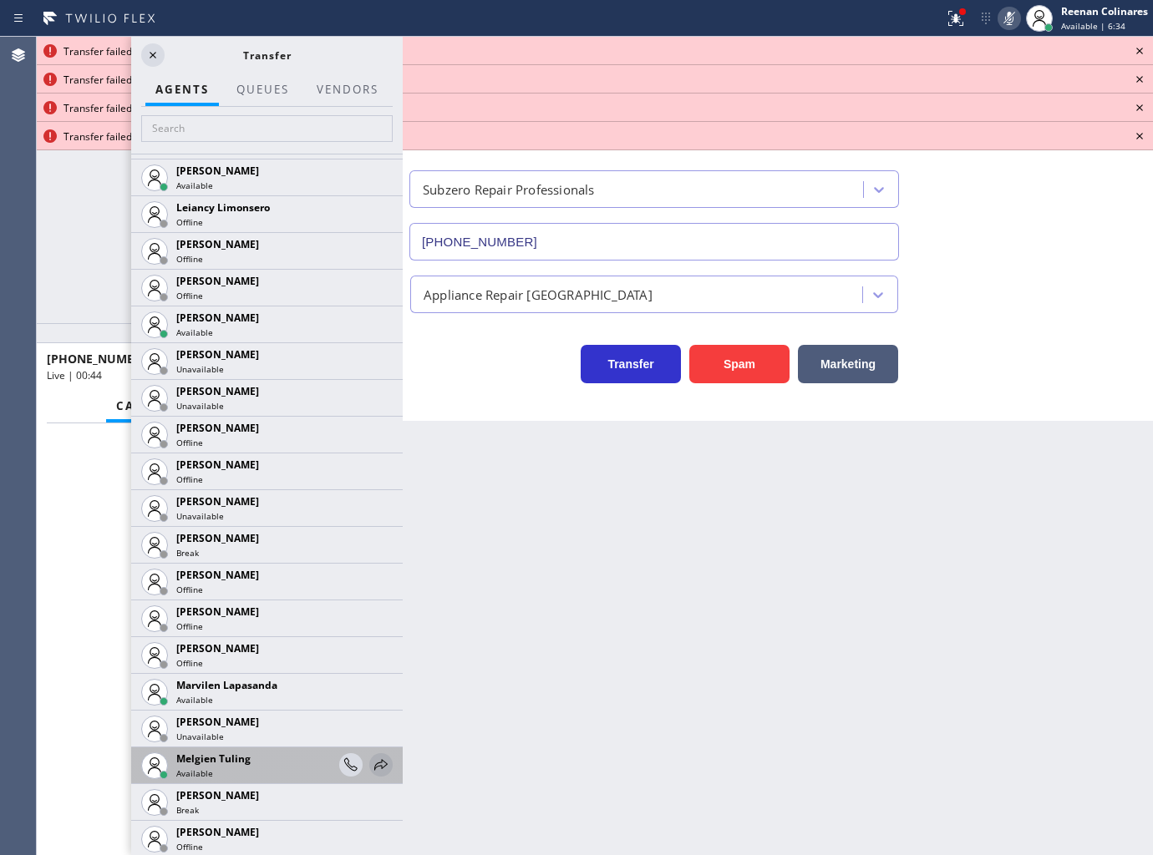
click at [371, 764] on icon at bounding box center [381, 765] width 20 height 20
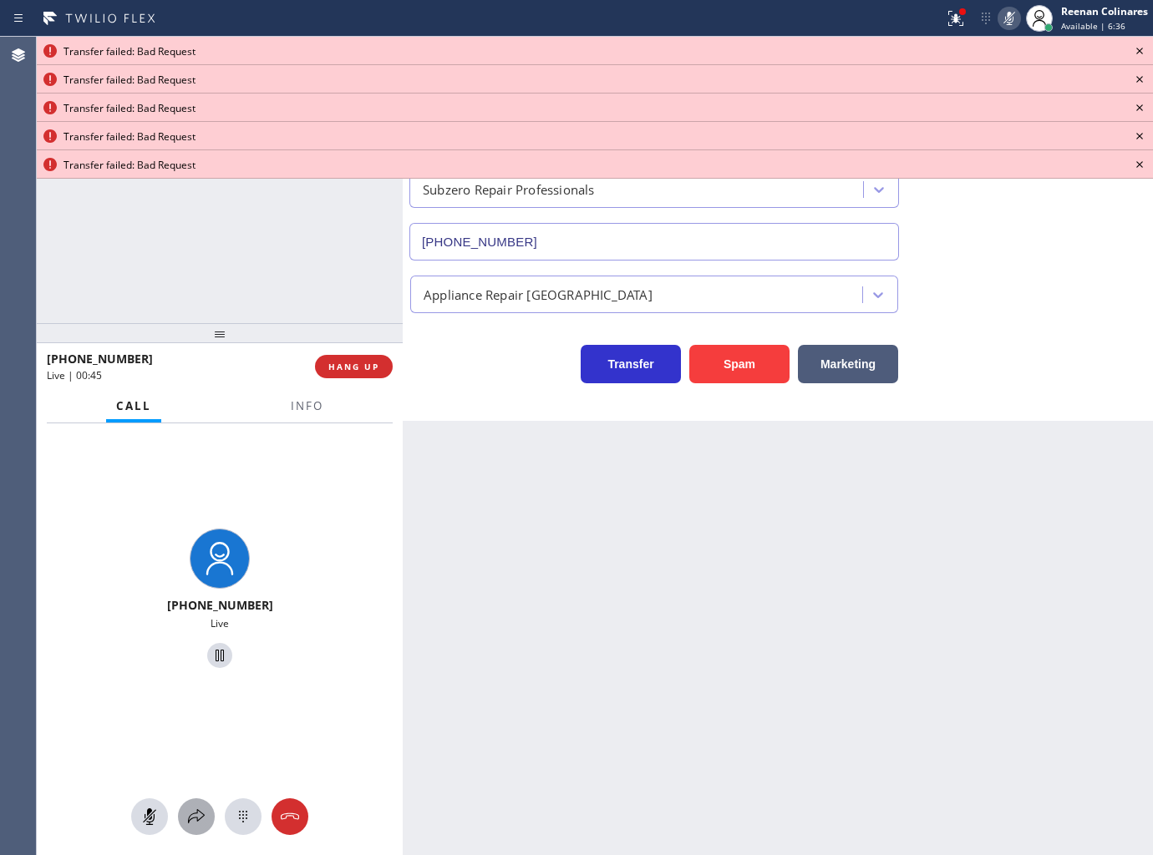
click at [197, 819] on icon at bounding box center [196, 817] width 20 height 20
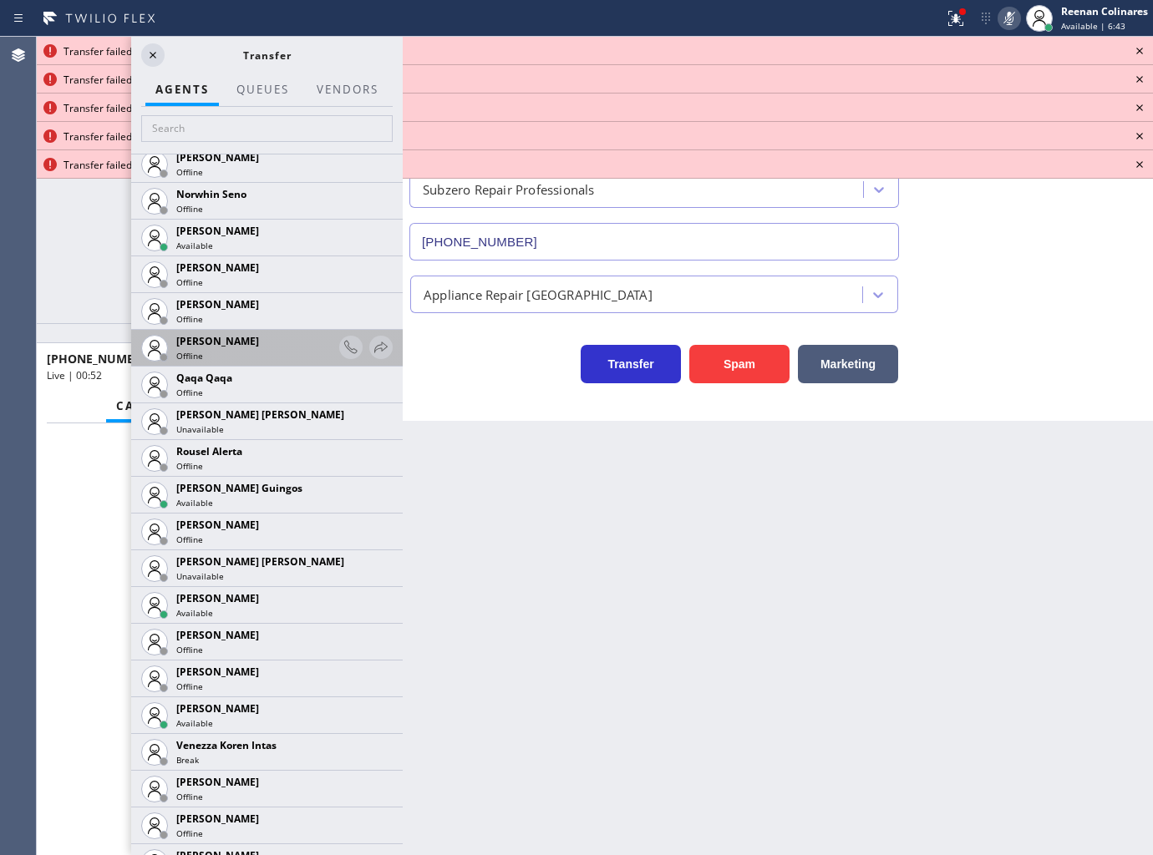
scroll to position [2729, 0]
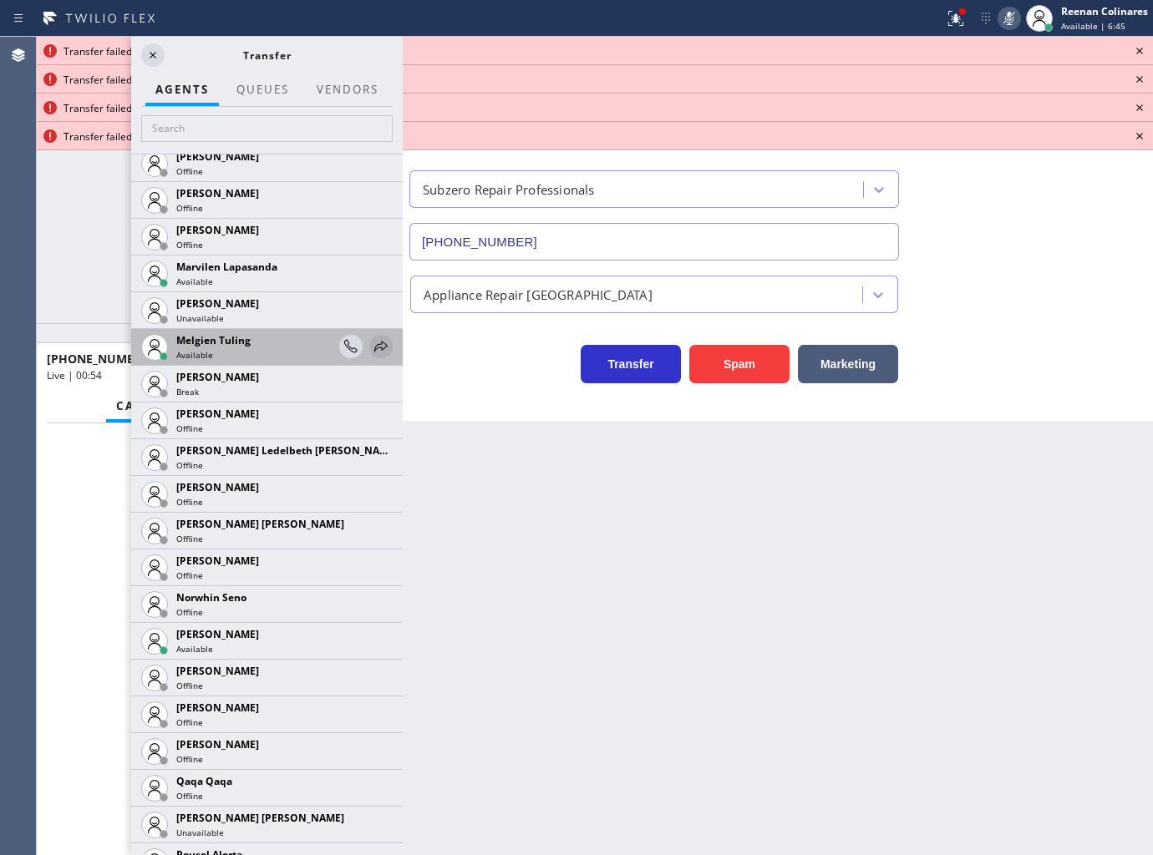
click at [374, 341] on icon at bounding box center [380, 346] width 13 height 11
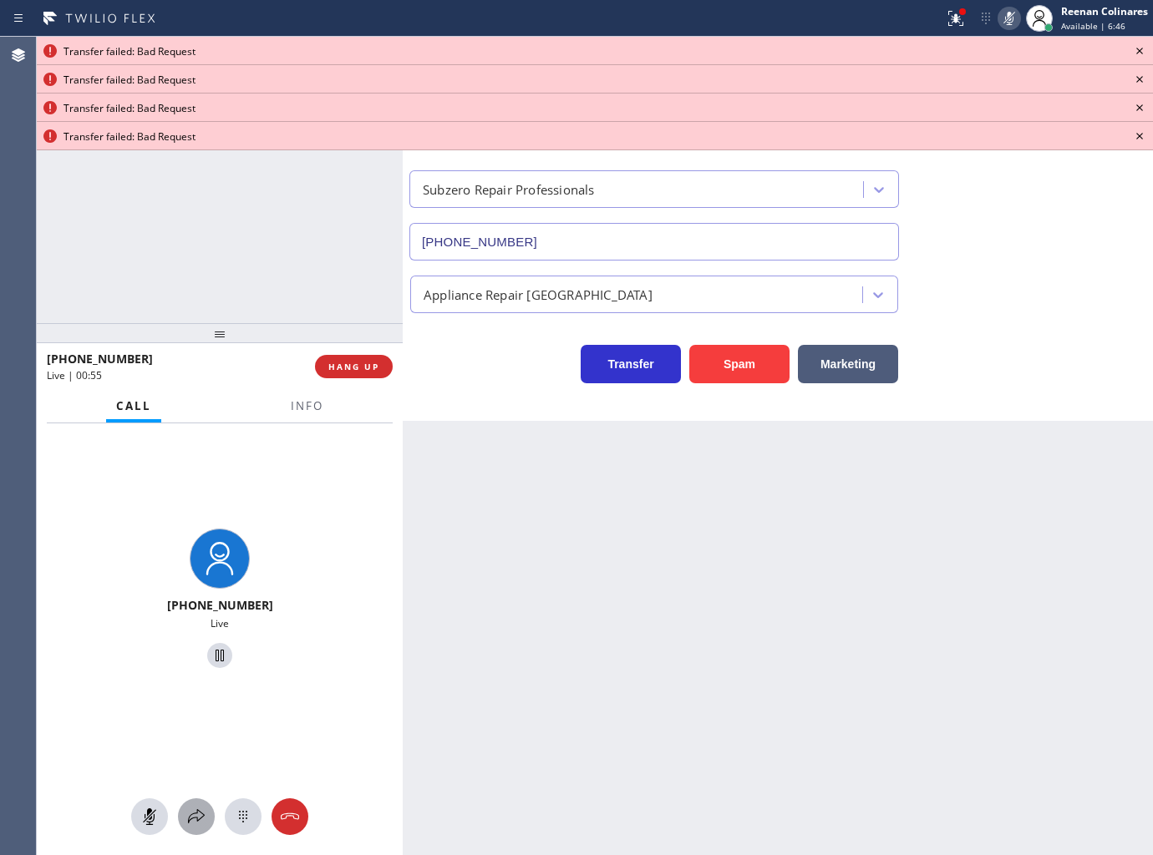
click at [204, 810] on icon at bounding box center [196, 817] width 20 height 20
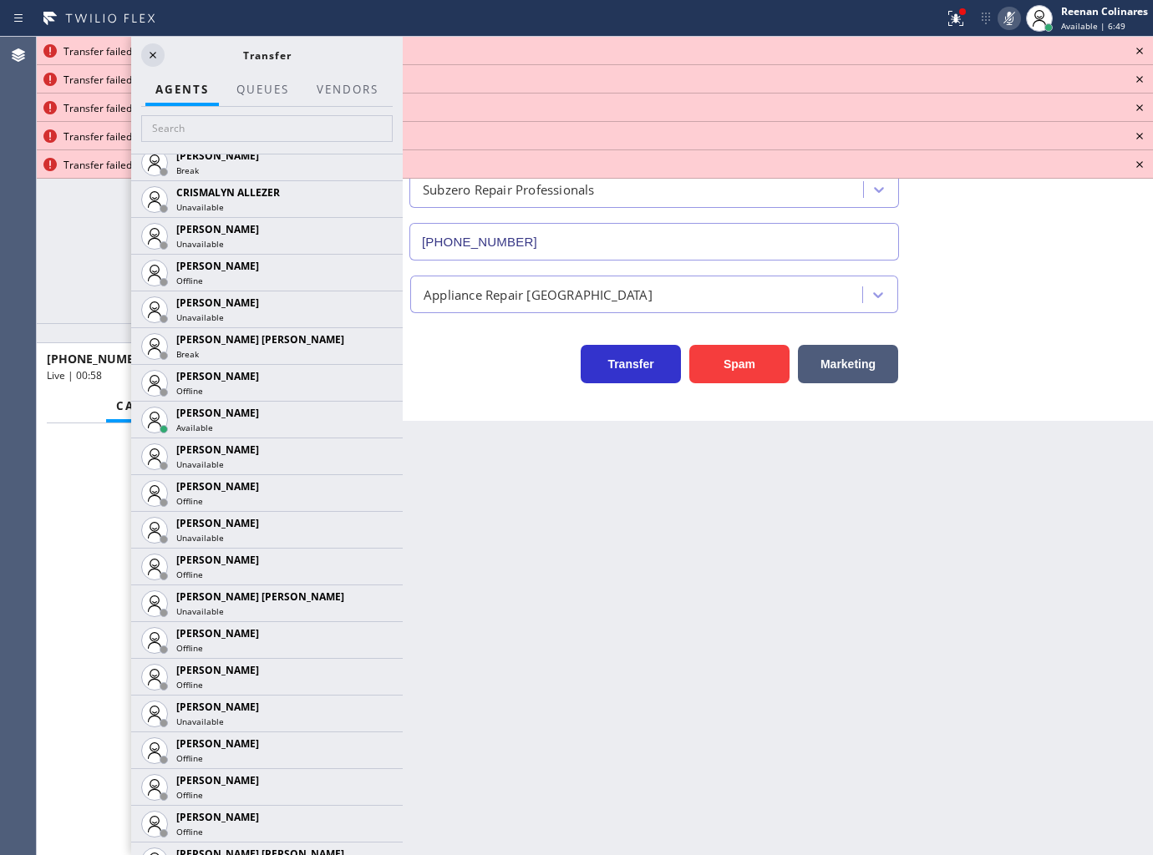
scroll to position [1049, 0]
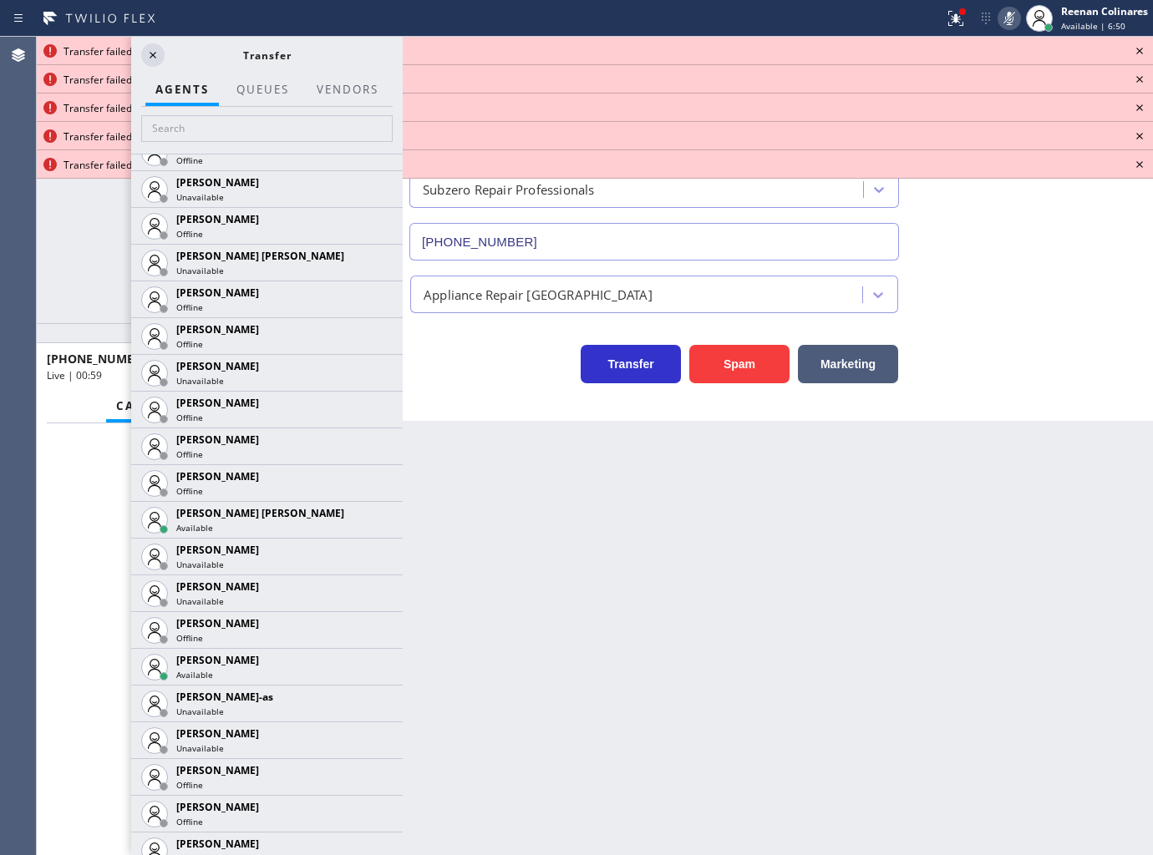
drag, startPoint x: 368, startPoint y: 521, endPoint x: 358, endPoint y: 523, distance: 11.0
click at [0, 0] on icon at bounding box center [0, 0] width 0 height 0
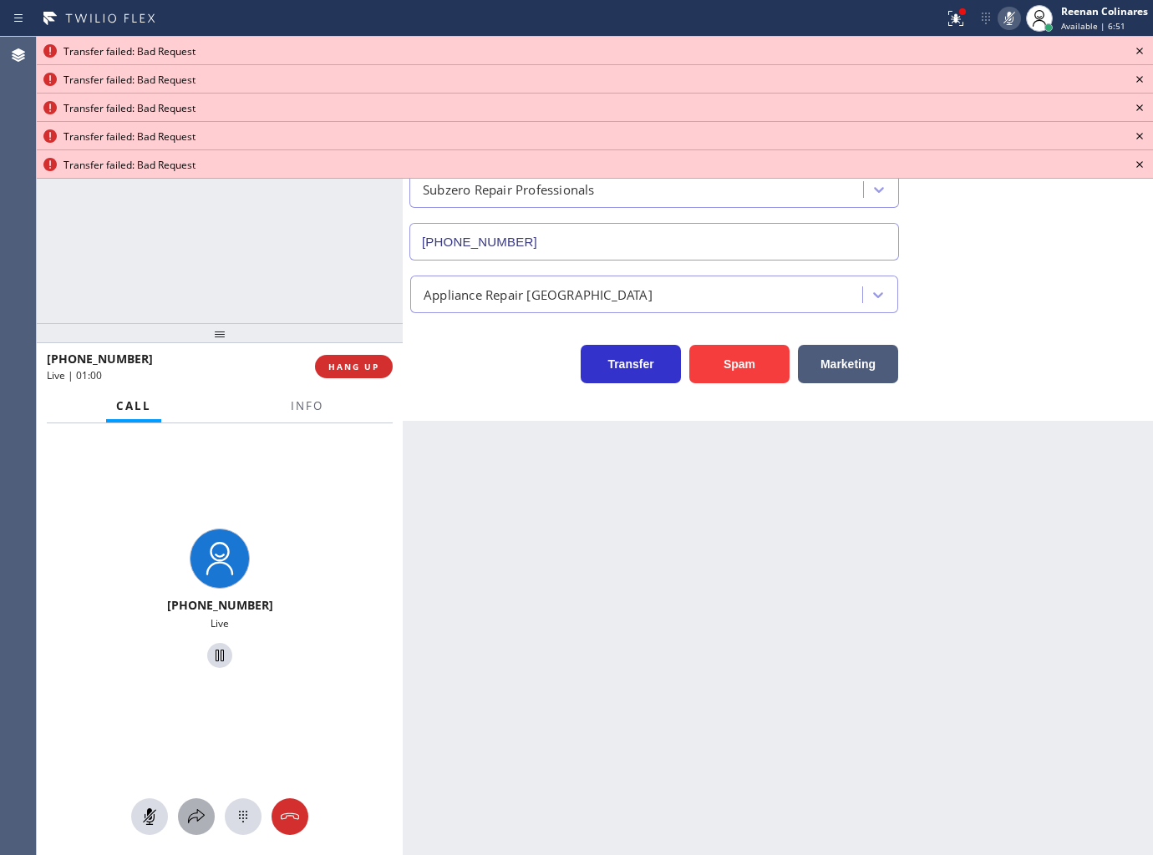
click at [201, 817] on icon at bounding box center [196, 817] width 20 height 20
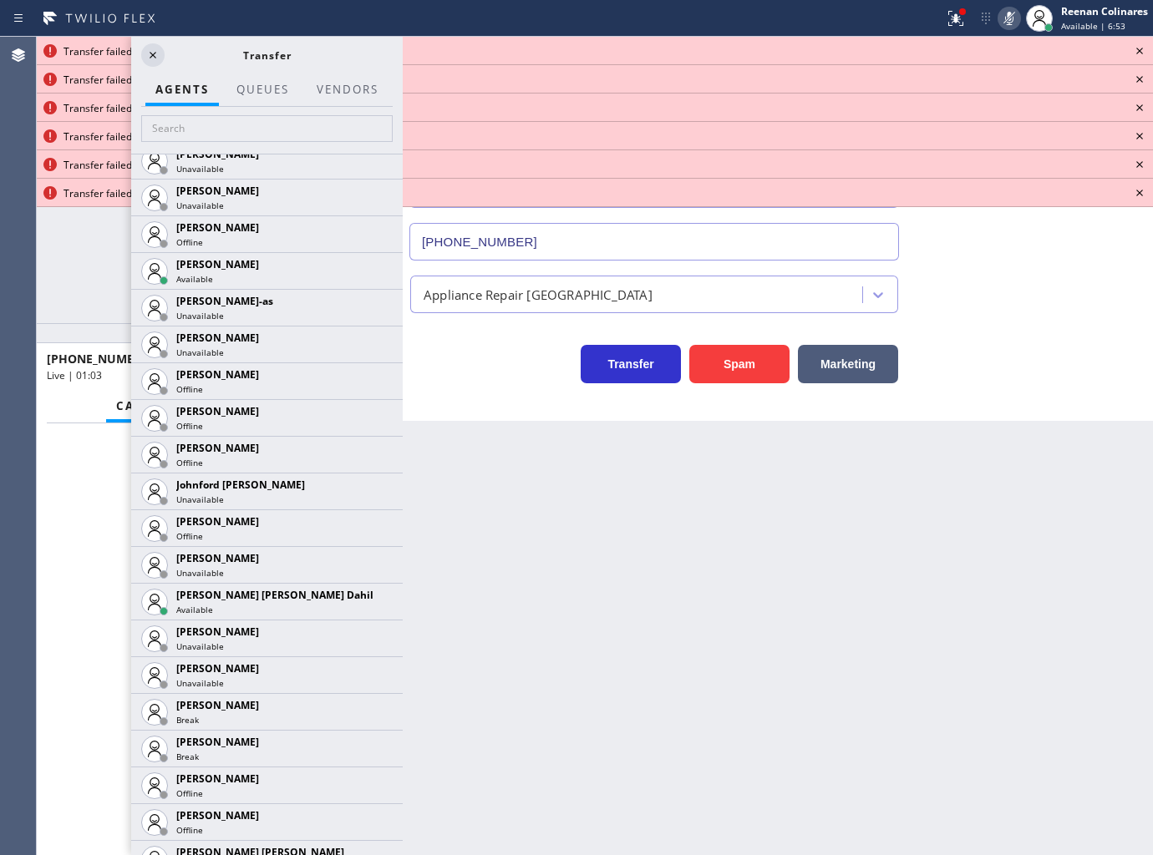
scroll to position [1450, 0]
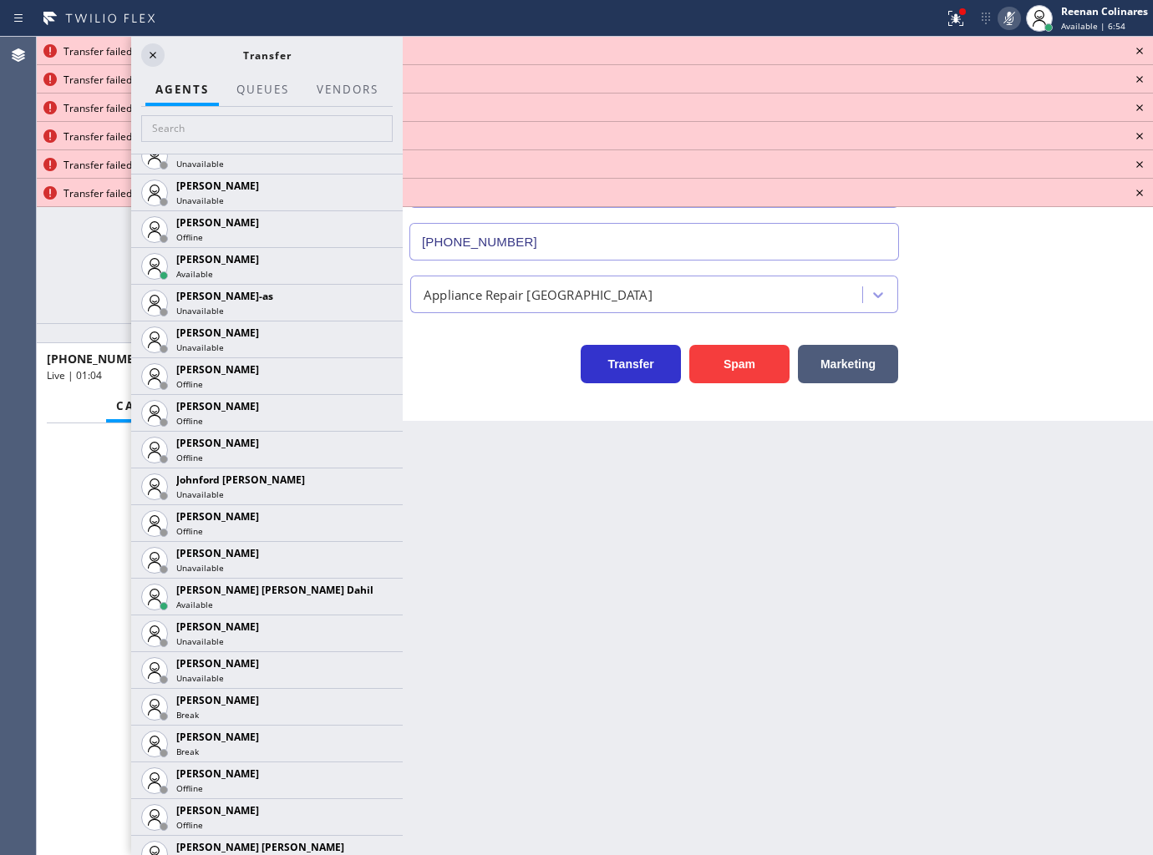
drag, startPoint x: 368, startPoint y: 596, endPoint x: 294, endPoint y: 689, distance: 119.0
click at [0, 0] on icon at bounding box center [0, 0] width 0 height 0
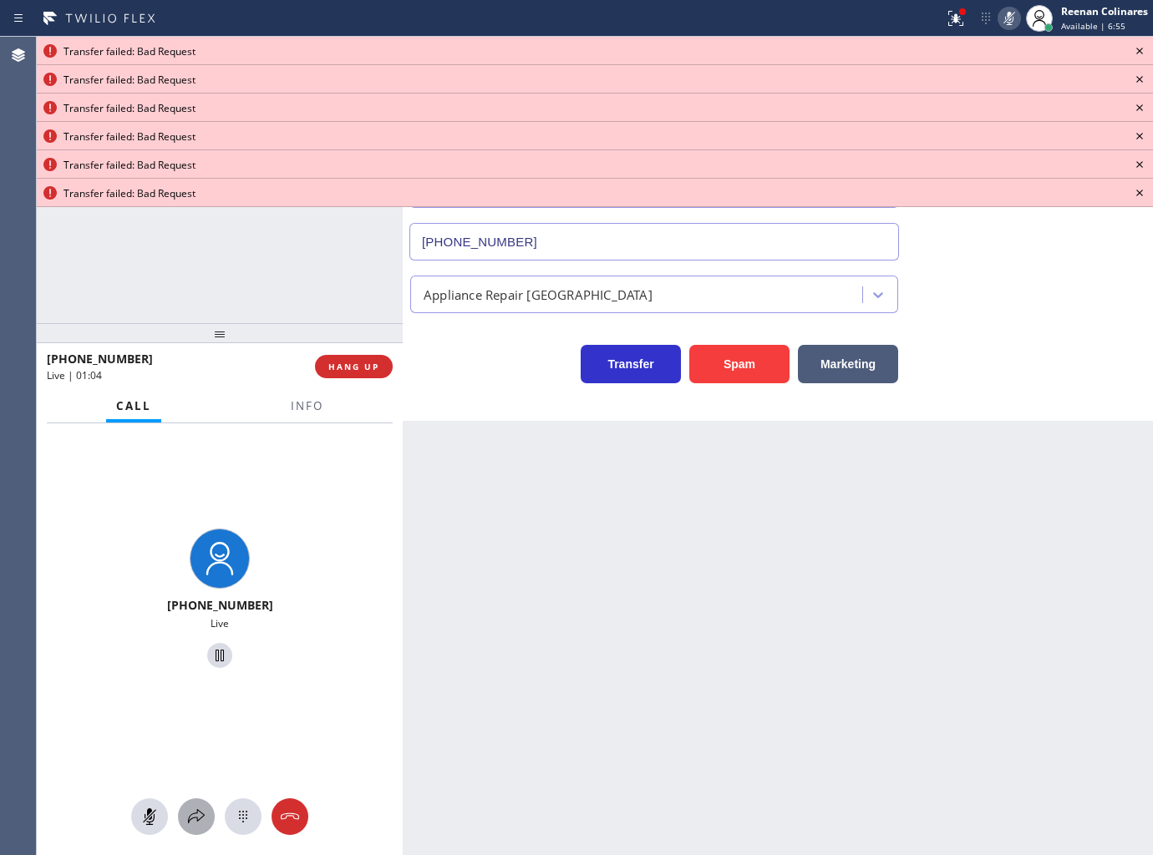
click at [190, 819] on icon at bounding box center [196, 817] width 20 height 20
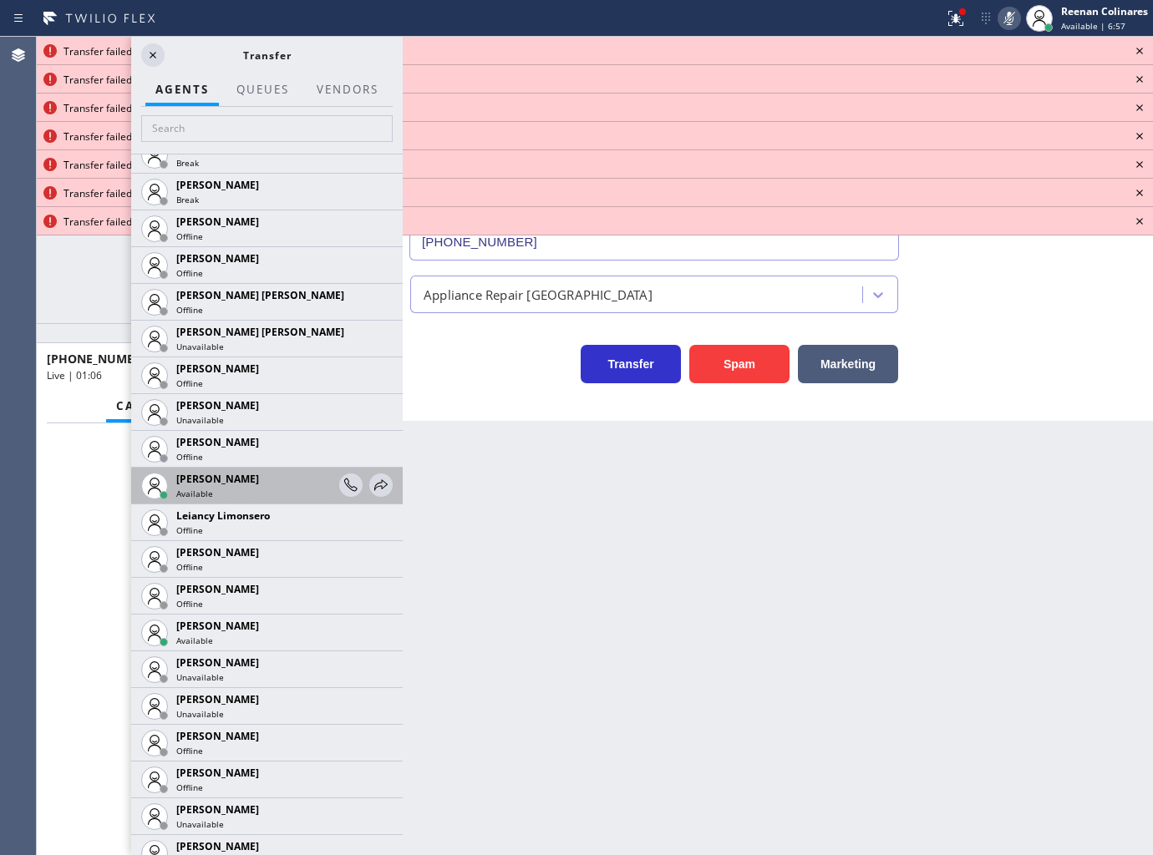
scroll to position [1998, 0]
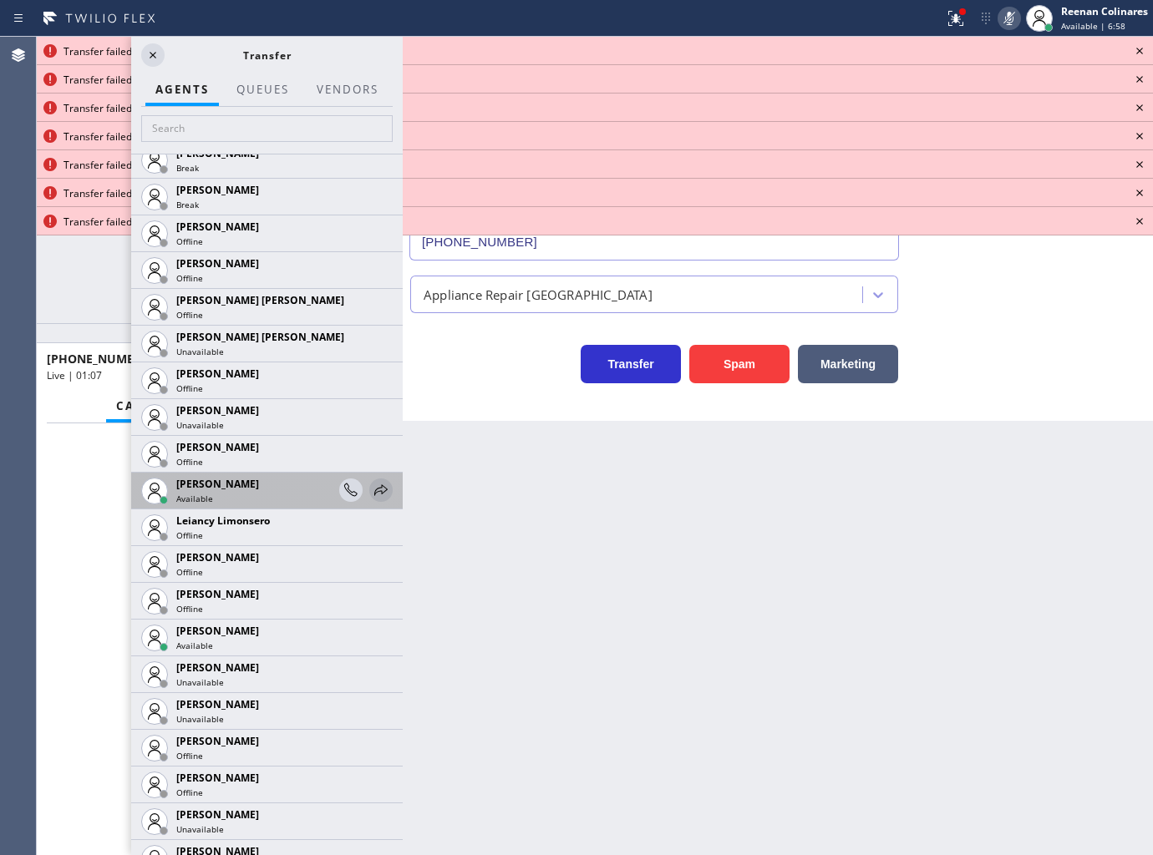
click at [373, 487] on icon at bounding box center [381, 490] width 20 height 20
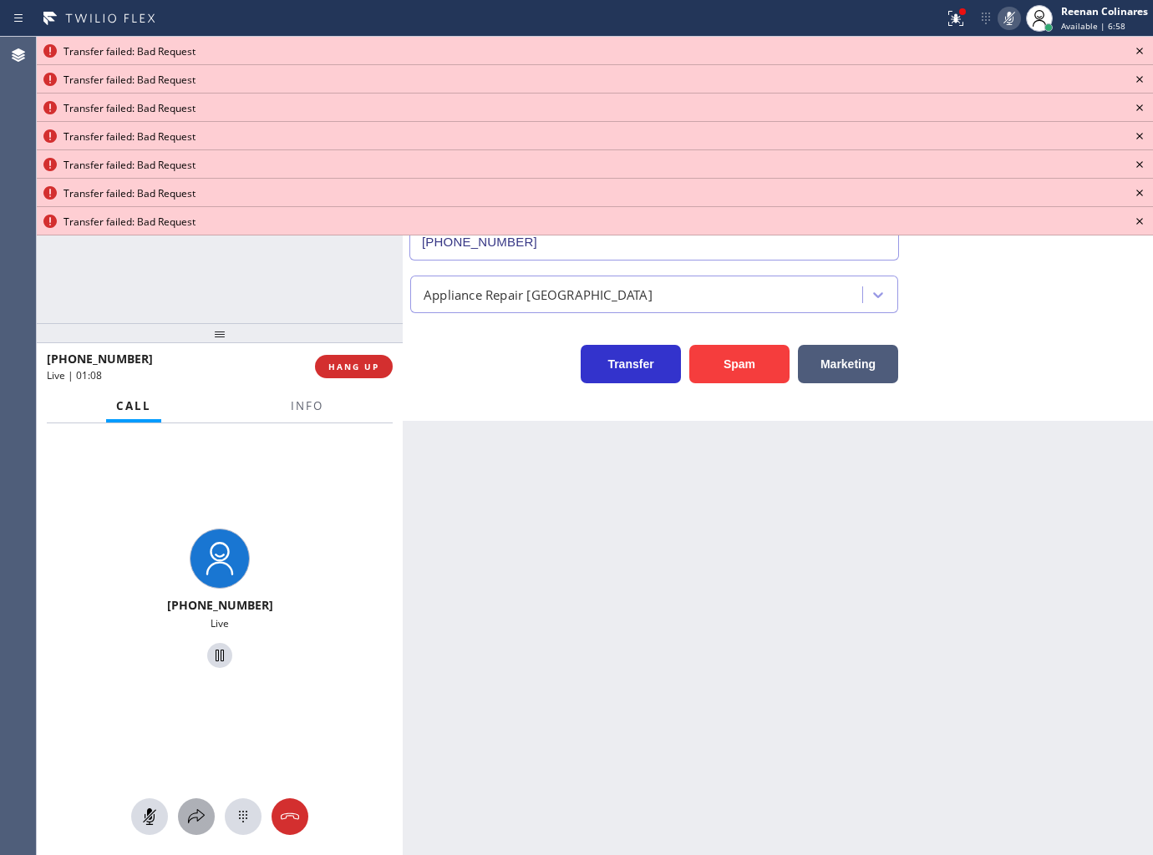
click at [205, 821] on icon at bounding box center [196, 817] width 20 height 20
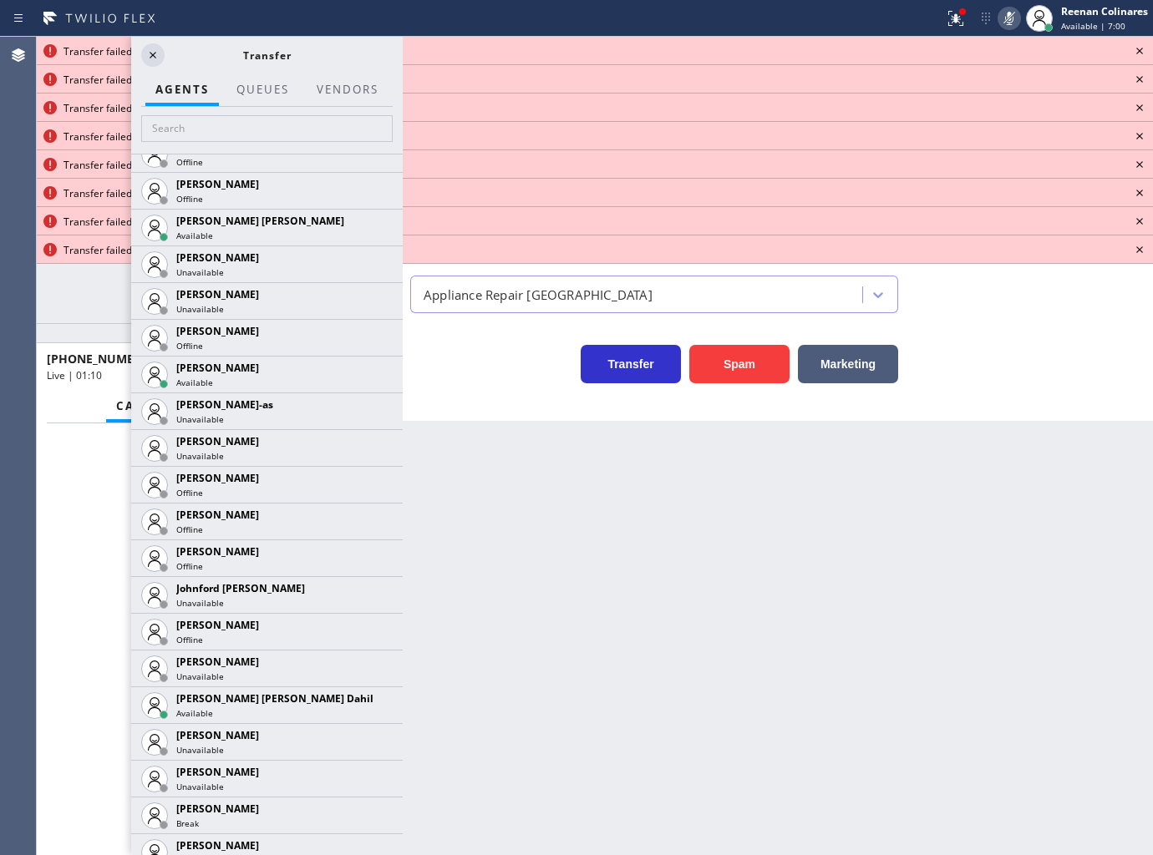
scroll to position [1374, 0]
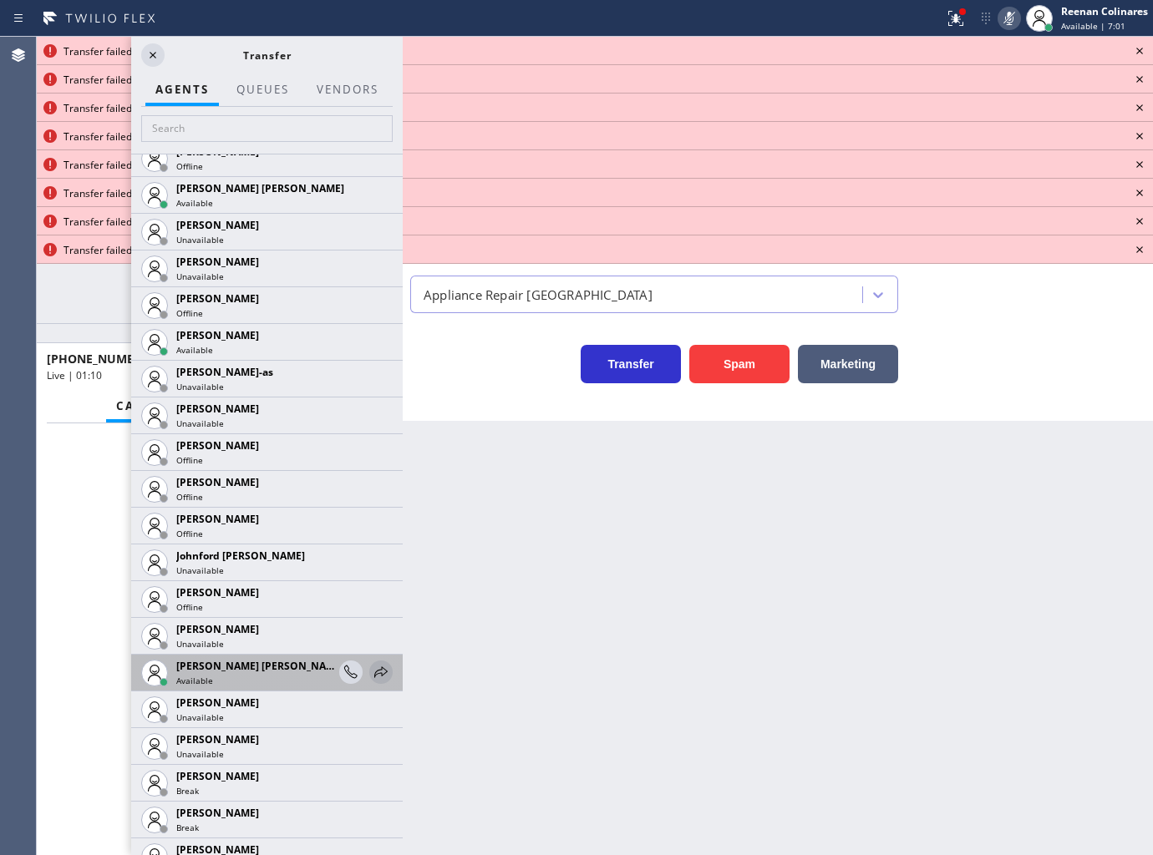
click at [371, 669] on icon at bounding box center [381, 672] width 20 height 20
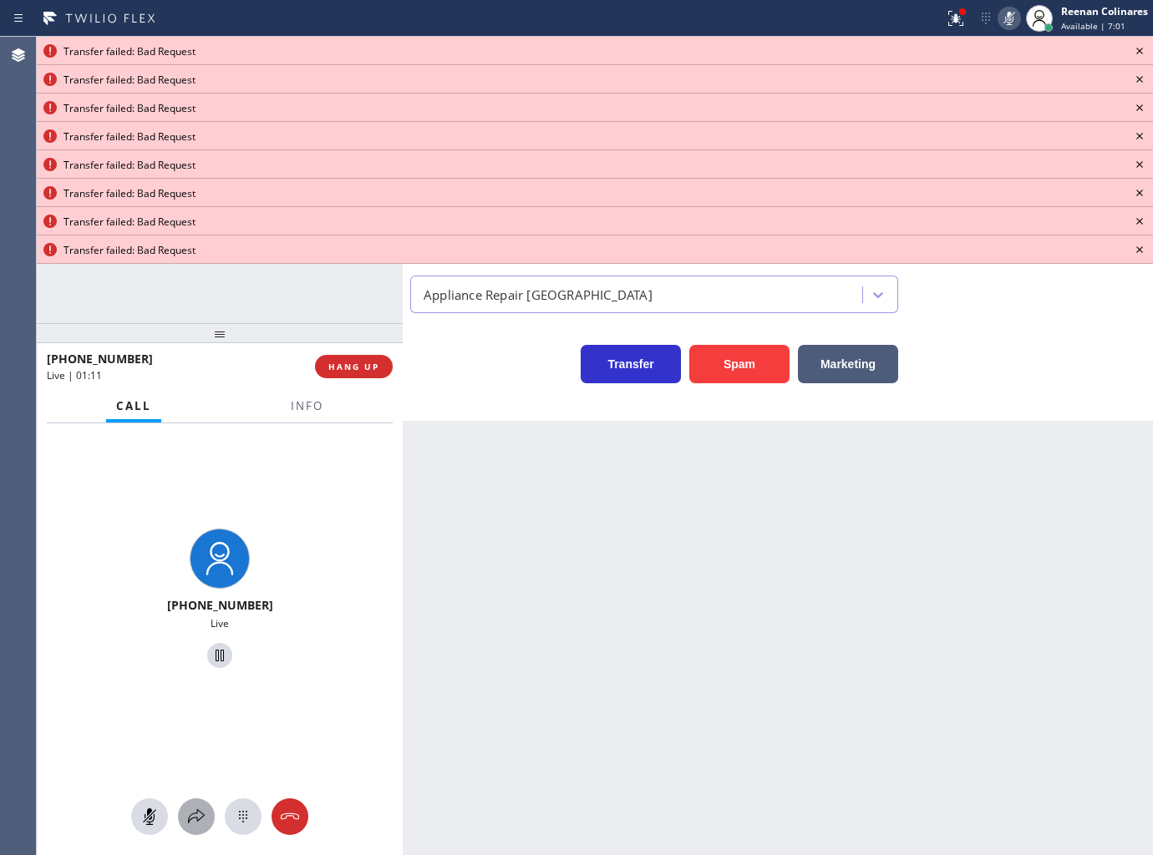
click at [201, 815] on icon at bounding box center [196, 817] width 20 height 20
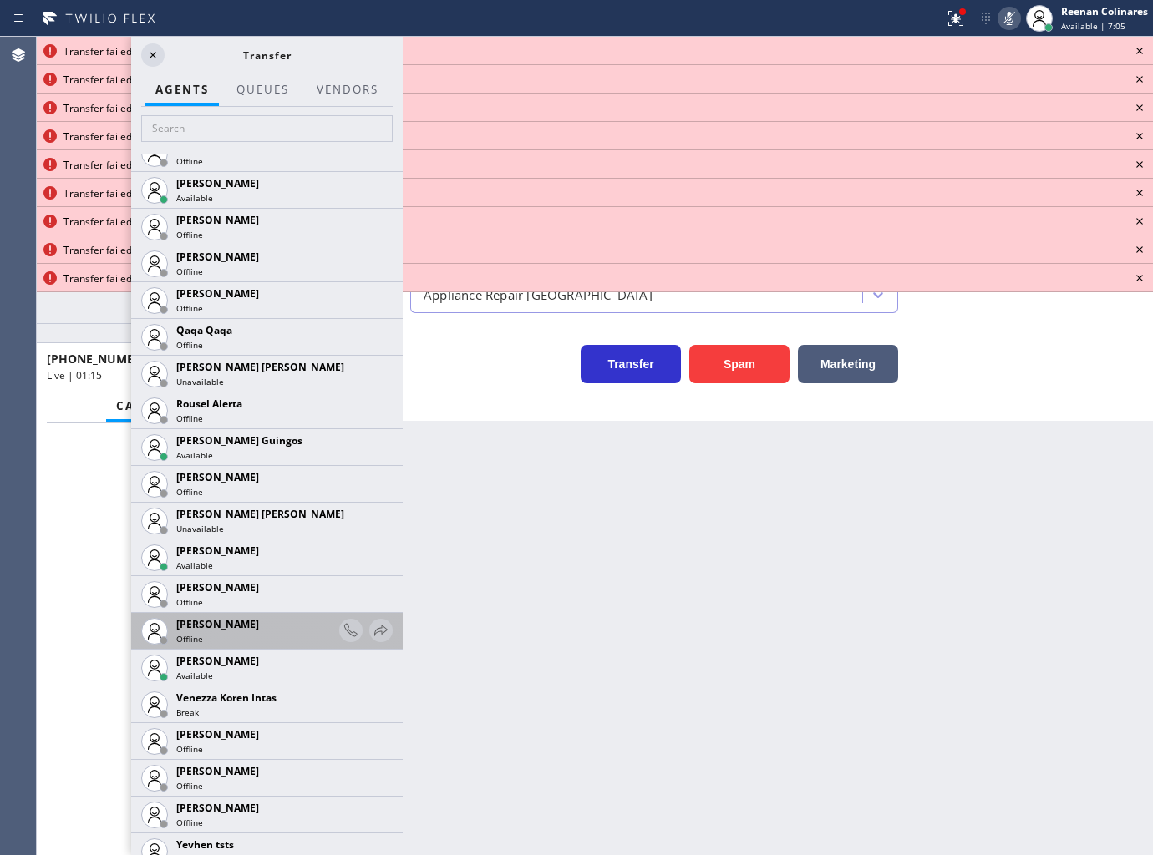
scroll to position [3194, 0]
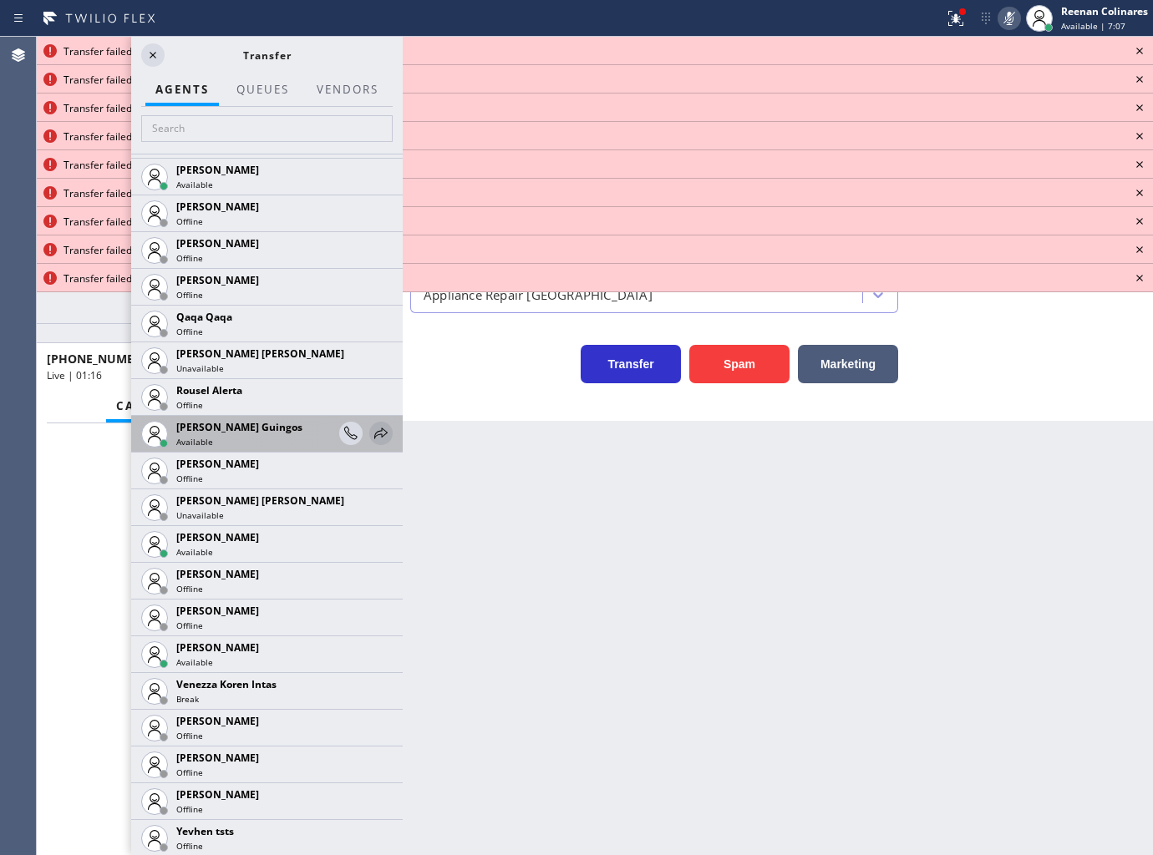
click at [374, 429] on icon at bounding box center [380, 433] width 13 height 11
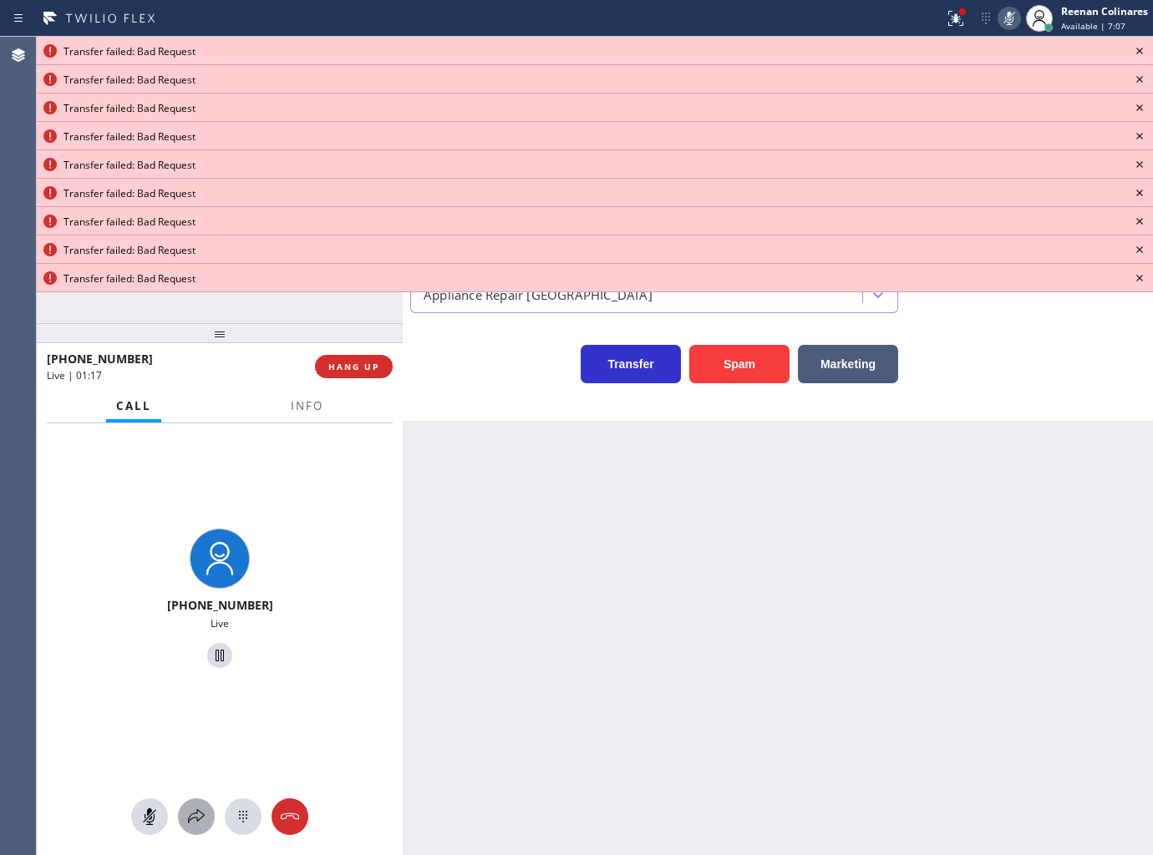
click at [190, 821] on icon at bounding box center [196, 817] width 20 height 20
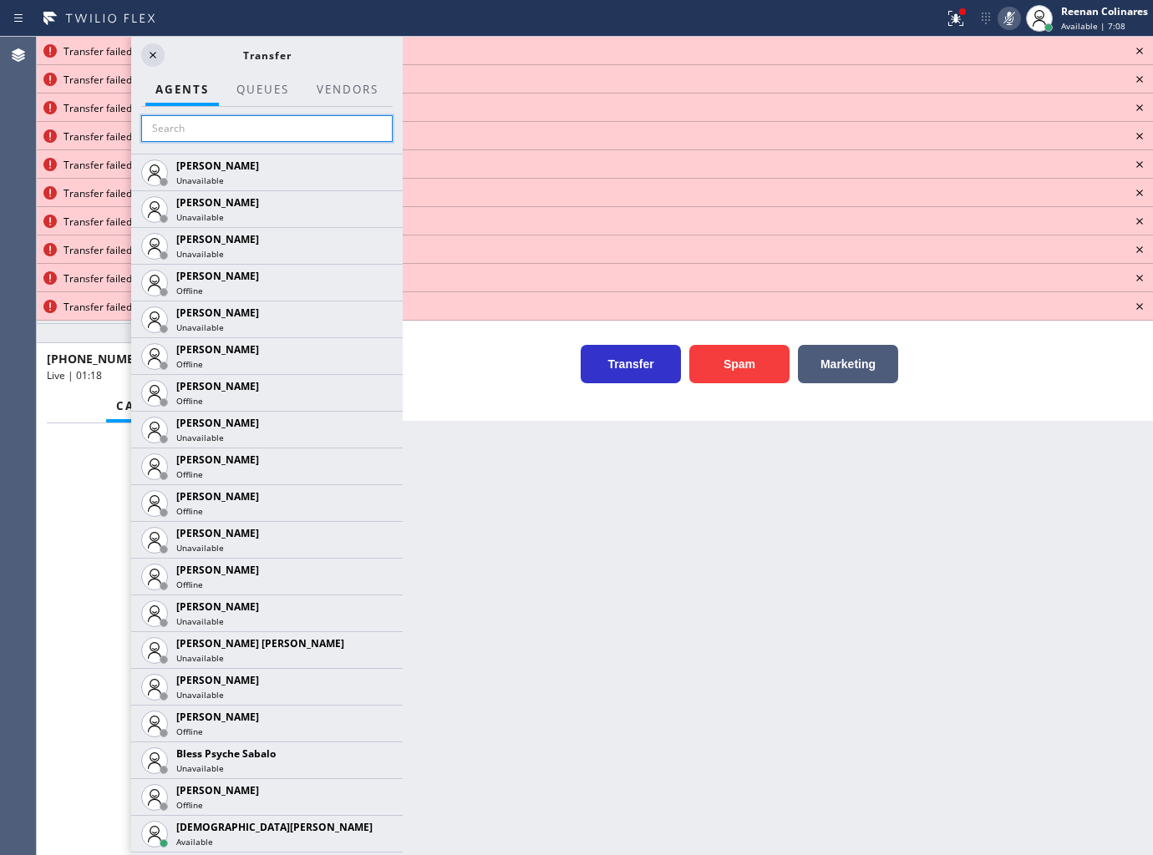
click at [307, 135] on input "text" at bounding box center [266, 128] width 251 height 27
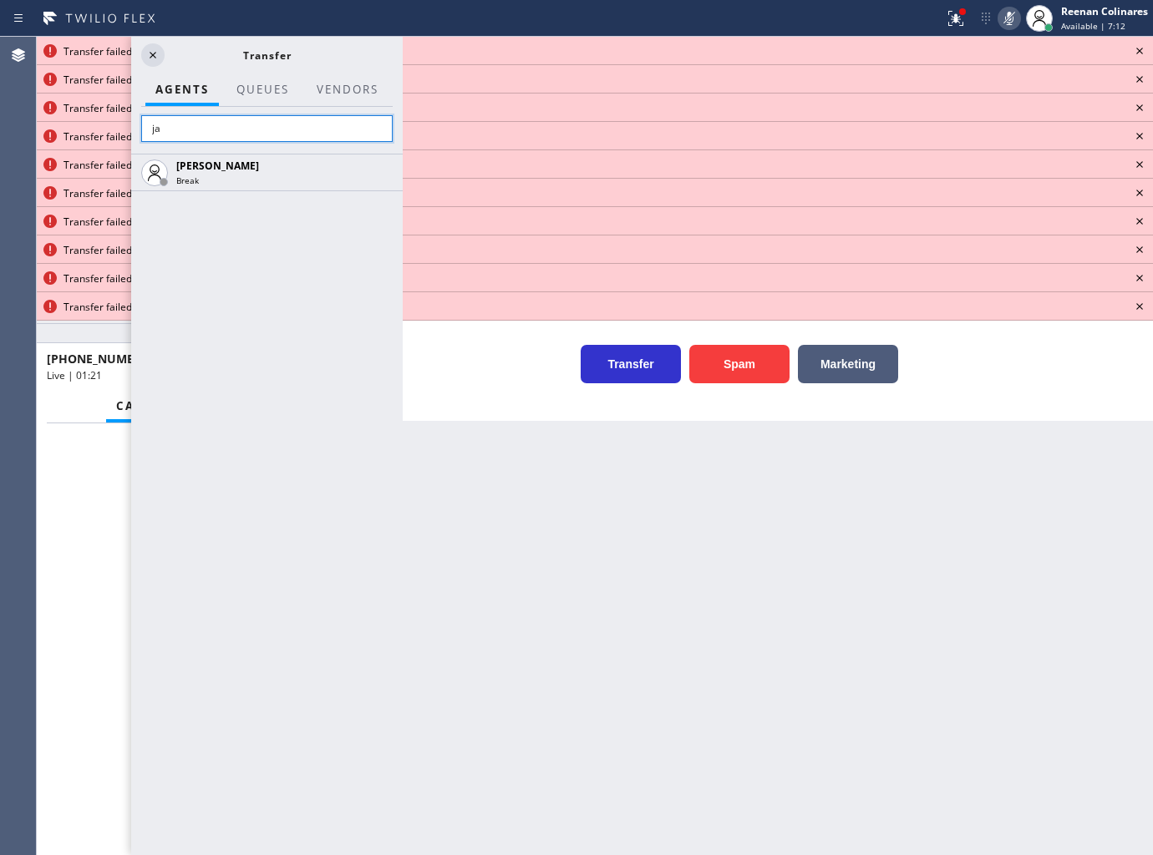
type input "j"
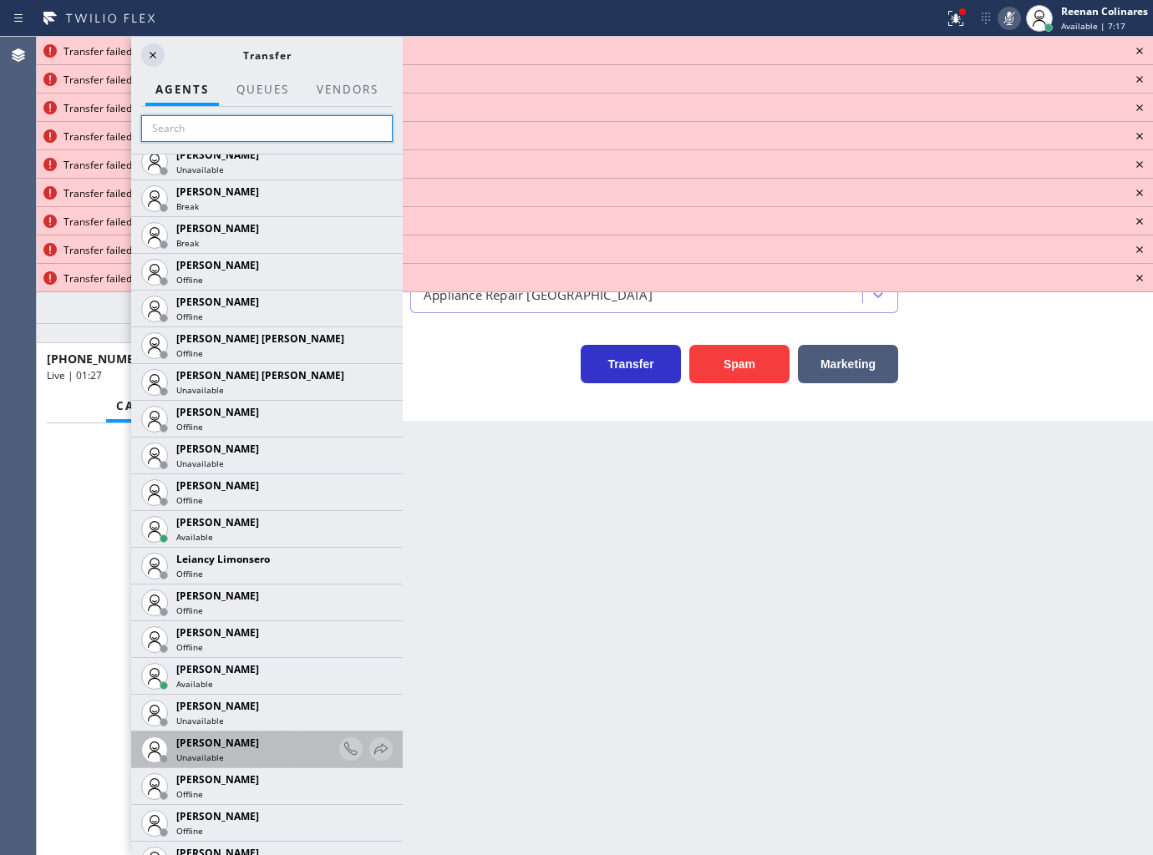
scroll to position [2042, 0]
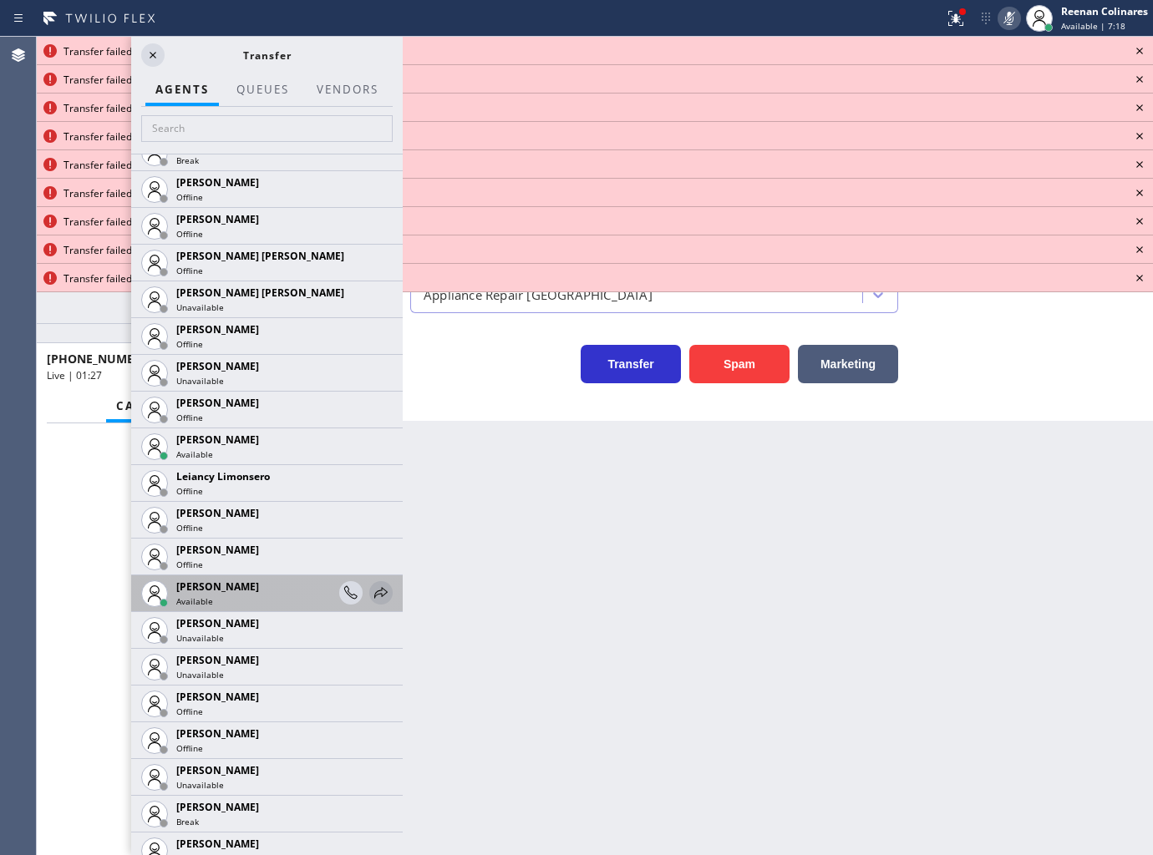
click at [377, 593] on icon at bounding box center [381, 593] width 20 height 20
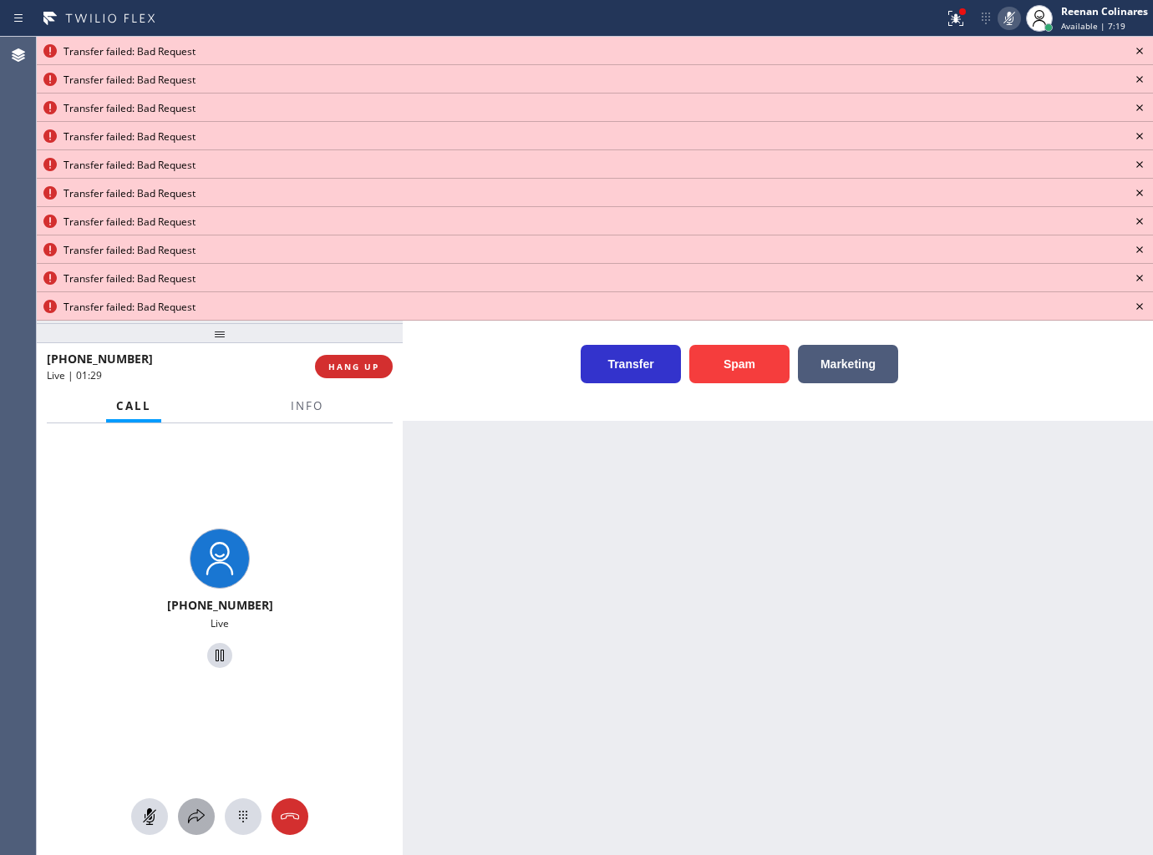
click at [201, 815] on icon at bounding box center [196, 817] width 20 height 20
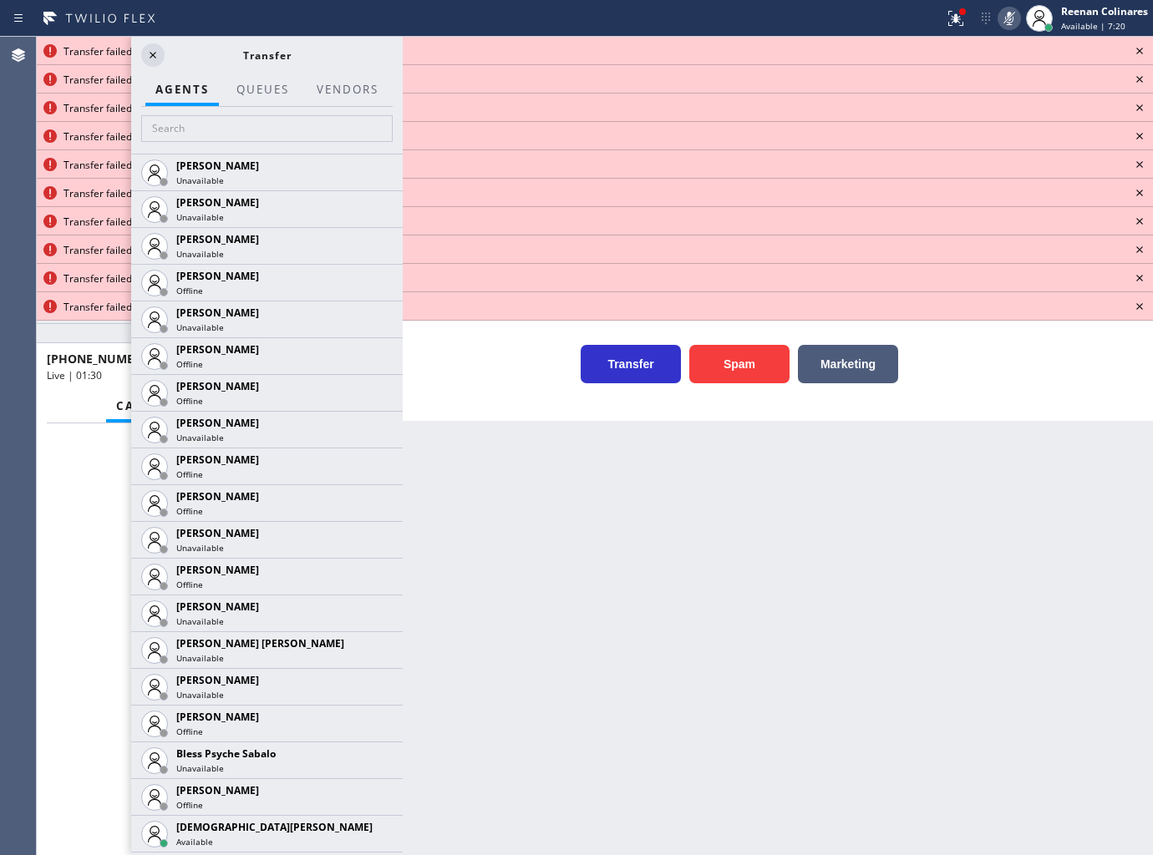
click at [1131, 54] on icon at bounding box center [1140, 51] width 20 height 20
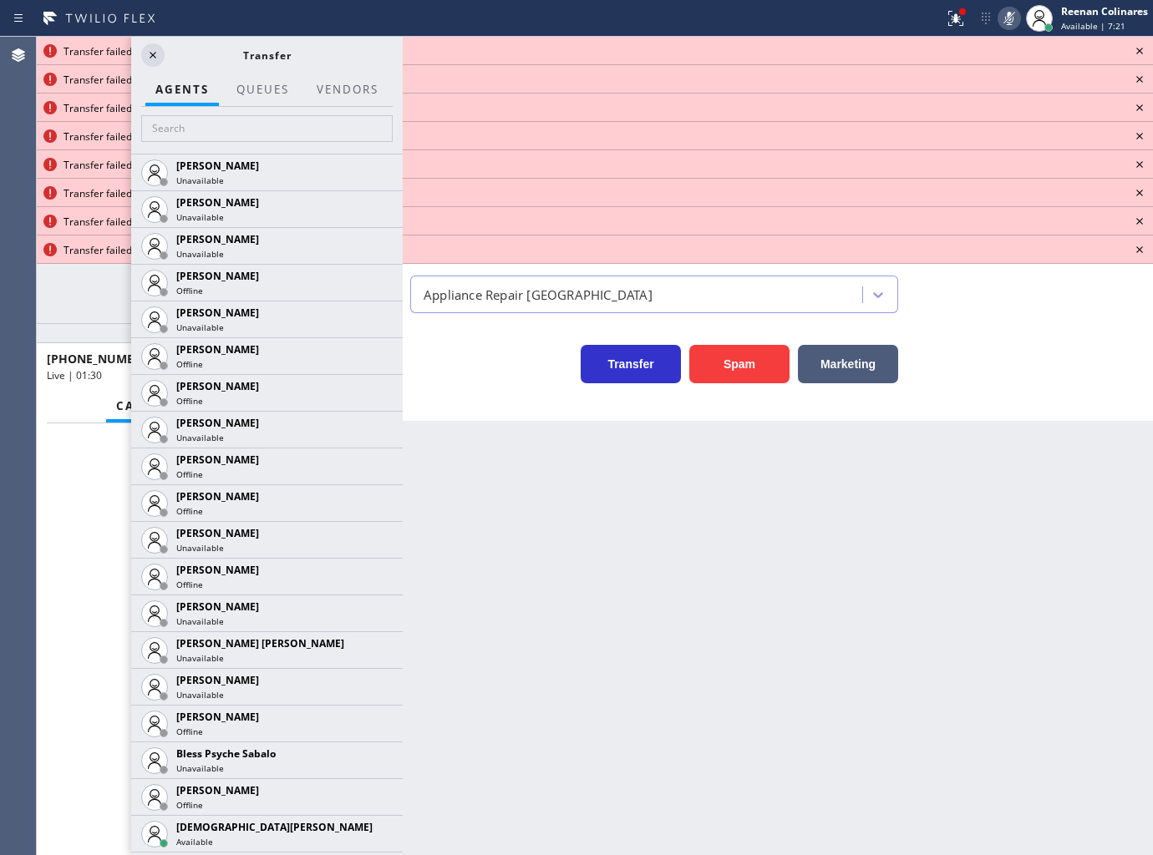
click at [1131, 54] on icon at bounding box center [1140, 51] width 20 height 20
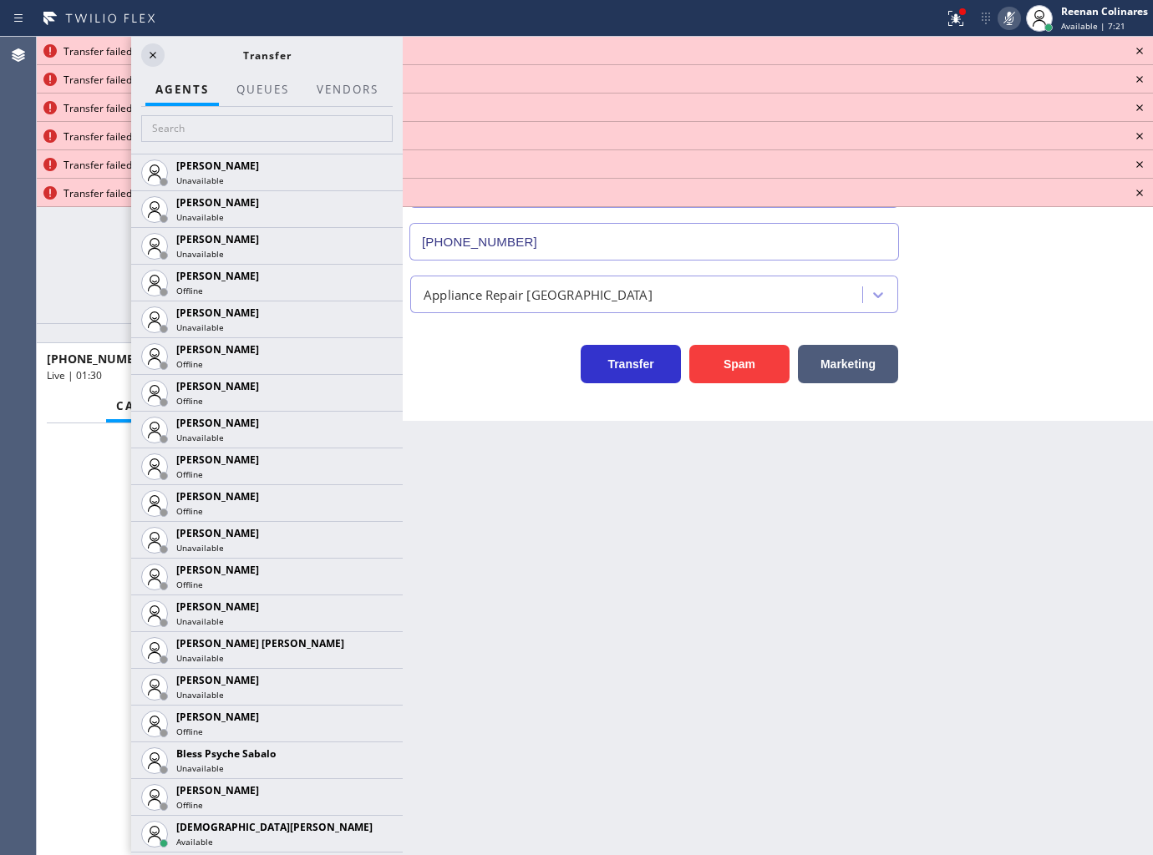
click at [1131, 54] on icon at bounding box center [1140, 51] width 20 height 20
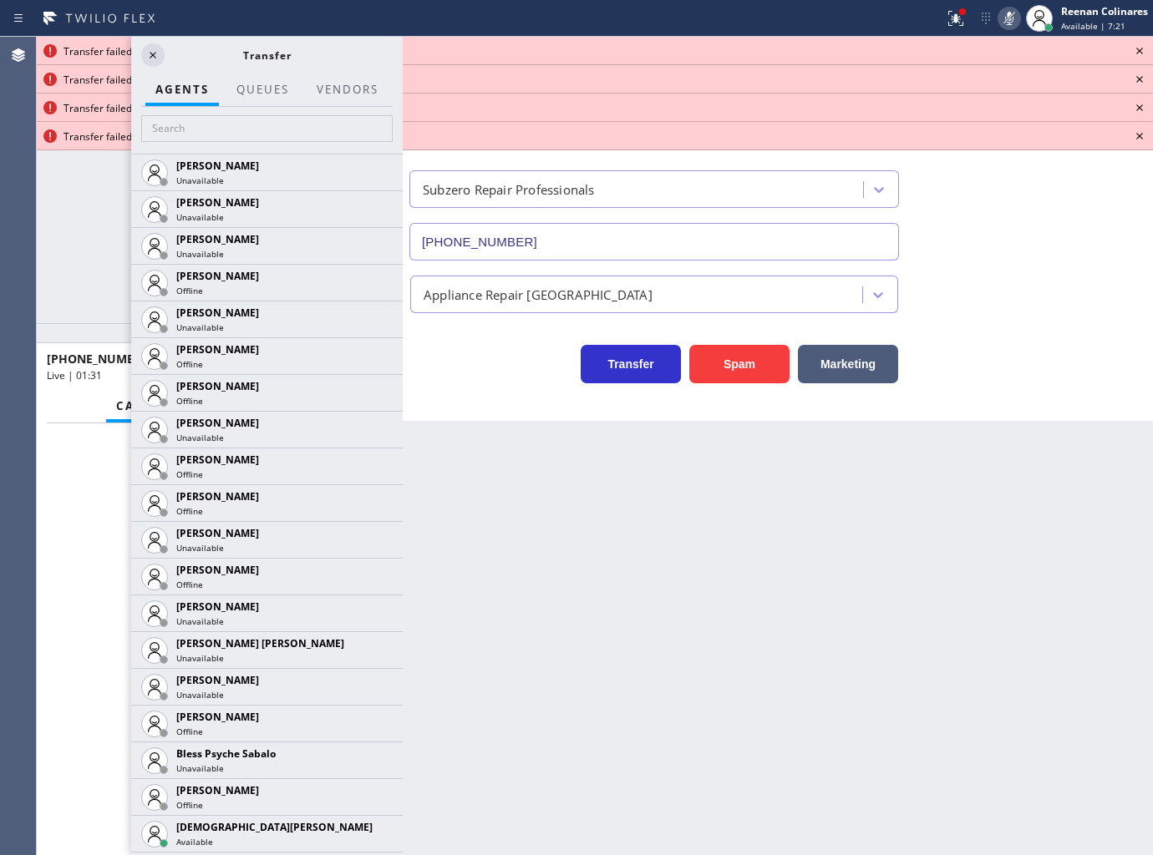
click at [1131, 54] on icon at bounding box center [1140, 51] width 20 height 20
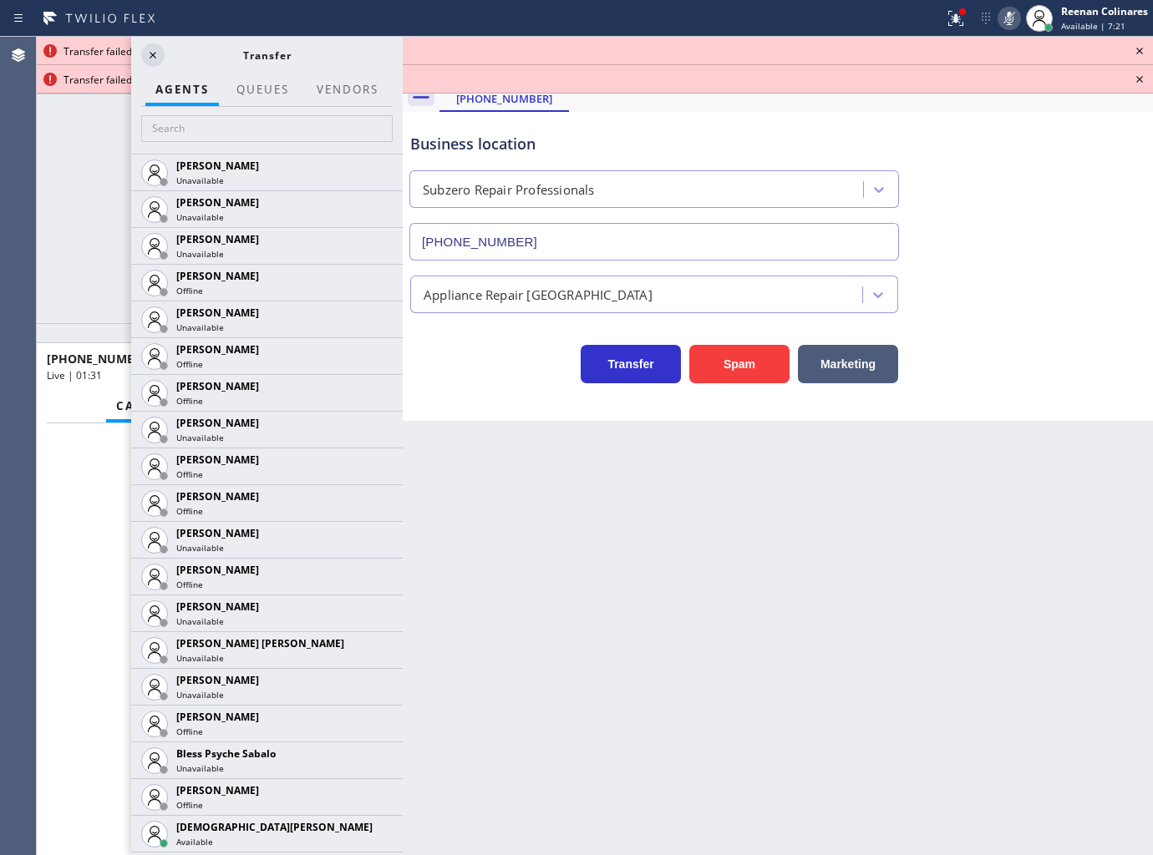
click at [1148, 37] on div "Transfer failed: Bad Request" at bounding box center [595, 51] width 1116 height 28
click at [1145, 50] on icon at bounding box center [1140, 51] width 20 height 20
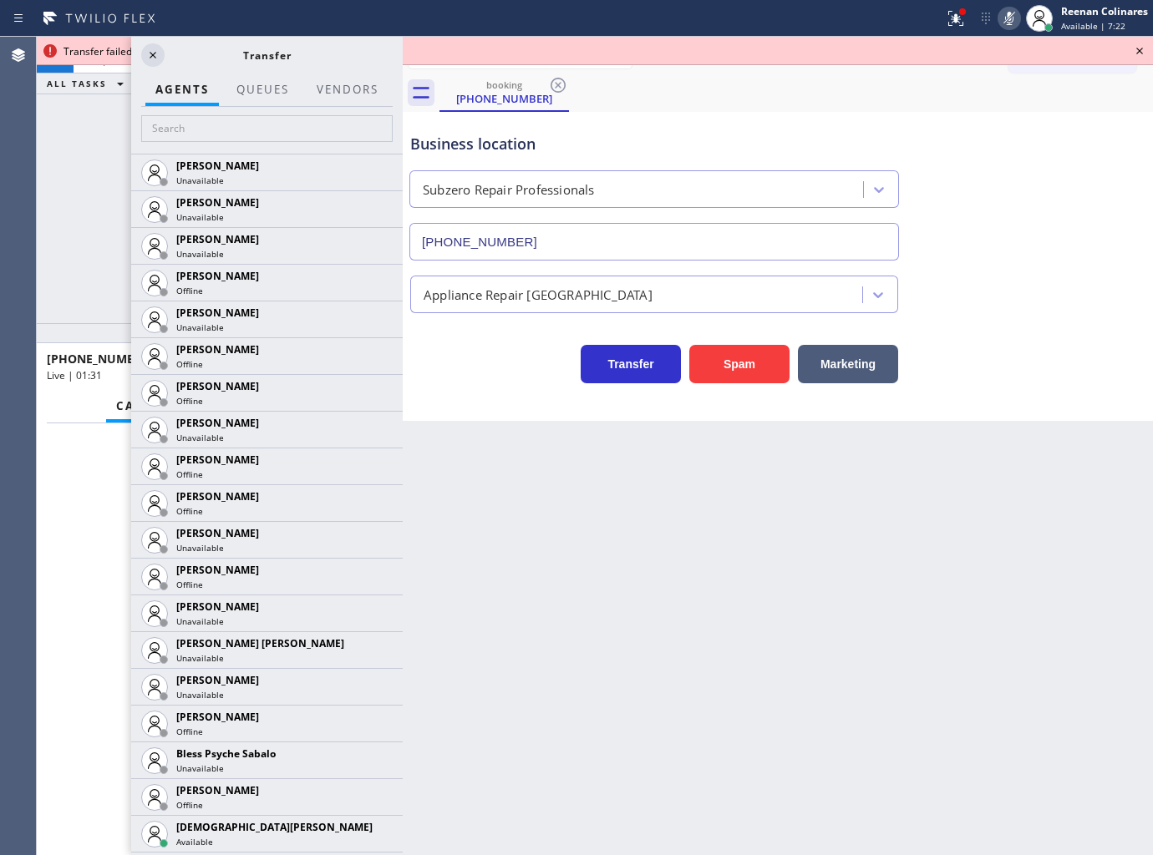
click at [1145, 50] on icon at bounding box center [1140, 51] width 20 height 20
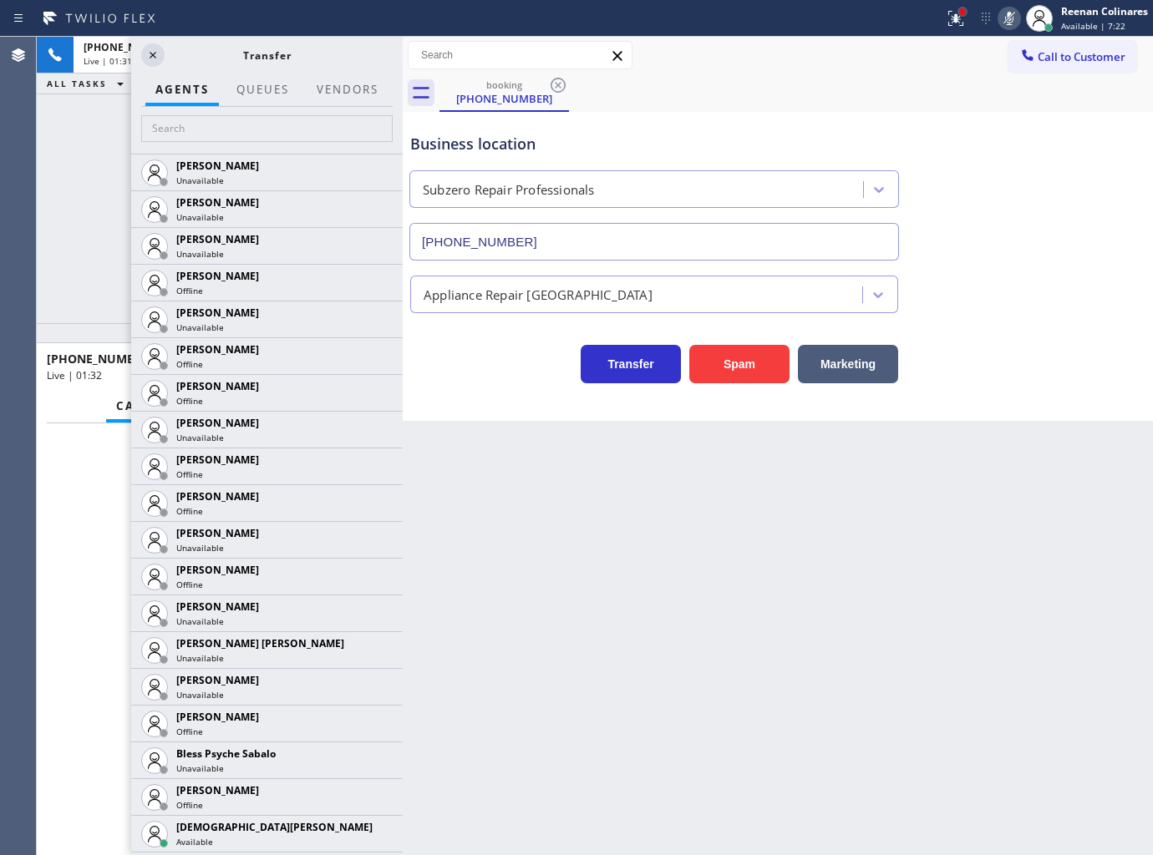
click at [964, 15] on div at bounding box center [962, 12] width 10 height 10
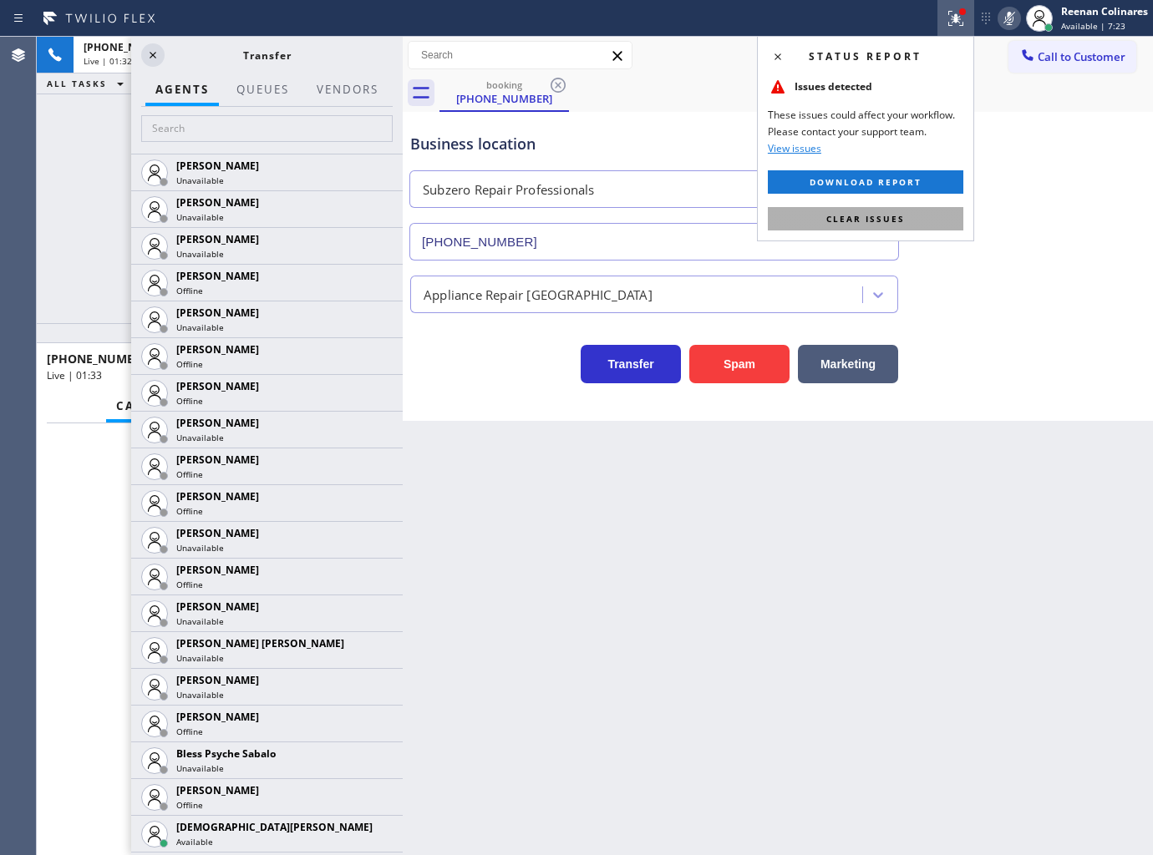
drag, startPoint x: 920, startPoint y: 219, endPoint x: 195, endPoint y: 394, distance: 745.3
click at [917, 219] on button "Clear issues" at bounding box center [865, 218] width 195 height 23
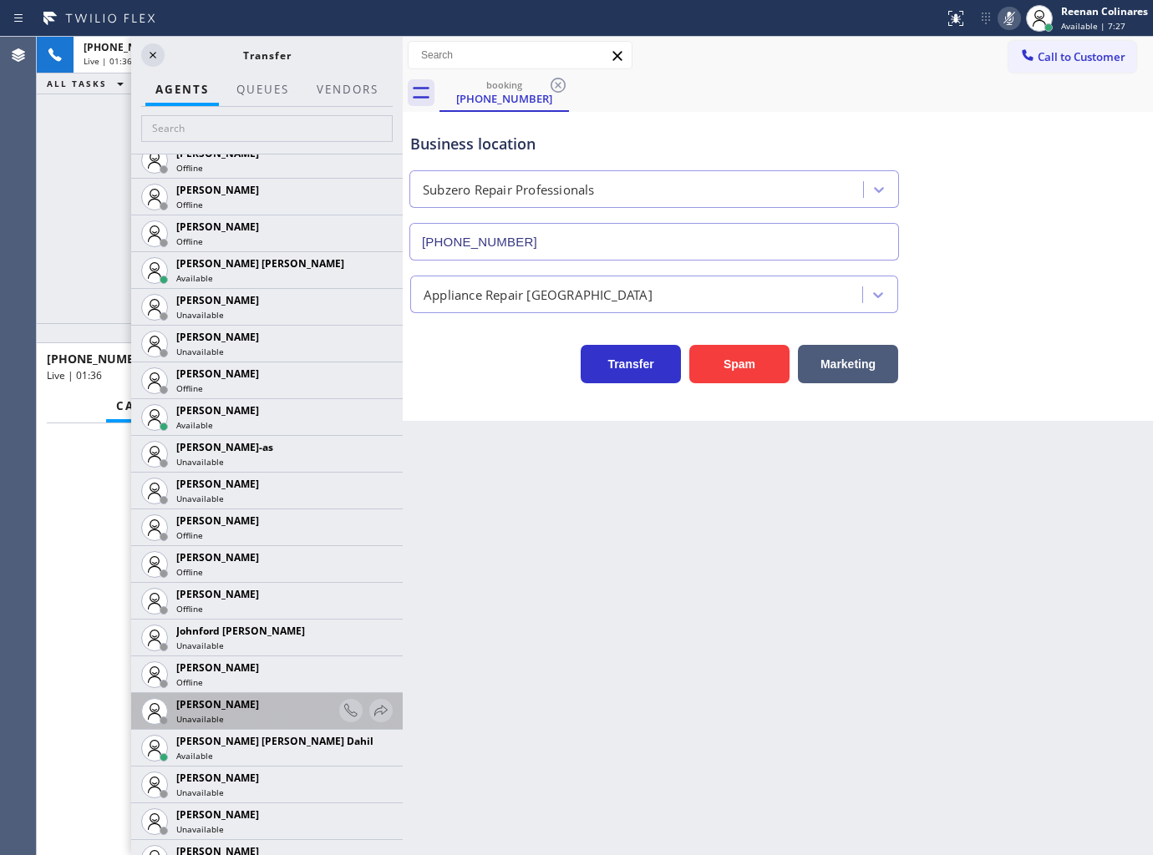
scroll to position [1577, 0]
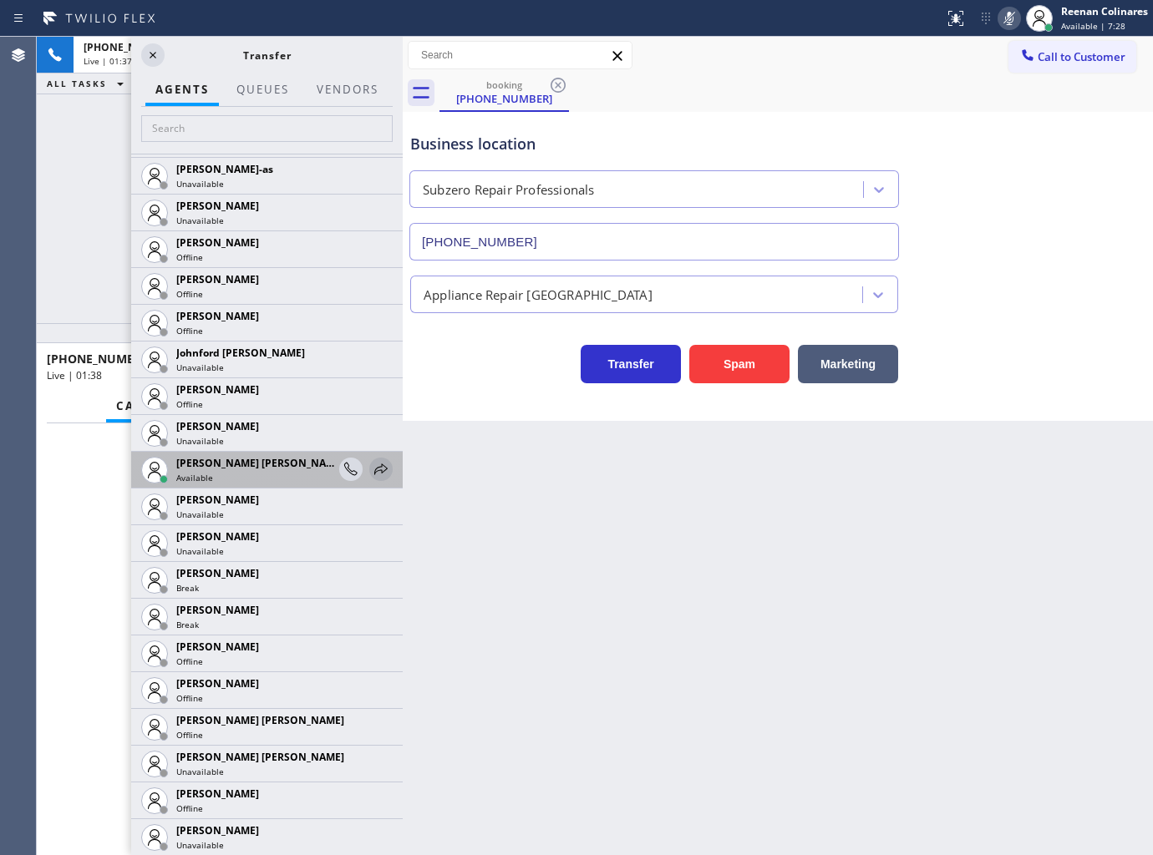
click at [371, 464] on icon at bounding box center [381, 469] width 20 height 20
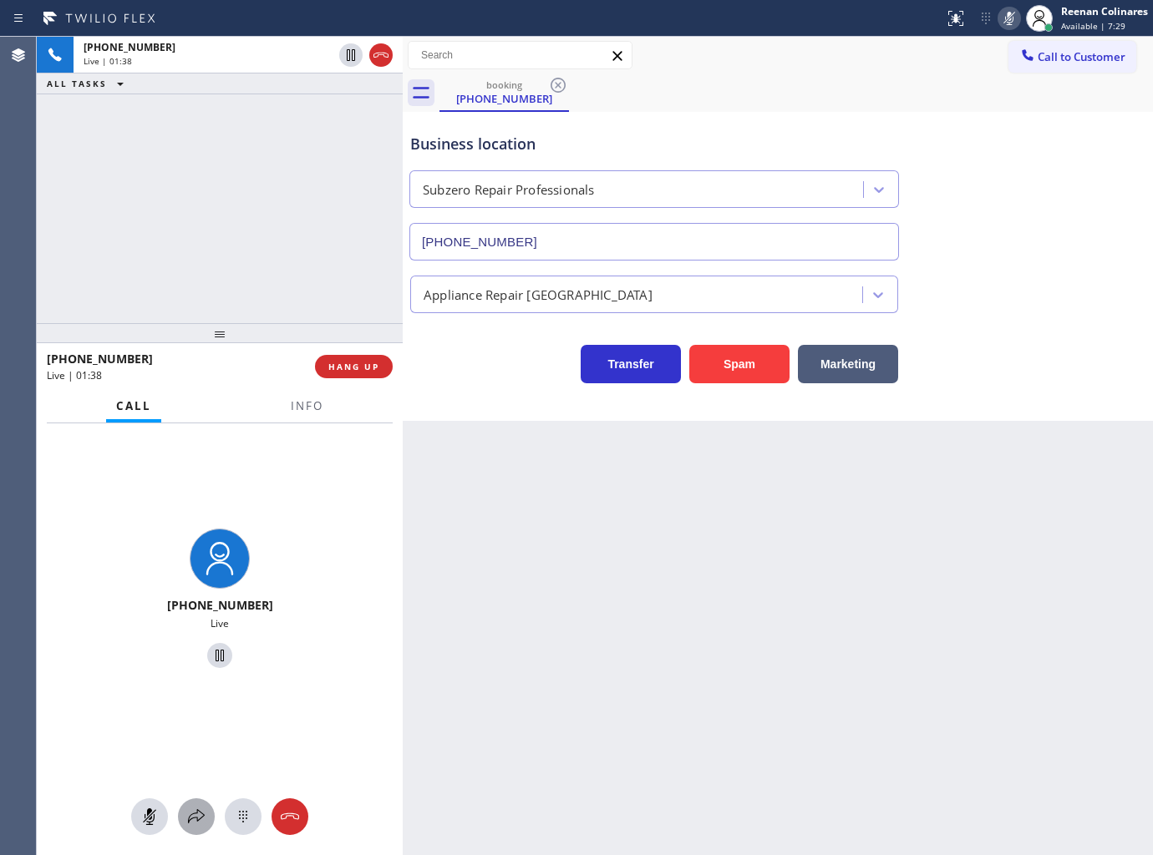
click at [206, 807] on icon at bounding box center [196, 817] width 20 height 20
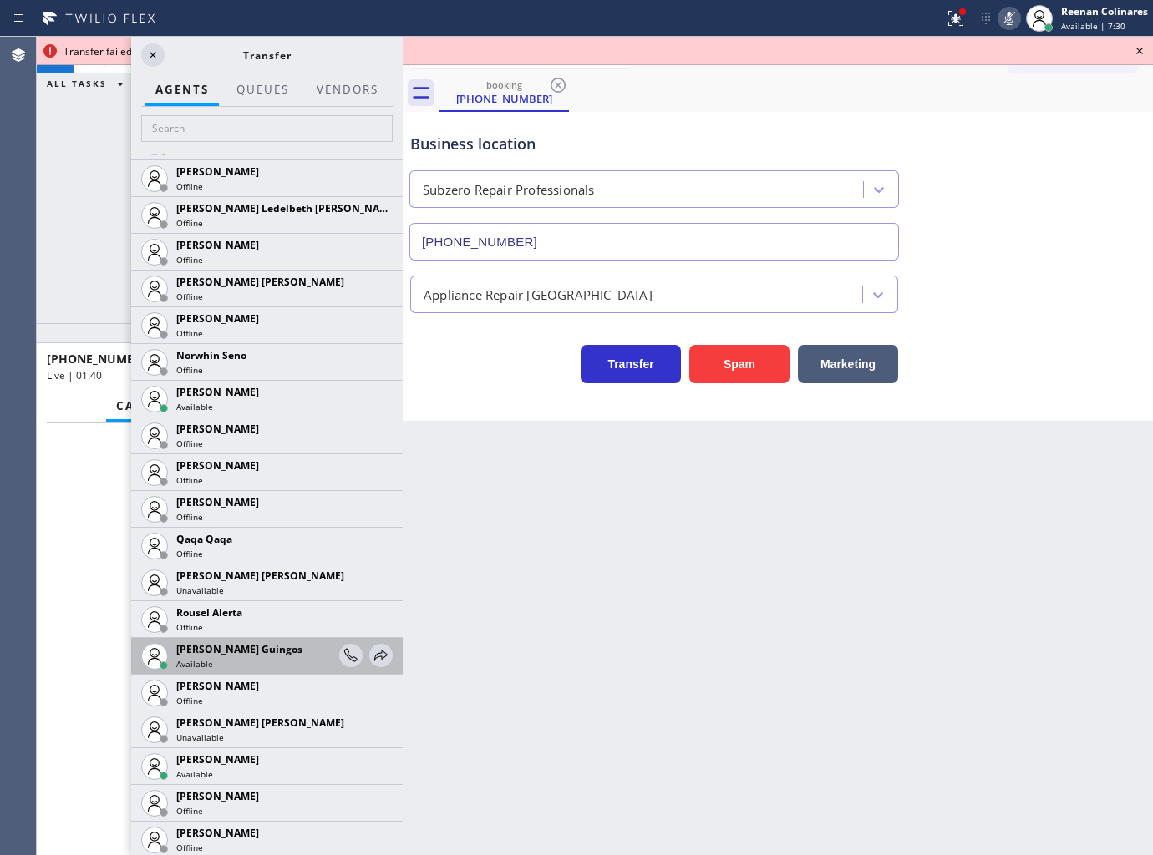
scroll to position [2967, 0]
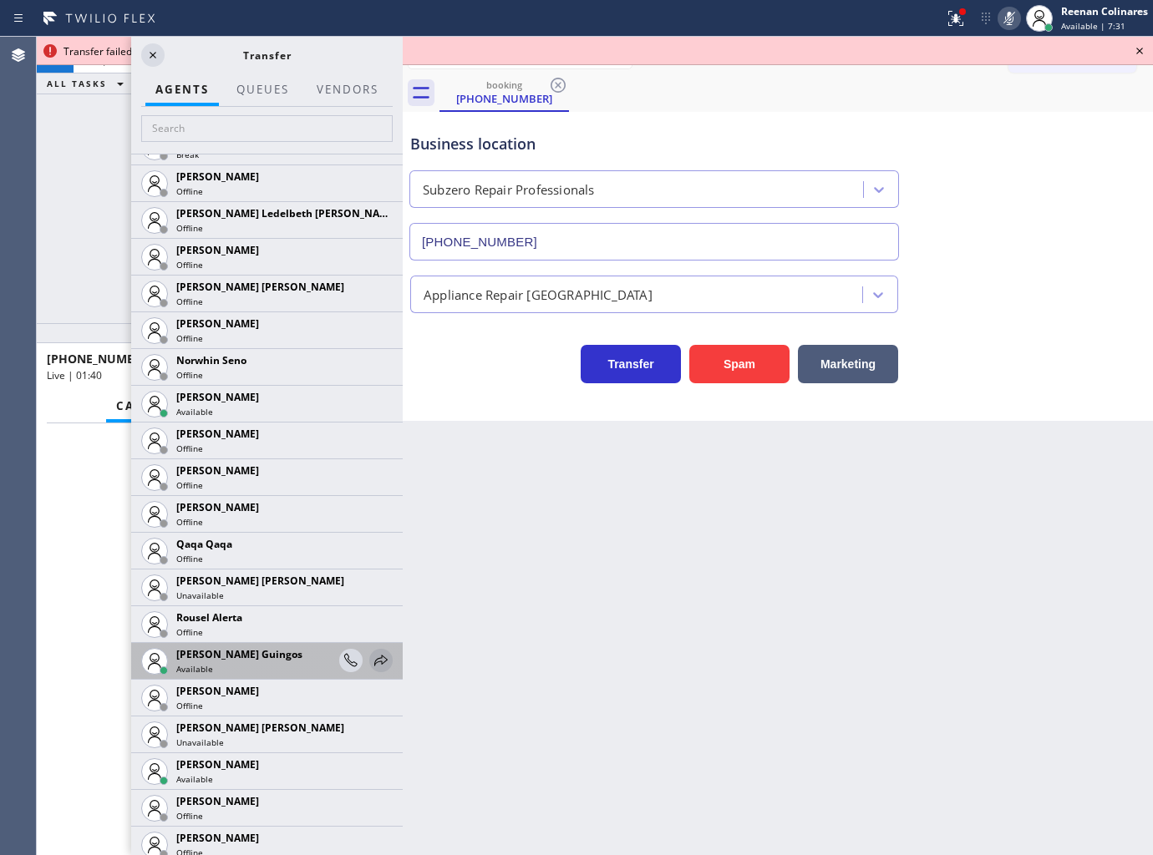
click at [373, 657] on icon at bounding box center [381, 661] width 20 height 20
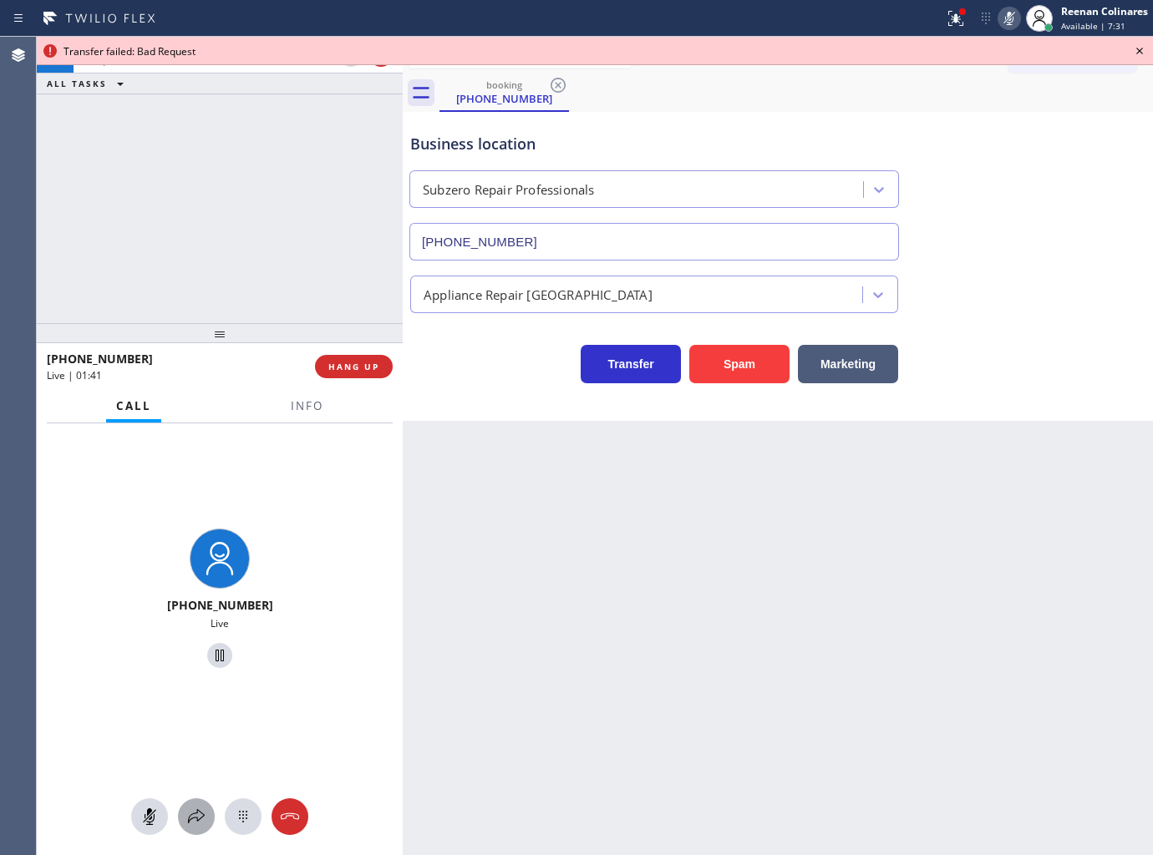
click at [209, 822] on div at bounding box center [196, 817] width 37 height 20
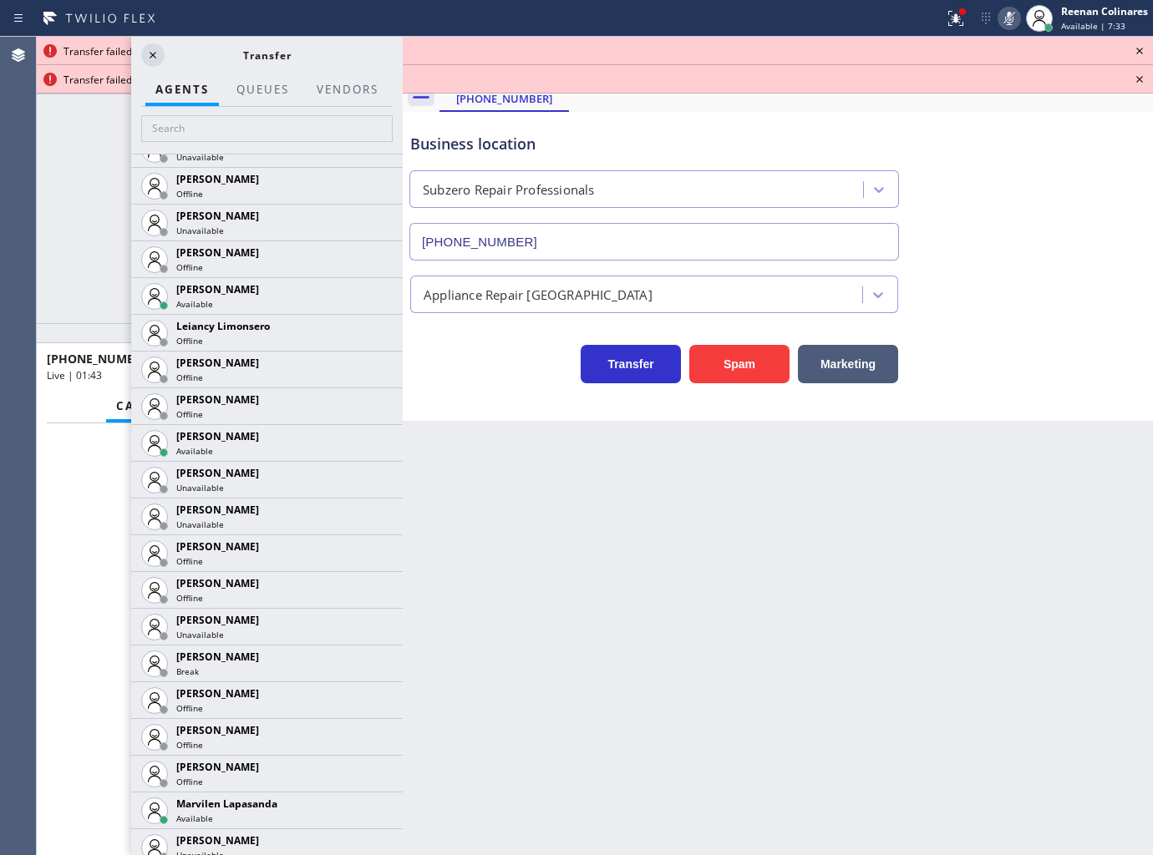
scroll to position [2825, 0]
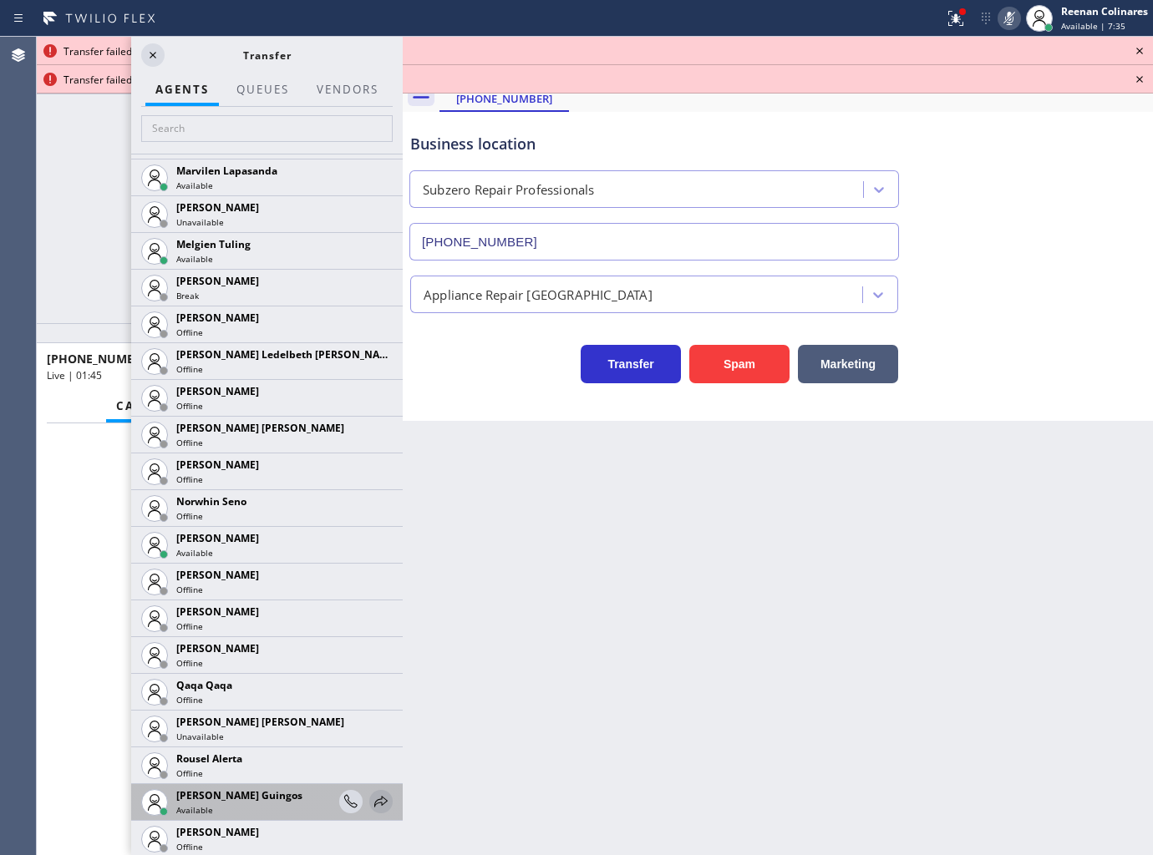
click at [371, 799] on icon at bounding box center [381, 802] width 20 height 20
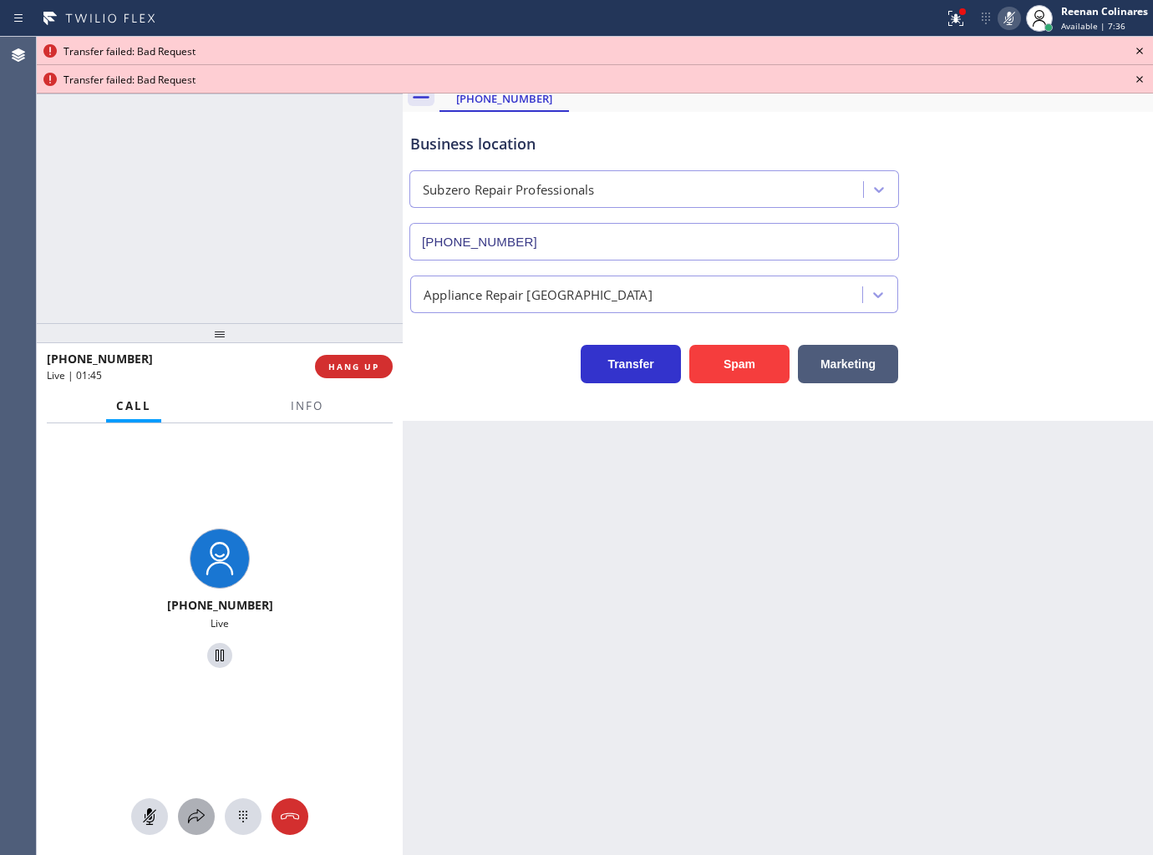
click at [192, 825] on icon at bounding box center [196, 817] width 20 height 20
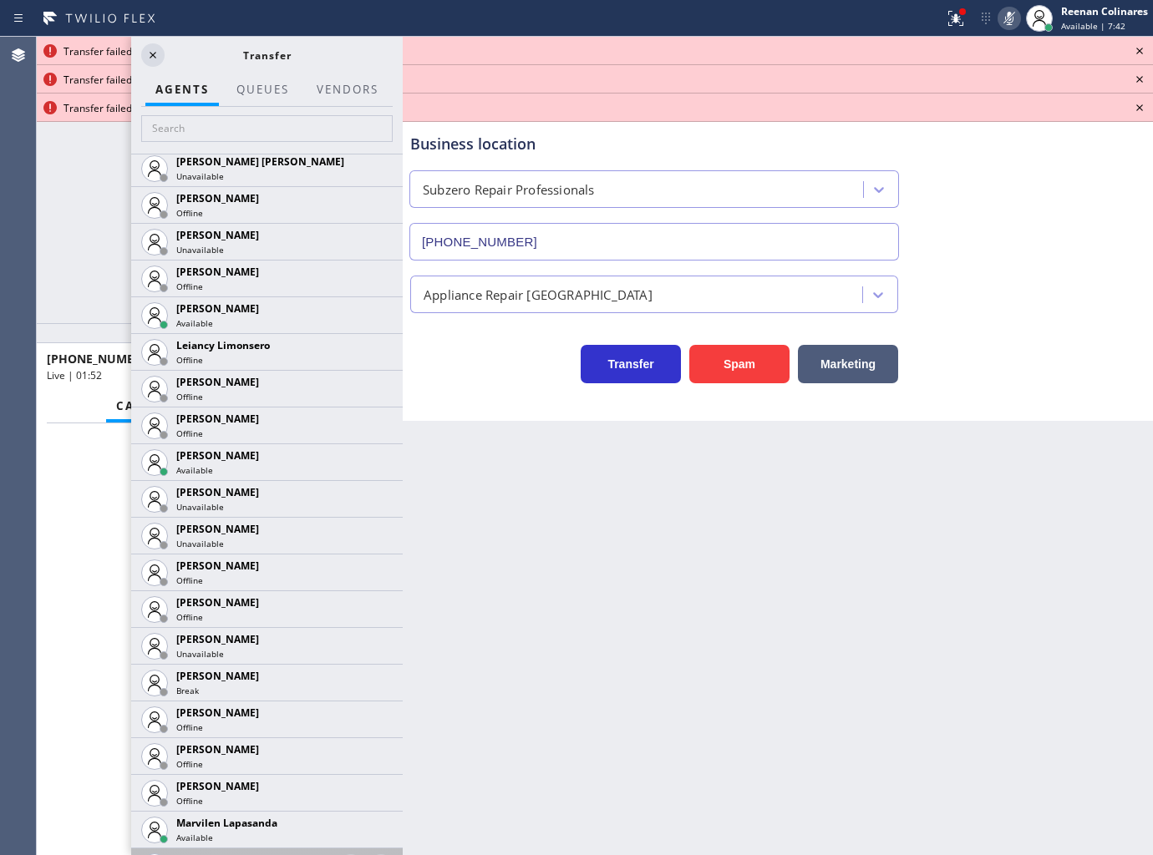
scroll to position [2080, 0]
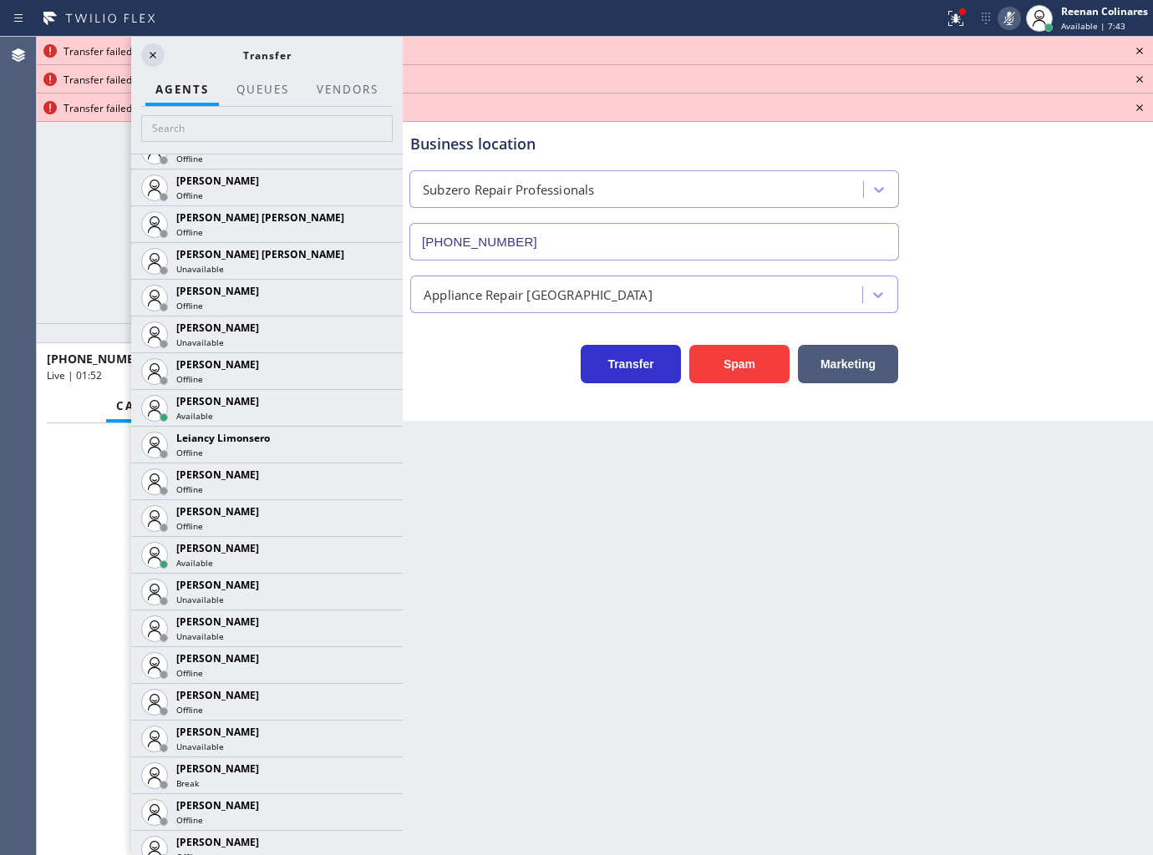
click at [0, 0] on icon at bounding box center [0, 0] width 0 height 0
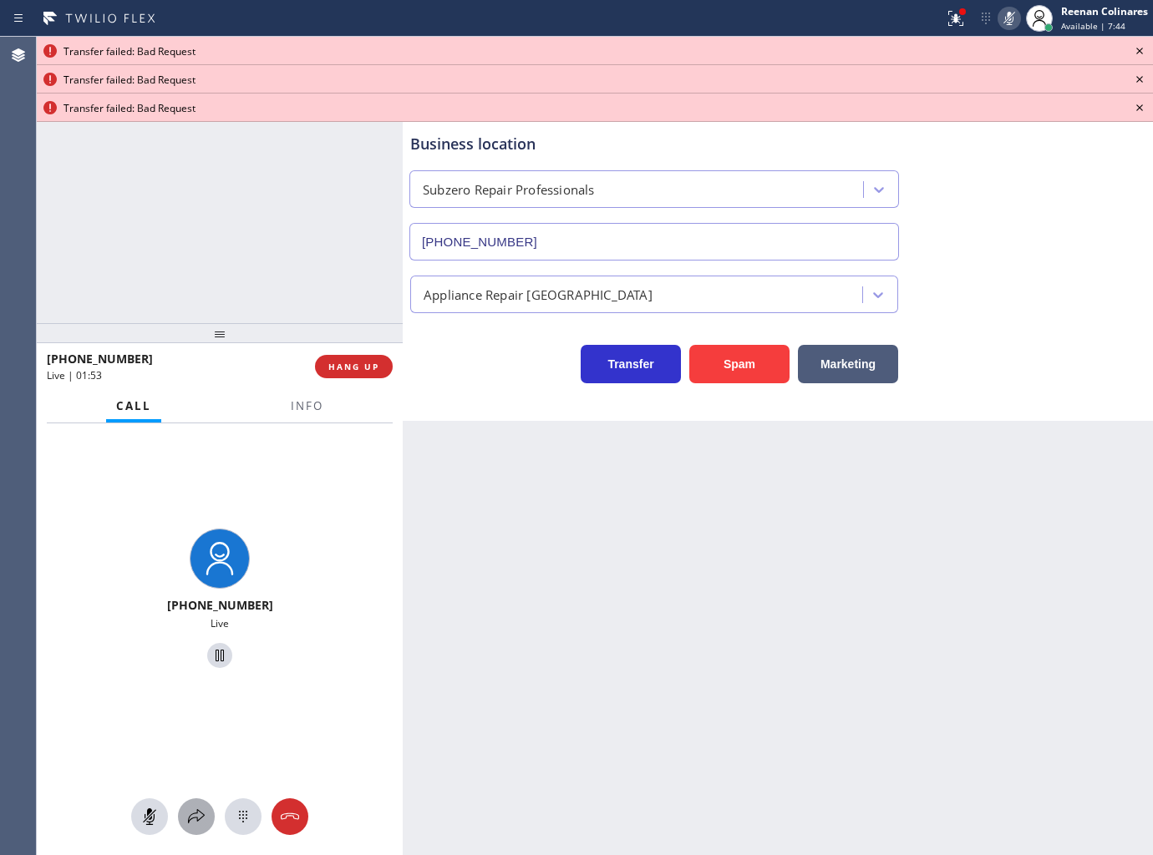
click at [193, 815] on icon at bounding box center [196, 817] width 20 height 20
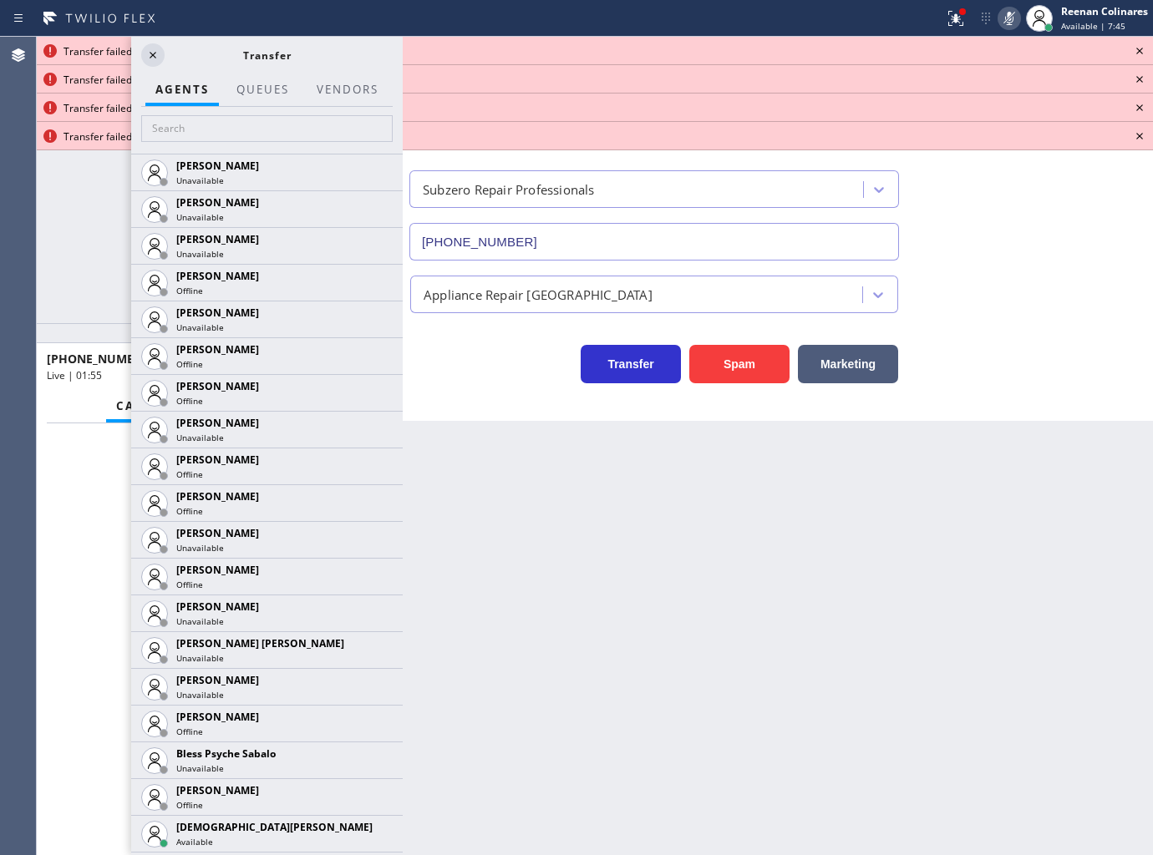
scroll to position [276, 0]
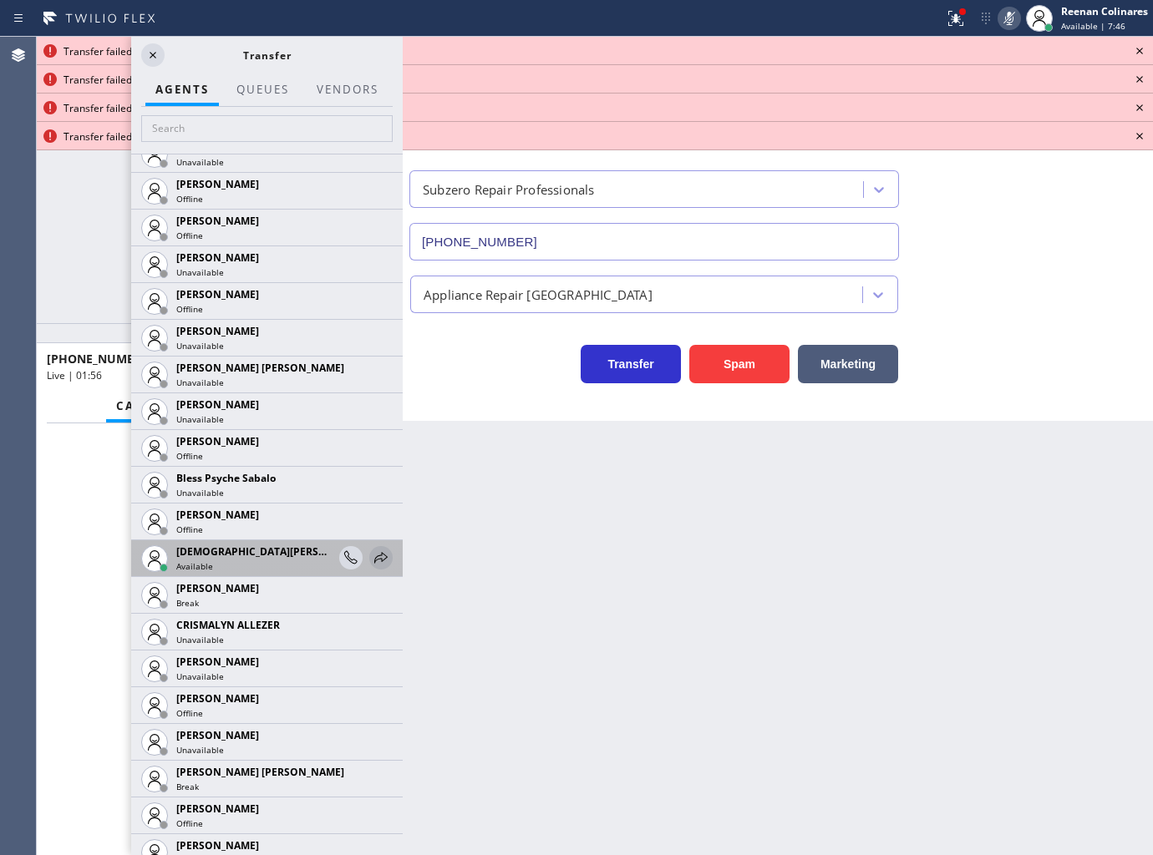
click at [371, 557] on icon at bounding box center [381, 558] width 20 height 20
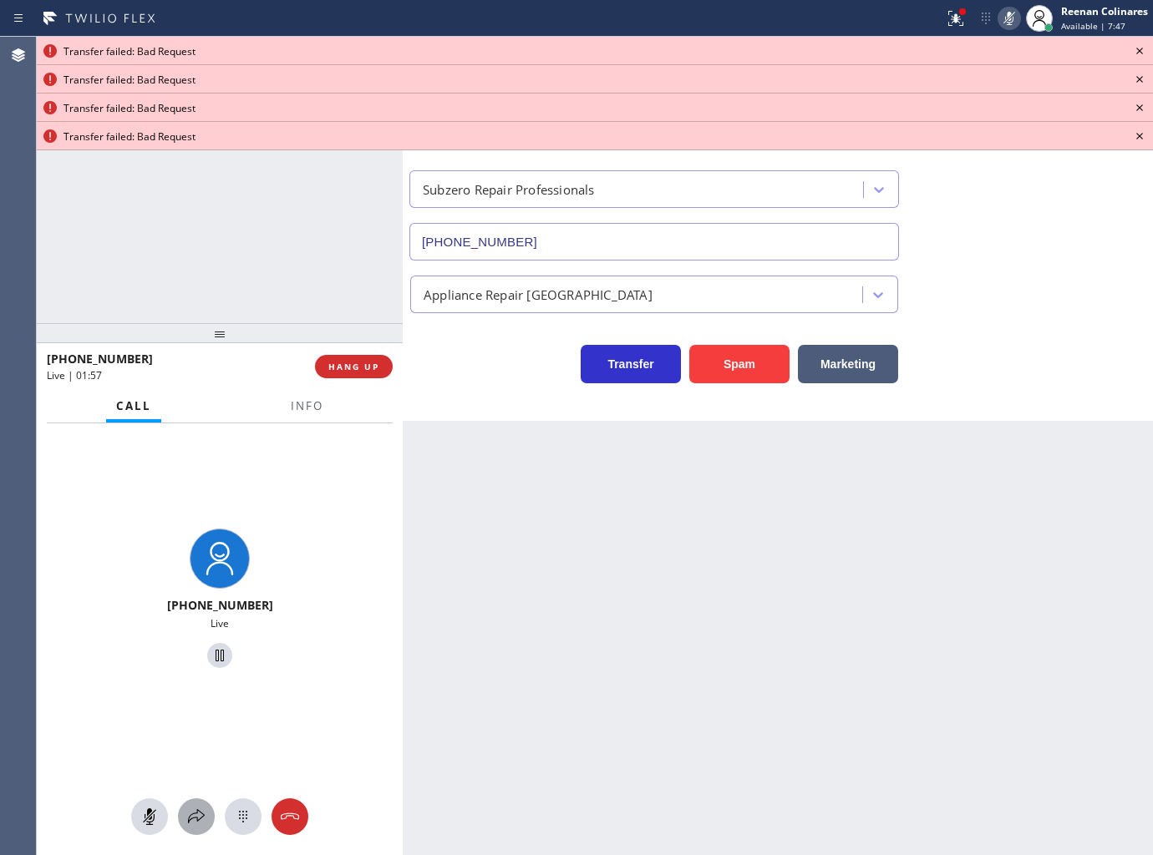
click at [197, 815] on icon at bounding box center [196, 817] width 20 height 20
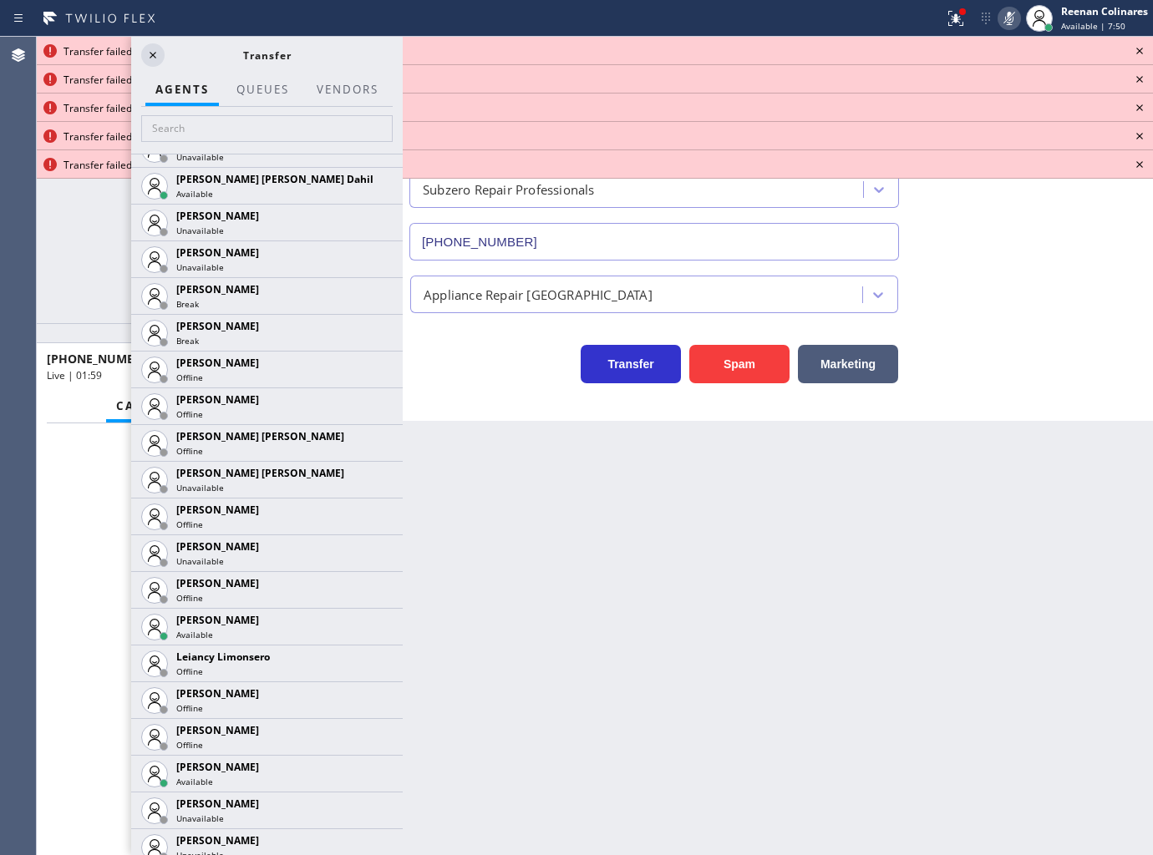
scroll to position [1889, 0]
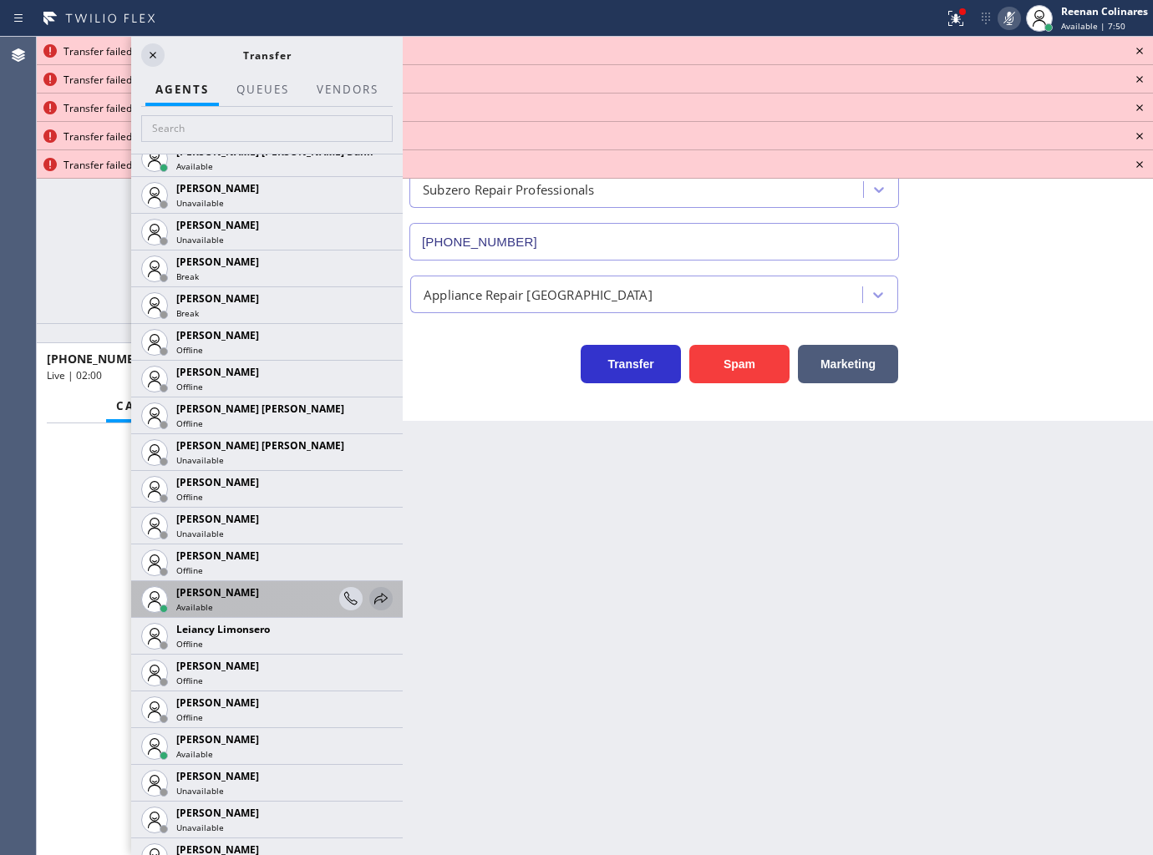
click at [374, 597] on icon at bounding box center [380, 598] width 13 height 11
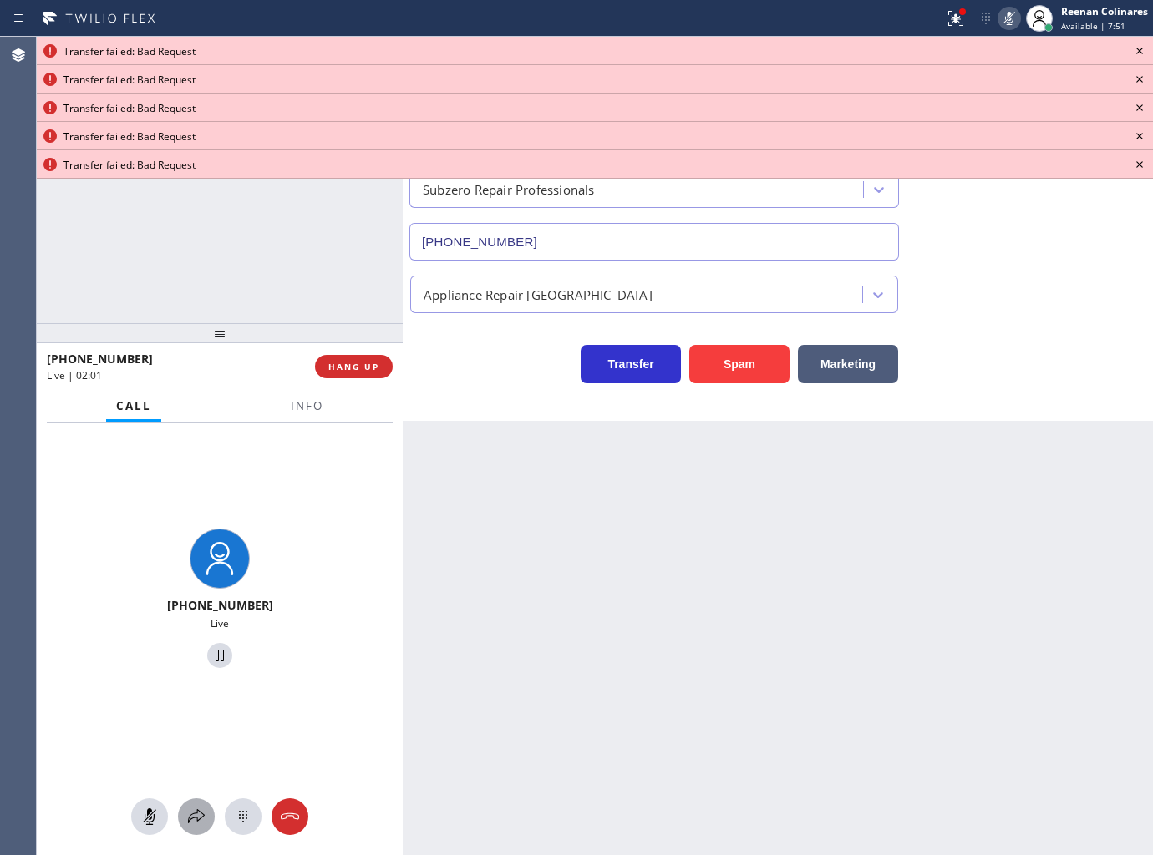
click at [194, 813] on icon at bounding box center [196, 817] width 20 height 20
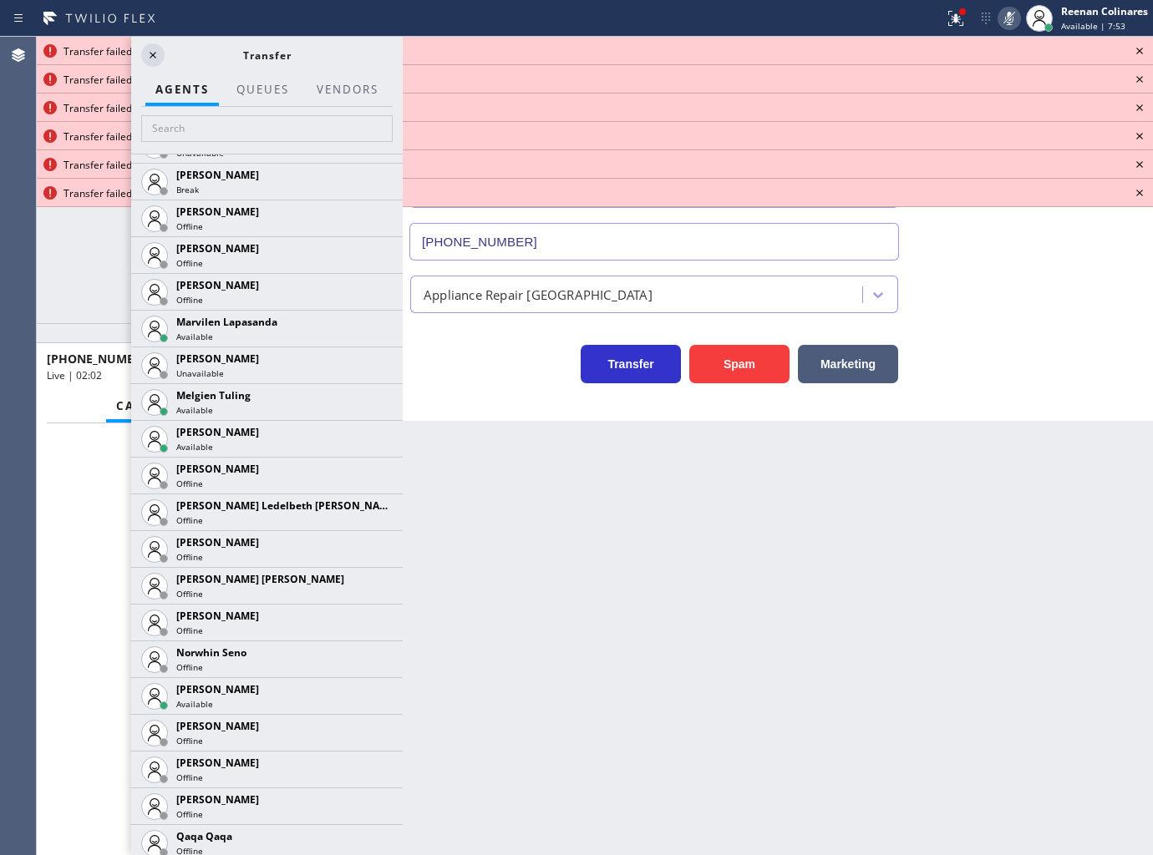
scroll to position [2685, 0]
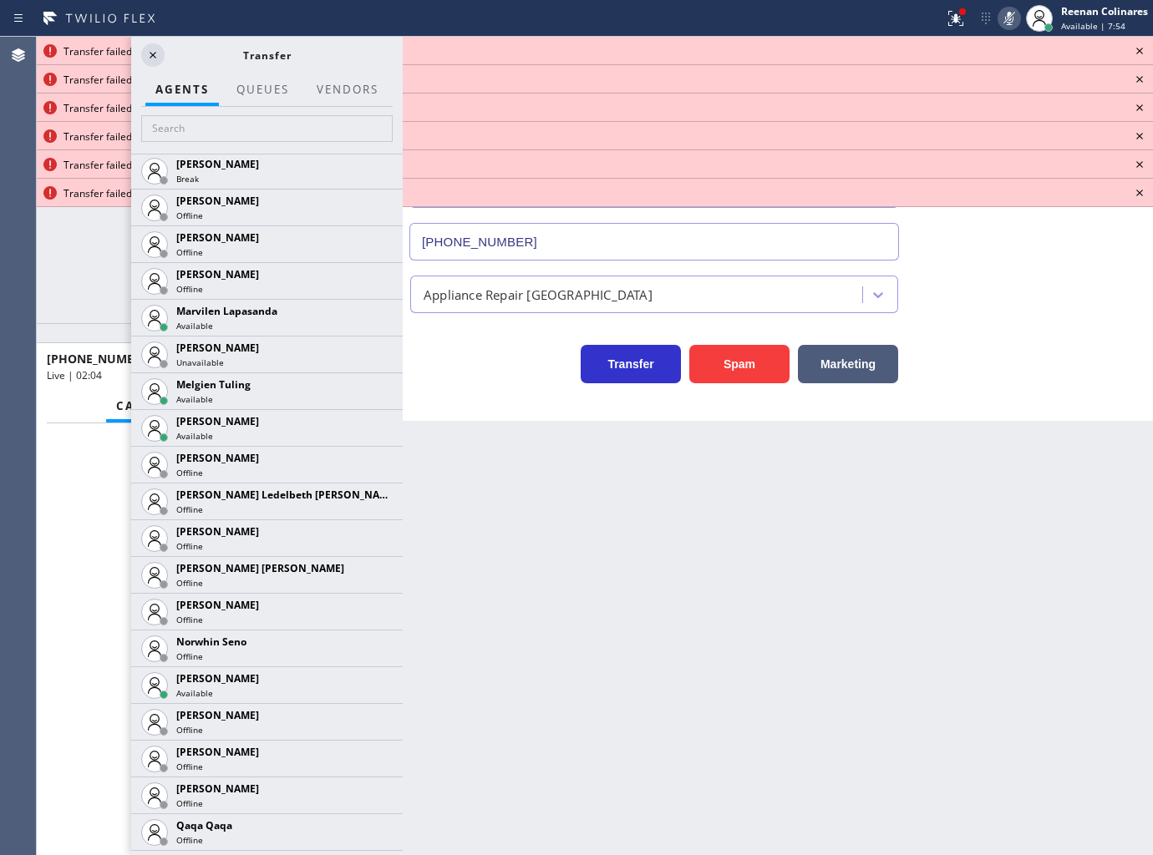
click at [0, 0] on icon at bounding box center [0, 0] width 0 height 0
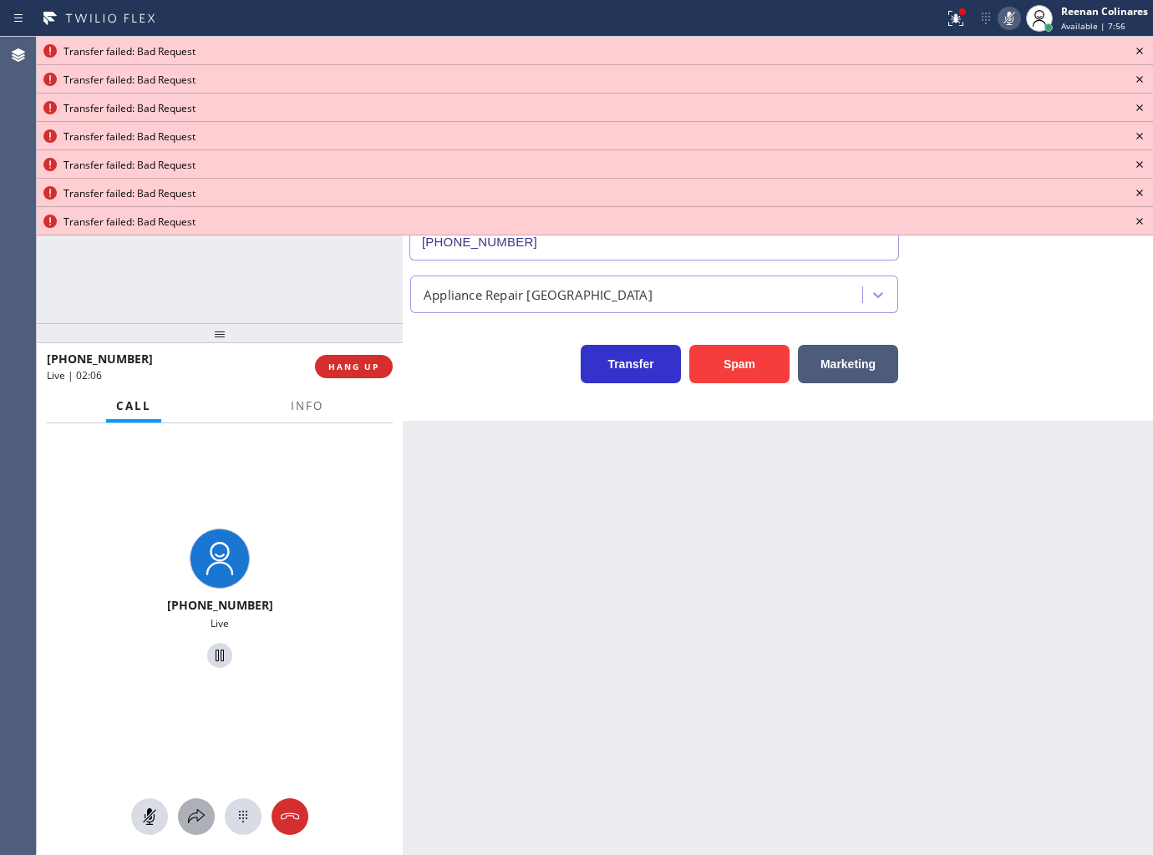
click at [211, 815] on div at bounding box center [196, 817] width 37 height 20
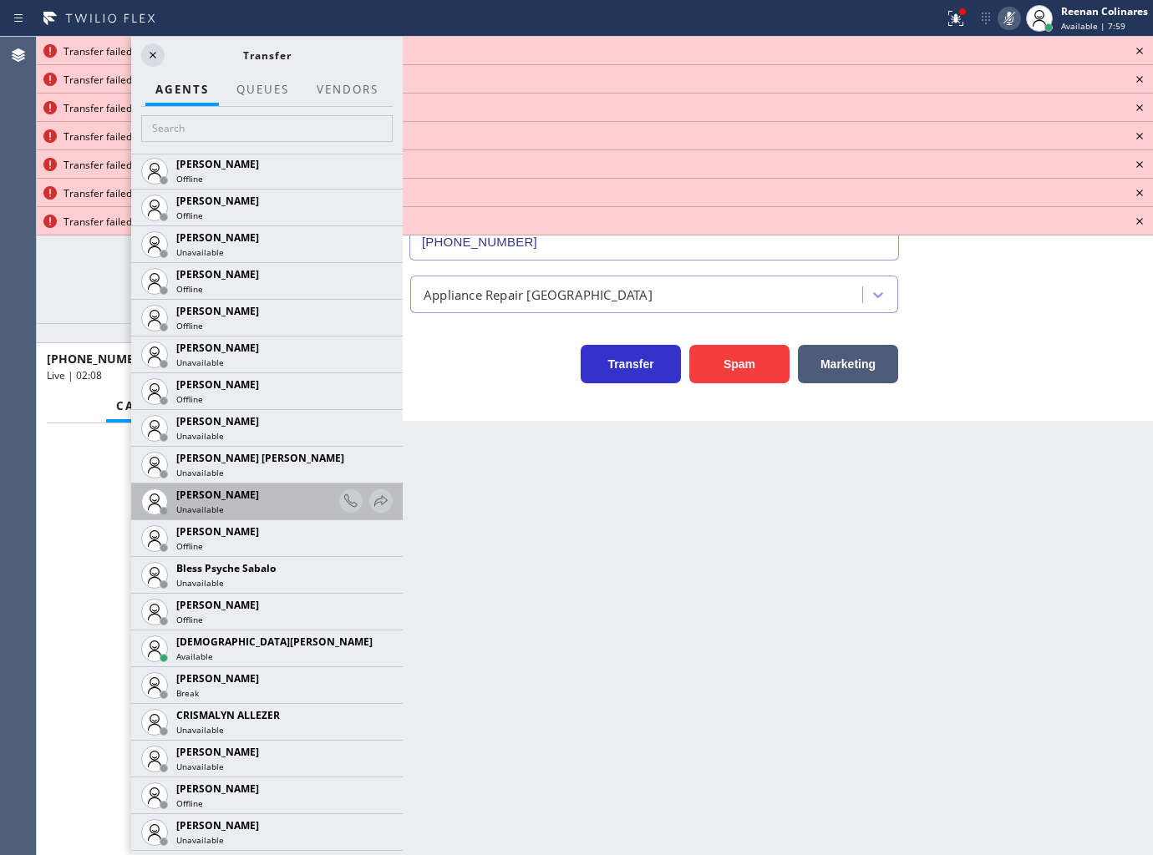
scroll to position [371, 0]
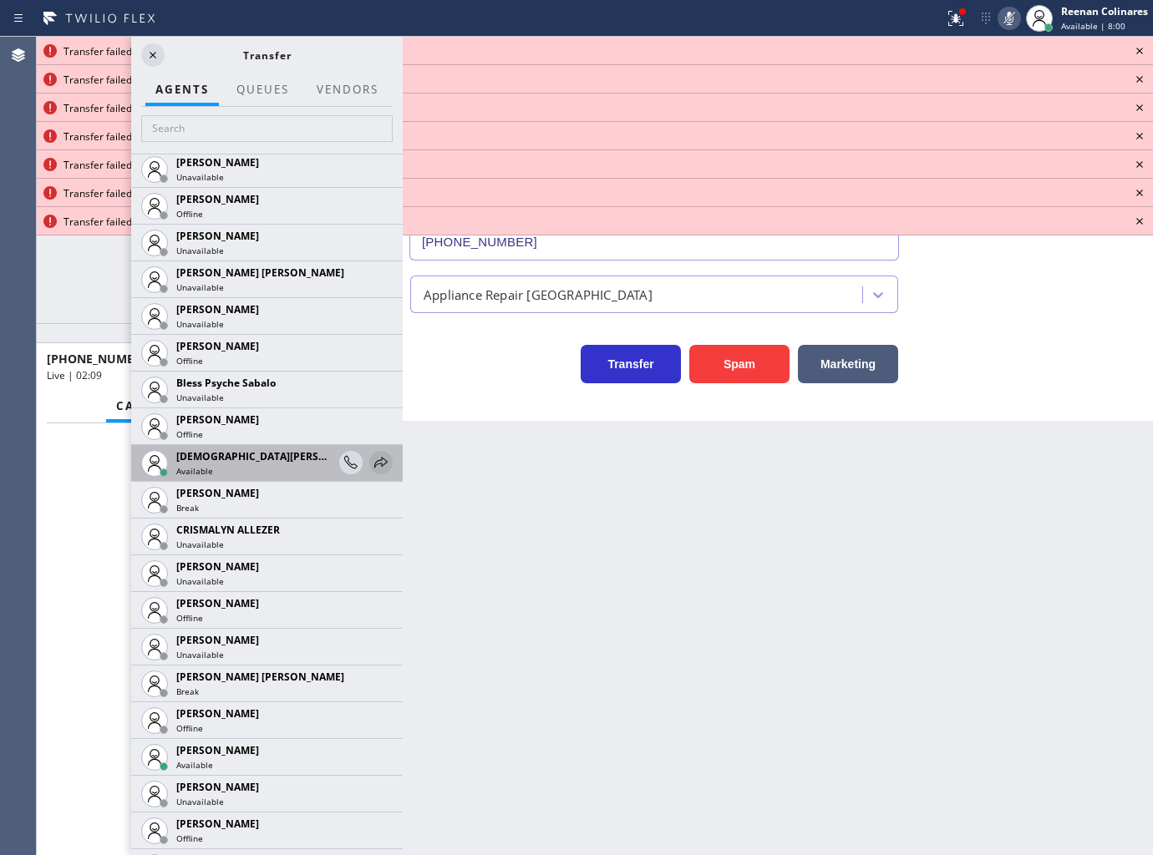
click at [371, 456] on icon at bounding box center [381, 463] width 20 height 20
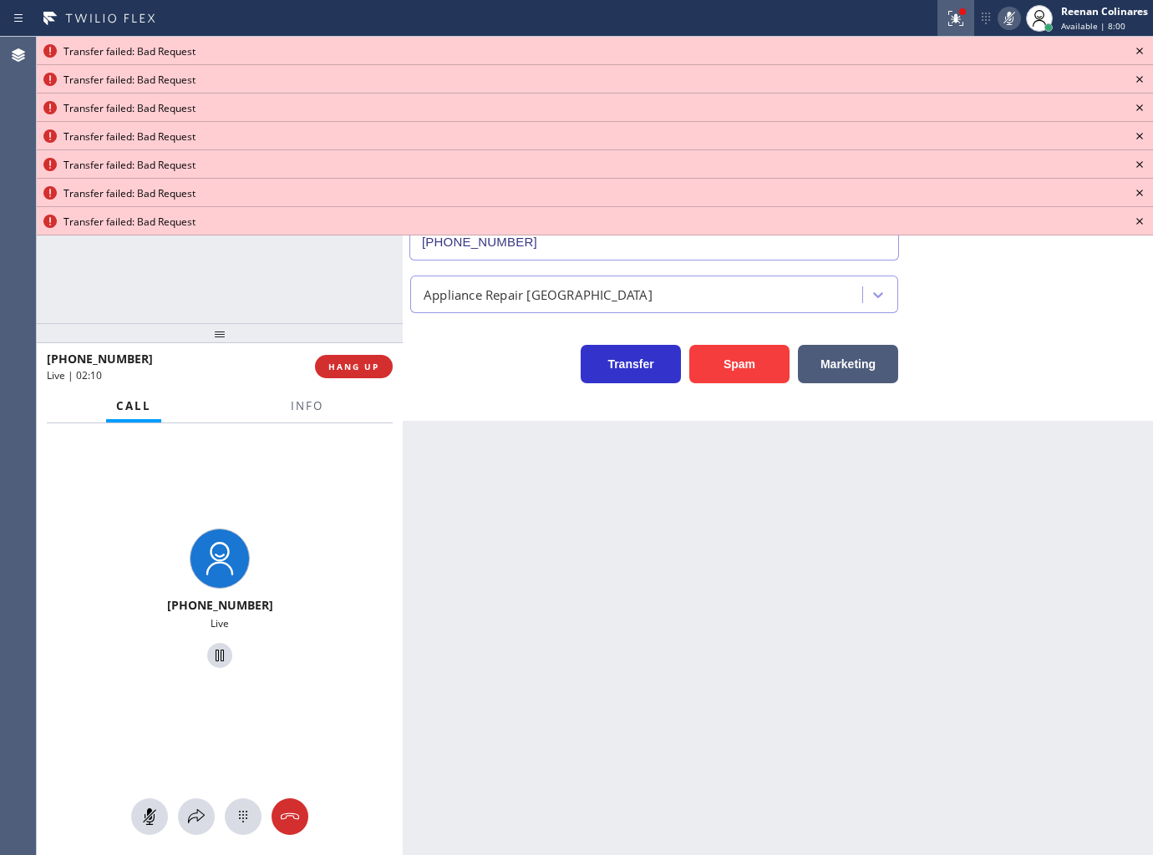
click at [951, 13] on icon at bounding box center [956, 18] width 20 height 20
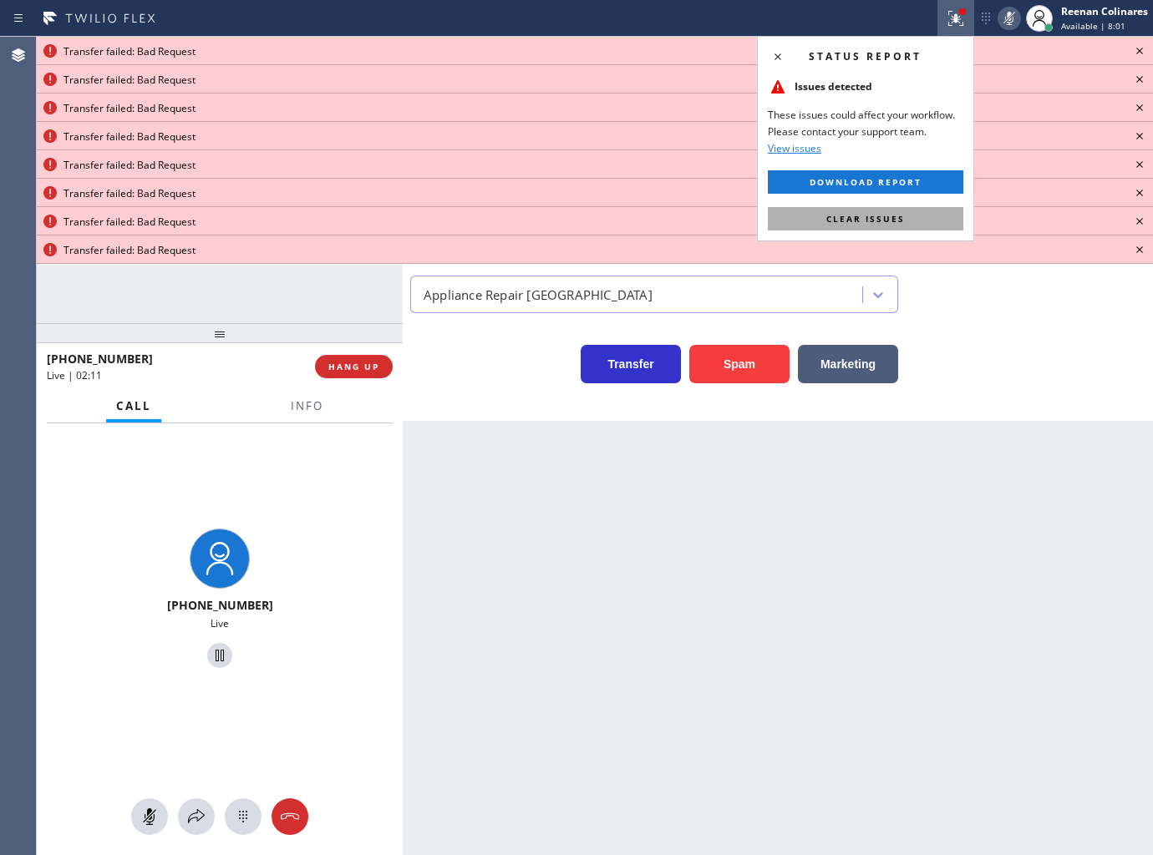
click at [934, 228] on button "Clear issues" at bounding box center [865, 218] width 195 height 23
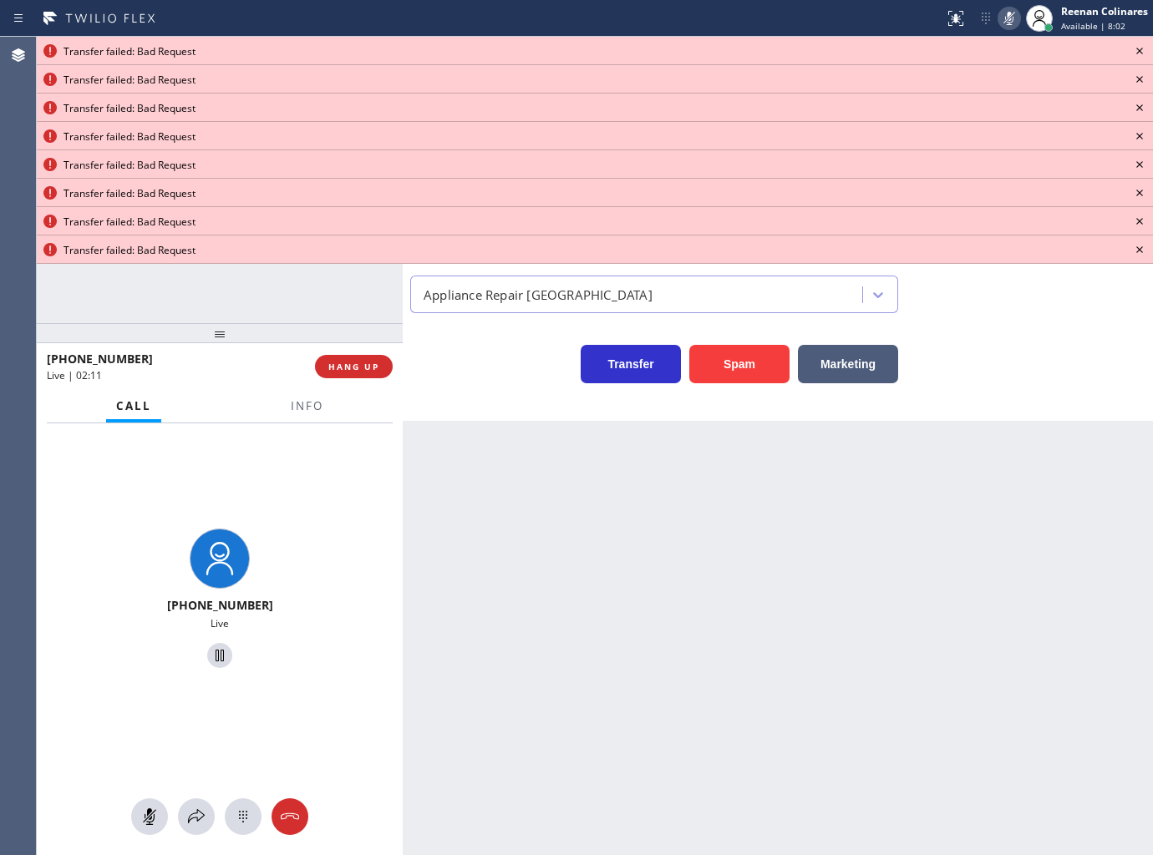
click at [1138, 48] on icon at bounding box center [1140, 51] width 20 height 20
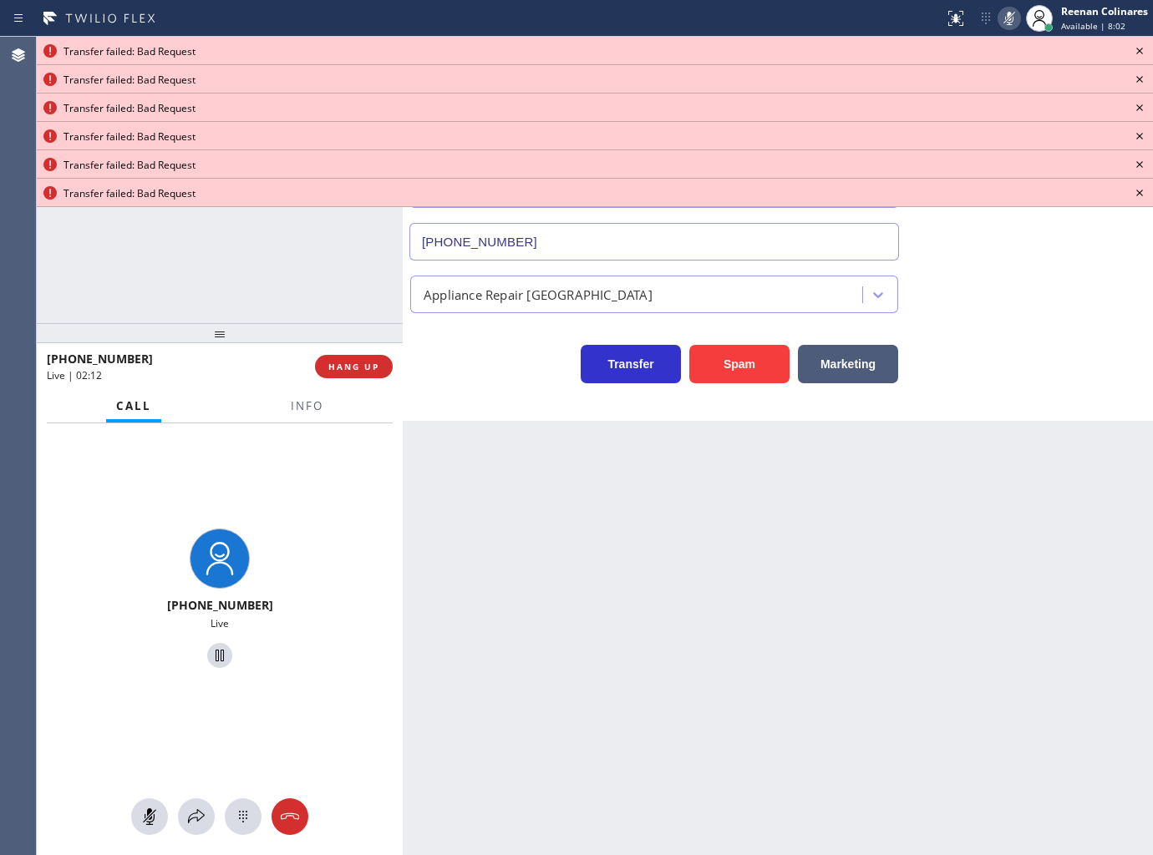
click at [1138, 48] on icon at bounding box center [1140, 51] width 20 height 20
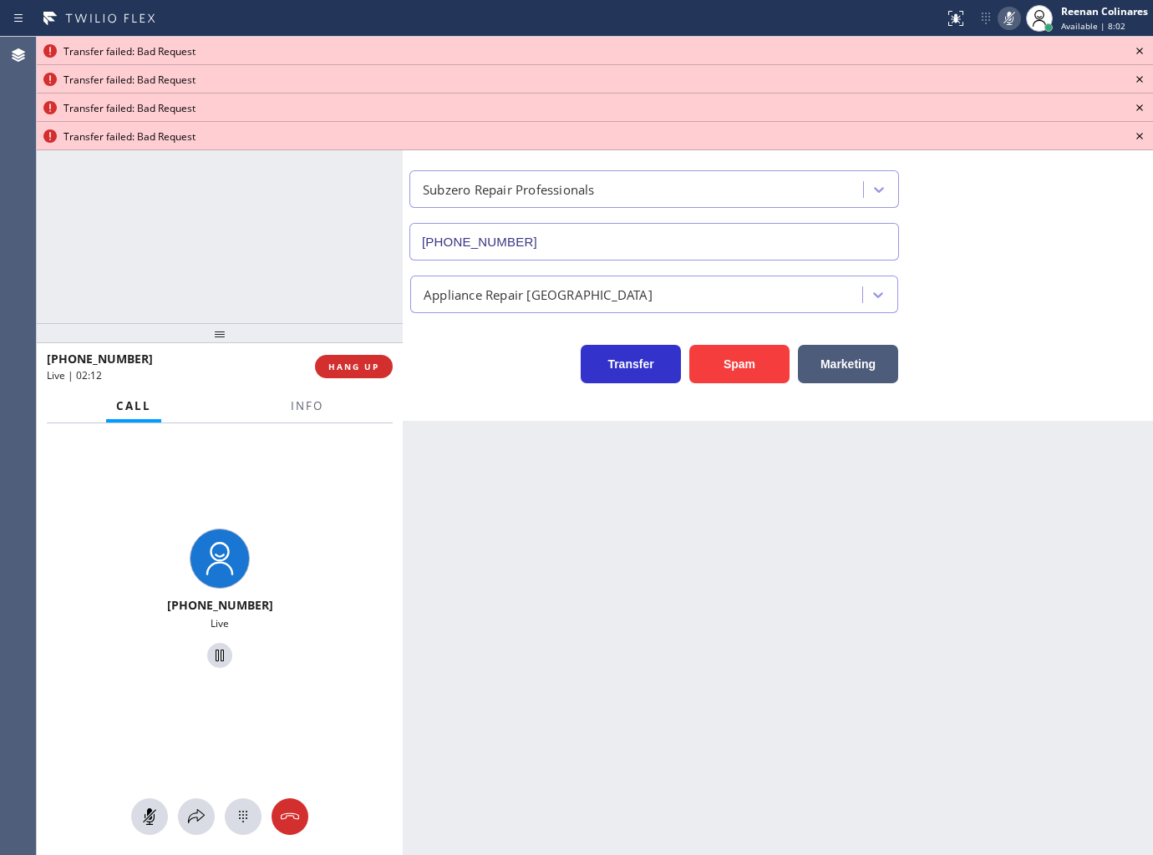
click at [1138, 48] on icon at bounding box center [1140, 51] width 20 height 20
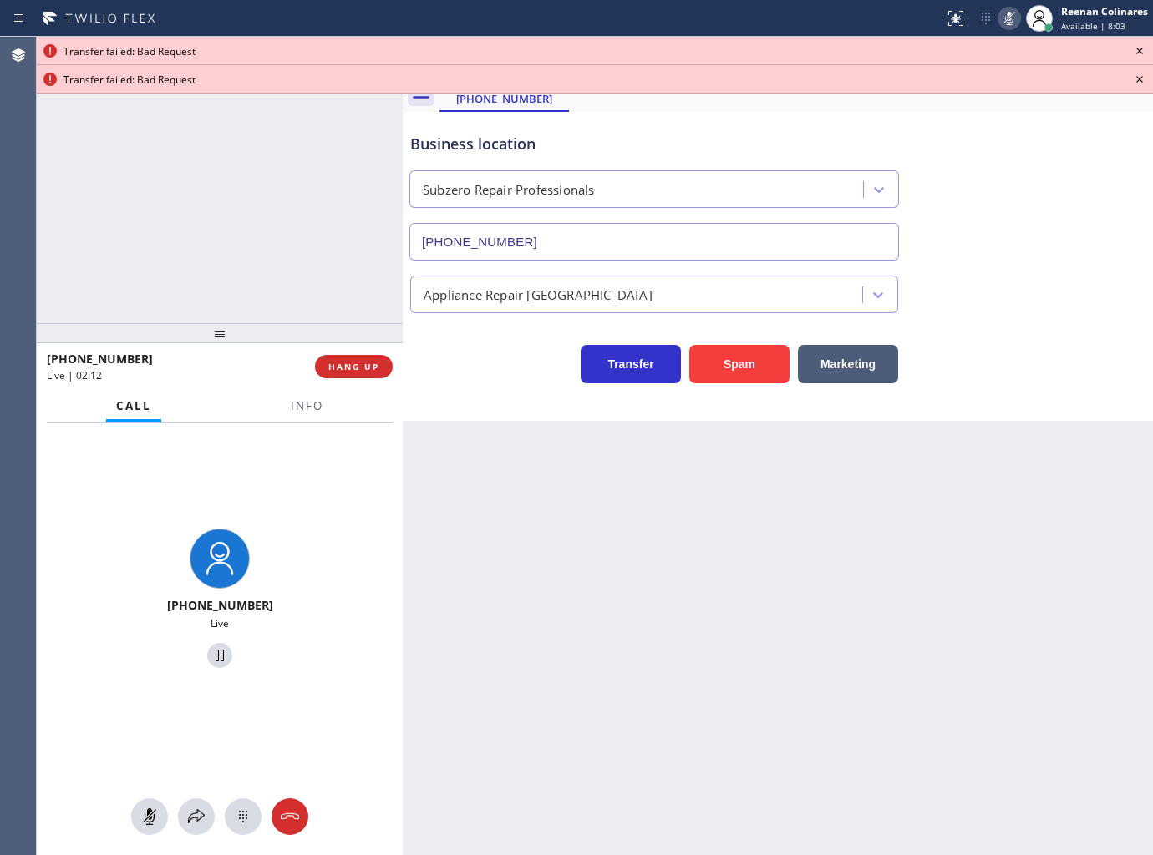
click at [1138, 48] on icon at bounding box center [1139, 51] width 7 height 7
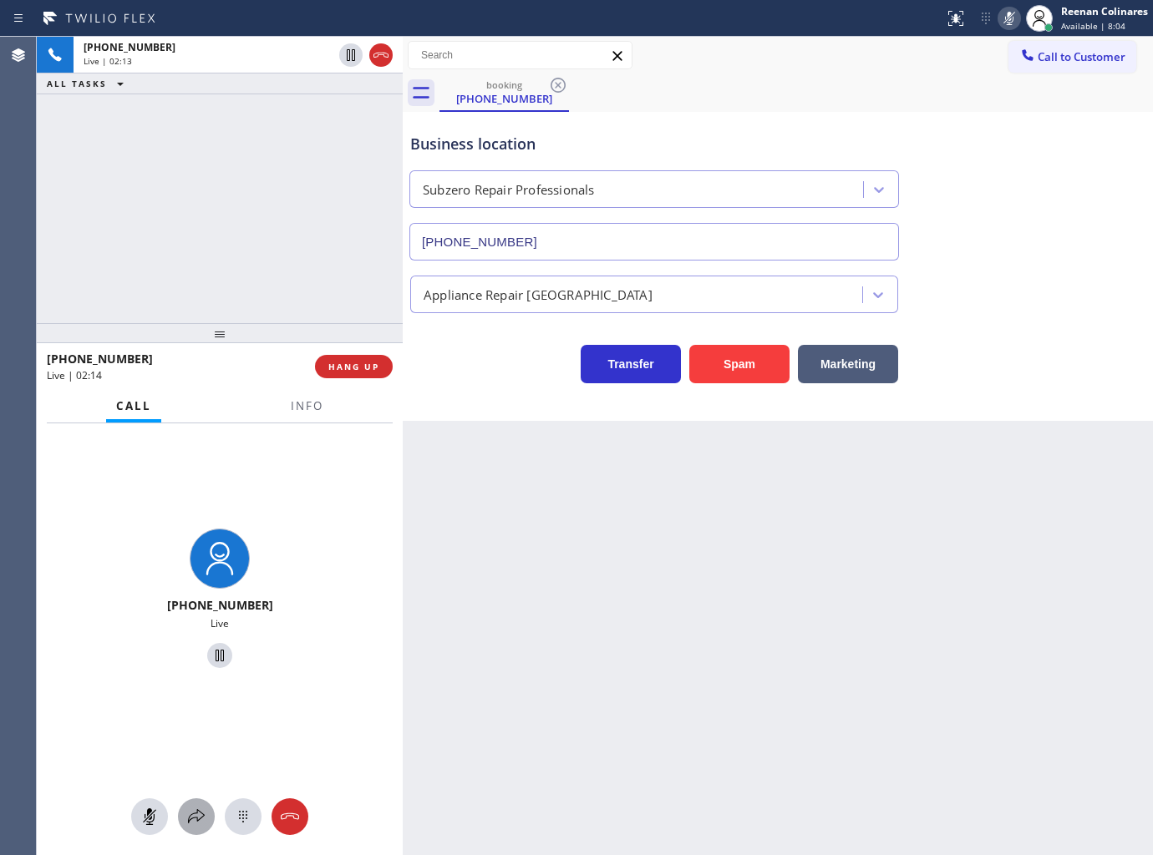
click at [190, 829] on button at bounding box center [196, 817] width 37 height 37
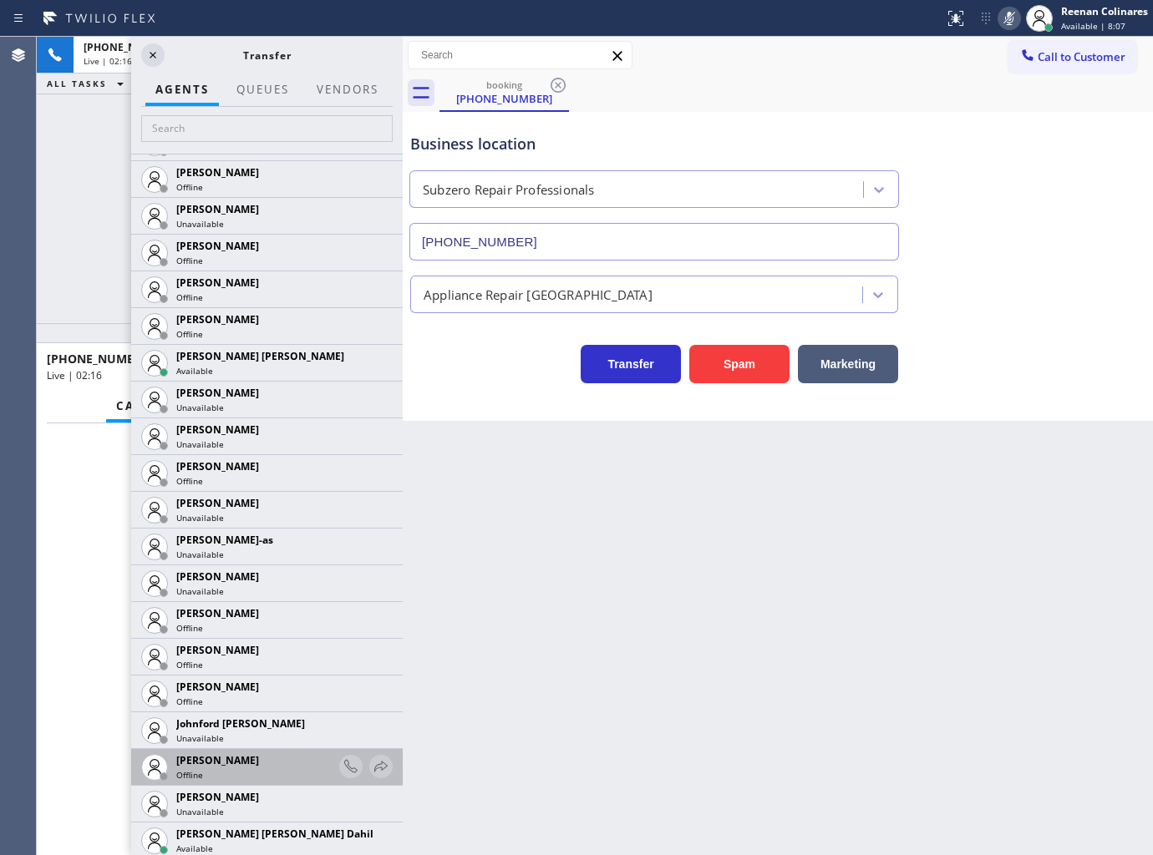
scroll to position [1392, 0]
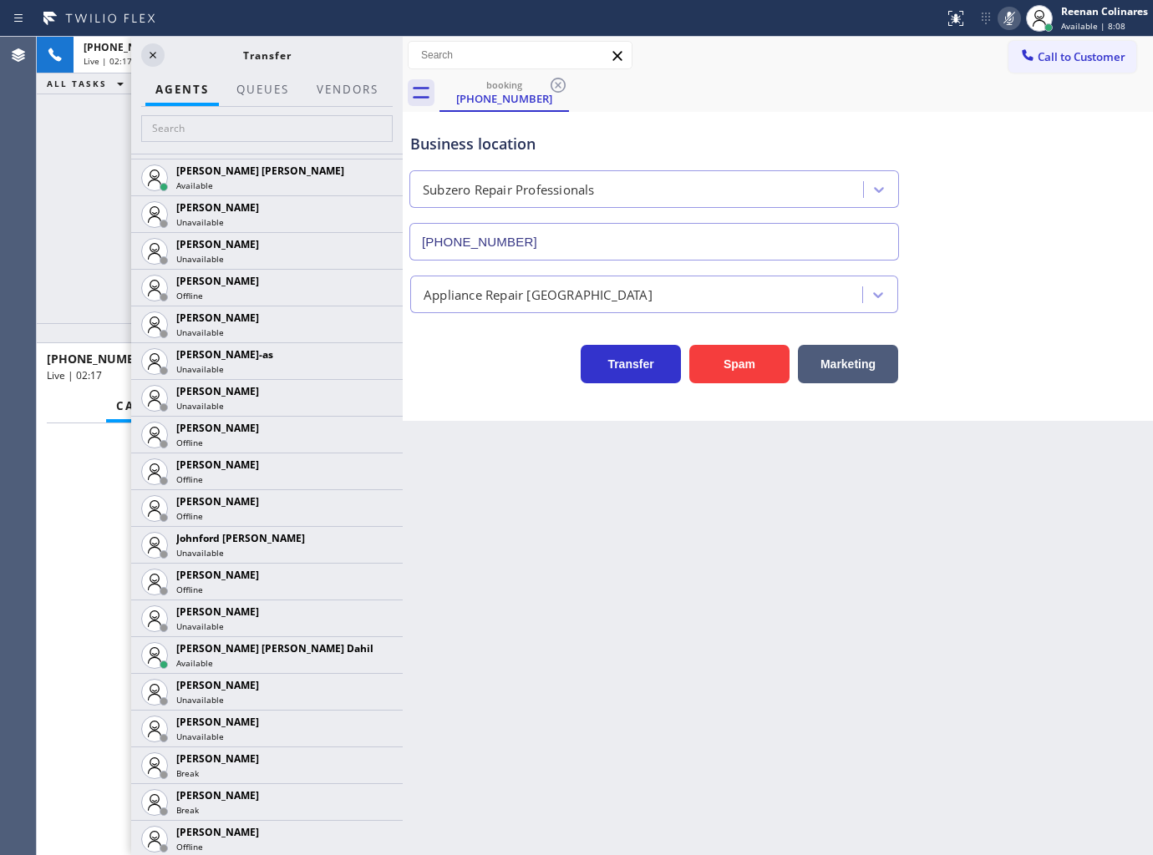
click at [0, 0] on icon at bounding box center [0, 0] width 0 height 0
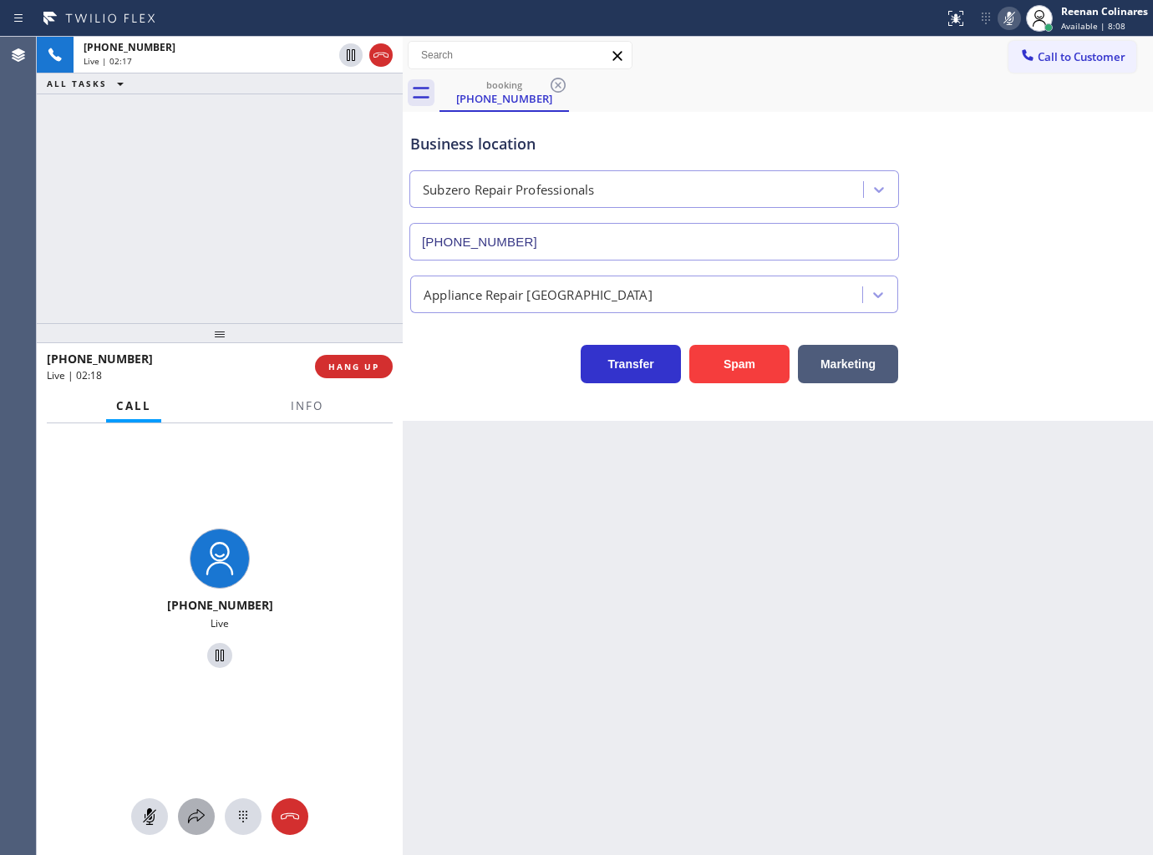
click at [197, 816] on icon at bounding box center [196, 817] width 20 height 20
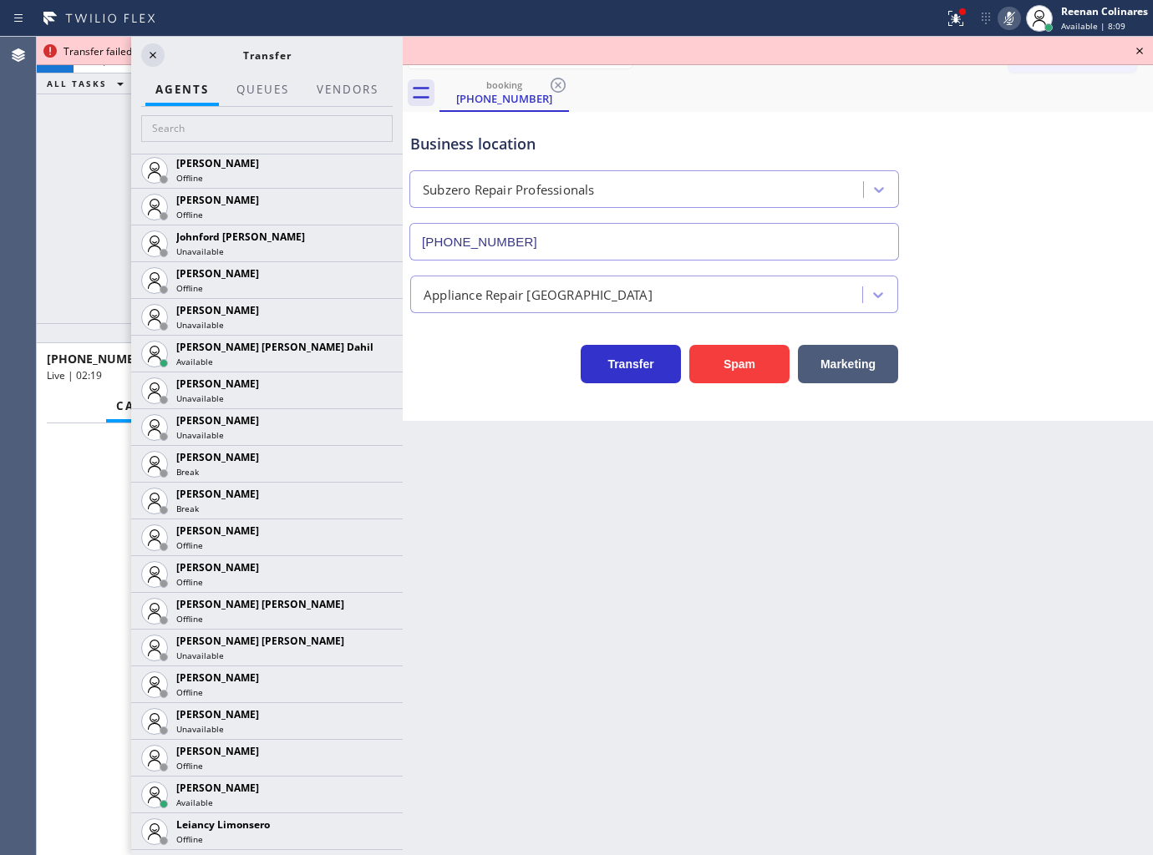
scroll to position [3194, 0]
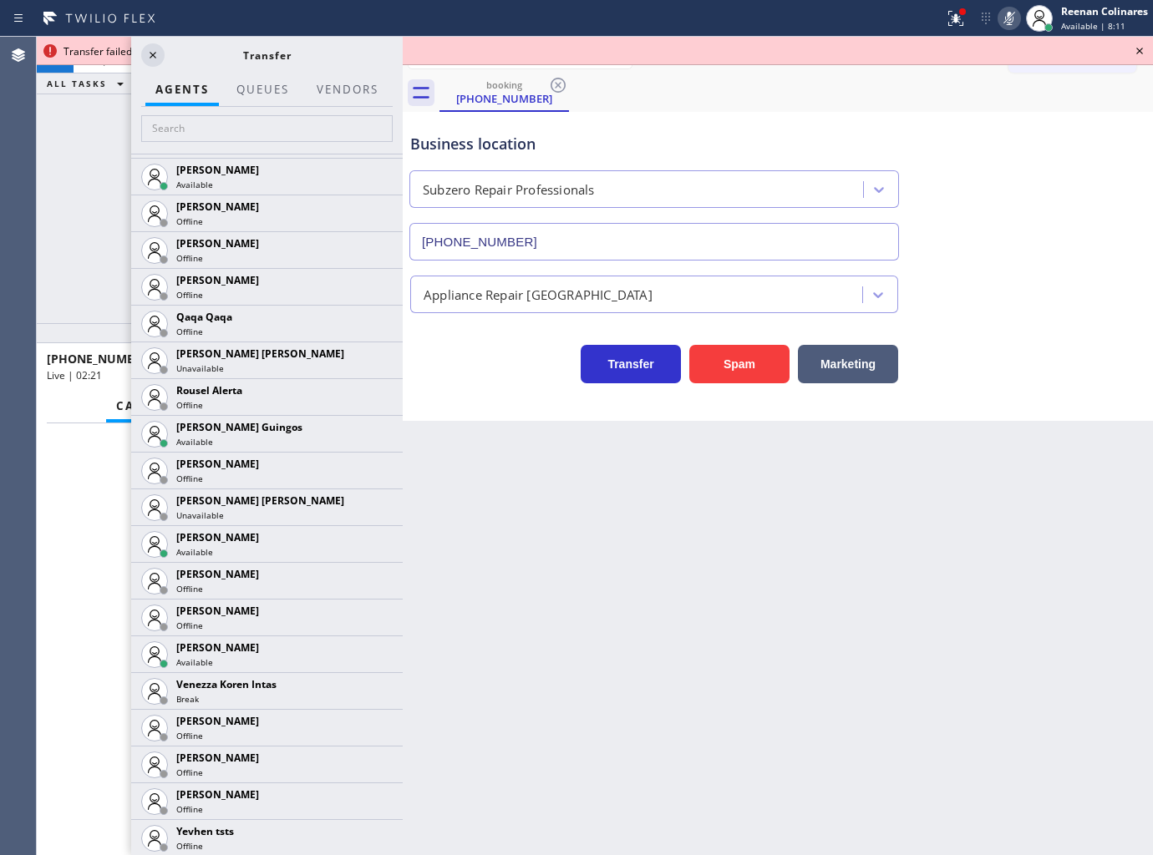
drag, startPoint x: 369, startPoint y: 431, endPoint x: 360, endPoint y: 436, distance: 10.5
click at [0, 0] on icon at bounding box center [0, 0] width 0 height 0
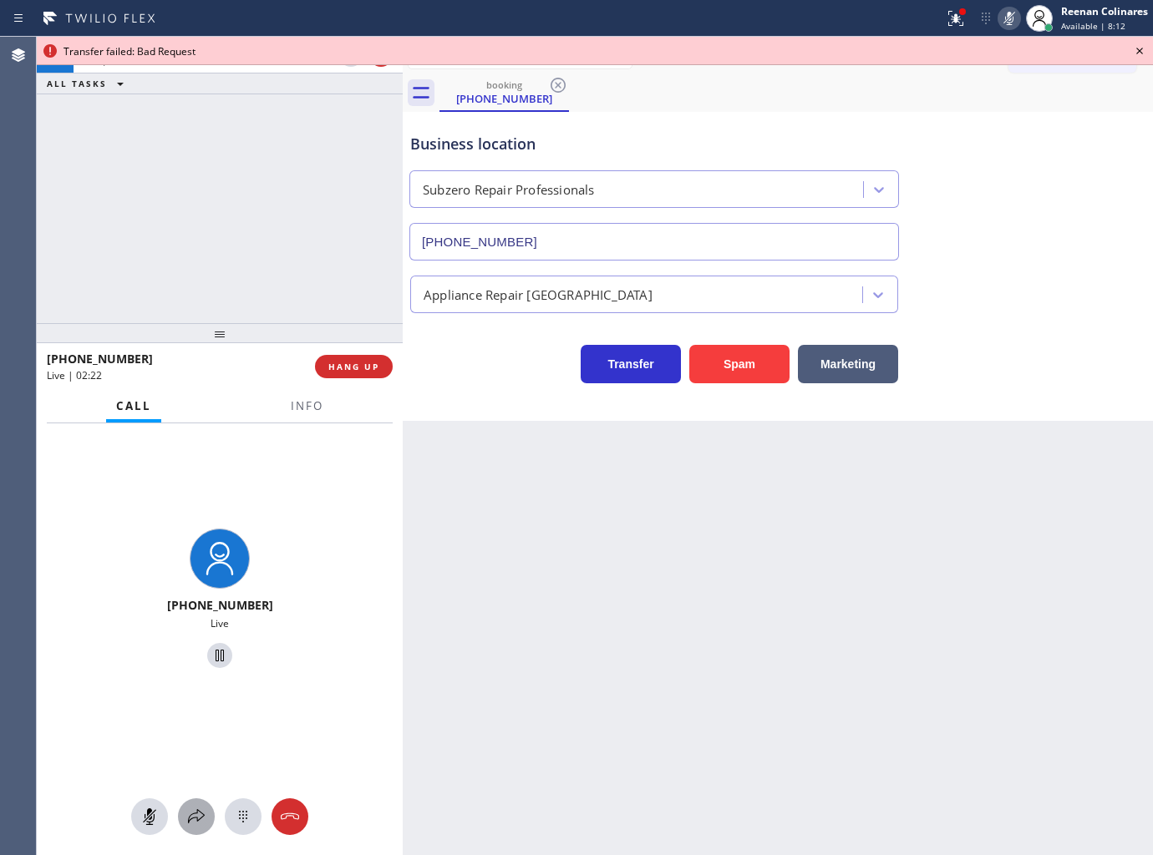
click at [192, 817] on icon at bounding box center [196, 817] width 20 height 20
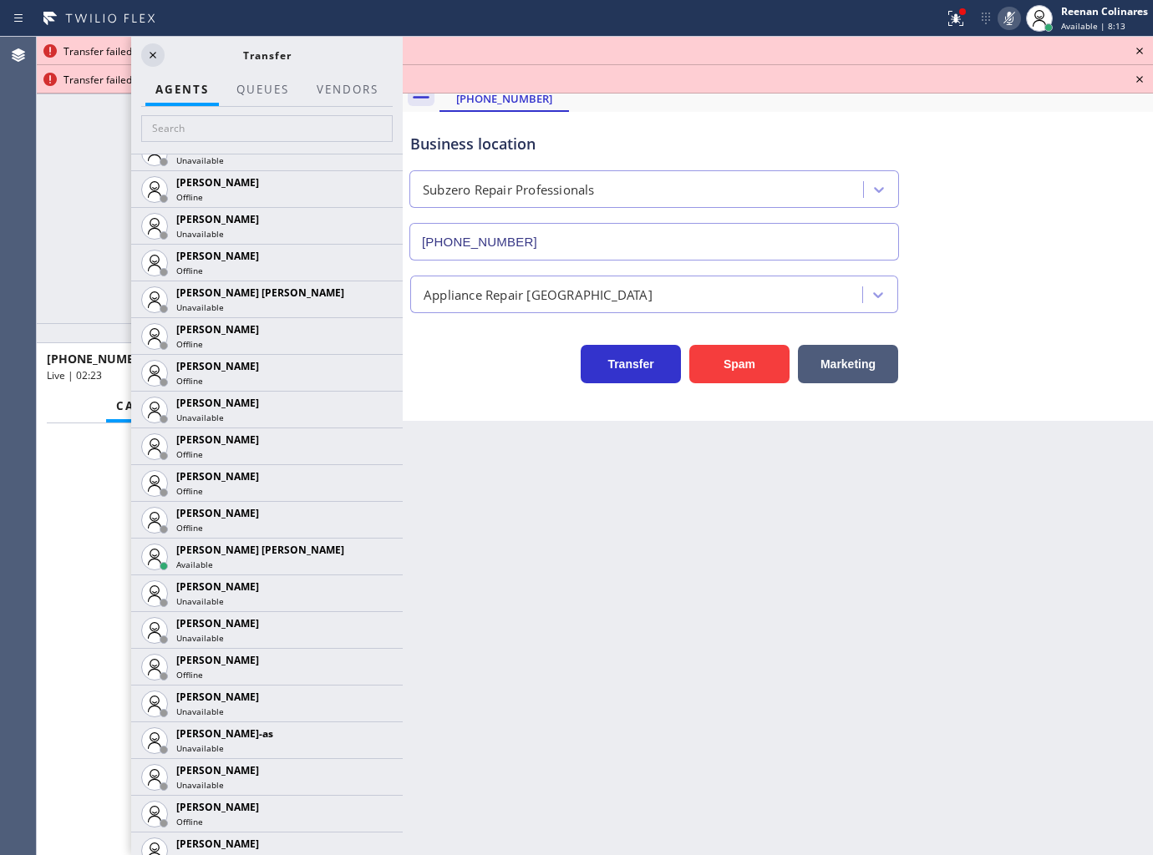
scroll to position [1185, 0]
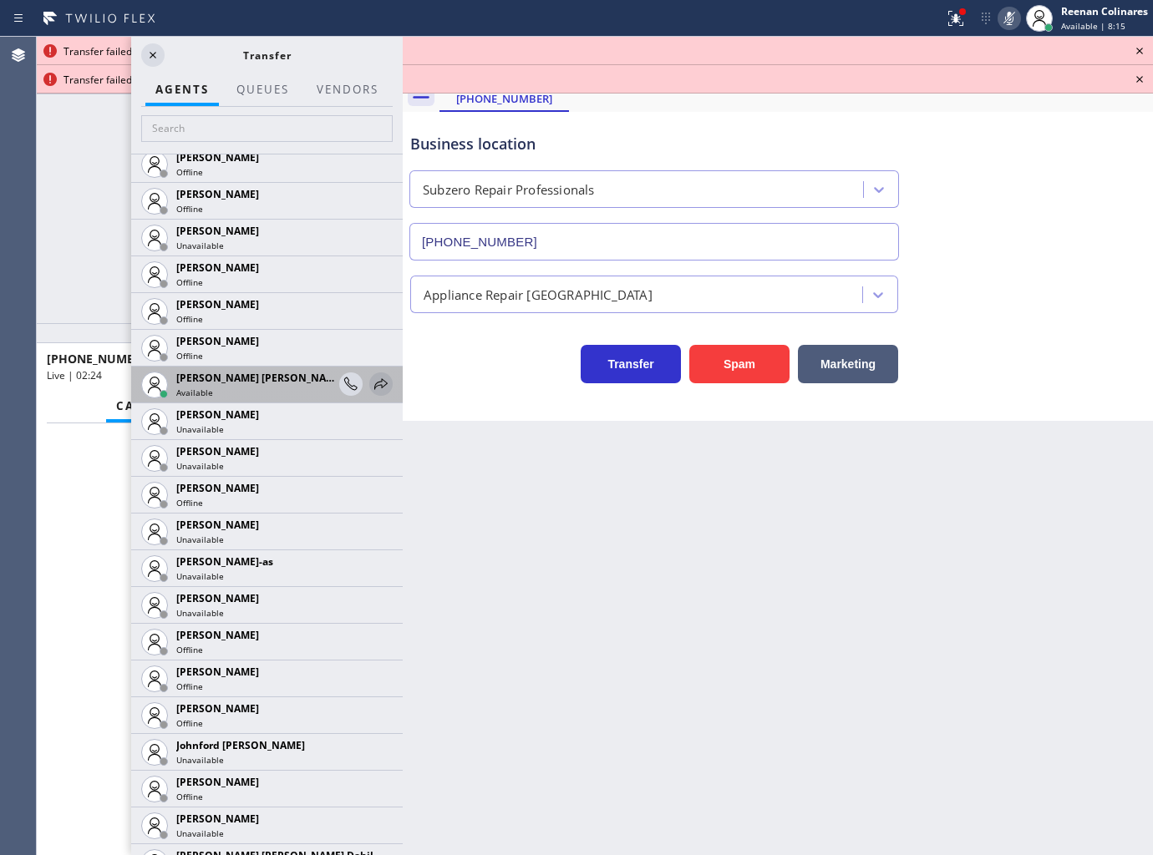
click at [371, 377] on icon at bounding box center [381, 384] width 20 height 20
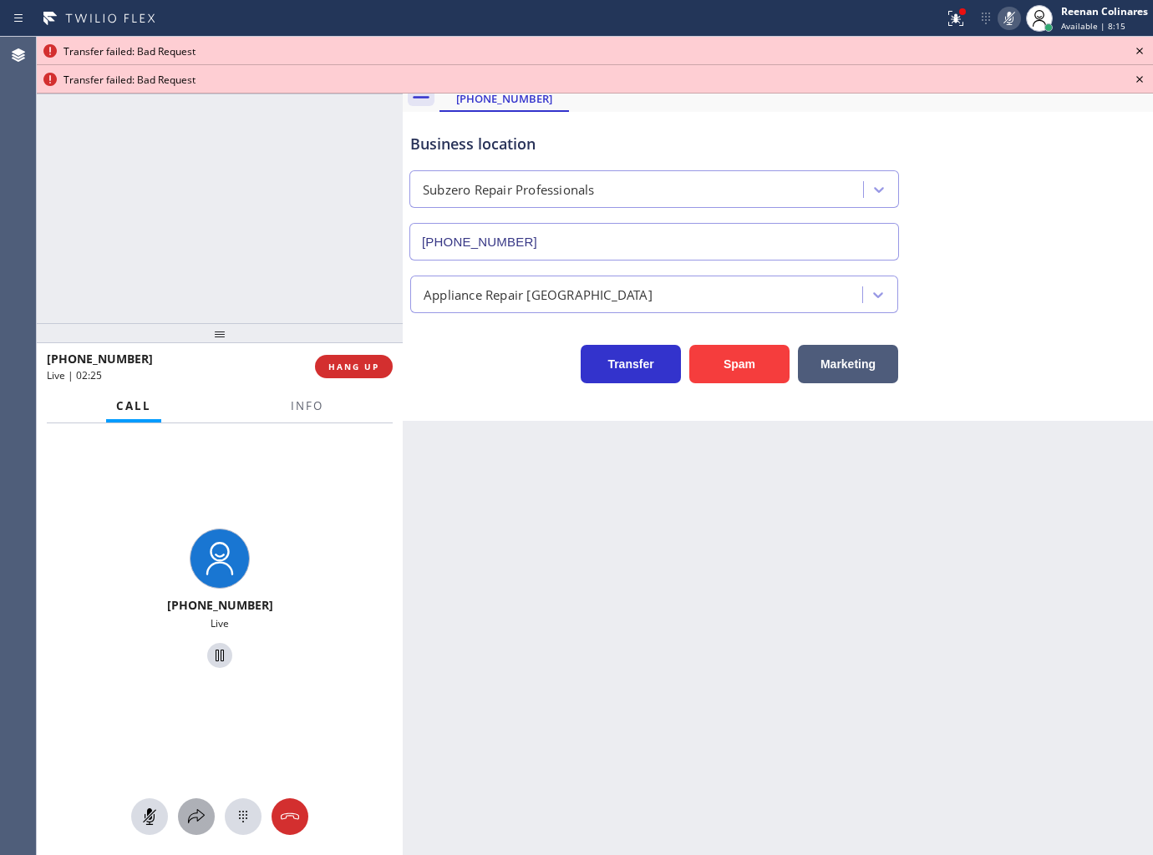
click at [198, 810] on icon at bounding box center [196, 817] width 20 height 20
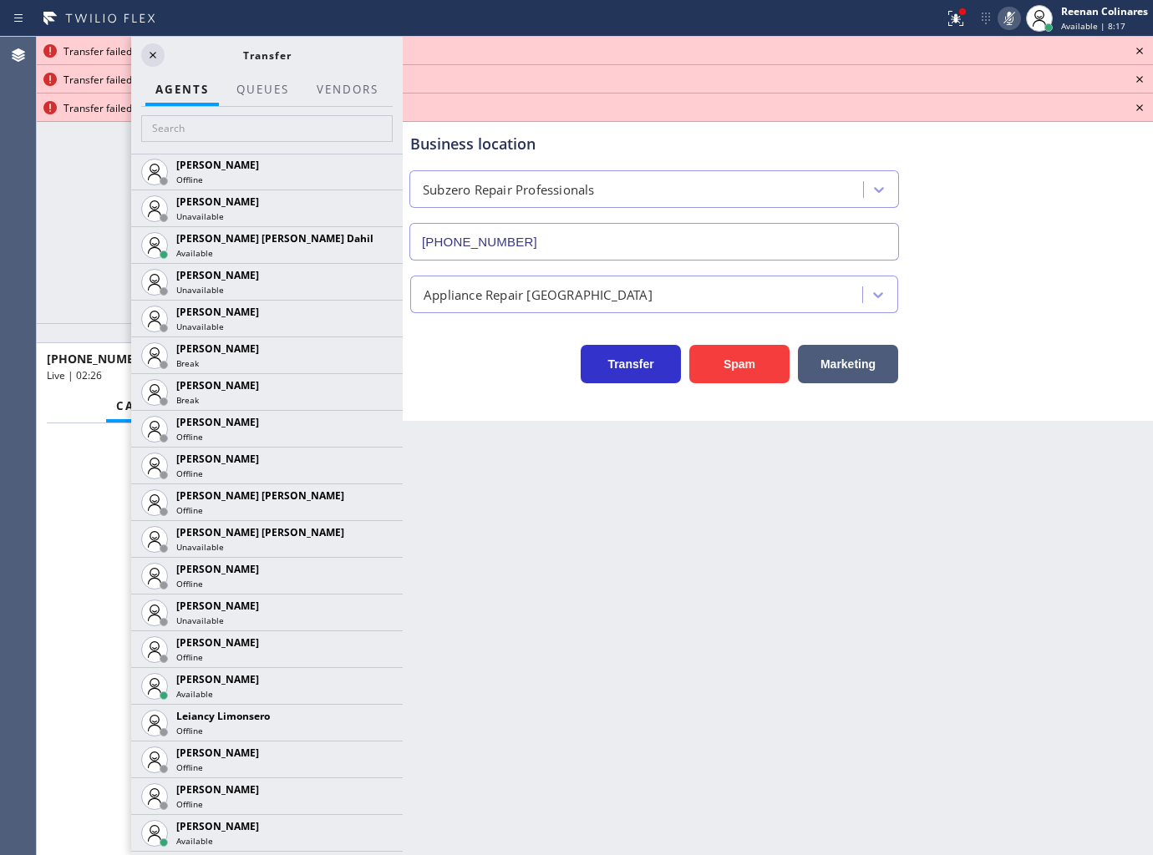
scroll to position [1900, 0]
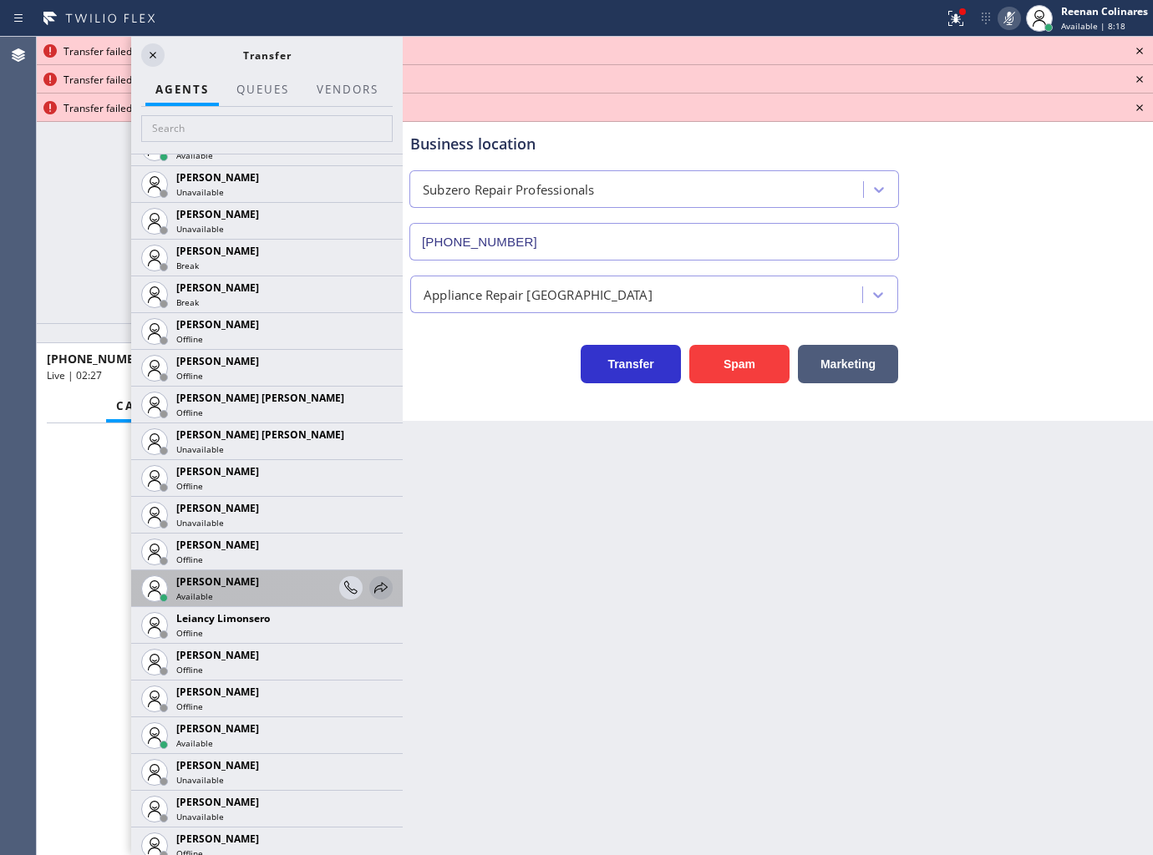
click at [374, 585] on icon at bounding box center [380, 587] width 13 height 11
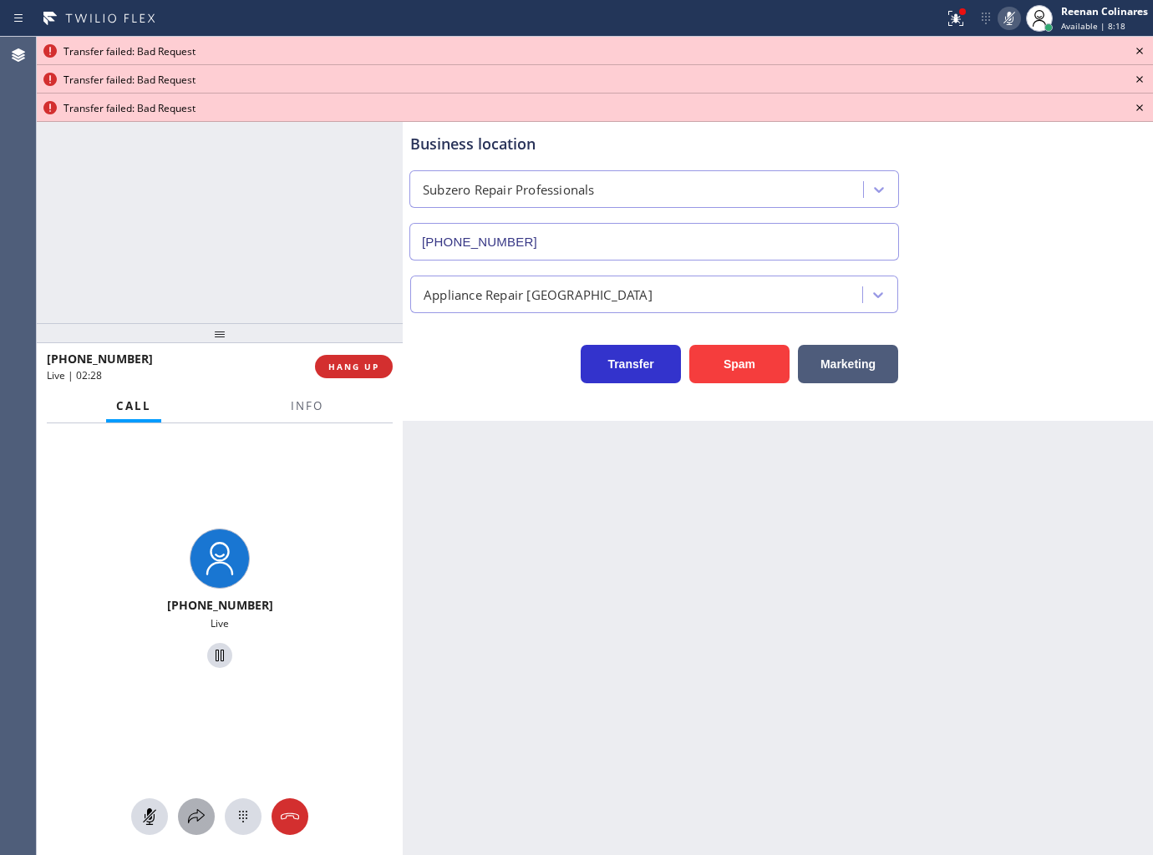
click at [199, 823] on icon at bounding box center [196, 817] width 20 height 20
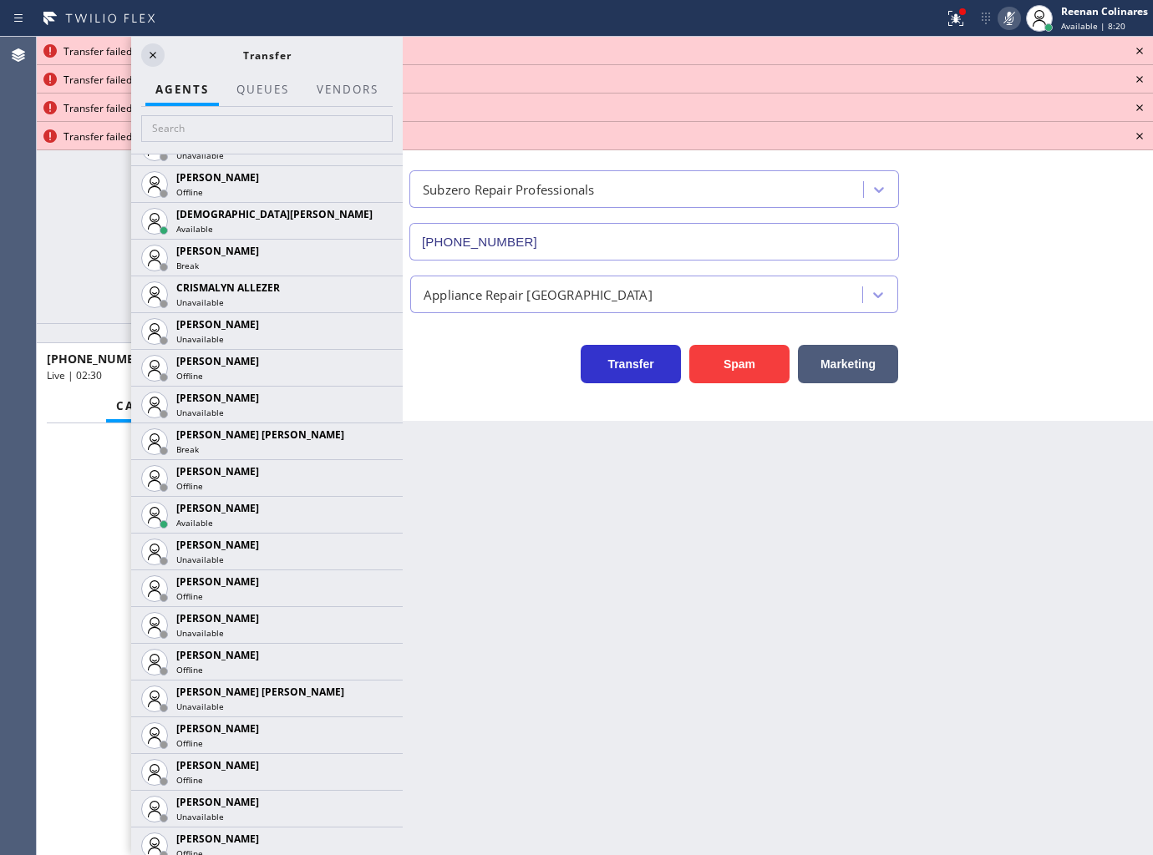
scroll to position [2047, 0]
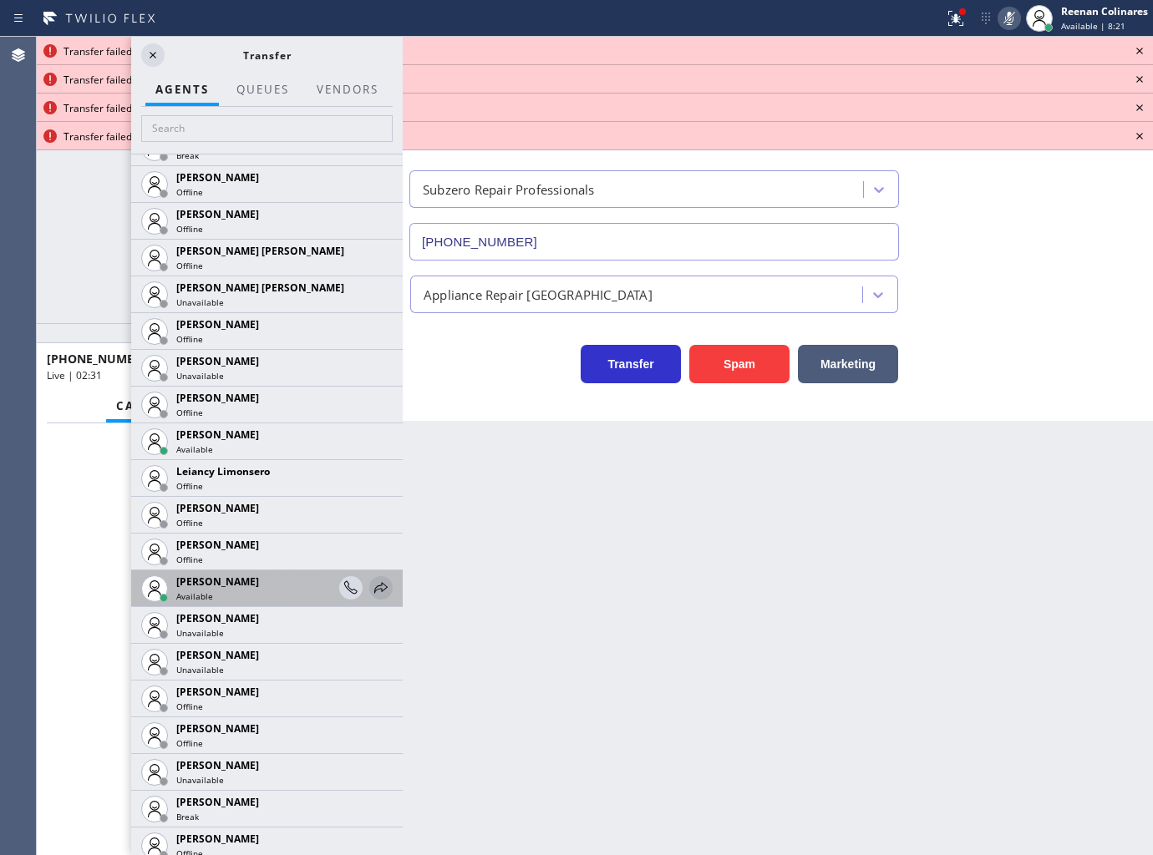
click at [371, 586] on icon at bounding box center [381, 588] width 20 height 20
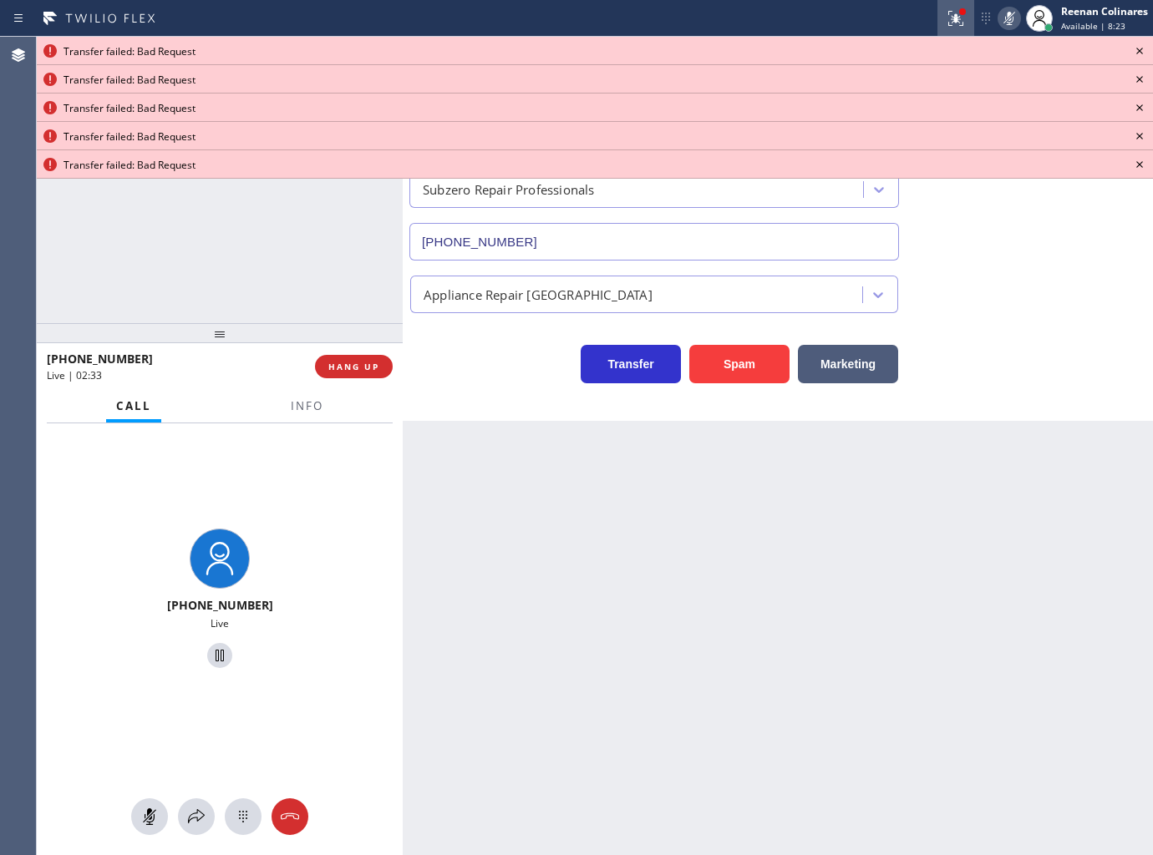
click at [948, 18] on icon at bounding box center [956, 18] width 20 height 20
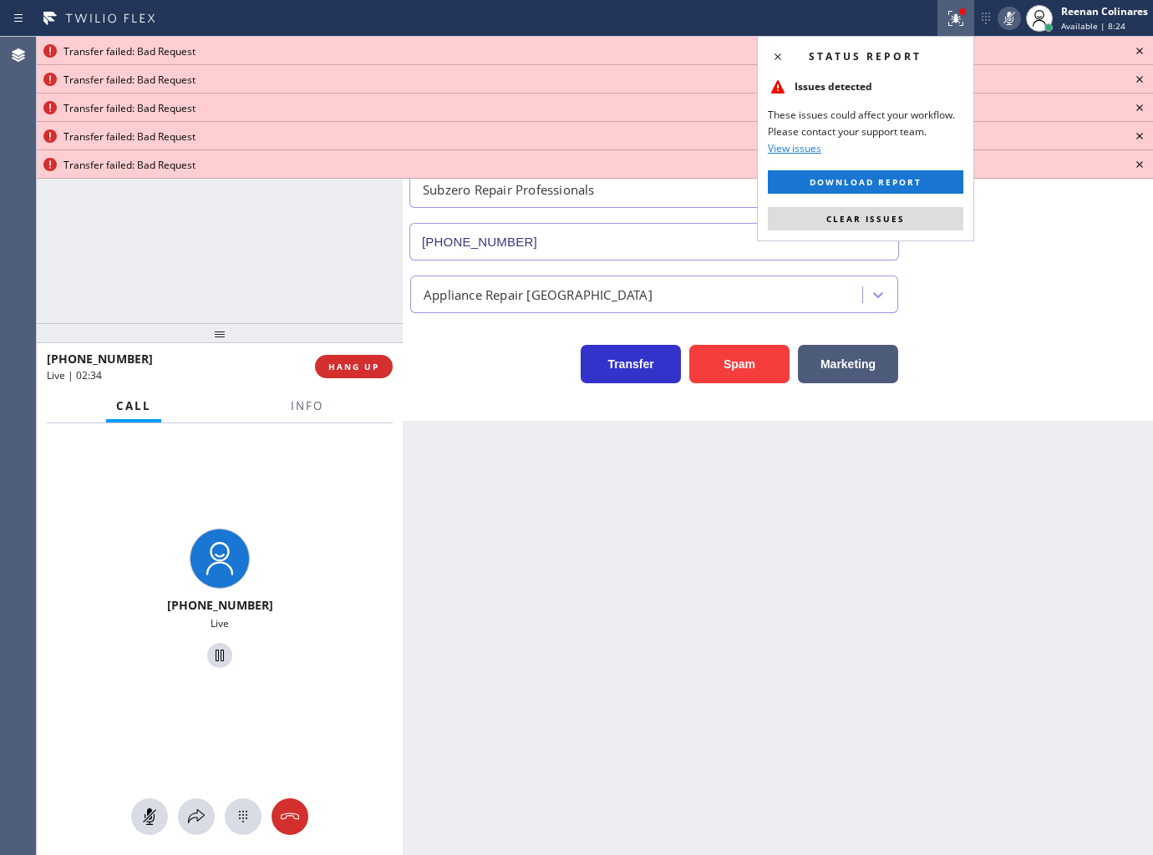
drag, startPoint x: 913, startPoint y: 214, endPoint x: 1005, endPoint y: 23, distance: 211.5
click at [914, 215] on button "Clear issues" at bounding box center [865, 218] width 195 height 23
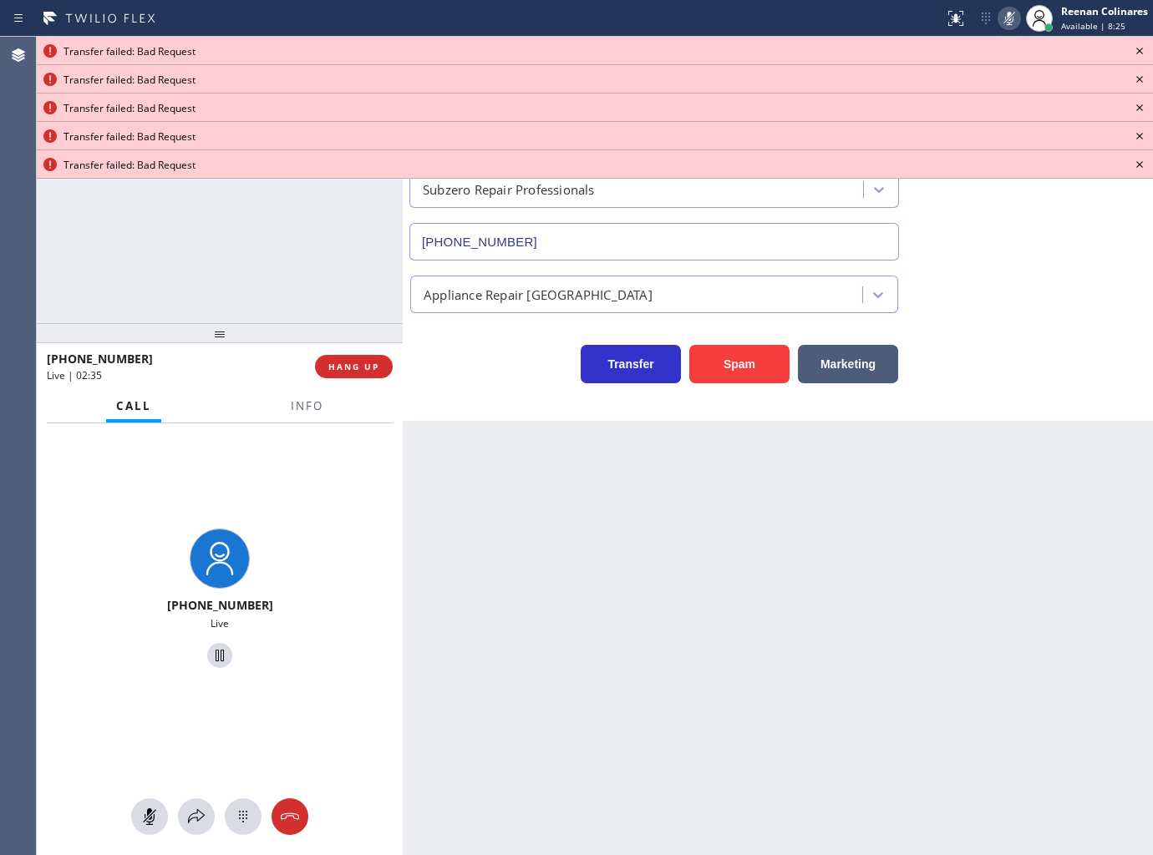
click at [1003, 17] on icon at bounding box center [1009, 18] width 20 height 20
click at [1135, 48] on icon at bounding box center [1140, 51] width 20 height 20
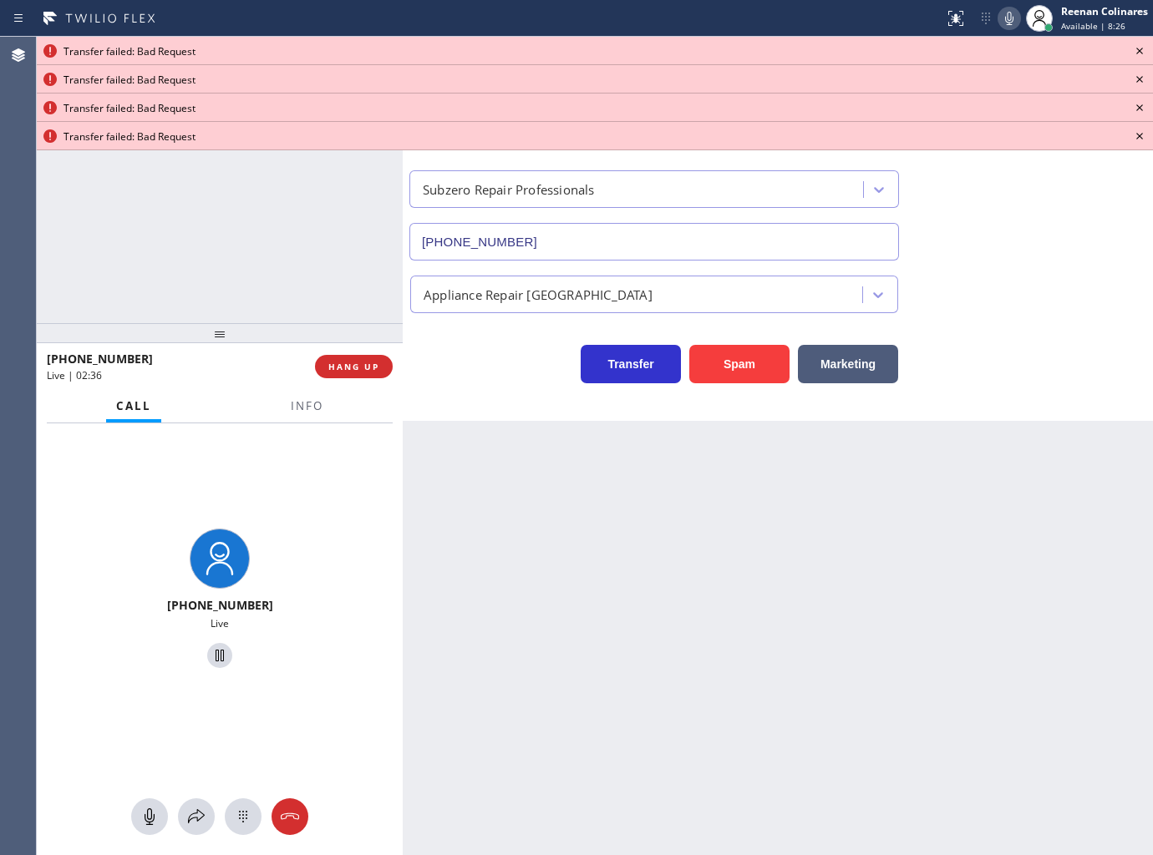
click at [1141, 54] on icon at bounding box center [1140, 51] width 20 height 20
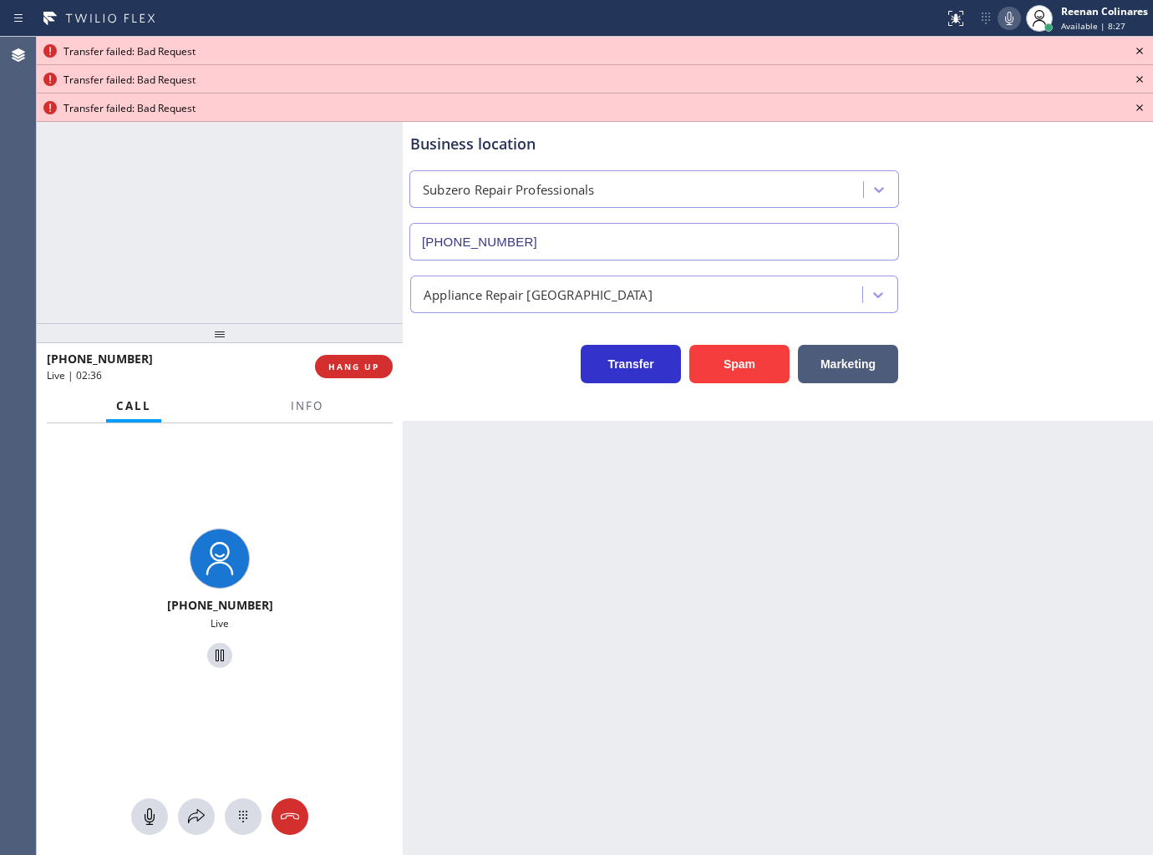
click at [1141, 54] on icon at bounding box center [1140, 51] width 20 height 20
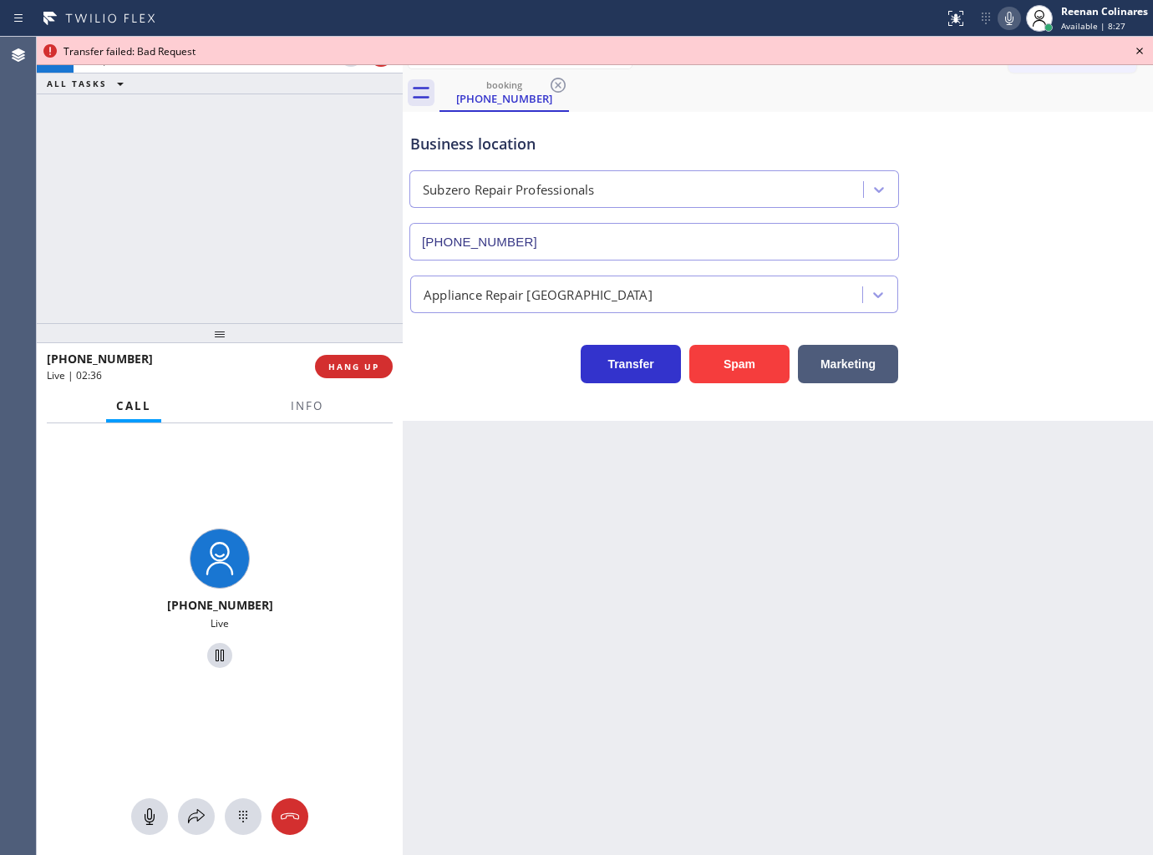
click at [1141, 54] on icon at bounding box center [1140, 51] width 20 height 20
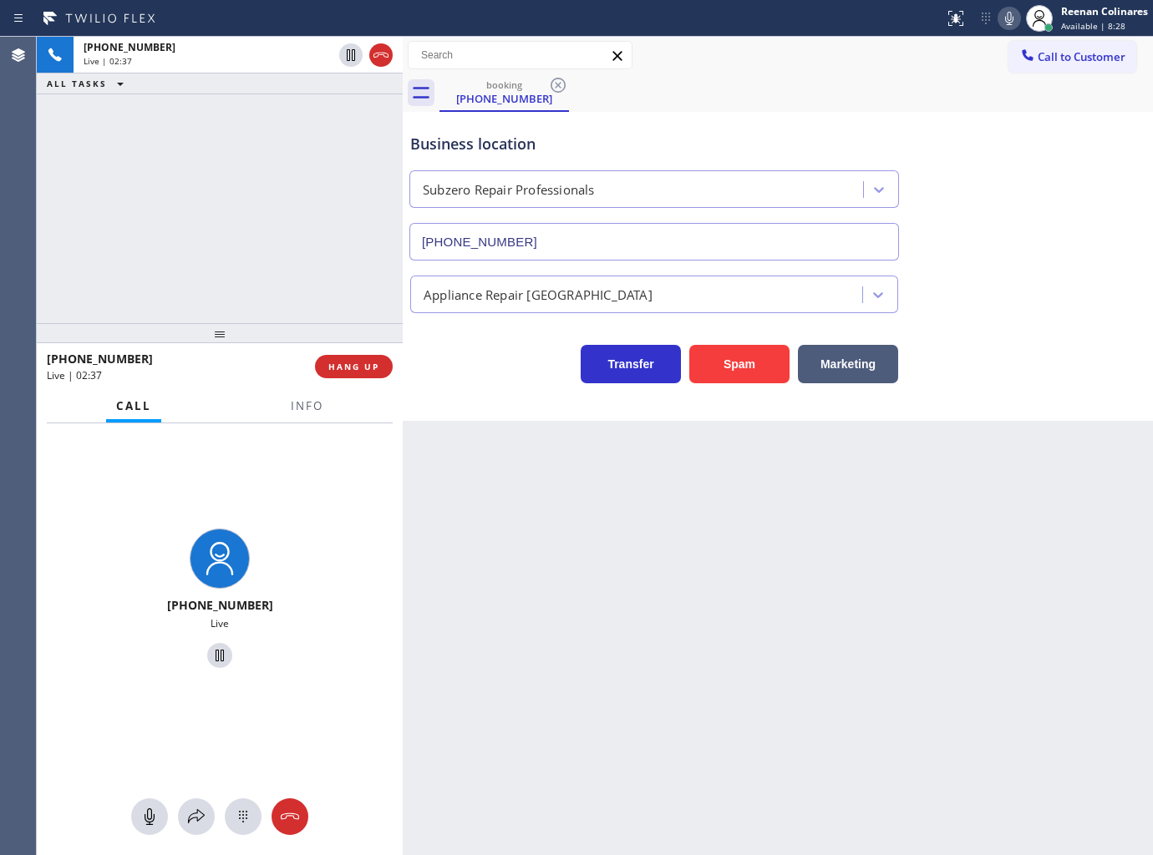
click at [261, 406] on div "Call Info" at bounding box center [220, 406] width 346 height 33
click at [285, 405] on button "Info" at bounding box center [307, 406] width 53 height 33
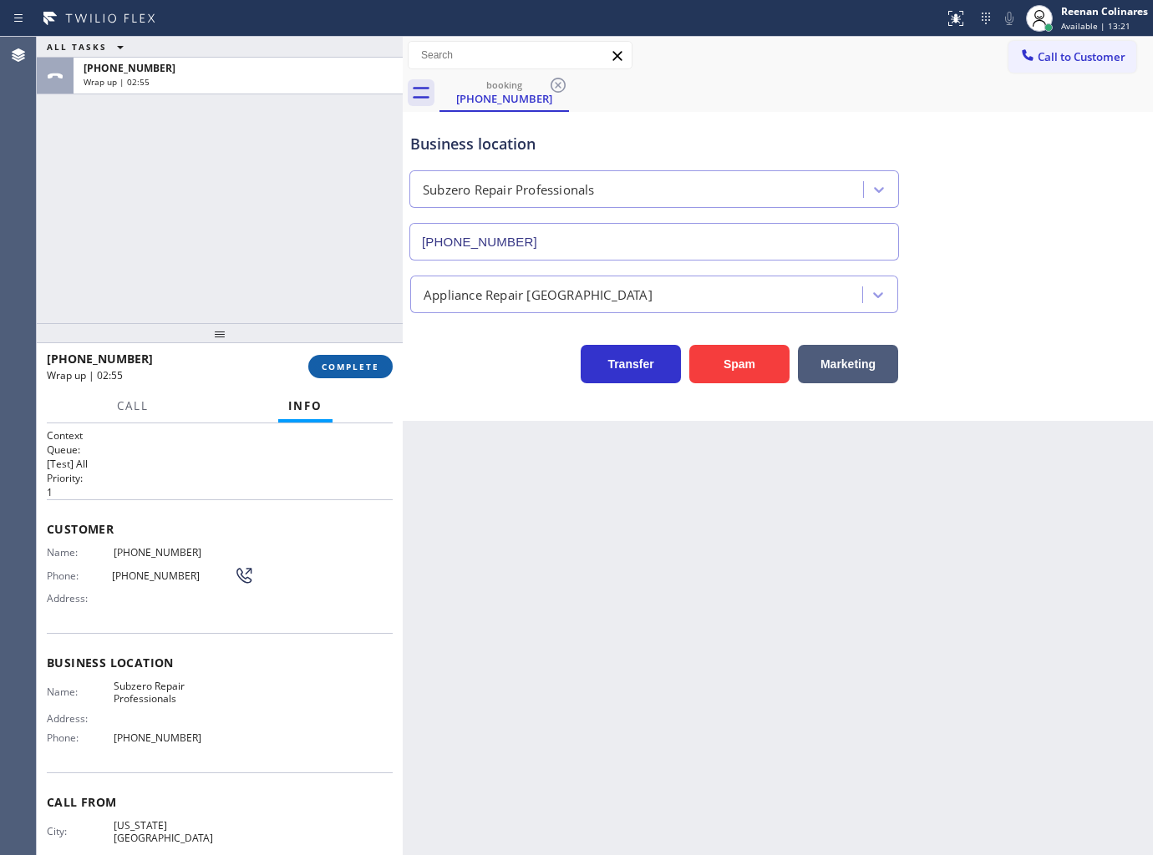
click at [357, 361] on span "COMPLETE" at bounding box center [351, 367] width 58 height 12
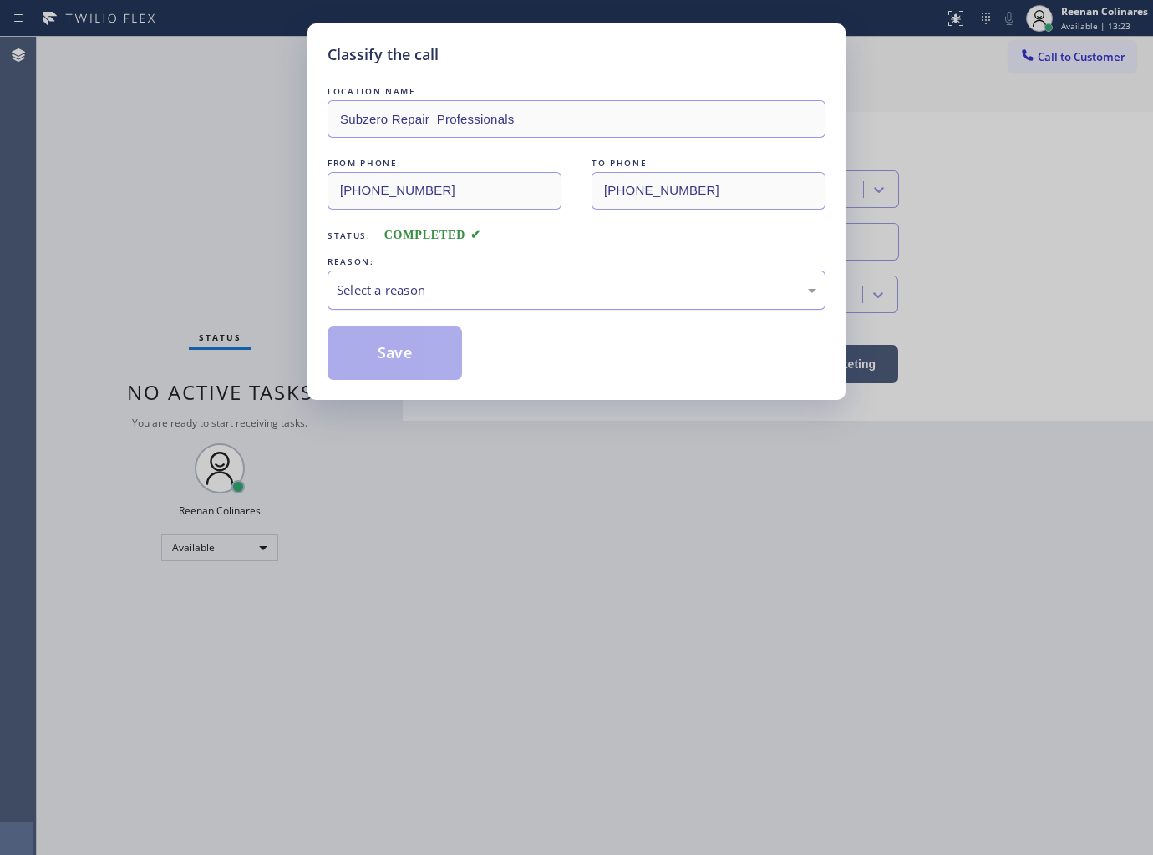
click at [430, 290] on div "Select a reason" at bounding box center [577, 290] width 480 height 19
drag, startPoint x: 379, startPoint y: 352, endPoint x: 160, endPoint y: 284, distance: 229.9
click at [378, 352] on button "Save" at bounding box center [394, 353] width 135 height 53
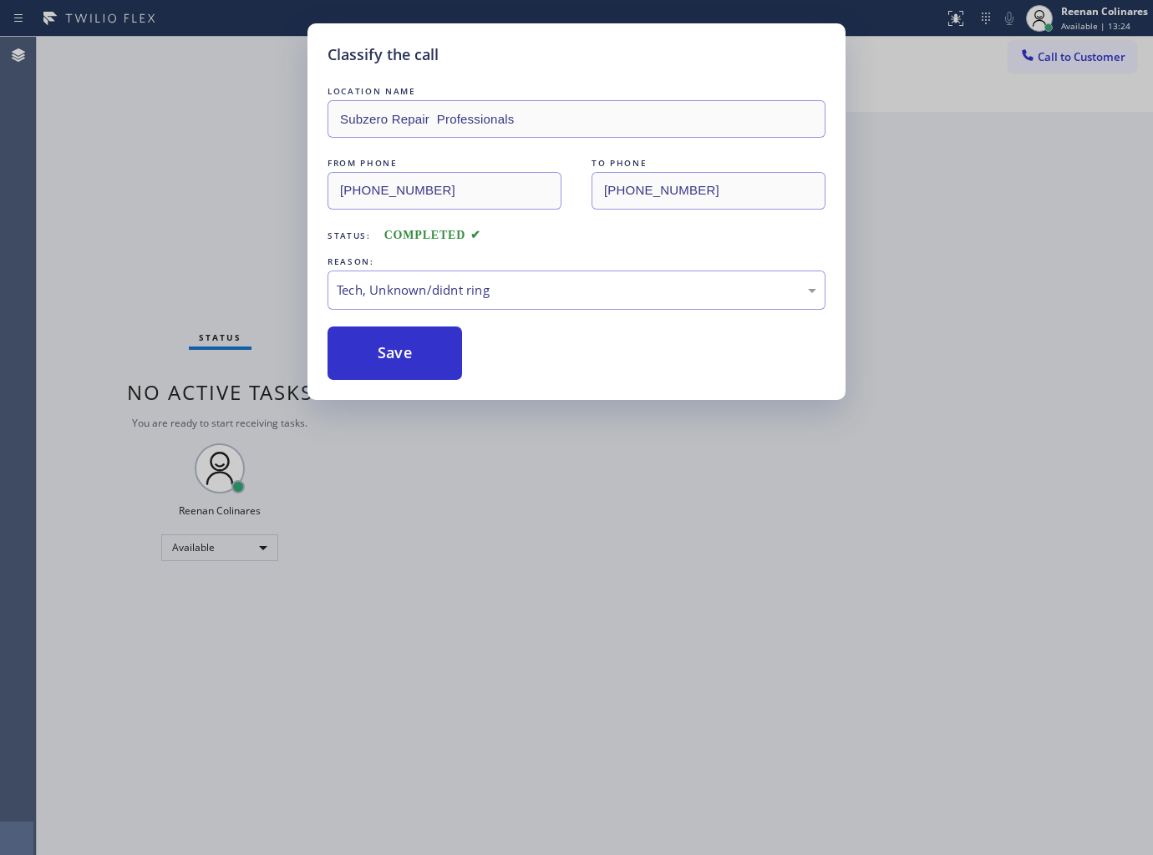
click at [159, 284] on div "Classify the call LOCATION NAME Subzero Repair Professionals FROM PHONE (913) 5…" at bounding box center [576, 427] width 1153 height 855
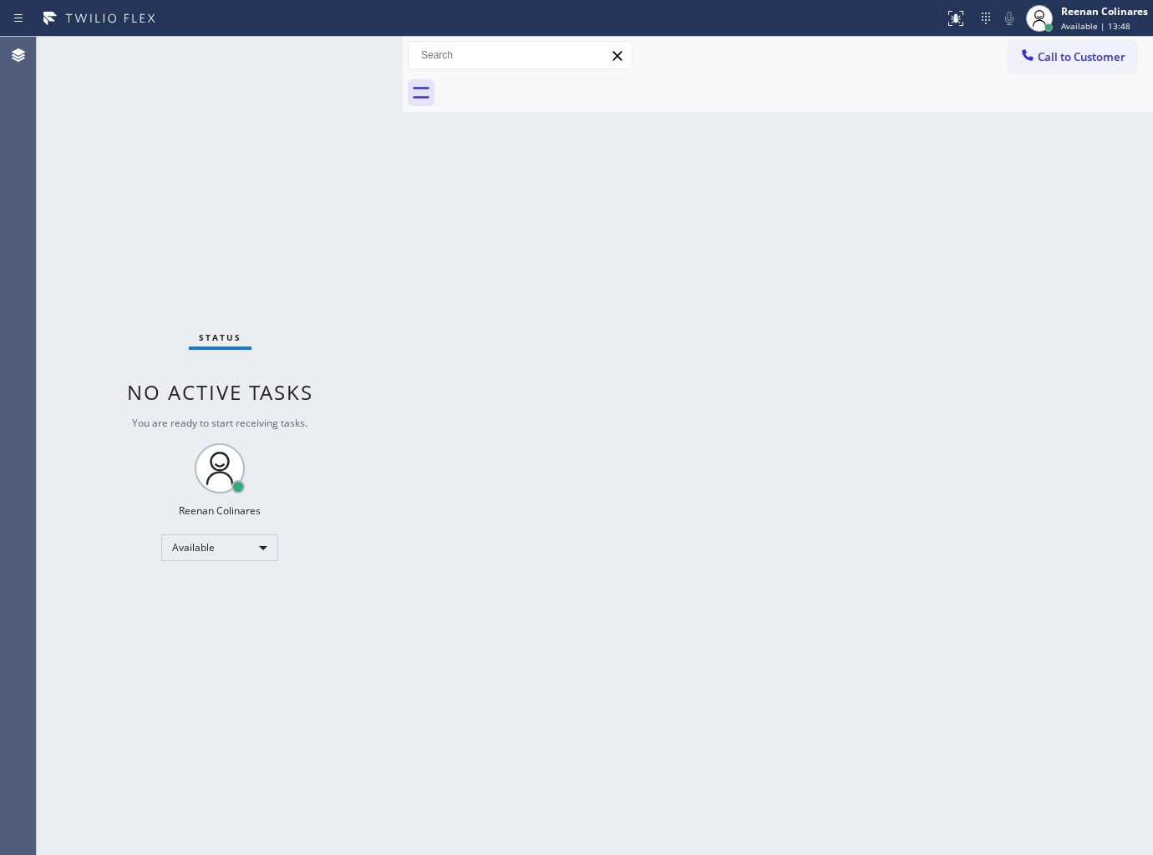
click at [713, 220] on div "Back to Dashboard Change Sender ID Customers Technicians Select a contact Outbo…" at bounding box center [778, 446] width 750 height 819
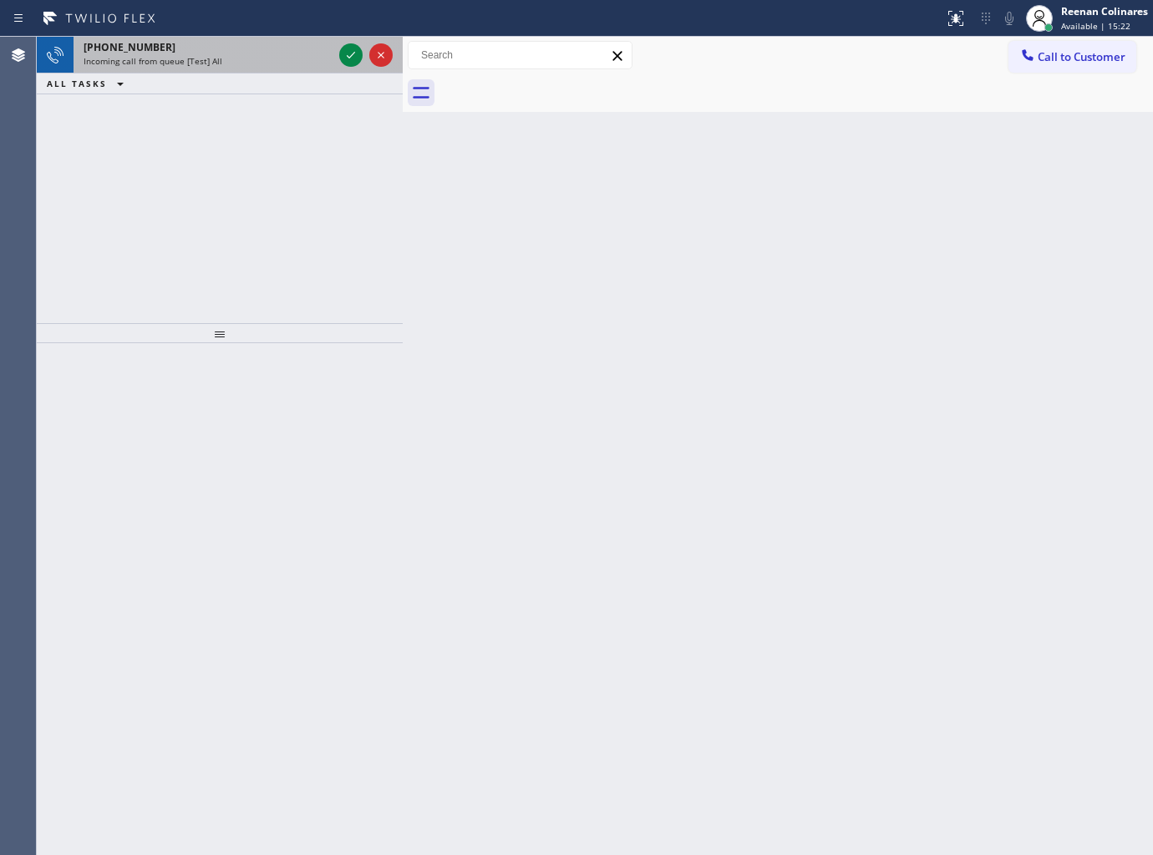
click at [243, 69] on div "+12292188328 Incoming call from queue [Test] All" at bounding box center [205, 55] width 262 height 37
click at [282, 63] on div "Incoming call from queue [Test] All" at bounding box center [208, 61] width 249 height 12
click at [282, 60] on div "Incoming call from queue [Test] All" at bounding box center [208, 61] width 249 height 12
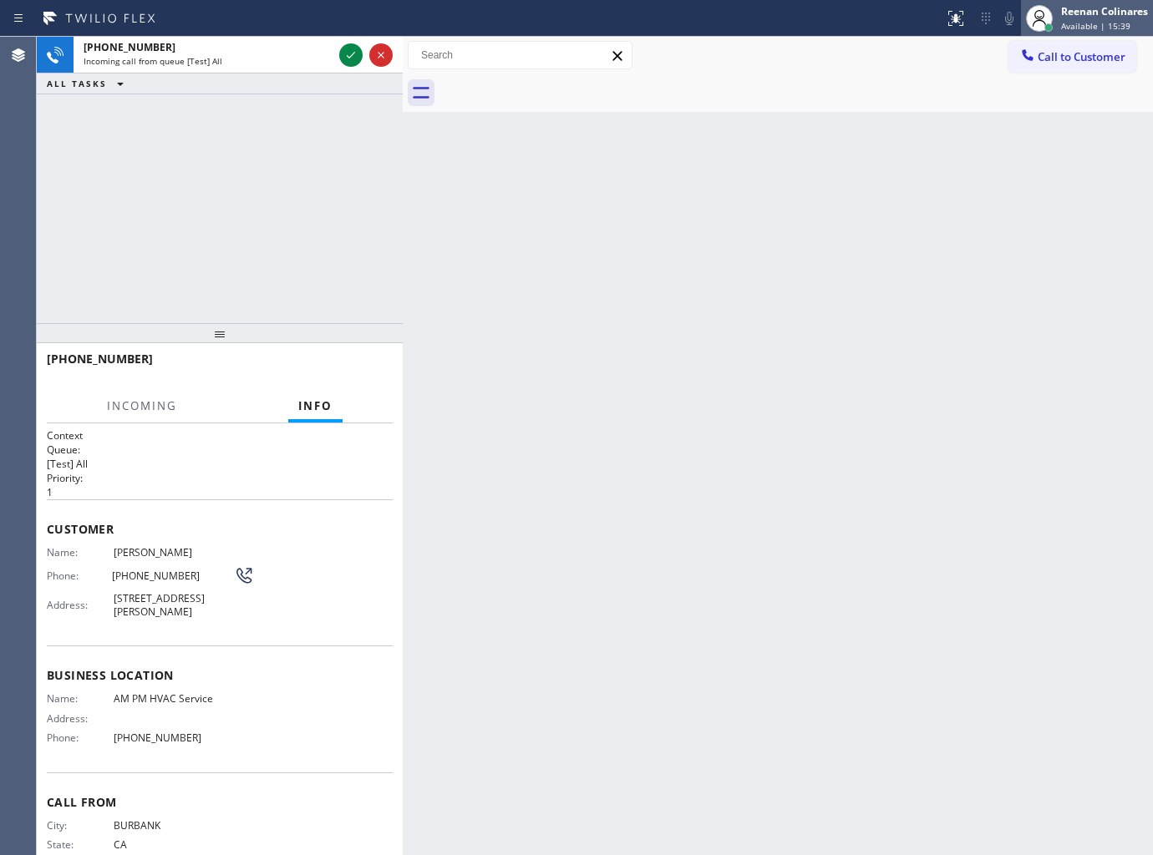
click at [1072, 23] on span "Available | 15:39" at bounding box center [1095, 26] width 69 height 12
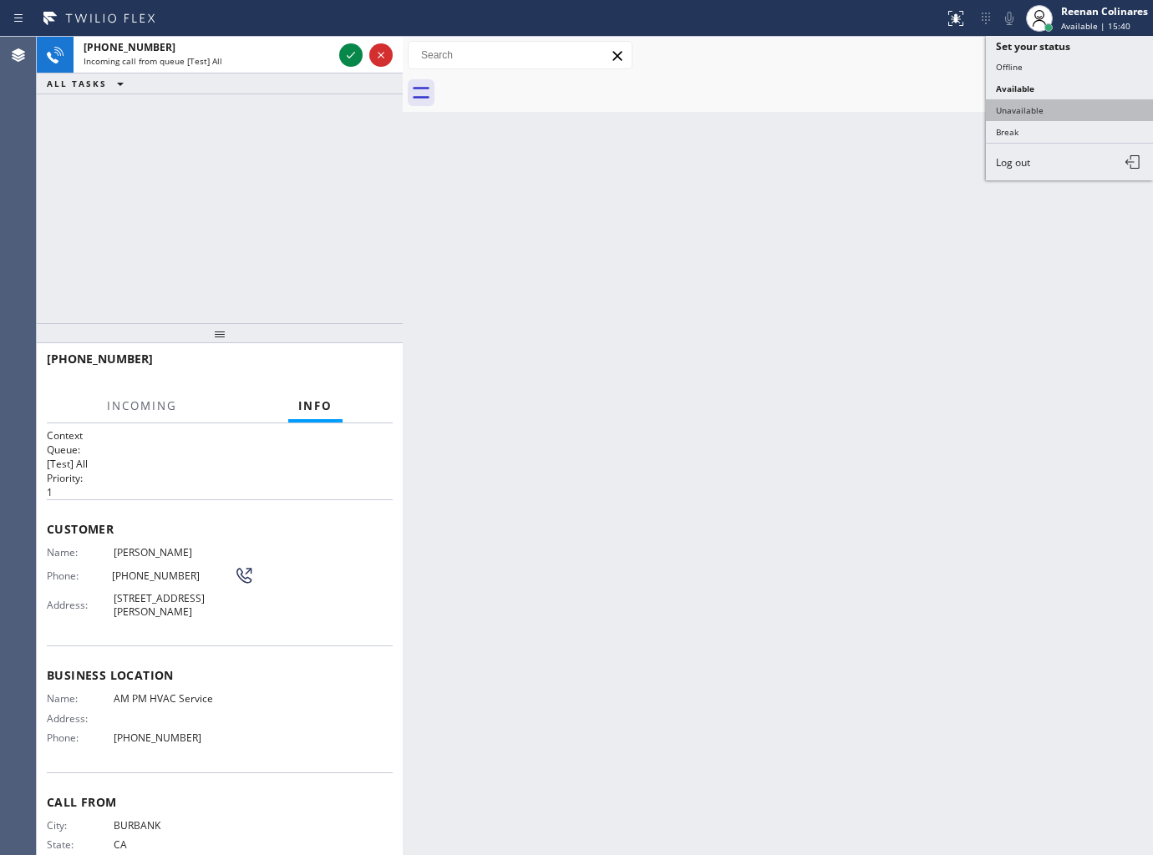
click at [1013, 104] on button "Unavailable" at bounding box center [1069, 110] width 167 height 22
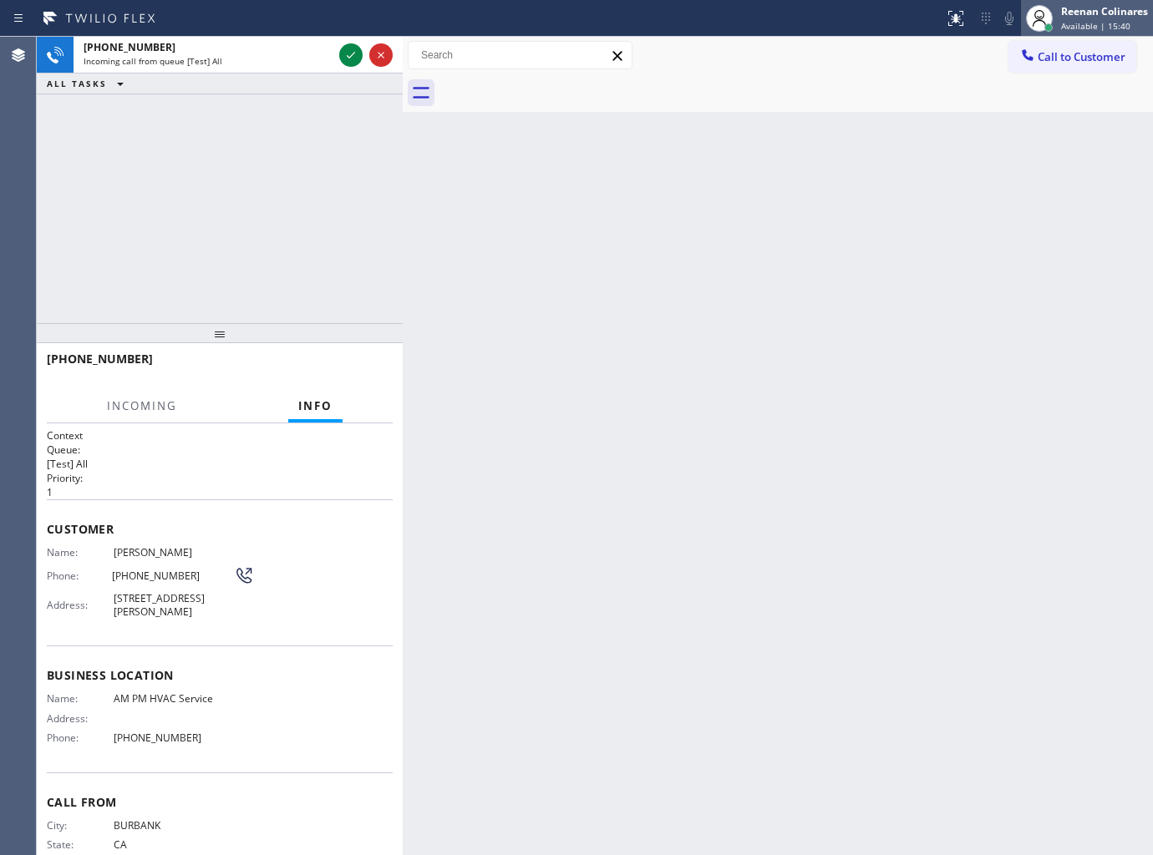
click at [1066, 18] on div "Reenan Colinares" at bounding box center [1104, 11] width 87 height 14
click at [1069, 21] on span "Available | 15:42" at bounding box center [1095, 26] width 69 height 12
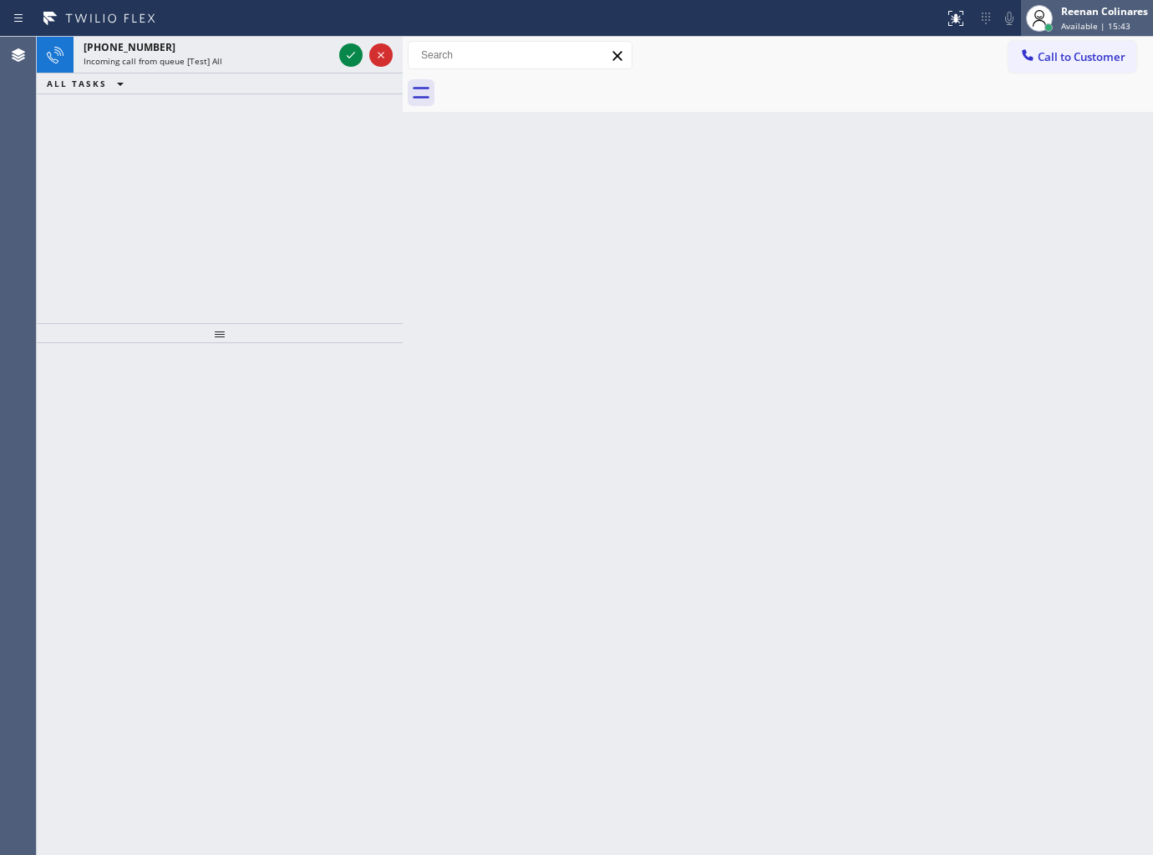
drag, startPoint x: 1066, startPoint y: 20, endPoint x: 1059, endPoint y: 29, distance: 11.4
click at [1067, 20] on span "Available | 15:43" at bounding box center [1095, 26] width 69 height 12
drag, startPoint x: 1009, startPoint y: 105, endPoint x: 1058, endPoint y: 35, distance: 85.3
click at [1012, 105] on button "Unavailable" at bounding box center [1069, 110] width 167 height 22
click at [1074, 11] on div "Reenan Colinares" at bounding box center [1104, 11] width 87 height 14
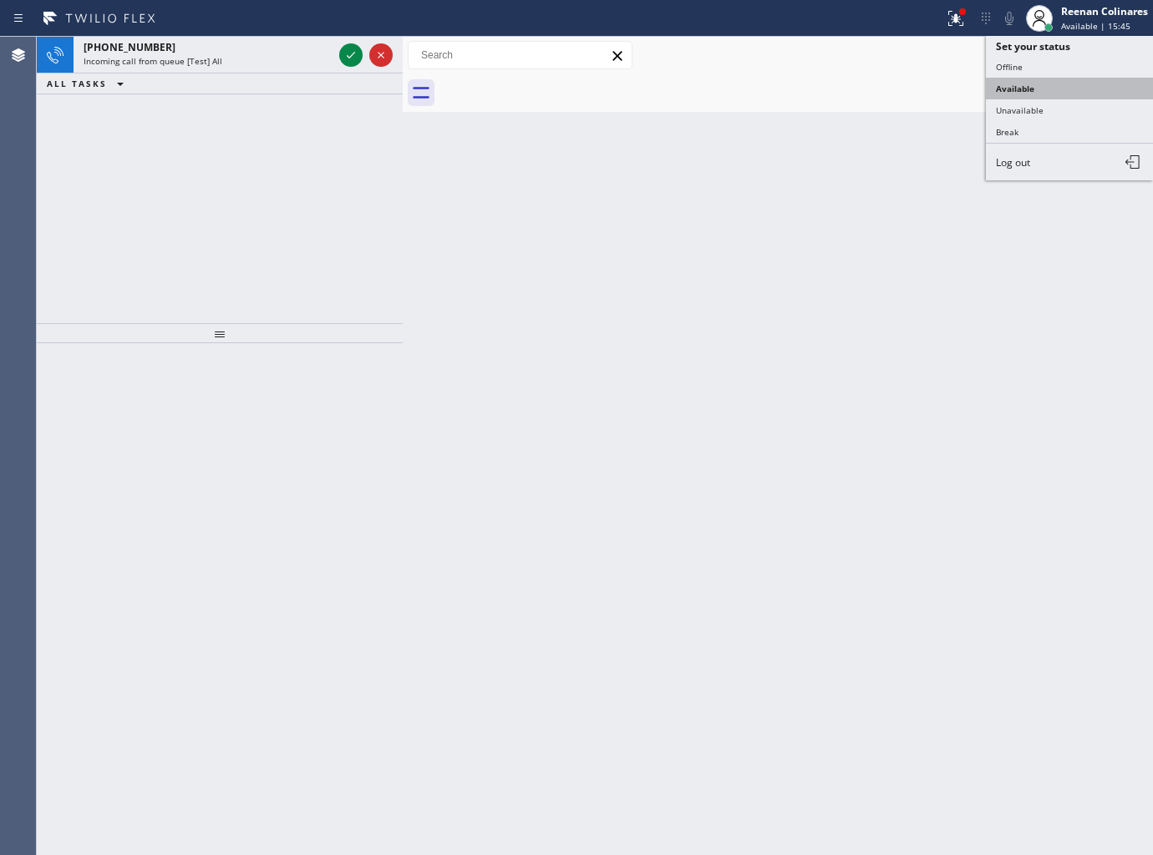
click at [1028, 85] on button "Available" at bounding box center [1069, 89] width 167 height 22
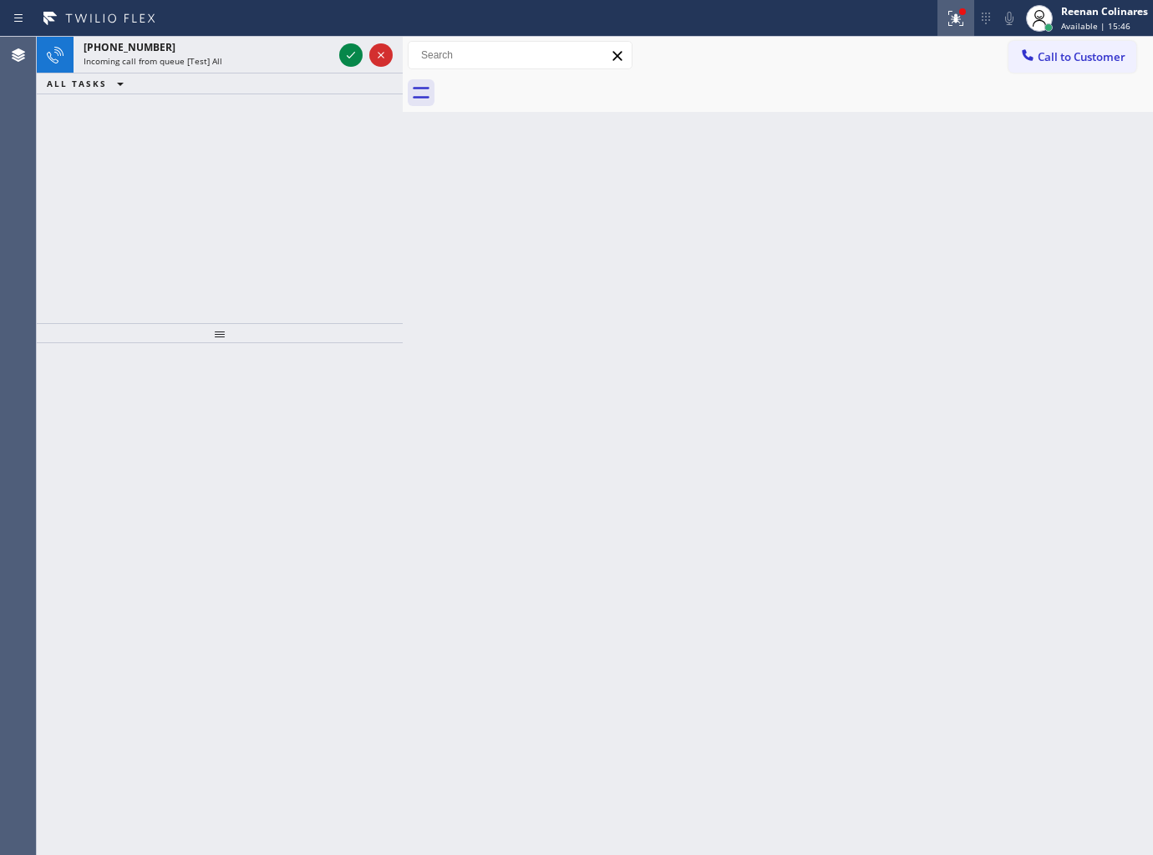
click at [957, 28] on button at bounding box center [955, 18] width 37 height 37
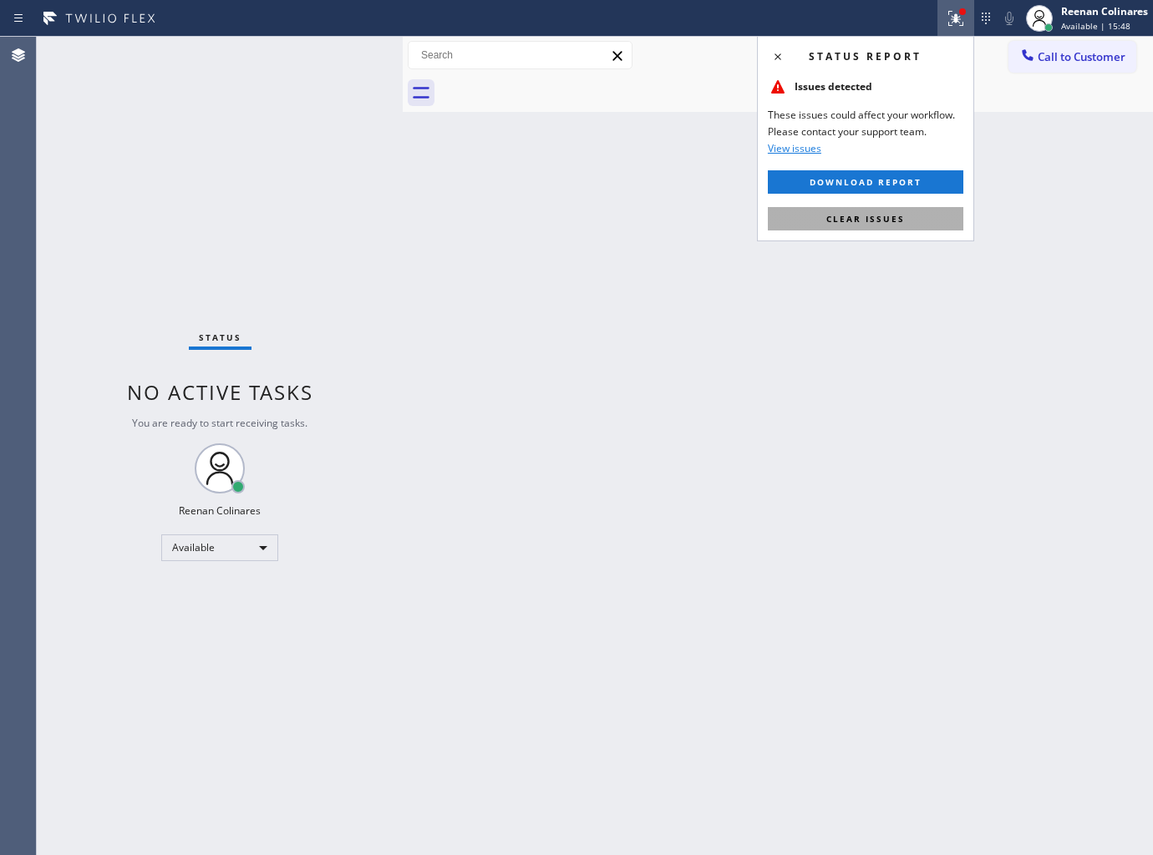
drag, startPoint x: 856, startPoint y: 213, endPoint x: 406, endPoint y: 121, distance: 459.6
click at [850, 213] on span "Clear issues" at bounding box center [865, 219] width 79 height 12
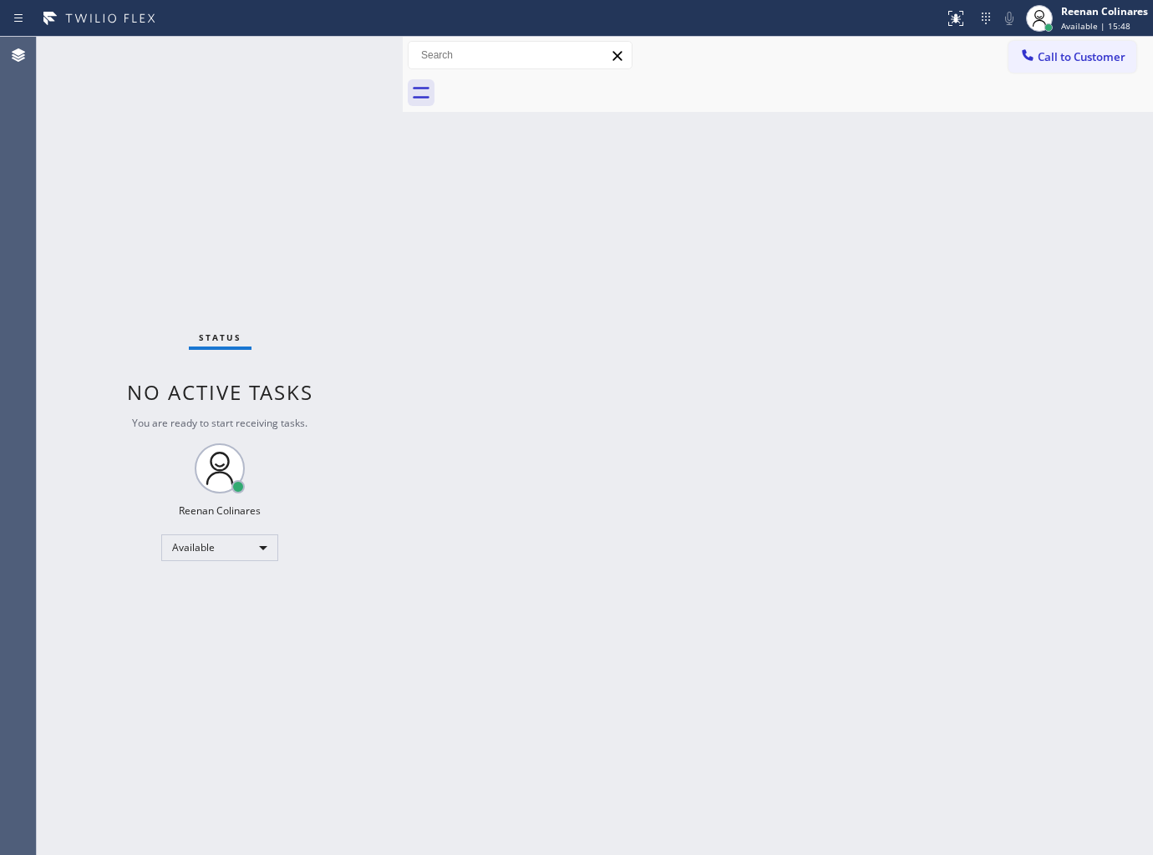
click at [287, 84] on div "Status No active tasks You are ready to start receiving tasks. Reenan Colinares…" at bounding box center [220, 446] width 366 height 819
drag, startPoint x: 571, startPoint y: 408, endPoint x: 597, endPoint y: 599, distance: 192.9
click at [582, 436] on div "Back to Dashboard Change Sender ID Customers Technicians Select a contact Outbo…" at bounding box center [778, 446] width 750 height 819
click at [652, 246] on div "Back to Dashboard Change Sender ID Customers Technicians Select a contact Outbo…" at bounding box center [778, 446] width 750 height 819
click at [270, 58] on div "Status No active tasks You are ready to start receiving tasks. Reenan Colinares…" at bounding box center [220, 446] width 366 height 819
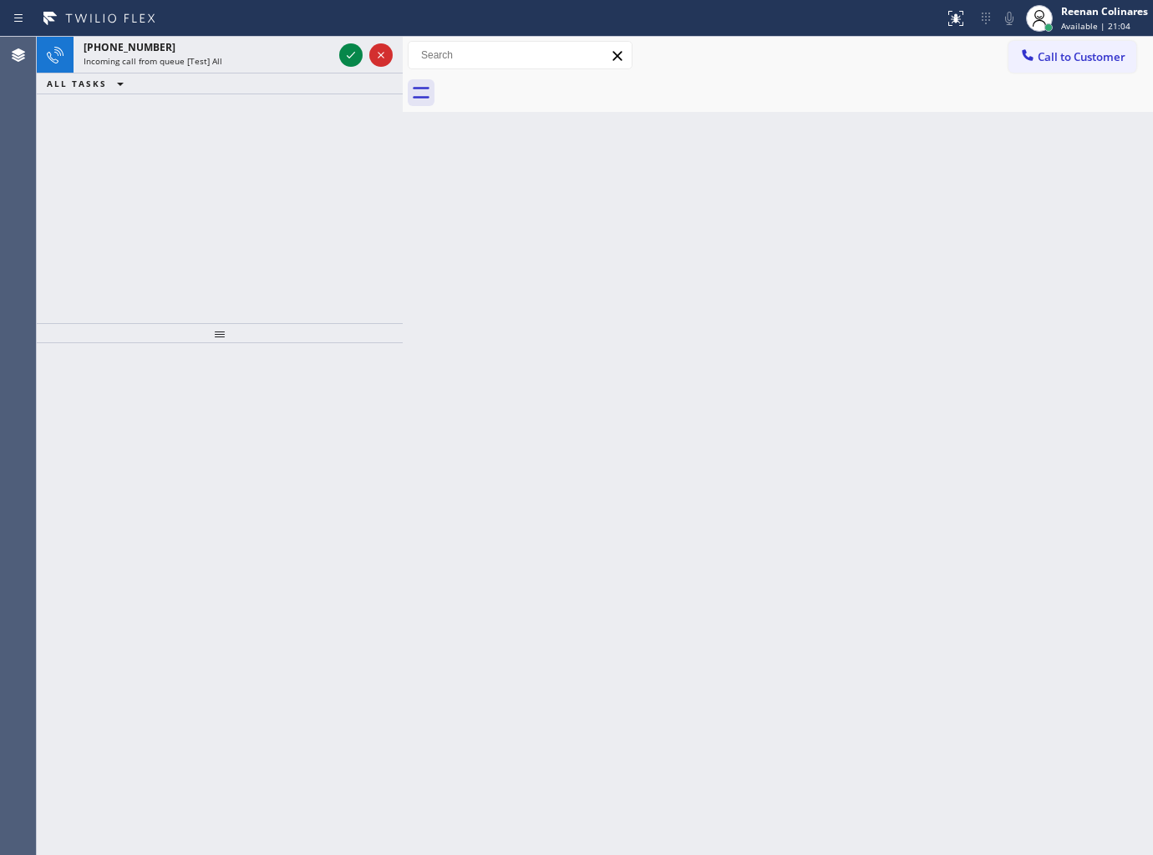
click at [269, 58] on div "Incoming call from queue [Test] All" at bounding box center [208, 61] width 249 height 12
click at [281, 59] on div "Incoming call from queue [Test] All" at bounding box center [208, 61] width 249 height 12
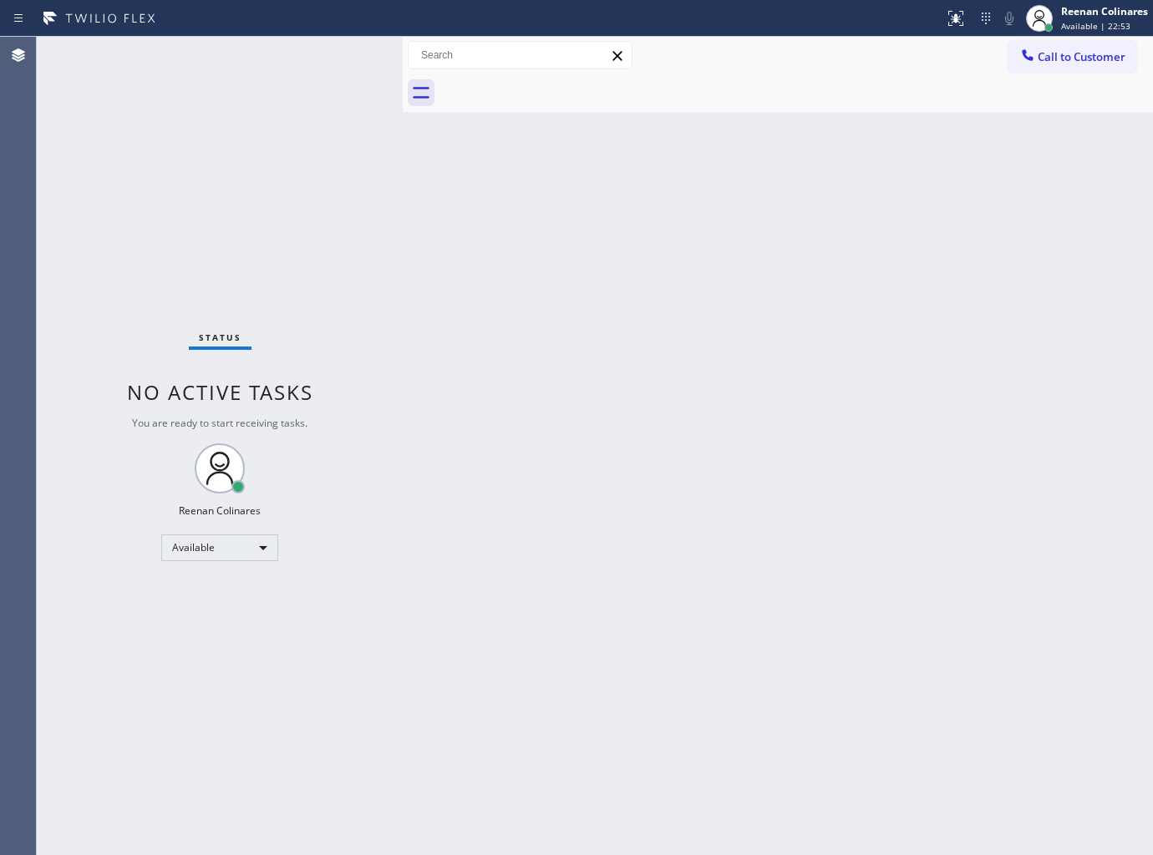
click at [306, 60] on div "Status No active tasks You are ready to start receiving tasks. Reenan Colinares…" at bounding box center [220, 446] width 366 height 819
click at [607, 434] on div "Back to Dashboard Change Sender ID Customers Technicians Select a contact Outbo…" at bounding box center [778, 446] width 750 height 819
click at [683, 247] on div "Back to Dashboard Change Sender ID Customers Technicians Select a contact Outbo…" at bounding box center [778, 446] width 750 height 819
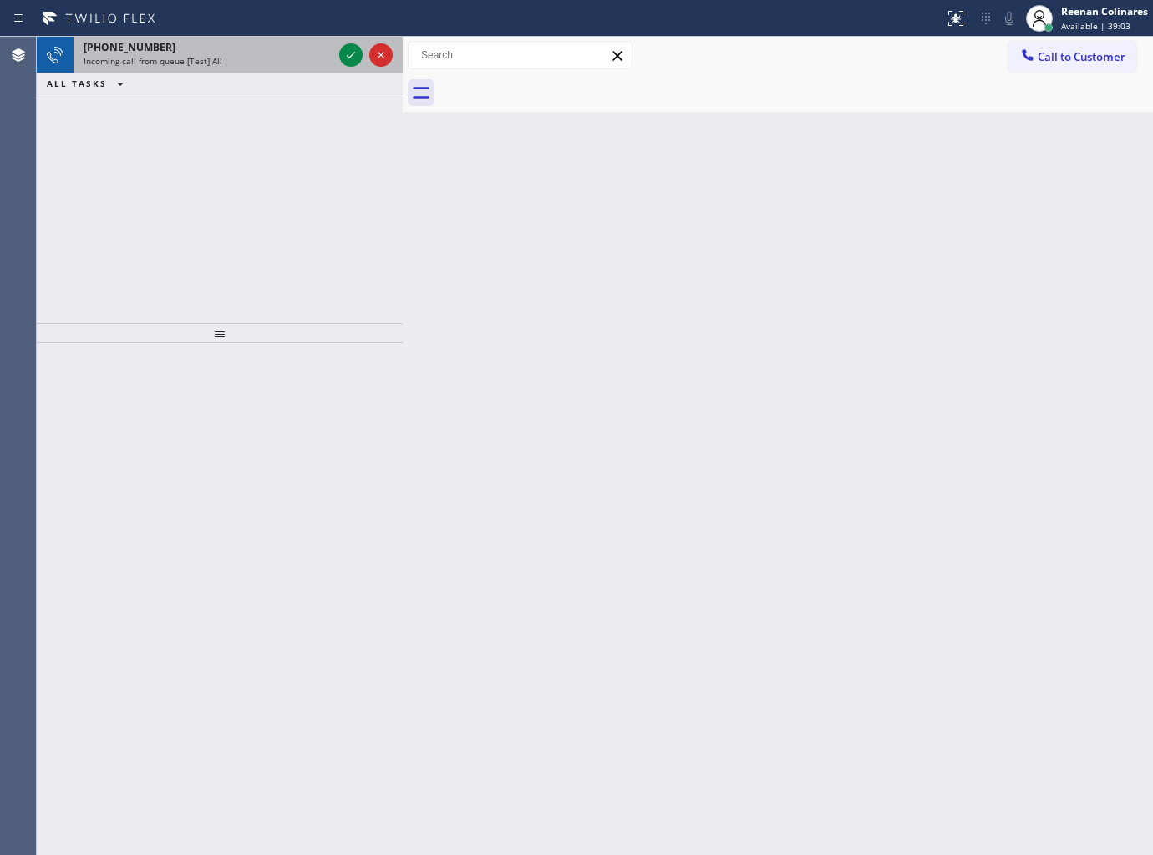
click at [298, 58] on div "Incoming call from queue [Test] All" at bounding box center [208, 61] width 249 height 12
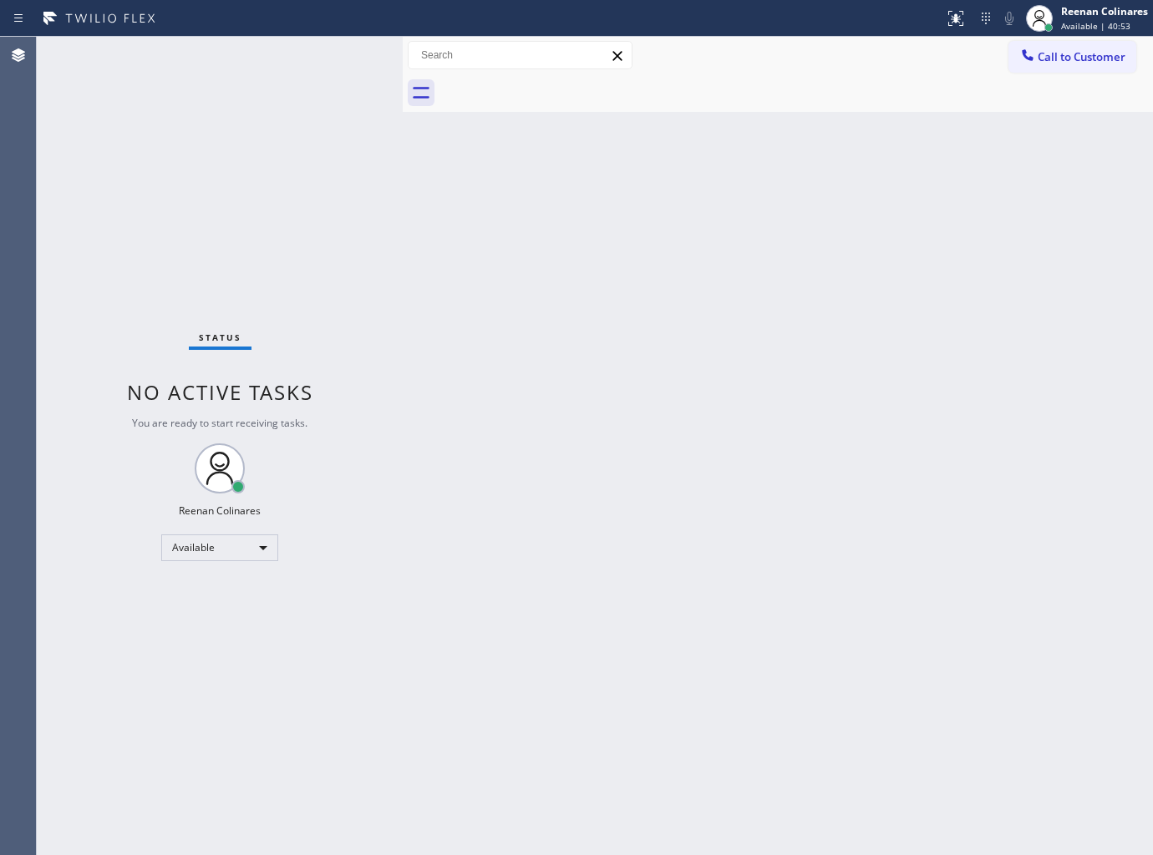
click at [761, 317] on div "Back to Dashboard Change Sender ID Customers Technicians Select a contact Outbo…" at bounding box center [778, 446] width 750 height 819
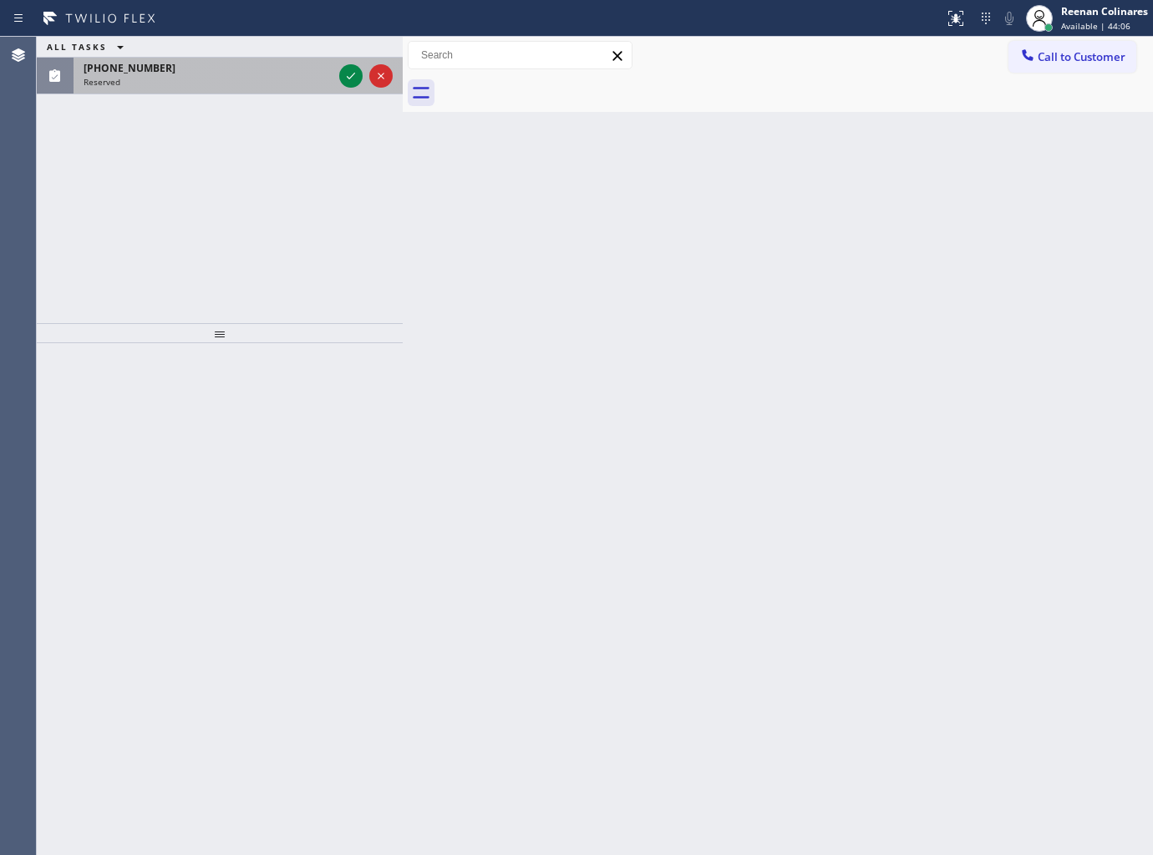
click at [189, 70] on div "(650) 425-1391" at bounding box center [208, 68] width 249 height 14
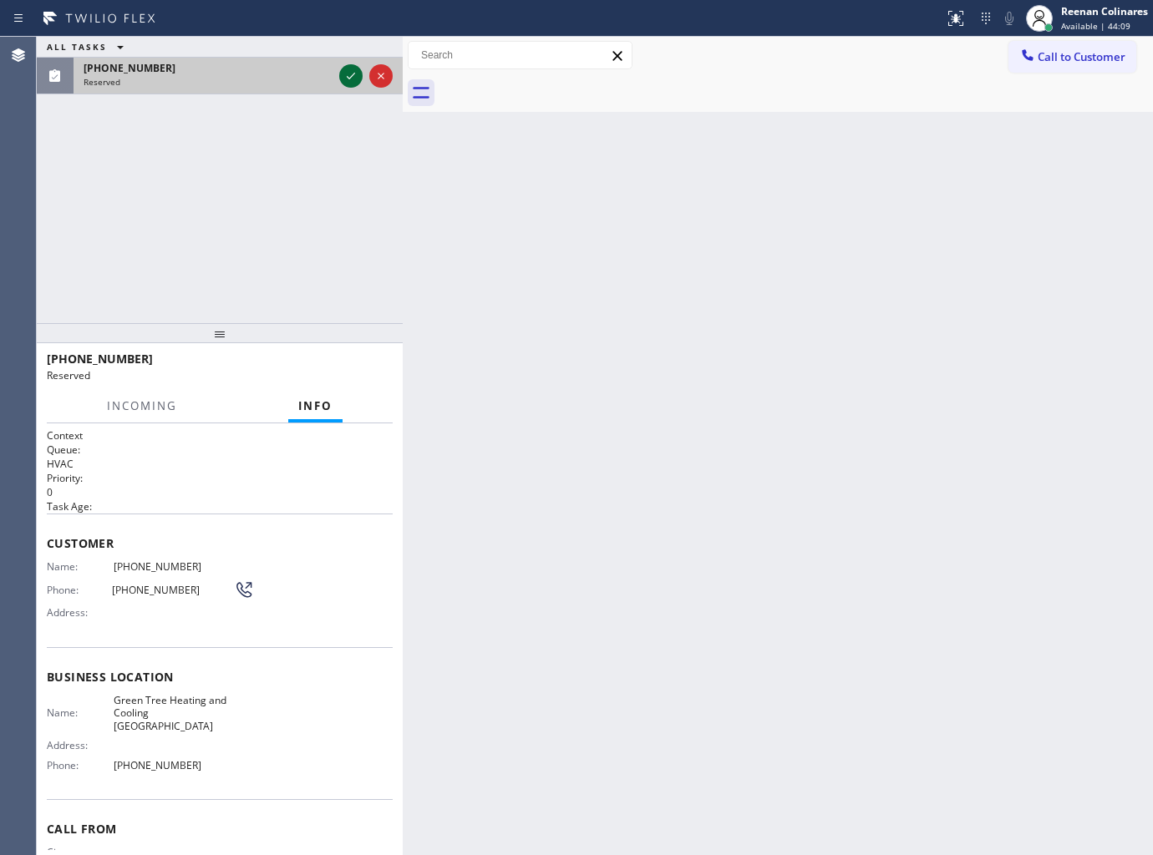
click at [348, 82] on icon at bounding box center [351, 76] width 20 height 20
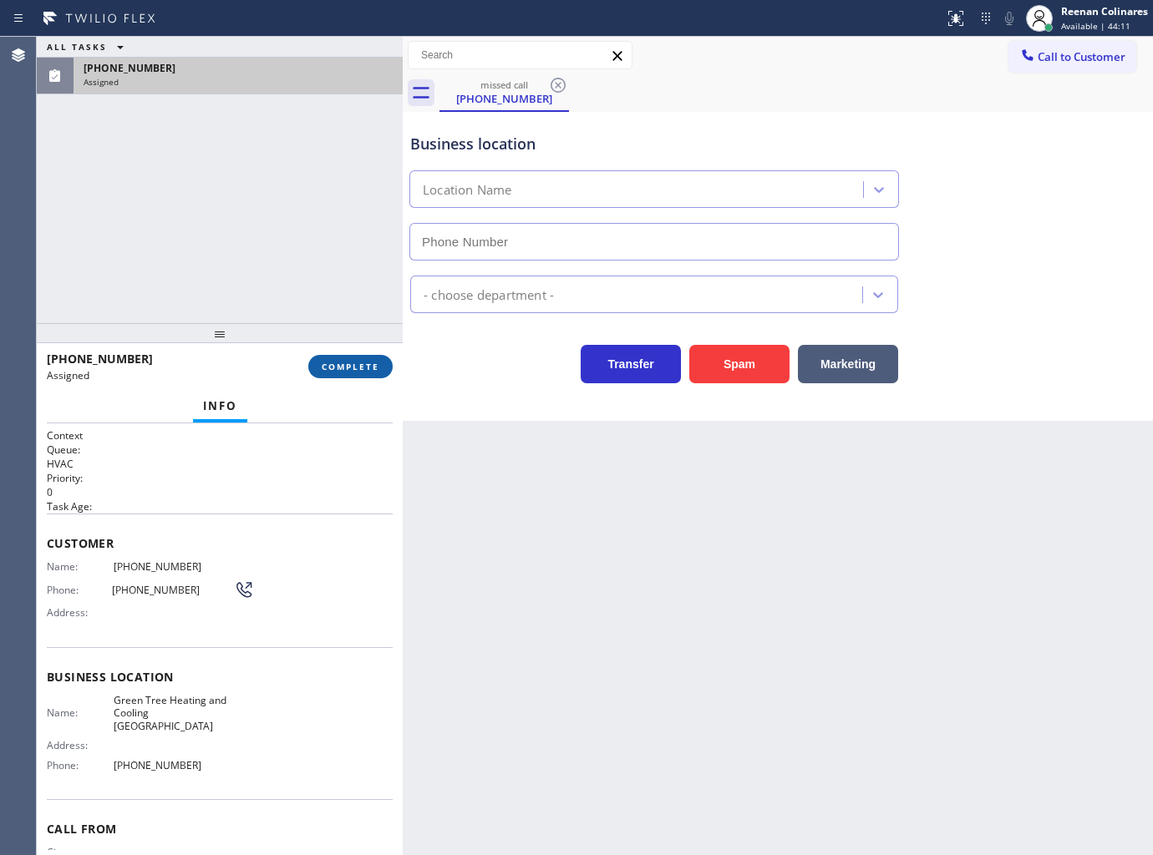
type input "(650) 689-3838"
click at [365, 361] on span "COMPLETE" at bounding box center [351, 367] width 58 height 12
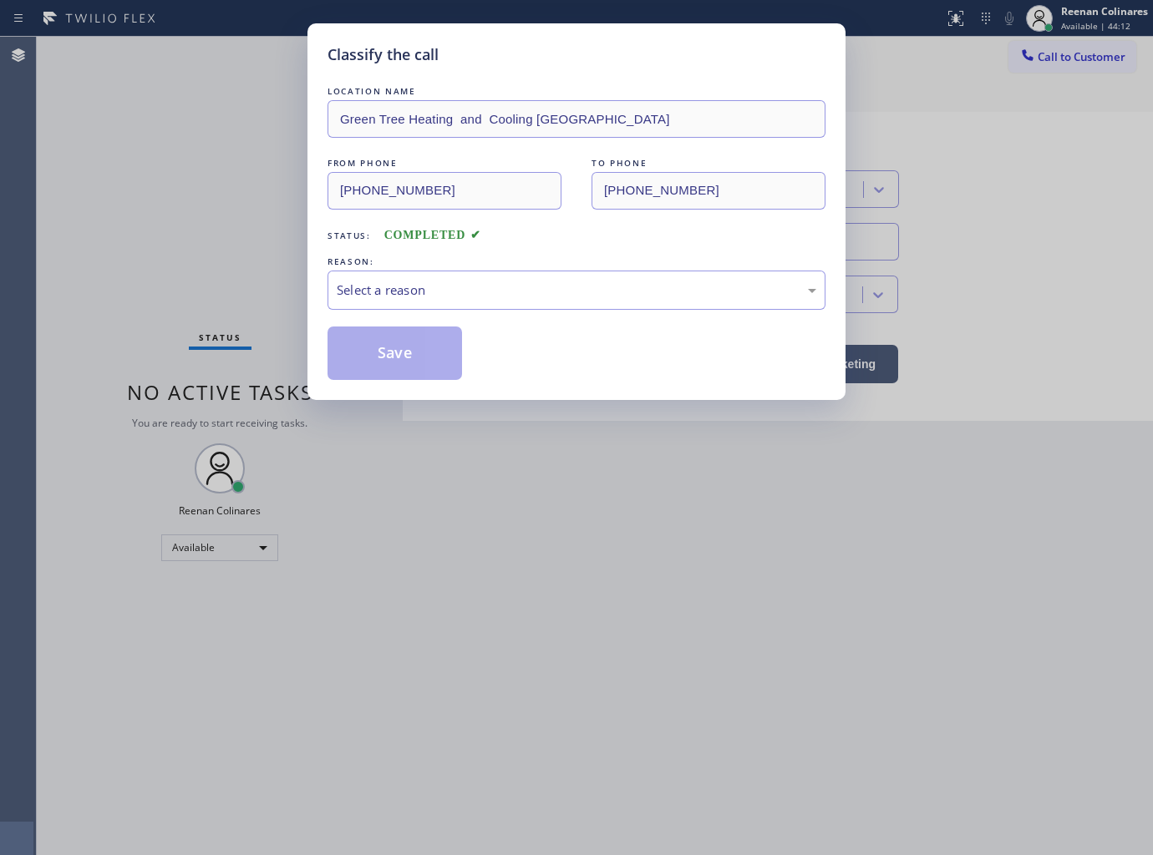
click at [448, 288] on div "Select a reason" at bounding box center [577, 290] width 480 height 19
click at [391, 364] on button "Save" at bounding box center [394, 353] width 135 height 53
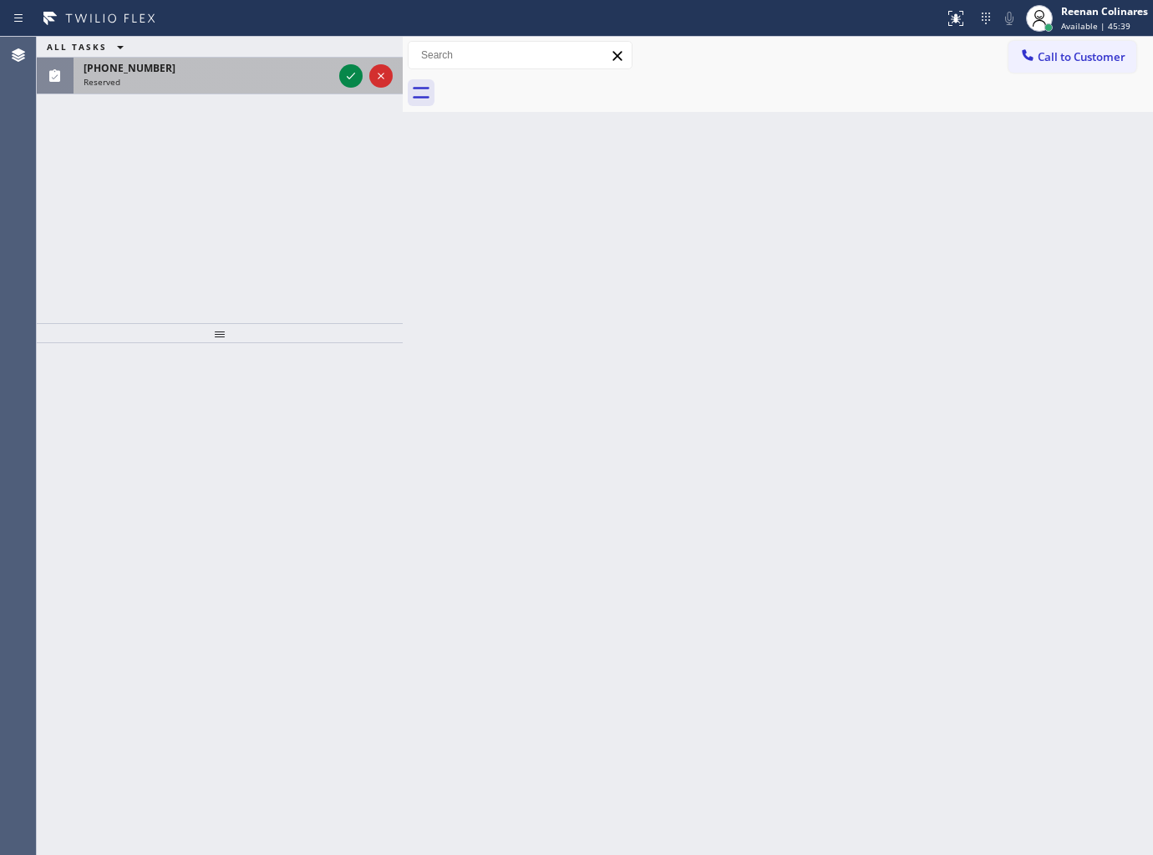
click at [262, 69] on div "(949) 474-2377" at bounding box center [208, 68] width 249 height 14
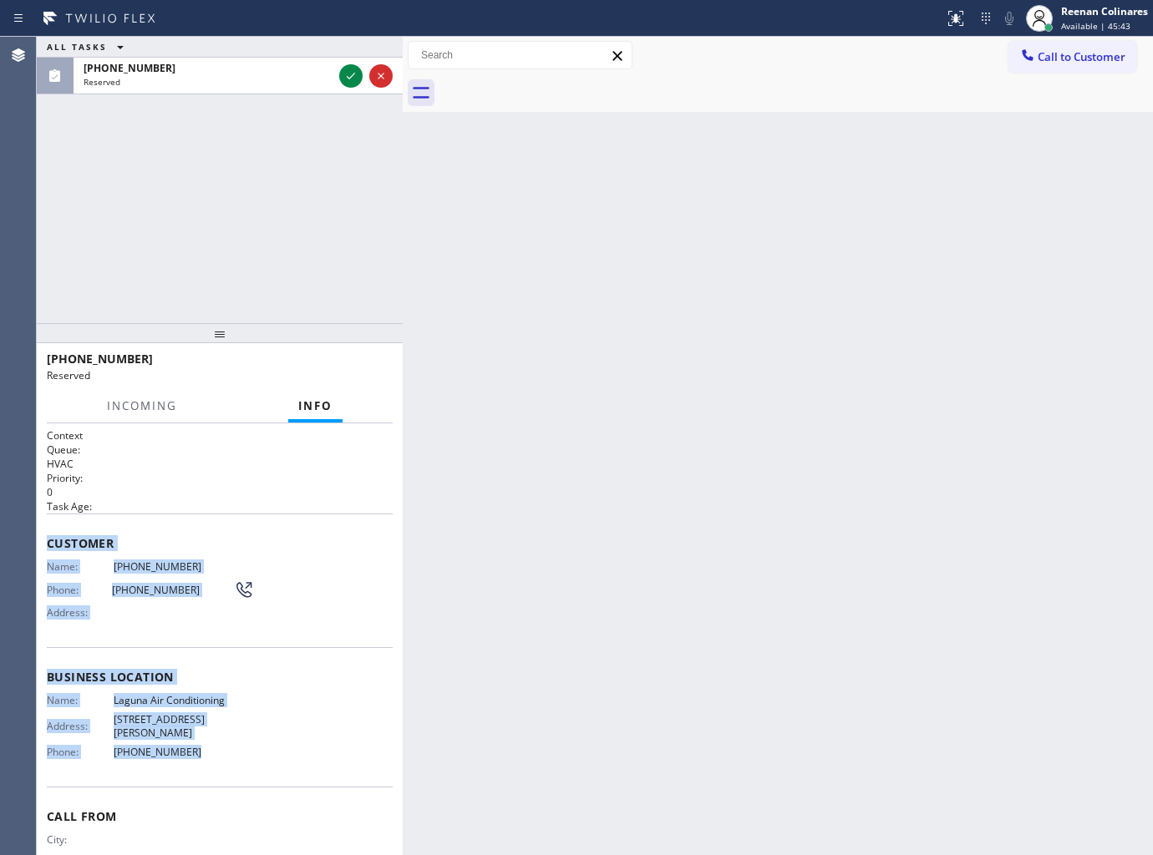
drag, startPoint x: 45, startPoint y: 539, endPoint x: 296, endPoint y: 741, distance: 322.0
click at [296, 741] on div "Context Queue: HVAC Priority: 0 Task Age: Customer Name: (949) 474-2377 Phone: …" at bounding box center [220, 640] width 366 height 433
copy div "Customer Name: (949) 474-2377 Phone: (949) 474-2377 Address: Business location …"
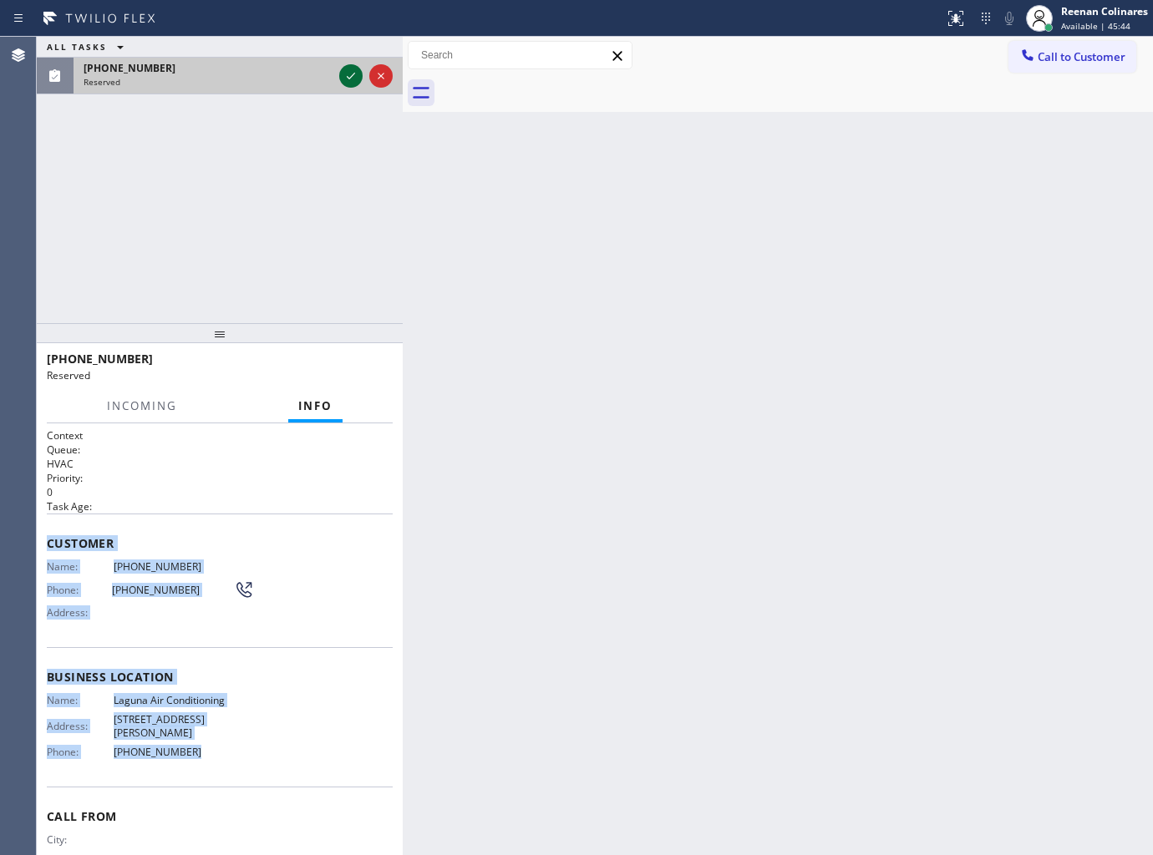
click at [352, 80] on icon at bounding box center [351, 76] width 20 height 20
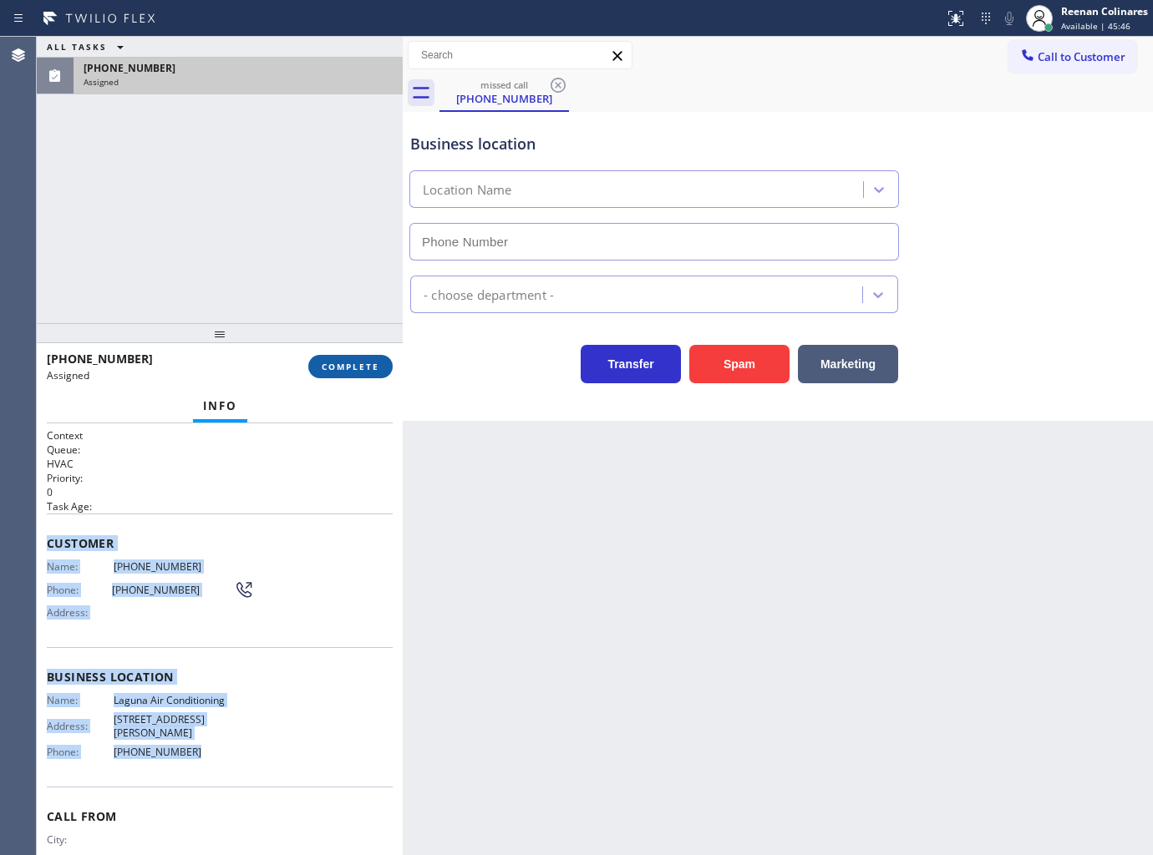
type input "(949) 523-3665"
drag, startPoint x: 330, startPoint y: 372, endPoint x: 340, endPoint y: 363, distance: 13.6
click at [331, 372] on span "COMPLETE" at bounding box center [351, 367] width 58 height 12
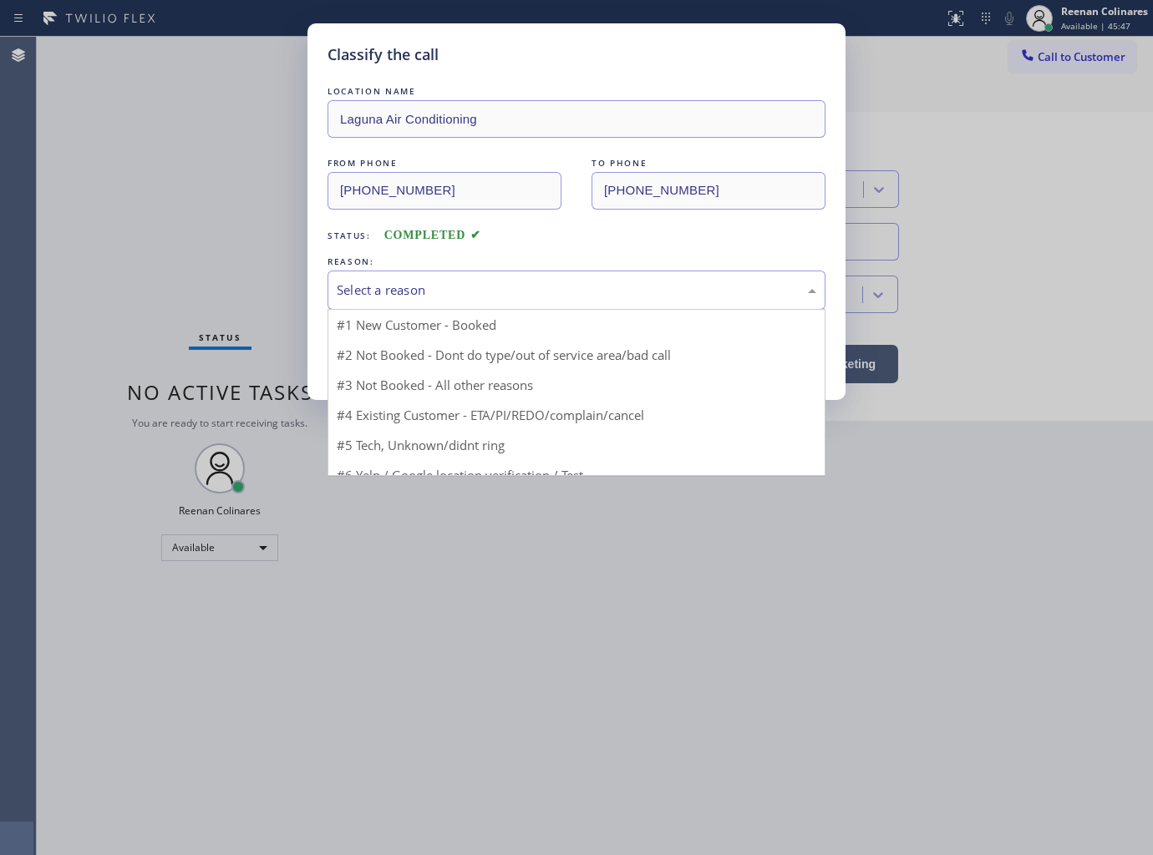
click at [386, 287] on div "Select a reason" at bounding box center [577, 290] width 480 height 19
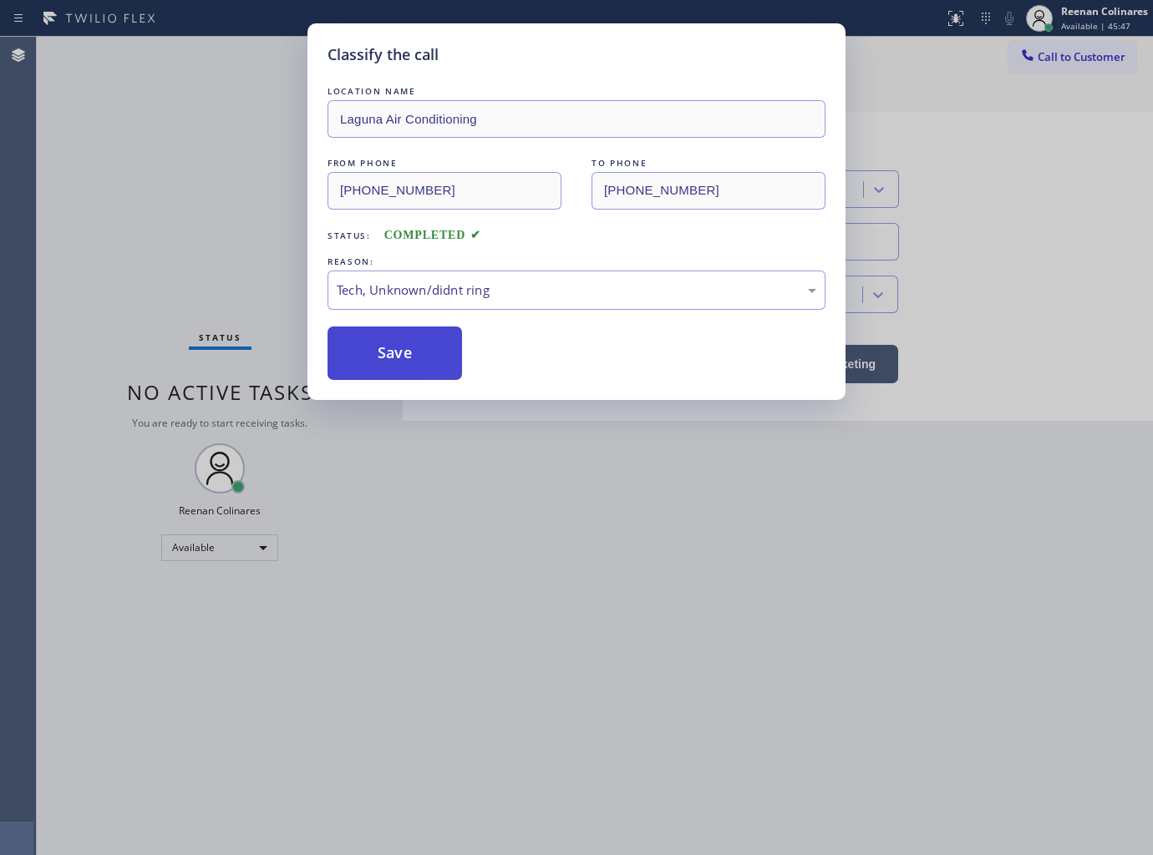
click at [372, 373] on button "Save" at bounding box center [394, 353] width 135 height 53
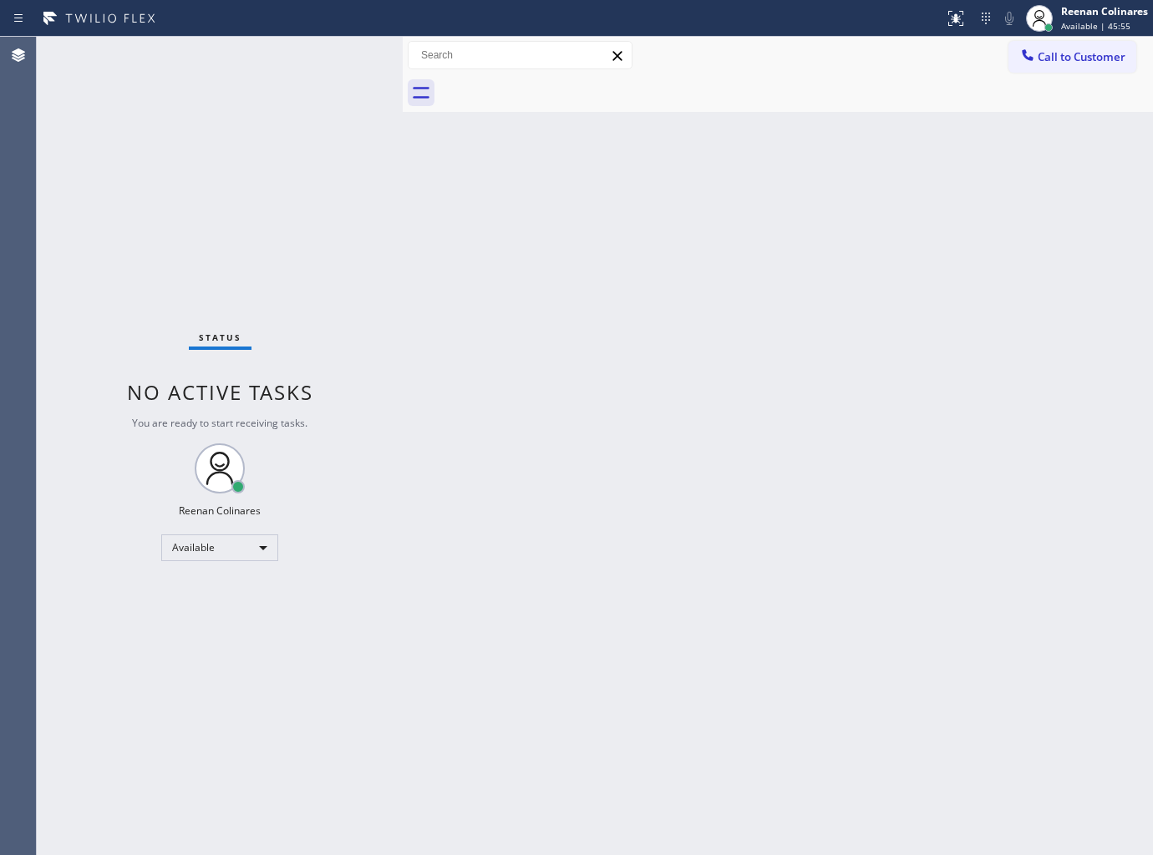
click at [505, 274] on div "Back to Dashboard Change Sender ID Customers Technicians Select a contact Outbo…" at bounding box center [778, 446] width 750 height 819
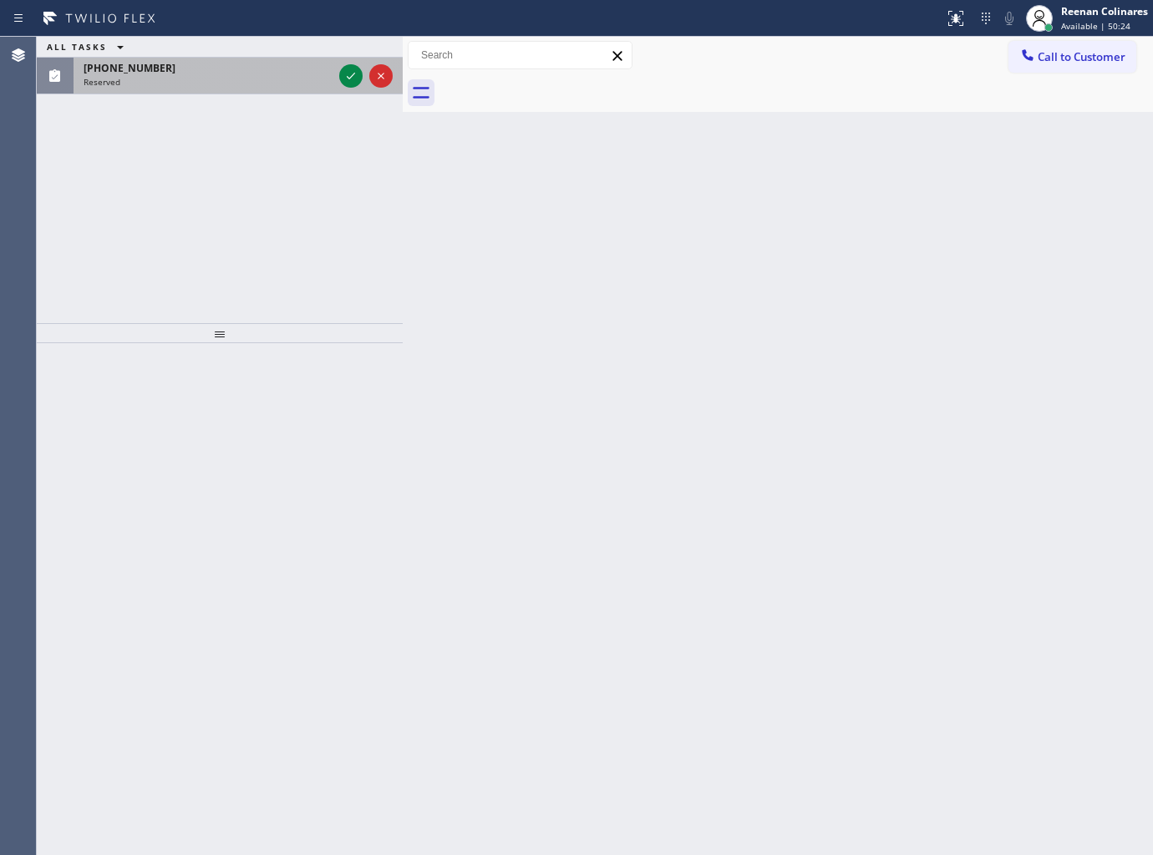
click at [181, 79] on div "Reserved" at bounding box center [208, 82] width 249 height 12
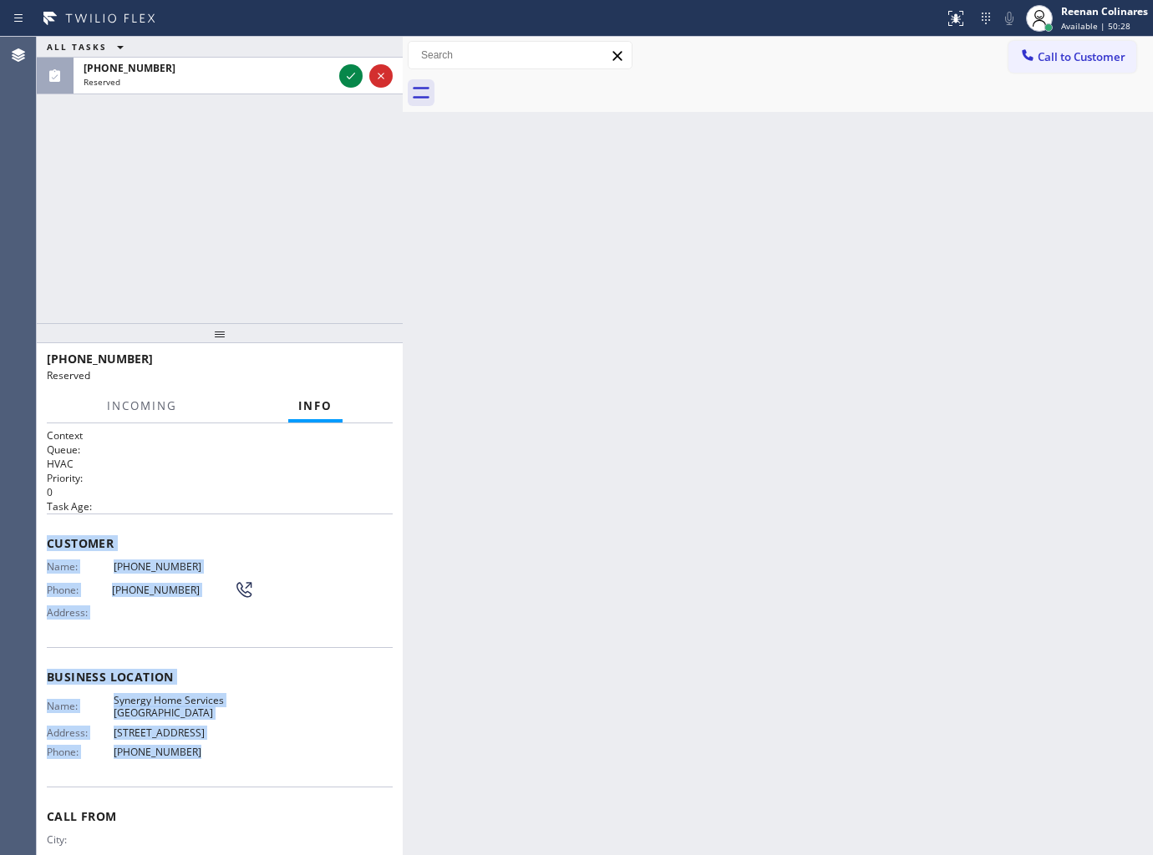
drag, startPoint x: 48, startPoint y: 536, endPoint x: 247, endPoint y: 597, distance: 208.5
click at [228, 735] on div "Context Queue: HVAC Priority: 0 Task Age: Customer Name: (310) 497-4440 Phone: …" at bounding box center [220, 671] width 346 height 485
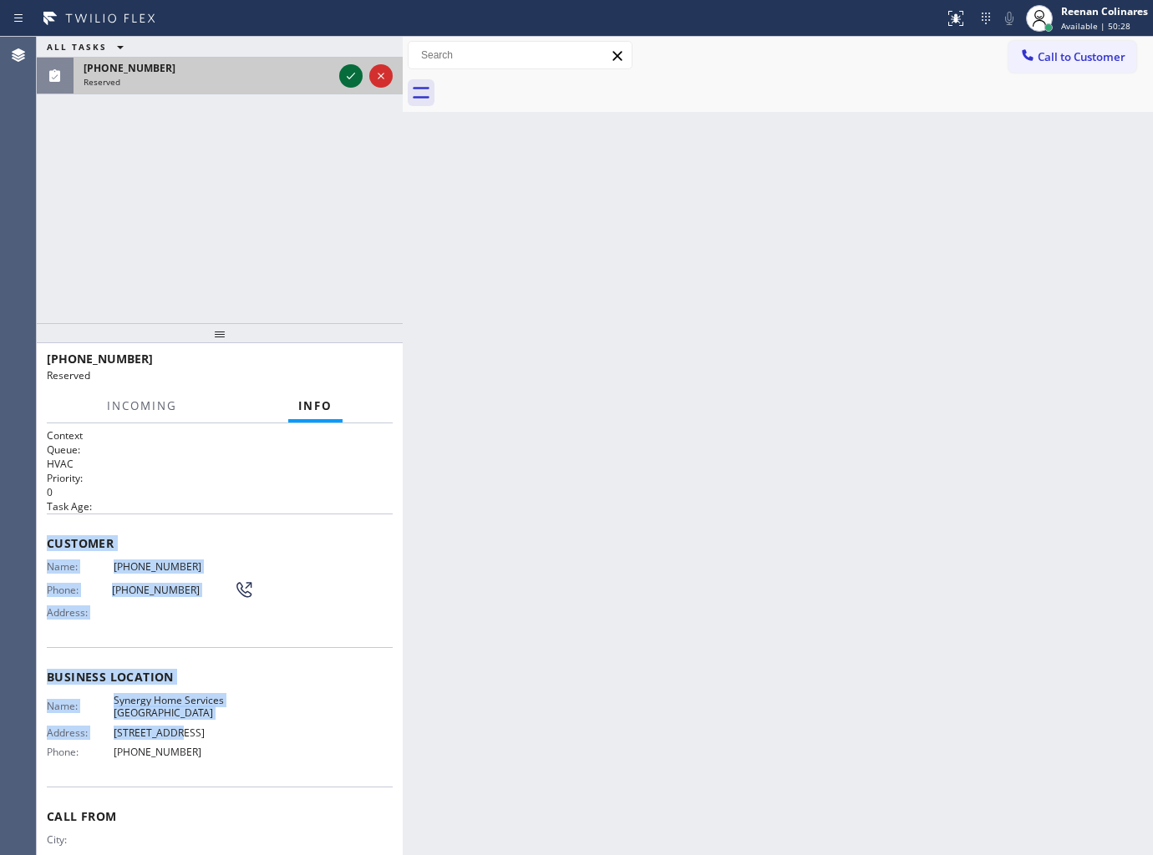
click at [354, 75] on icon at bounding box center [351, 76] width 20 height 20
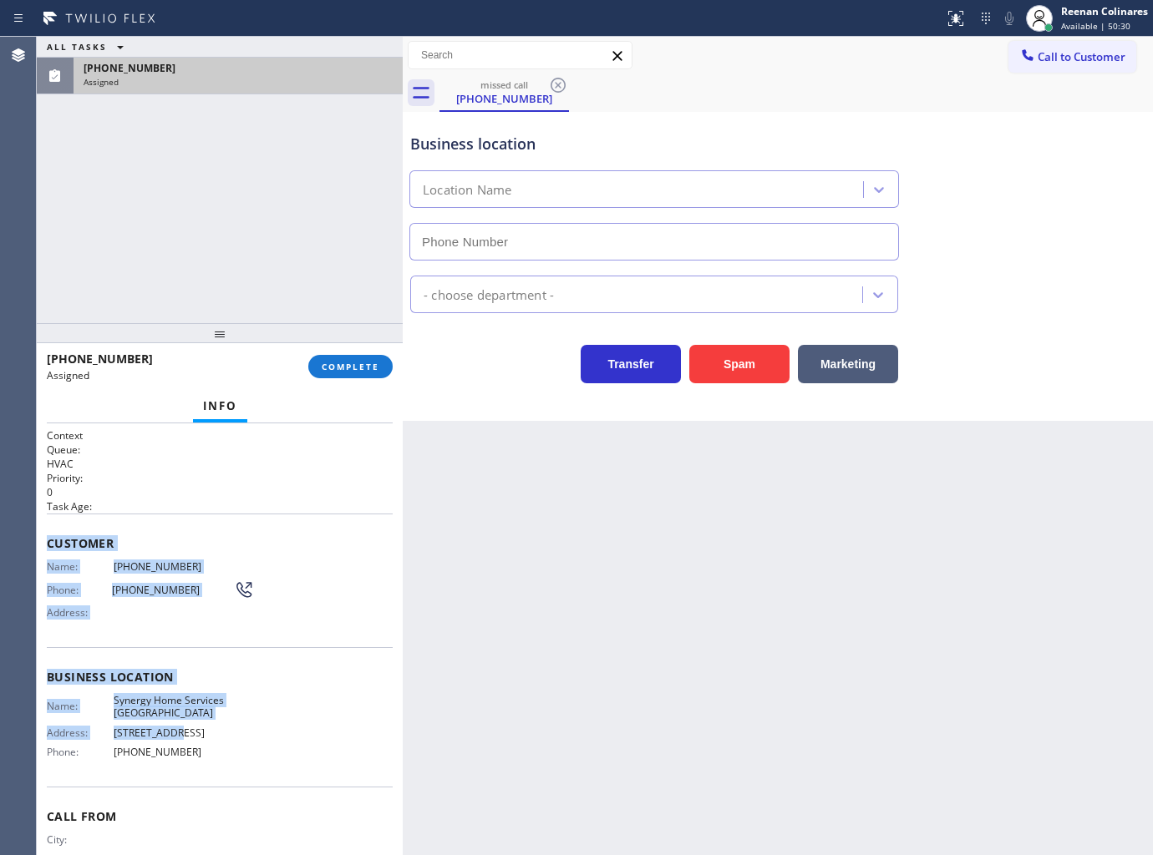
type input "(213) 985-4429"
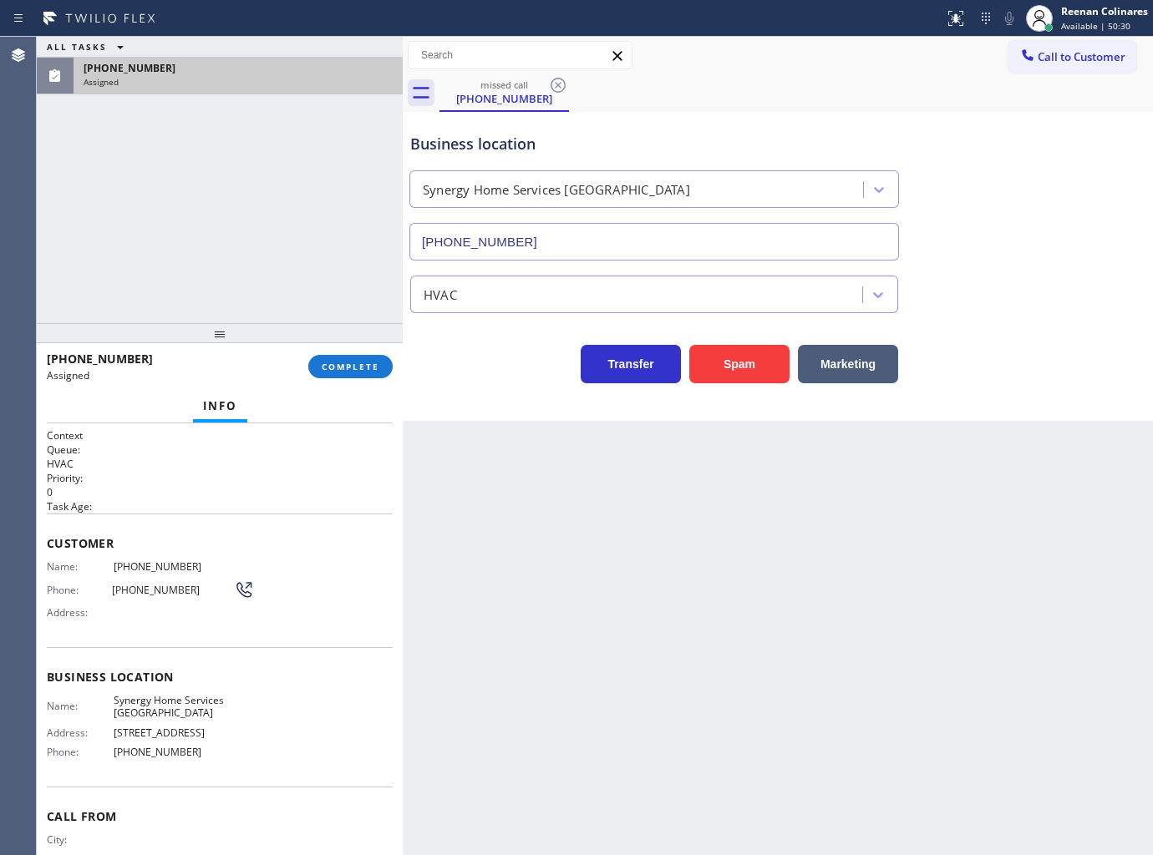
click at [119, 510] on h2 "Task Age:" at bounding box center [220, 507] width 346 height 14
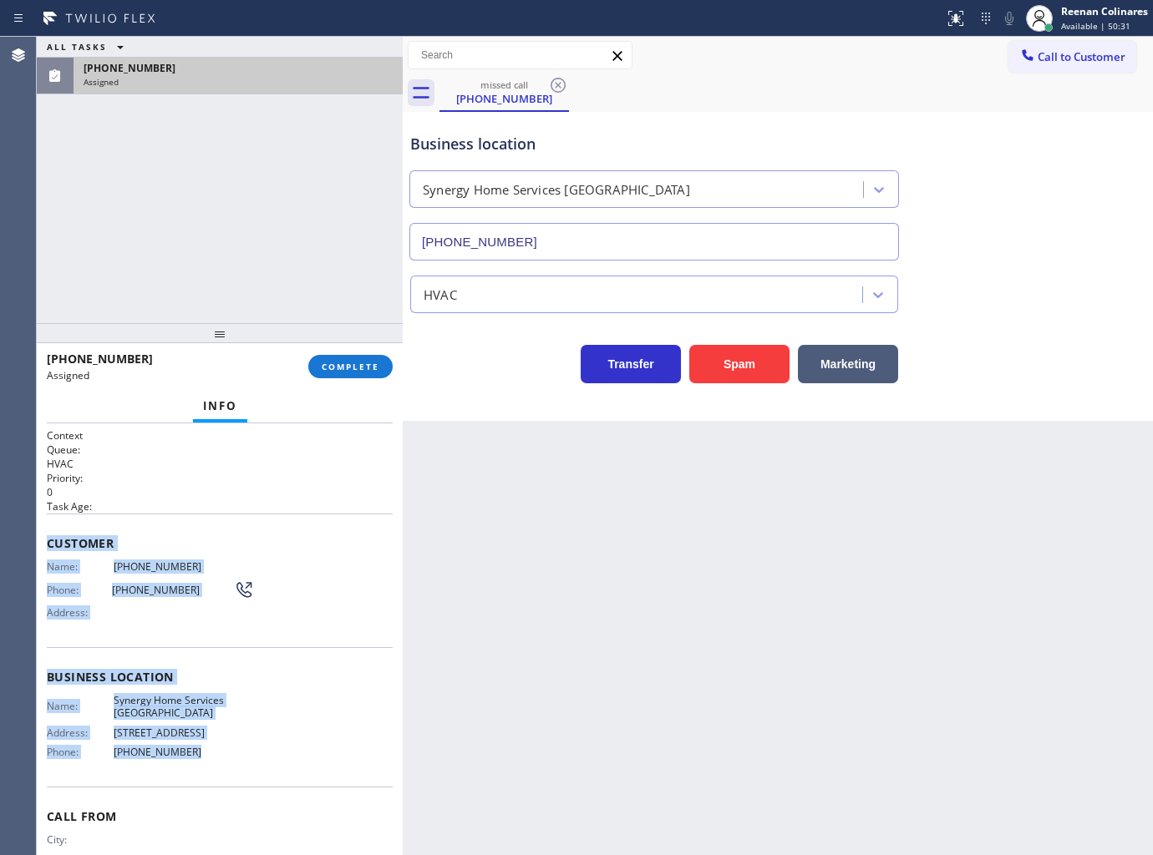
copy div "Customer Name: (310) 497-4440 Phone: (310) 497-4440 Address: Business location …"
drag, startPoint x: 47, startPoint y: 537, endPoint x: 348, endPoint y: 480, distance: 307.1
click at [238, 762] on div "Context Queue: HVAC Priority: 0 Task Age: Customer Name: (310) 497-4440 Phone: …" at bounding box center [220, 640] width 366 height 433
click at [357, 373] on button "COMPLETE" at bounding box center [350, 366] width 84 height 23
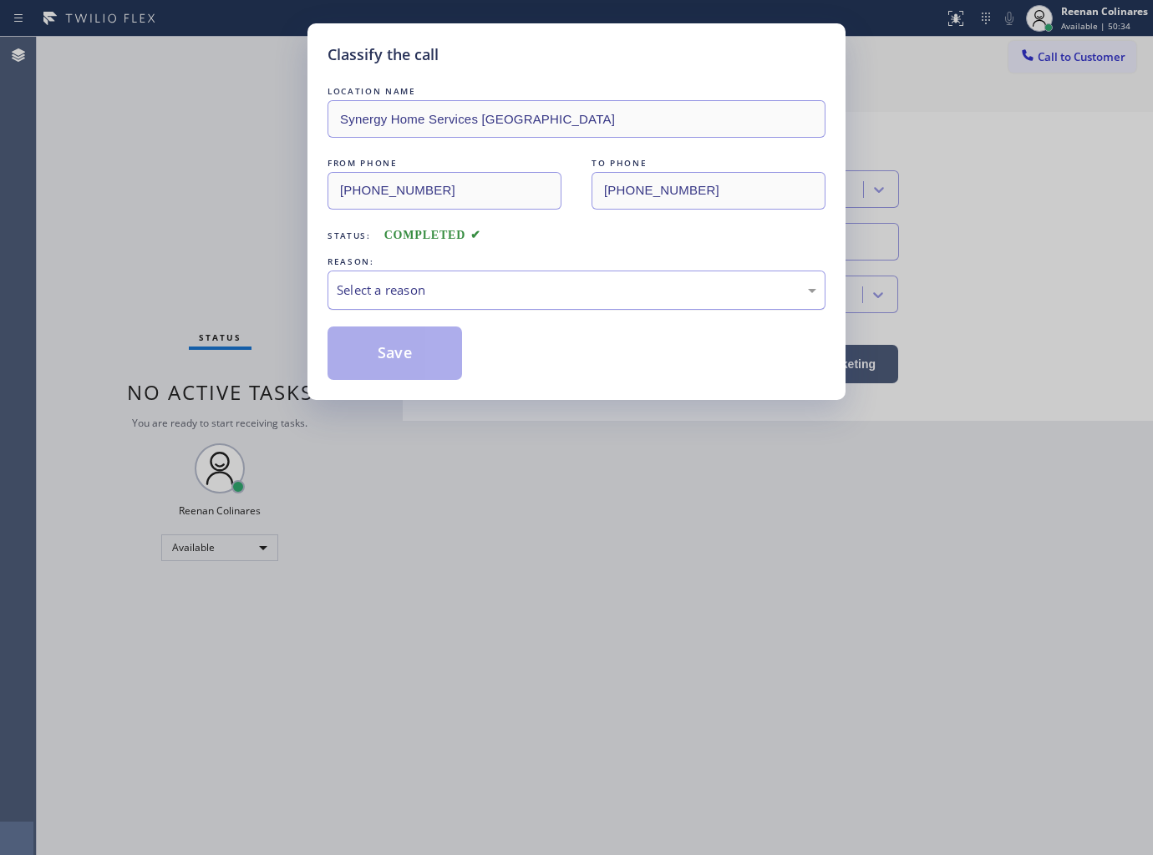
click at [399, 302] on div "Select a reason" at bounding box center [576, 290] width 498 height 39
click at [368, 353] on button "Save" at bounding box center [394, 353] width 135 height 53
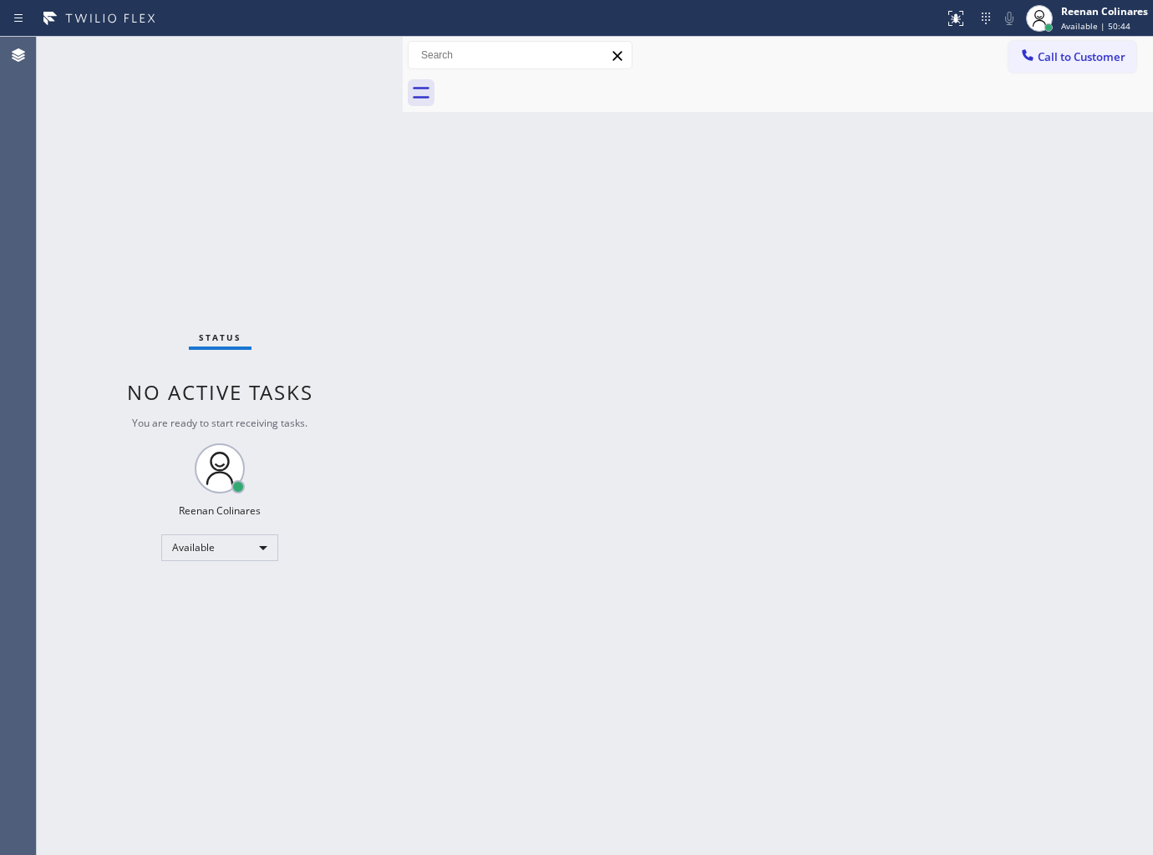
click at [819, 185] on div "Back to Dashboard Change Sender ID Customers Technicians Select a contact Outbo…" at bounding box center [778, 446] width 750 height 819
click at [515, 628] on div "Back to Dashboard Change Sender ID Customers Technicians Select a contact Outbo…" at bounding box center [778, 446] width 750 height 819
click at [1079, 12] on div "Reenan Colinares" at bounding box center [1104, 11] width 87 height 14
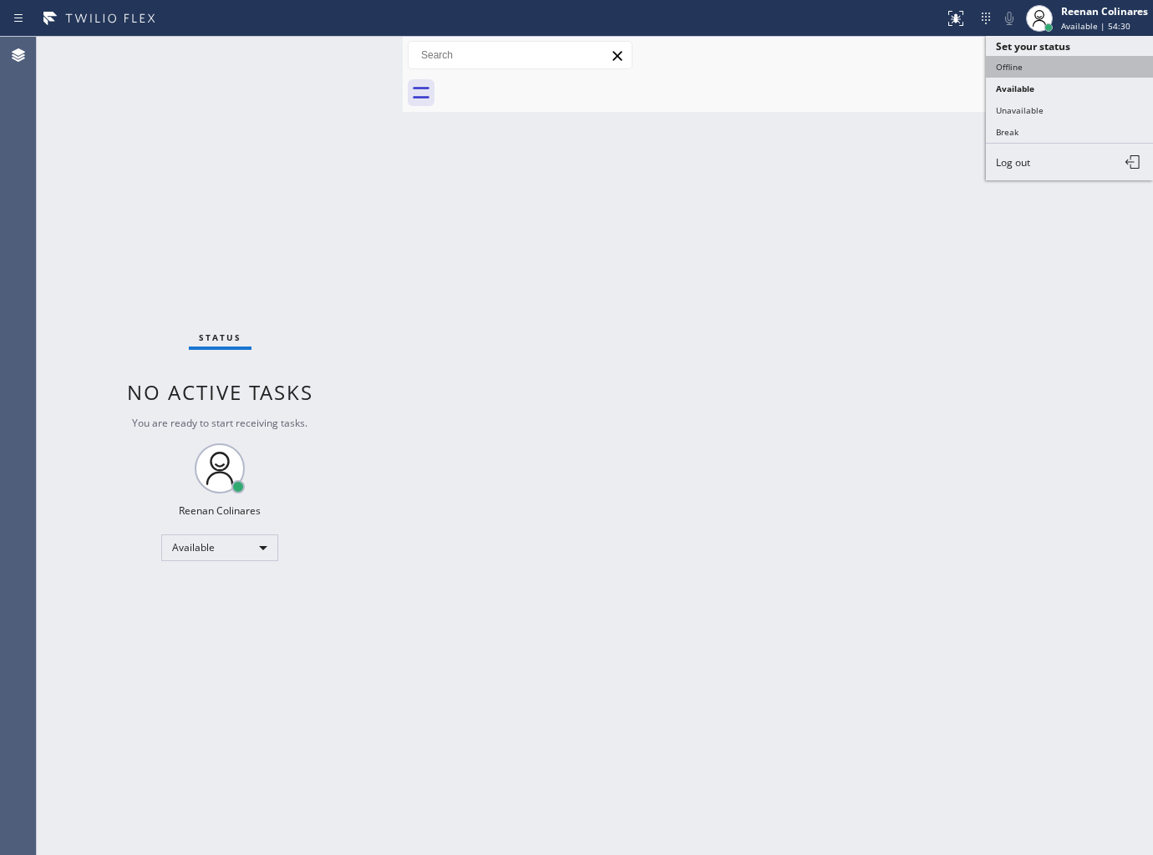
click at [1019, 72] on button "Offline" at bounding box center [1069, 67] width 167 height 22
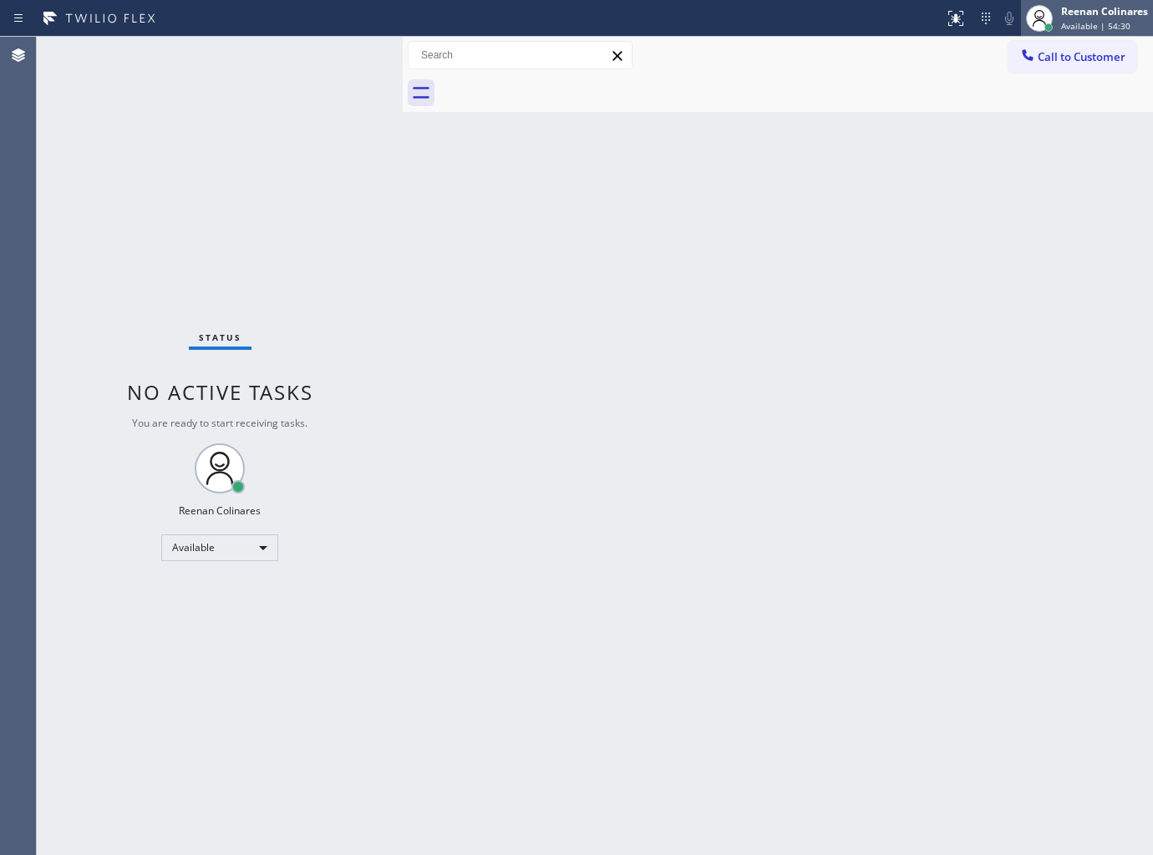
click at [1078, 25] on span "Available | 54:30" at bounding box center [1095, 26] width 69 height 12
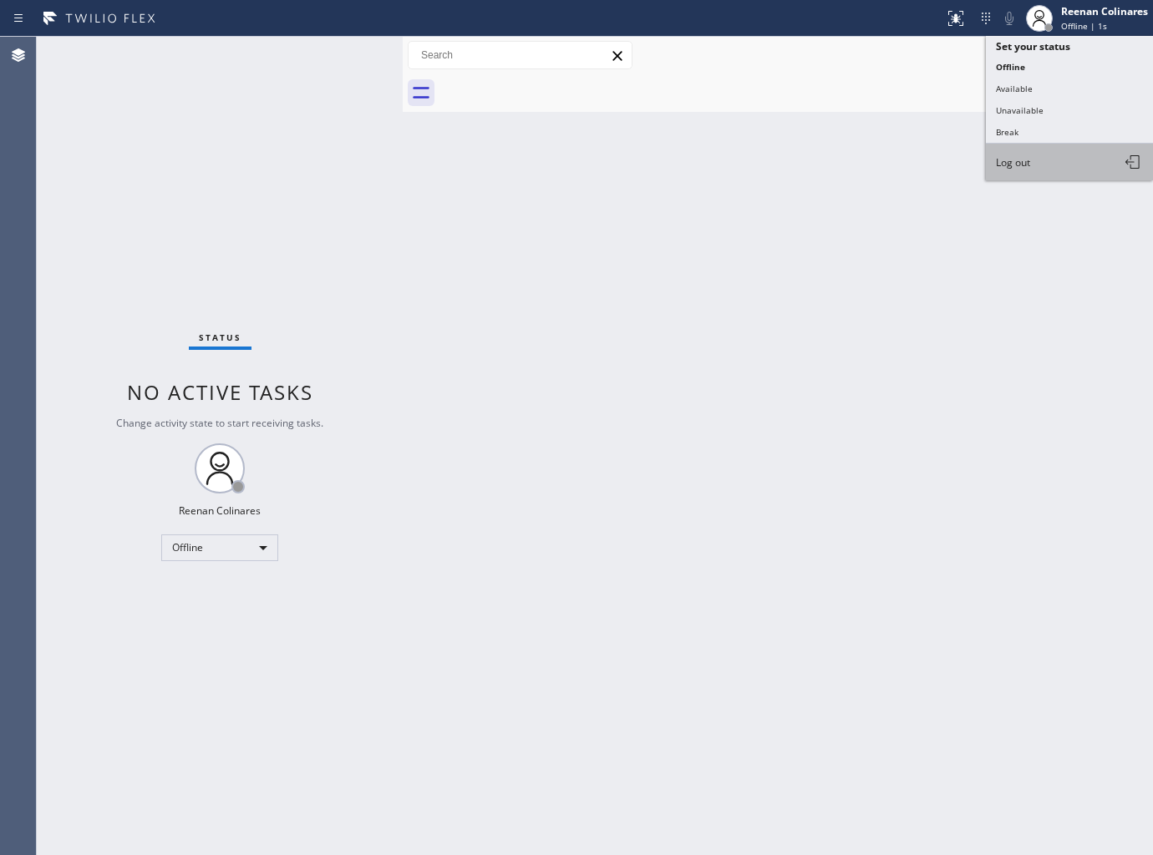
click at [1023, 160] on span "Log out" at bounding box center [1013, 162] width 34 height 14
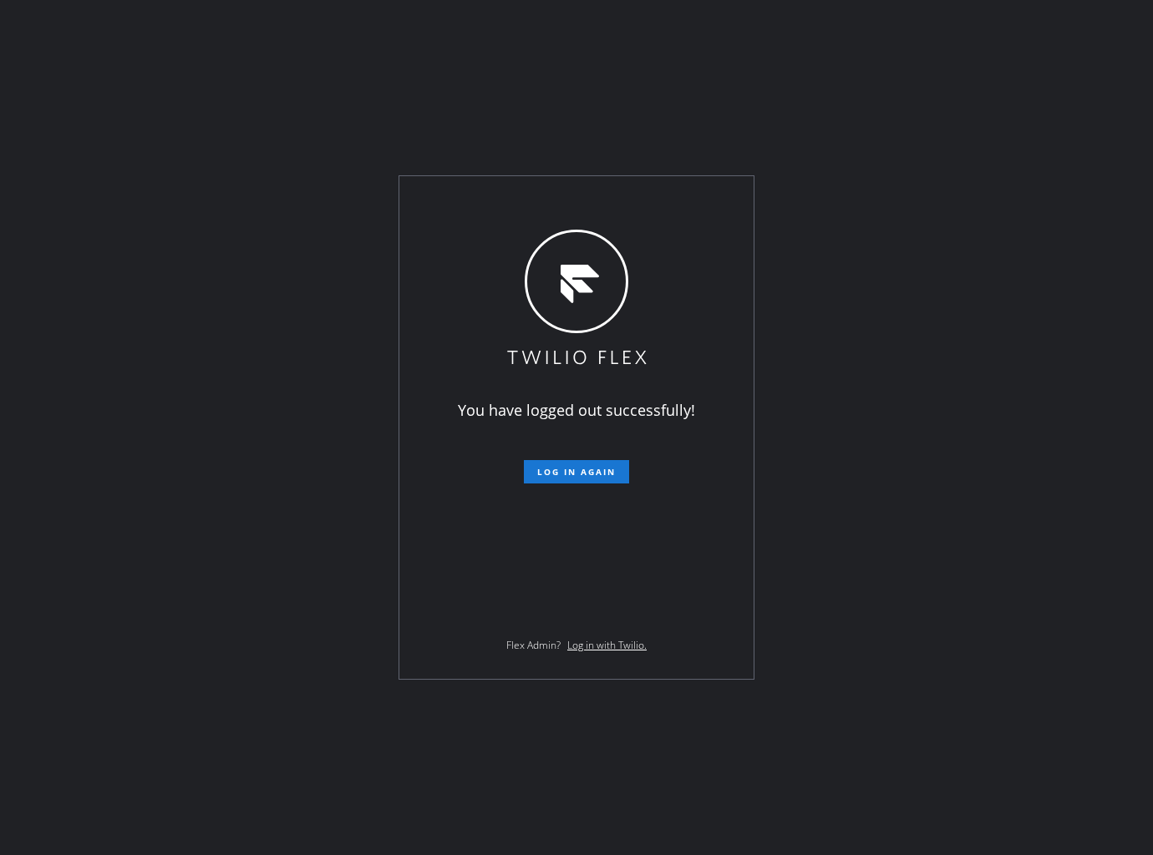
drag, startPoint x: 312, startPoint y: 109, endPoint x: 302, endPoint y: 106, distance: 11.1
click at [312, 109] on div "You have logged out successfully! Log in again Flex Admin? Log in with Twilio." at bounding box center [576, 427] width 1153 height 855
